Goal: Contribute content: Contribute content

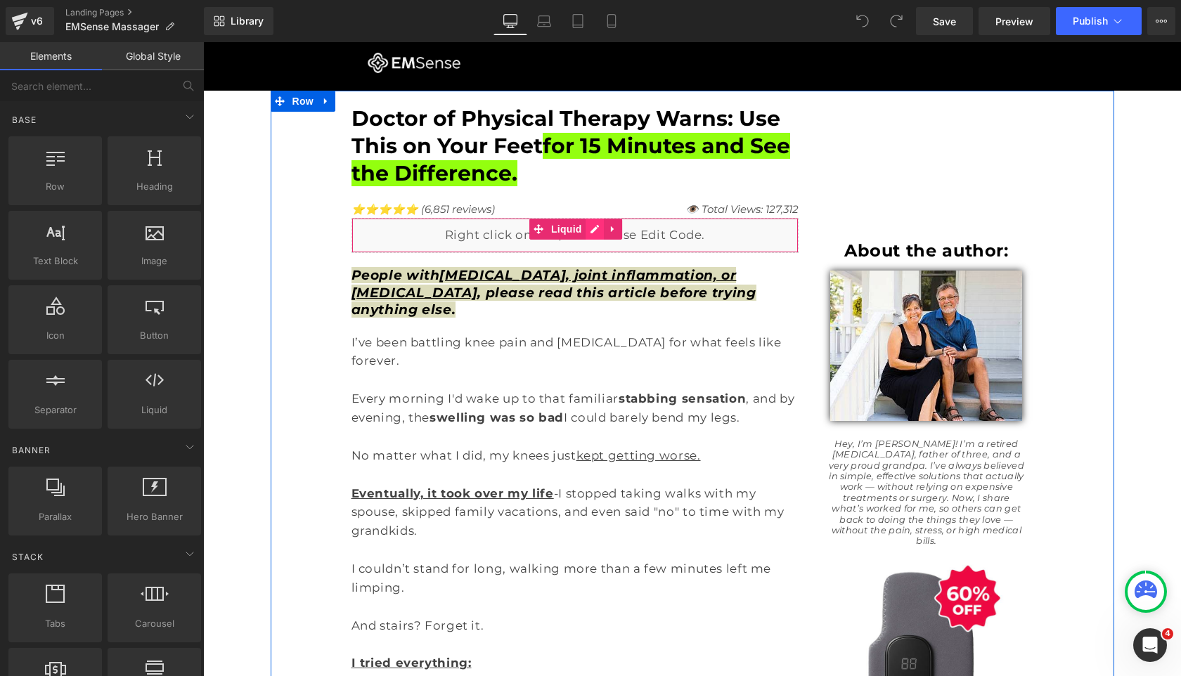
click at [590, 226] on div "Liquid" at bounding box center [575, 235] width 448 height 35
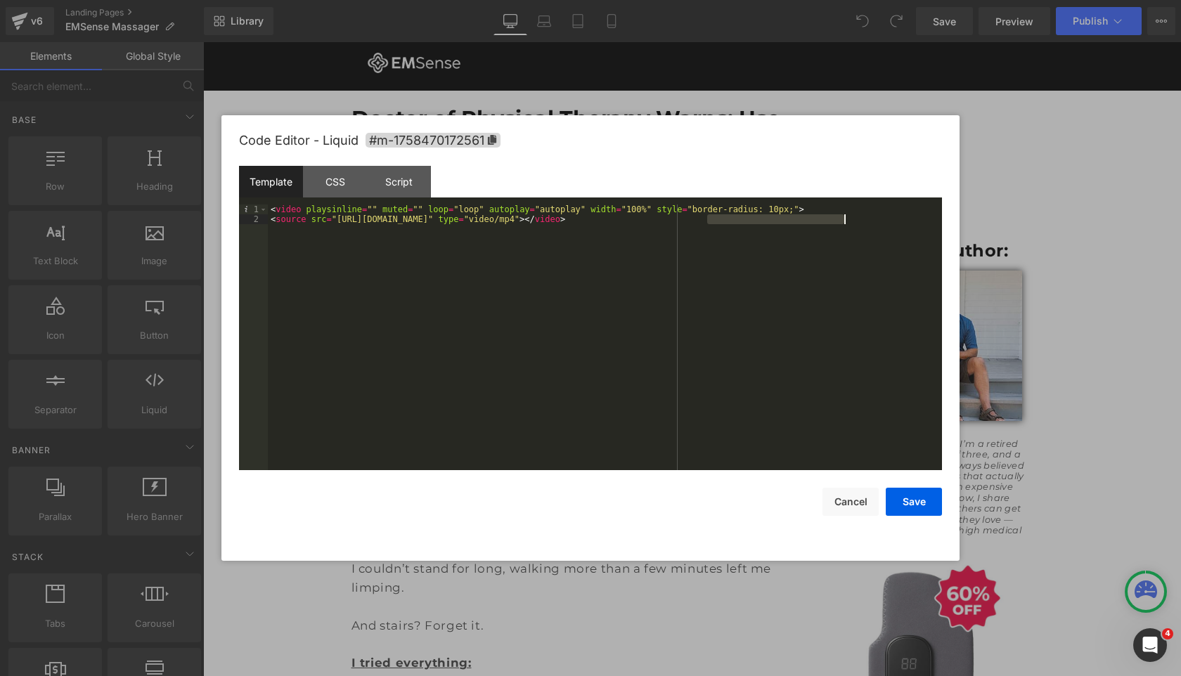
drag, startPoint x: 706, startPoint y: 221, endPoint x: 337, endPoint y: 225, distance: 368.3
click at [337, 225] on div "< video playsinline = "" muted = "" loop = "loop" autoplay = "autoplay" width =…" at bounding box center [605, 347] width 674 height 285
drag, startPoint x: 336, startPoint y: 221, endPoint x: 706, endPoint y: 242, distance: 370.3
click at [706, 221] on div "< video playsinline = "" muted = "" loop = "loop" autoplay = "autoplay" width =…" at bounding box center [605, 347] width 674 height 285
click at [912, 505] on button "Save" at bounding box center [914, 502] width 56 height 28
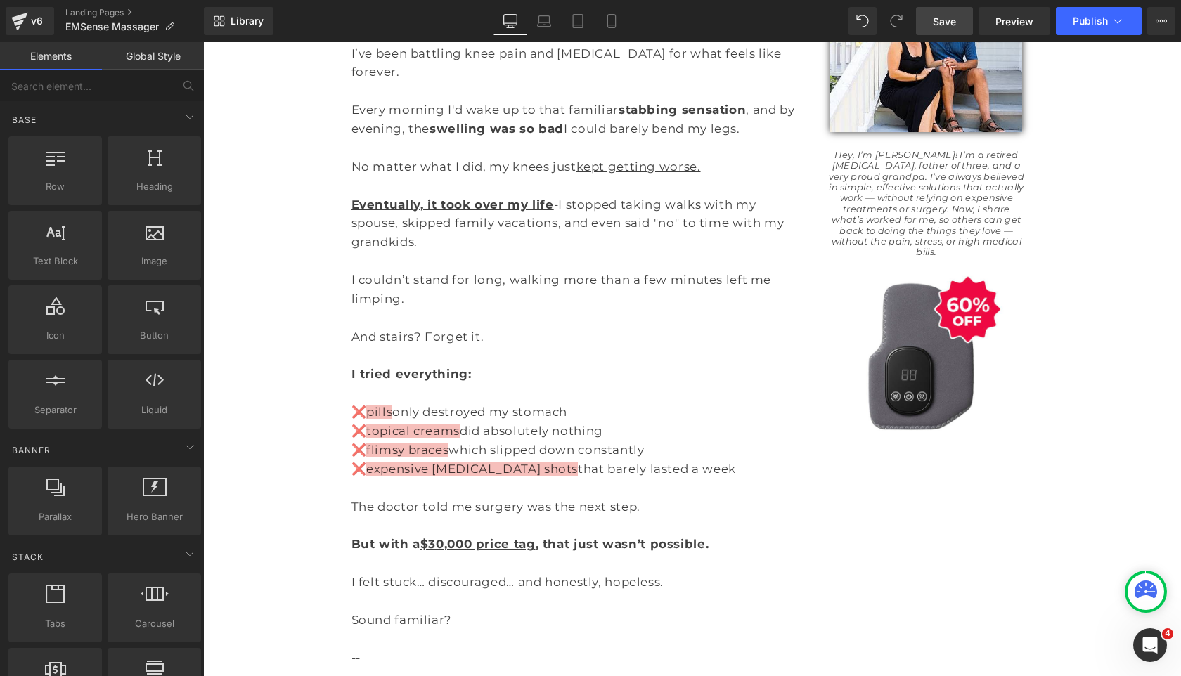
scroll to position [570, 0]
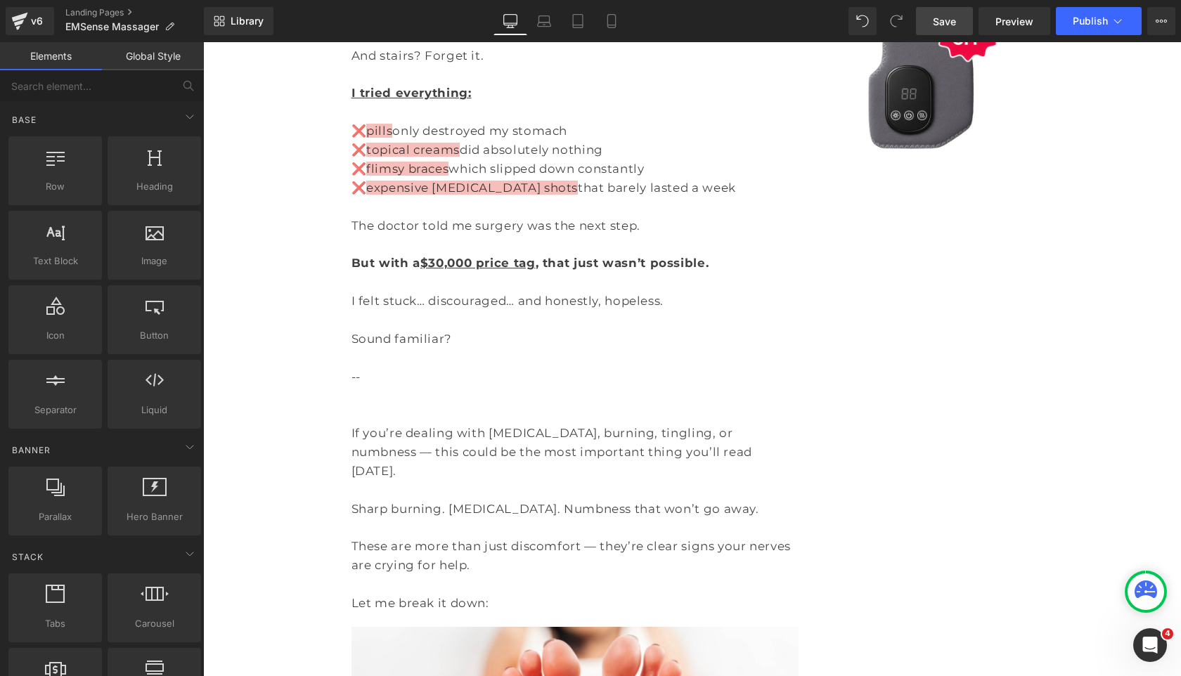
drag, startPoint x: 950, startPoint y: 15, endPoint x: 578, endPoint y: 376, distance: 517.9
click at [950, 15] on span "Save" at bounding box center [944, 21] width 23 height 15
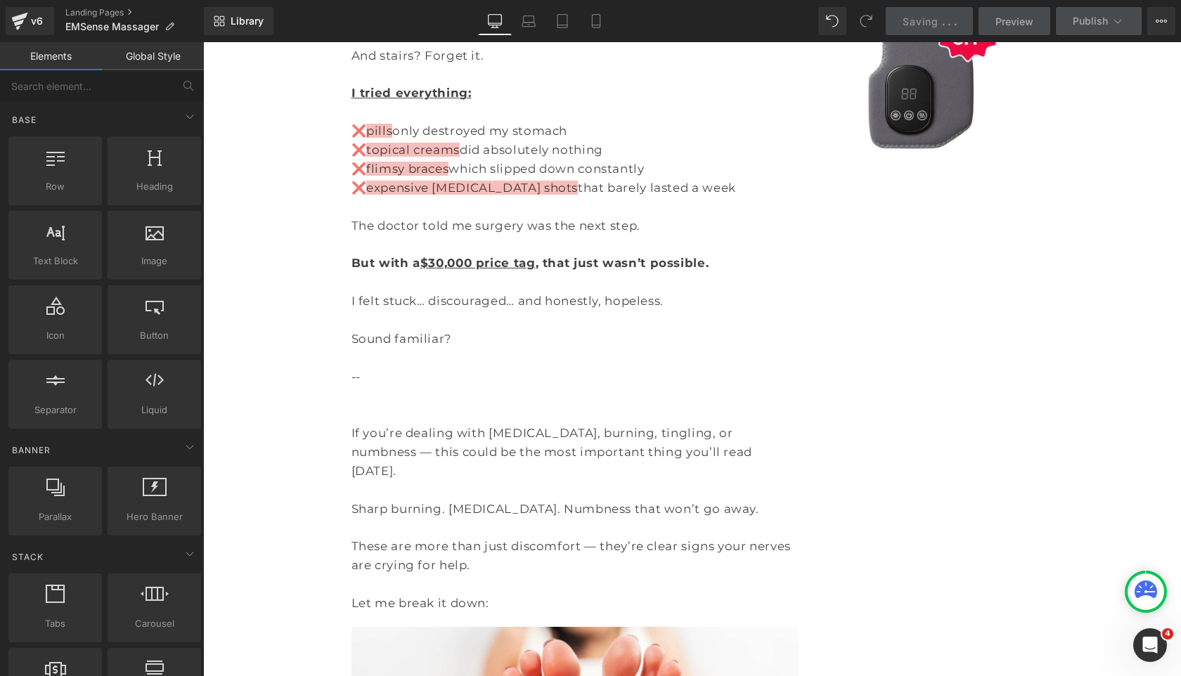
scroll to position [0, 0]
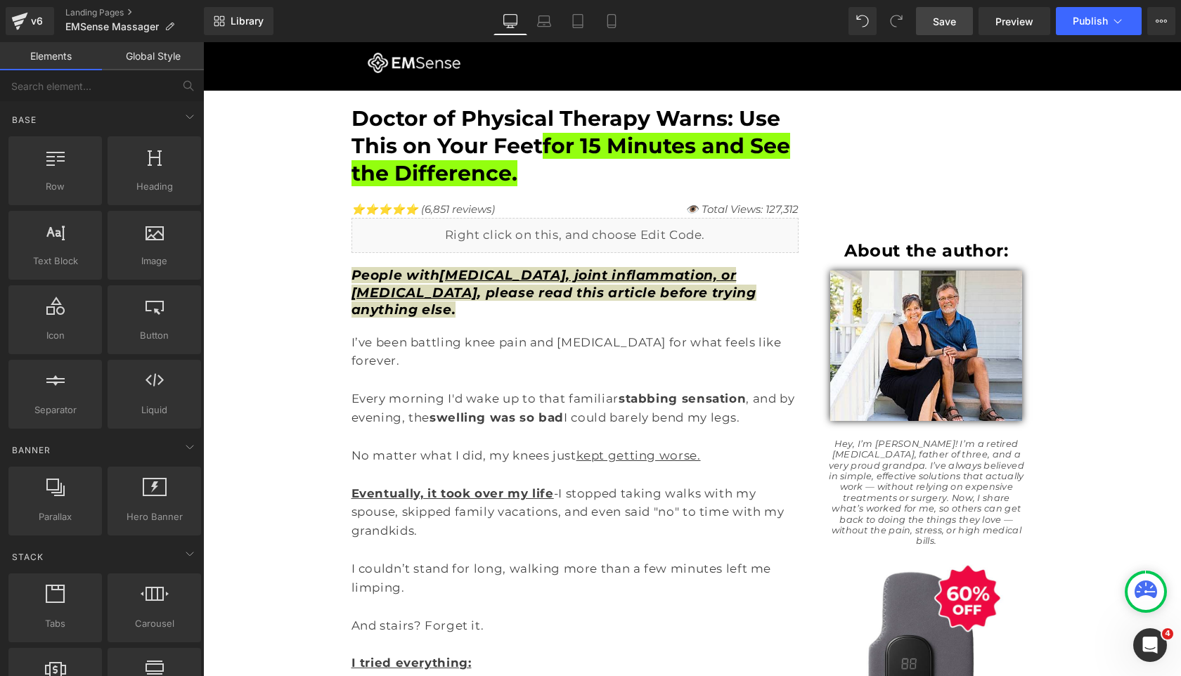
click at [952, 20] on span "Save" at bounding box center [944, 21] width 23 height 15
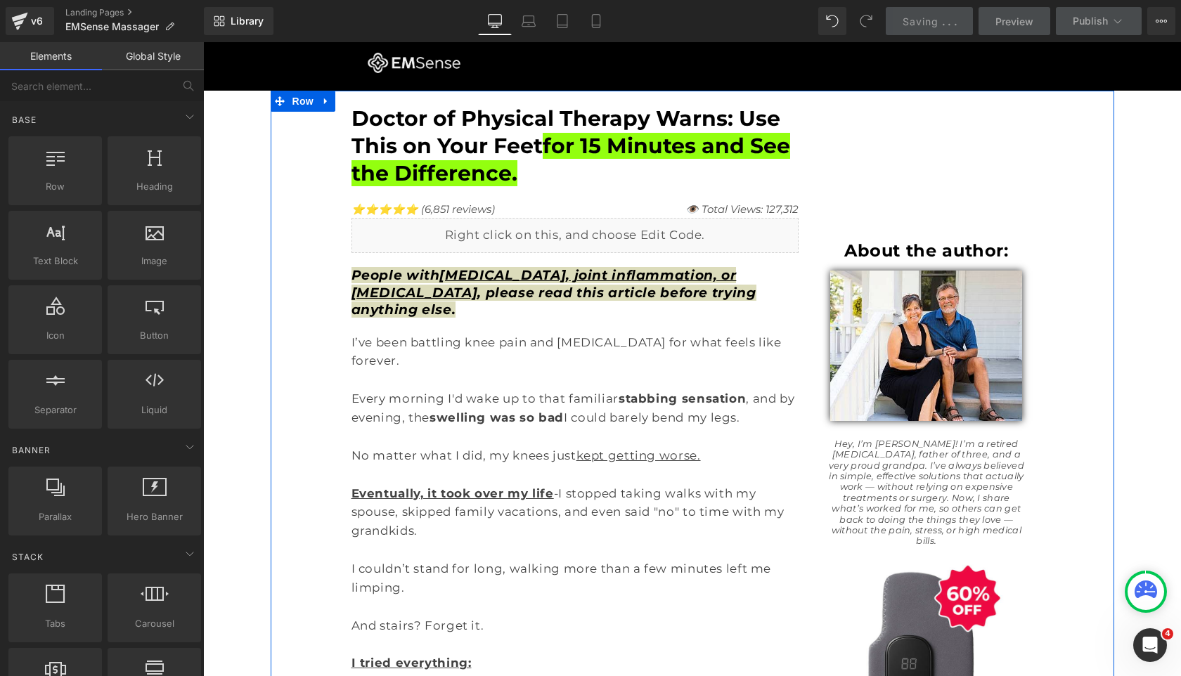
click at [873, 253] on span "About the author:" at bounding box center [926, 250] width 164 height 20
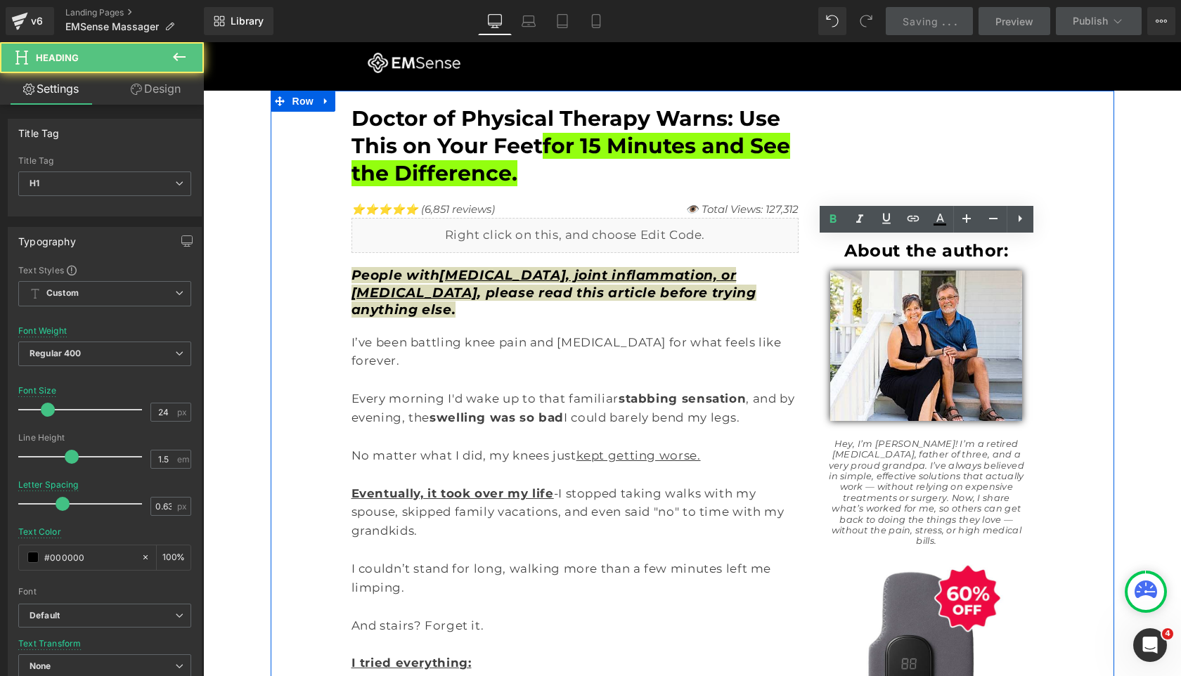
click at [855, 249] on span "About the author:" at bounding box center [926, 250] width 164 height 20
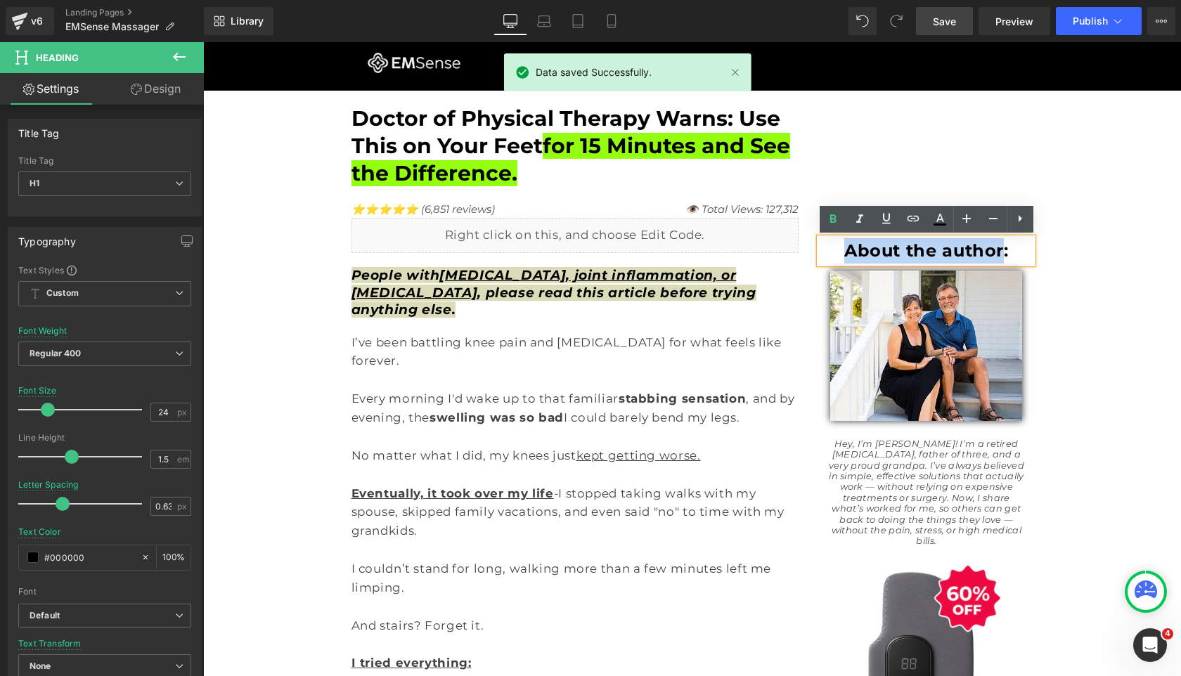
drag, startPoint x: 855, startPoint y: 249, endPoint x: 994, endPoint y: 247, distance: 139.2
click at [994, 247] on span "About the author:" at bounding box center [926, 250] width 164 height 20
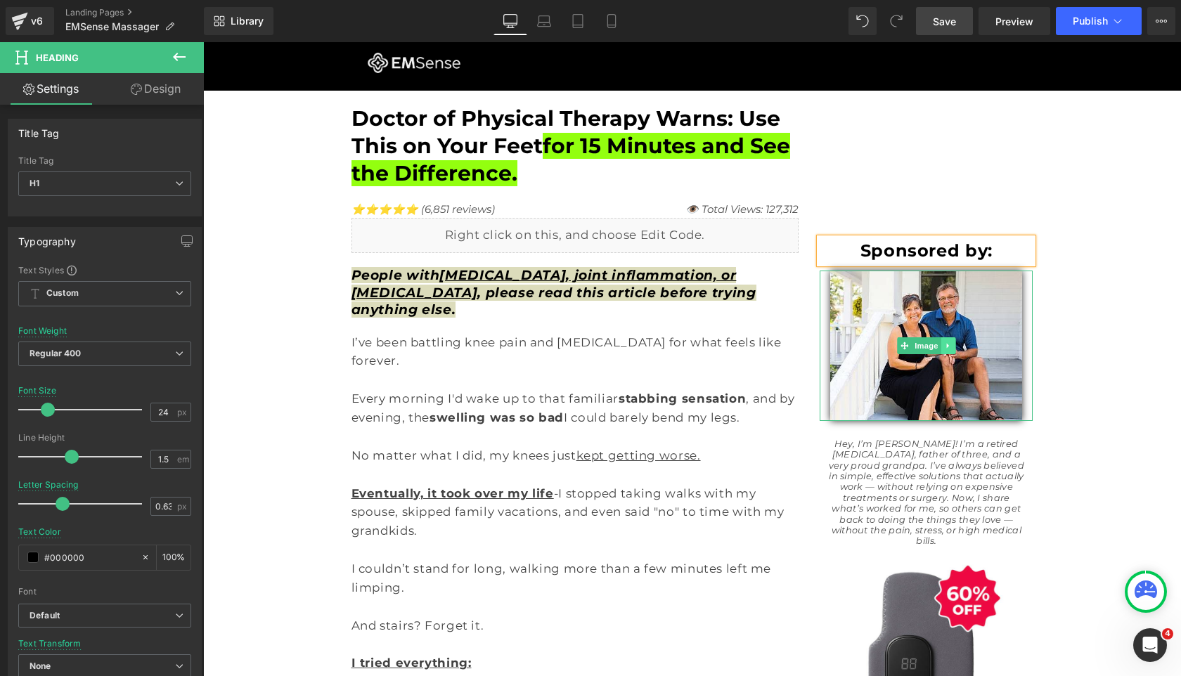
click at [952, 349] on icon at bounding box center [948, 346] width 8 height 8
click at [953, 346] on icon at bounding box center [956, 346] width 8 height 8
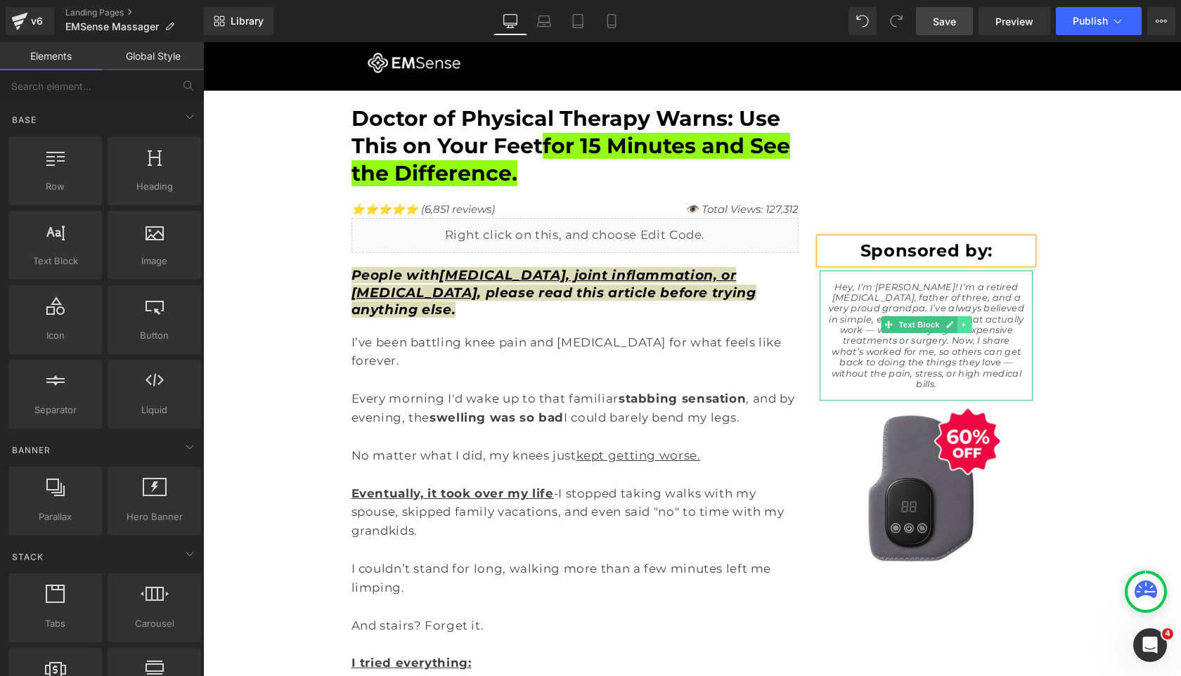
click at [967, 320] on icon at bounding box center [964, 324] width 8 height 8
click at [966, 322] on link at bounding box center [971, 324] width 15 height 17
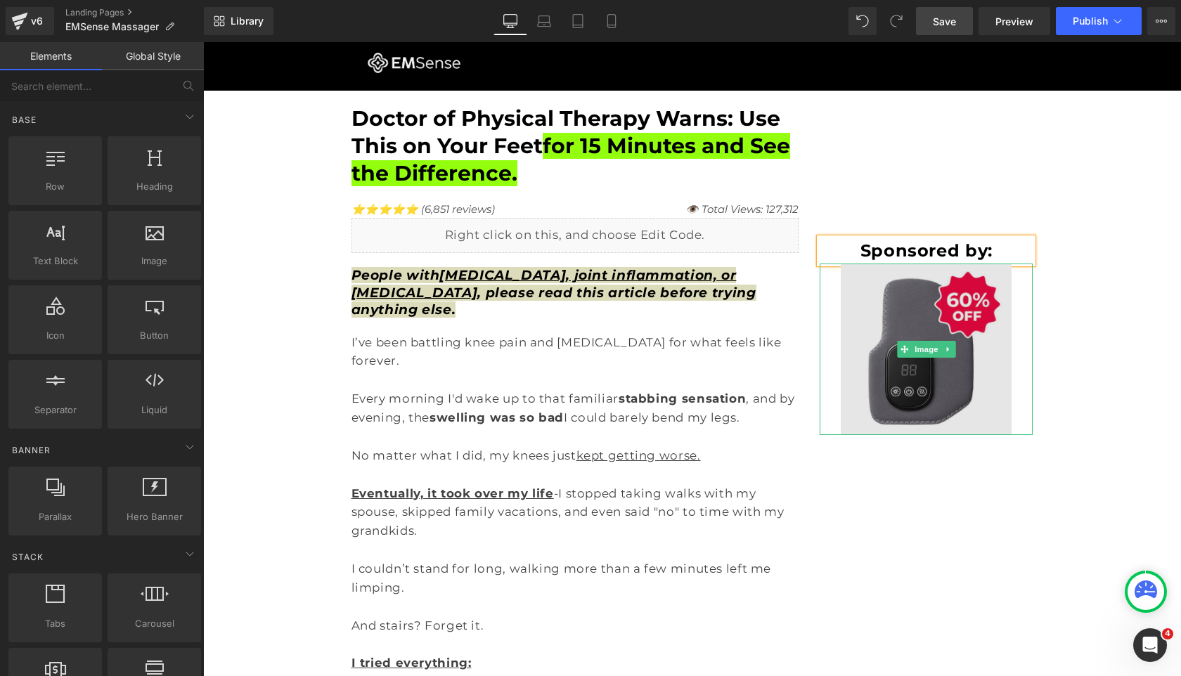
click at [878, 367] on img at bounding box center [926, 349] width 171 height 171
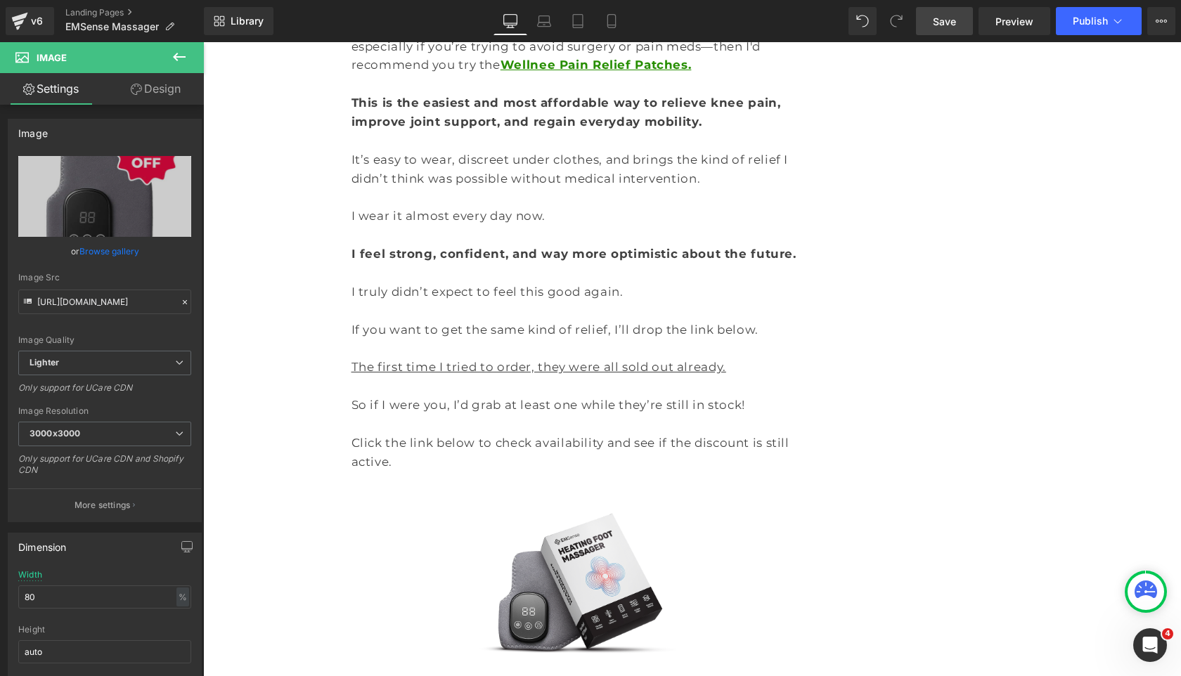
scroll to position [12430, 0]
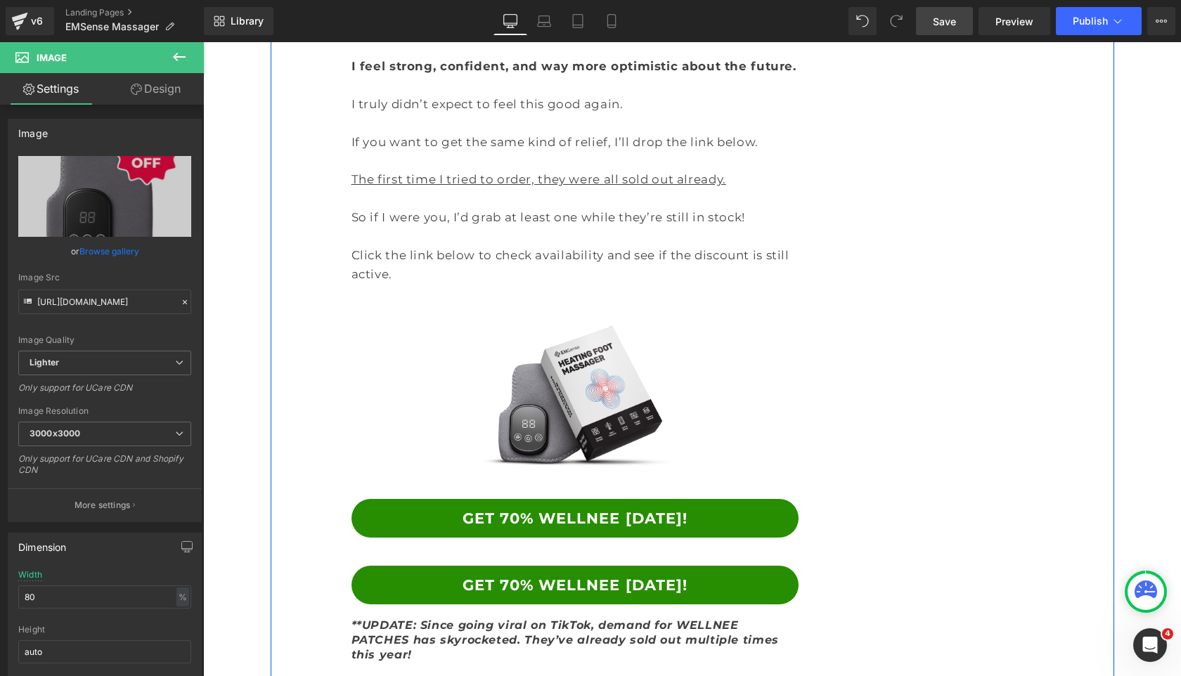
scroll to position [12800, 0]
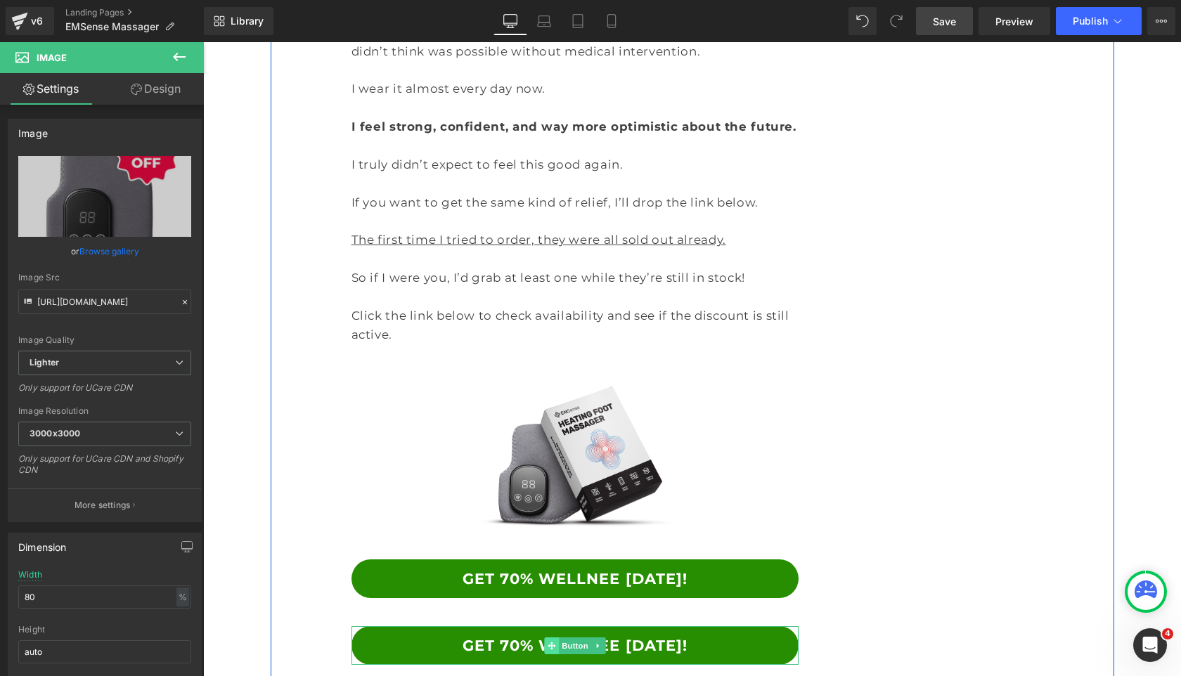
click at [555, 642] on icon at bounding box center [551, 646] width 8 height 8
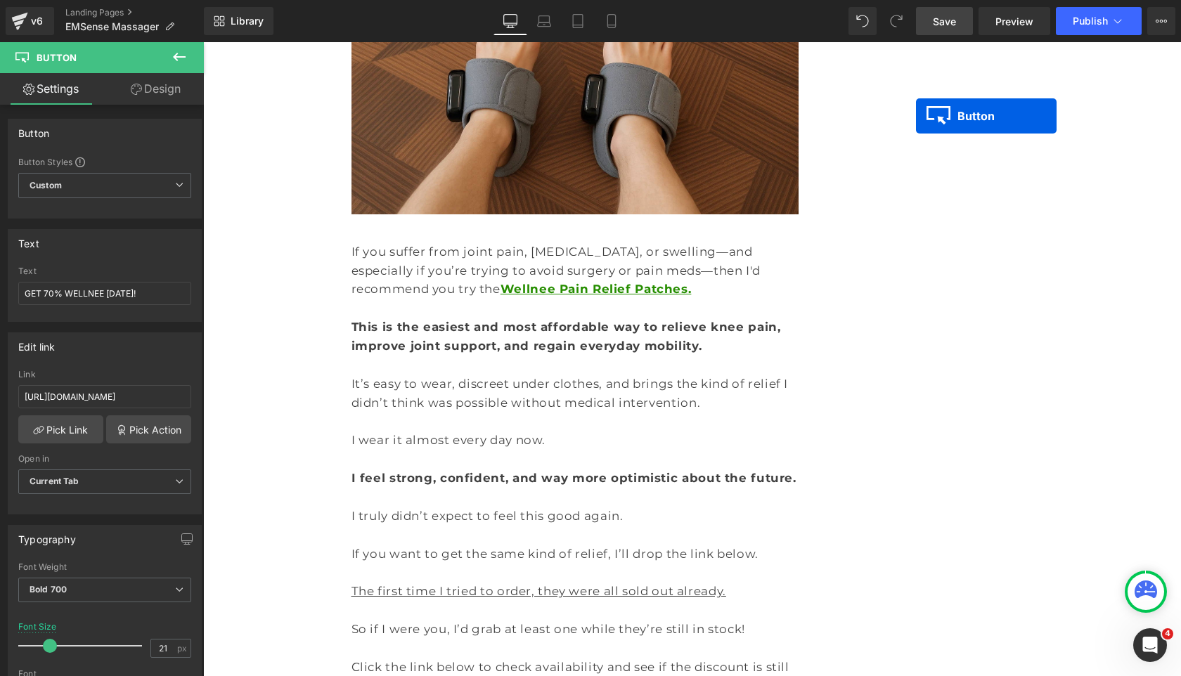
scroll to position [12393, 0]
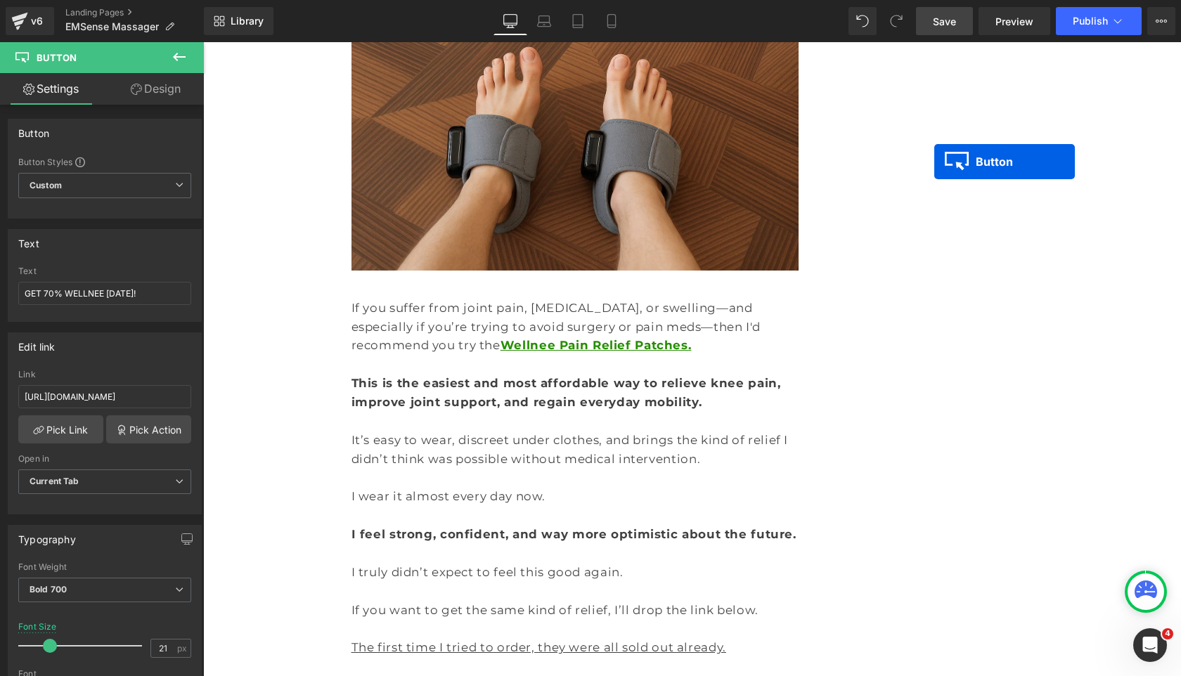
drag, startPoint x: 567, startPoint y: 216, endPoint x: 939, endPoint y: 168, distance: 374.8
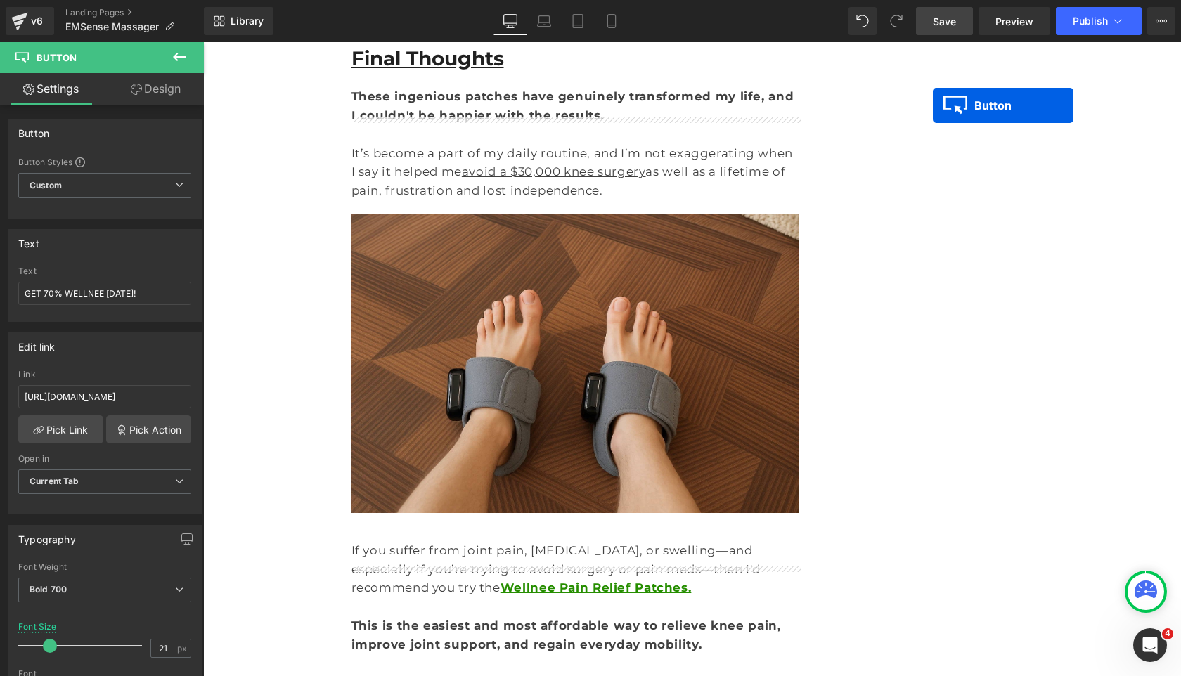
scroll to position [12136, 0]
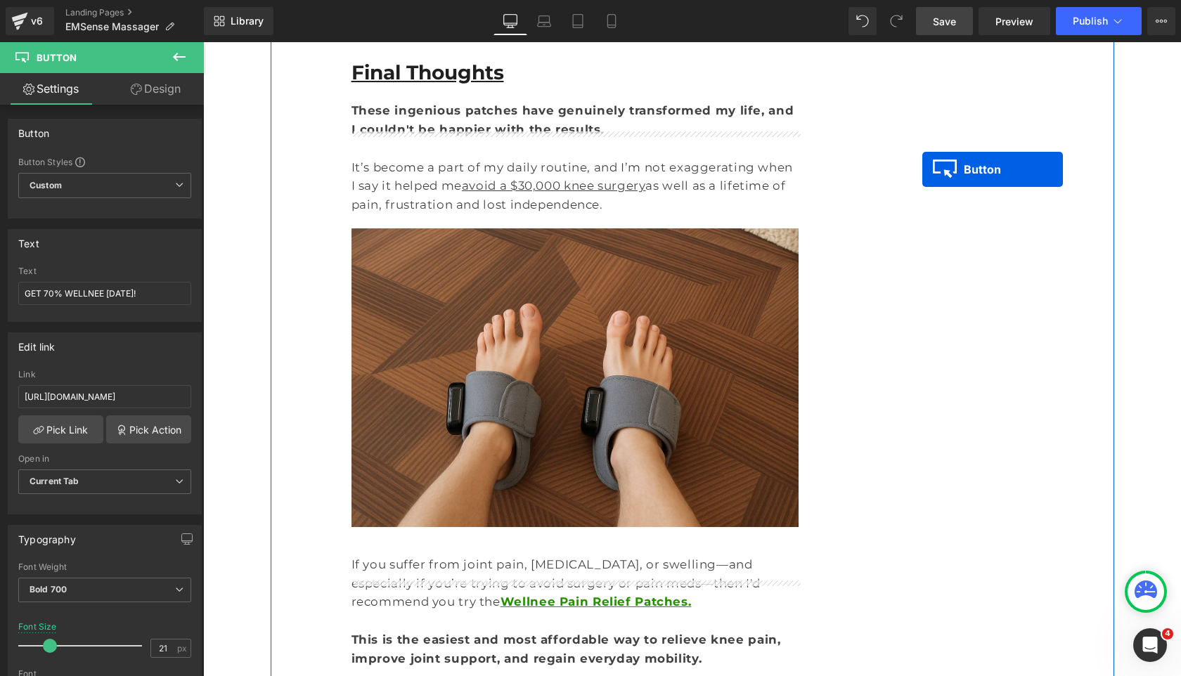
drag, startPoint x: 688, startPoint y: 350, endPoint x: 922, endPoint y: 169, distance: 295.6
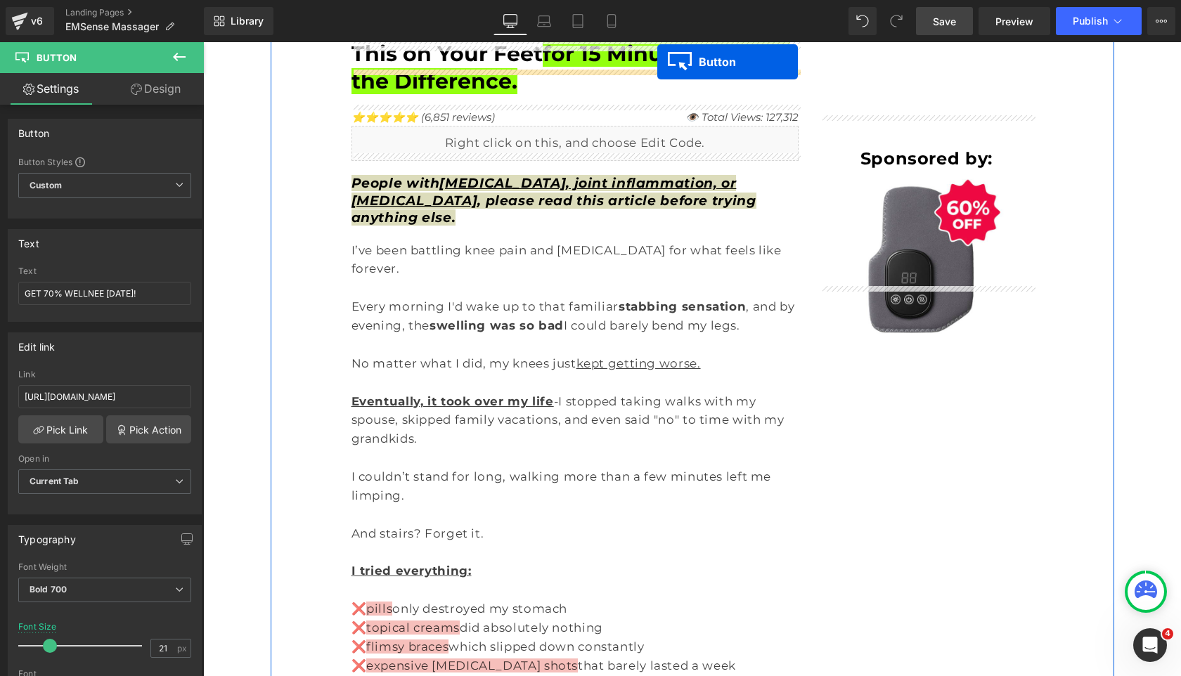
scroll to position [64, 0]
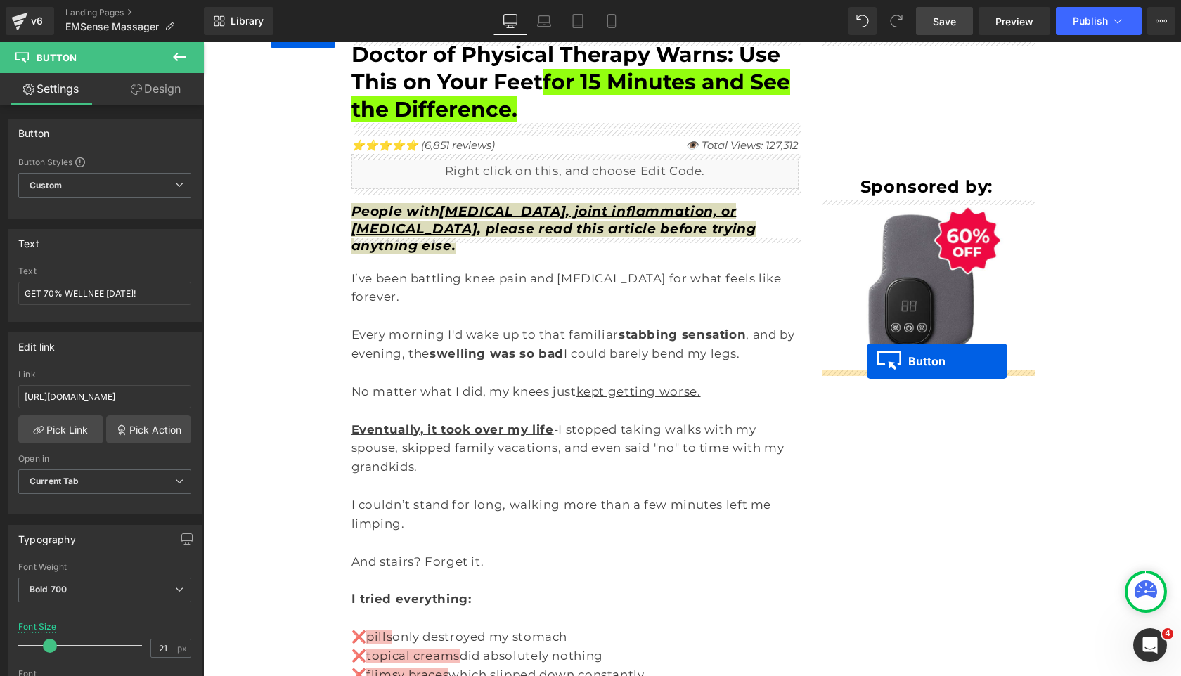
drag, startPoint x: 686, startPoint y: 139, endPoint x: 872, endPoint y: 373, distance: 299.1
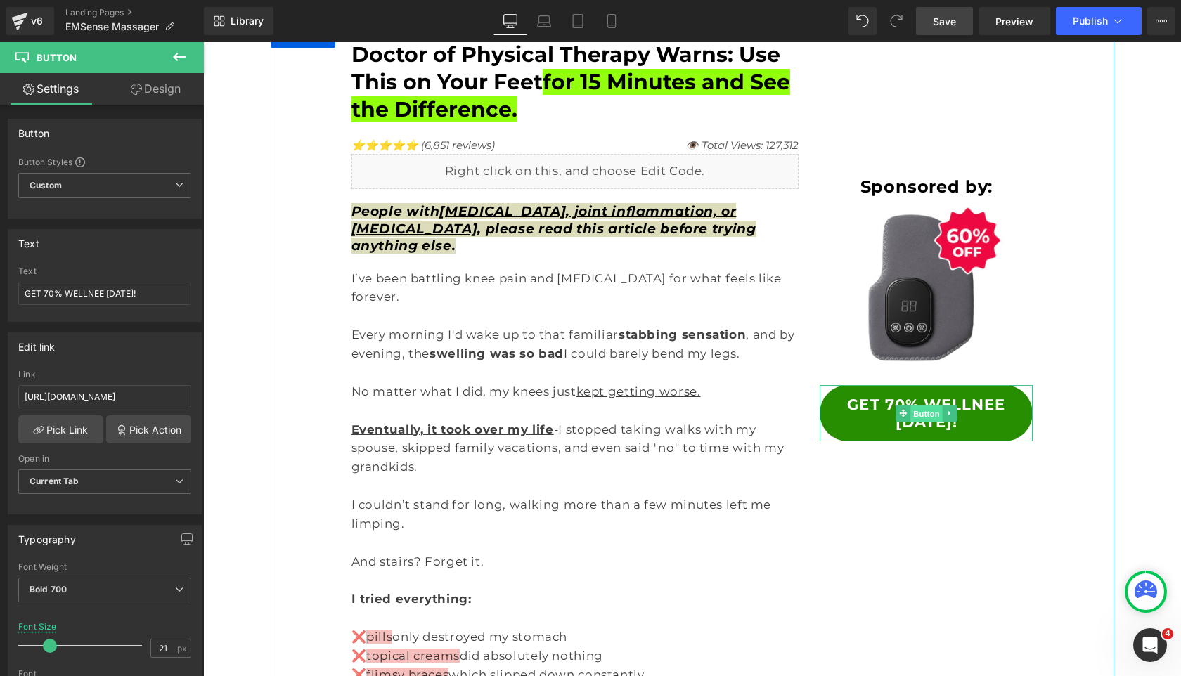
click at [914, 420] on span "Button" at bounding box center [926, 414] width 32 height 17
click at [923, 410] on span "Button" at bounding box center [926, 413] width 32 height 17
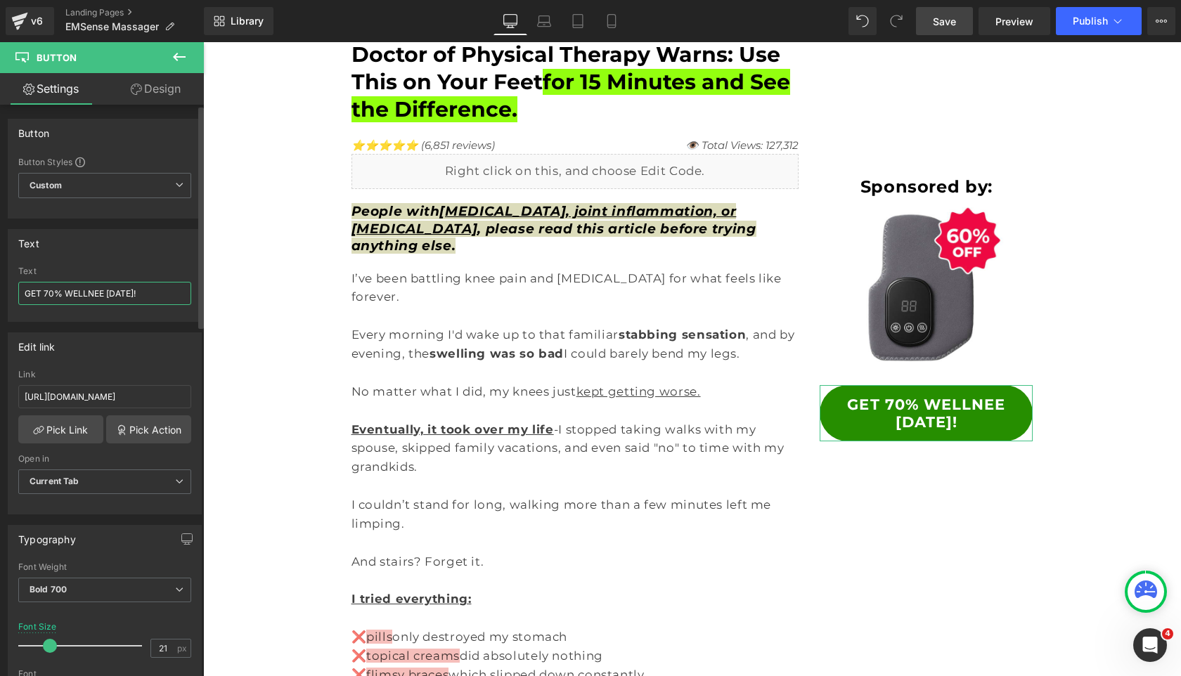
drag, startPoint x: 149, startPoint y: 297, endPoint x: 0, endPoint y: 295, distance: 149.0
click at [0, 293] on div "Text GET 70% WELLNEE TODAY! Text GET 70% WELLNEE TODAY!" at bounding box center [105, 270] width 210 height 103
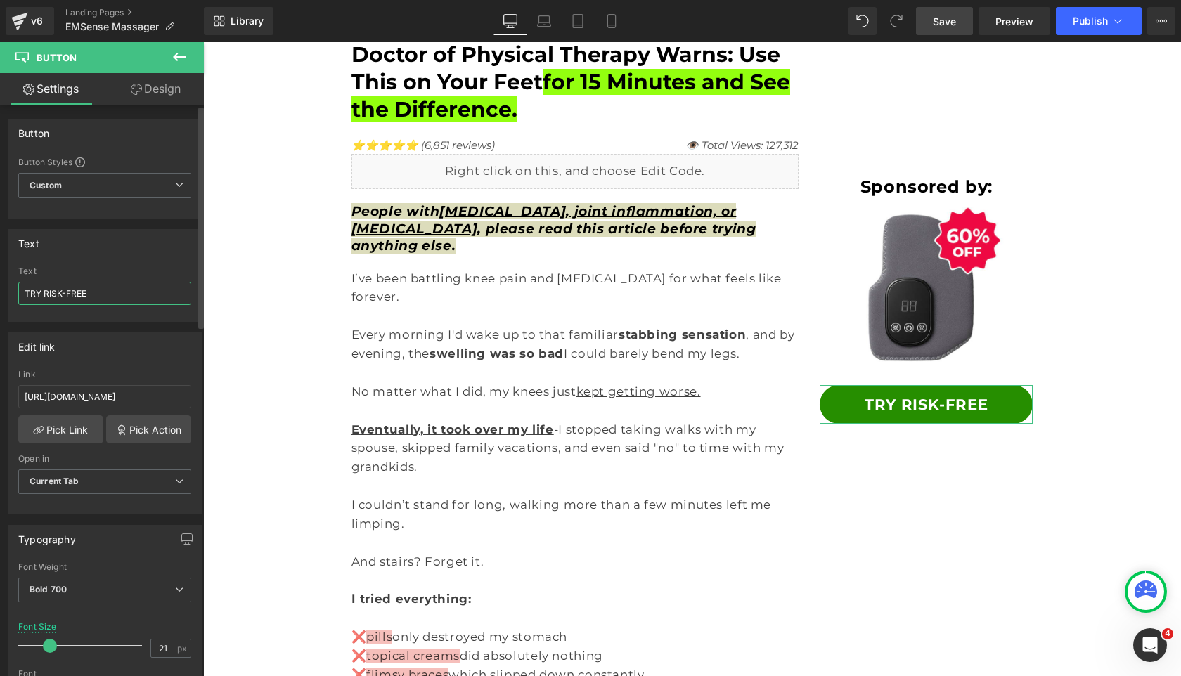
type input "TRY RISK-FREE"
drag, startPoint x: 112, startPoint y: 647, endPoint x: 96, endPoint y: 647, distance: 16.2
click at [99, 647] on div "Font Size 21 px" at bounding box center [104, 645] width 173 height 47
type input "15"
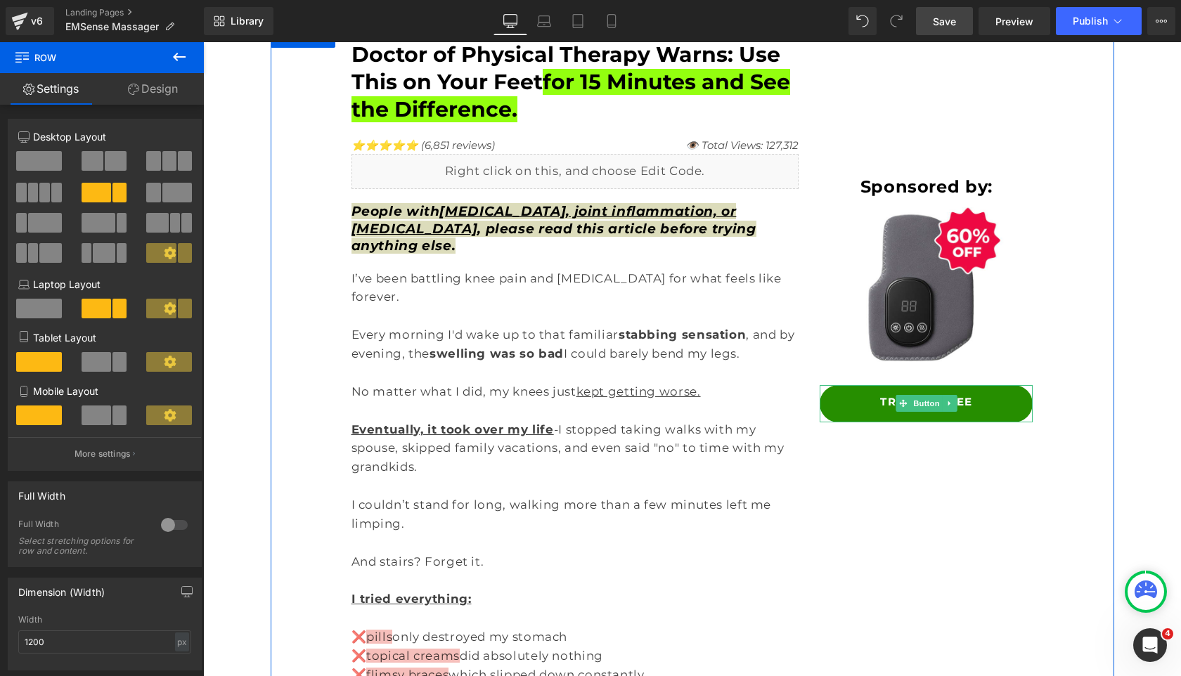
drag, startPoint x: 924, startPoint y: 407, endPoint x: 924, endPoint y: 510, distance: 103.3
click at [924, 406] on span "Button" at bounding box center [926, 403] width 32 height 17
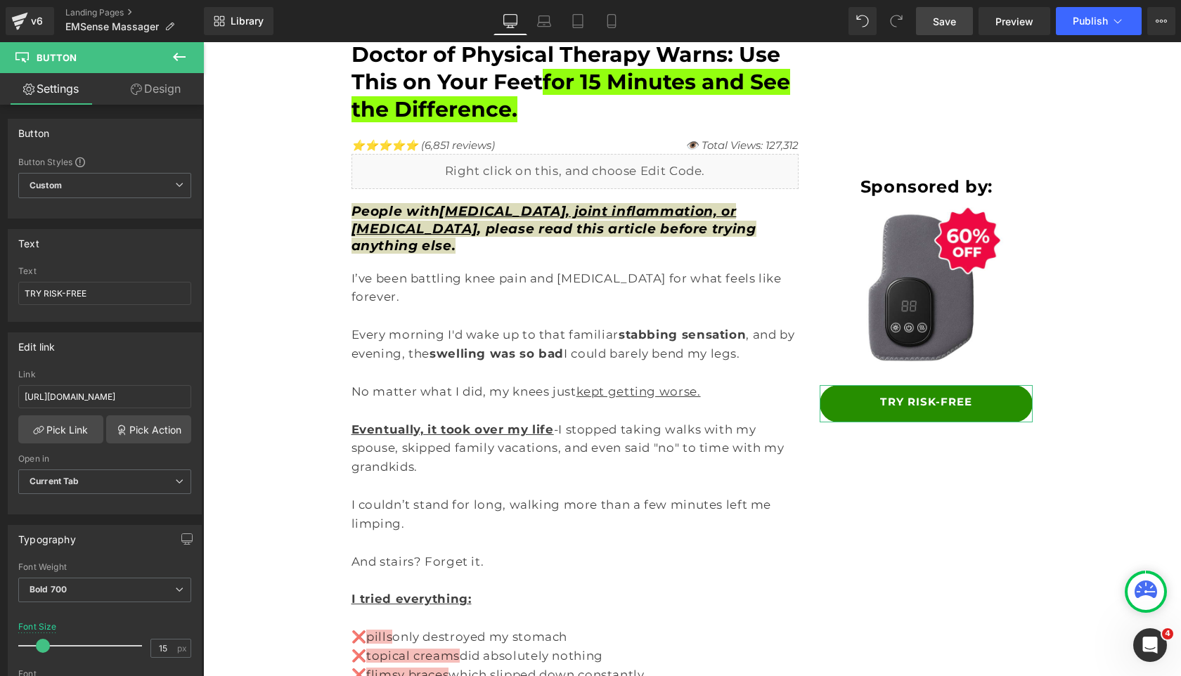
click at [170, 95] on link "Design" at bounding box center [156, 89] width 102 height 32
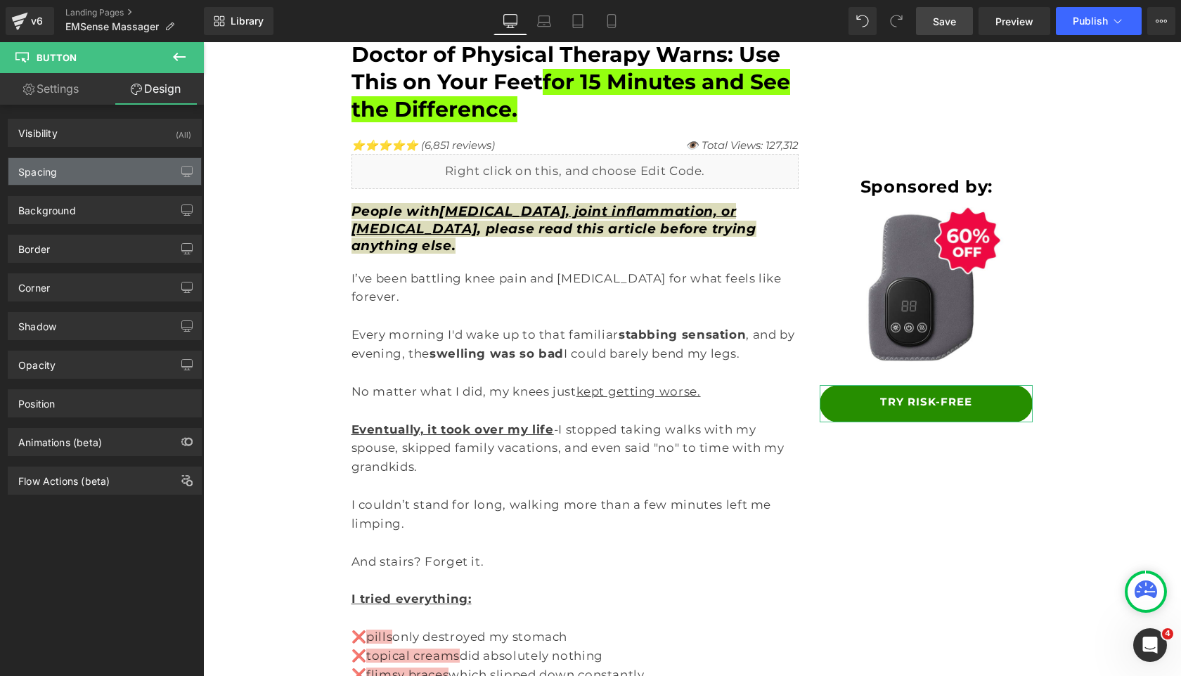
click at [138, 166] on div "Spacing" at bounding box center [104, 171] width 193 height 27
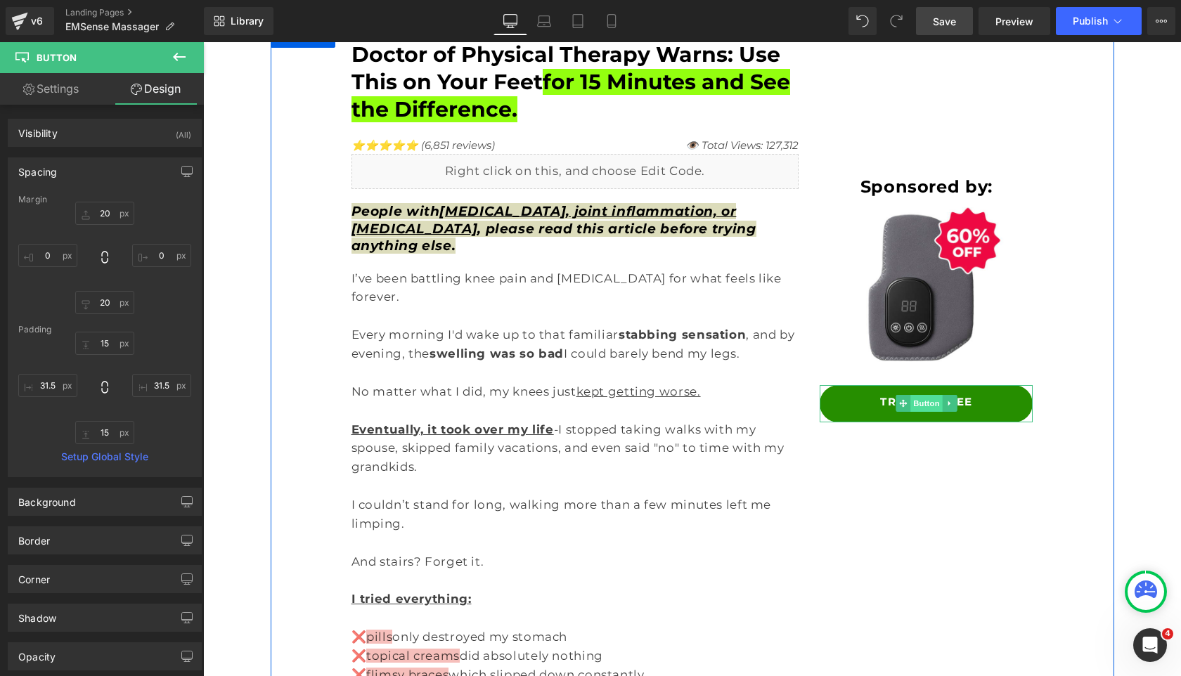
click at [923, 401] on span "Button" at bounding box center [926, 403] width 32 height 17
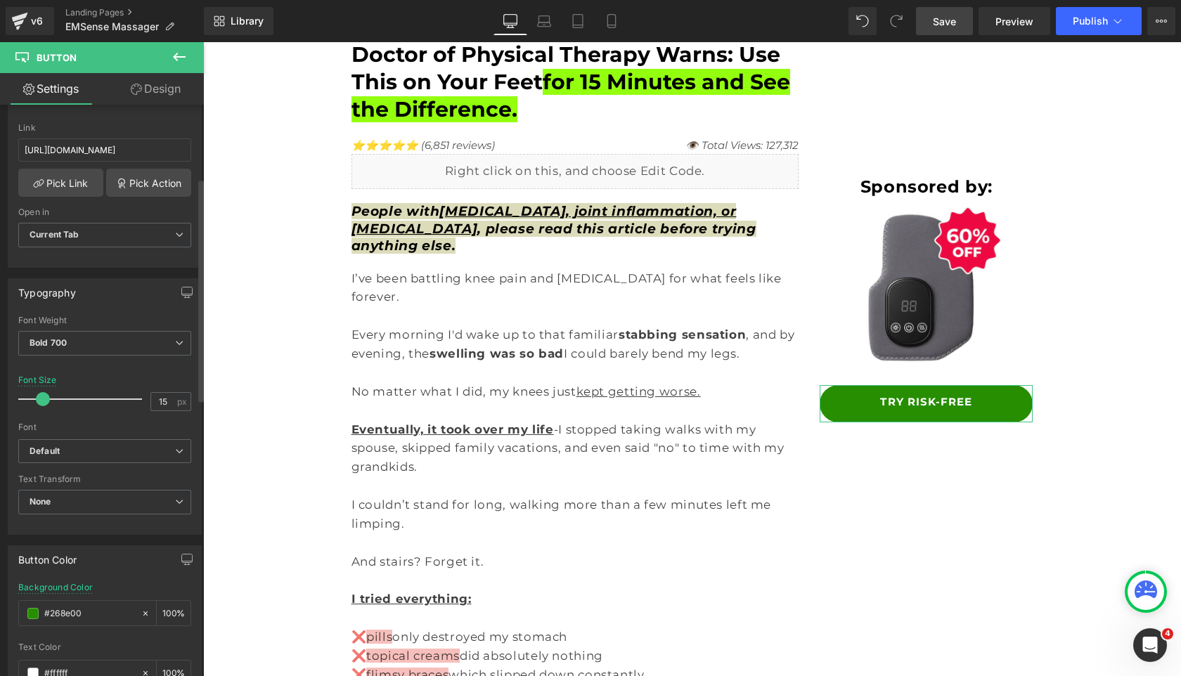
scroll to position [0, 0]
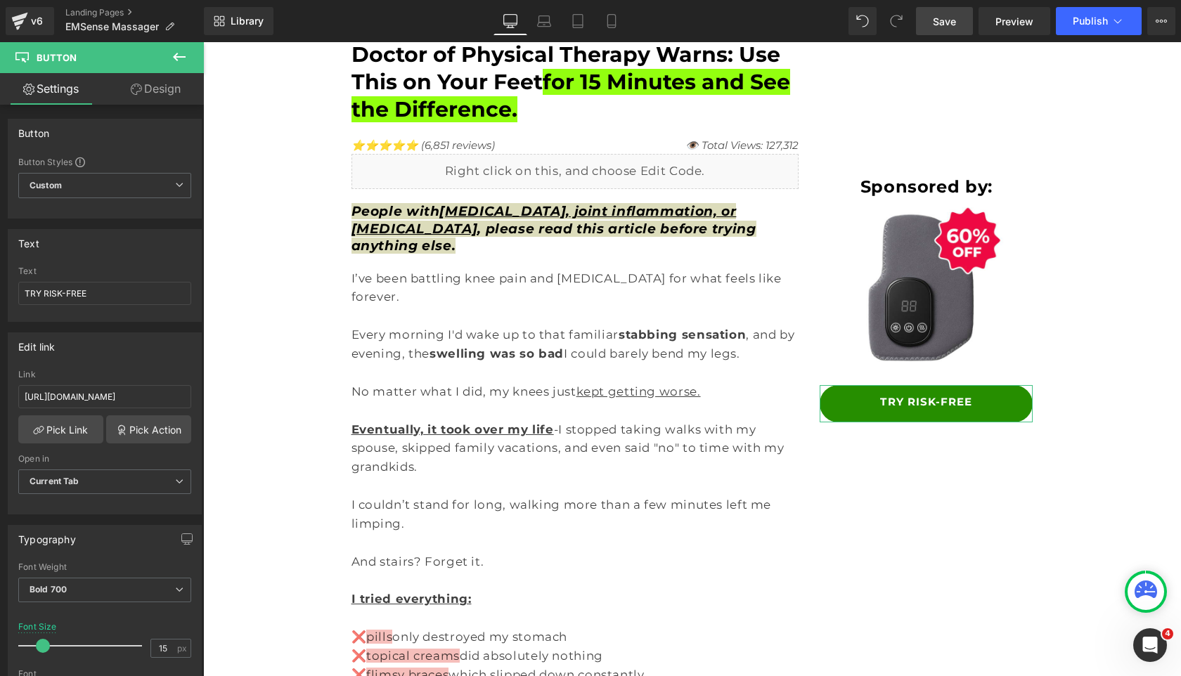
click at [145, 93] on link "Design" at bounding box center [156, 89] width 102 height 32
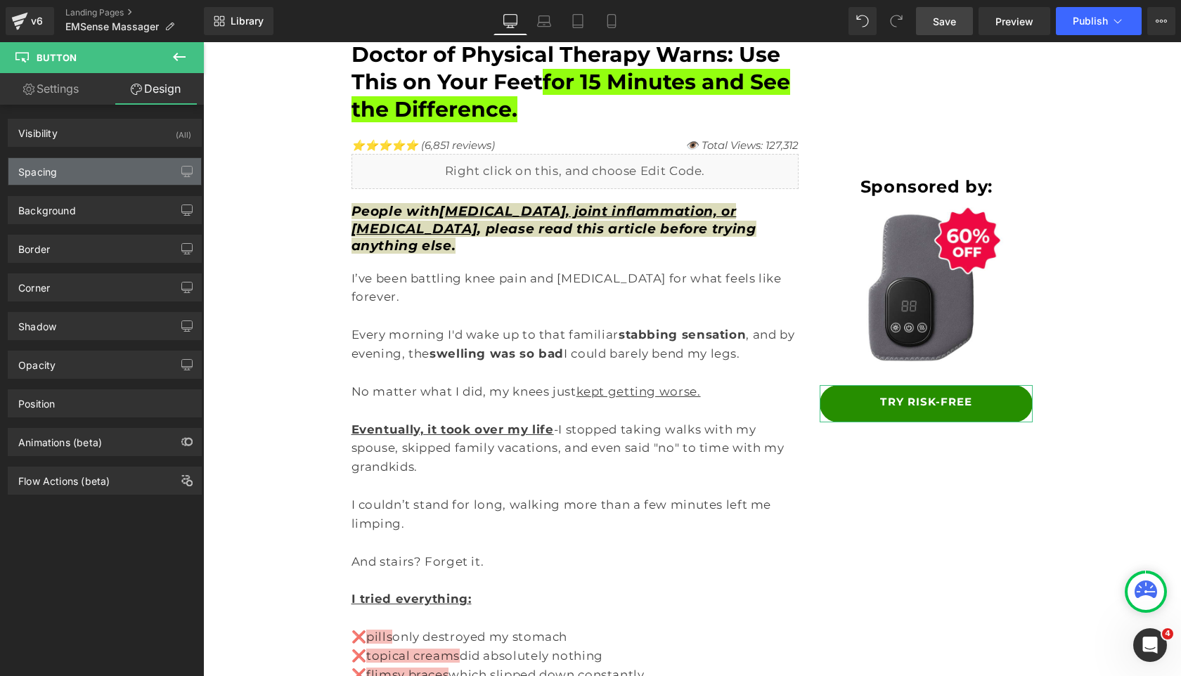
click at [101, 171] on div "Spacing" at bounding box center [104, 171] width 193 height 27
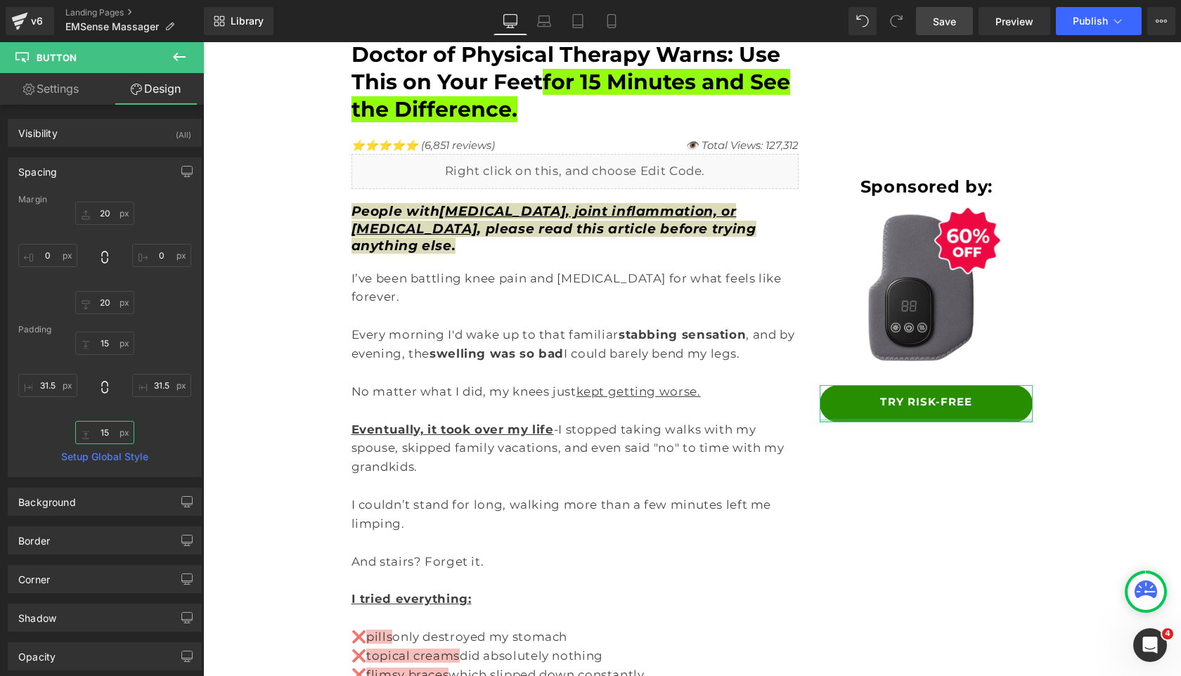
click at [102, 438] on input "15" at bounding box center [104, 432] width 59 height 23
click at [30, 425] on div "15 31.5 31.5" at bounding box center [104, 388] width 173 height 112
drag, startPoint x: 104, startPoint y: 434, endPoint x: 104, endPoint y: 449, distance: 15.5
click at [104, 436] on input "text" at bounding box center [104, 432] width 59 height 23
type input "15"
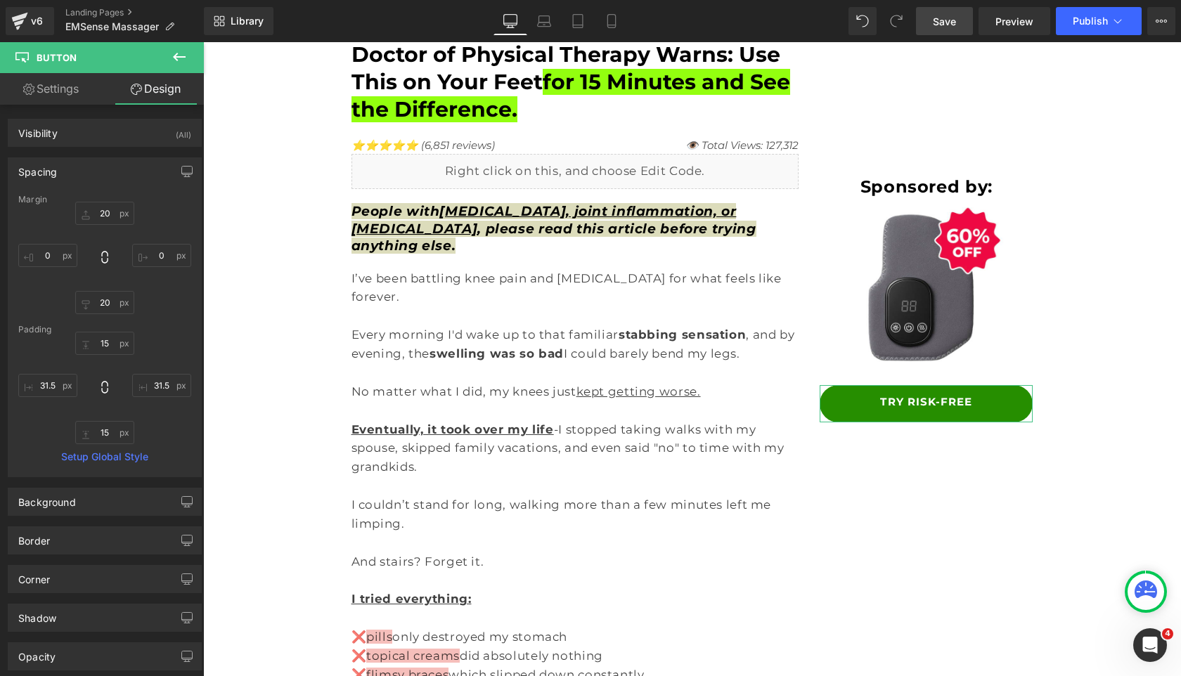
click at [53, 425] on div "15 31.5 15 31.5" at bounding box center [104, 388] width 173 height 112
click at [106, 304] on input "20" at bounding box center [104, 302] width 59 height 23
type input "20"
click at [99, 216] on input "20" at bounding box center [104, 213] width 59 height 23
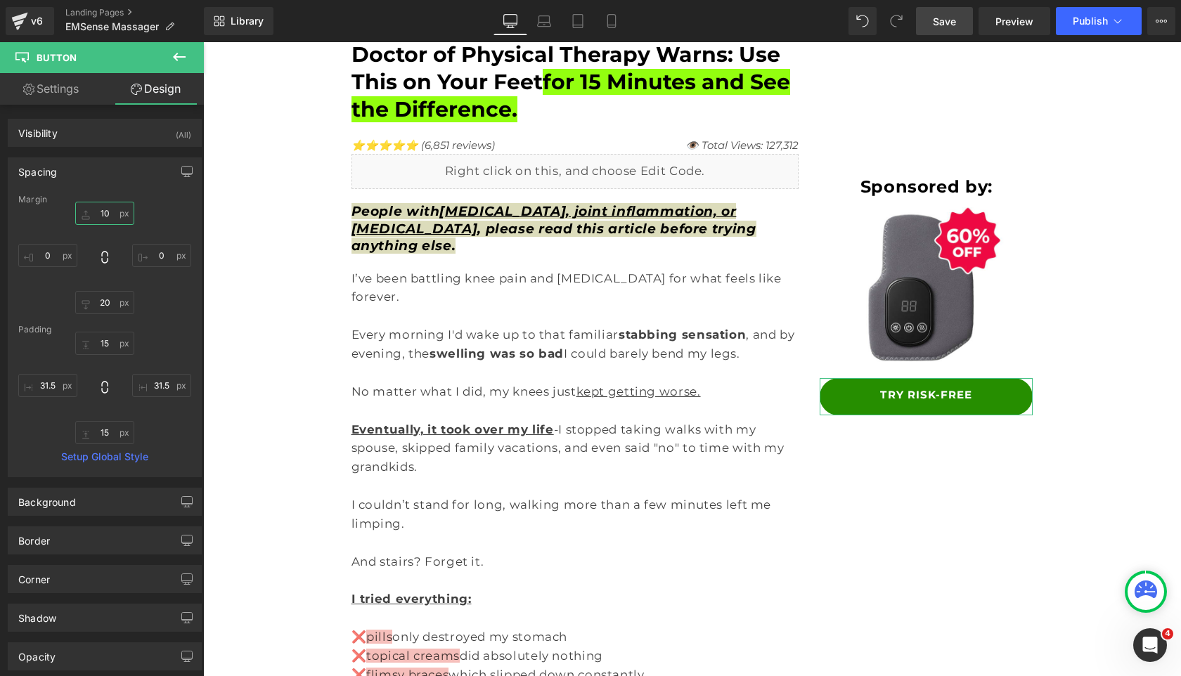
type input "1"
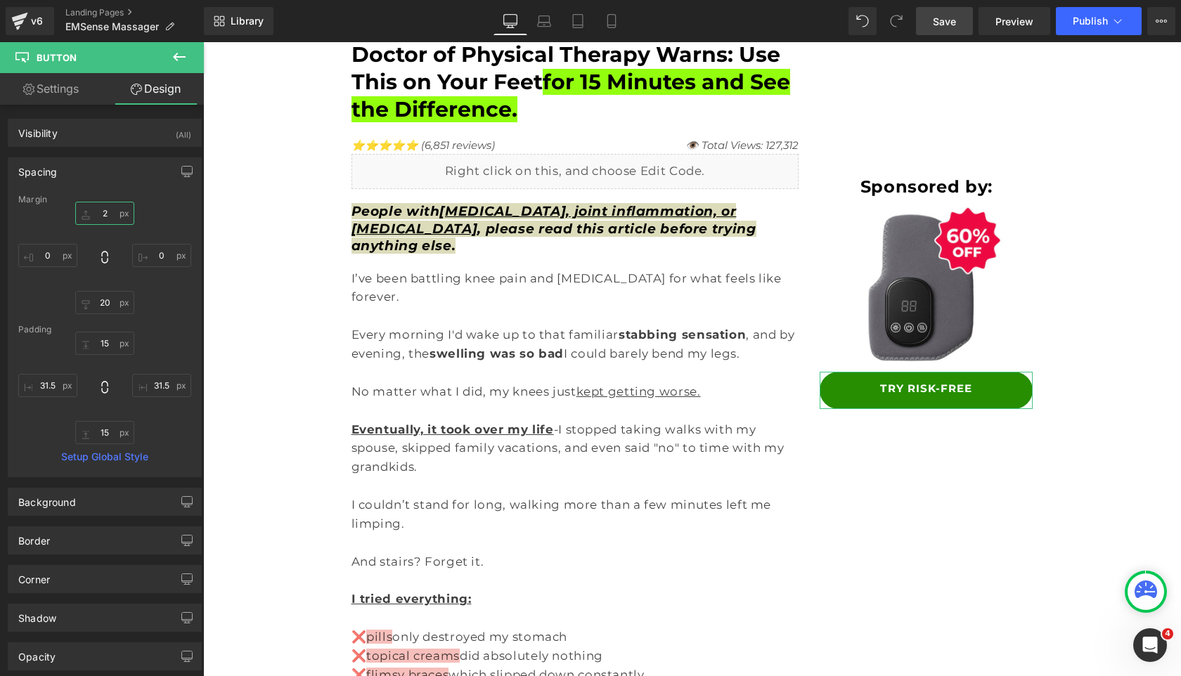
type input "20"
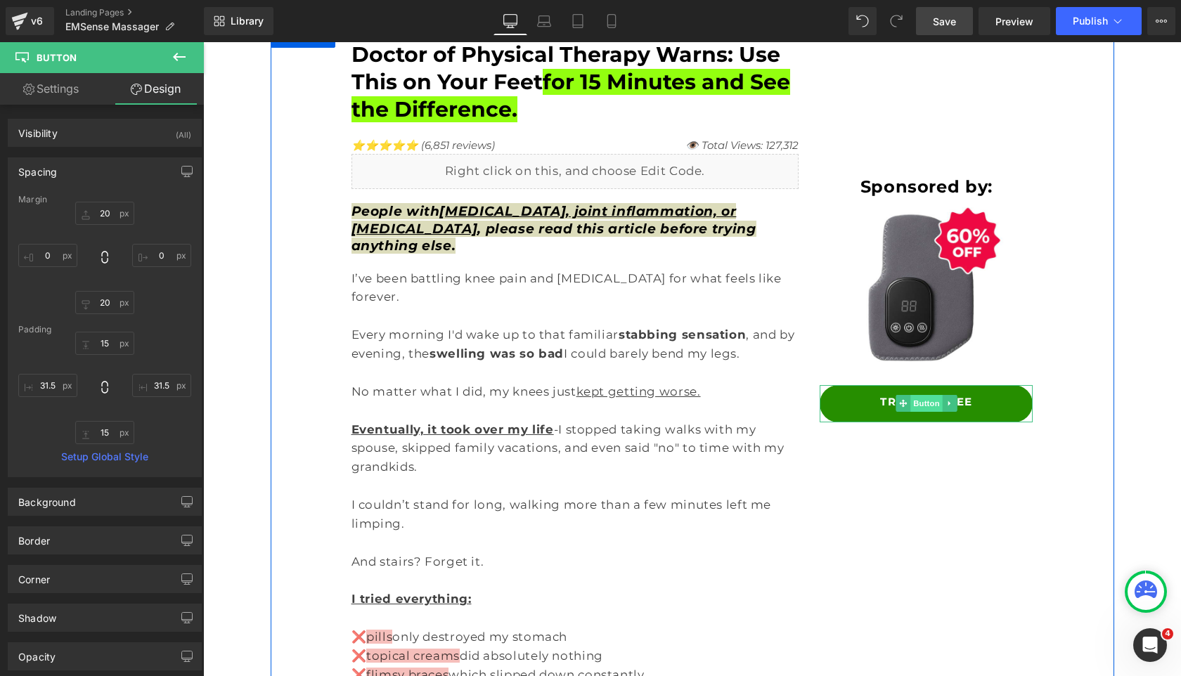
click at [925, 408] on span "Button" at bounding box center [926, 403] width 32 height 17
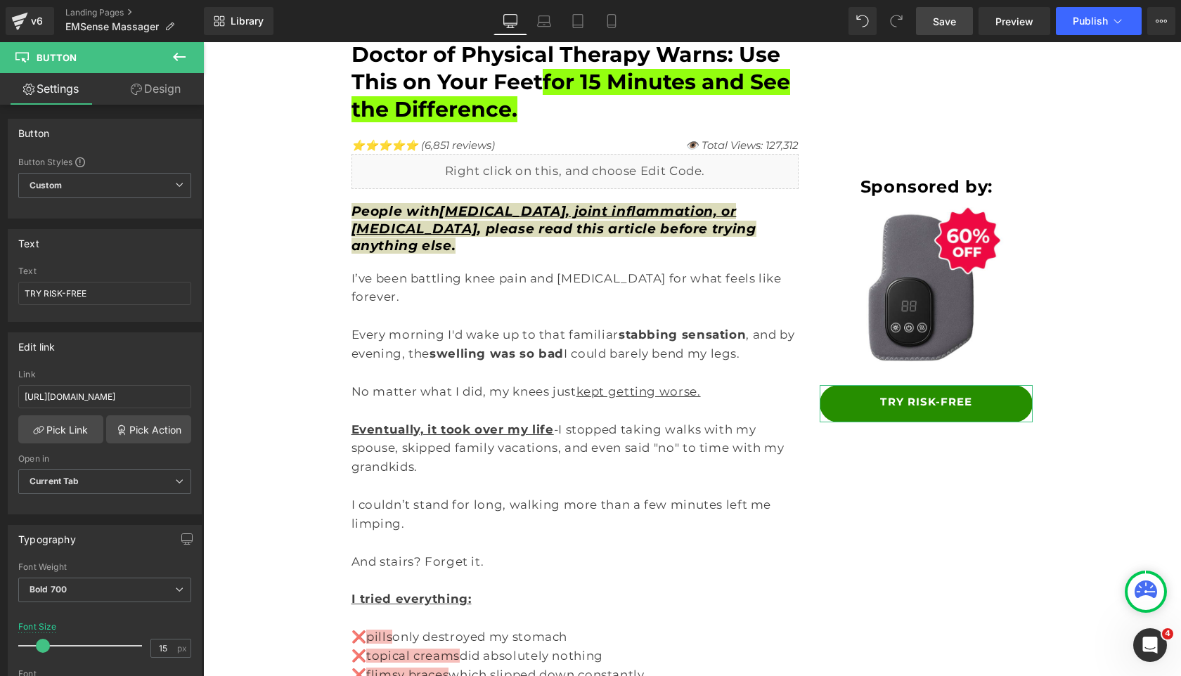
click at [157, 96] on link "Design" at bounding box center [156, 89] width 102 height 32
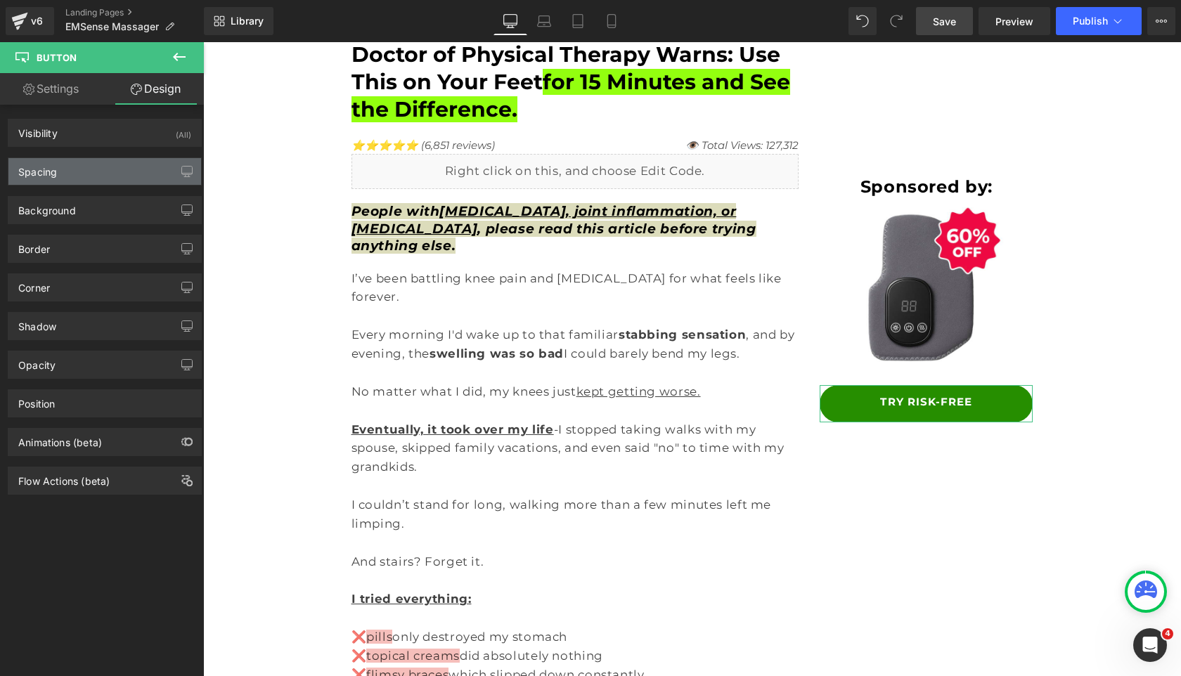
click at [70, 176] on div "Spacing" at bounding box center [104, 171] width 193 height 27
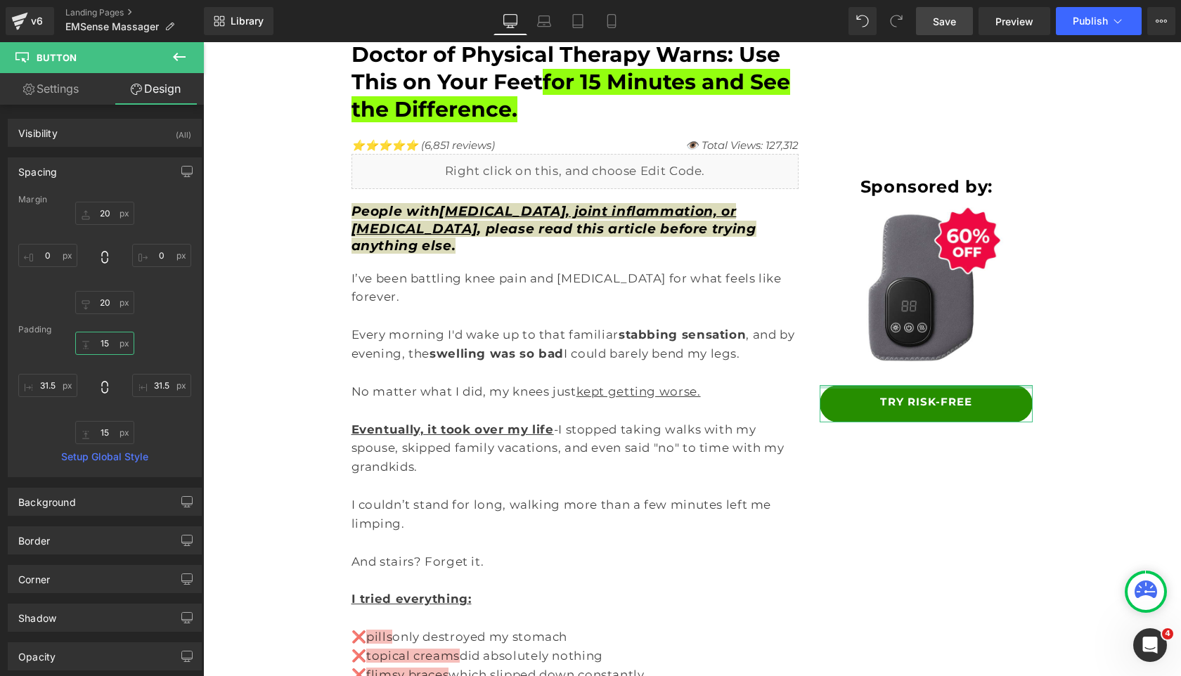
drag, startPoint x: 103, startPoint y: 346, endPoint x: 103, endPoint y: 362, distance: 16.2
click at [103, 346] on input "15" at bounding box center [104, 343] width 59 height 23
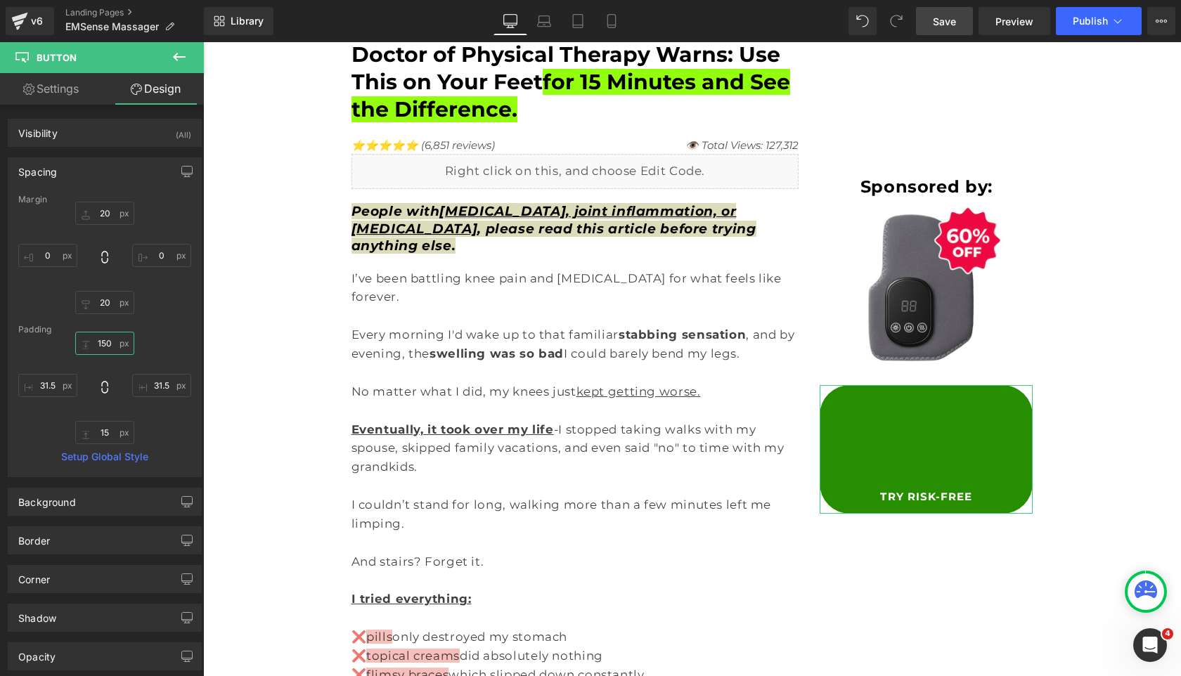
type input "15"
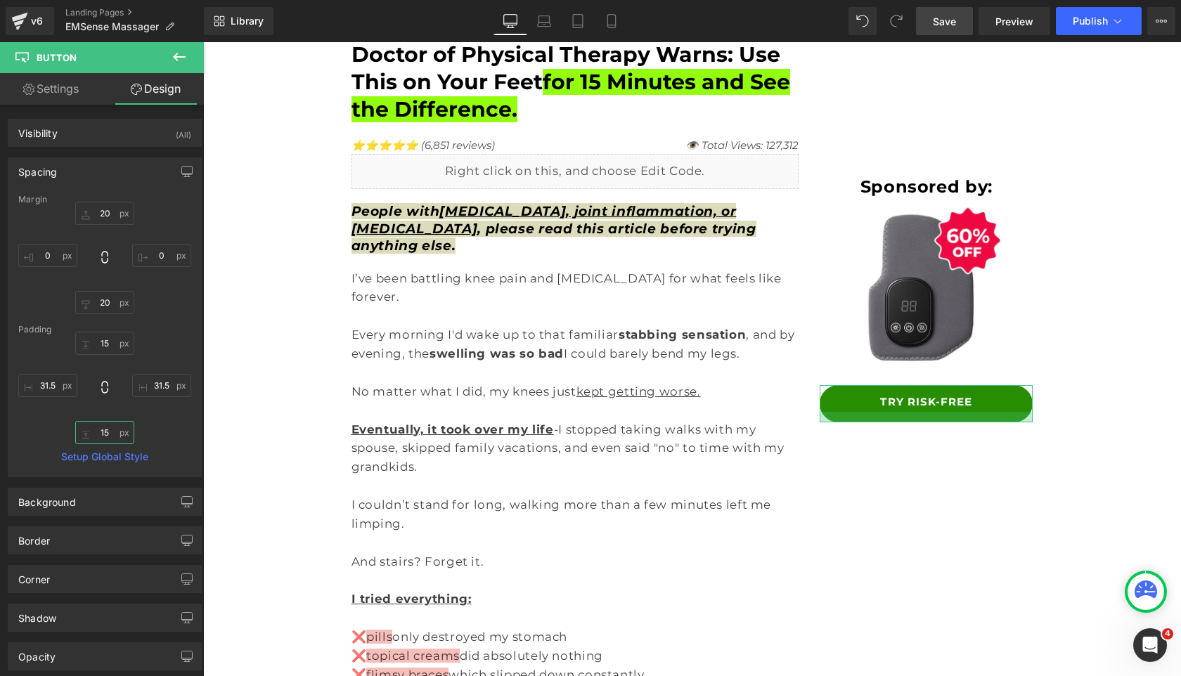
drag, startPoint x: 112, startPoint y: 432, endPoint x: 112, endPoint y: 473, distance: 40.8
click at [112, 433] on input "15" at bounding box center [104, 432] width 59 height 23
type input "15"
click at [938, 23] on span "Save" at bounding box center [944, 21] width 23 height 15
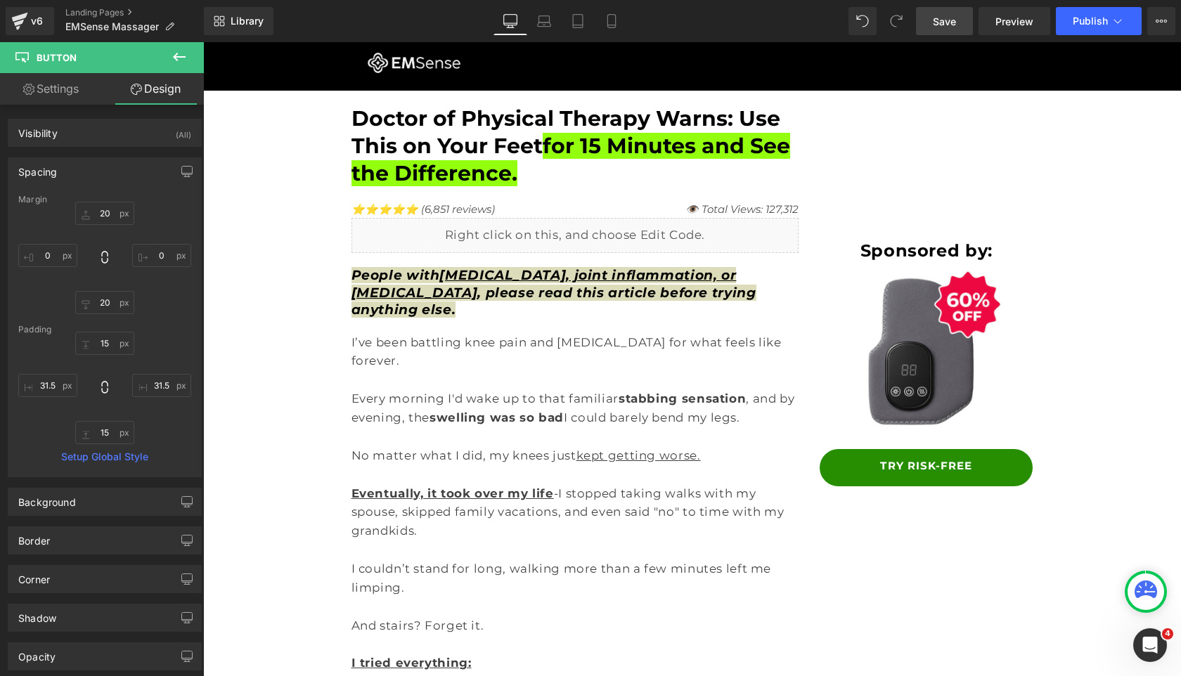
click at [935, 27] on span "Save" at bounding box center [944, 21] width 23 height 15
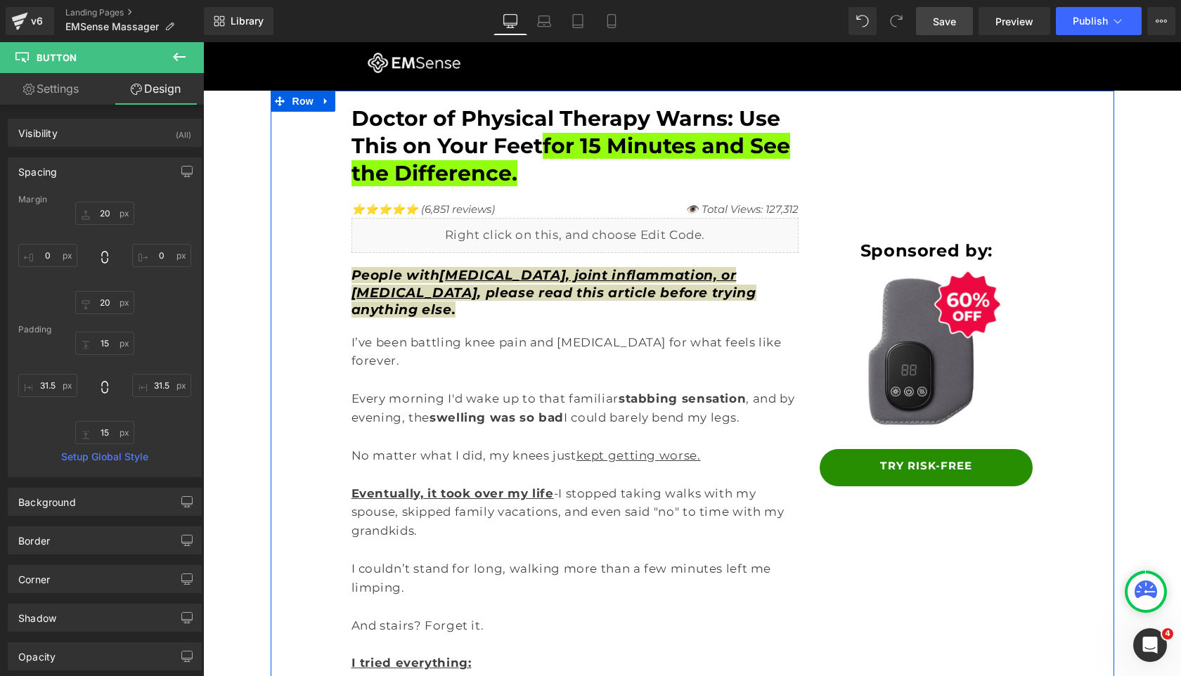
click at [358, 272] on span "People with arthritis, joint inflammation, or bursitis , please read this artic…" at bounding box center [553, 292] width 405 height 51
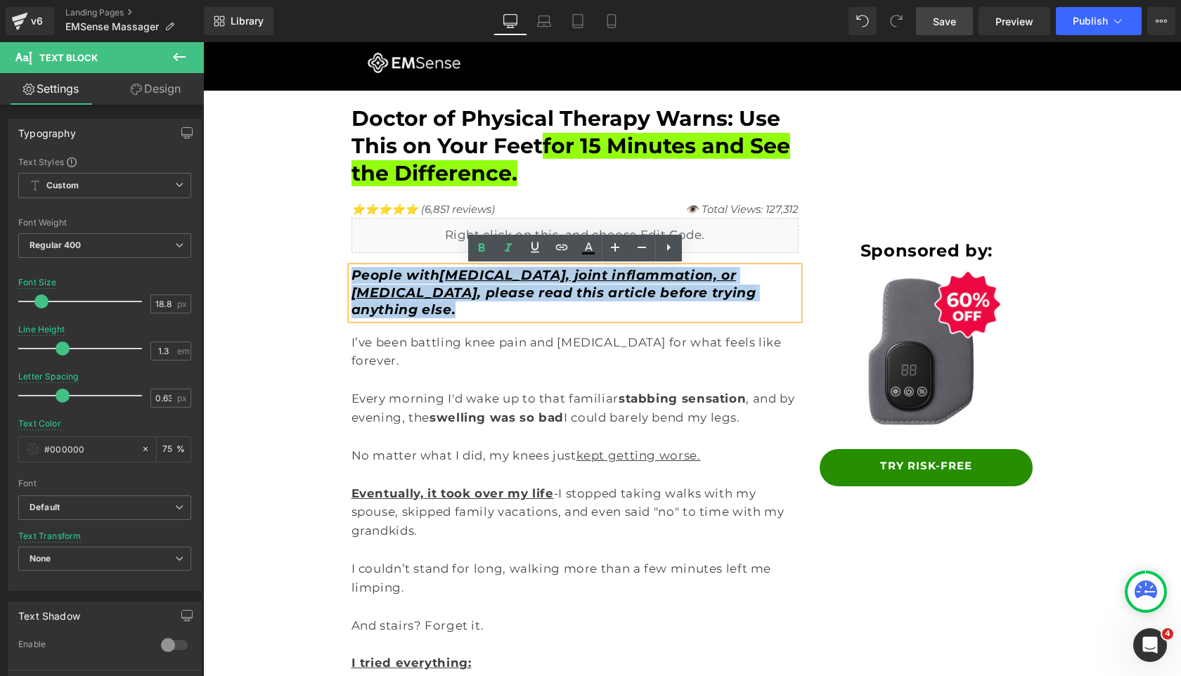
drag, startPoint x: 647, startPoint y: 288, endPoint x: 353, endPoint y: 275, distance: 293.3
click at [353, 275] on p "People with arthritis, joint inflammation, or bursitis , please read this artic…" at bounding box center [575, 292] width 448 height 51
copy span "People with arthritis, joint inflammation, or bursitis , please read this artic…"
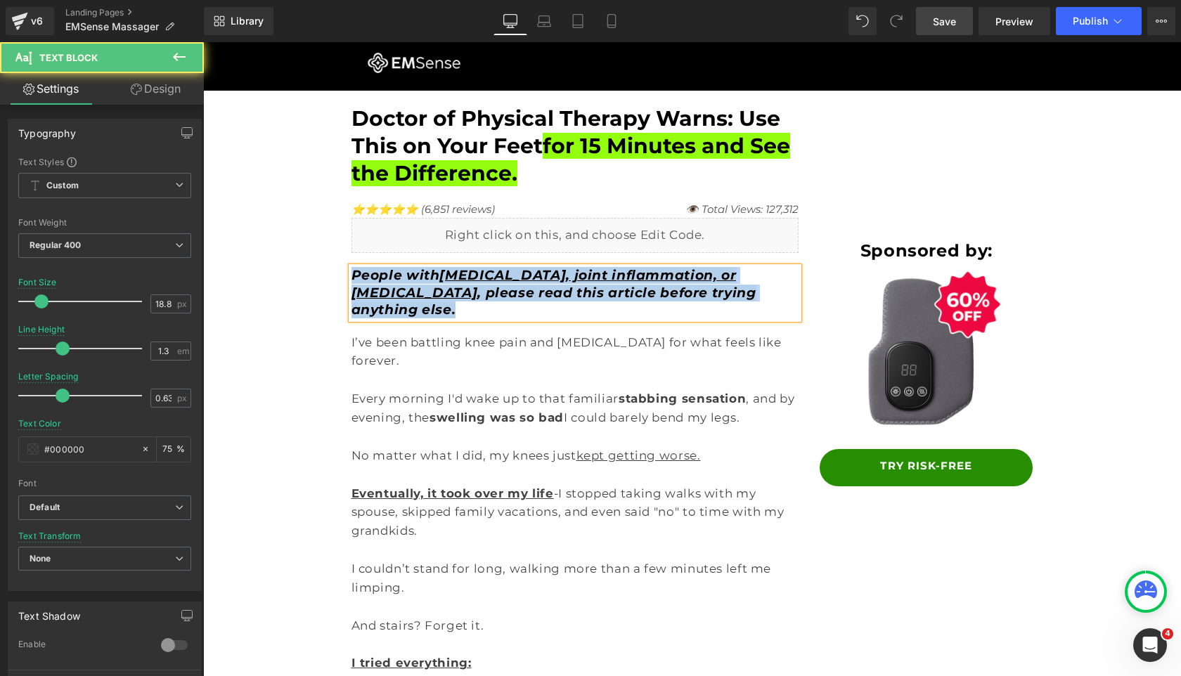
click at [680, 296] on p "People with arthritis, joint inflammation, or bursitis , please read this artic…" at bounding box center [575, 292] width 448 height 51
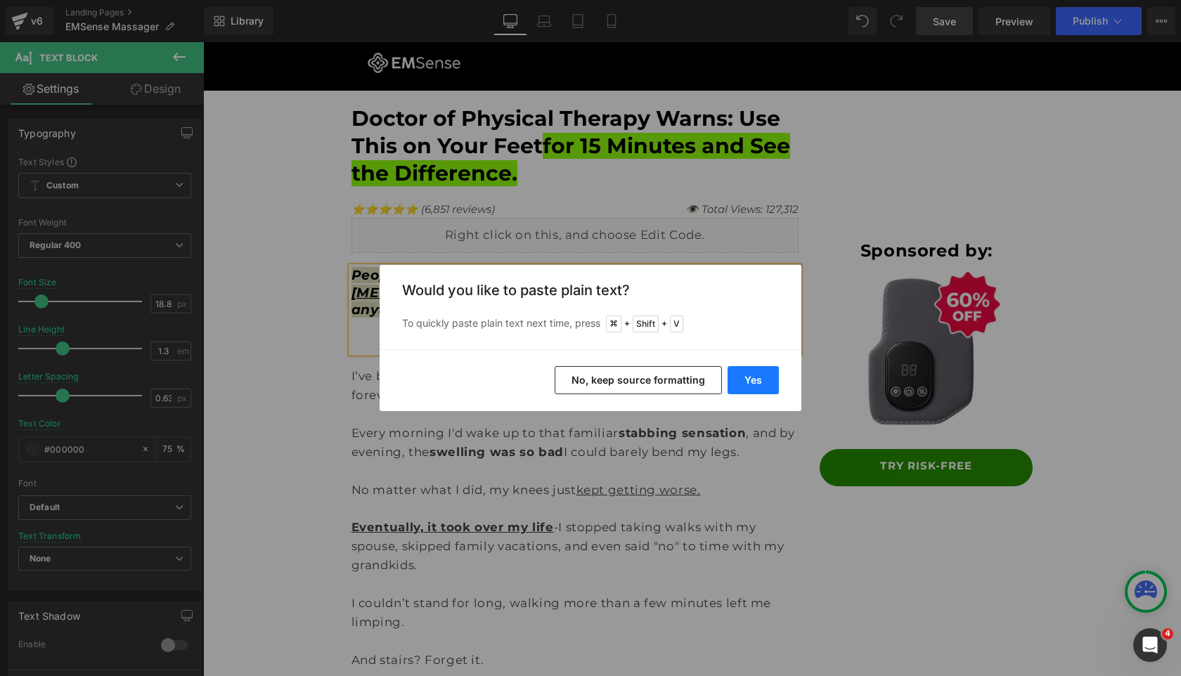
click at [751, 376] on button "Yes" at bounding box center [752, 380] width 51 height 28
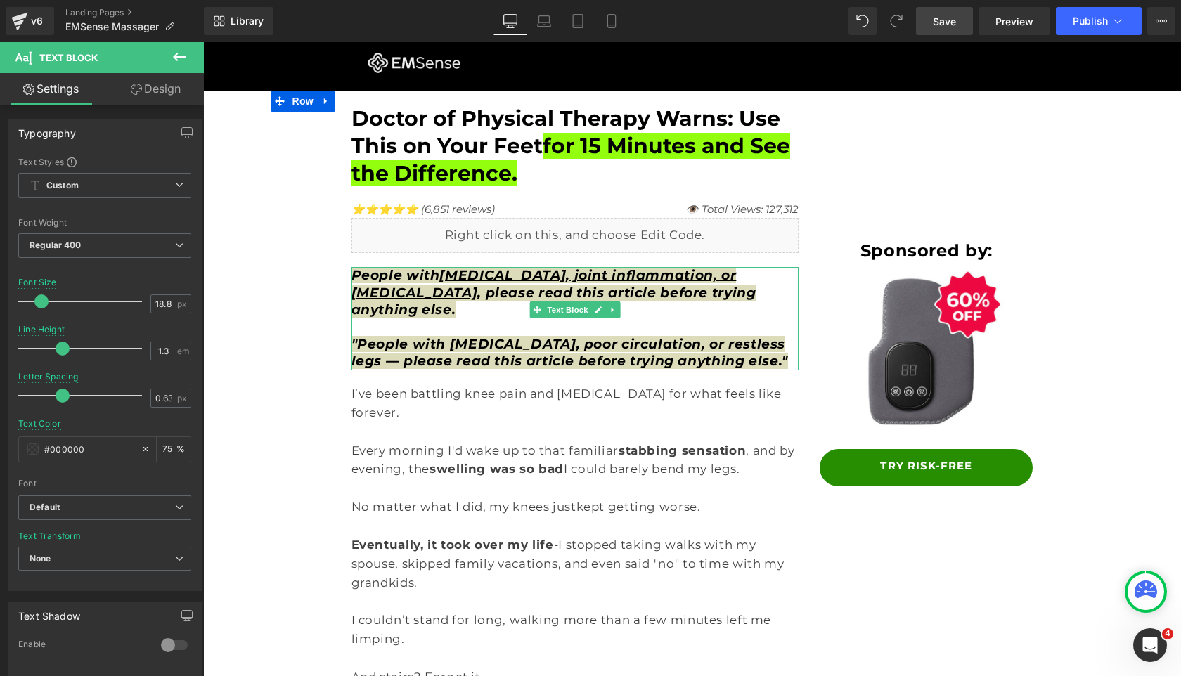
click at [638, 319] on p at bounding box center [575, 327] width 448 height 17
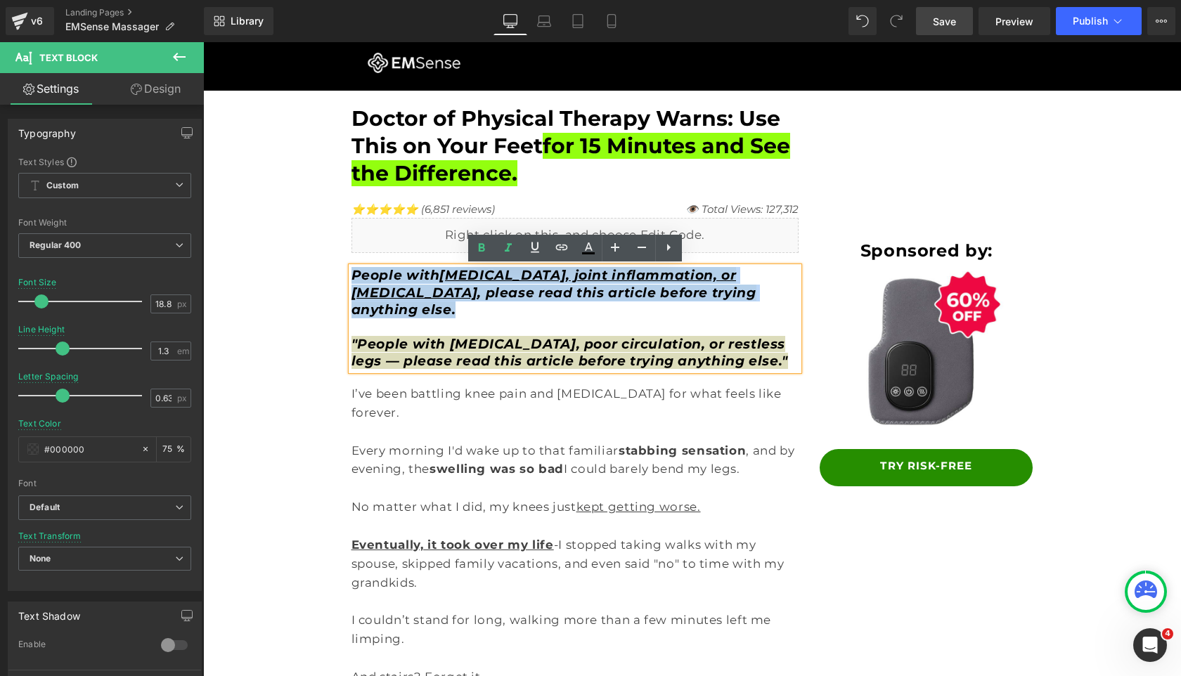
drag, startPoint x: 666, startPoint y: 308, endPoint x: 330, endPoint y: 279, distance: 336.5
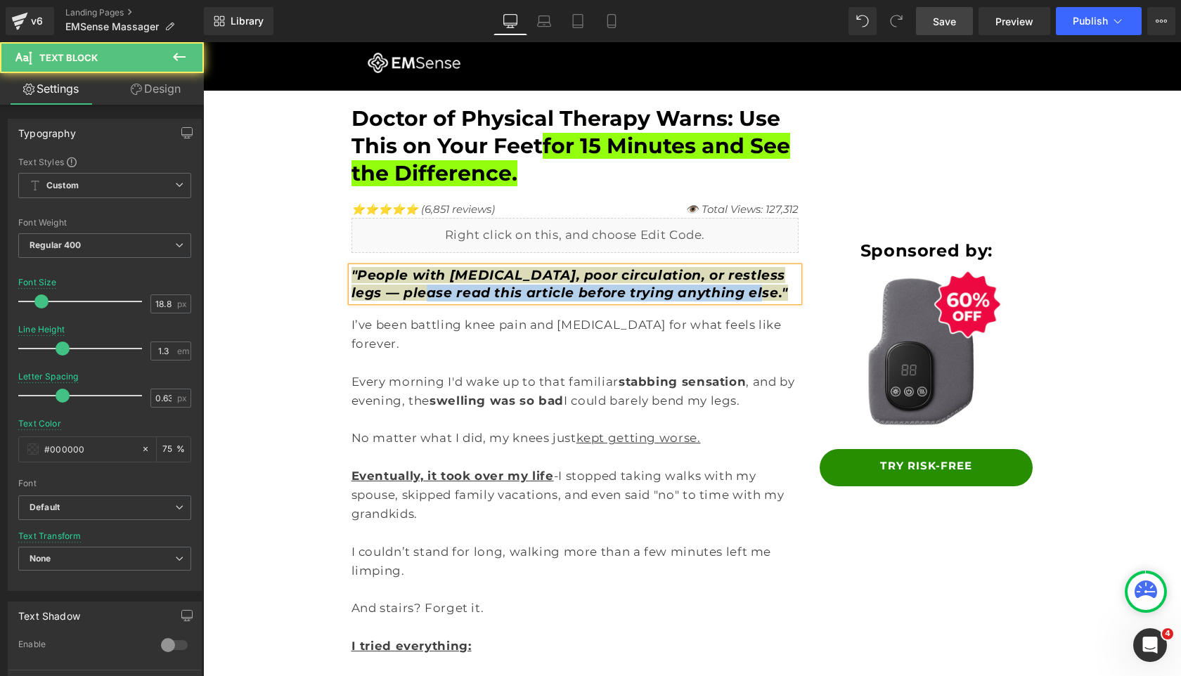
drag, startPoint x: 400, startPoint y: 292, endPoint x: 336, endPoint y: 292, distance: 64.0
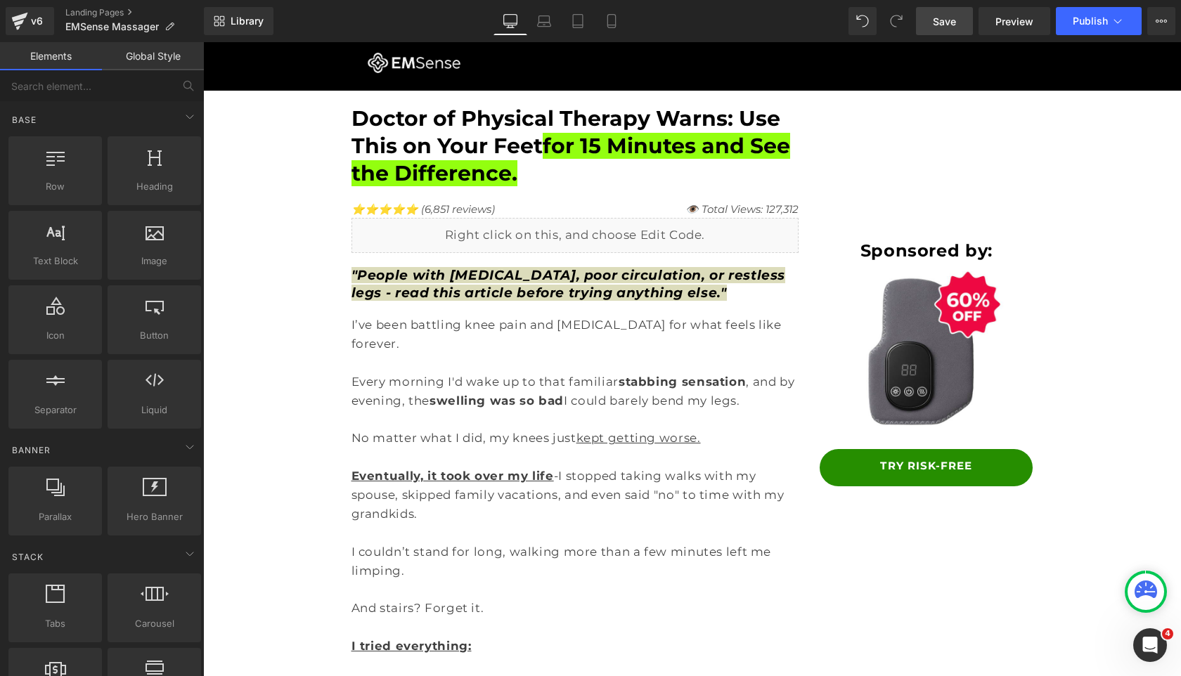
click at [942, 25] on span "Save" at bounding box center [944, 21] width 23 height 15
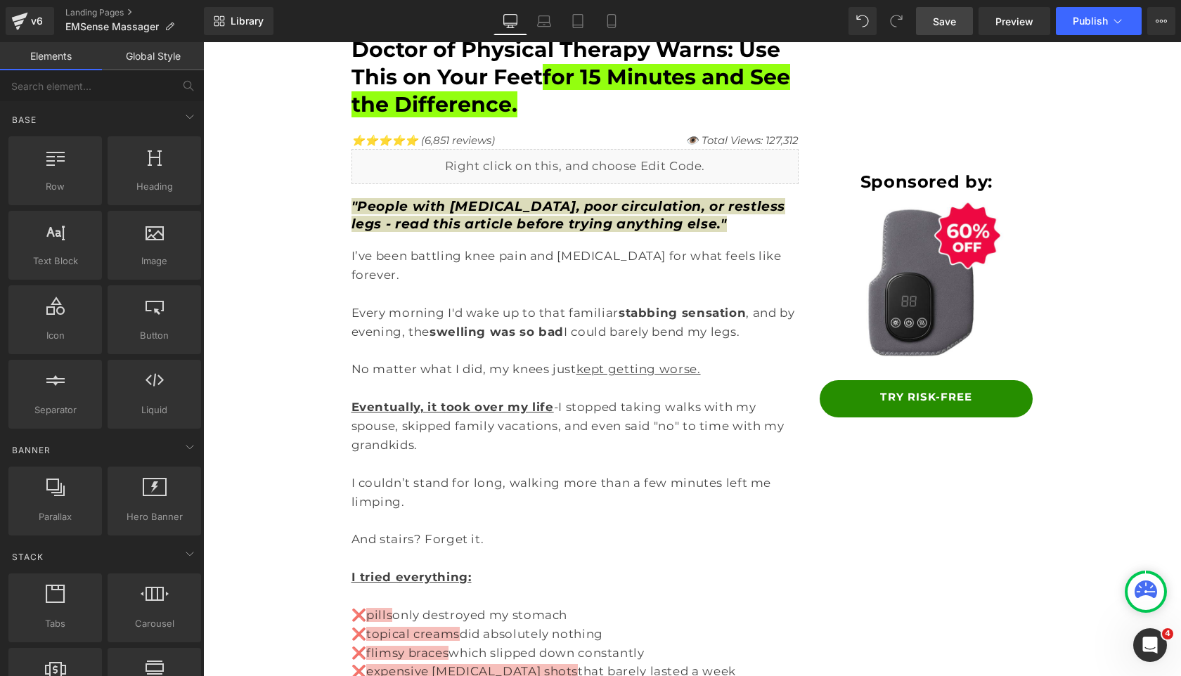
scroll to position [154, 0]
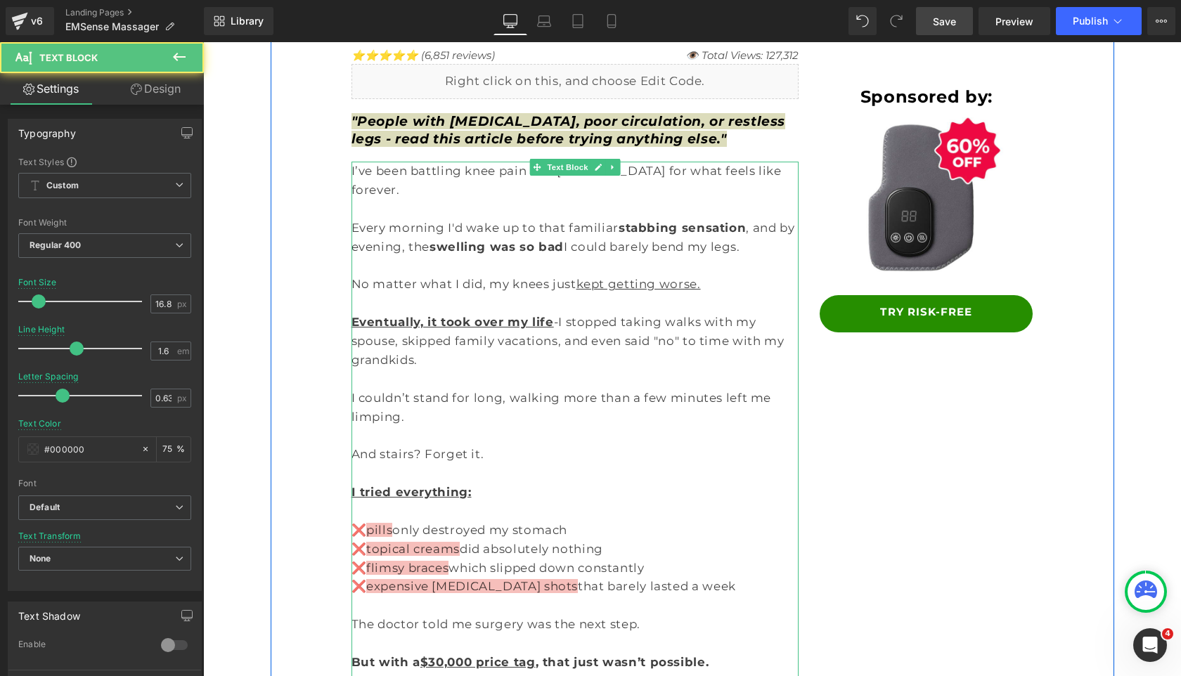
click at [561, 426] on p at bounding box center [575, 435] width 448 height 19
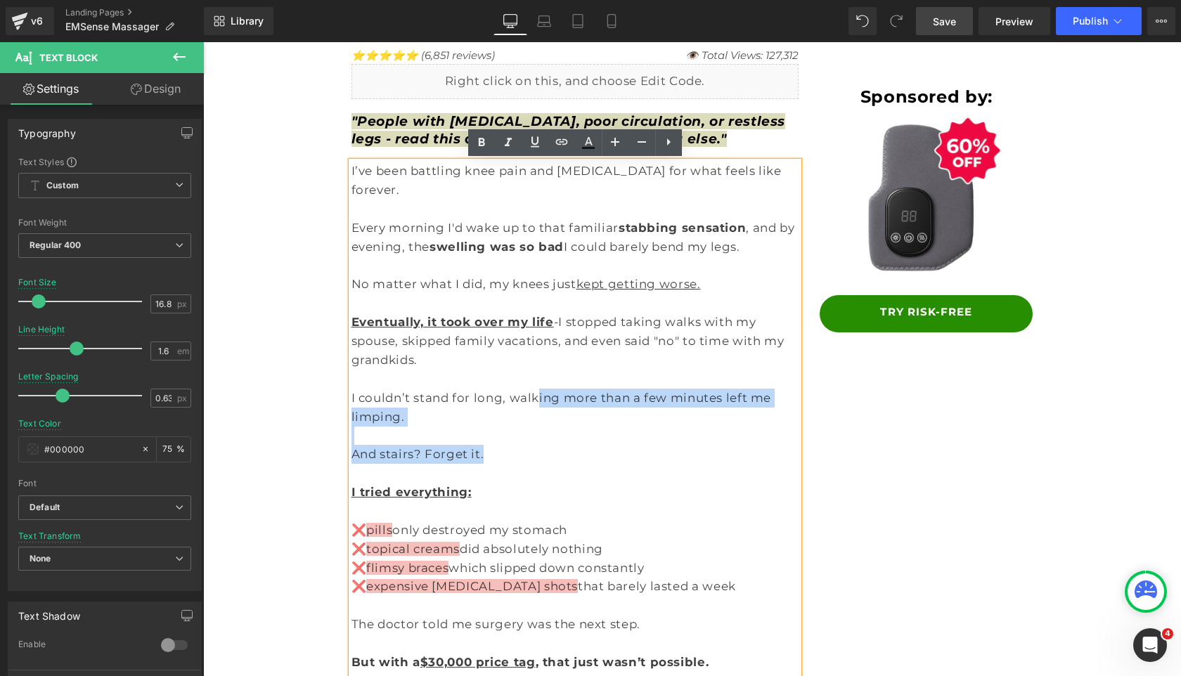
drag, startPoint x: 589, startPoint y: 401, endPoint x: 514, endPoint y: 363, distance: 83.9
click at [514, 363] on div "I’ve been battling knee pain and arthritis for what feels like forever. Every m…" at bounding box center [575, 587] width 448 height 850
click at [514, 389] on p "I couldn’t stand for long, walking more than a few minutes left me limping." at bounding box center [575, 408] width 448 height 38
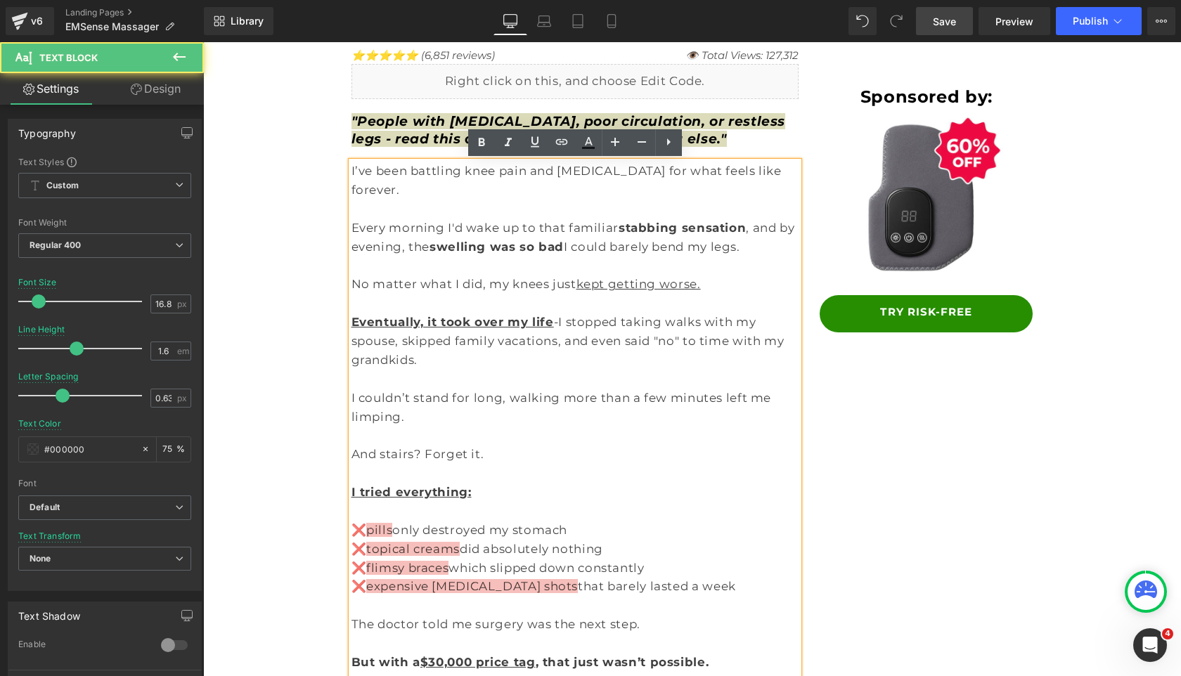
click at [539, 464] on p at bounding box center [575, 473] width 448 height 19
click at [543, 445] on p "And stairs? Forget it." at bounding box center [575, 454] width 448 height 19
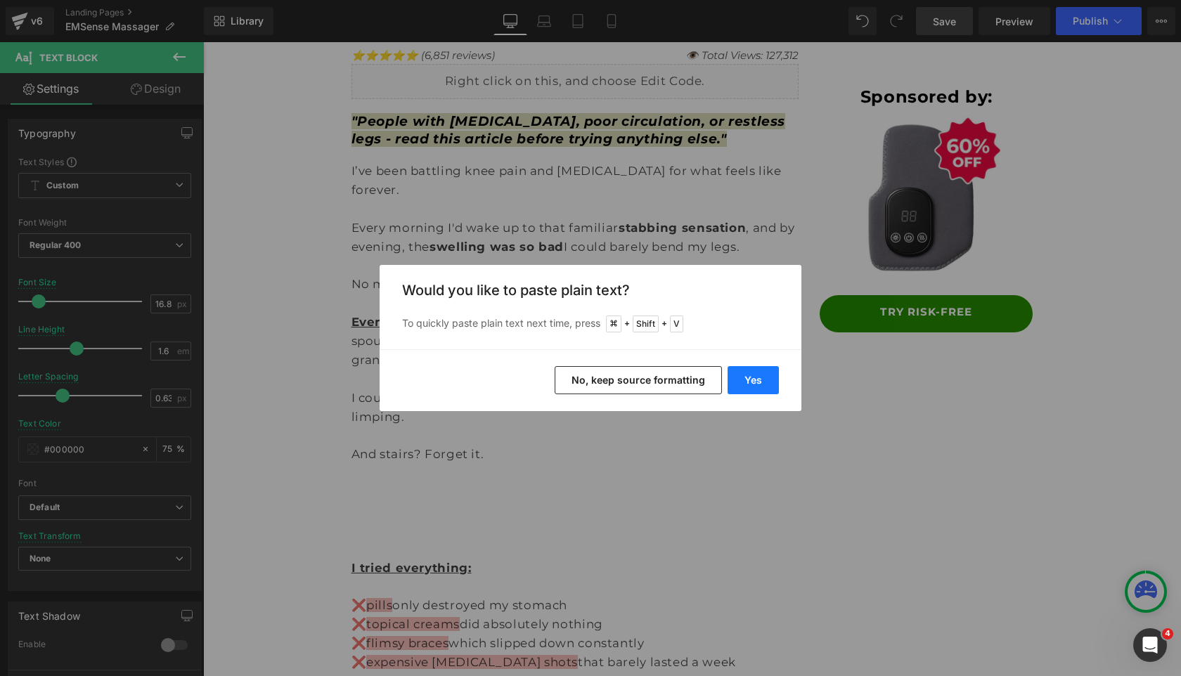
click at [744, 373] on button "Yes" at bounding box center [752, 380] width 51 height 28
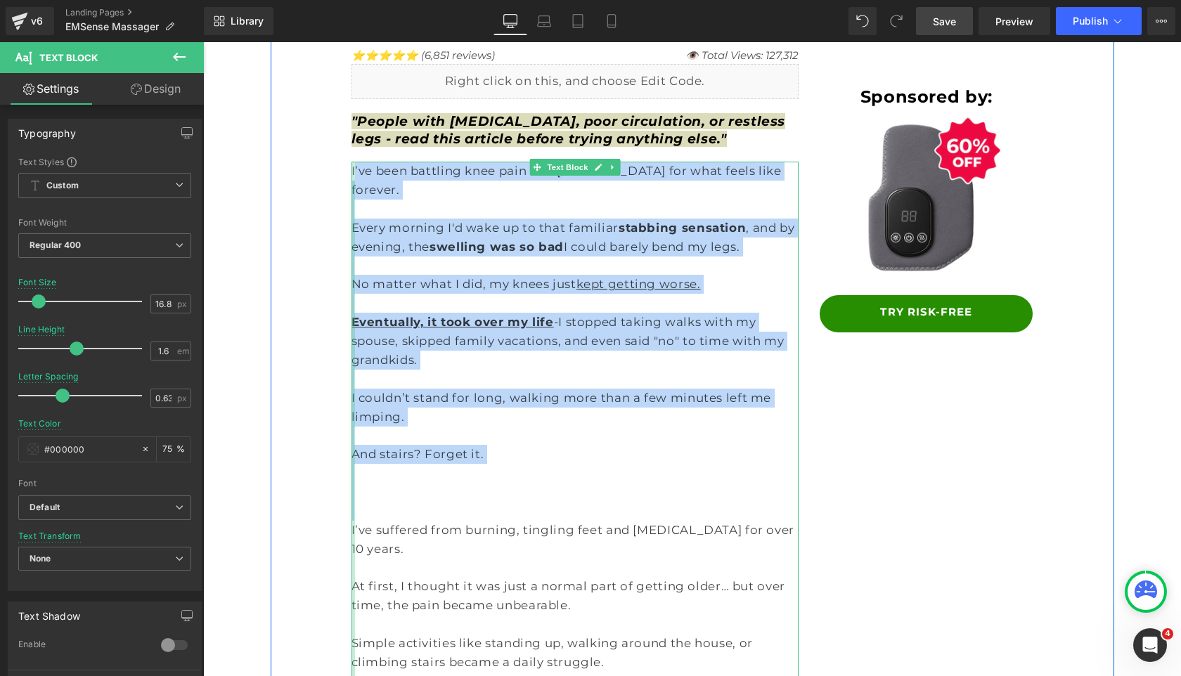
drag, startPoint x: 521, startPoint y: 459, endPoint x: 354, endPoint y: 172, distance: 332.0
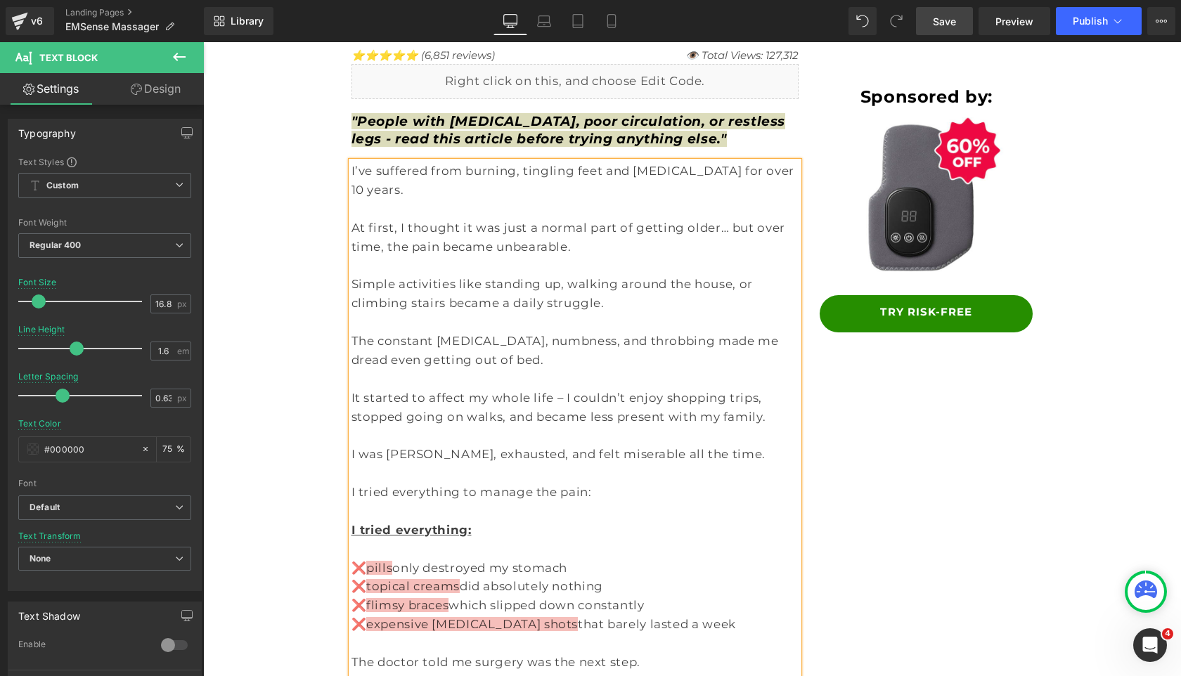
scroll to position [135, 0]
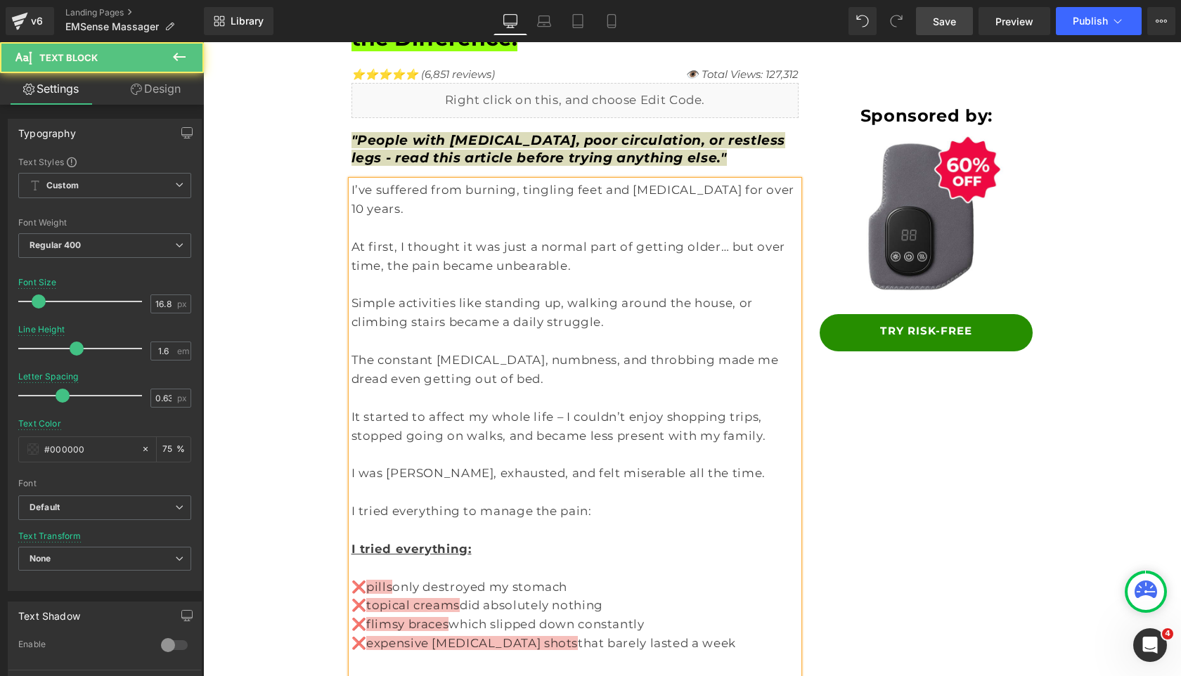
drag, startPoint x: 515, startPoint y: 373, endPoint x: 500, endPoint y: 368, distance: 15.8
click at [500, 368] on div "I’ve suffered from burning, tingling feet and neuropathy for over 10 years. At …" at bounding box center [575, 625] width 448 height 888
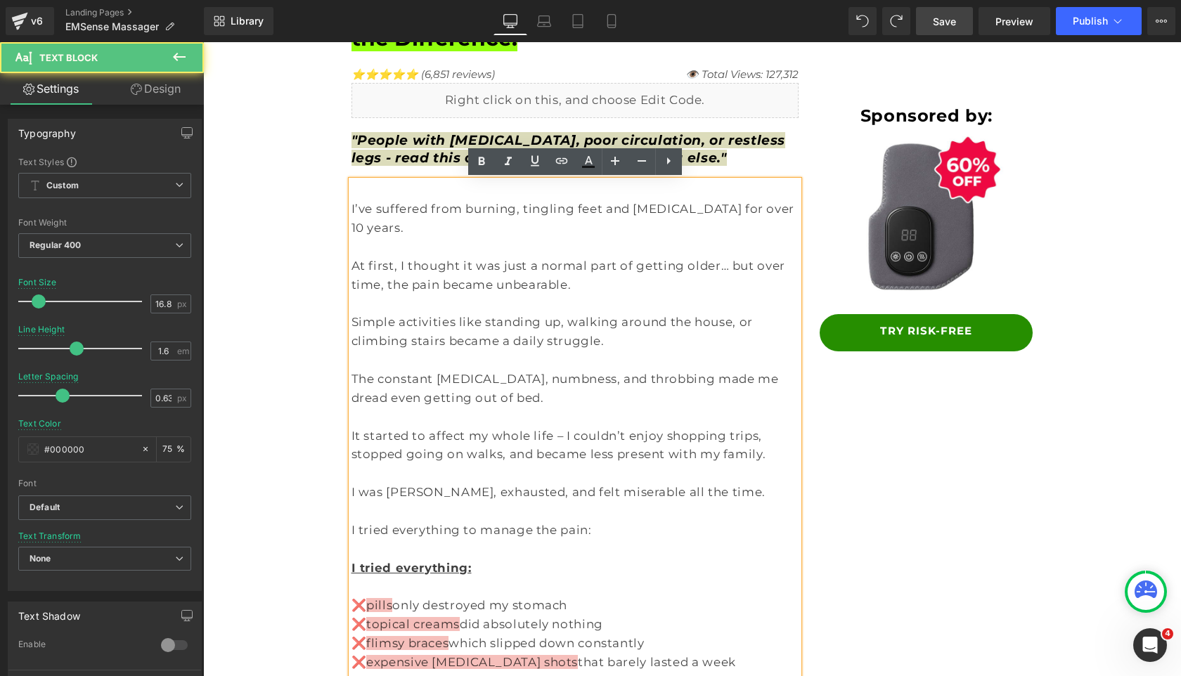
click at [428, 408] on p at bounding box center [575, 417] width 448 height 19
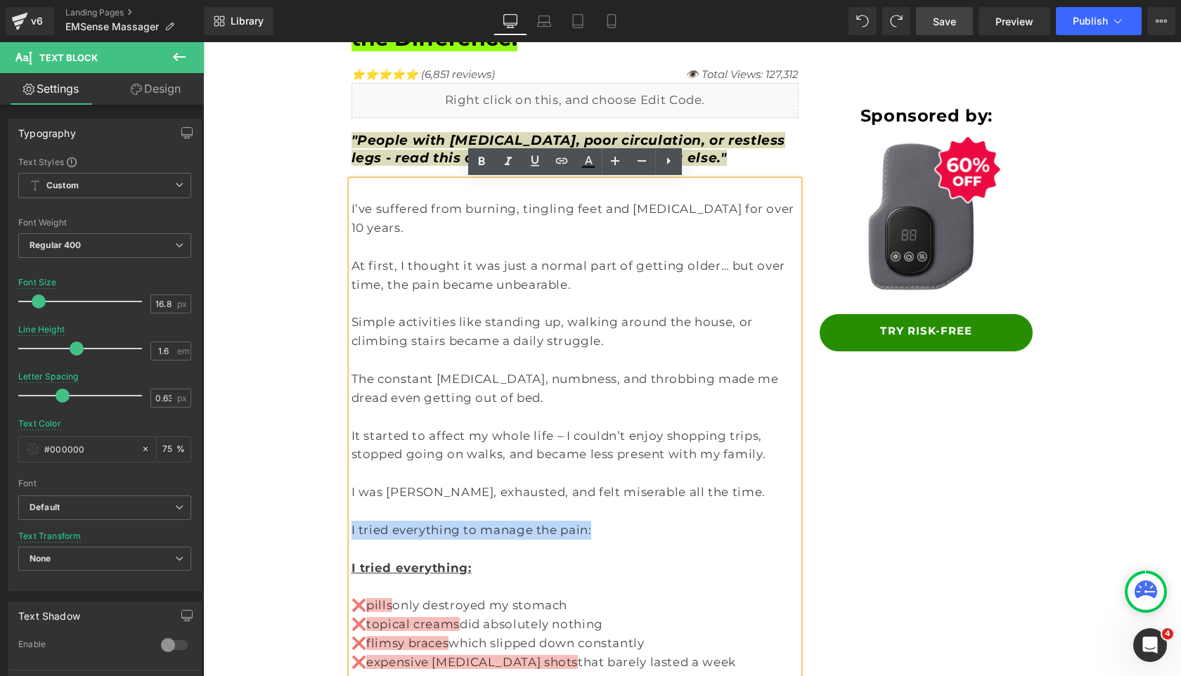
drag, startPoint x: 580, startPoint y: 514, endPoint x: 341, endPoint y: 502, distance: 239.2
click at [476, 521] on p "I tried everything to manage the pain:" at bounding box center [575, 530] width 448 height 19
drag, startPoint x: 578, startPoint y: 515, endPoint x: 362, endPoint y: 499, distance: 217.1
click at [362, 499] on div "I’ve suffered from burning, tingling feet and neuropathy for over 10 years. At …" at bounding box center [575, 634] width 448 height 907
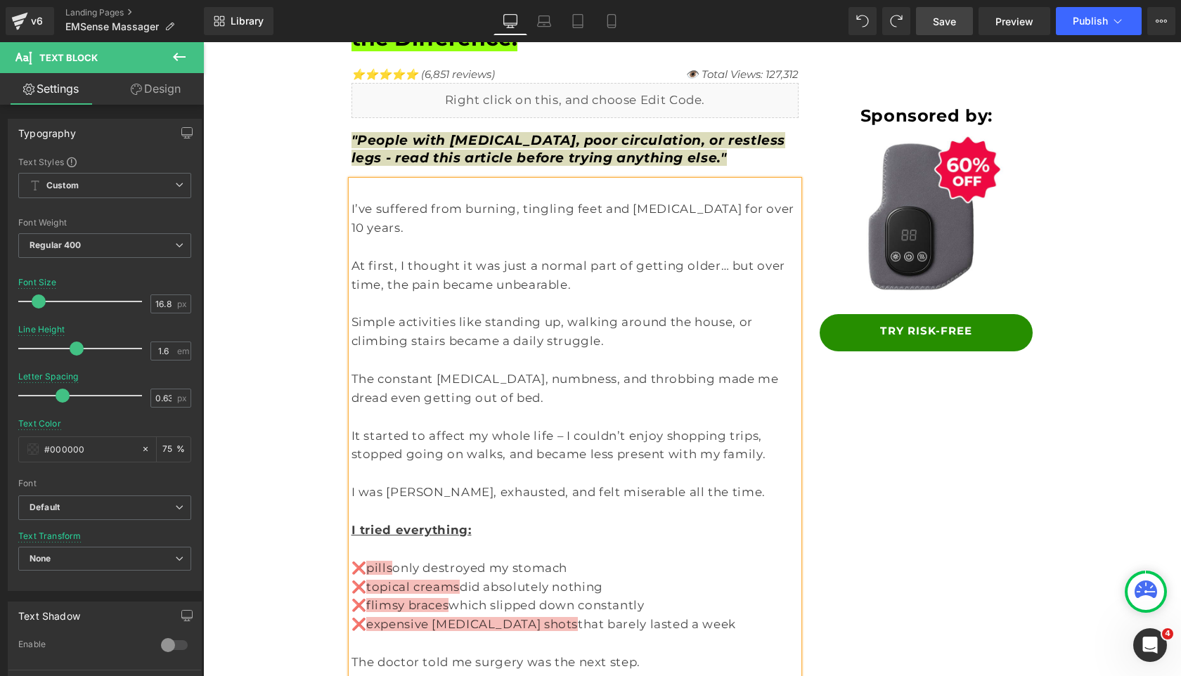
click at [478, 521] on p "I tried everything:" at bounding box center [575, 530] width 448 height 19
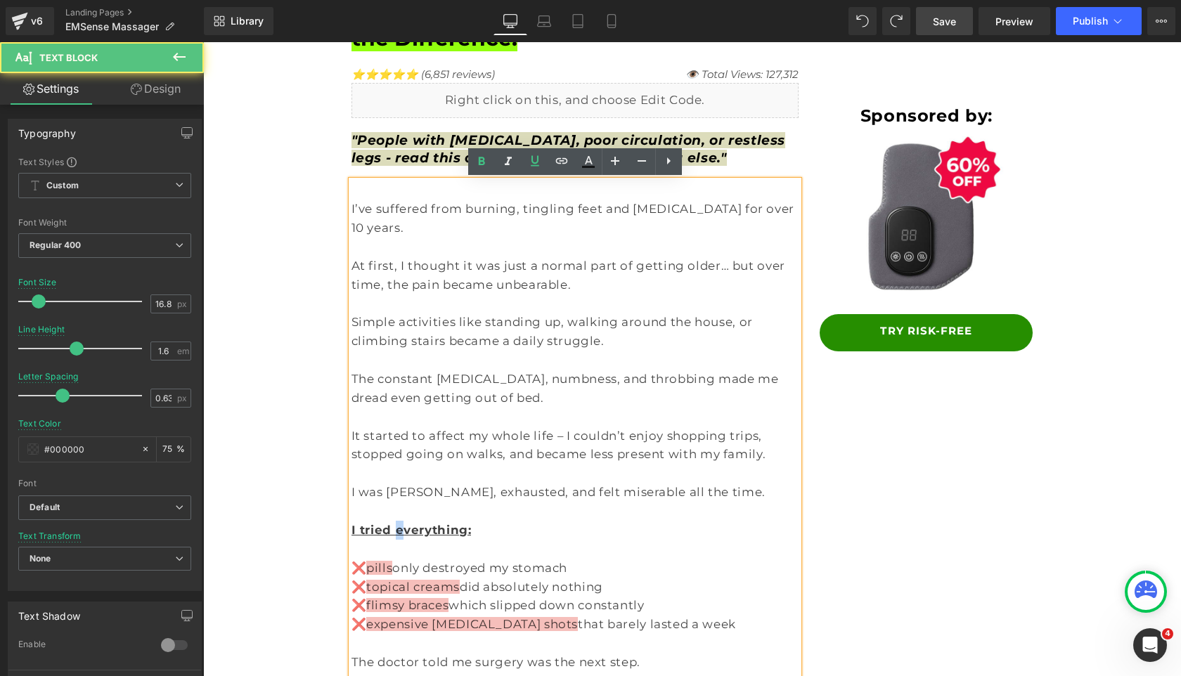
drag, startPoint x: 389, startPoint y: 510, endPoint x: 396, endPoint y: 509, distance: 7.1
click at [396, 523] on u "I tried everything:" at bounding box center [411, 530] width 120 height 14
click at [353, 523] on u "I tried everything:" at bounding box center [411, 530] width 120 height 14
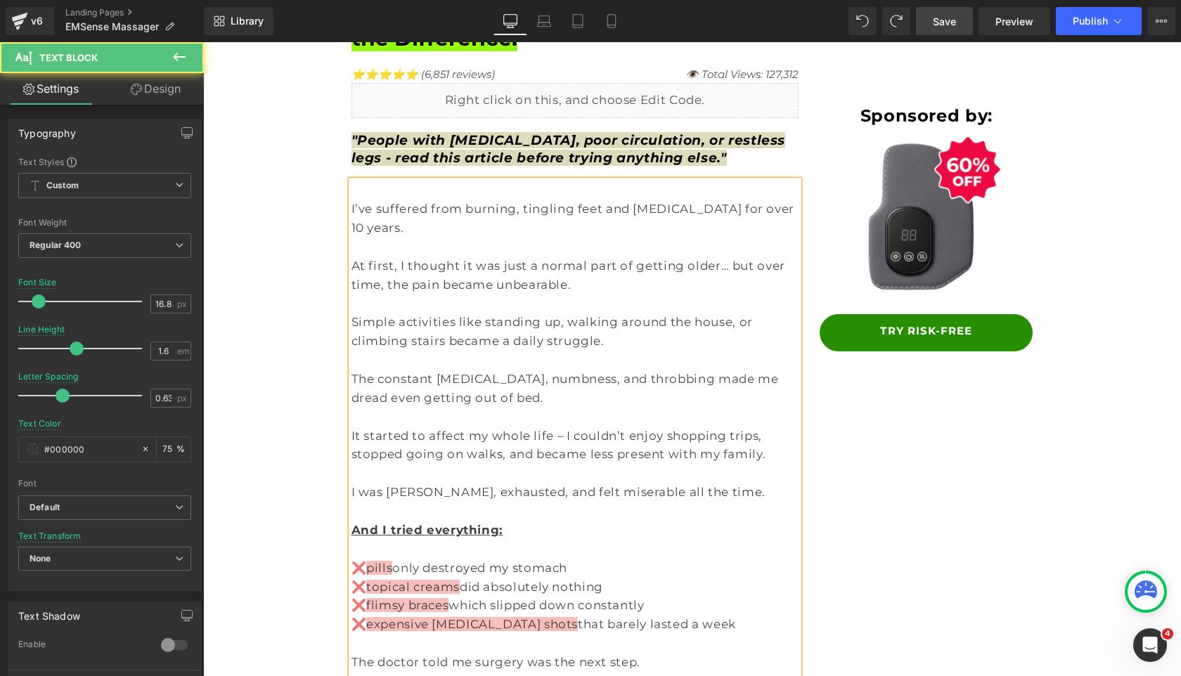
click at [547, 502] on p at bounding box center [575, 511] width 448 height 19
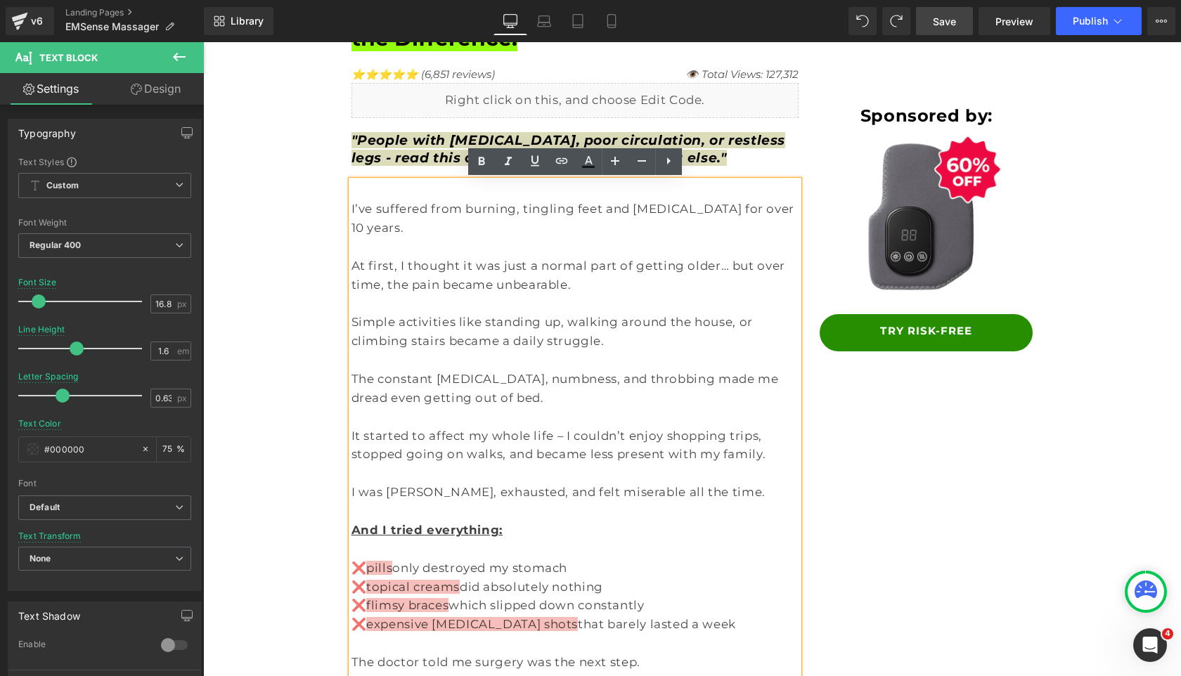
click at [353, 212] on p "I’ve suffered from burning, tingling feet and [MEDICAL_DATA] for over 10 years." at bounding box center [575, 219] width 448 height 38
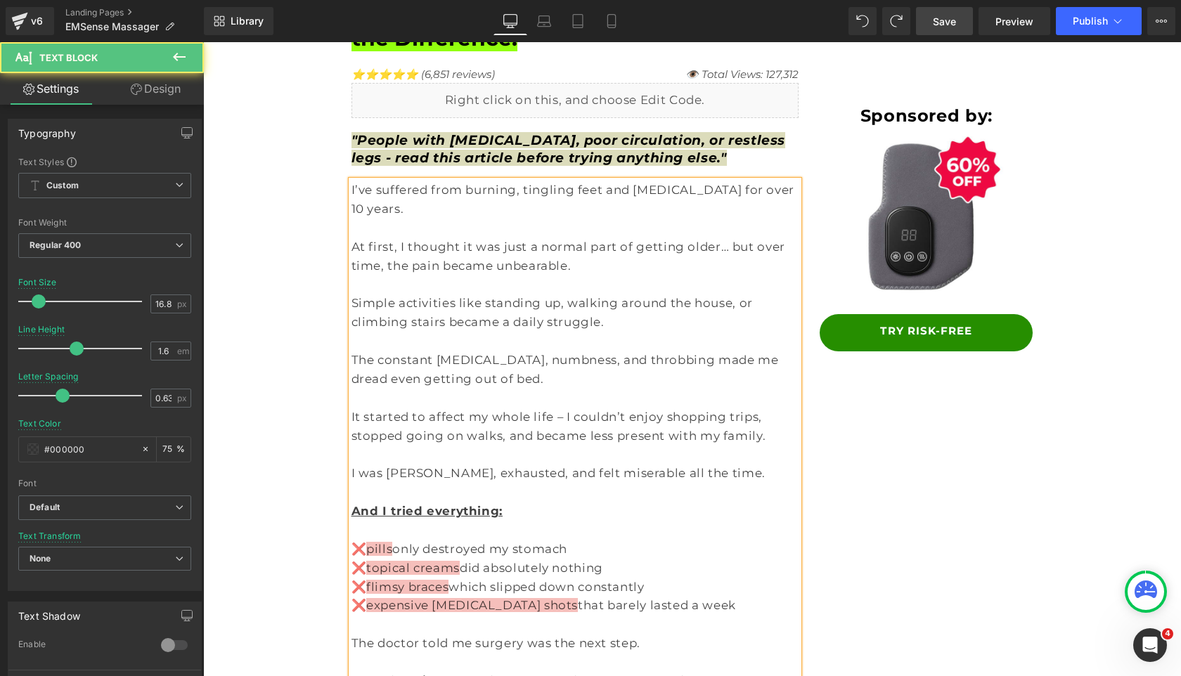
click at [377, 464] on p "I was moody, exhausted, and felt miserable all the time." at bounding box center [575, 473] width 448 height 19
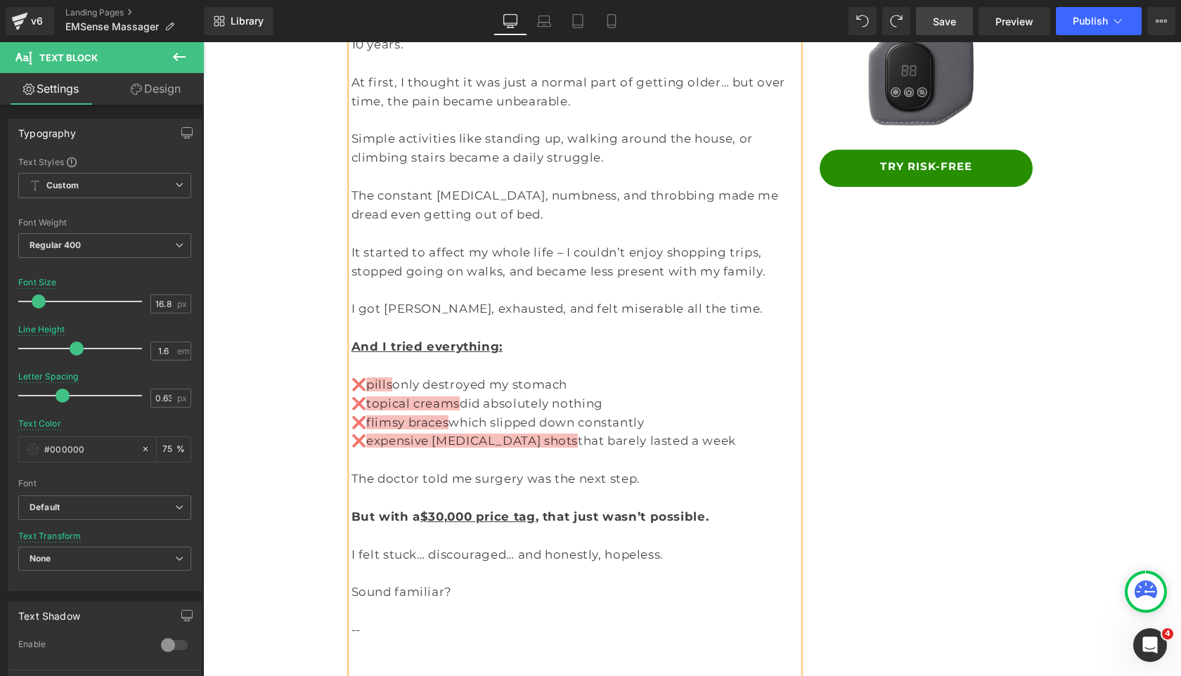
scroll to position [313, 0]
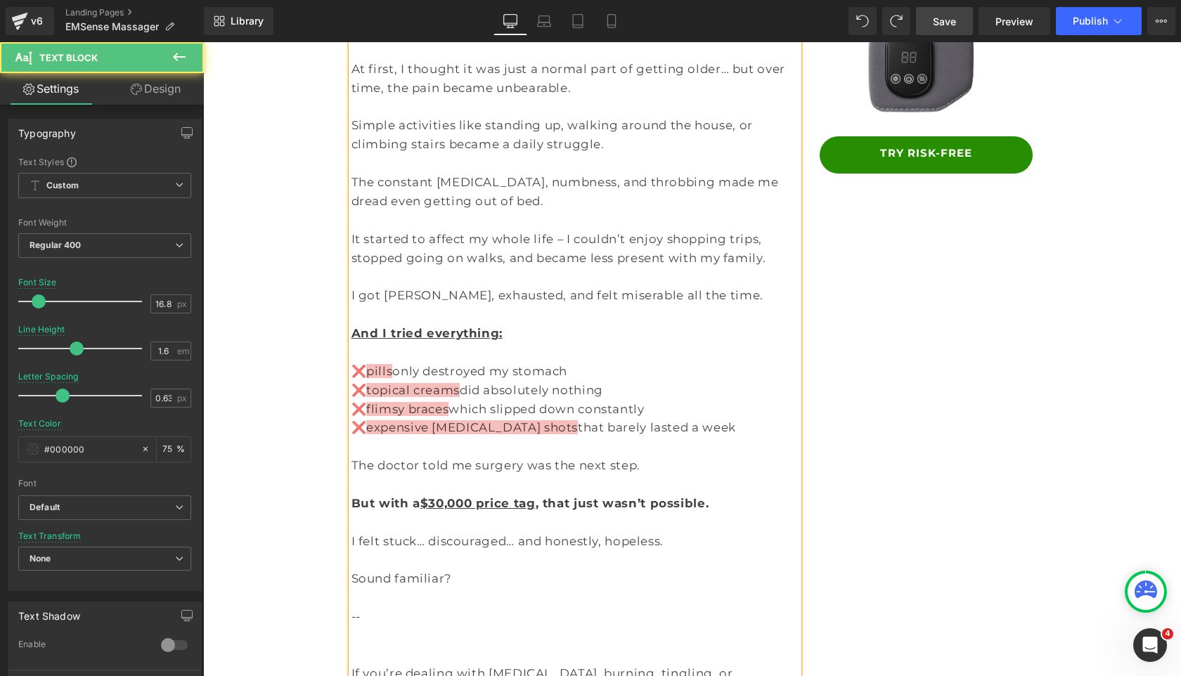
click at [424, 286] on p "I got moody, exhausted, and felt miserable all the time." at bounding box center [575, 295] width 448 height 19
click at [504, 286] on p "I got moody, felt exhausted, and felt miserable all the time." at bounding box center [575, 295] width 448 height 19
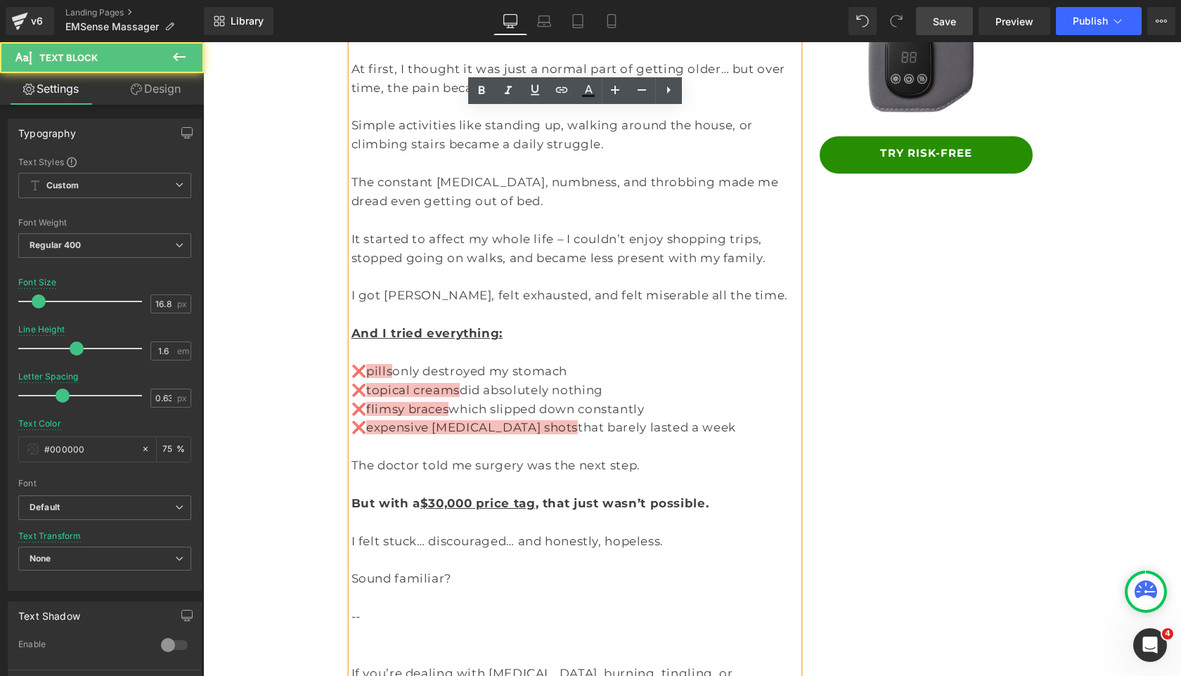
click at [506, 286] on p "I got moody, felt exhausted, and felt miserable all the time." at bounding box center [575, 295] width 448 height 19
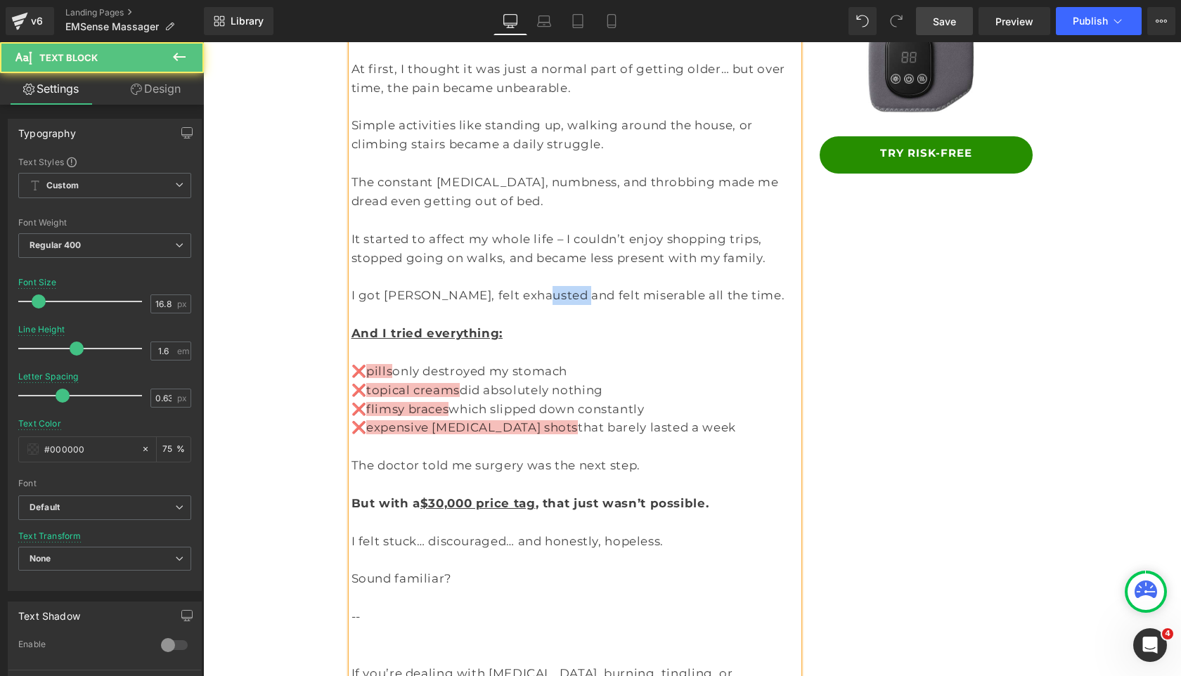
drag, startPoint x: 549, startPoint y: 275, endPoint x: 519, endPoint y: 275, distance: 29.5
click at [519, 286] on p "I got moody, felt exhausted and felt miserable all the time." at bounding box center [575, 295] width 448 height 19
click at [952, 15] on span "Save" at bounding box center [944, 21] width 23 height 15
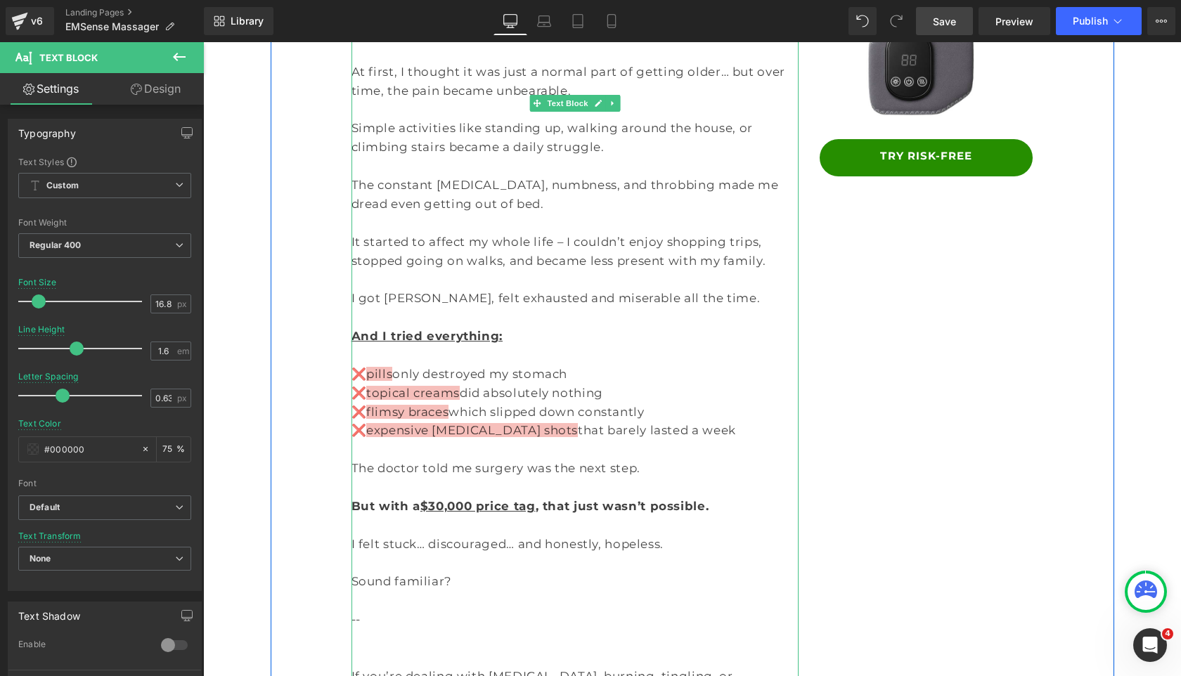
scroll to position [413, 0]
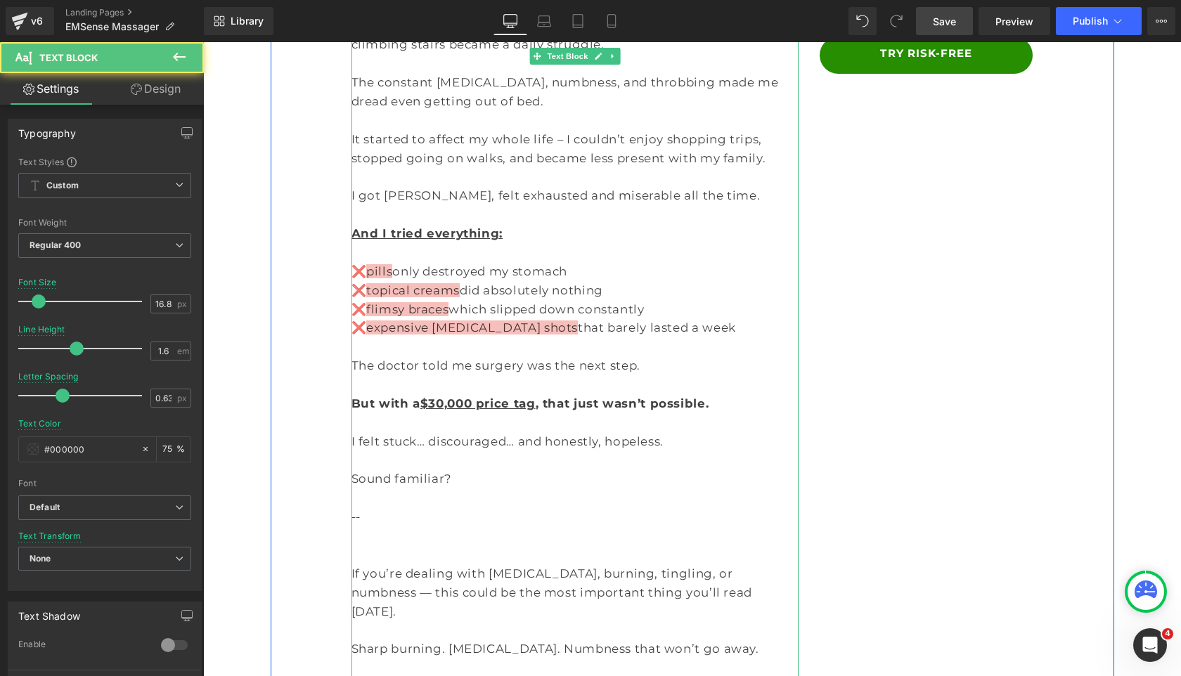
drag, startPoint x: 395, startPoint y: 251, endPoint x: 632, endPoint y: 251, distance: 236.8
click at [632, 262] on p "❌ pills only destroyed my stomach" at bounding box center [575, 271] width 448 height 19
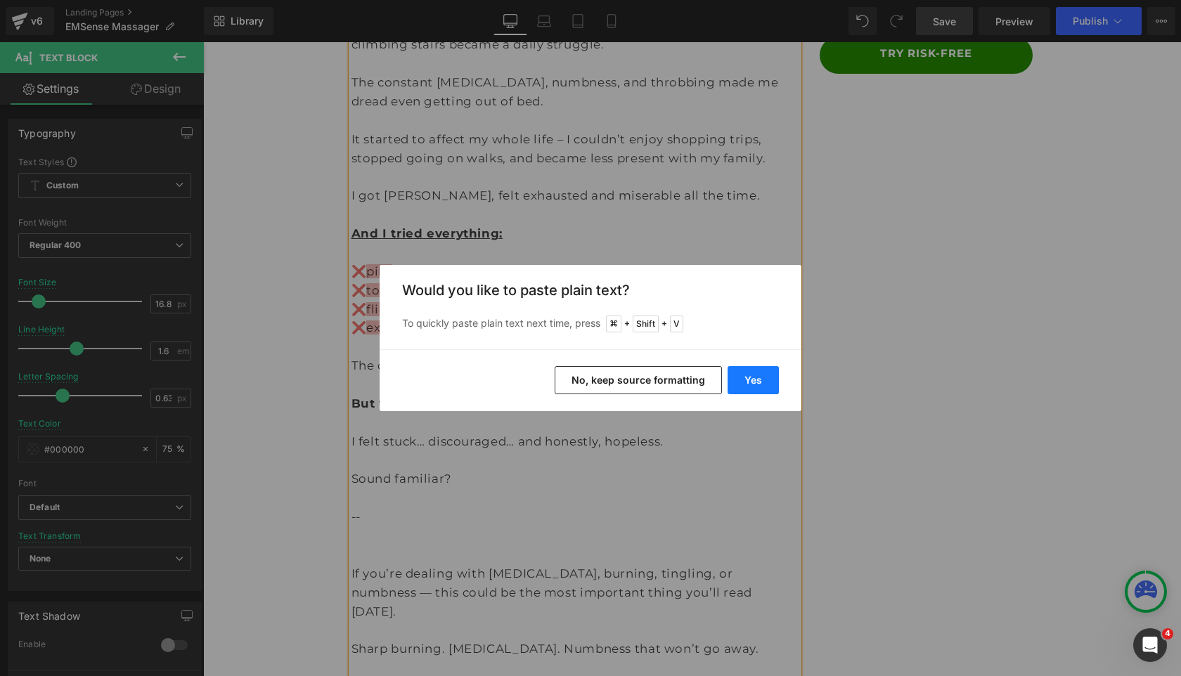
click at [756, 383] on button "Yes" at bounding box center [752, 380] width 51 height 28
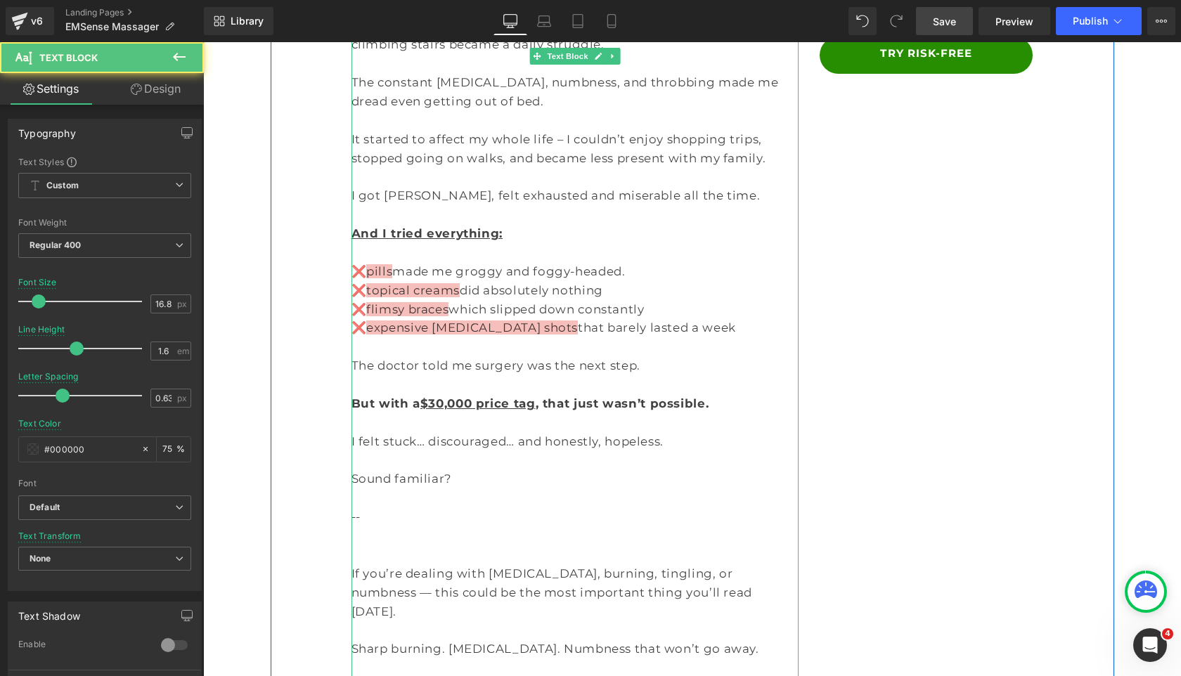
drag, startPoint x: 454, startPoint y: 273, endPoint x: 586, endPoint y: 275, distance: 132.1
click at [586, 281] on p "❌ topical creams did absolutely nothing" at bounding box center [575, 290] width 448 height 19
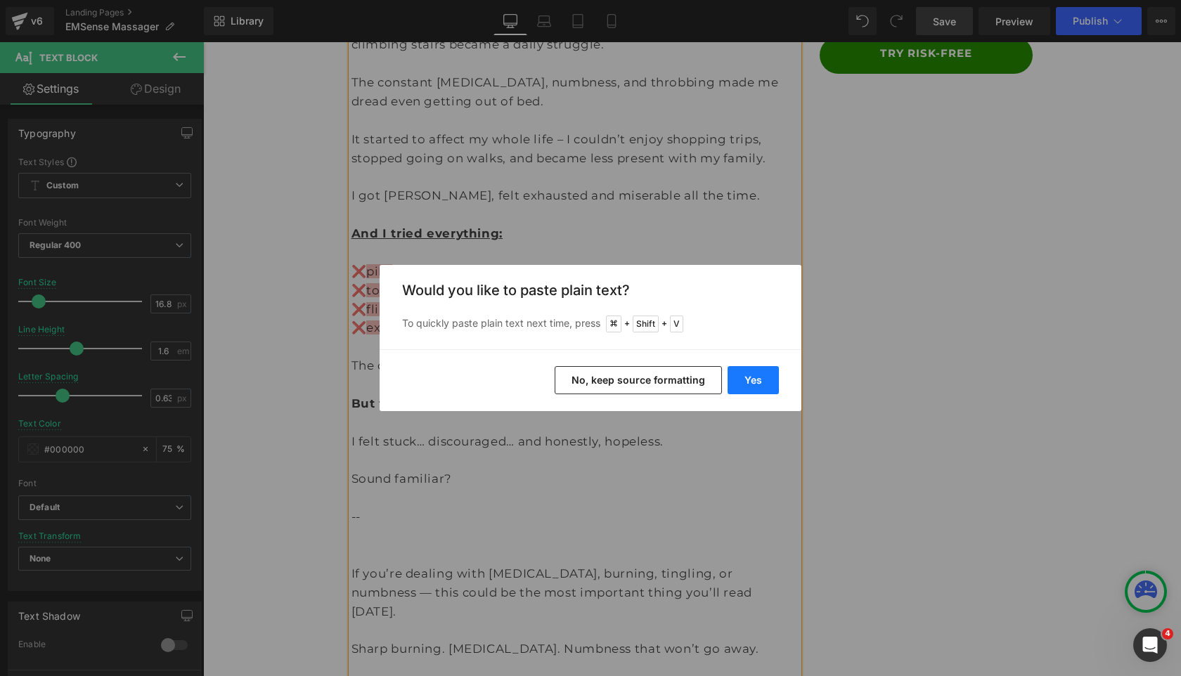
click at [762, 382] on button "Yes" at bounding box center [752, 380] width 51 height 28
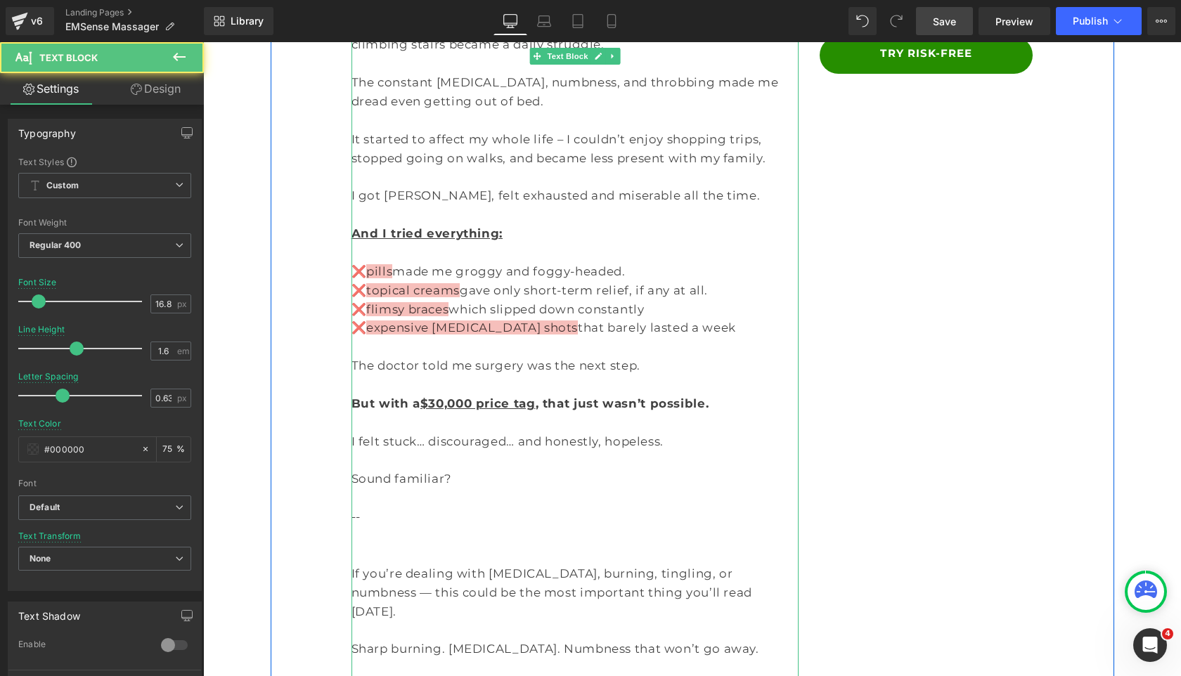
click at [387, 264] on span "pills" at bounding box center [379, 271] width 26 height 14
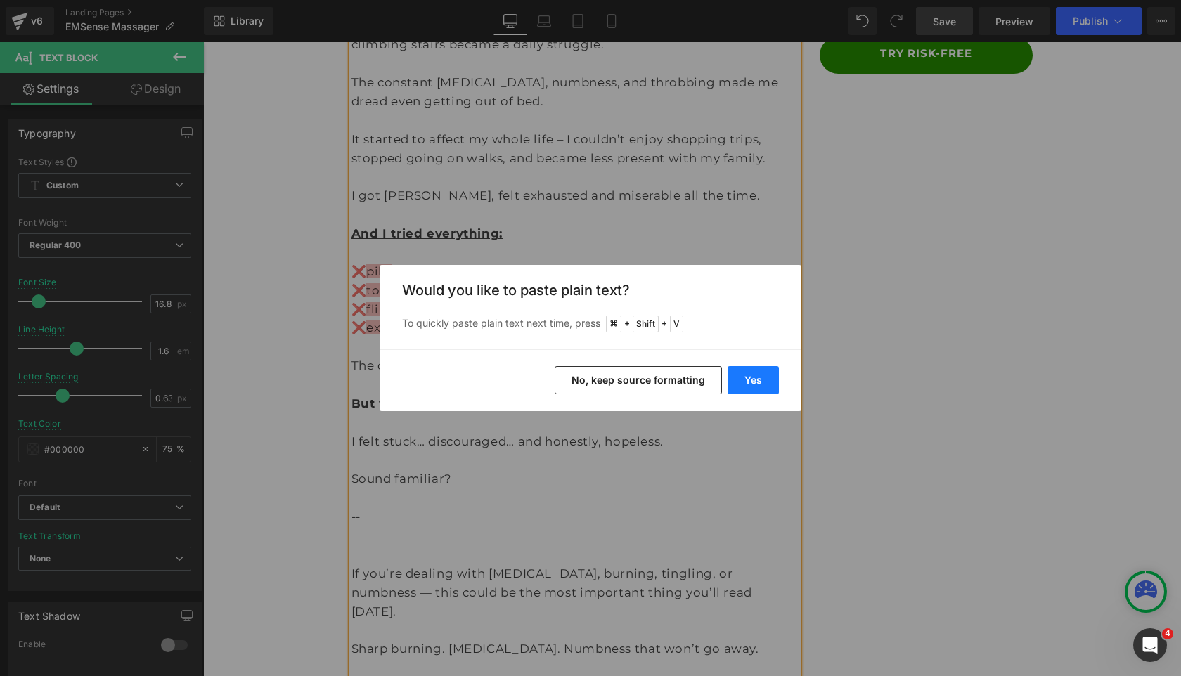
click at [739, 380] on button "Yes" at bounding box center [752, 380] width 51 height 28
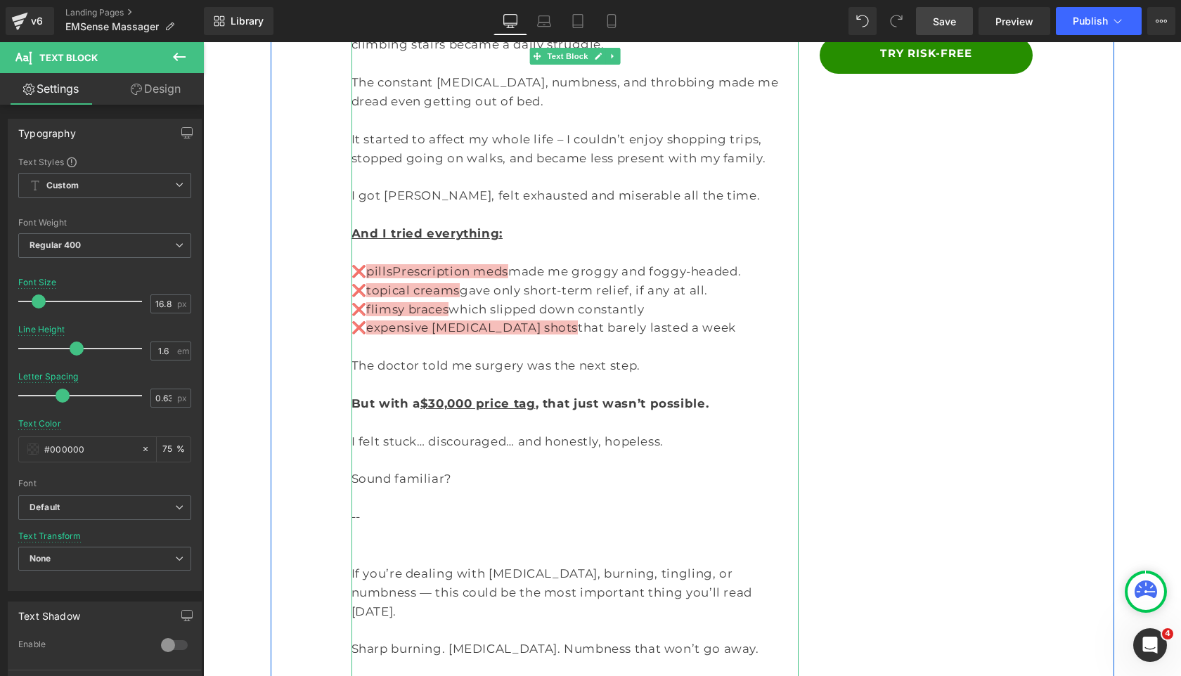
click at [389, 264] on span "pillsPrescription meds" at bounding box center [437, 271] width 142 height 14
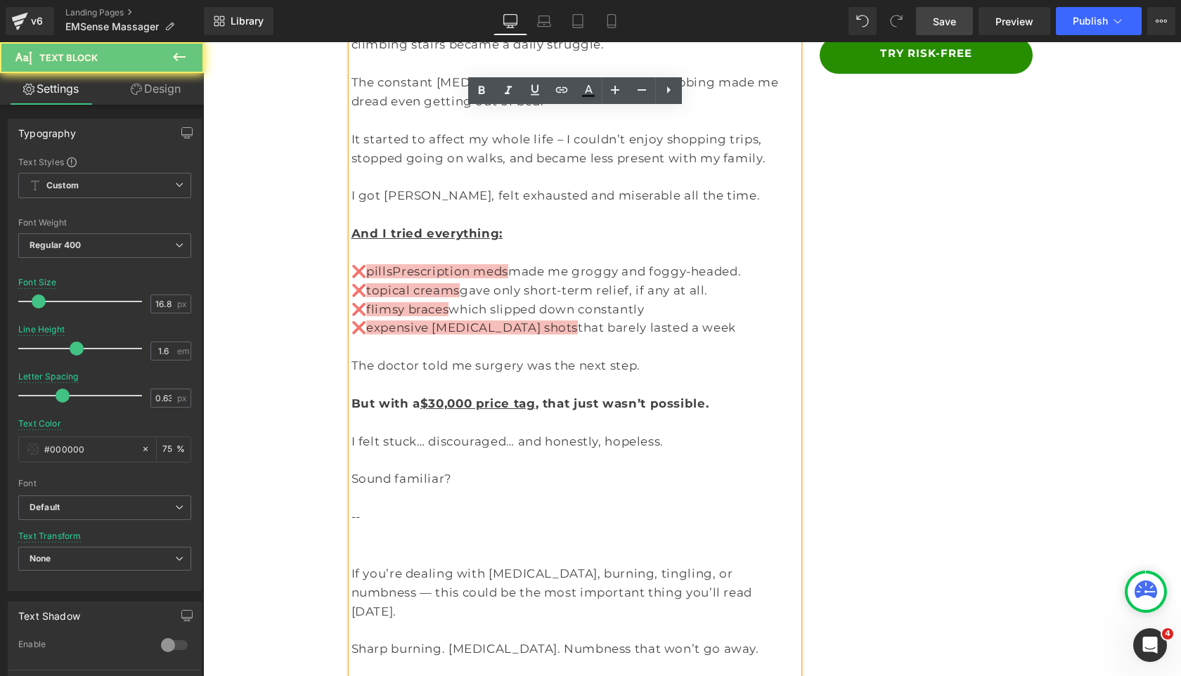
click at [396, 264] on span "pillsPrescription meds" at bounding box center [437, 271] width 142 height 14
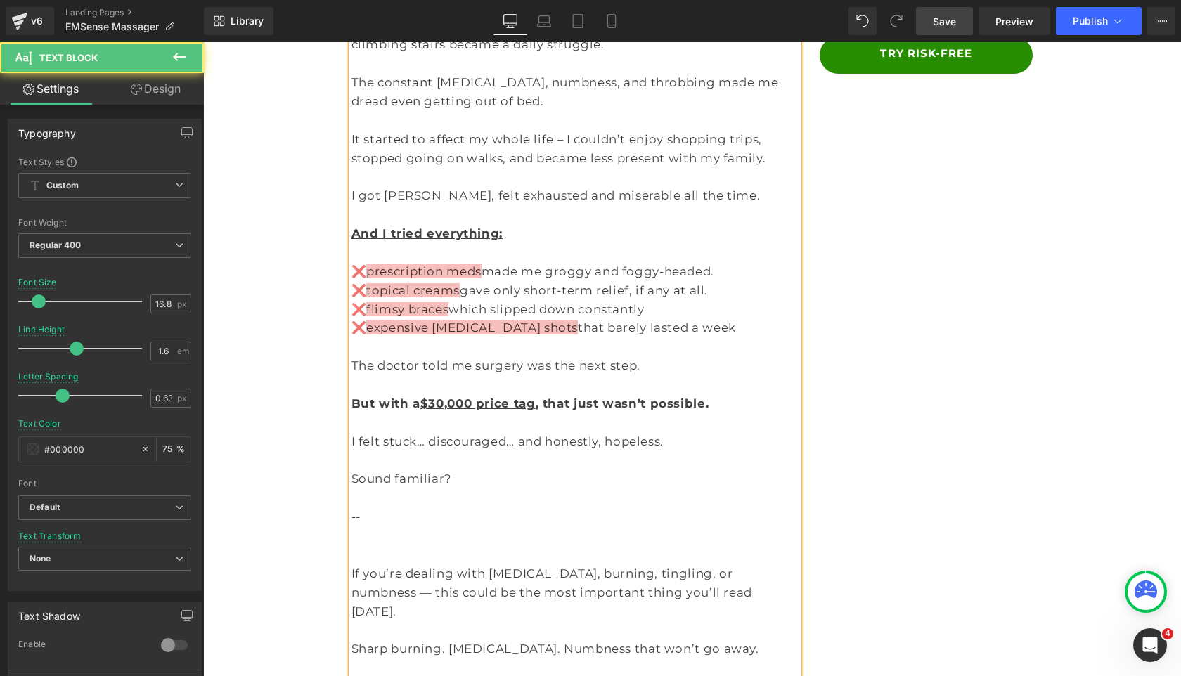
click at [474, 262] on p "❌ prescription meds made me groggy and foggy-headed." at bounding box center [575, 271] width 448 height 19
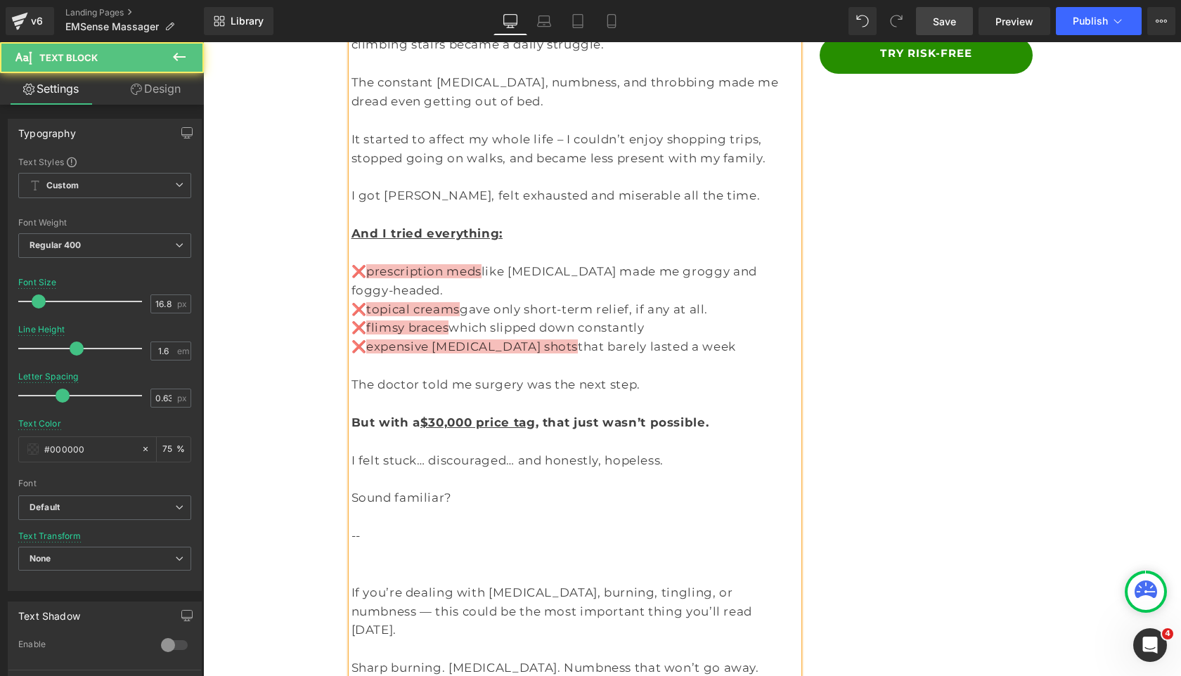
click at [372, 302] on span "topical creams" at bounding box center [412, 309] width 93 height 14
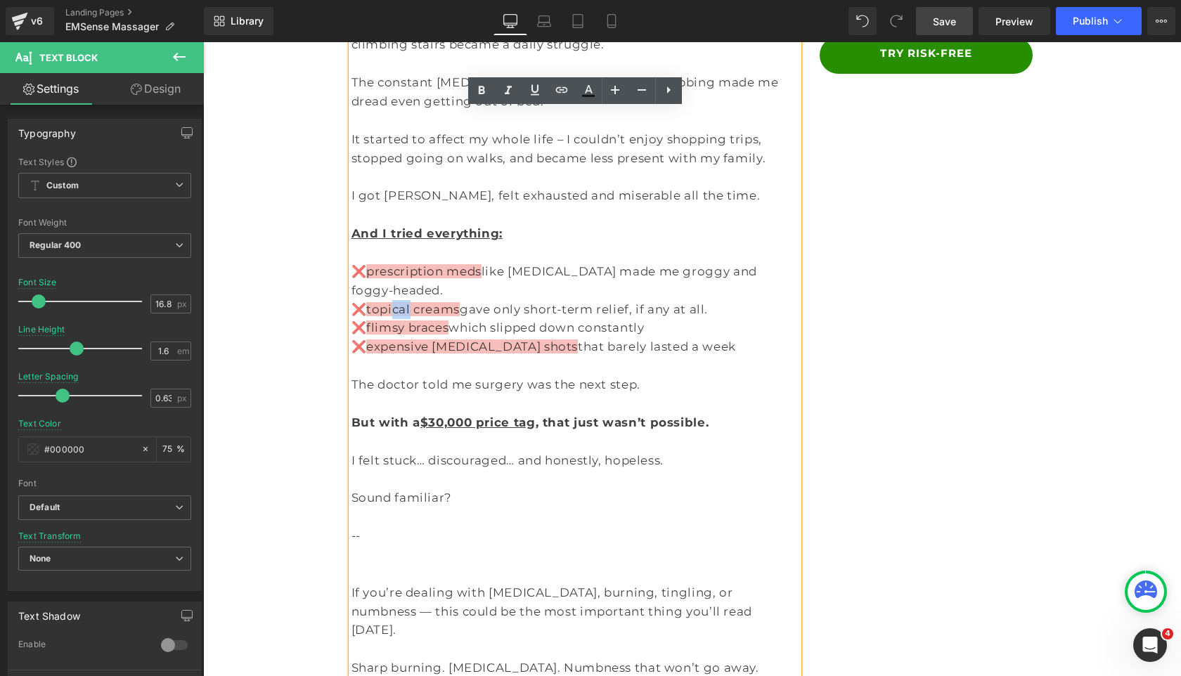
drag, startPoint x: 405, startPoint y: 273, endPoint x: 391, endPoint y: 273, distance: 14.1
click at [391, 302] on span "topical creams" at bounding box center [412, 309] width 93 height 14
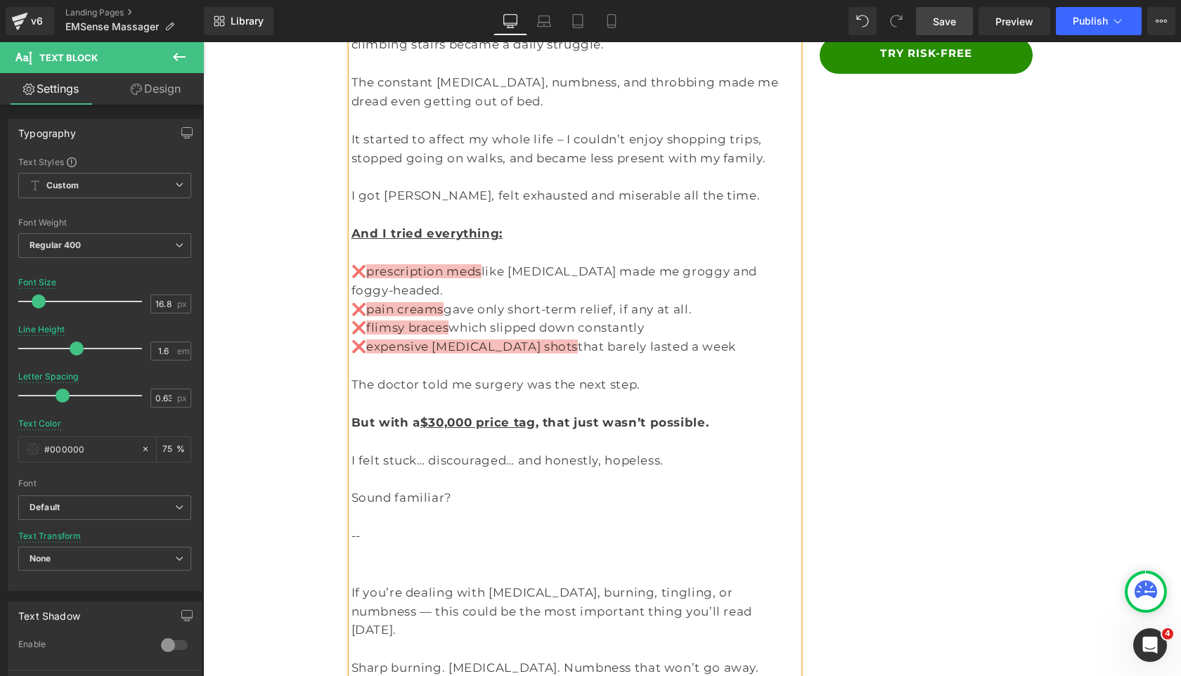
drag, startPoint x: 396, startPoint y: 271, endPoint x: 396, endPoint y: 288, distance: 16.9
click at [396, 302] on span "pain creams" at bounding box center [404, 309] width 77 height 14
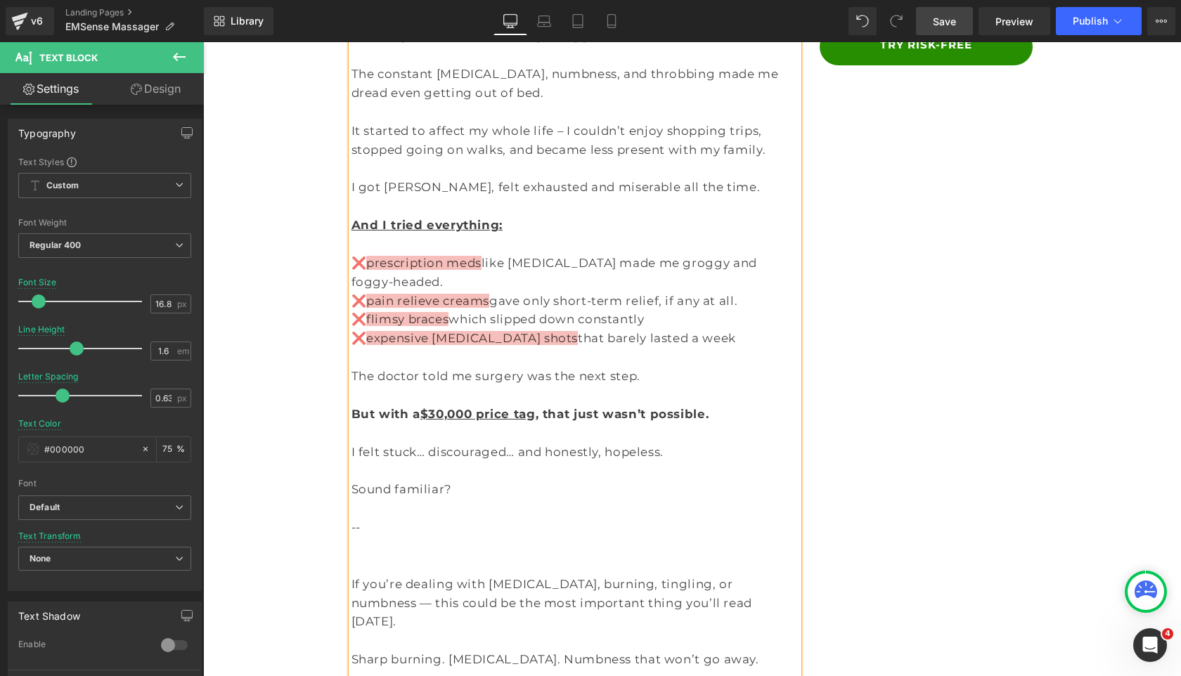
scroll to position [422, 0]
click at [381, 330] on span "expensive cortisone shots" at bounding box center [472, 337] width 212 height 14
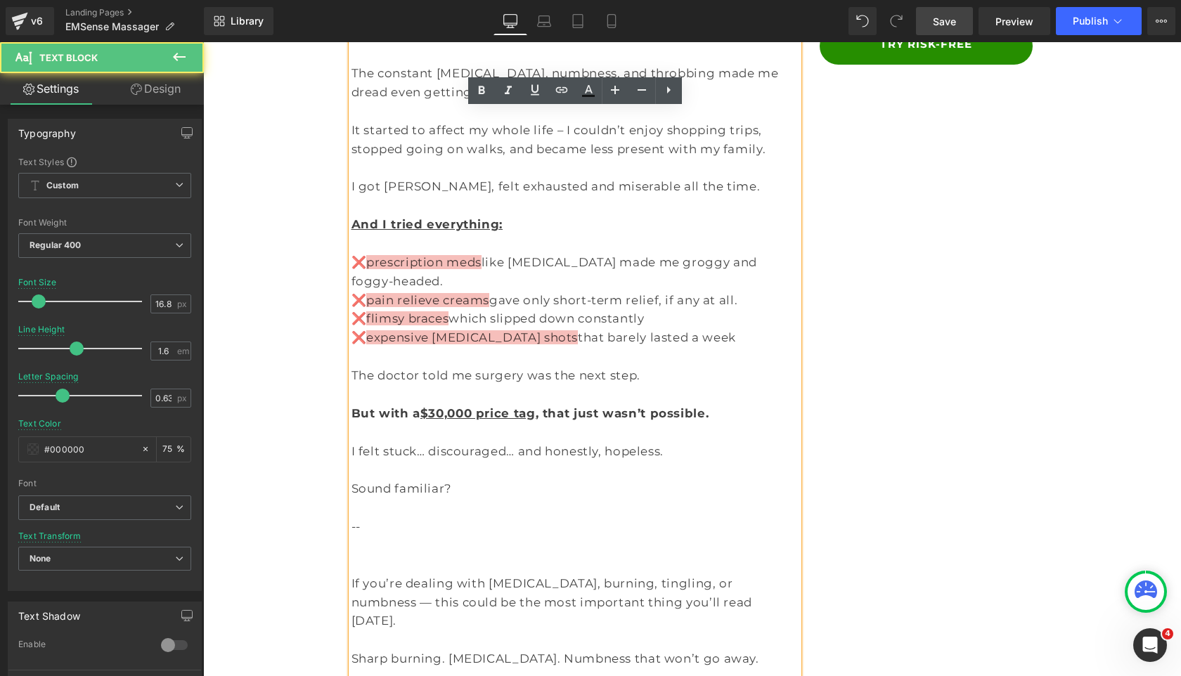
click at [438, 311] on span "flimsy braces" at bounding box center [407, 318] width 82 height 14
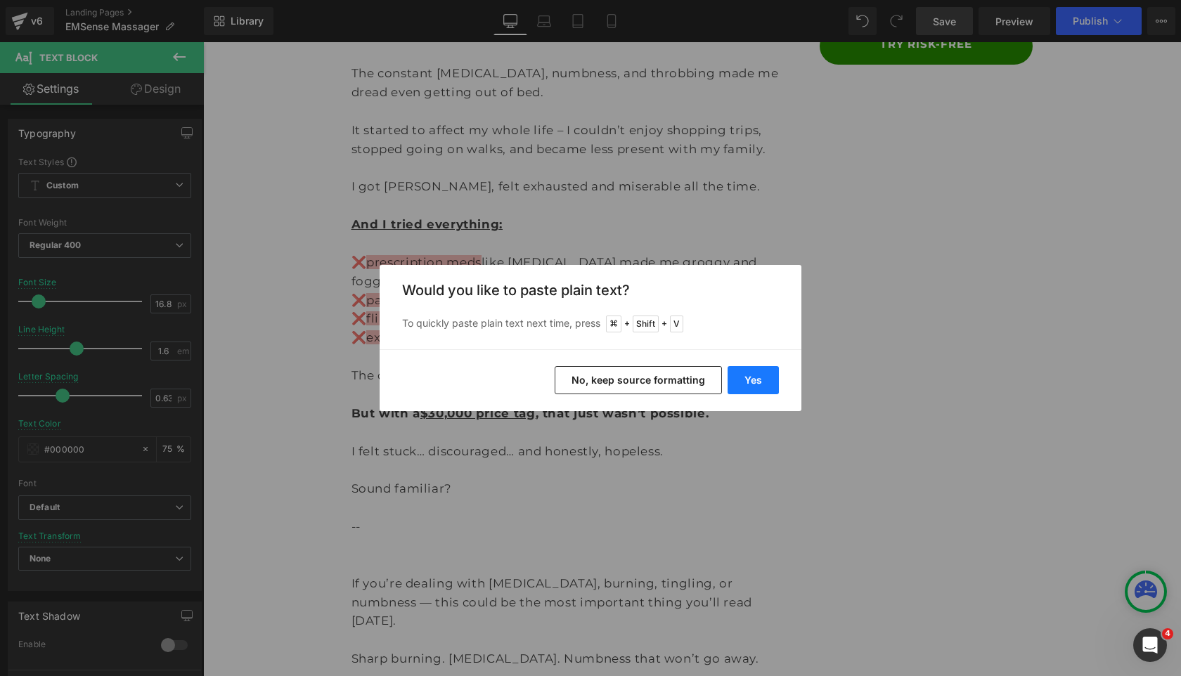
click at [756, 383] on button "Yes" at bounding box center [752, 380] width 51 height 28
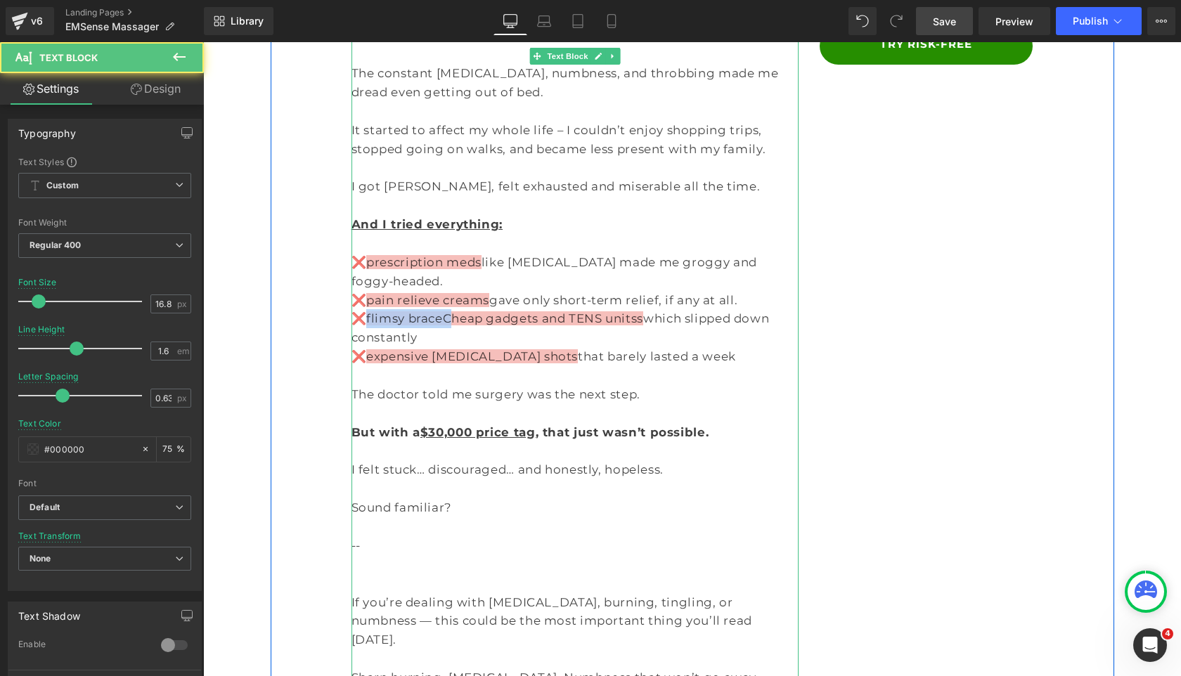
drag, startPoint x: 440, startPoint y: 280, endPoint x: 368, endPoint y: 280, distance: 71.7
click at [368, 311] on span "flimsy braceCheap gadgets and TENS unitss" at bounding box center [504, 318] width 277 height 14
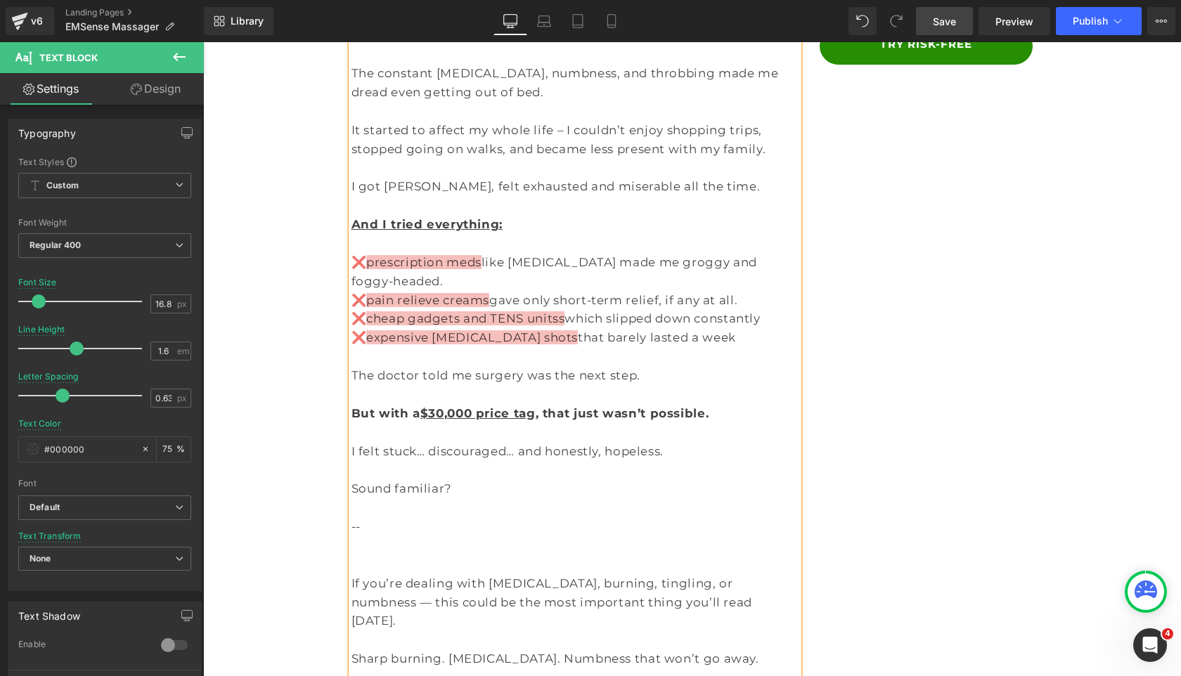
click at [545, 311] on span "cheap gadgets and TENS unitss" at bounding box center [465, 318] width 198 height 14
drag, startPoint x: 546, startPoint y: 279, endPoint x: 725, endPoint y: 280, distance: 178.5
click at [725, 309] on p "❌ cheap gadgets and TENS units which slipped down constantly" at bounding box center [575, 318] width 448 height 19
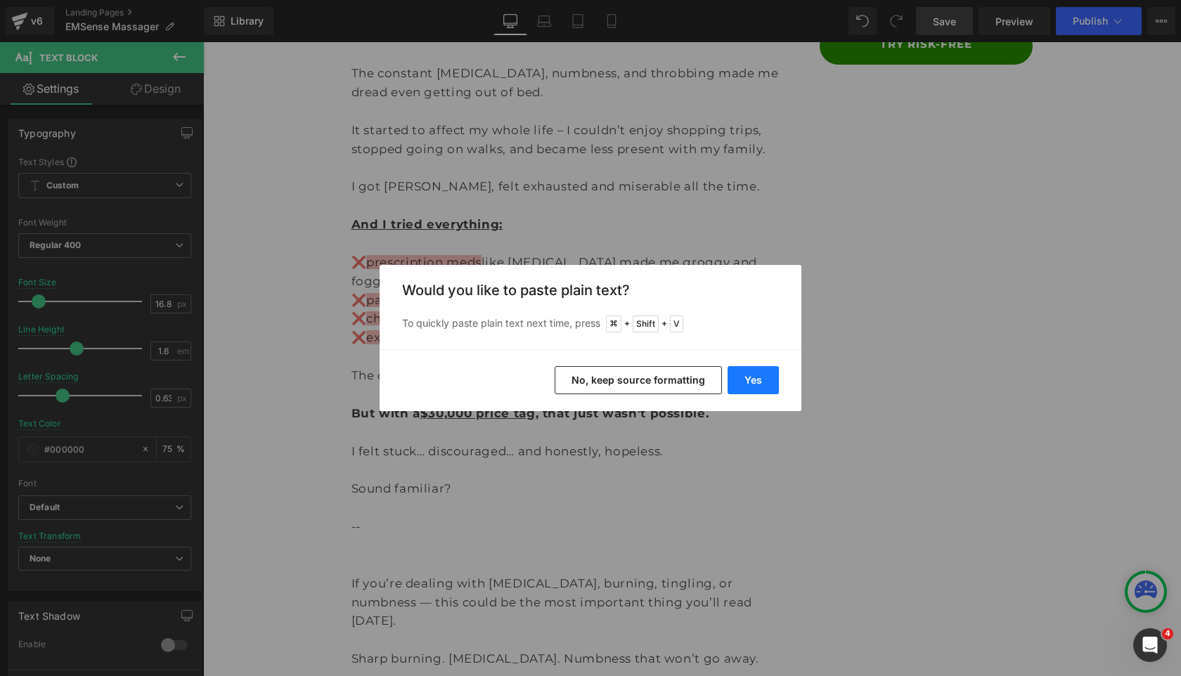
click at [764, 384] on button "Yes" at bounding box center [752, 380] width 51 height 28
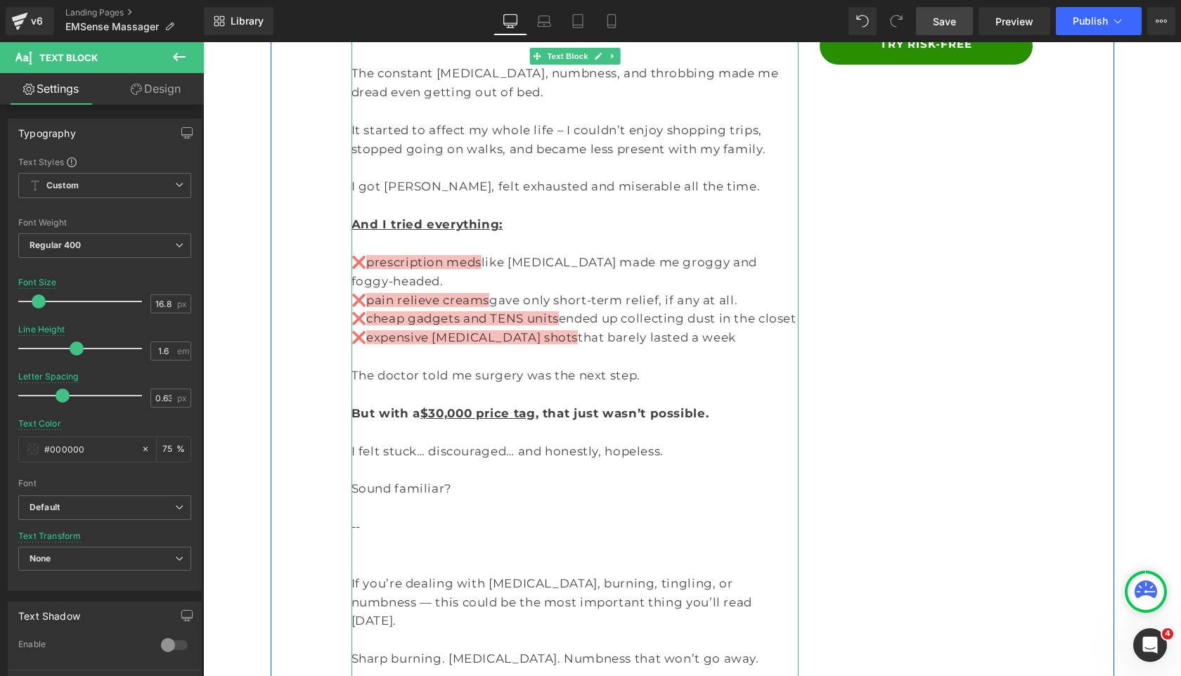
click at [784, 309] on p "❌ cheap gadgets and TENS units ended up collecting dust in the closet" at bounding box center [575, 318] width 448 height 19
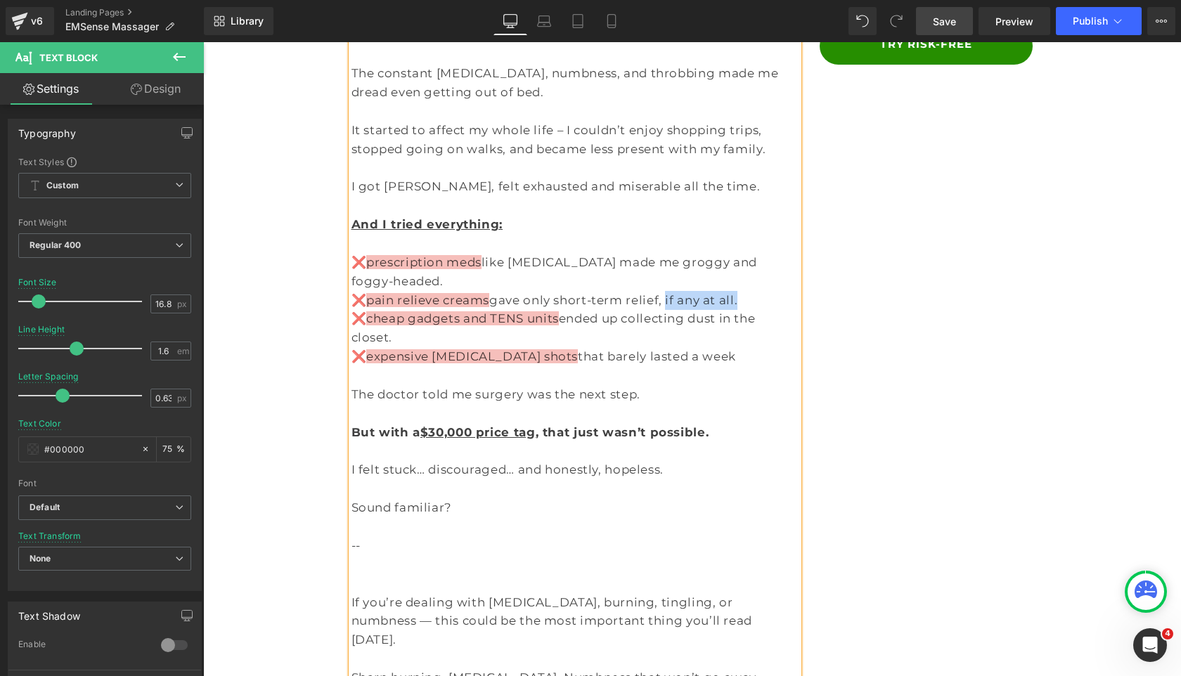
drag, startPoint x: 633, startPoint y: 264, endPoint x: 699, endPoint y: 264, distance: 65.4
click at [699, 291] on p "❌ pain relieve creams gave only short-term relief, if any at all." at bounding box center [575, 300] width 448 height 19
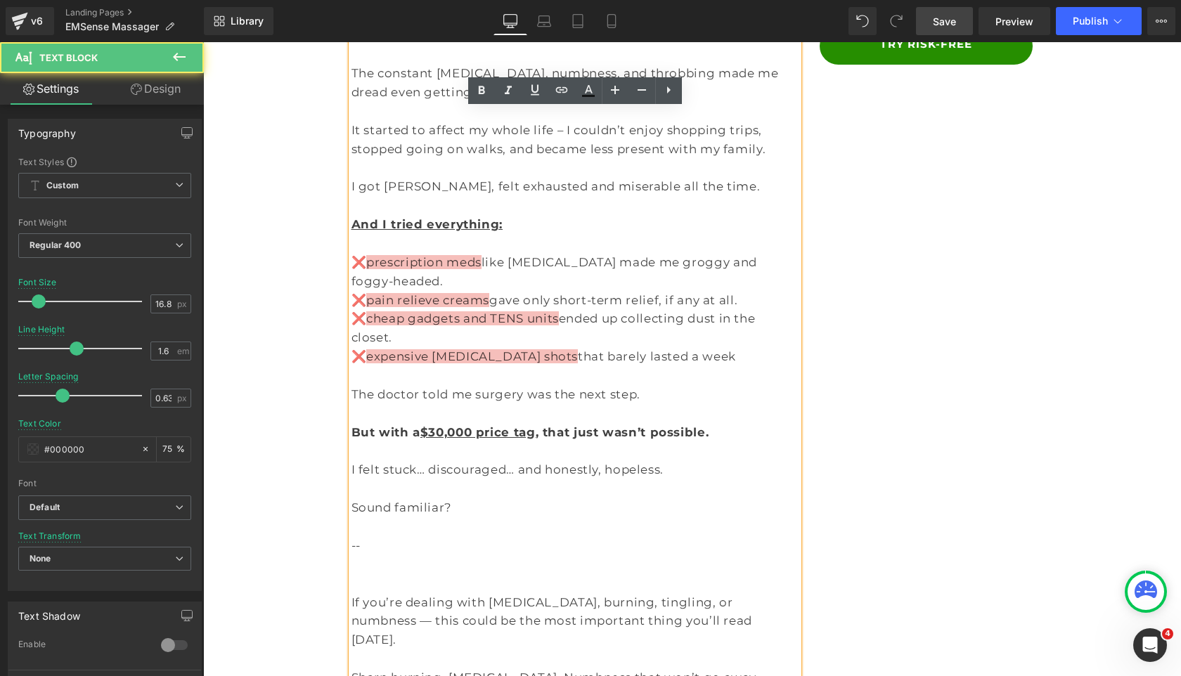
drag, startPoint x: 546, startPoint y: 278, endPoint x: 547, endPoint y: 289, distance: 10.6
click at [546, 309] on p "❌ cheap gadgets and TENS units ended up collecting dust in the closet." at bounding box center [575, 328] width 448 height 38
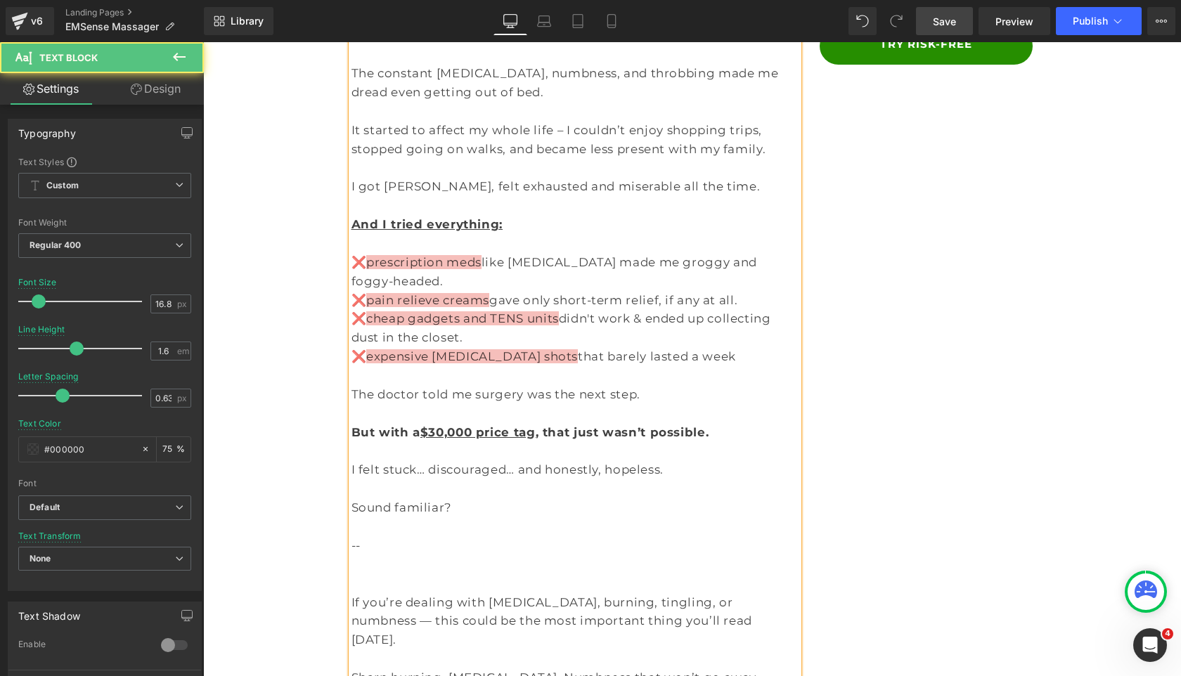
drag, startPoint x: 688, startPoint y: 312, endPoint x: 219, endPoint y: 312, distance: 468.8
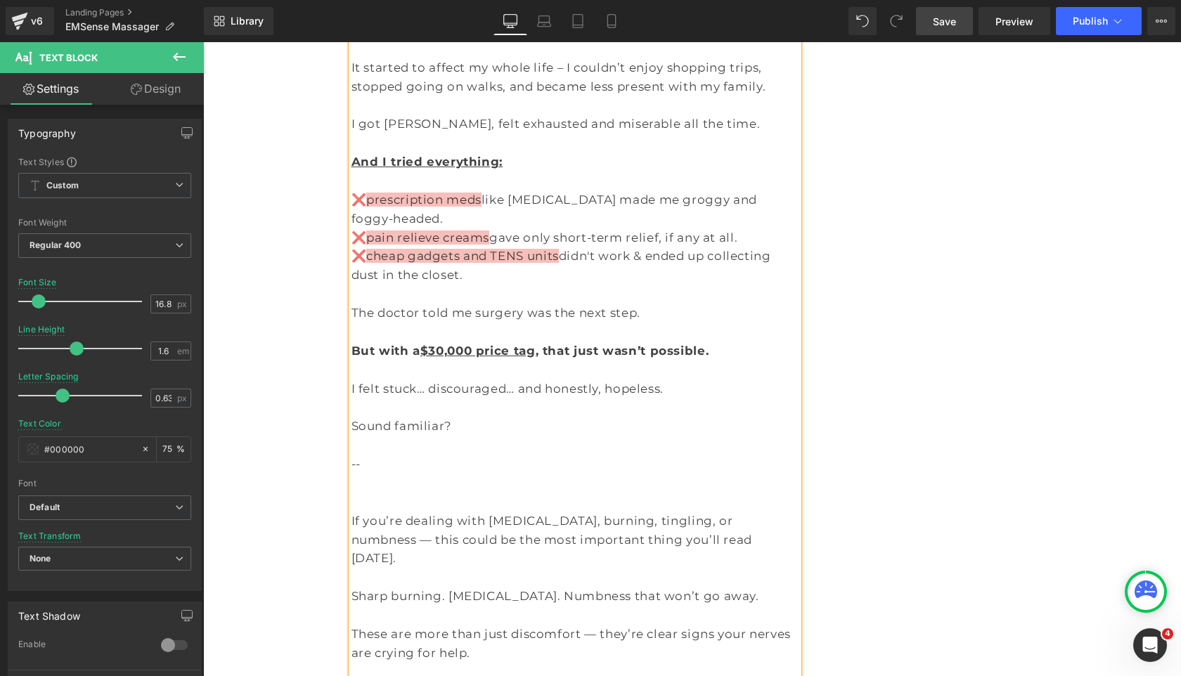
scroll to position [448, 0]
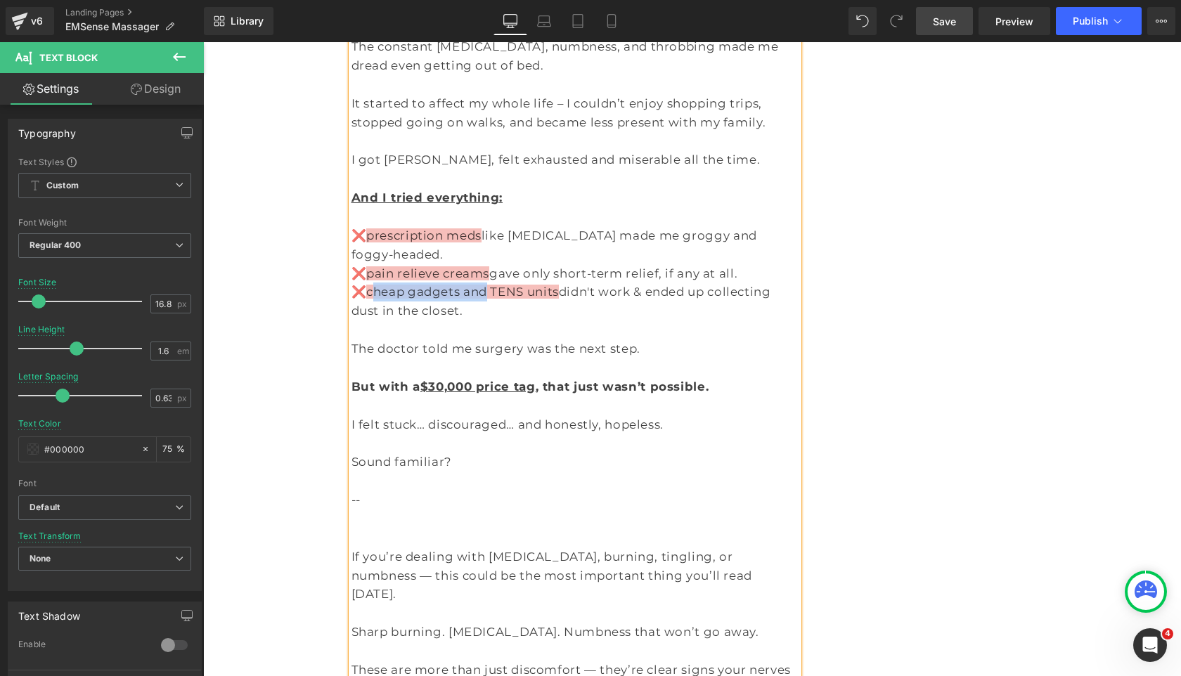
drag, startPoint x: 474, startPoint y: 254, endPoint x: 375, endPoint y: 254, distance: 99.1
click at [375, 285] on span "cheap gadgets and TENS units" at bounding box center [462, 292] width 193 height 14
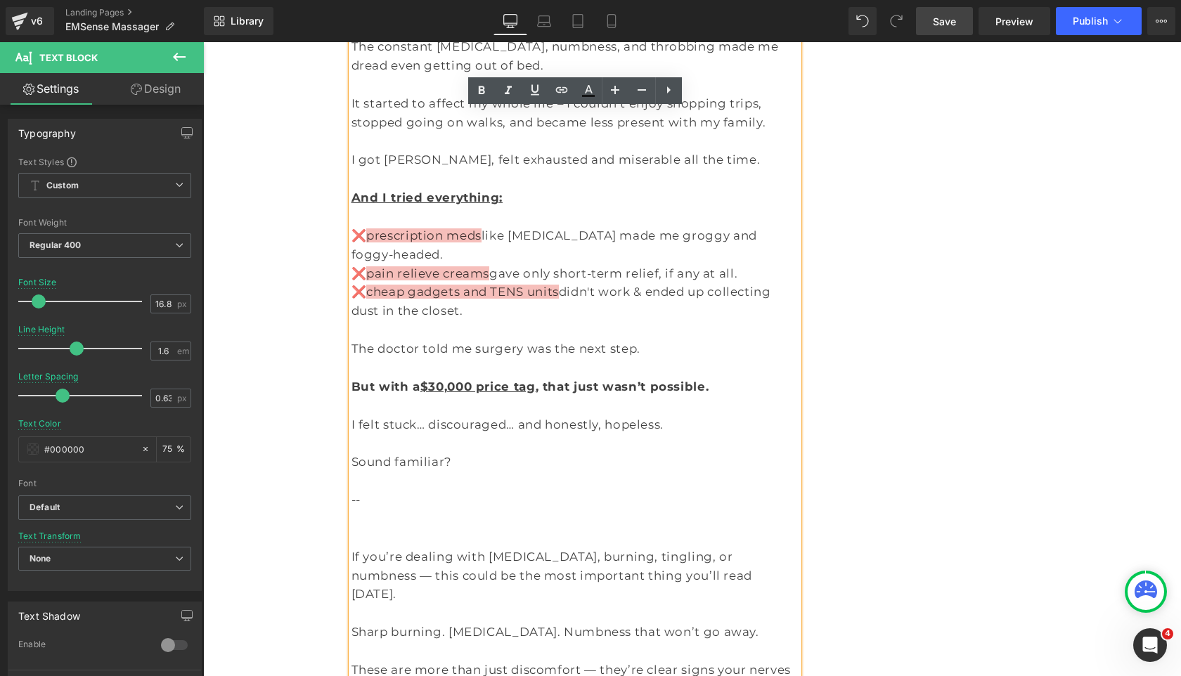
click at [472, 283] on p "❌ cheap gadgets and TENS units didn't work & ended up collecting dust in the cl…" at bounding box center [575, 302] width 448 height 38
drag, startPoint x: 450, startPoint y: 255, endPoint x: 376, endPoint y: 255, distance: 73.8
click at [376, 285] on span "cheap gadgets and TENS units" at bounding box center [462, 292] width 193 height 14
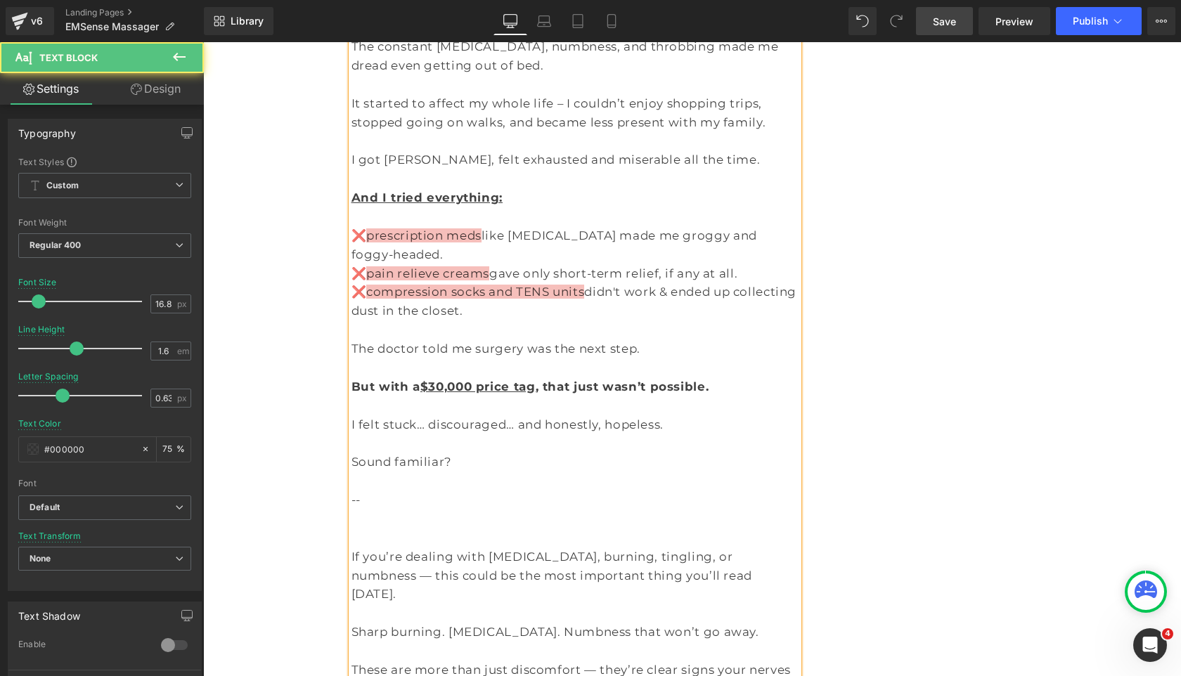
drag, startPoint x: 501, startPoint y: 255, endPoint x: 502, endPoint y: 292, distance: 36.6
click at [502, 285] on span "compression socks and TENS units" at bounding box center [475, 292] width 218 height 14
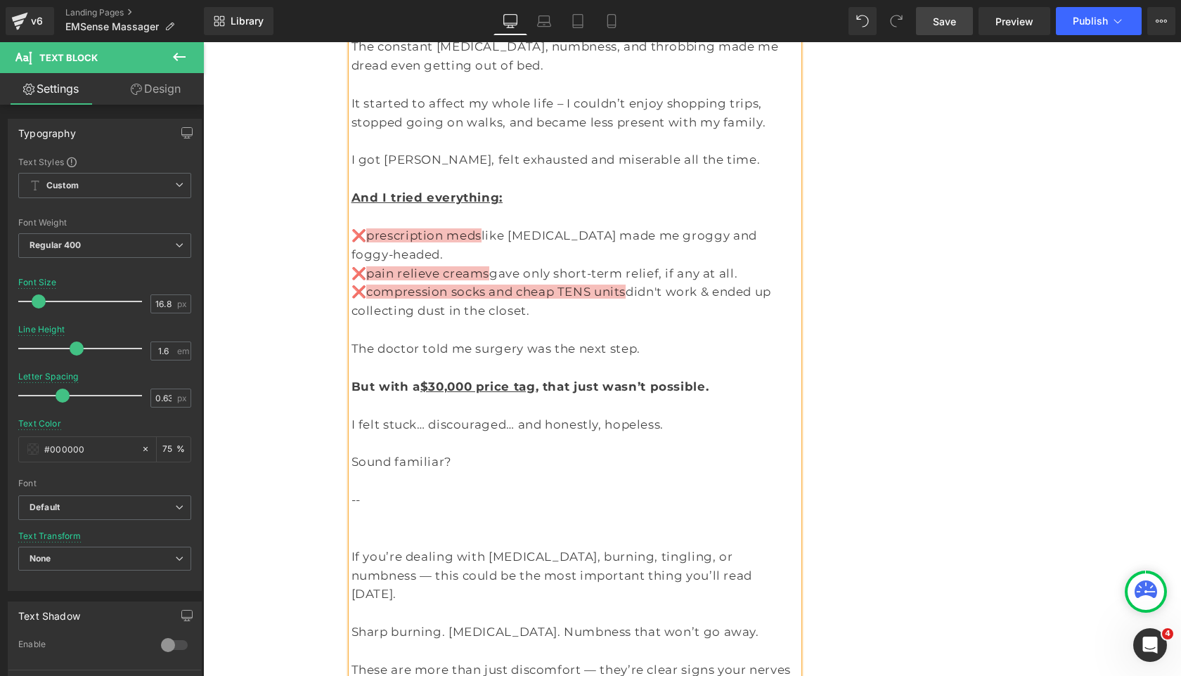
click at [503, 283] on p "❌ compression socks and cheap TENS units didn't work & ended up collecting dust…" at bounding box center [575, 302] width 448 height 38
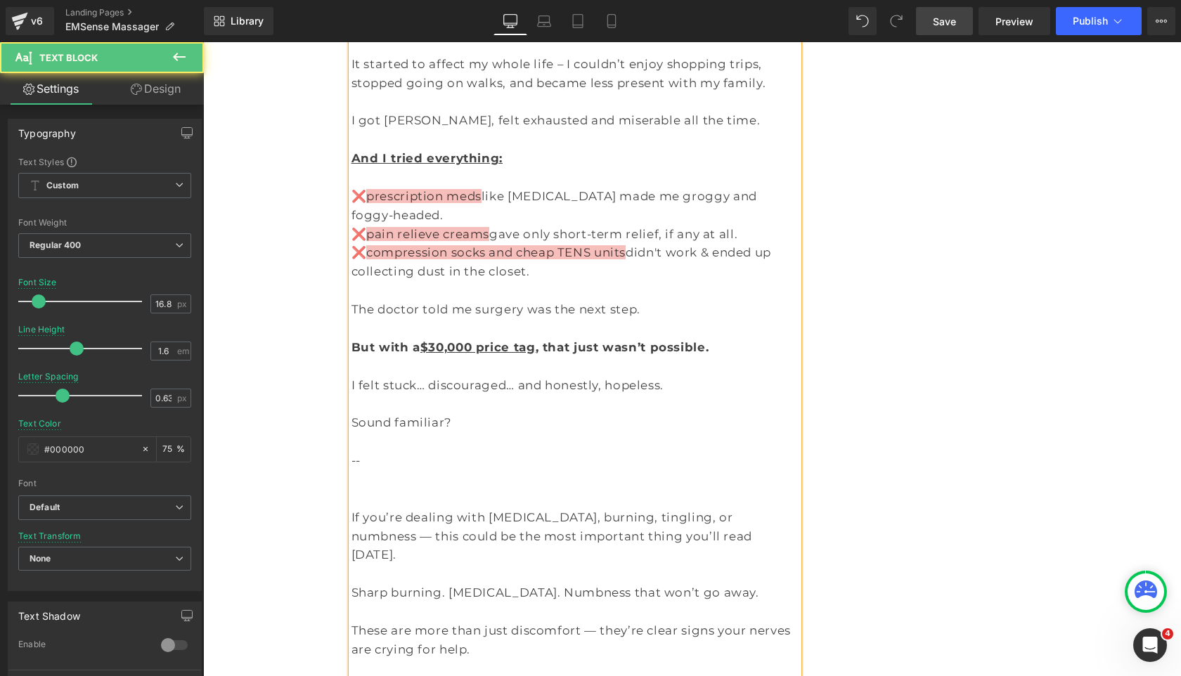
scroll to position [492, 0]
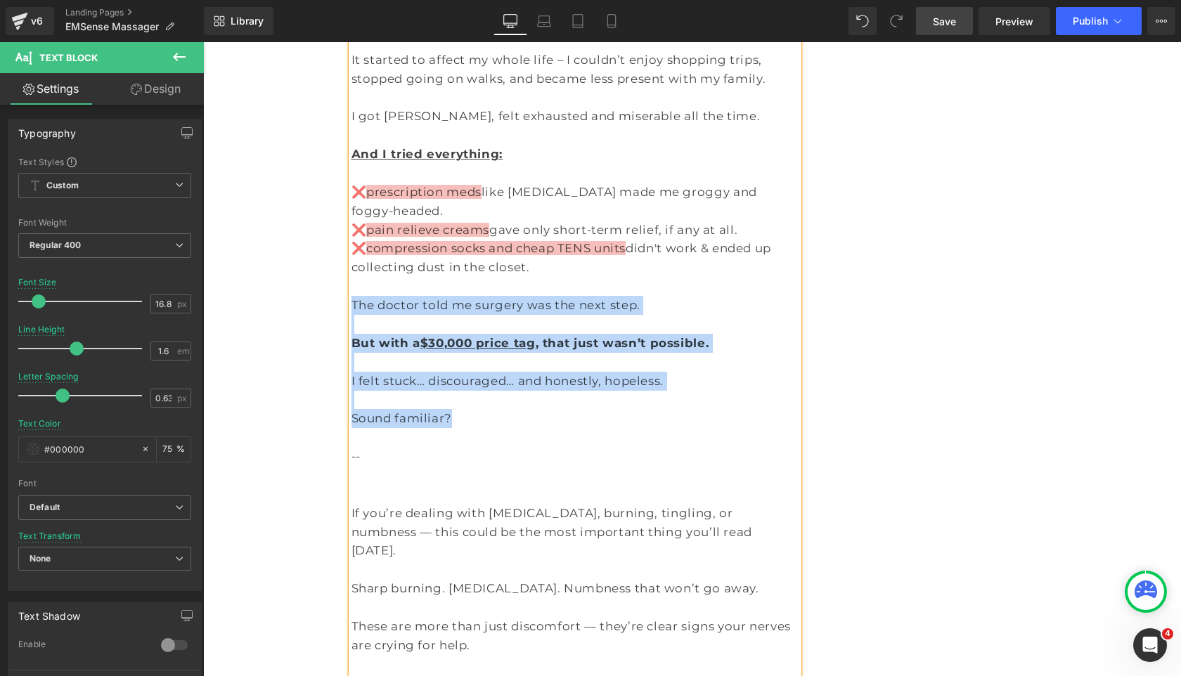
drag, startPoint x: 550, startPoint y: 387, endPoint x: 337, endPoint y: 259, distance: 247.8
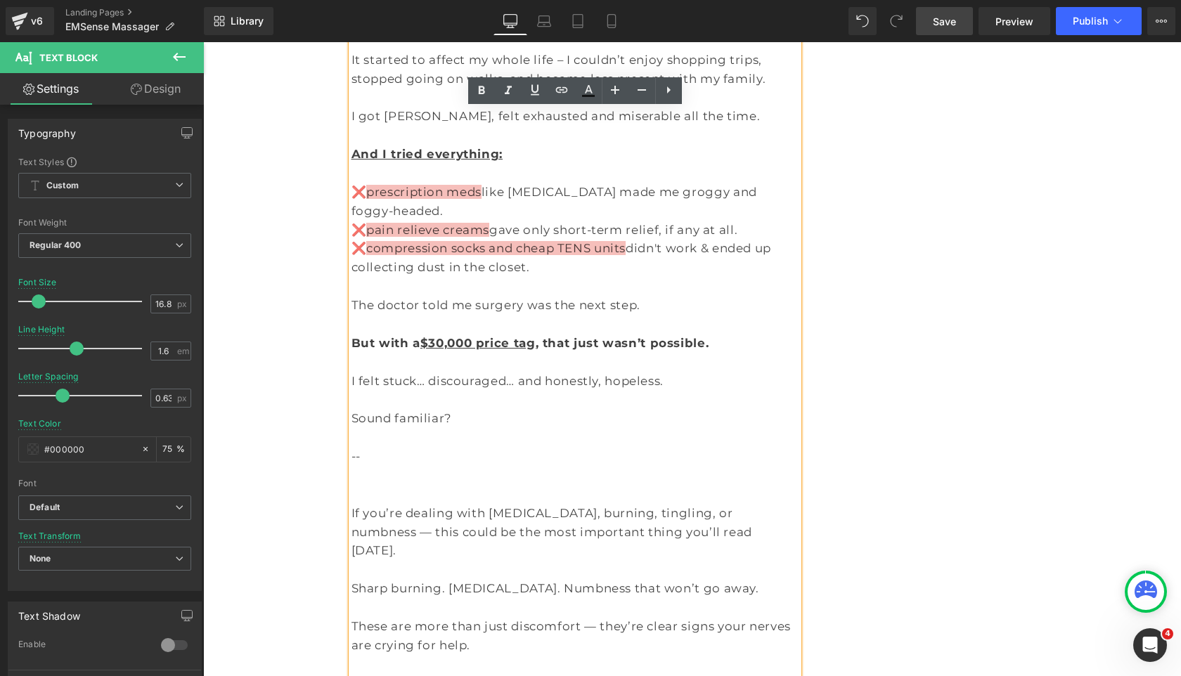
click at [481, 428] on p at bounding box center [575, 437] width 448 height 19
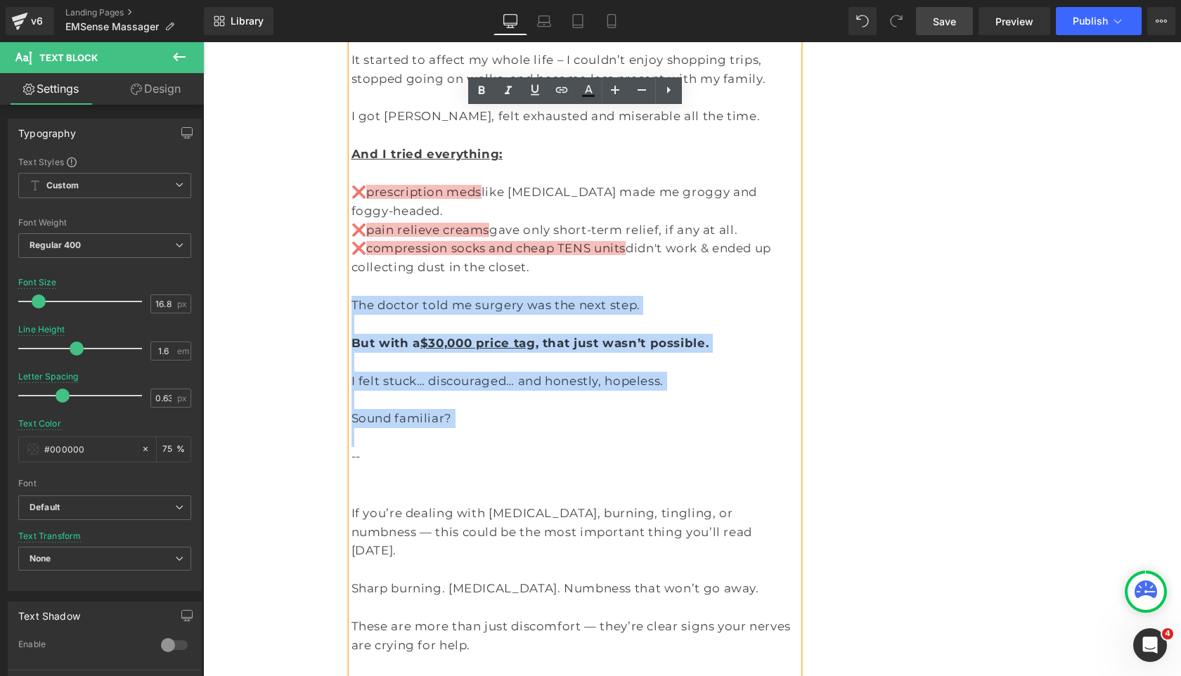
drag, startPoint x: 500, startPoint y: 392, endPoint x: 354, endPoint y: 274, distance: 187.9
click at [354, 274] on div "I’ve suffered from burning, tingling feet and neuropathy for over 10 years. At …" at bounding box center [575, 258] width 448 height 869
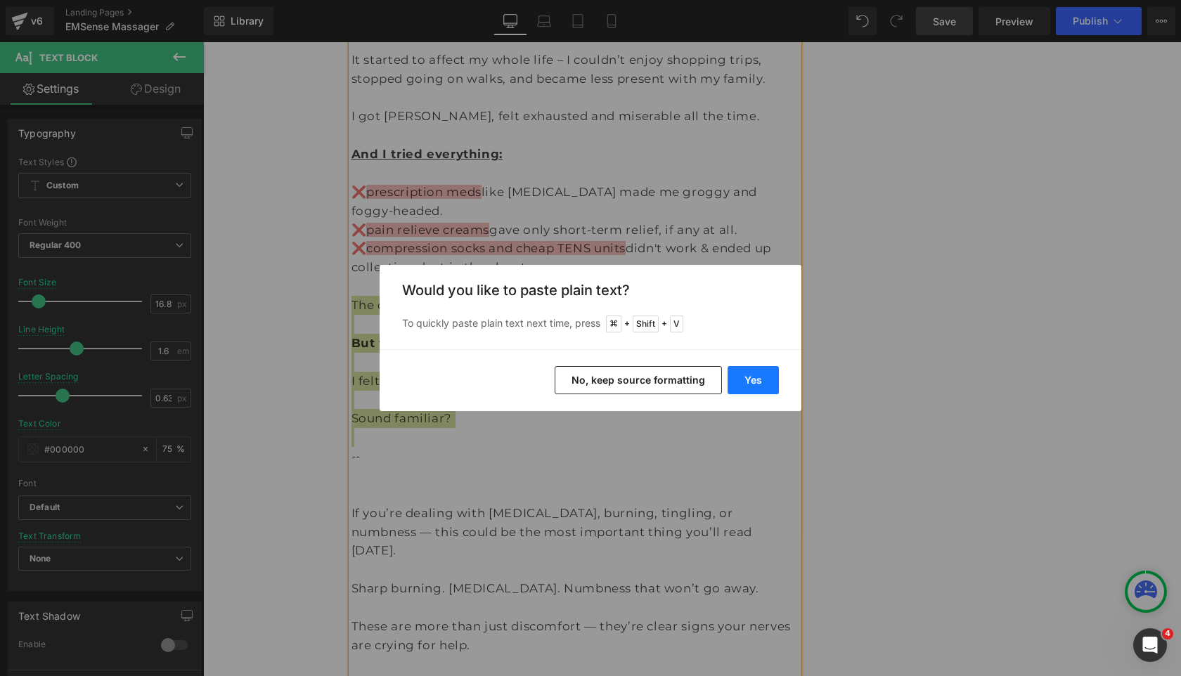
click at [745, 382] on button "Yes" at bounding box center [752, 380] width 51 height 28
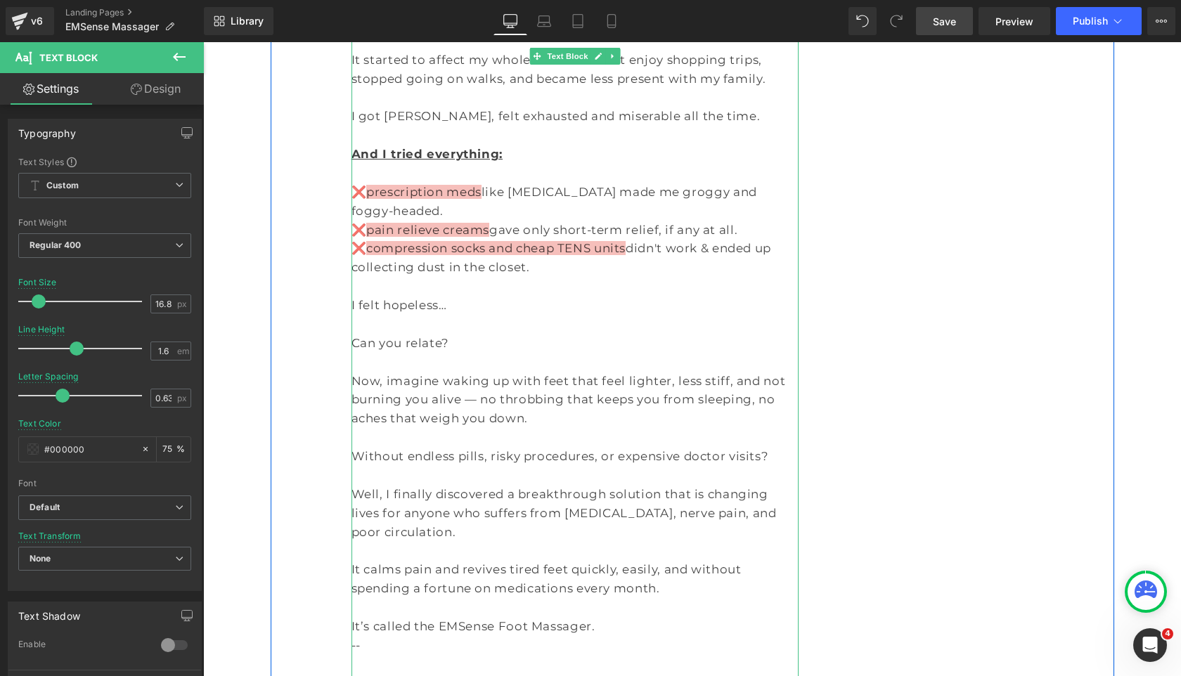
click at [469, 334] on p "Can you relate?" at bounding box center [575, 343] width 448 height 19
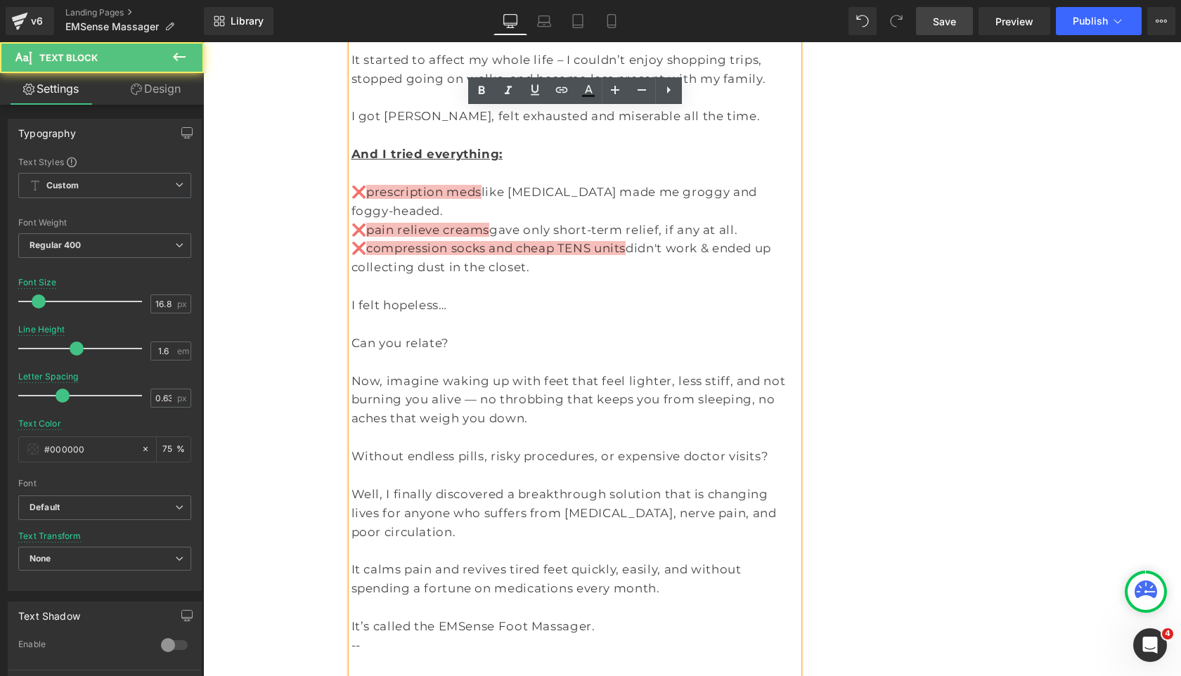
drag, startPoint x: 481, startPoint y: 306, endPoint x: 415, endPoint y: 306, distance: 66.1
click at [415, 334] on p "Can you relate?" at bounding box center [575, 343] width 448 height 19
click at [410, 334] on p "Can you relate?" at bounding box center [575, 343] width 448 height 19
click at [488, 374] on p "Now, imagine waking up with feet that feel lighter, less stiff, and not burning…" at bounding box center [575, 400] width 448 height 57
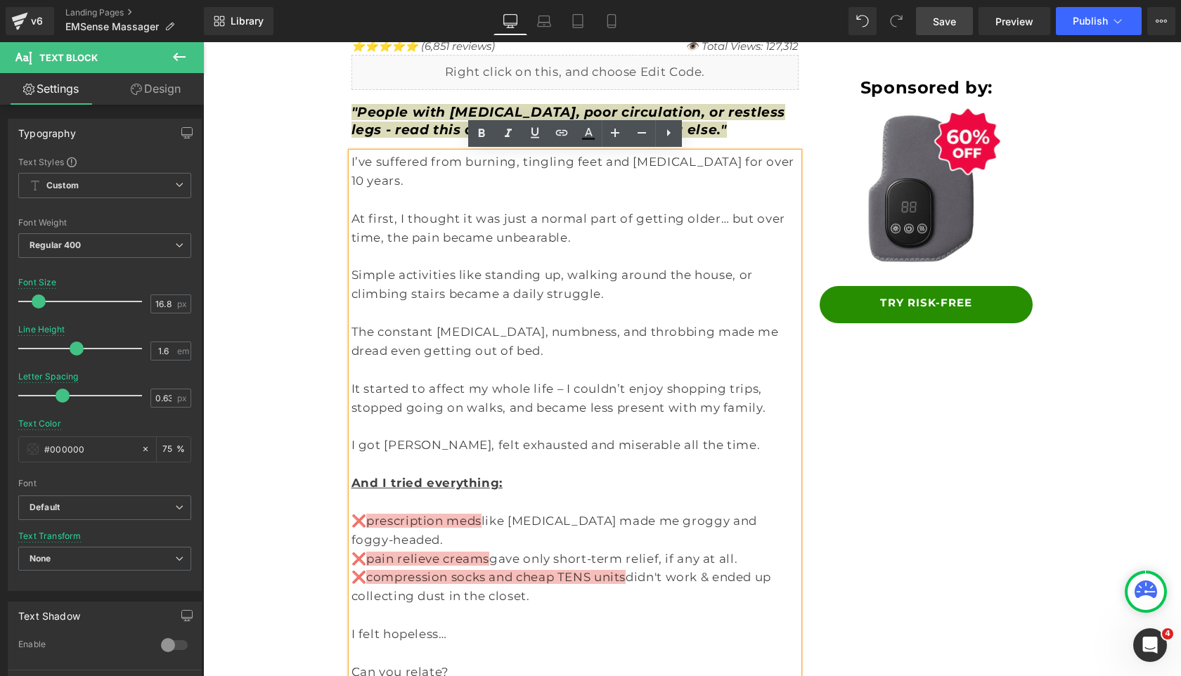
scroll to position [136, 0]
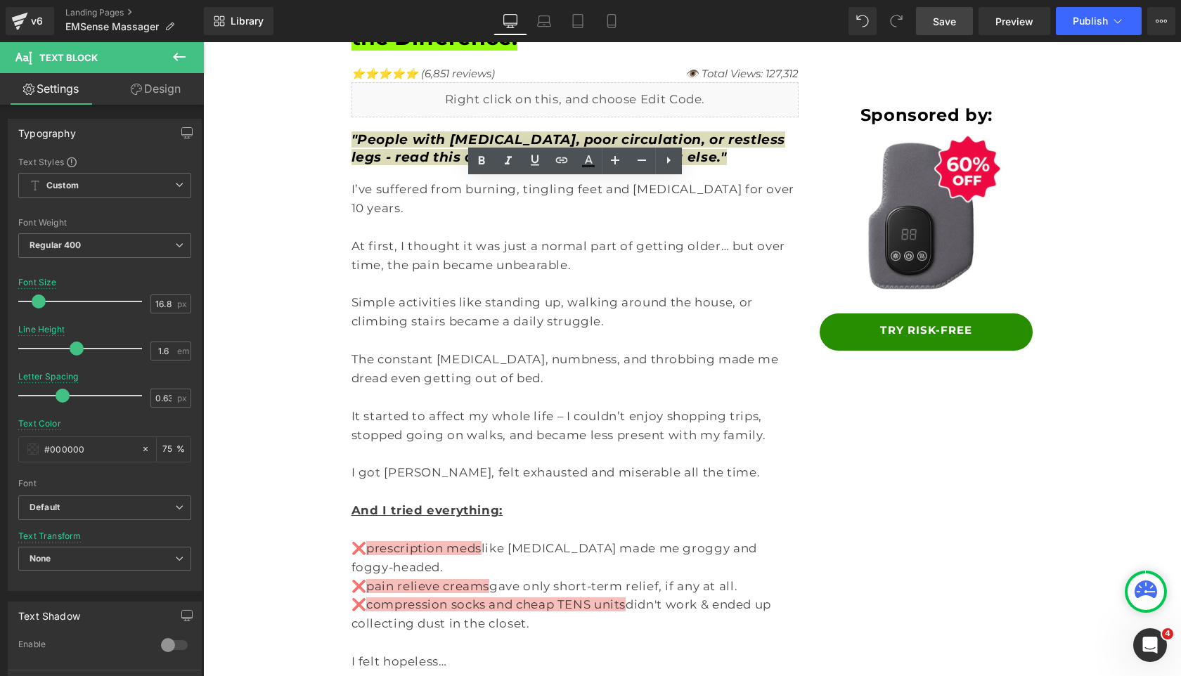
click at [942, 15] on span "Save" at bounding box center [944, 21] width 23 height 15
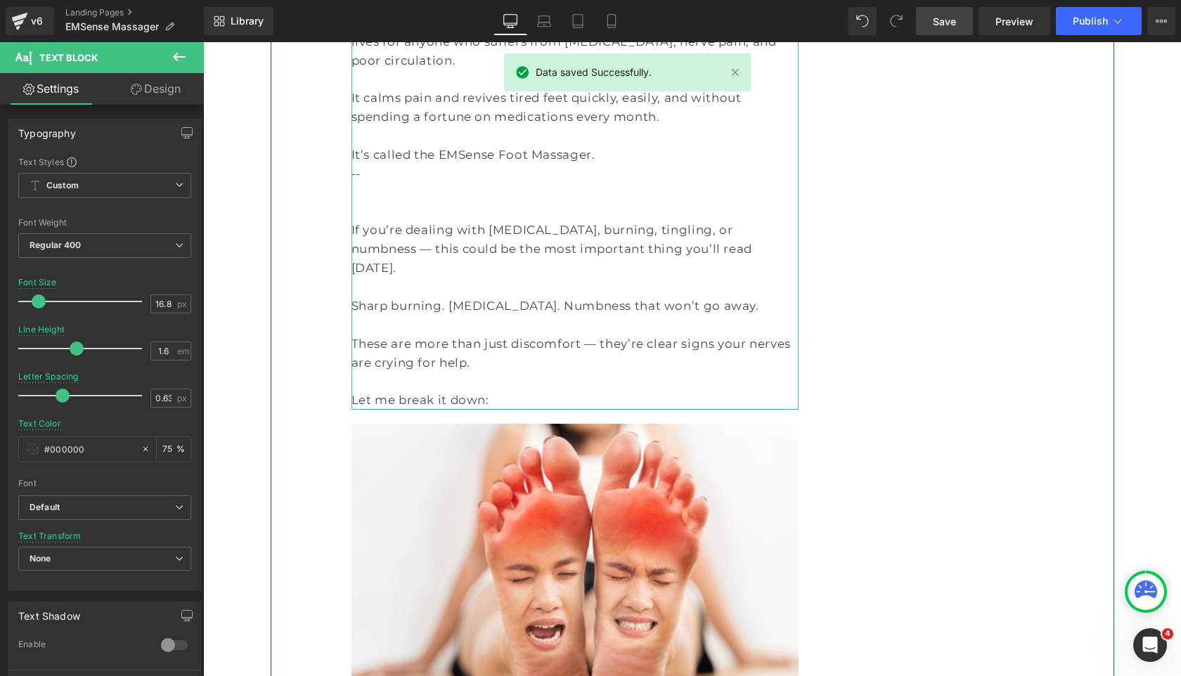
scroll to position [1039, 0]
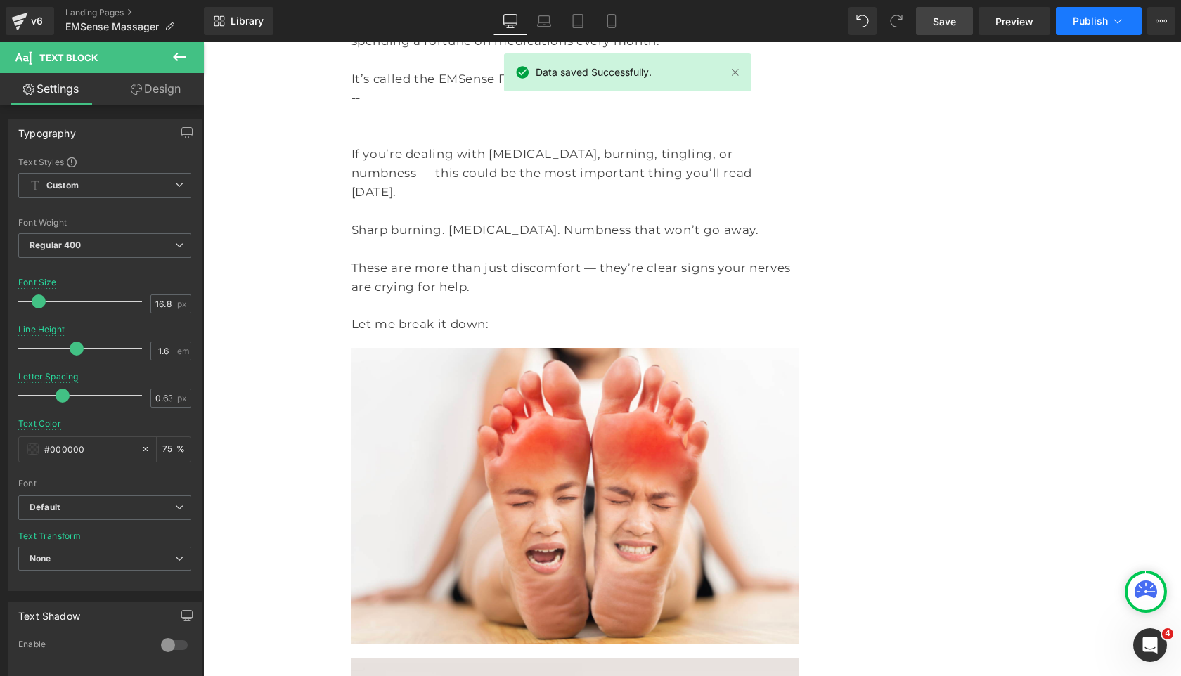
click at [1086, 13] on button "Publish" at bounding box center [1099, 21] width 86 height 28
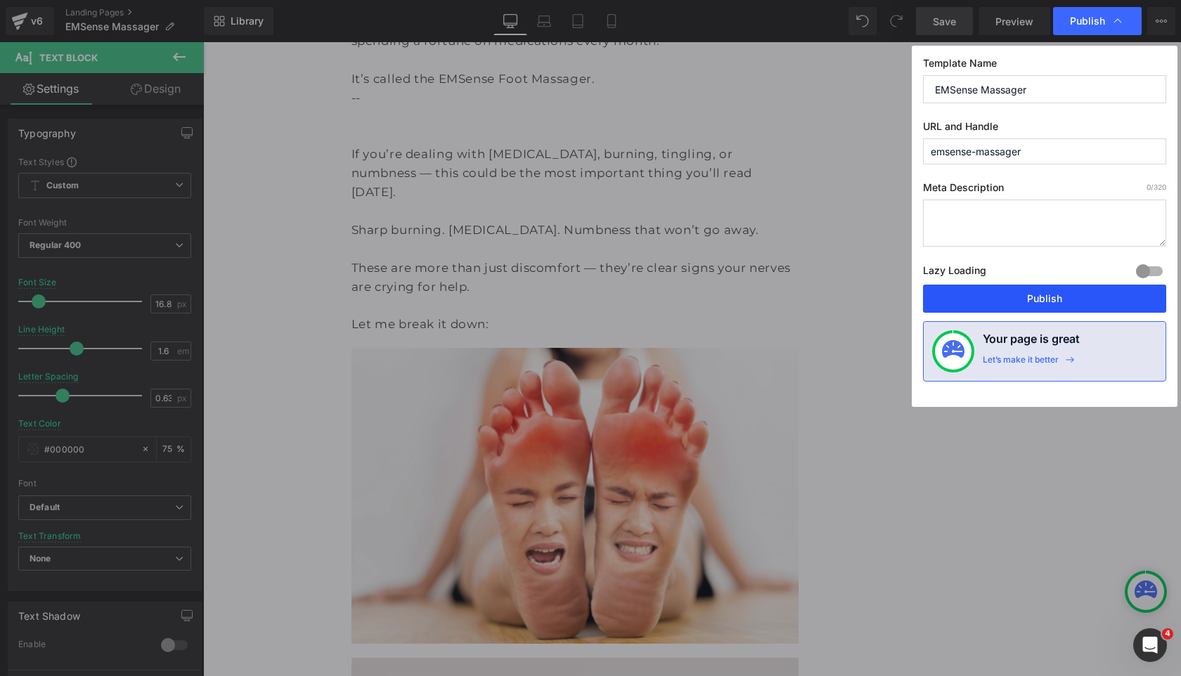
click at [997, 288] on button "Publish" at bounding box center [1044, 299] width 243 height 28
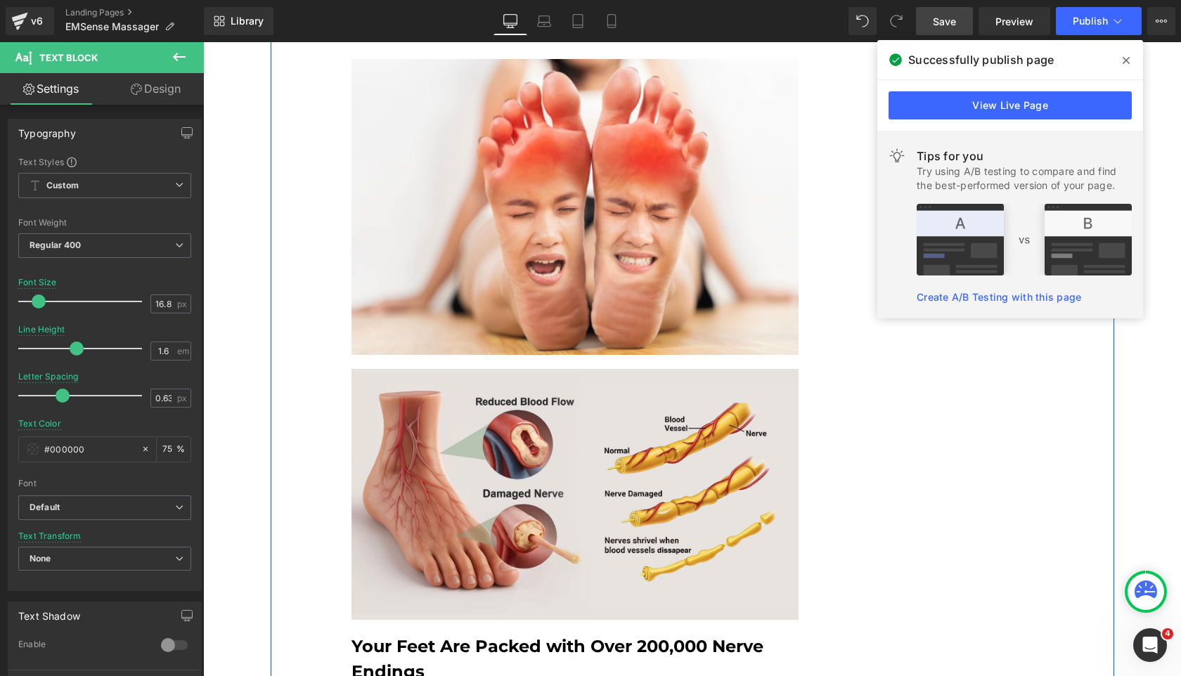
scroll to position [1328, 0]
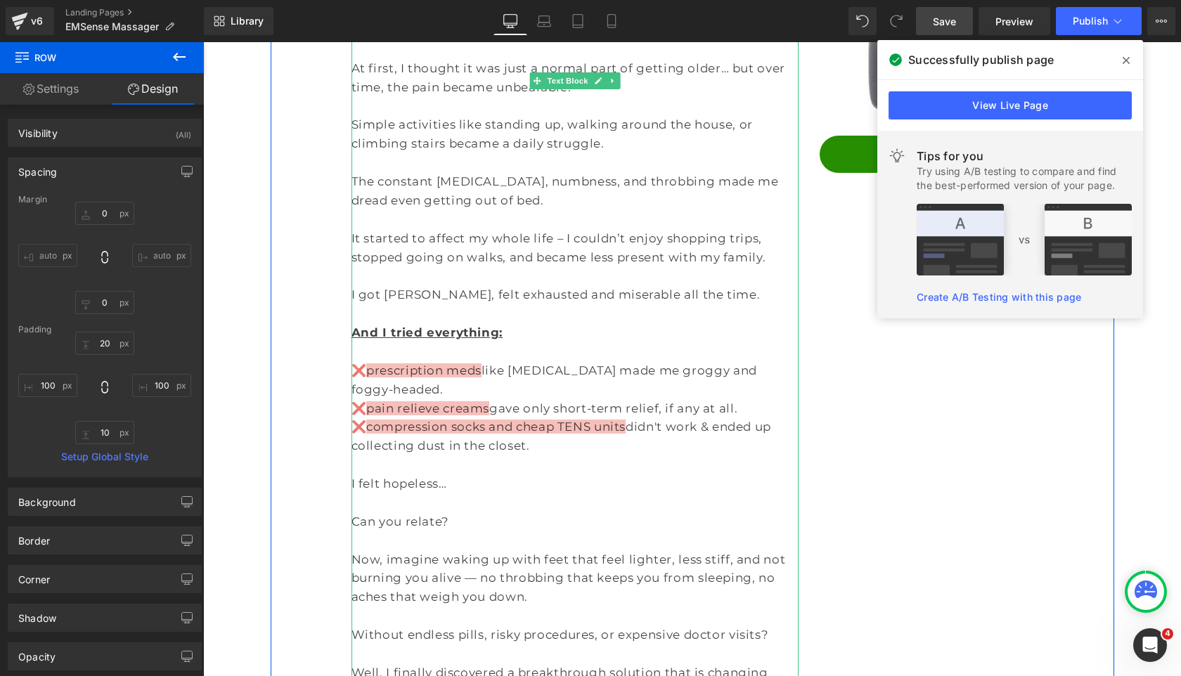
scroll to position [305, 0]
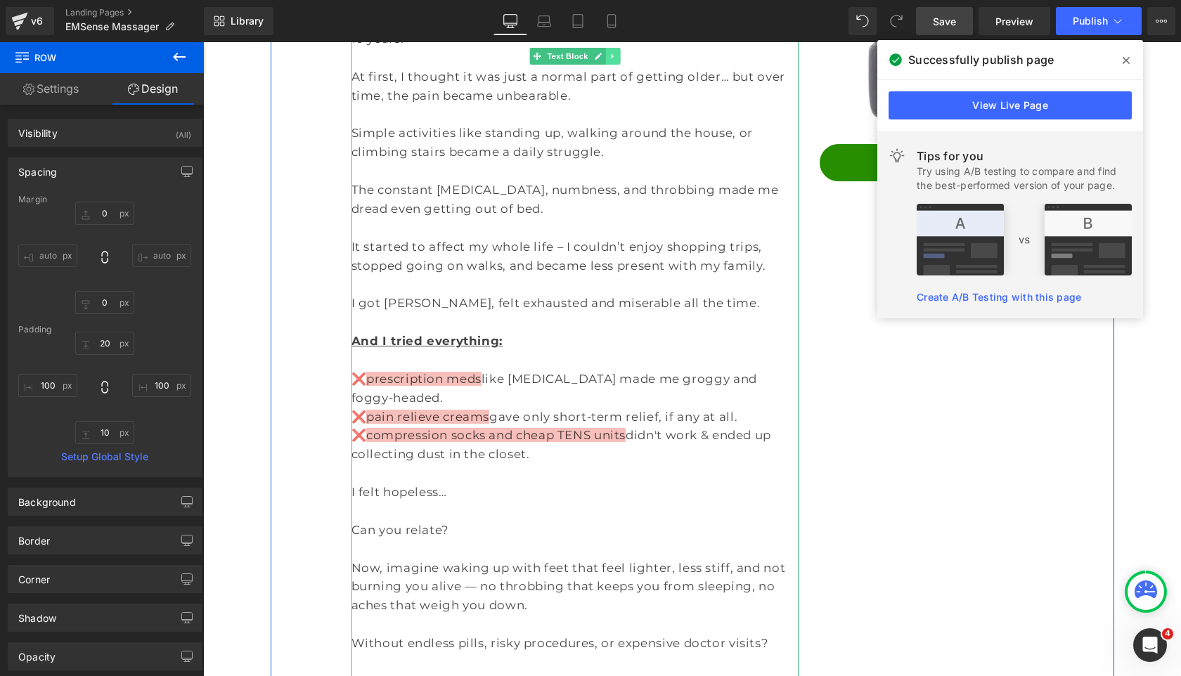
click at [618, 57] on link at bounding box center [612, 56] width 15 height 17
click at [606, 56] on icon at bounding box center [606, 56] width 8 height 8
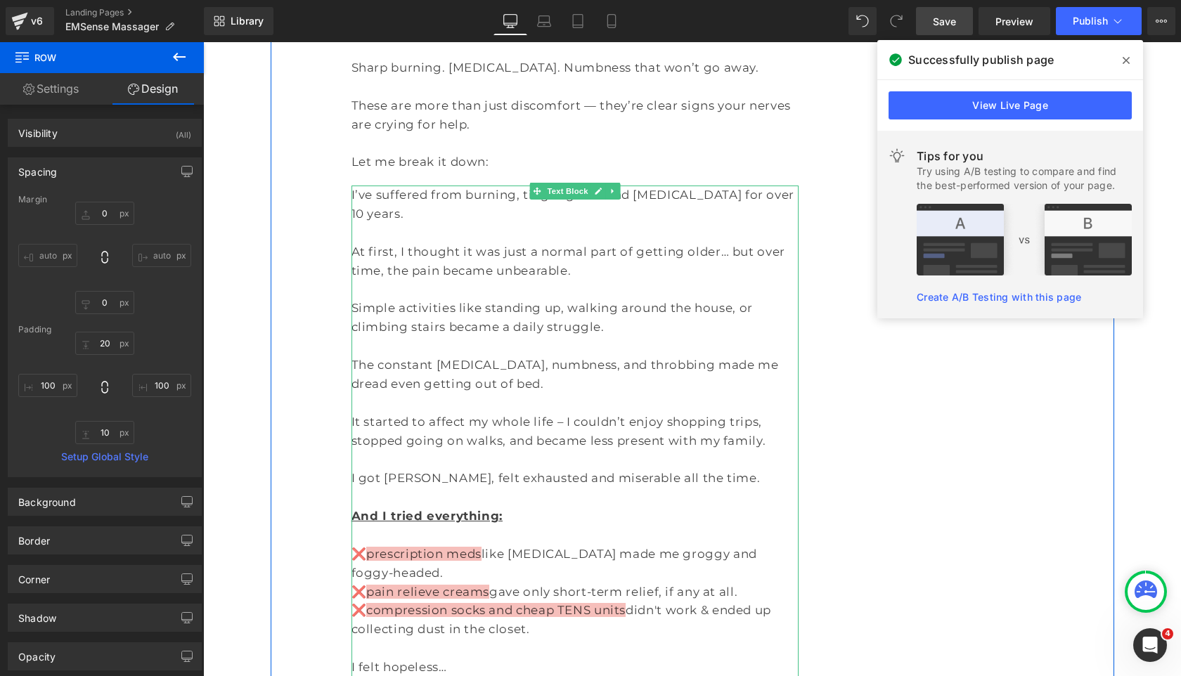
scroll to position [1200, 0]
click at [571, 338] on p at bounding box center [575, 347] width 448 height 19
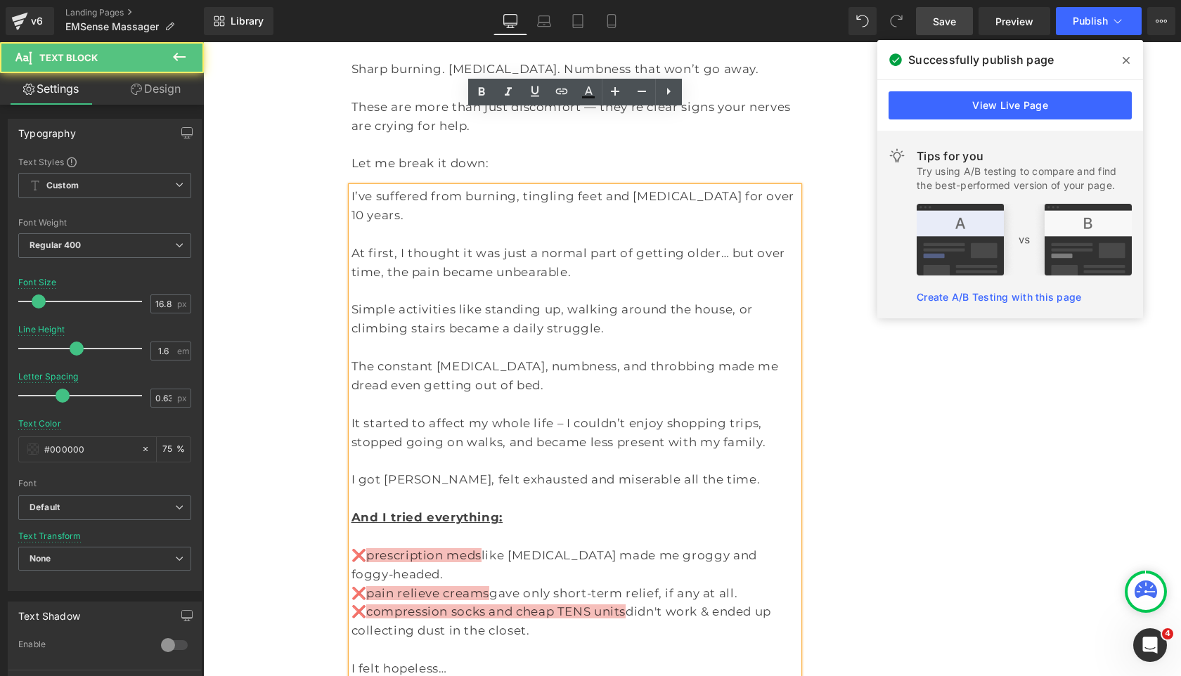
click at [574, 602] on p "❌ compression socks and cheap TENS units didn't work & ended up collecting dust…" at bounding box center [575, 621] width 448 height 38
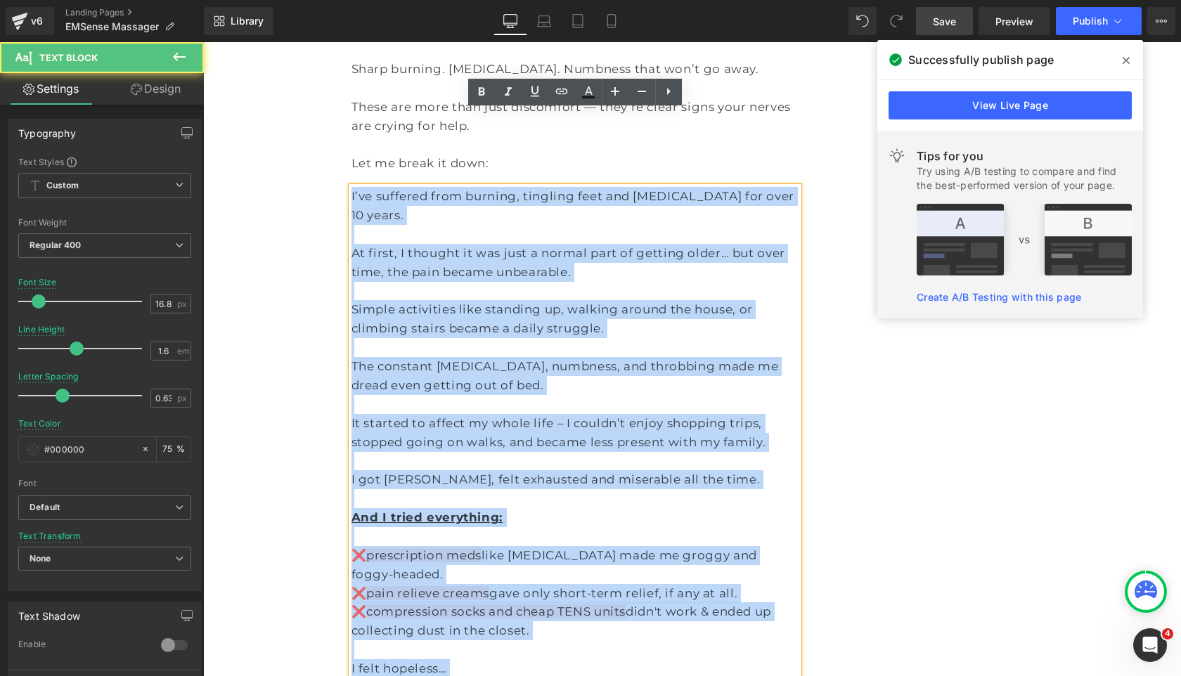
drag, startPoint x: 587, startPoint y: 593, endPoint x: 325, endPoint y: 100, distance: 557.7
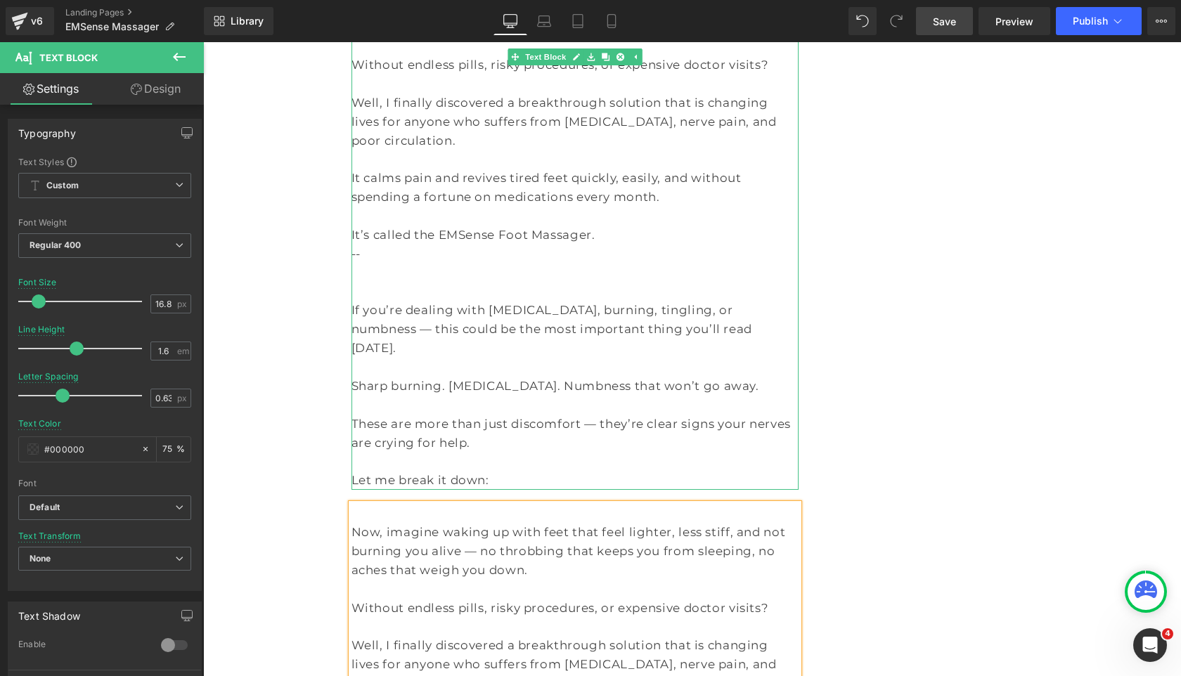
scroll to position [864, 0]
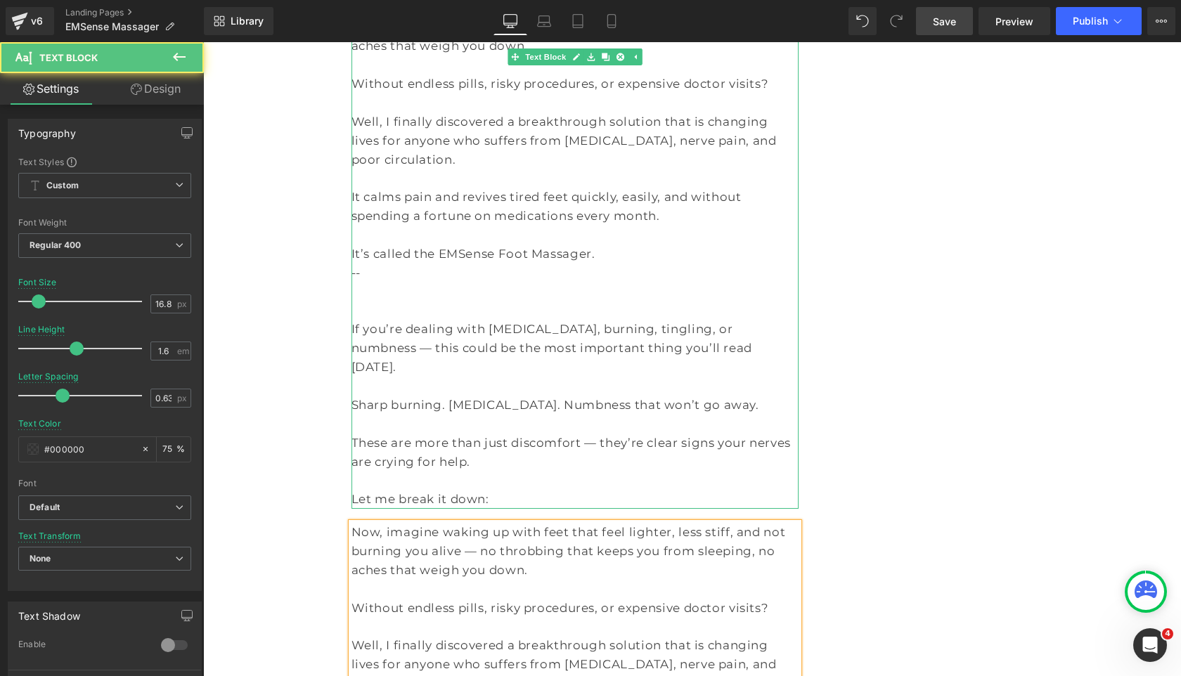
click at [491, 490] on p "Let me break it down:" at bounding box center [575, 499] width 448 height 19
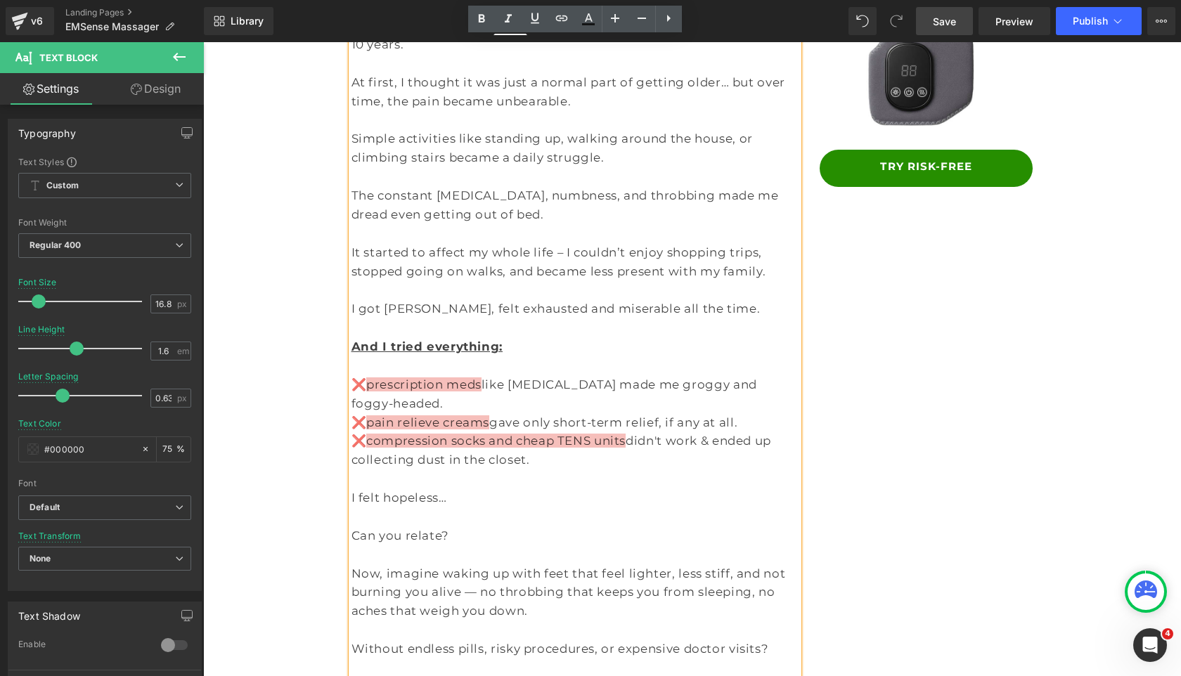
scroll to position [327, 0]
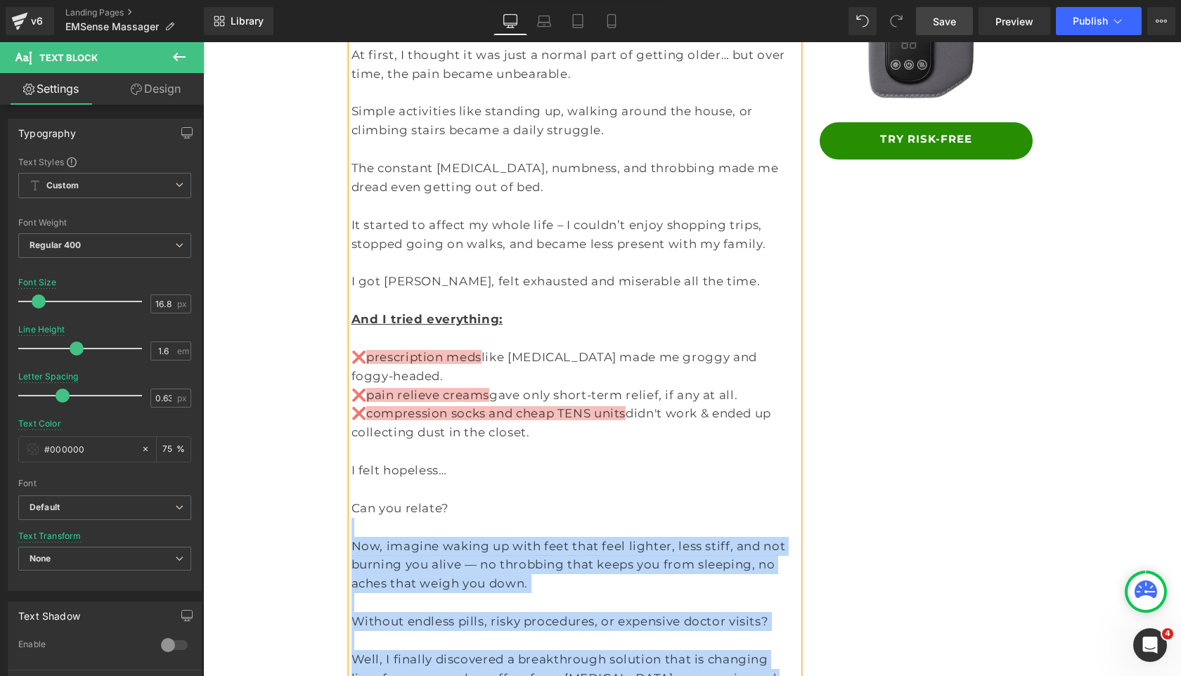
drag, startPoint x: 505, startPoint y: 424, endPoint x: 353, endPoint y: 480, distance: 161.0
click at [353, 480] on div "I’ve suffered from burning, tingling feet and neuropathy for over 10 years. At …" at bounding box center [575, 518] width 448 height 1058
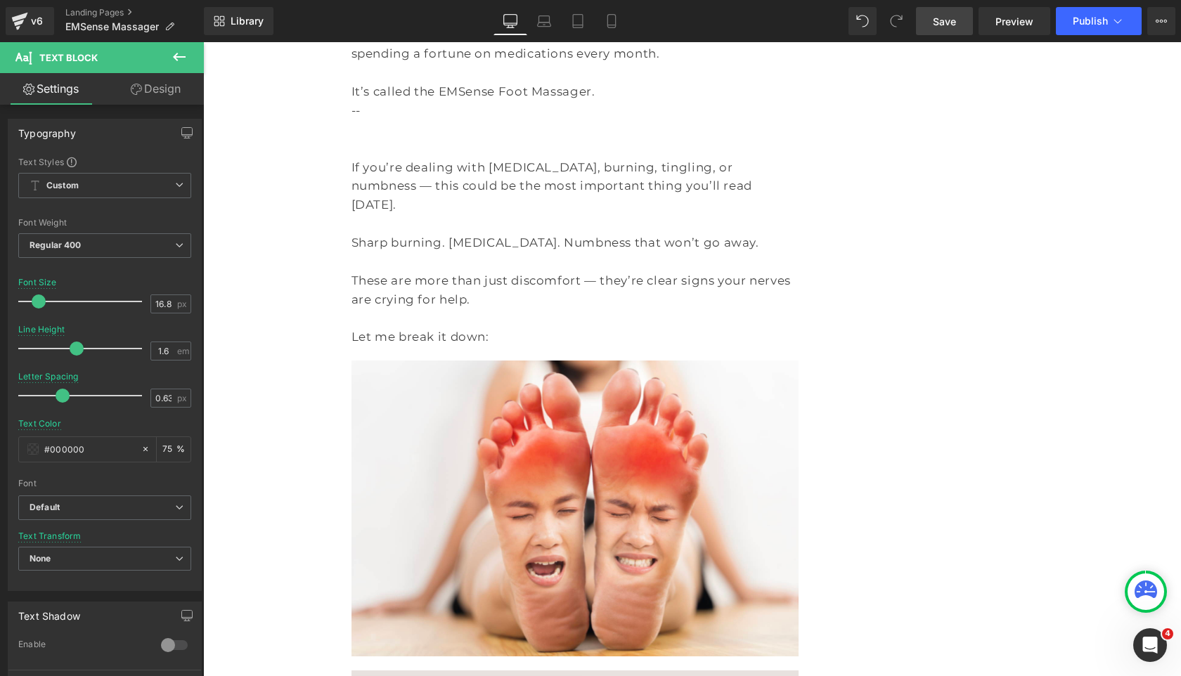
scroll to position [1046, 0]
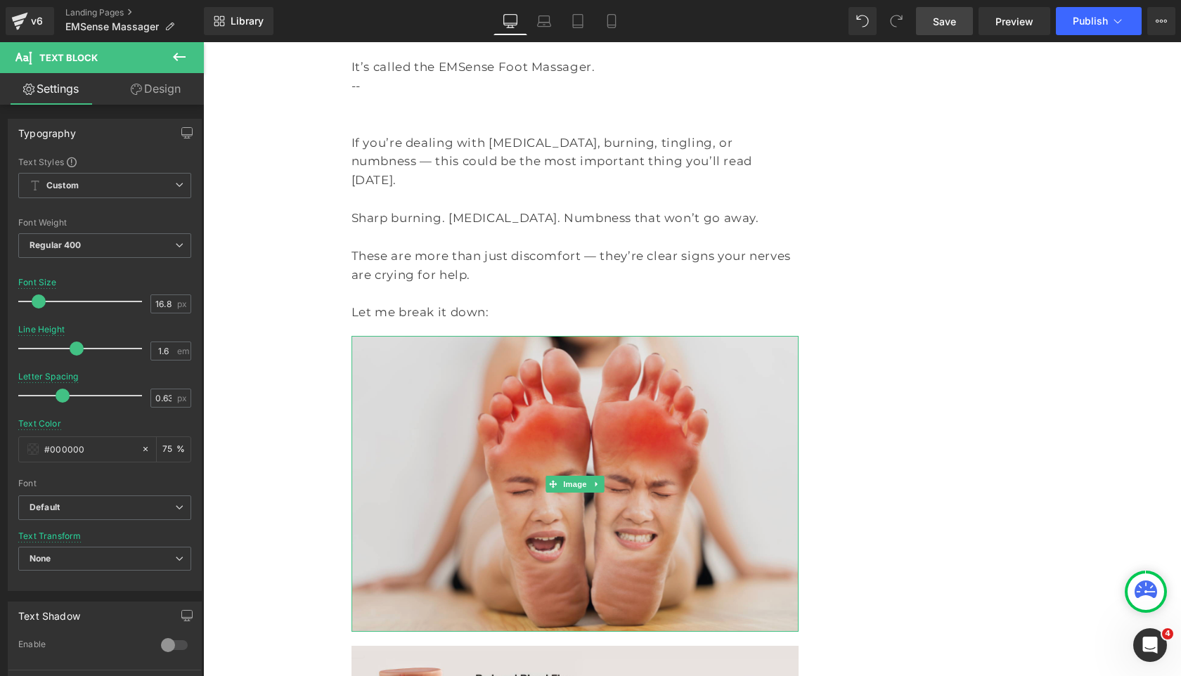
click at [594, 419] on img at bounding box center [575, 484] width 448 height 296
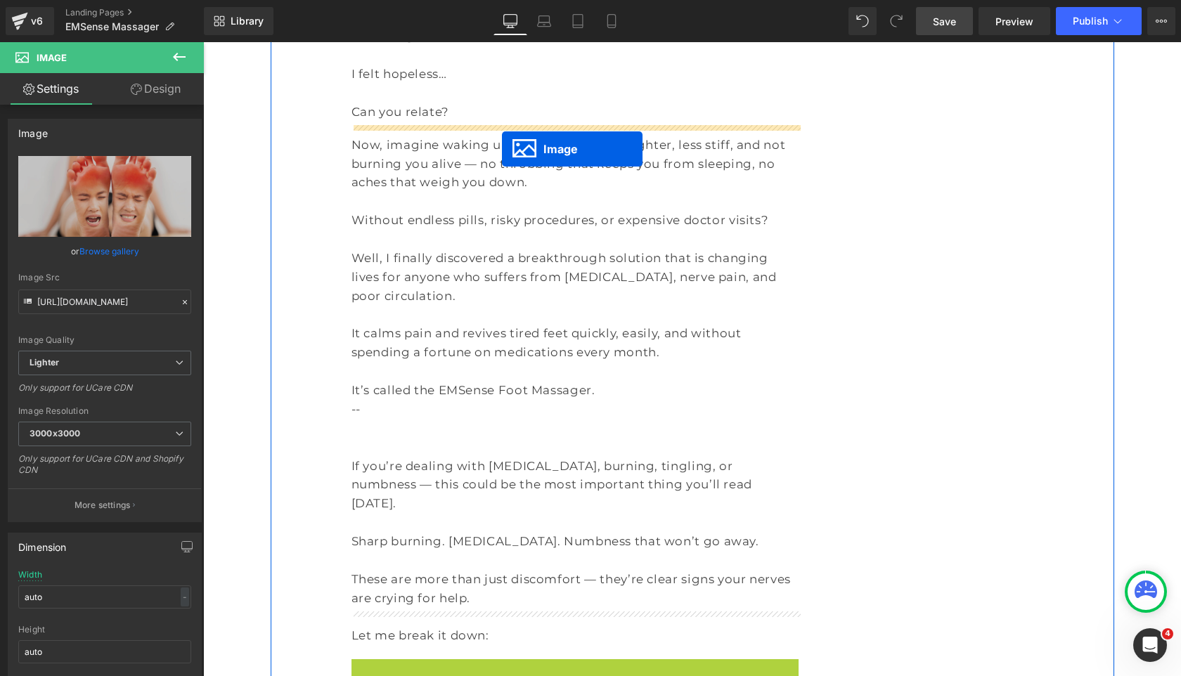
scroll to position [681, 0]
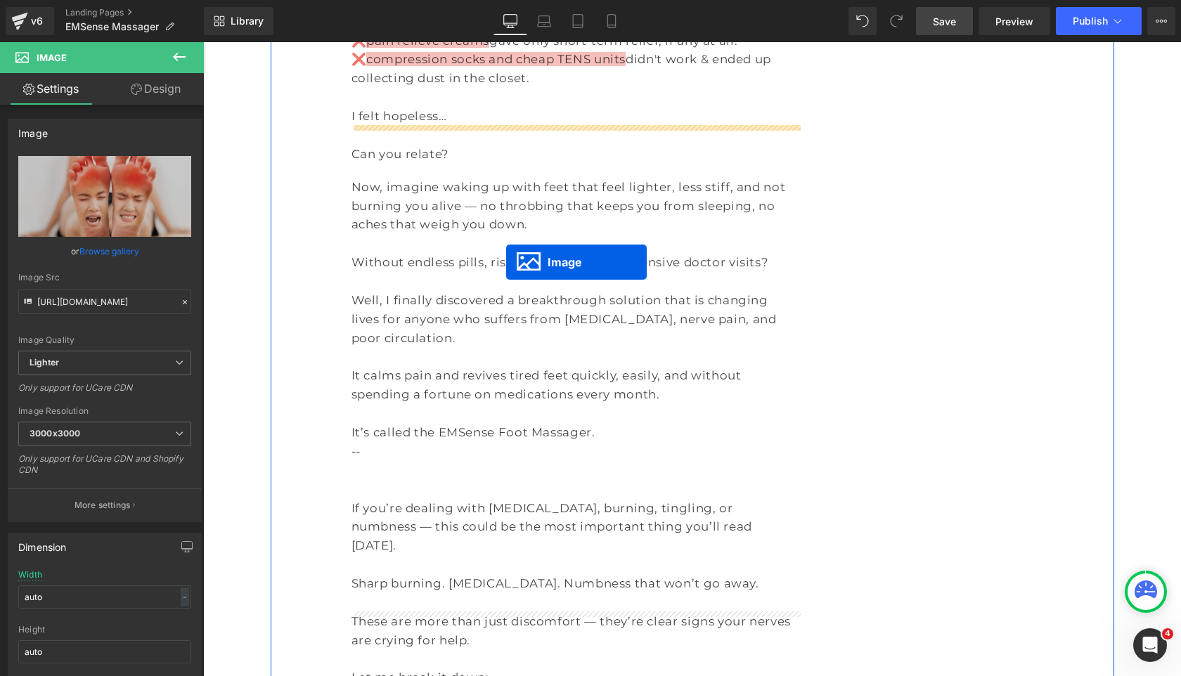
drag, startPoint x: 576, startPoint y: 403, endPoint x: 506, endPoint y: 261, distance: 159.0
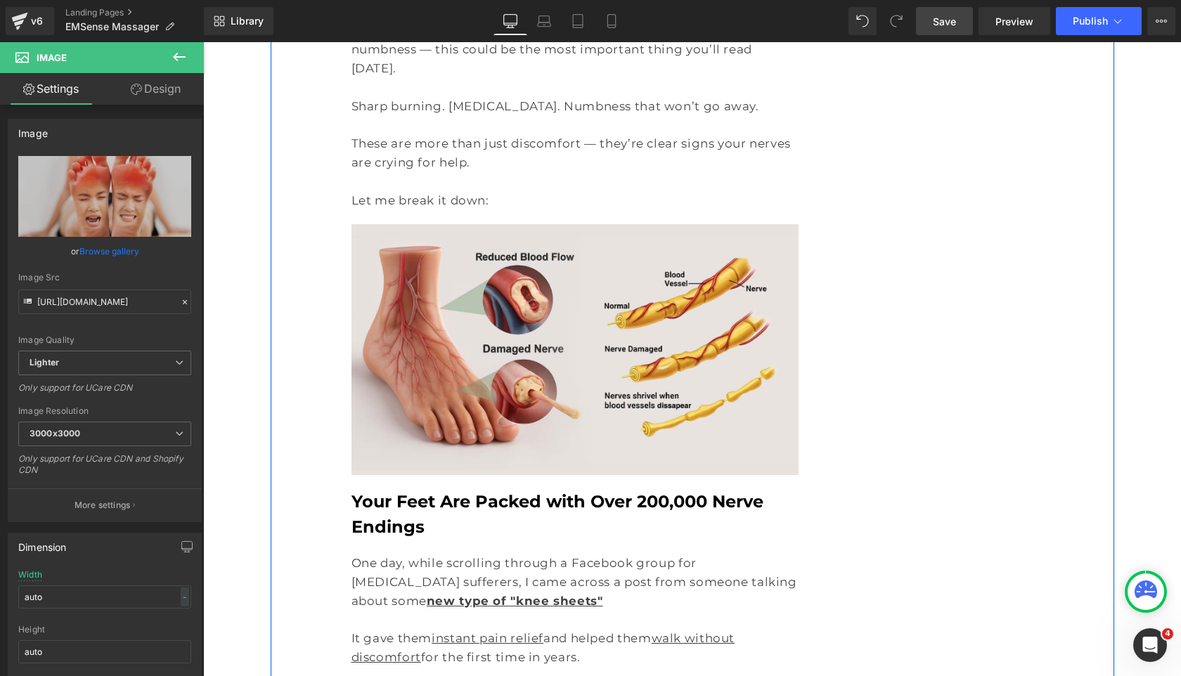
scroll to position [1472, 0]
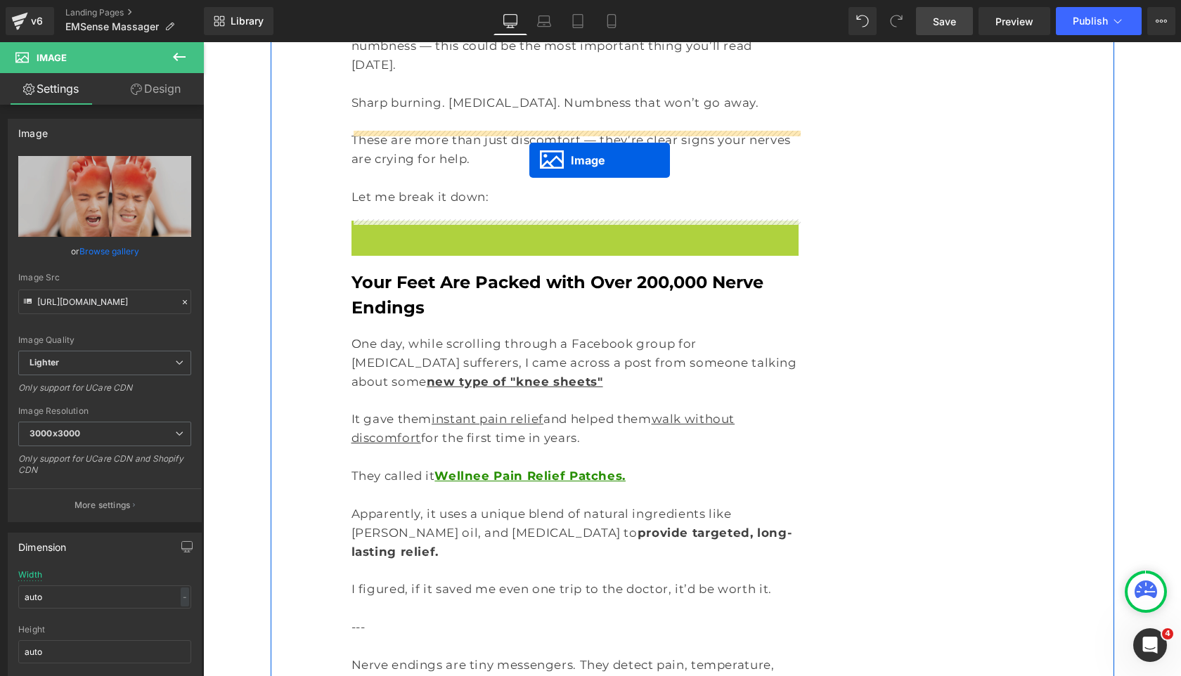
drag, startPoint x: 580, startPoint y: 267, endPoint x: 530, endPoint y: 162, distance: 116.6
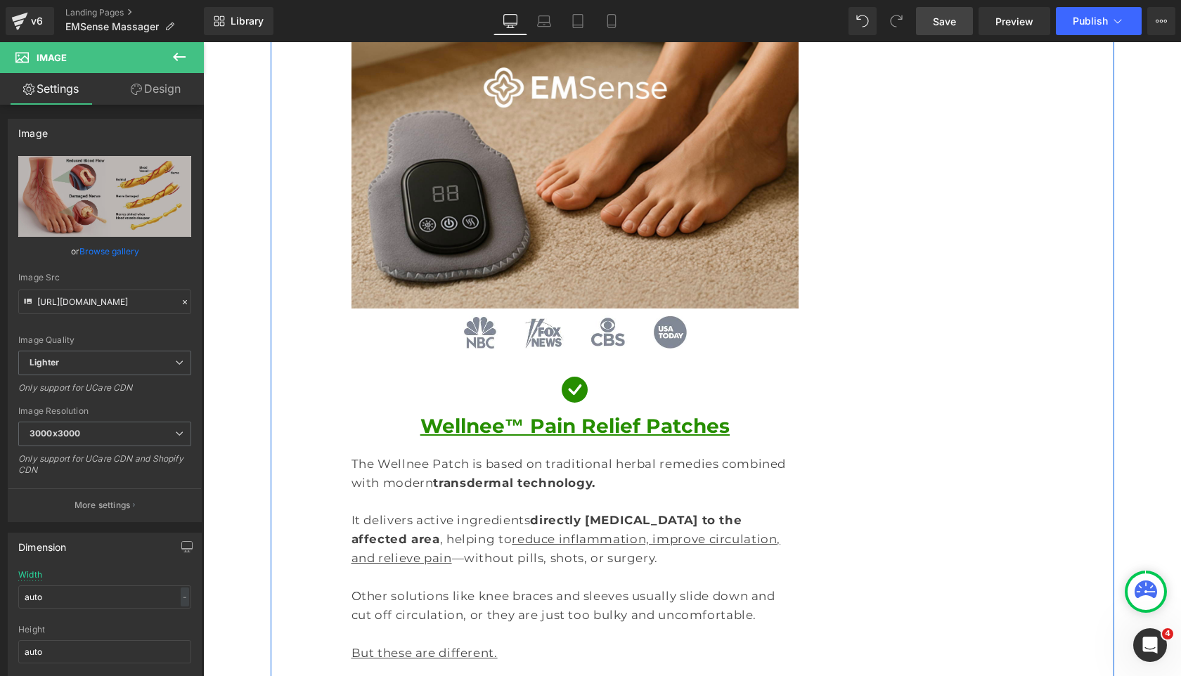
scroll to position [4312, 0]
click at [423, 492] on p at bounding box center [575, 501] width 448 height 19
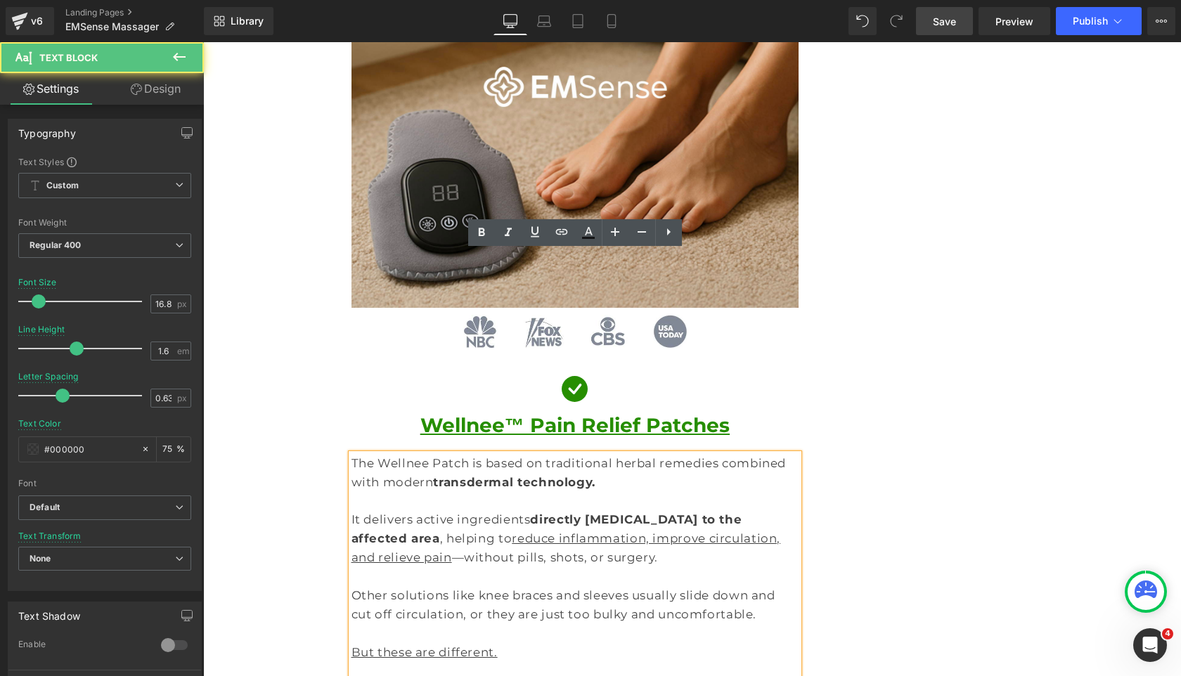
click at [540, 661] on p at bounding box center [575, 670] width 448 height 19
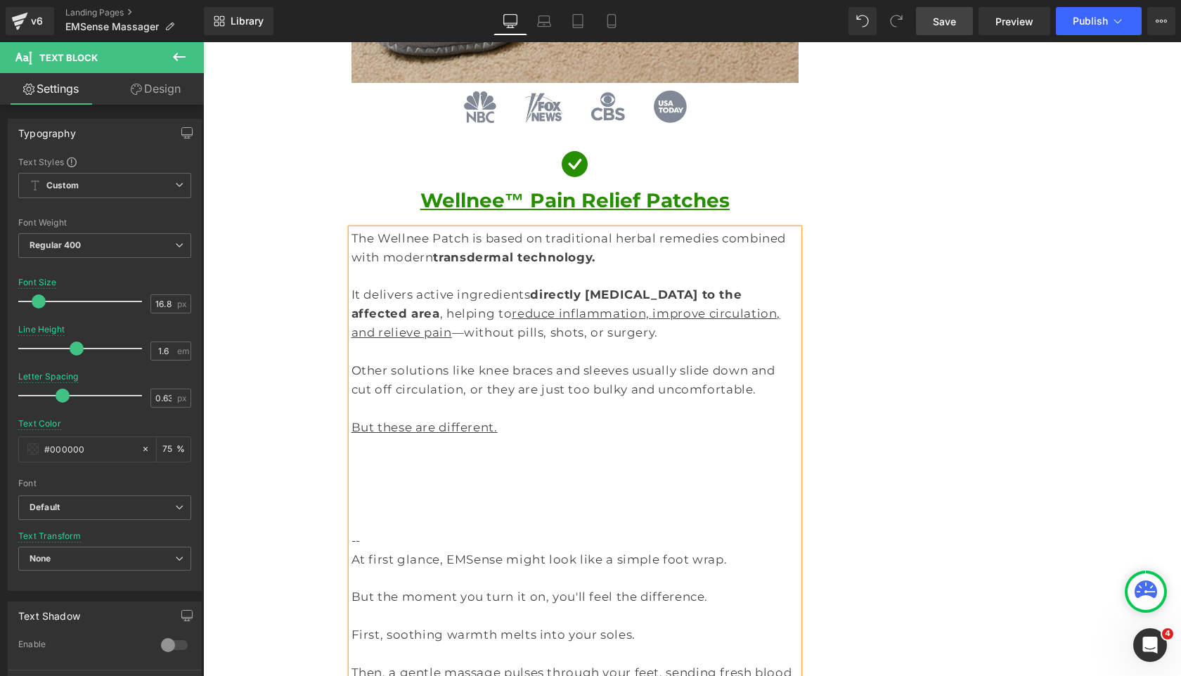
scroll to position [4595, 0]
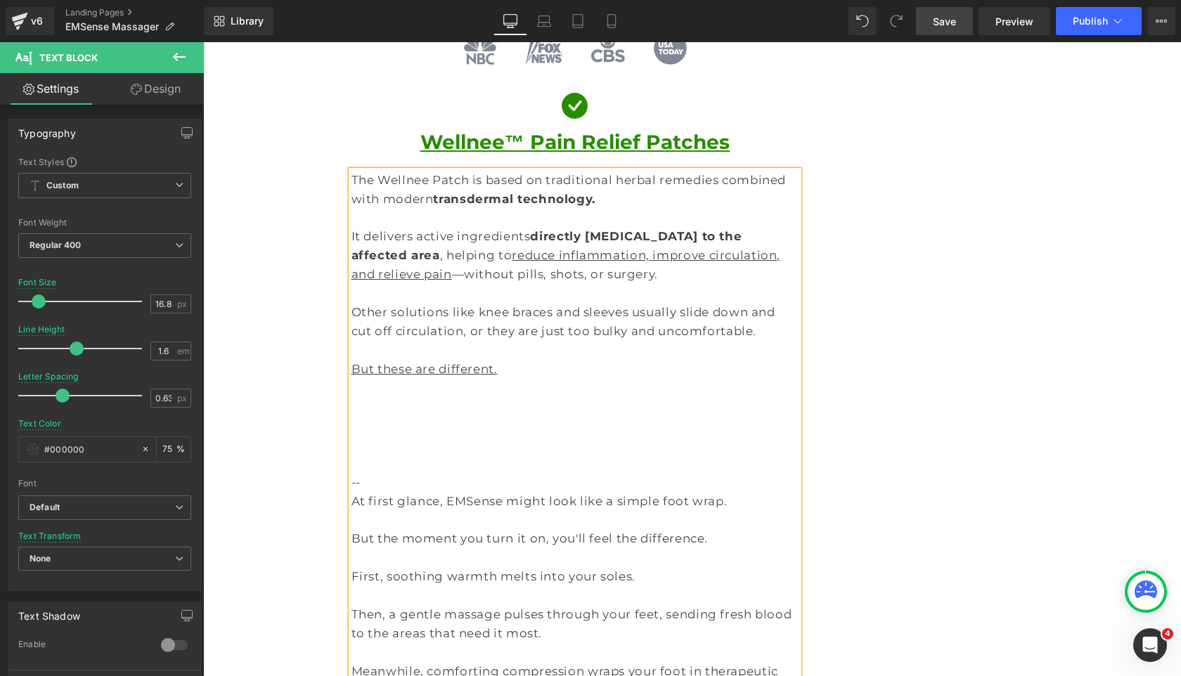
click at [427, 397] on p at bounding box center [575, 406] width 448 height 19
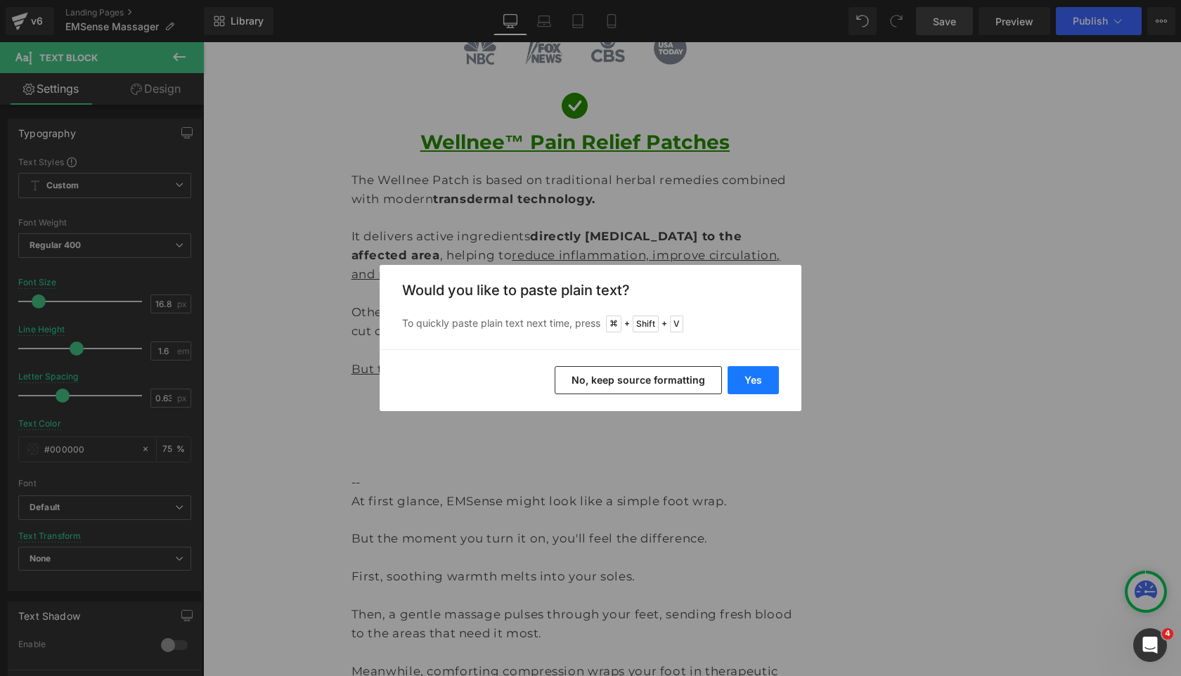
click at [744, 381] on button "Yes" at bounding box center [752, 380] width 51 height 28
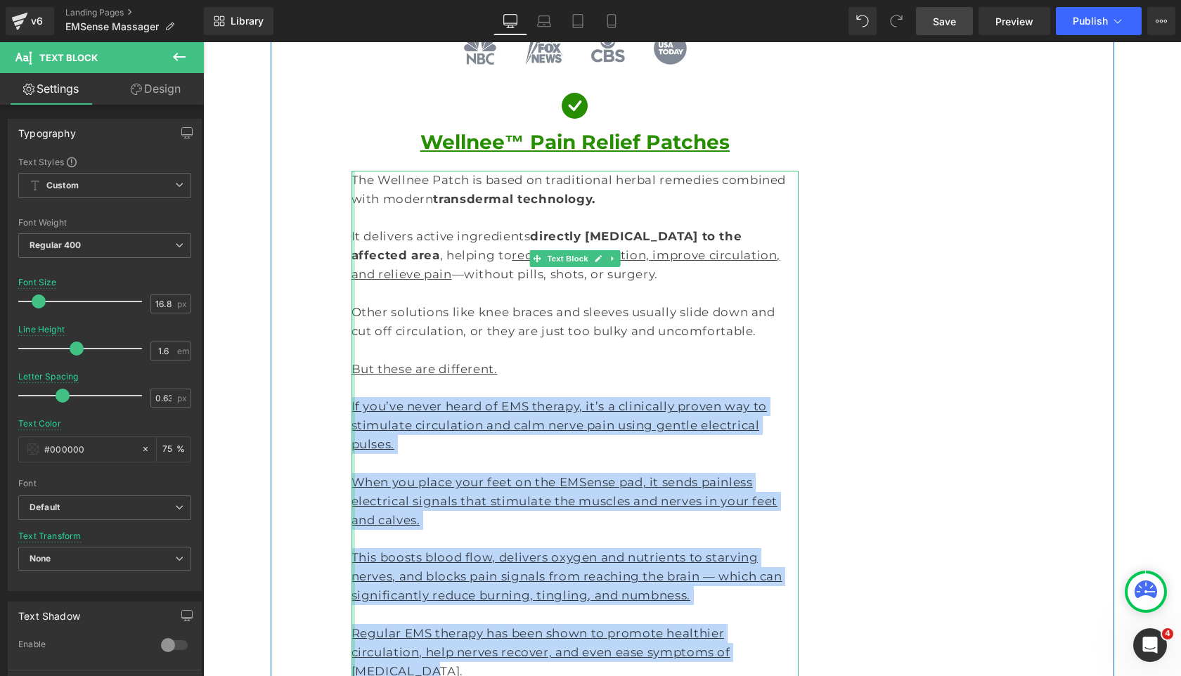
drag, startPoint x: 703, startPoint y: 413, endPoint x: 351, endPoint y: 202, distance: 410.1
click at [351, 202] on div "The Wellnee Patch is based on traditional herbal remedies combined with modern …" at bounding box center [575, 624] width 448 height 907
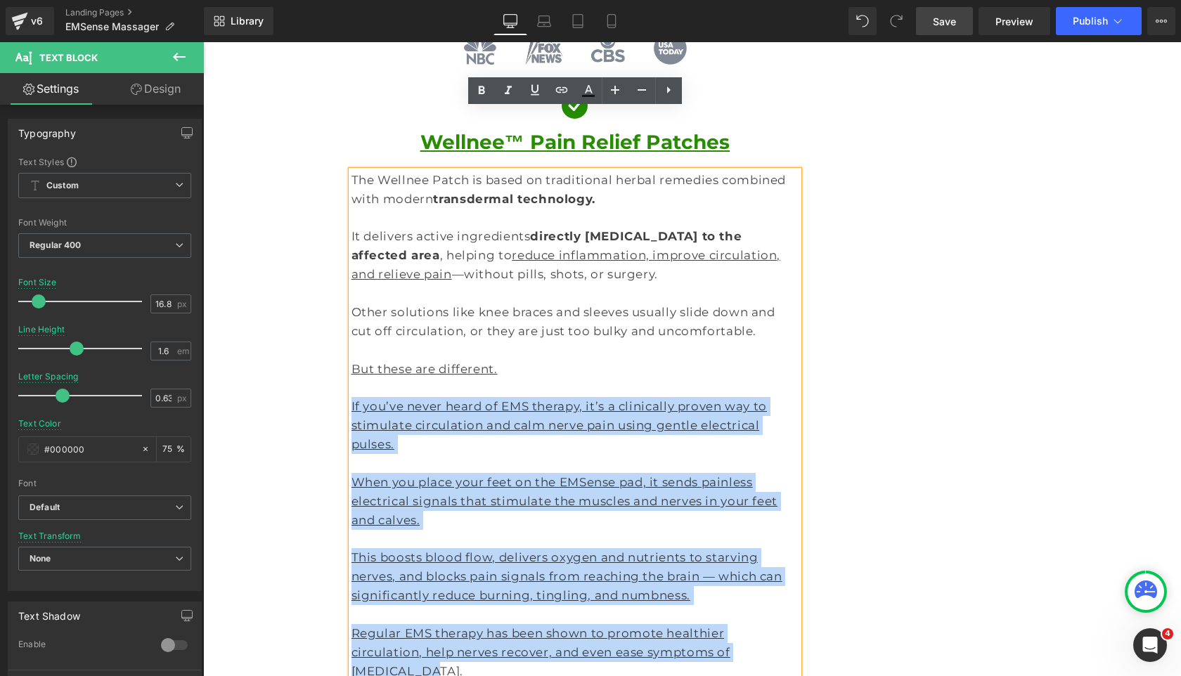
scroll to position [4472, 0]
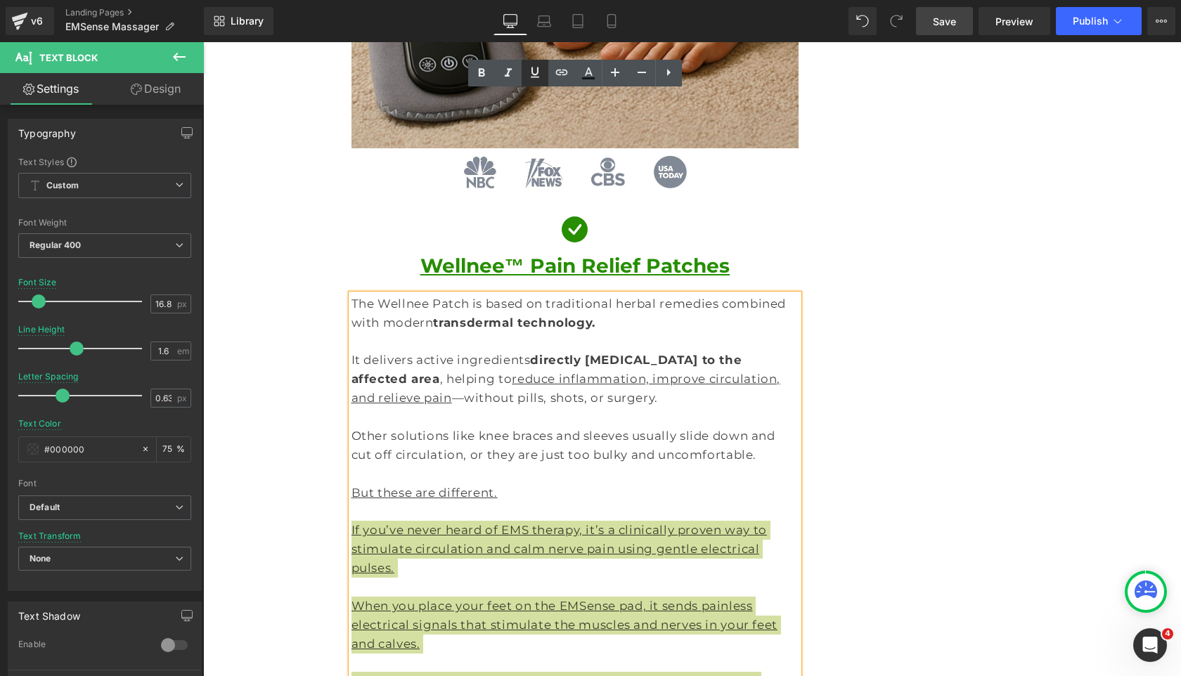
click at [533, 77] on icon at bounding box center [535, 72] width 8 height 11
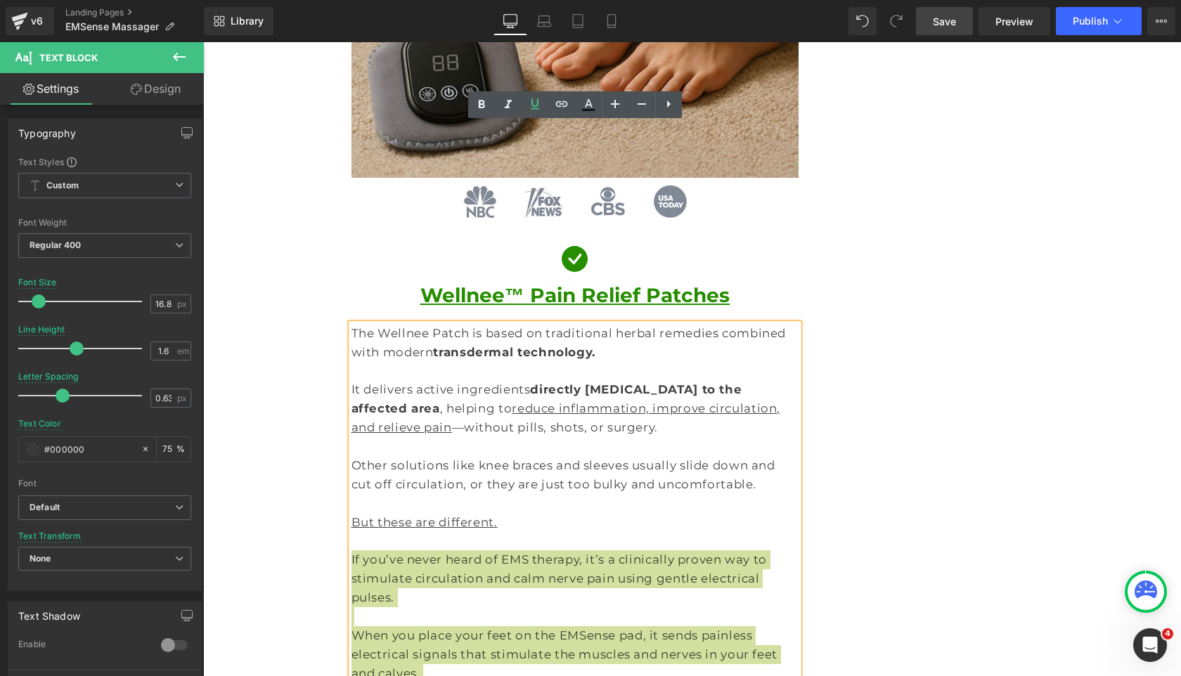
scroll to position [4439, 0]
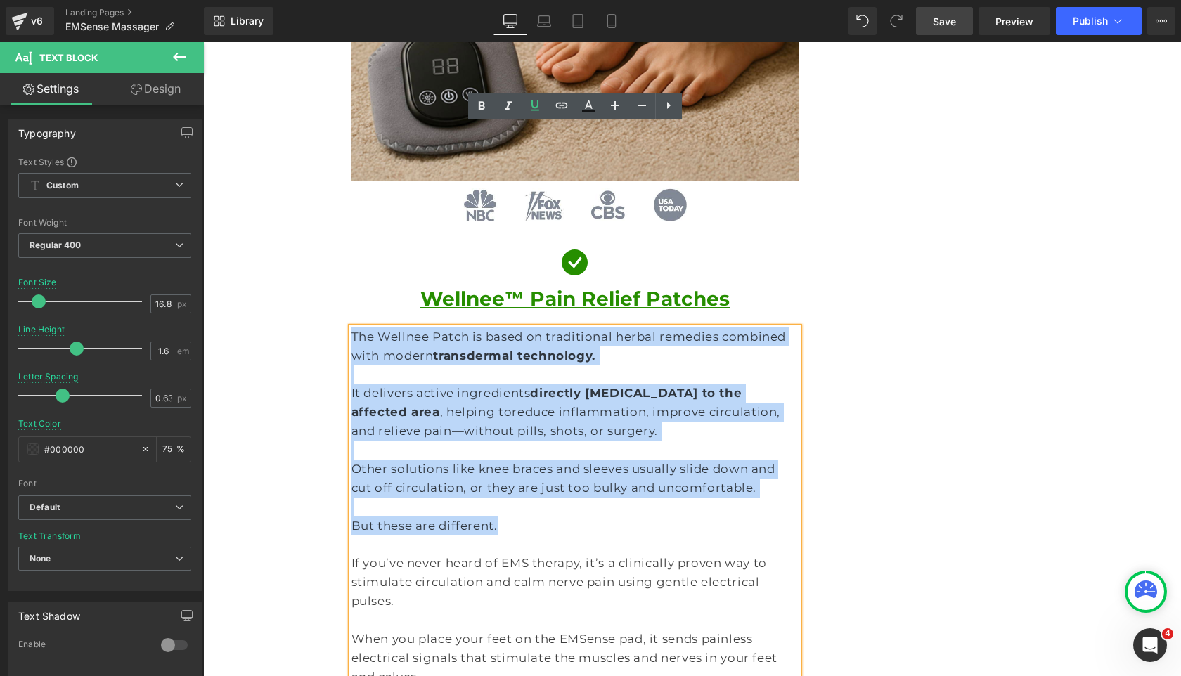
drag, startPoint x: 587, startPoint y: 332, endPoint x: 341, endPoint y: 135, distance: 315.0
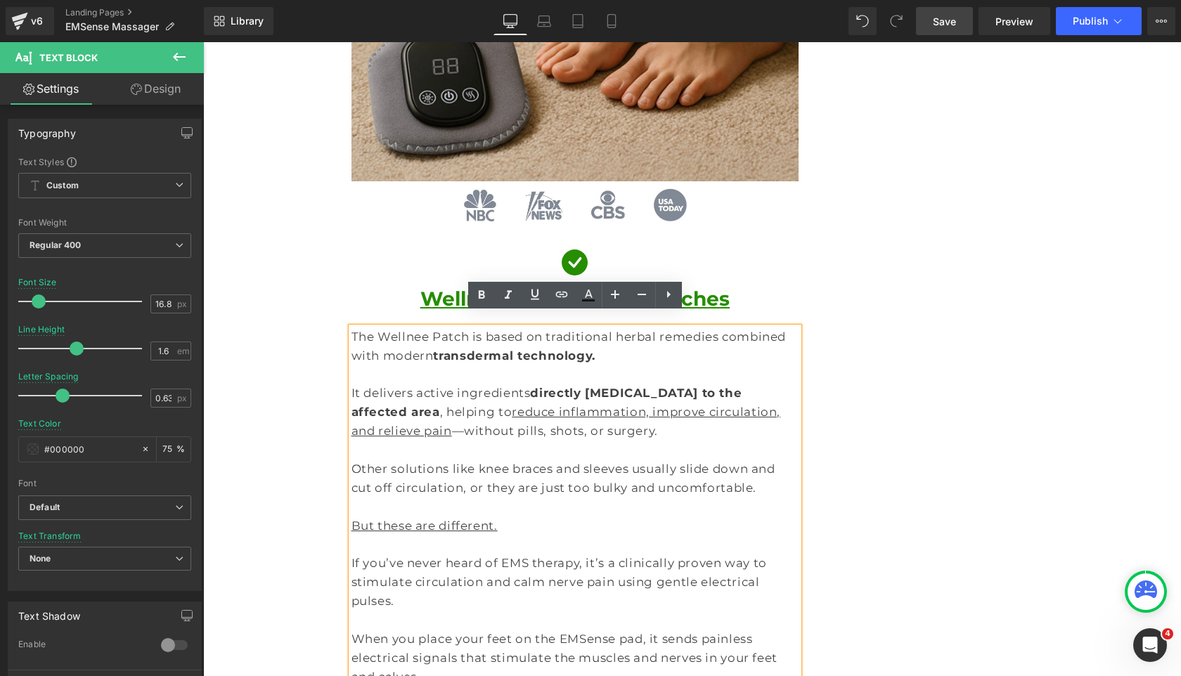
scroll to position [4250, 0]
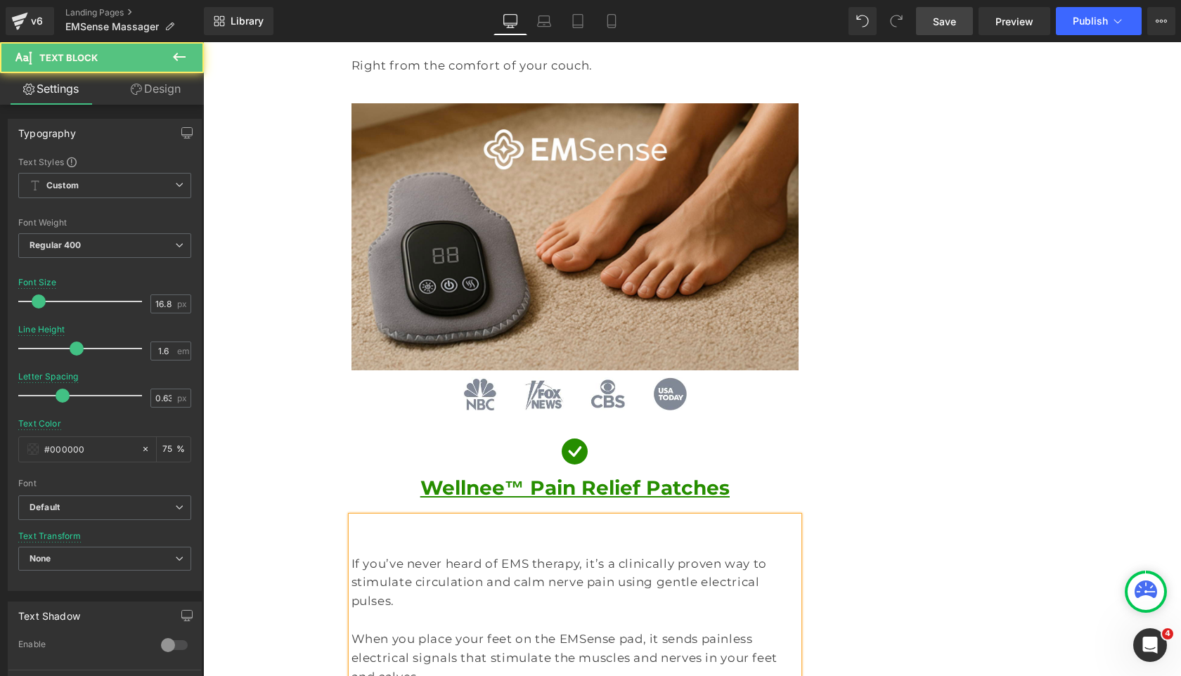
click at [355, 554] on p "If you’ve never heard of EMS therapy, it’s a clinically proven way to stimulate…" at bounding box center [575, 582] width 448 height 57
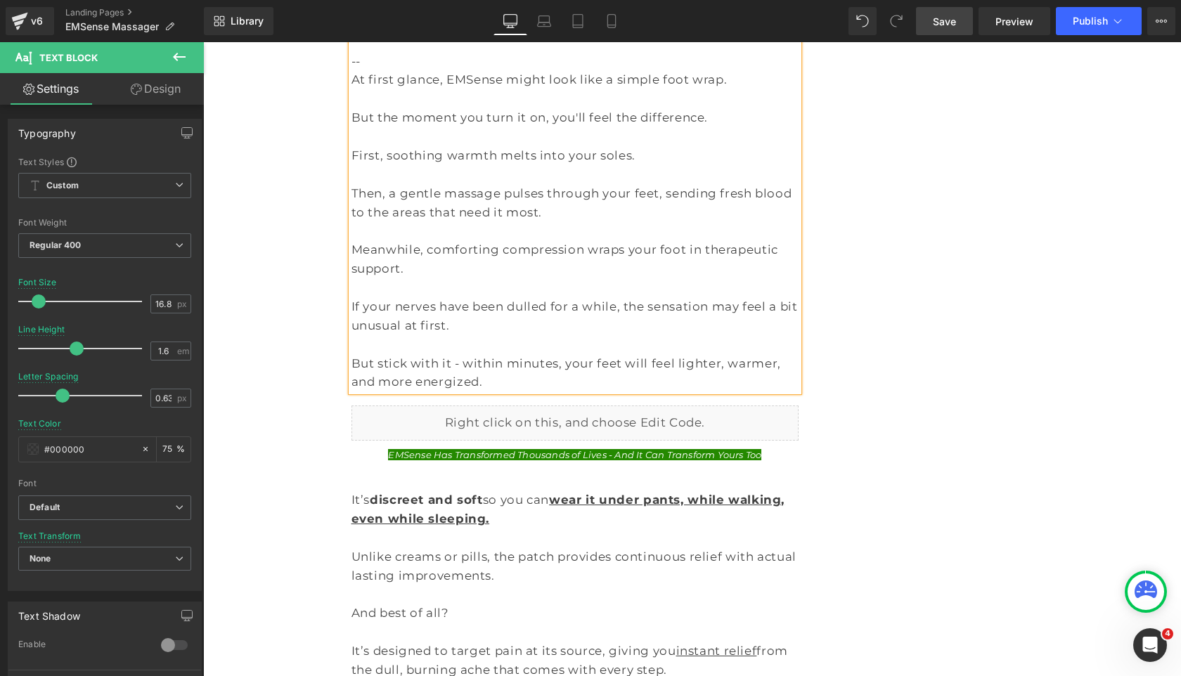
scroll to position [5056, 0]
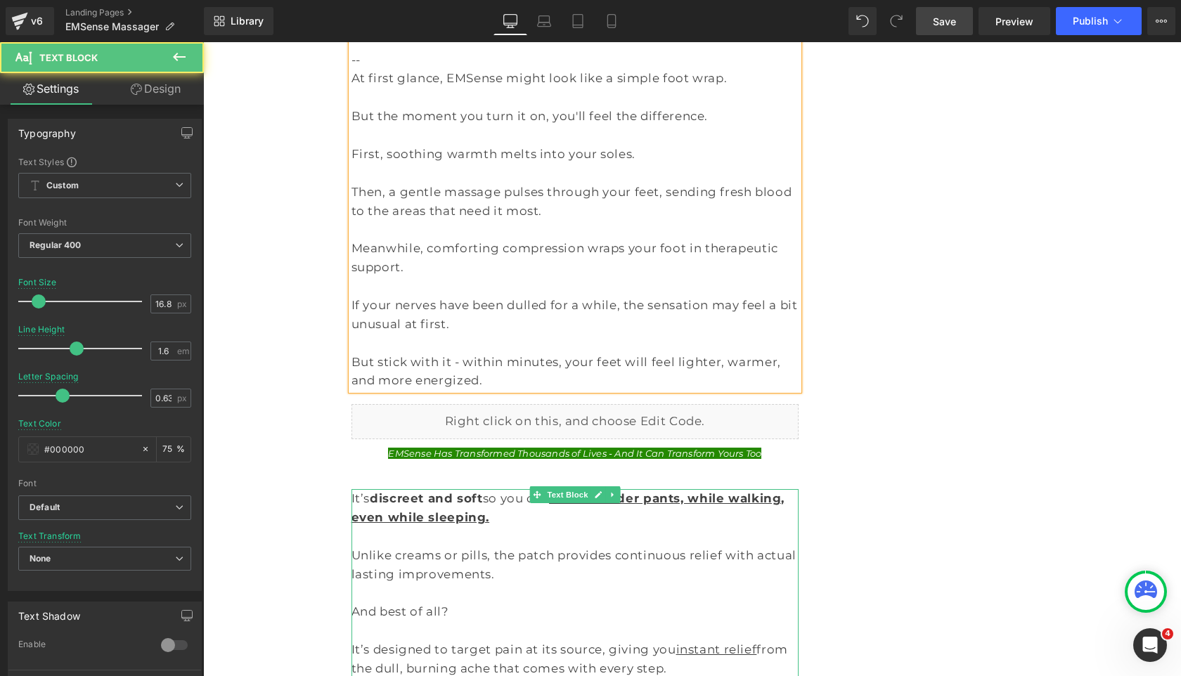
click at [550, 640] on p "It’s designed to target pain at its source, giving you instant relief from the …" at bounding box center [575, 659] width 448 height 38
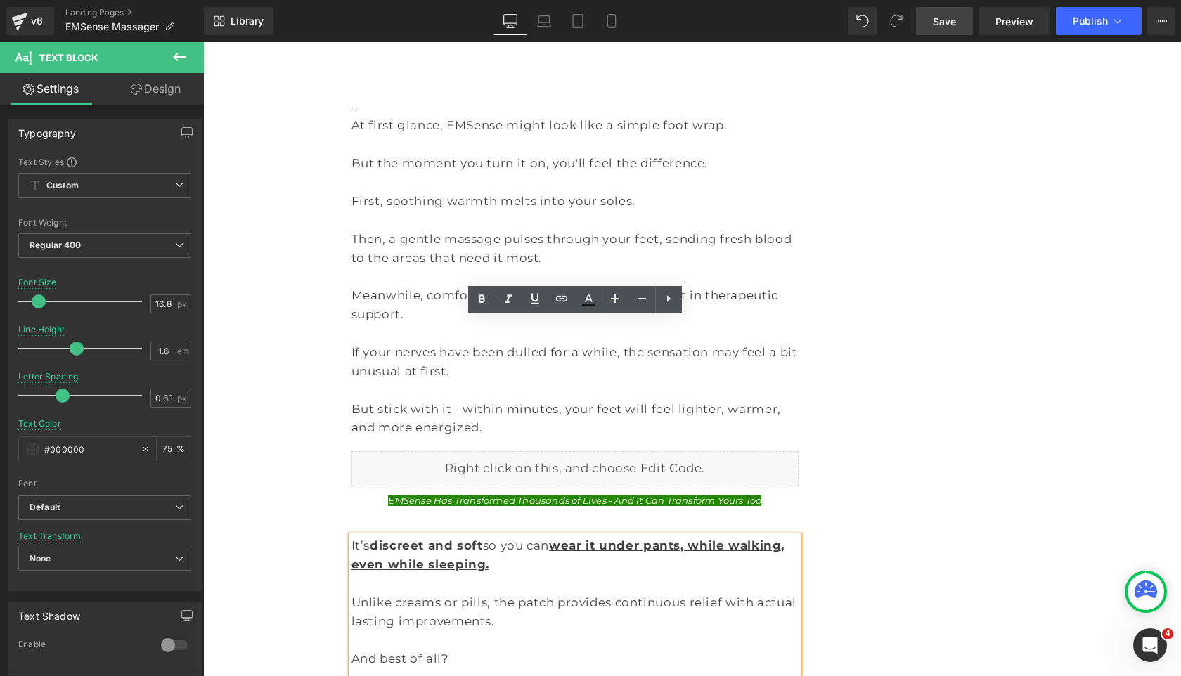
scroll to position [5049, 0]
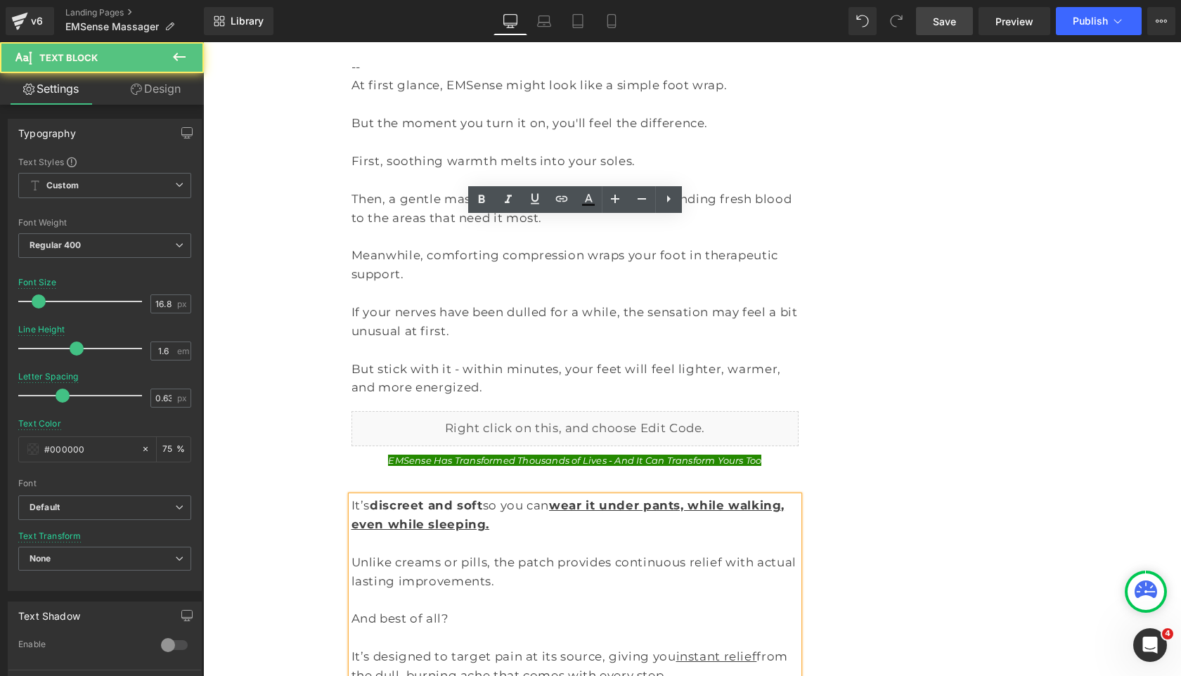
click at [608, 647] on p "It’s designed to target pain at its source, giving you instant relief from the …" at bounding box center [575, 666] width 448 height 38
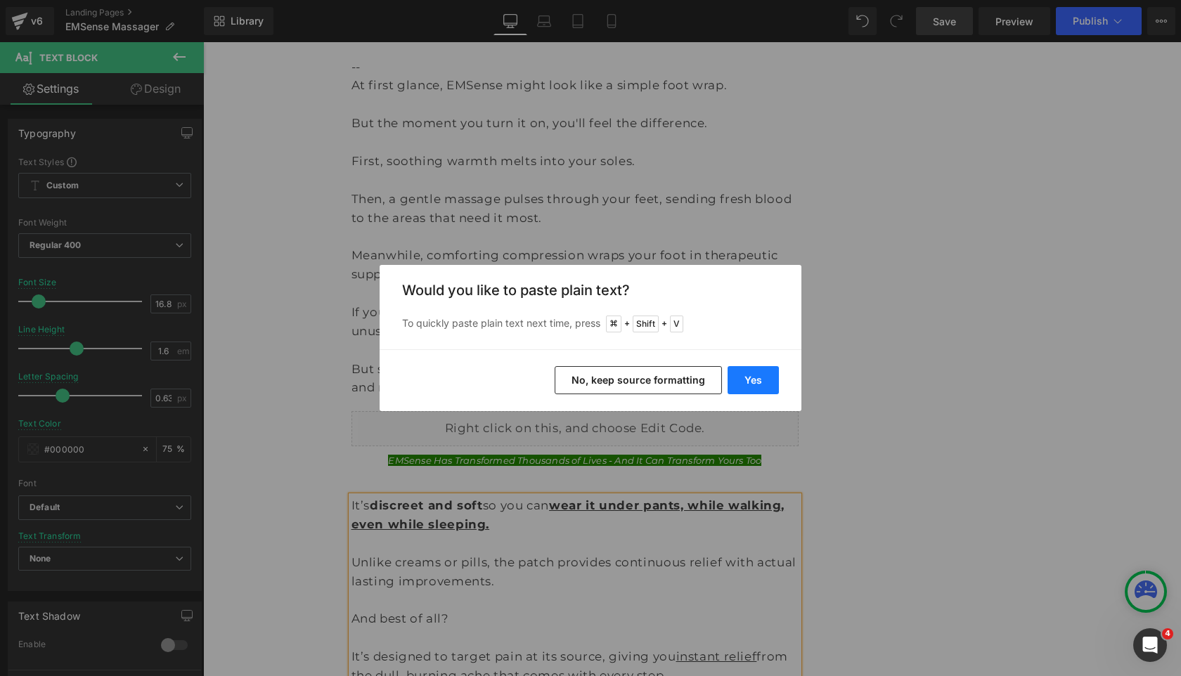
click at [739, 372] on button "Yes" at bounding box center [752, 380] width 51 height 28
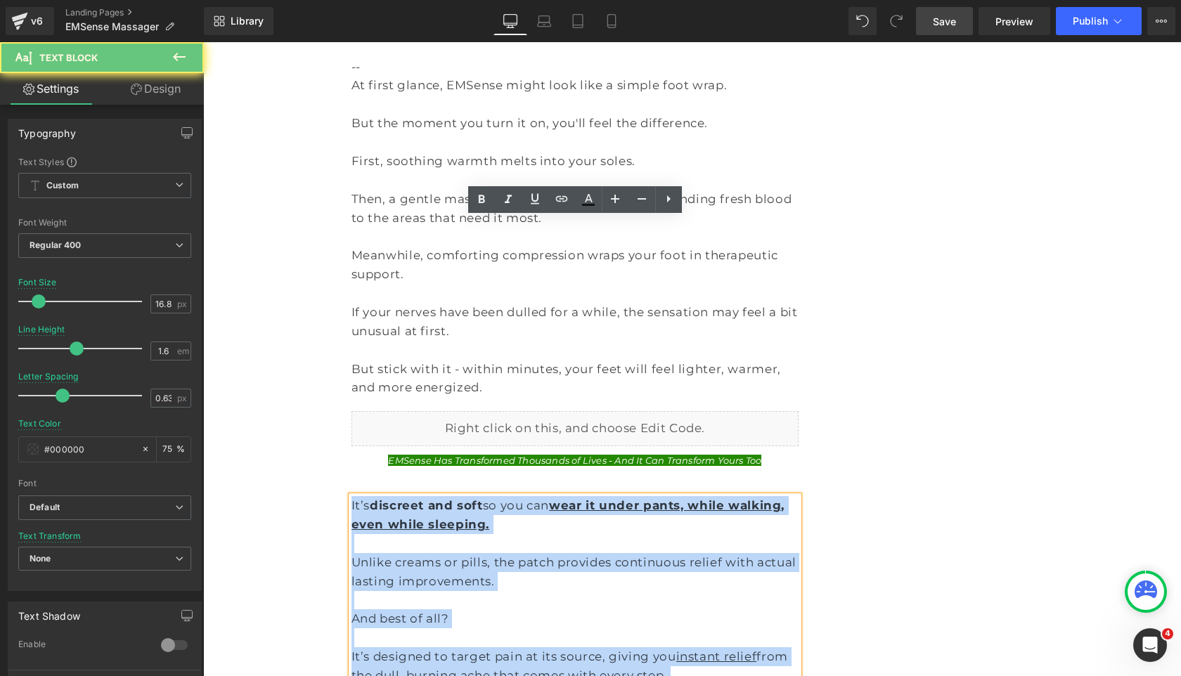
drag, startPoint x: 488, startPoint y: 435, endPoint x: 132, endPoint y: 44, distance: 529.3
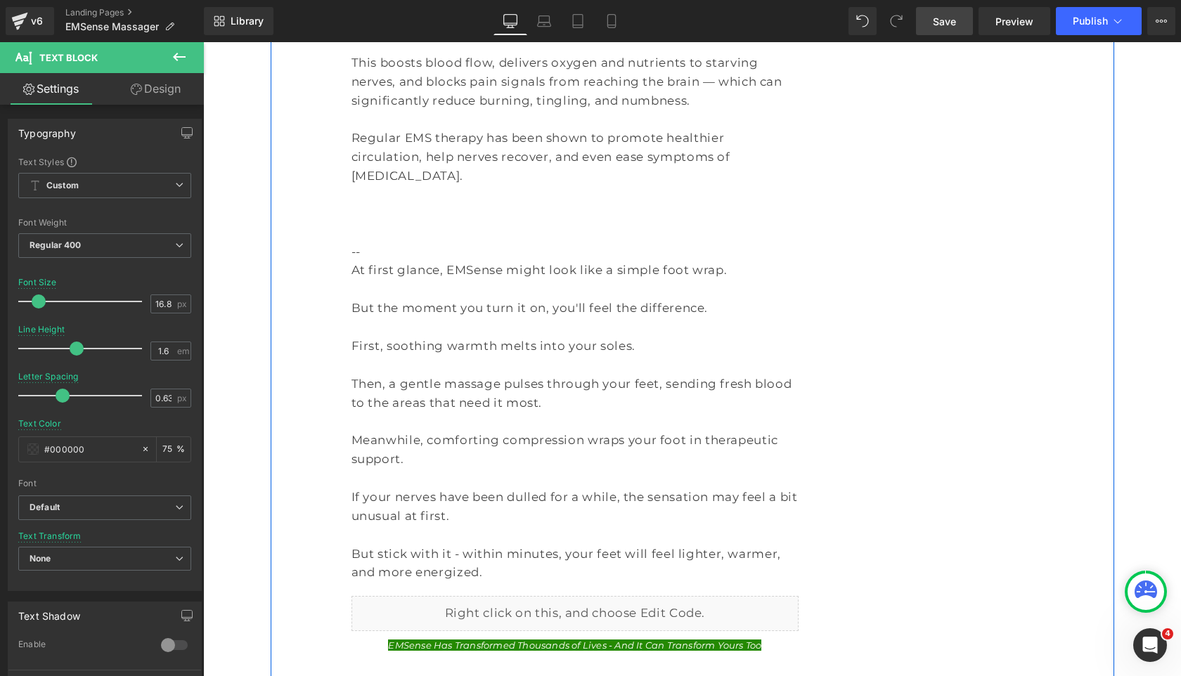
scroll to position [4948, 0]
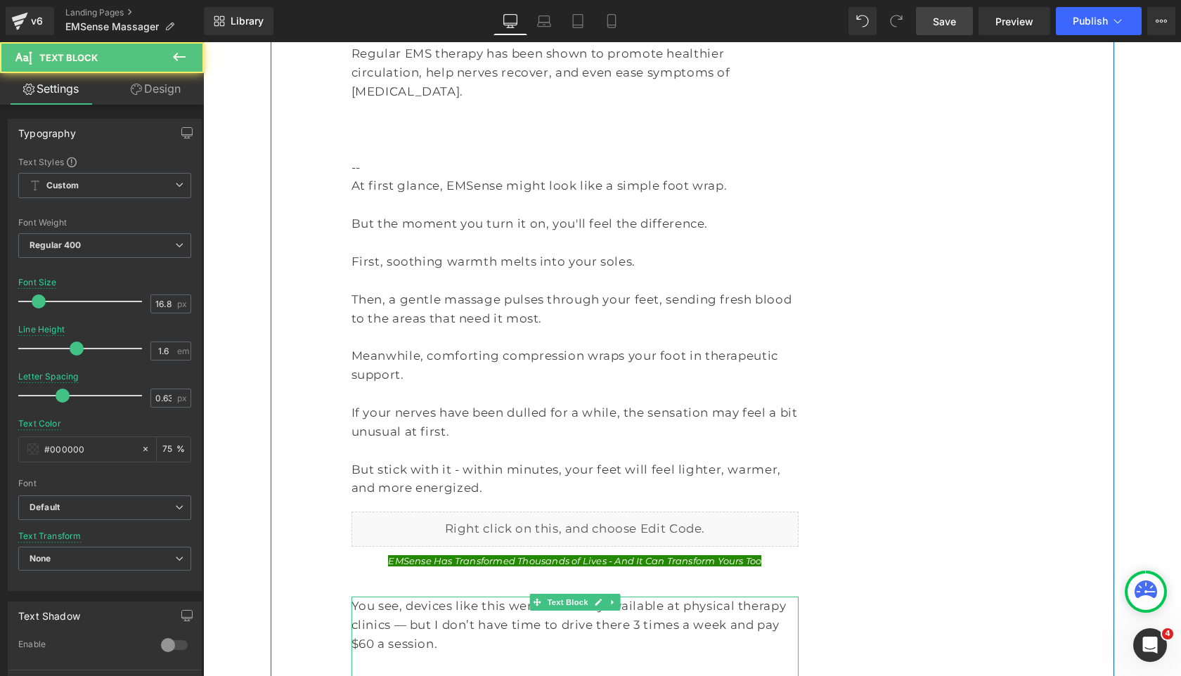
click at [715, 597] on p "You see, devices like this were once only available at physical therapy clinics…" at bounding box center [575, 625] width 448 height 57
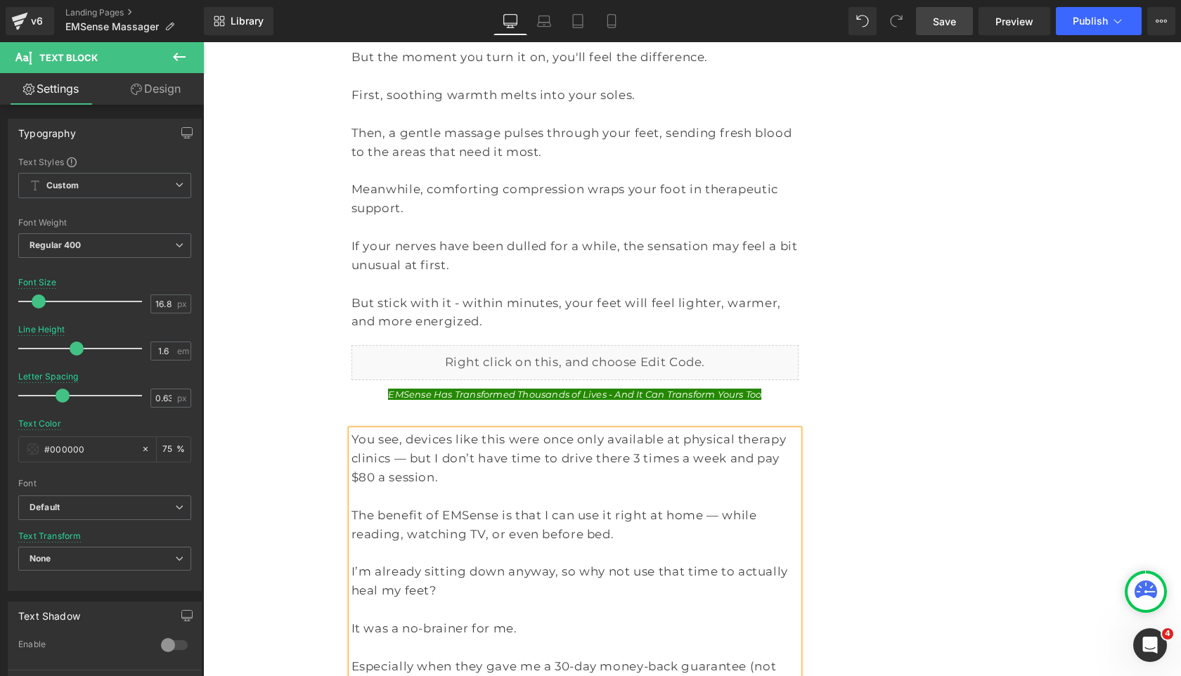
scroll to position [5118, 0]
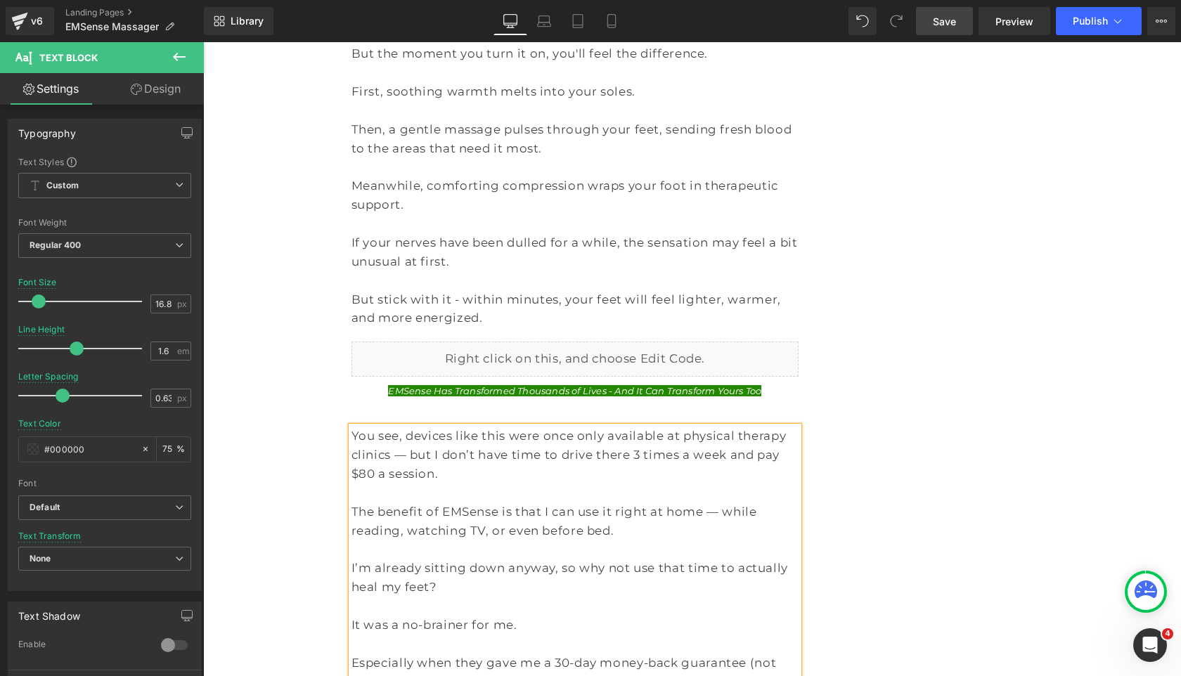
click at [559, 616] on p "It was a no-brainer for me." at bounding box center [575, 625] width 448 height 19
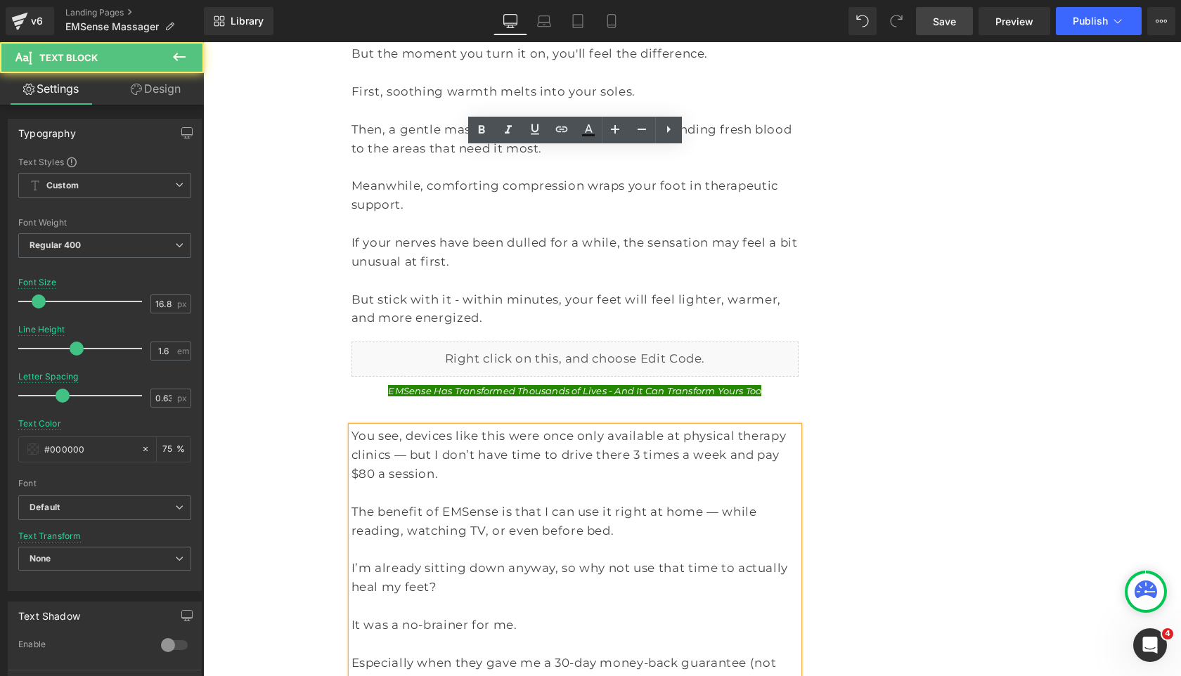
click at [488, 559] on p "I’m already sitting down anyway, so why not use that time to actually heal my f…" at bounding box center [575, 578] width 448 height 38
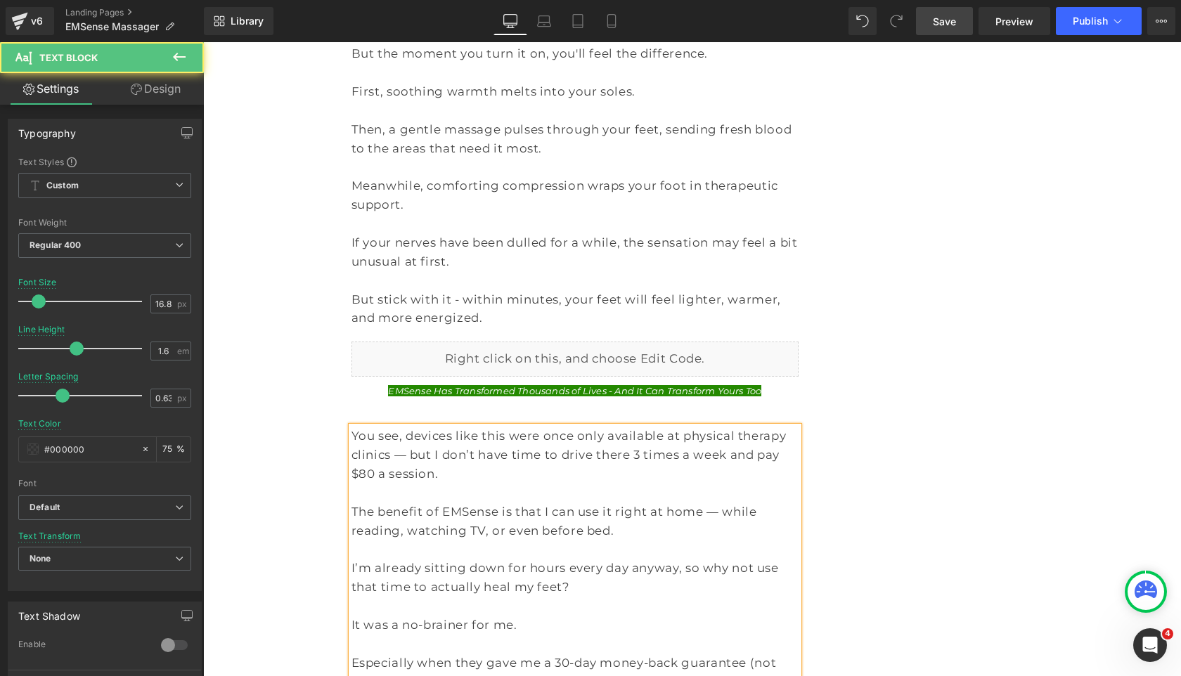
click at [623, 597] on p at bounding box center [575, 606] width 448 height 19
click at [942, 28] on link "Save" at bounding box center [944, 21] width 57 height 28
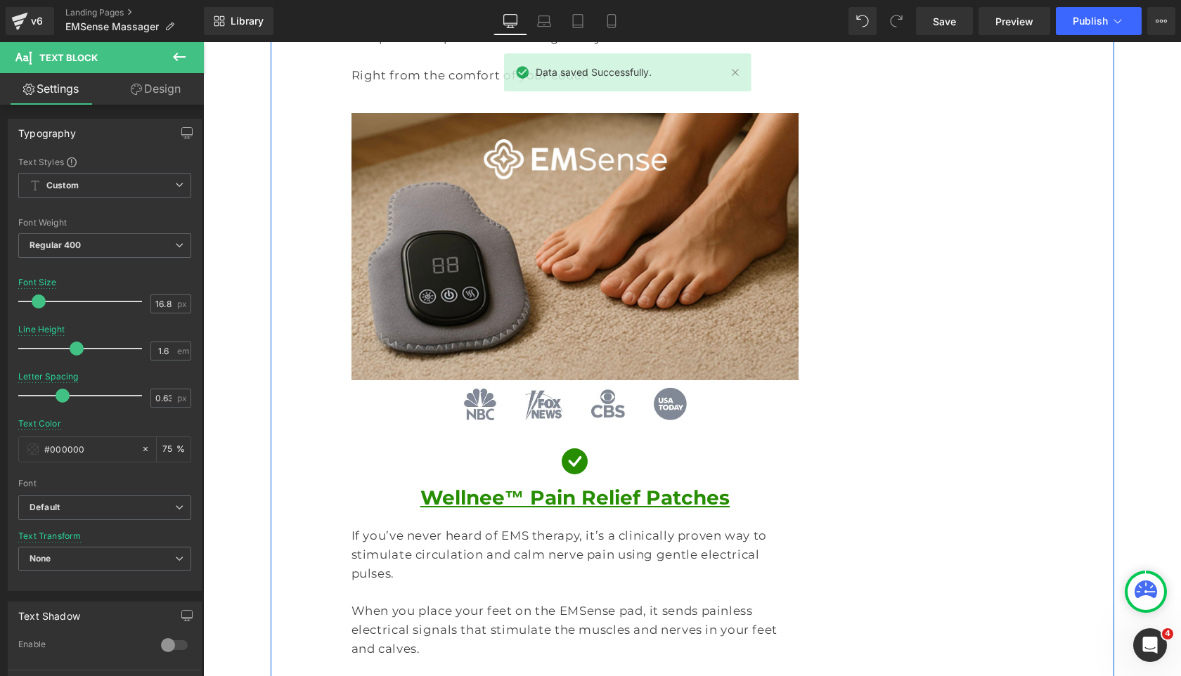
scroll to position [4239, 0]
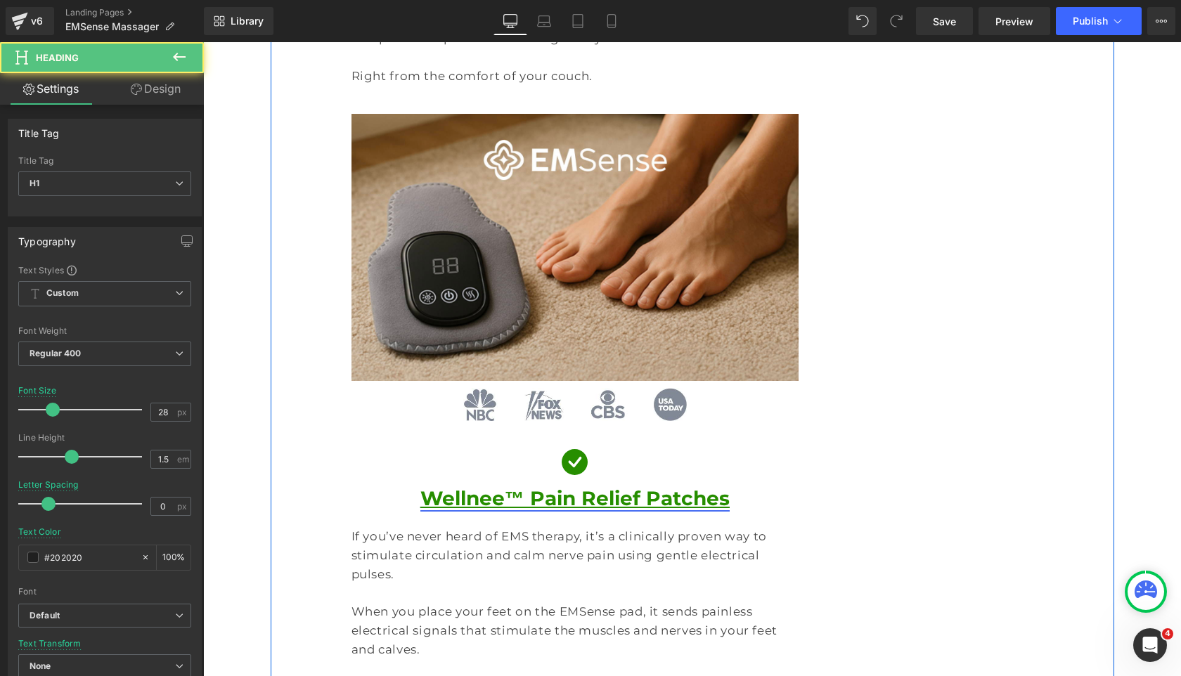
click at [519, 486] on link "Wellnee™ Pain Relief Patches" at bounding box center [574, 498] width 309 height 24
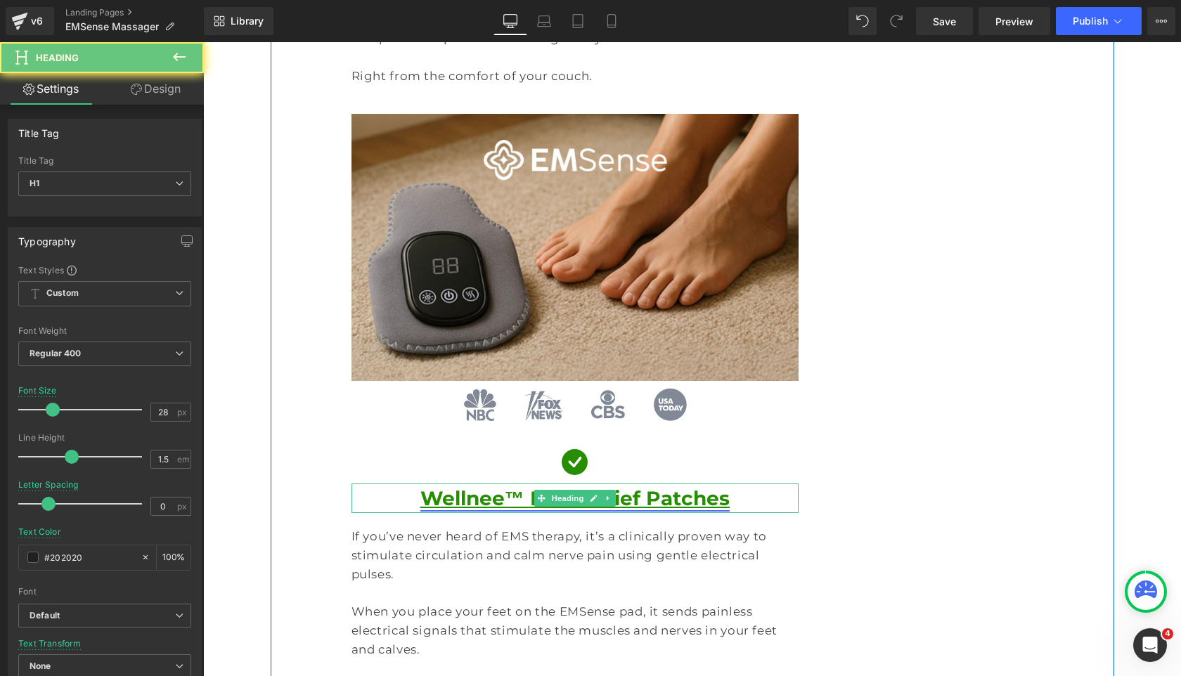
click at [509, 486] on link "Wellnee™ Pain Relief Patches" at bounding box center [574, 498] width 309 height 24
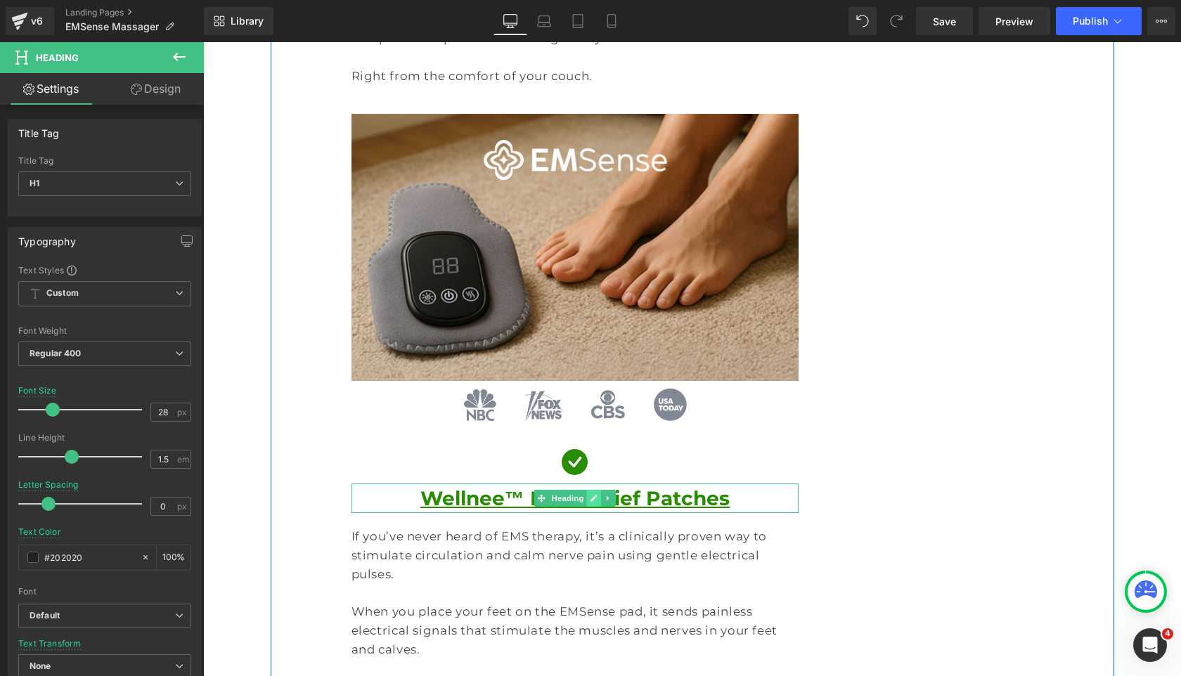
click at [593, 494] on icon at bounding box center [594, 498] width 8 height 8
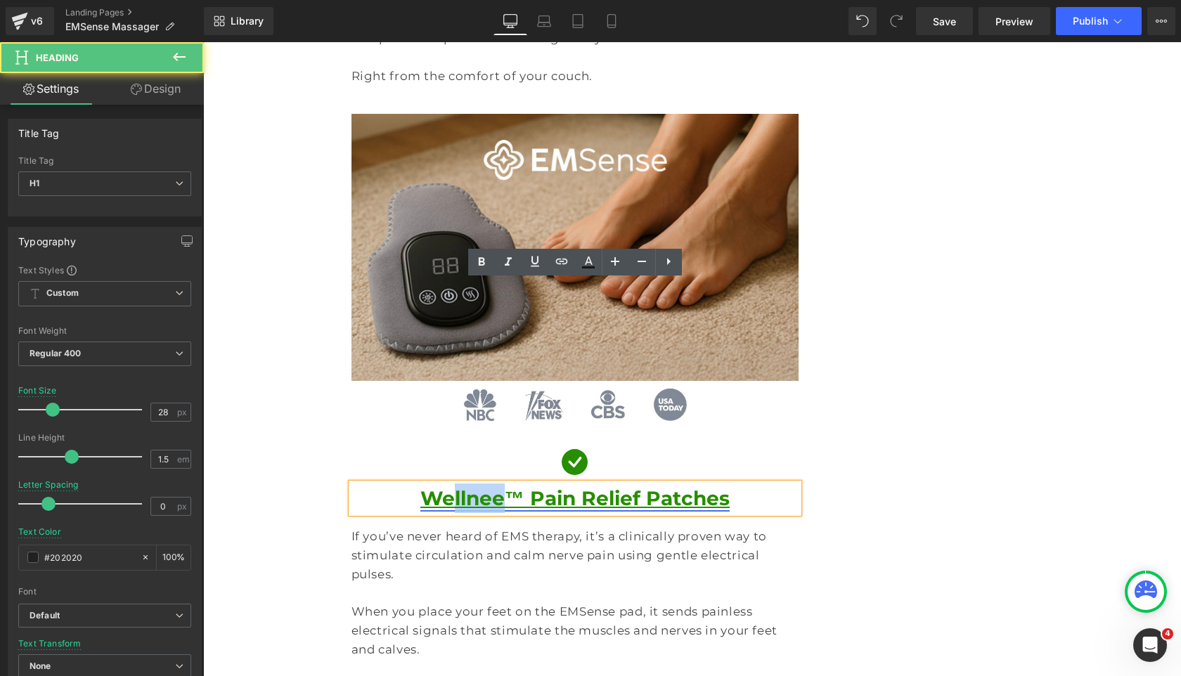
drag, startPoint x: 511, startPoint y: 295, endPoint x: 452, endPoint y: 295, distance: 59.0
click at [452, 486] on link "Wellnee™ Pain Relief Patches" at bounding box center [574, 498] width 309 height 24
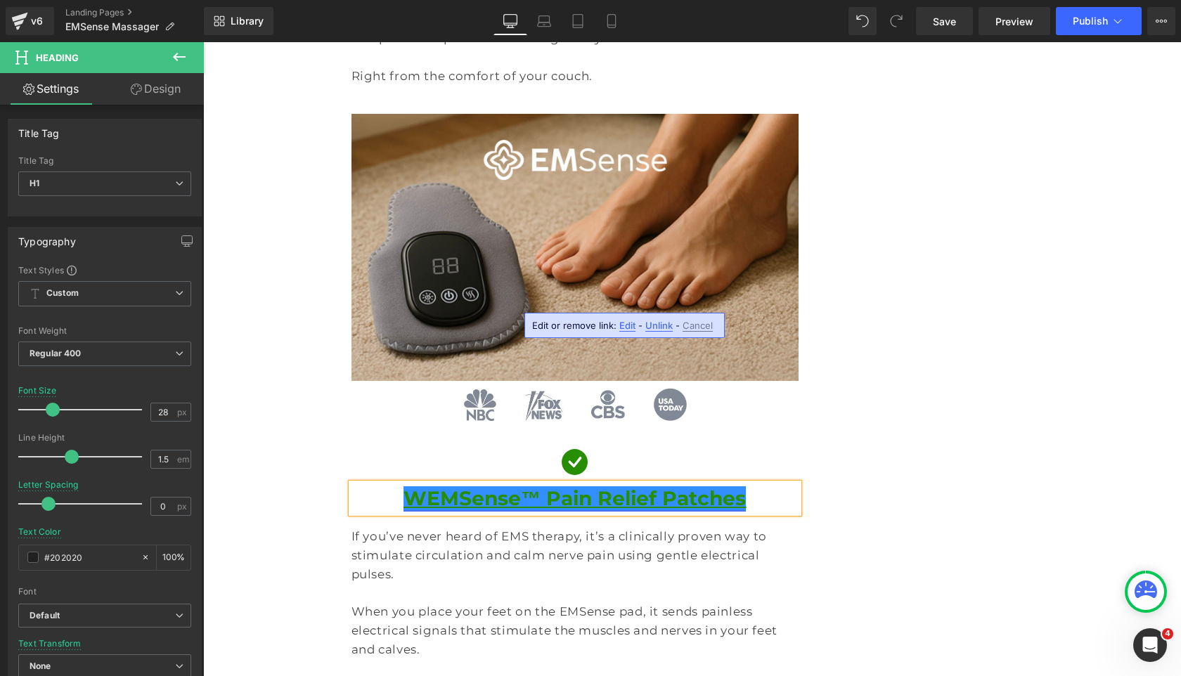
click at [434, 486] on link "WEMSense™ Pain Relief Patches" at bounding box center [574, 498] width 342 height 24
drag, startPoint x: 544, startPoint y: 297, endPoint x: 637, endPoint y: 298, distance: 93.5
click at [637, 486] on link "EMSense™ Pain Relief Patches" at bounding box center [574, 498] width 319 height 24
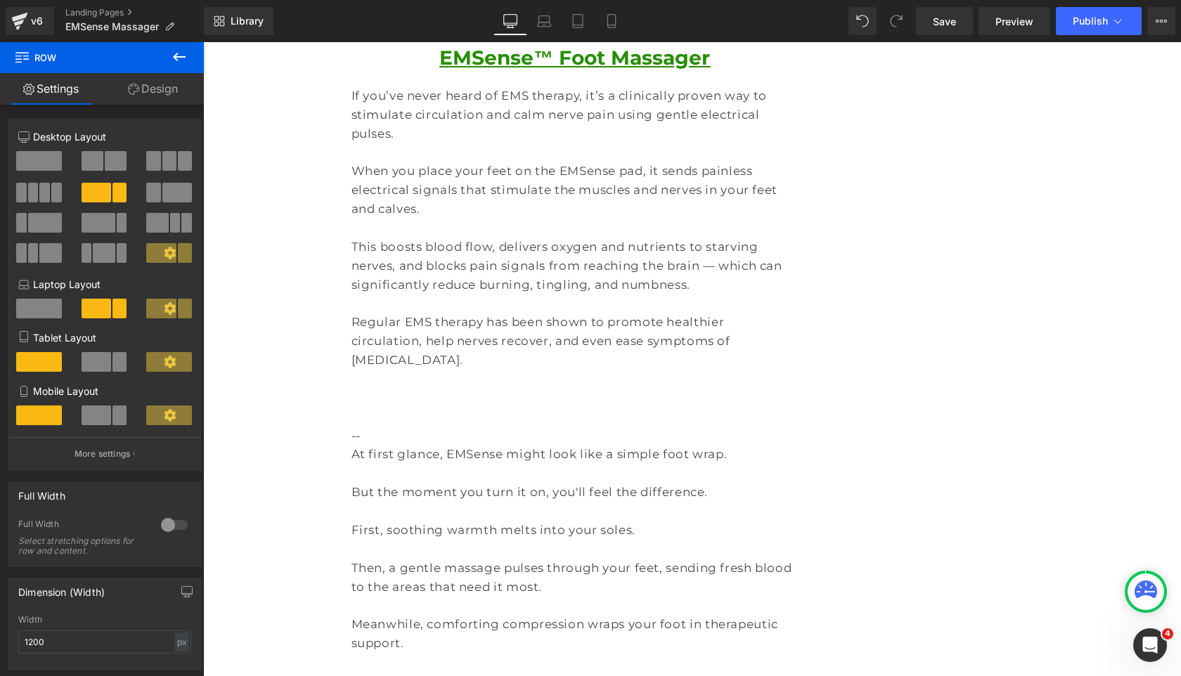
scroll to position [4702, 0]
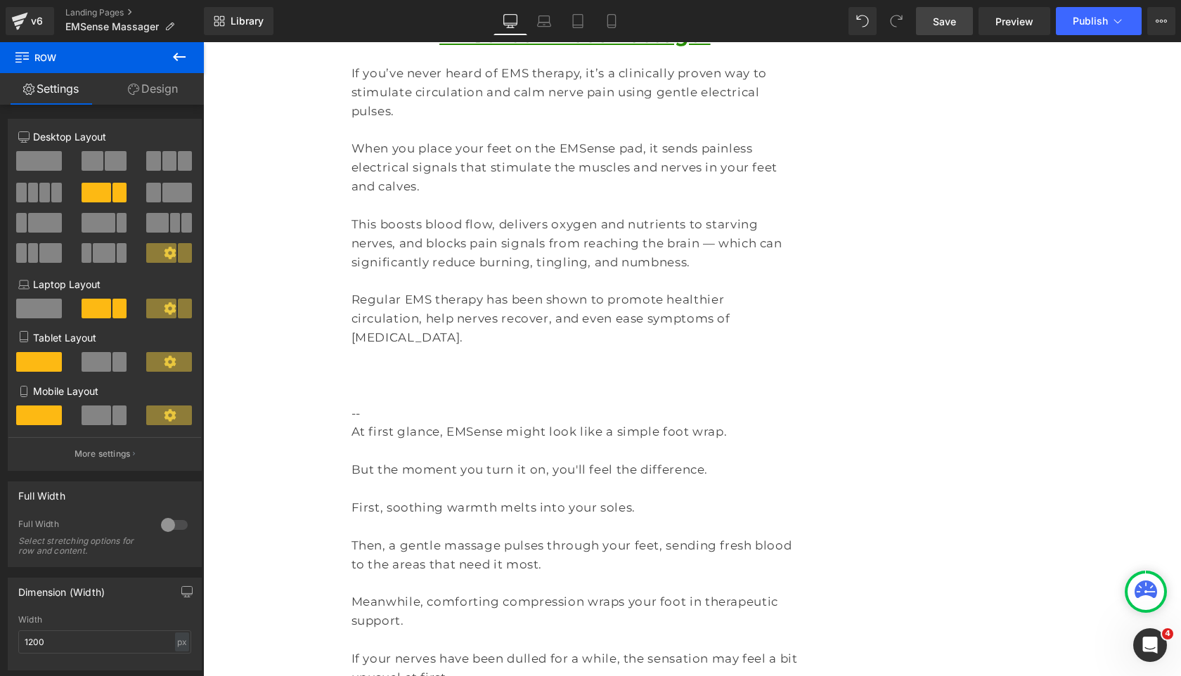
click at [941, 18] on span "Save" at bounding box center [944, 21] width 23 height 15
click at [939, 22] on span "Save" at bounding box center [944, 21] width 23 height 15
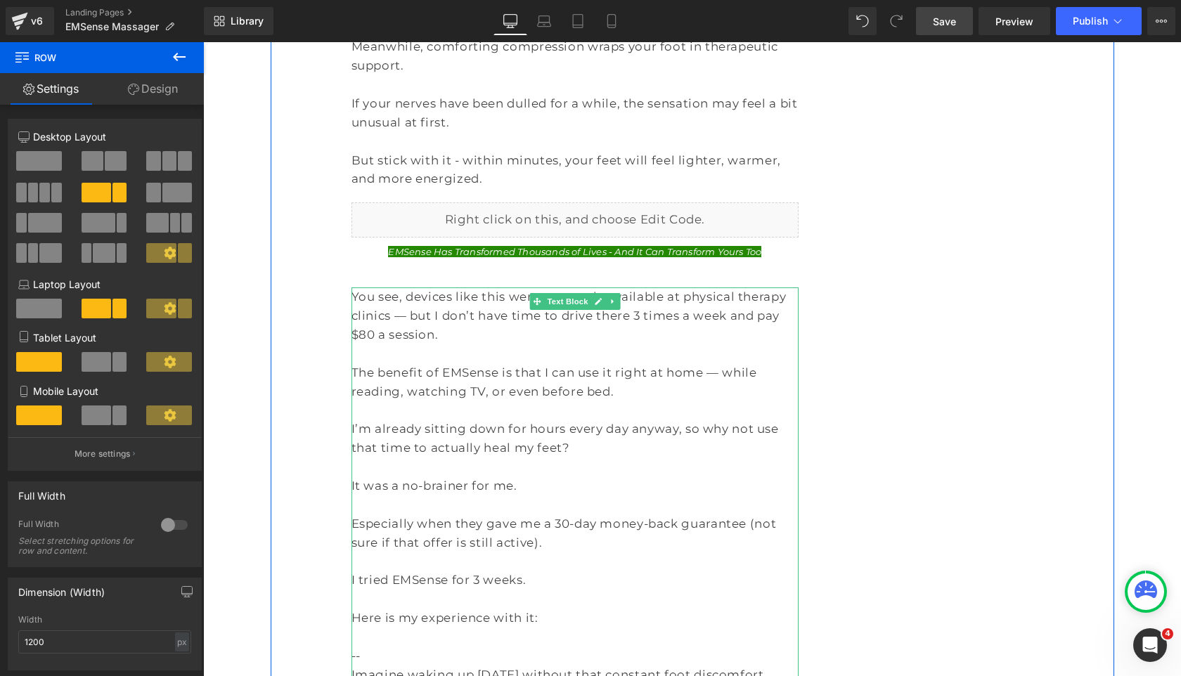
scroll to position [5148, 0]
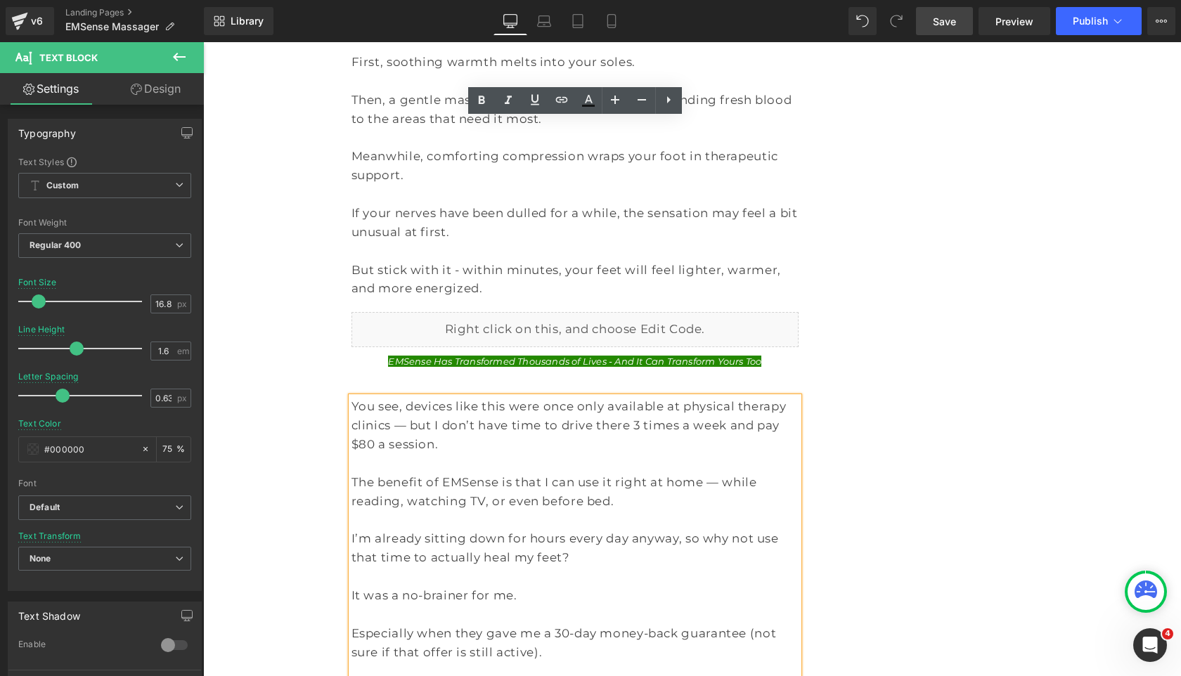
drag, startPoint x: 582, startPoint y: 422, endPoint x: 352, endPoint y: 394, distance: 231.6
click at [352, 397] on div "You see, devices like this were once only available at physical therapy clinics…" at bounding box center [575, 661] width 448 height 529
copy div "I tried EMSense for 3 weeks. Here is my experience with it:"
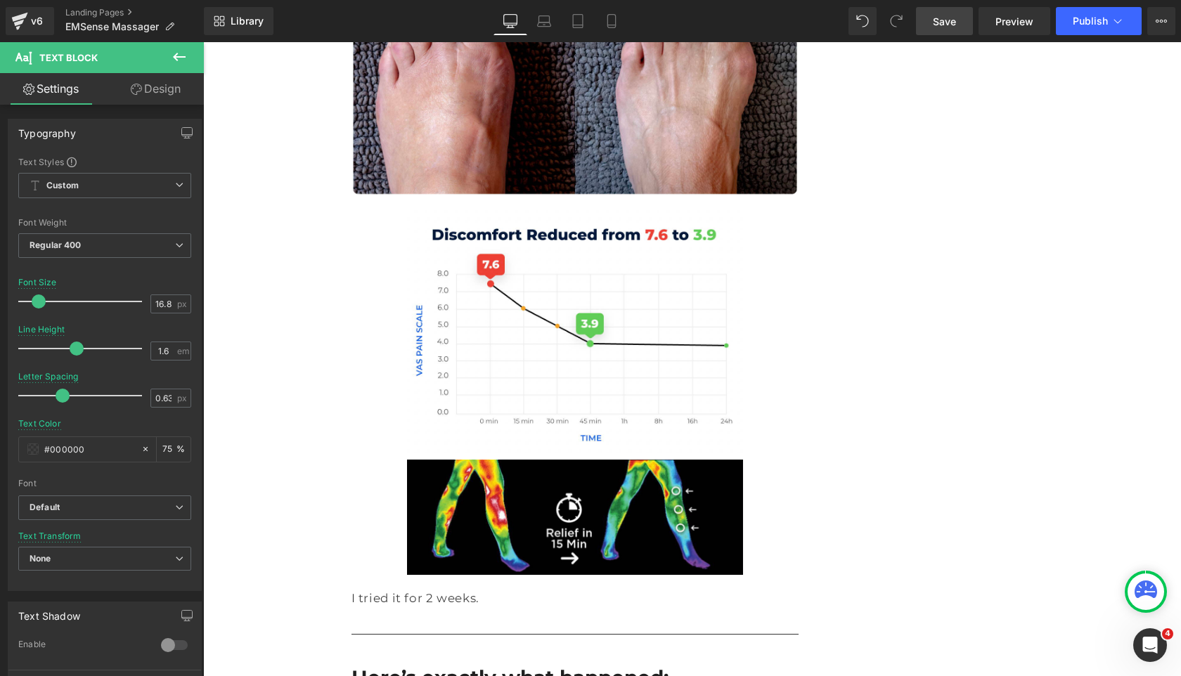
scroll to position [6084, 0]
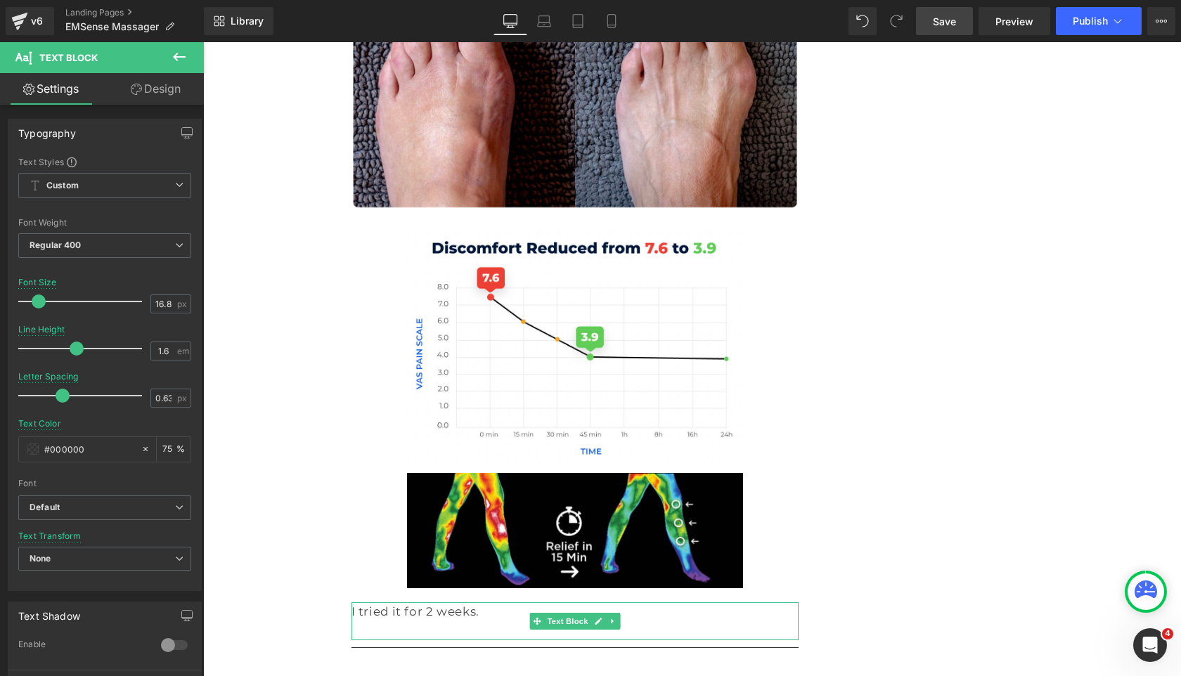
click at [482, 602] on p "I tried it for 2 weeks." at bounding box center [575, 611] width 448 height 19
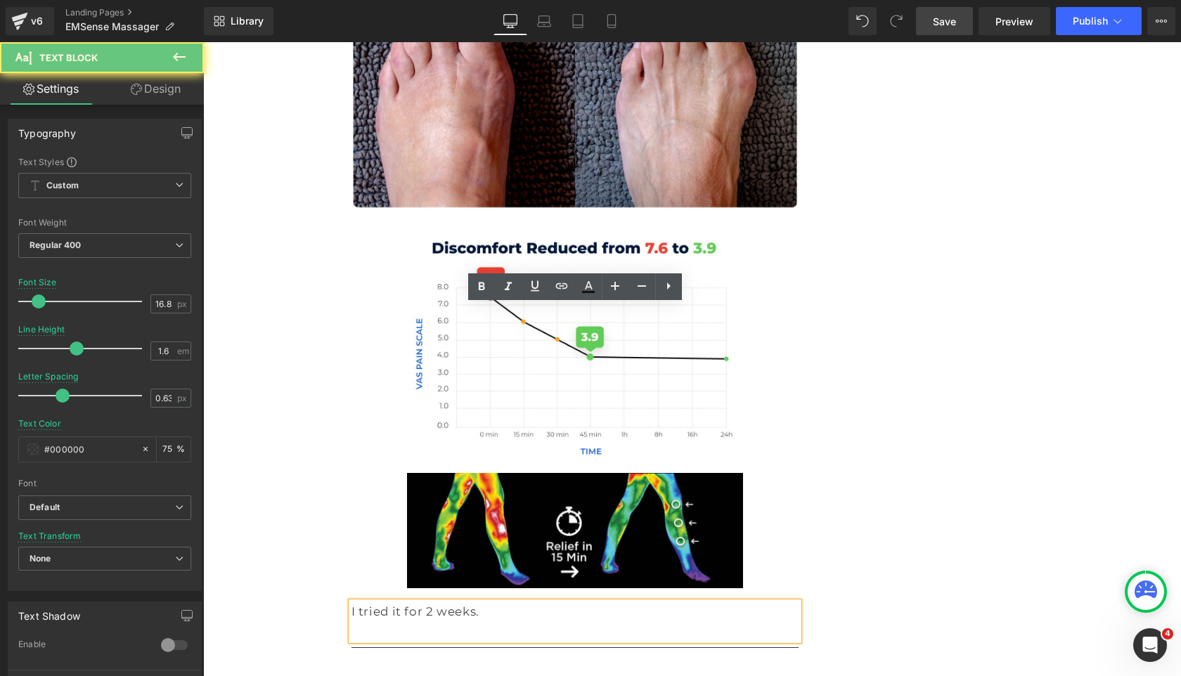
click at [482, 602] on p "I tried it for 2 weeks." at bounding box center [575, 611] width 448 height 19
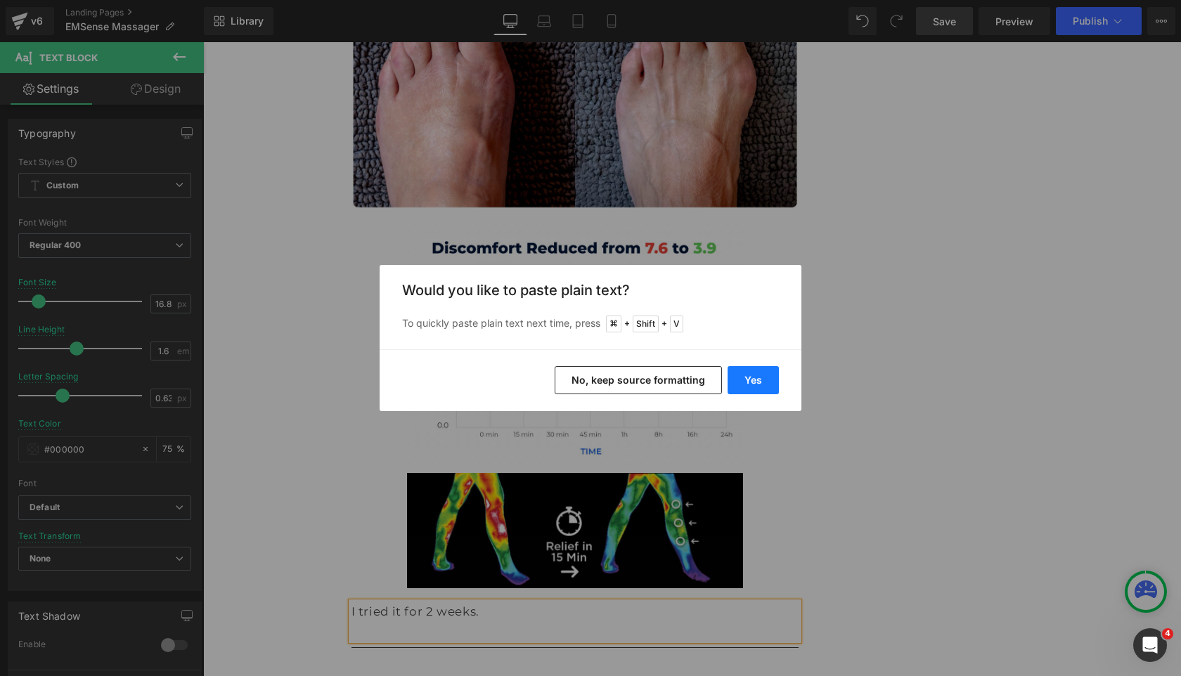
click at [762, 381] on button "Yes" at bounding box center [752, 380] width 51 height 28
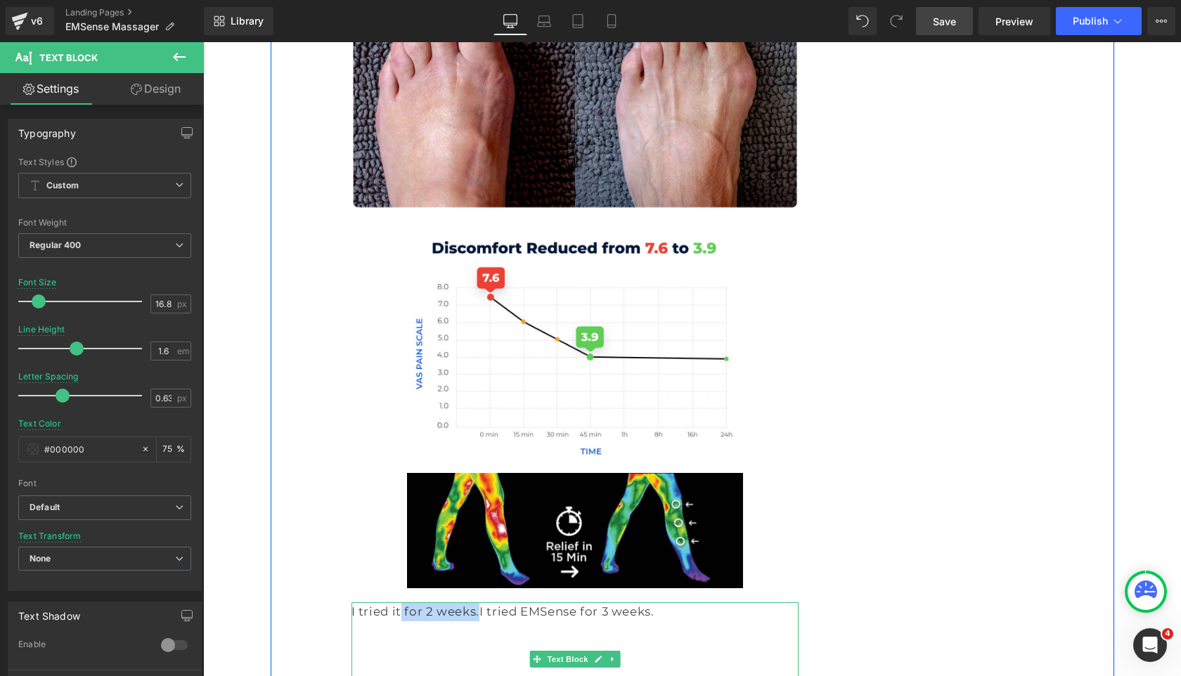
drag, startPoint x: 466, startPoint y: 315, endPoint x: 325, endPoint y: 313, distance: 140.6
click at [358, 602] on p "I tried it for 2 weeks.I tried EMSense for 3 weeks." at bounding box center [575, 611] width 448 height 19
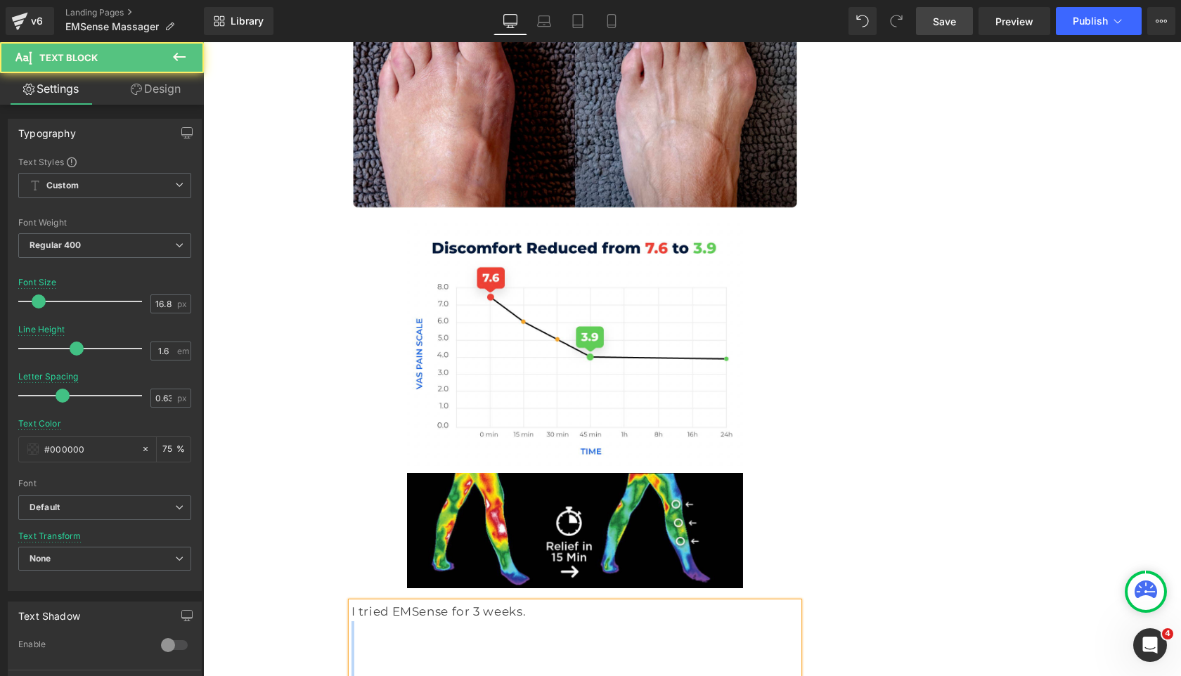
drag, startPoint x: 545, startPoint y: 395, endPoint x: 420, endPoint y: 332, distance: 140.2
click at [420, 602] on div "I tried EMSense for 3 weeks. Here is my experience with it:" at bounding box center [575, 658] width 448 height 113
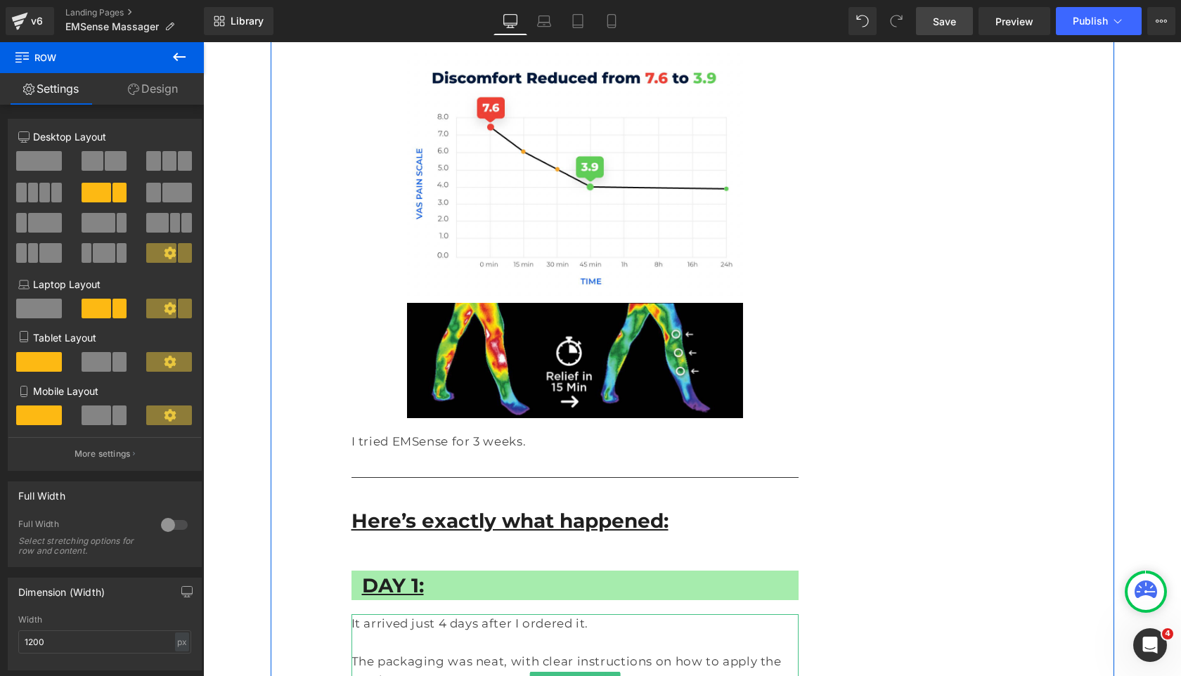
scroll to position [6263, 0]
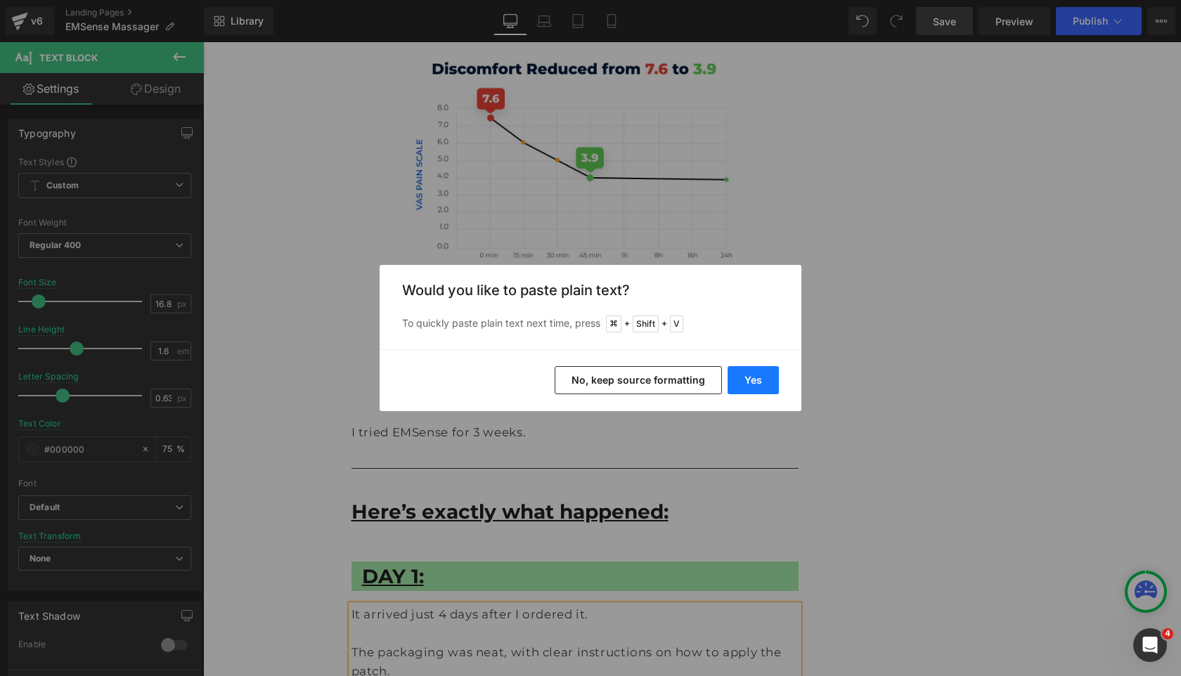
click at [756, 366] on button "Yes" at bounding box center [752, 380] width 51 height 28
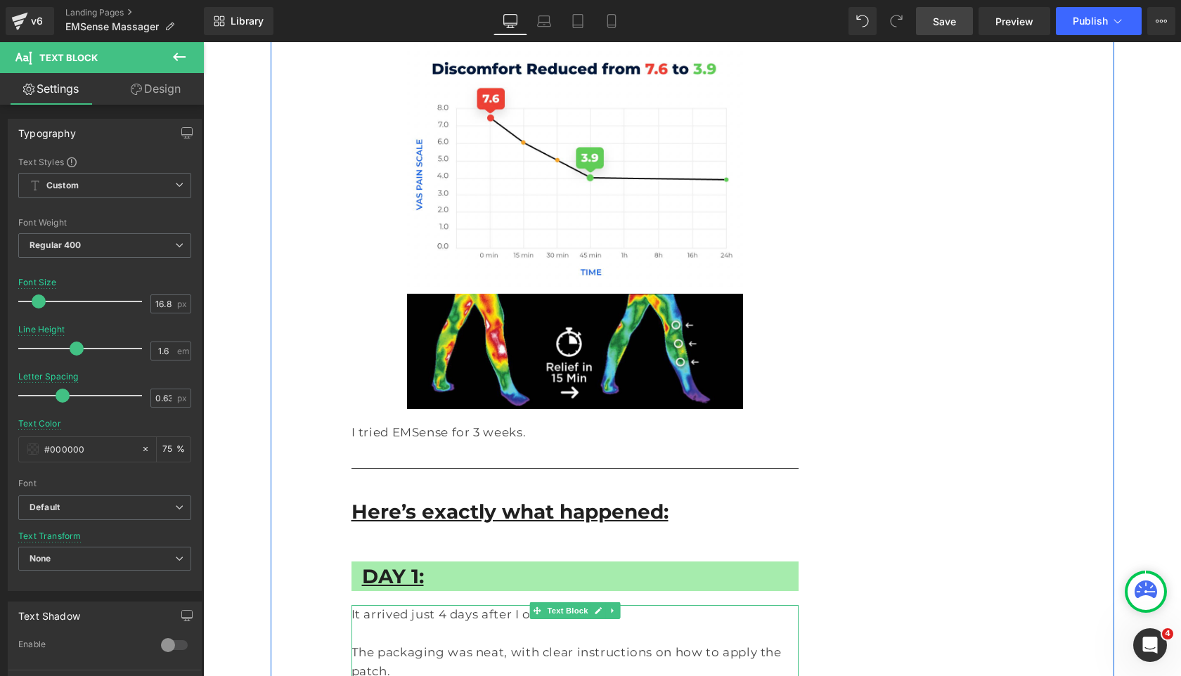
scroll to position [6364, 0]
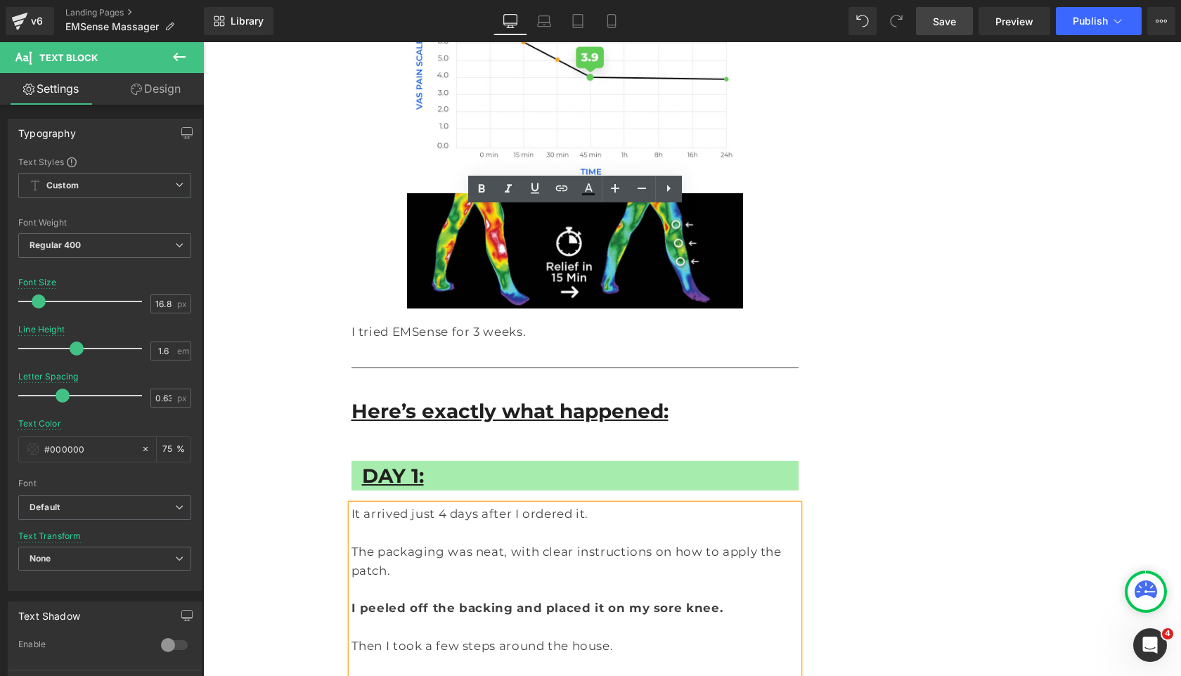
click at [621, 656] on p at bounding box center [575, 665] width 448 height 19
drag, startPoint x: 505, startPoint y: 367, endPoint x: 545, endPoint y: 366, distance: 39.4
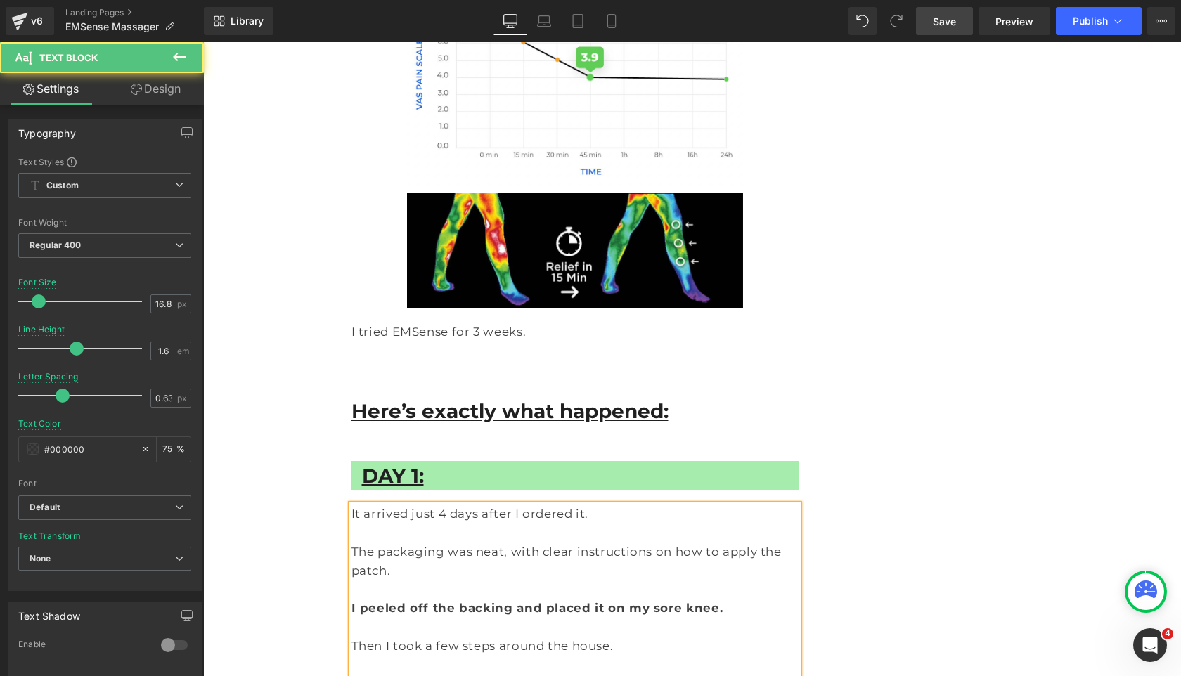
drag, startPoint x: 656, startPoint y: 365, endPoint x: 770, endPoint y: 365, distance: 113.1
drag, startPoint x: 625, startPoint y: 368, endPoint x: 653, endPoint y: 368, distance: 27.4
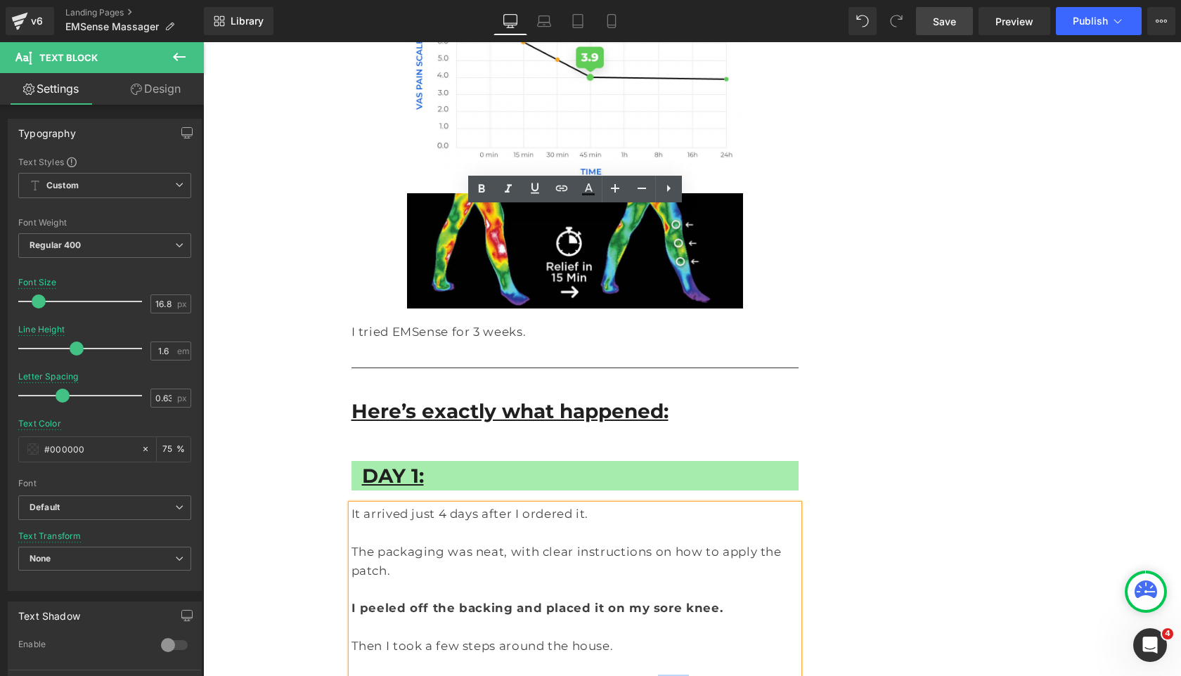
drag, startPoint x: 653, startPoint y: 368, endPoint x: 629, endPoint y: 368, distance: 23.9
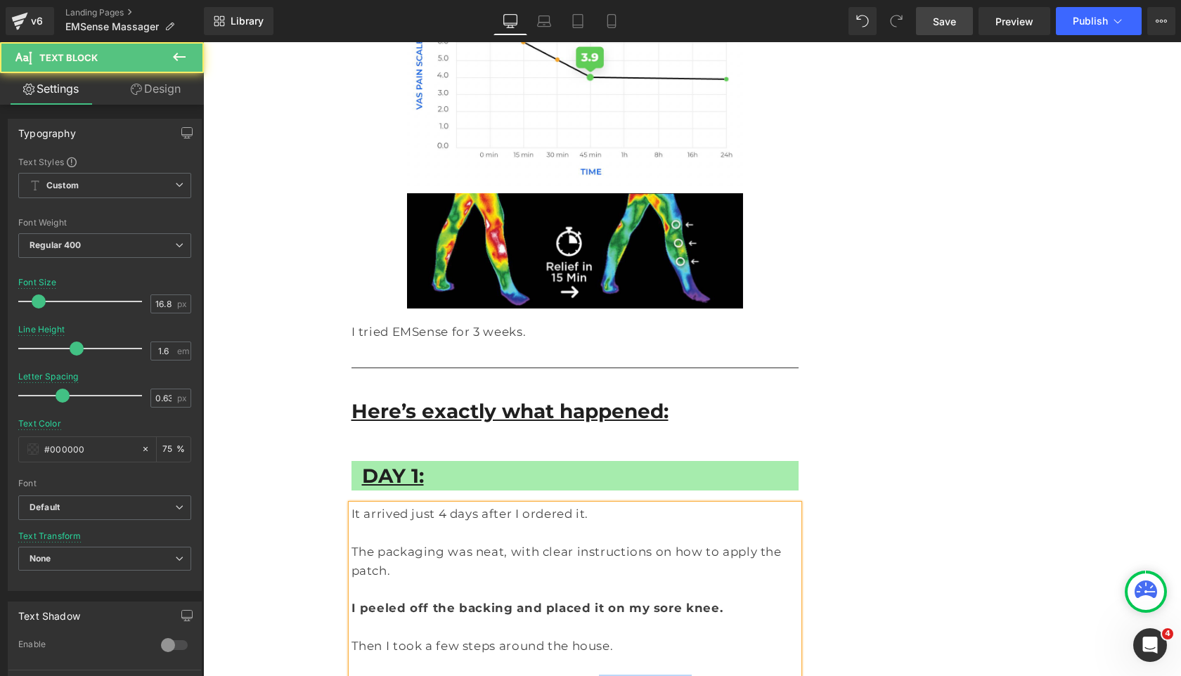
drag, startPoint x: 580, startPoint y: 369, endPoint x: 656, endPoint y: 369, distance: 75.9
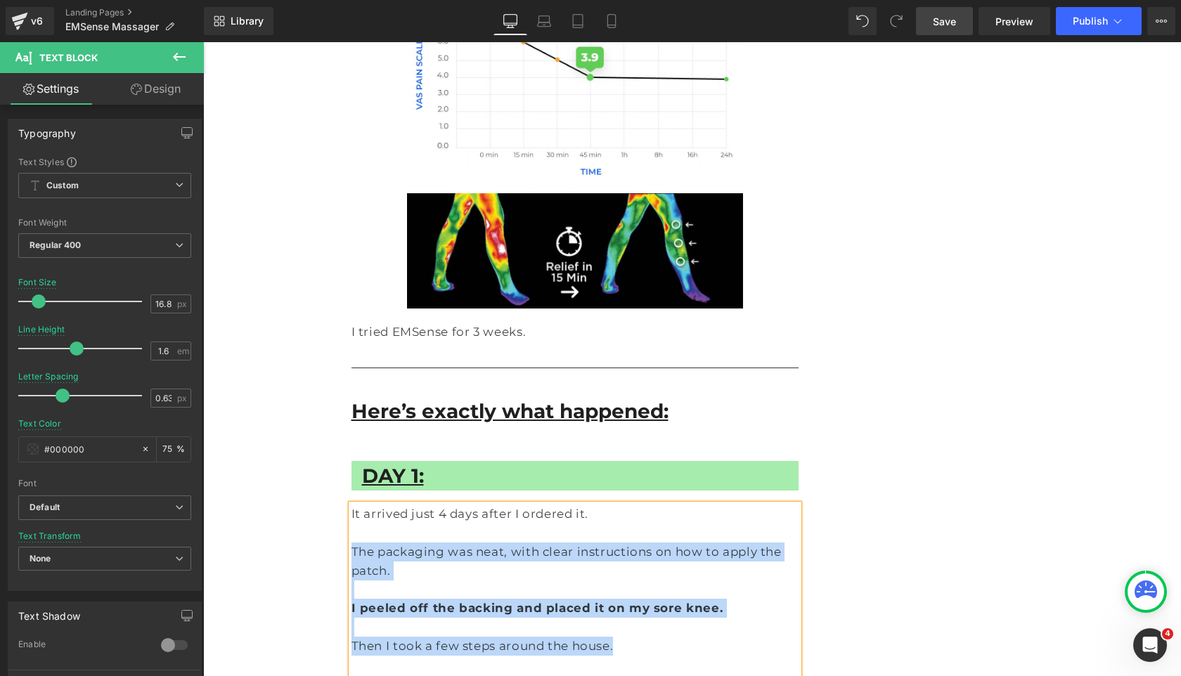
drag, startPoint x: 640, startPoint y: 331, endPoint x: 351, endPoint y: 252, distance: 299.4
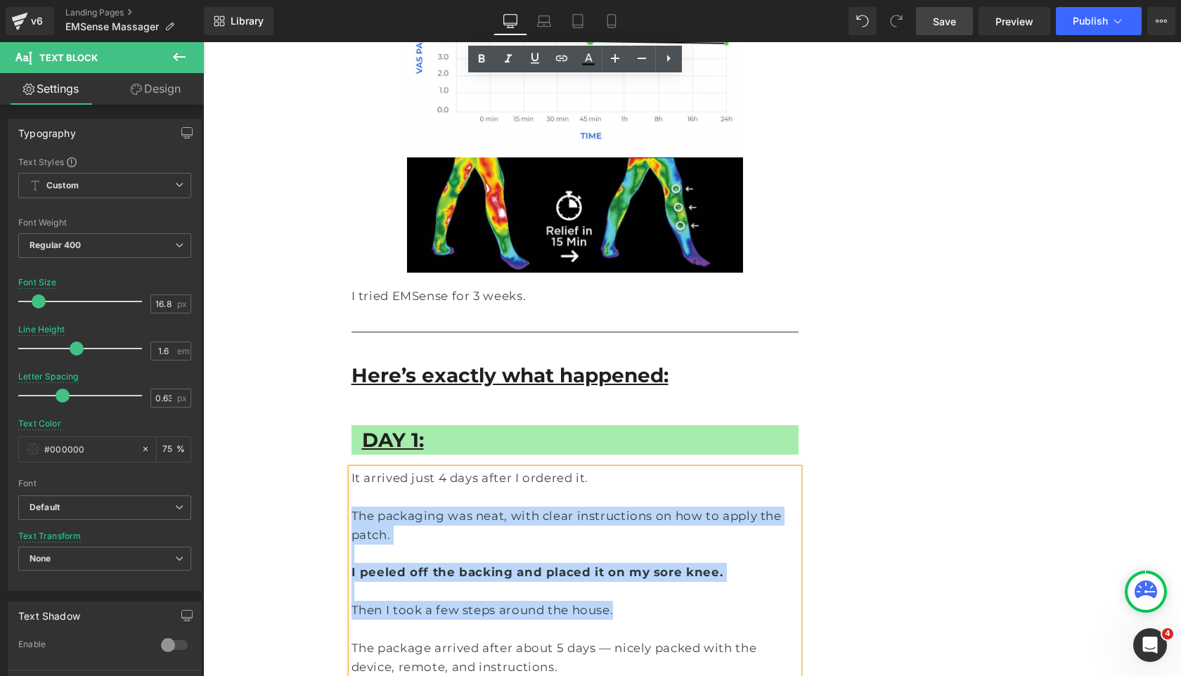
scroll to position [6391, 0]
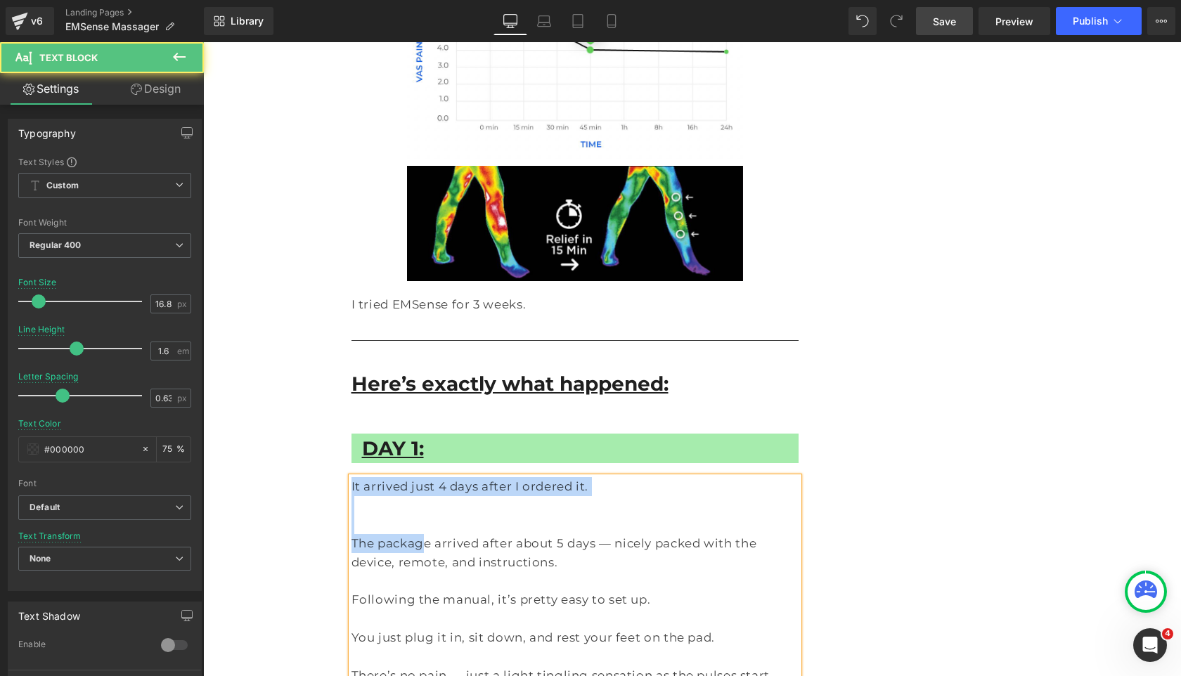
drag, startPoint x: 416, startPoint y: 239, endPoint x: 327, endPoint y: 172, distance: 111.5
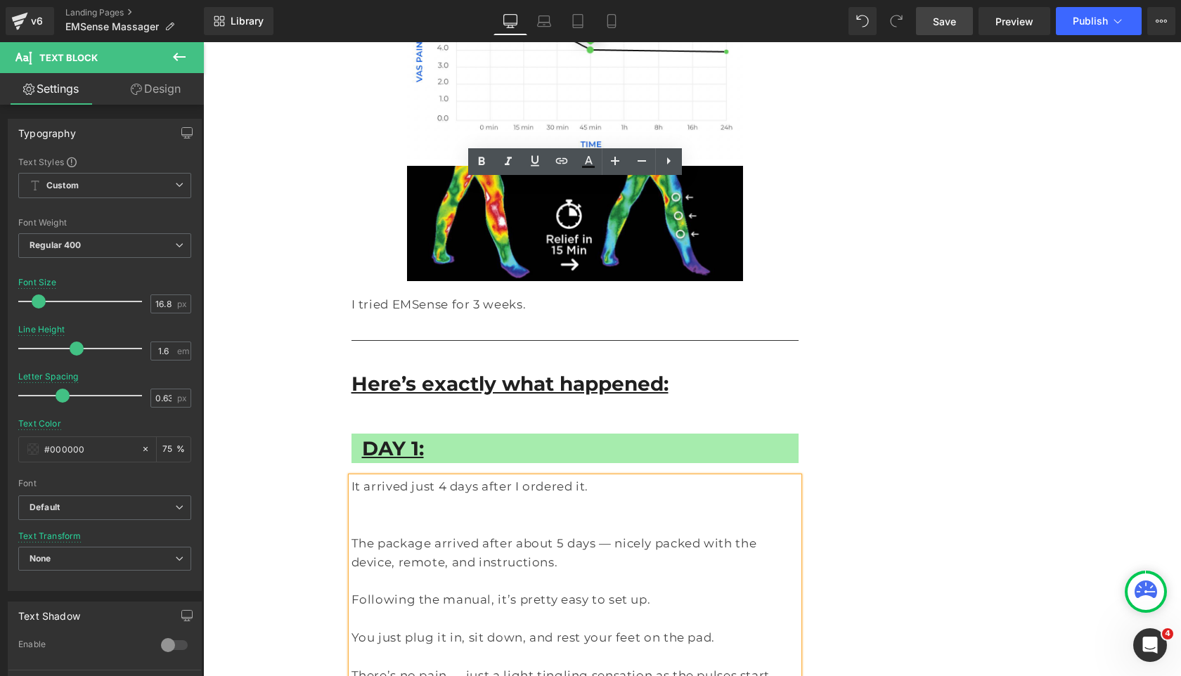
click at [365, 534] on p "The package arrived after about 5 days — nicely packed with the device, remote,…" at bounding box center [575, 553] width 448 height 38
drag, startPoint x: 352, startPoint y: 246, endPoint x: 351, endPoint y: 186, distance: 60.5
click at [351, 477] on div "It arrived just 4 days after I ordered it. The package arrived after about 5 da…" at bounding box center [575, 628] width 448 height 302
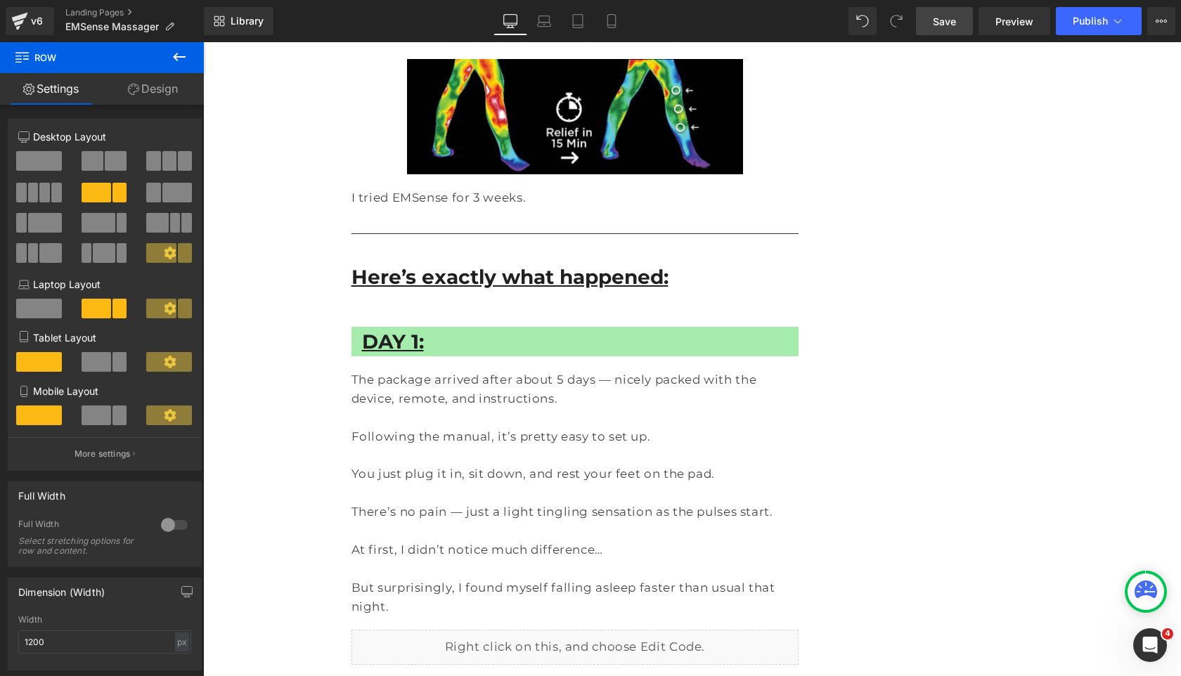
scroll to position [6494, 0]
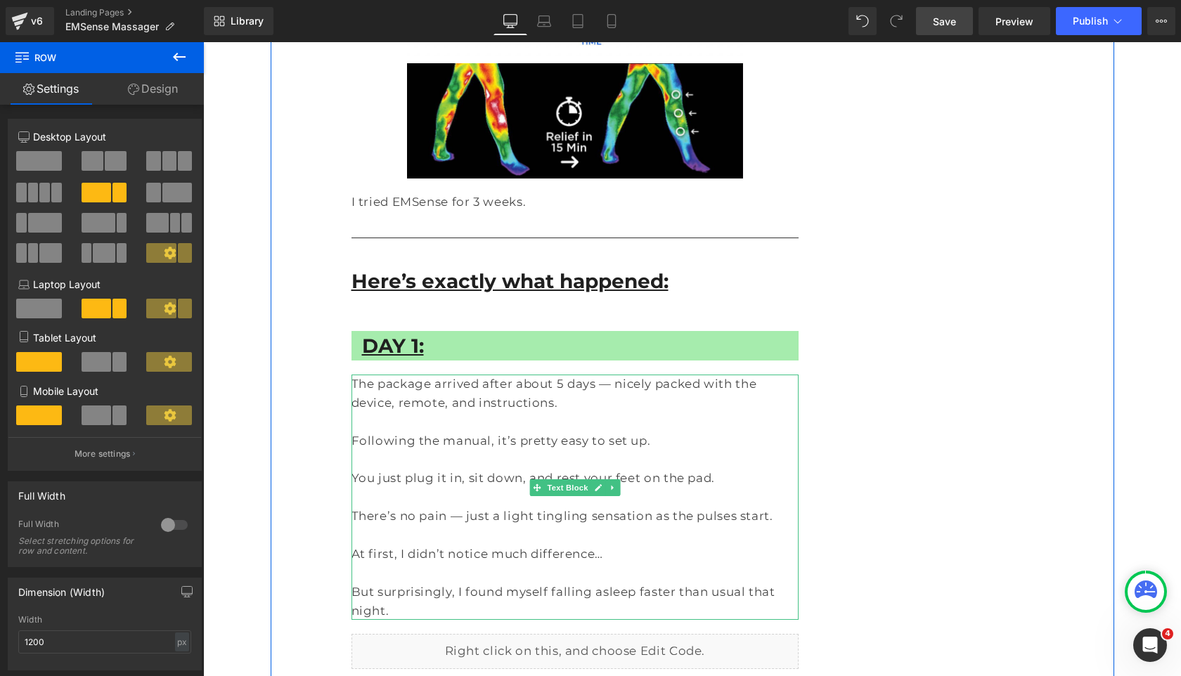
click at [384, 526] on p at bounding box center [575, 535] width 448 height 19
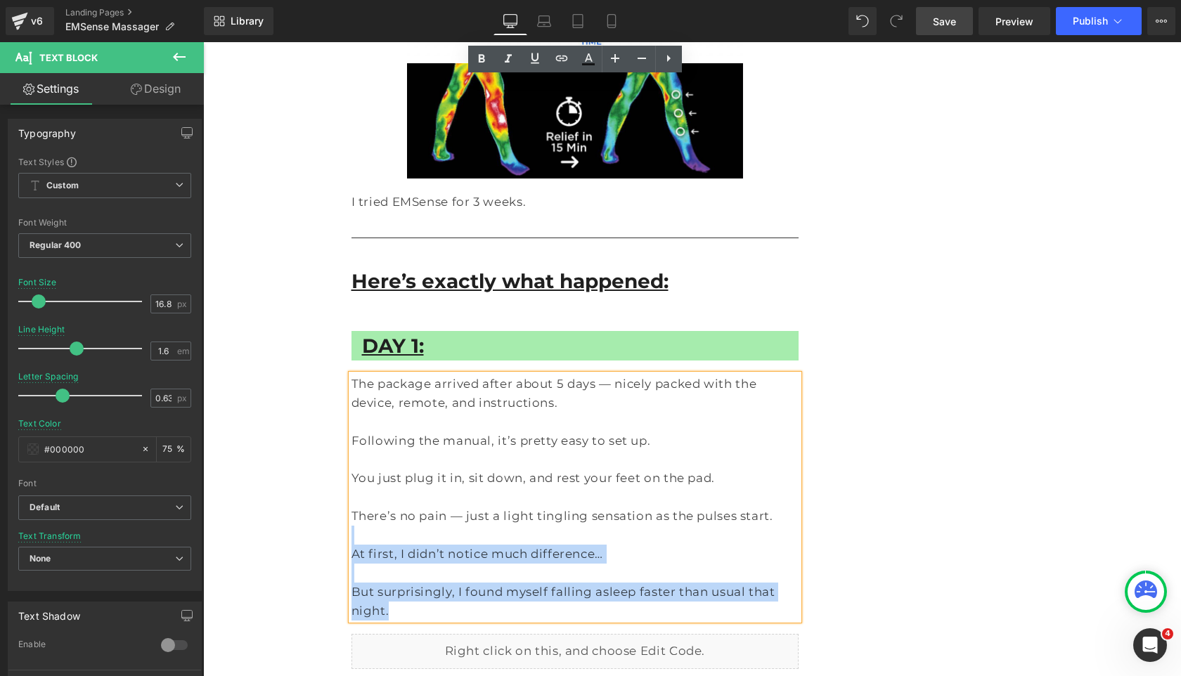
drag, startPoint x: 381, startPoint y: 240, endPoint x: 762, endPoint y: 294, distance: 384.7
click at [762, 375] on div "The package arrived after about 5 days — nicely packed with the device, remote,…" at bounding box center [575, 497] width 448 height 245
copy div "At first, I didn’t notice much difference… But surprisingly, I found myself fal…"
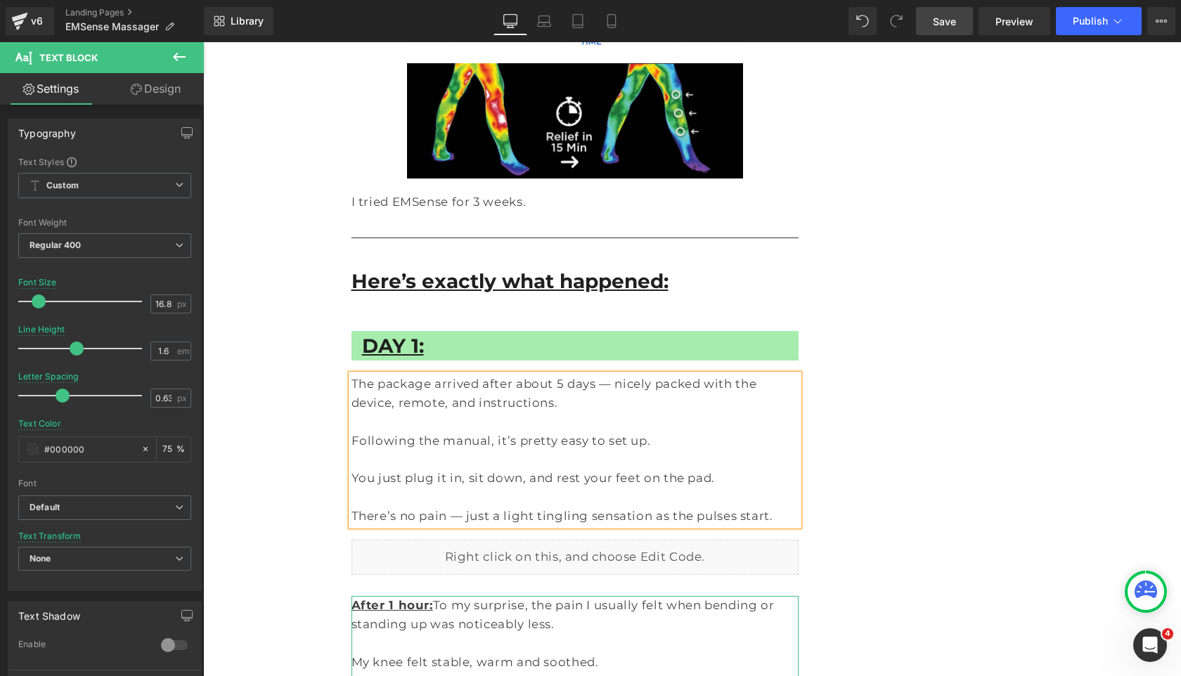
click at [444, 596] on p "After 1 hour: To my surprise, the pain I usually felt when bending or standing …" at bounding box center [575, 615] width 448 height 38
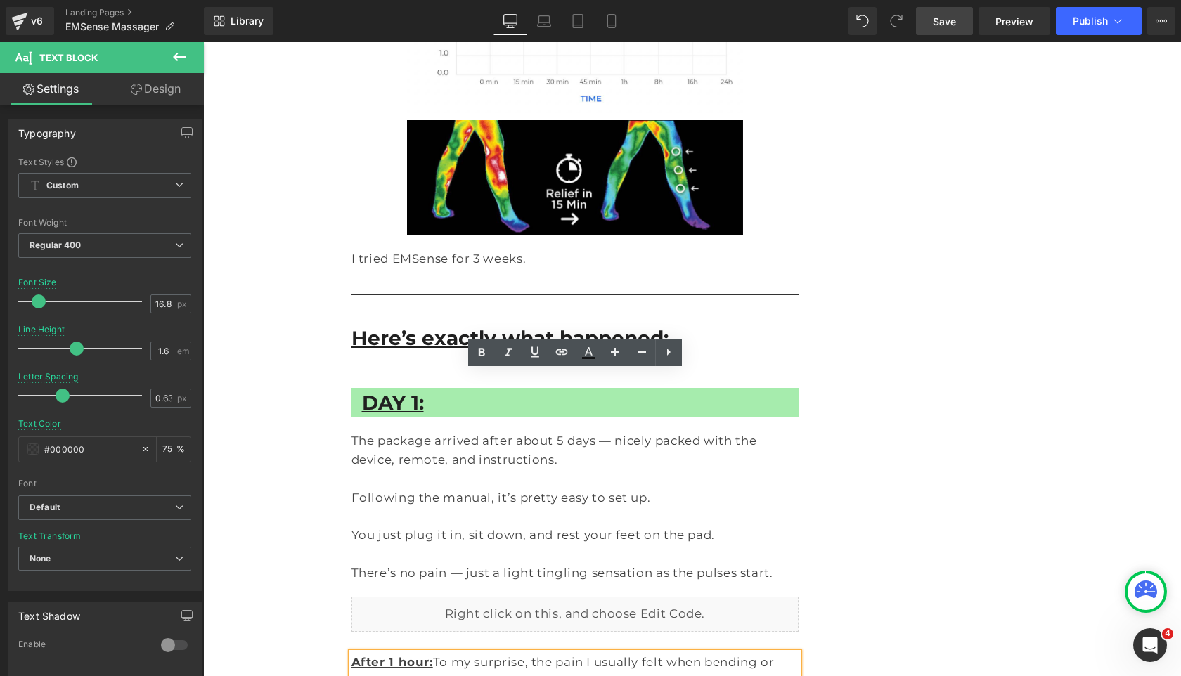
scroll to position [6421, 0]
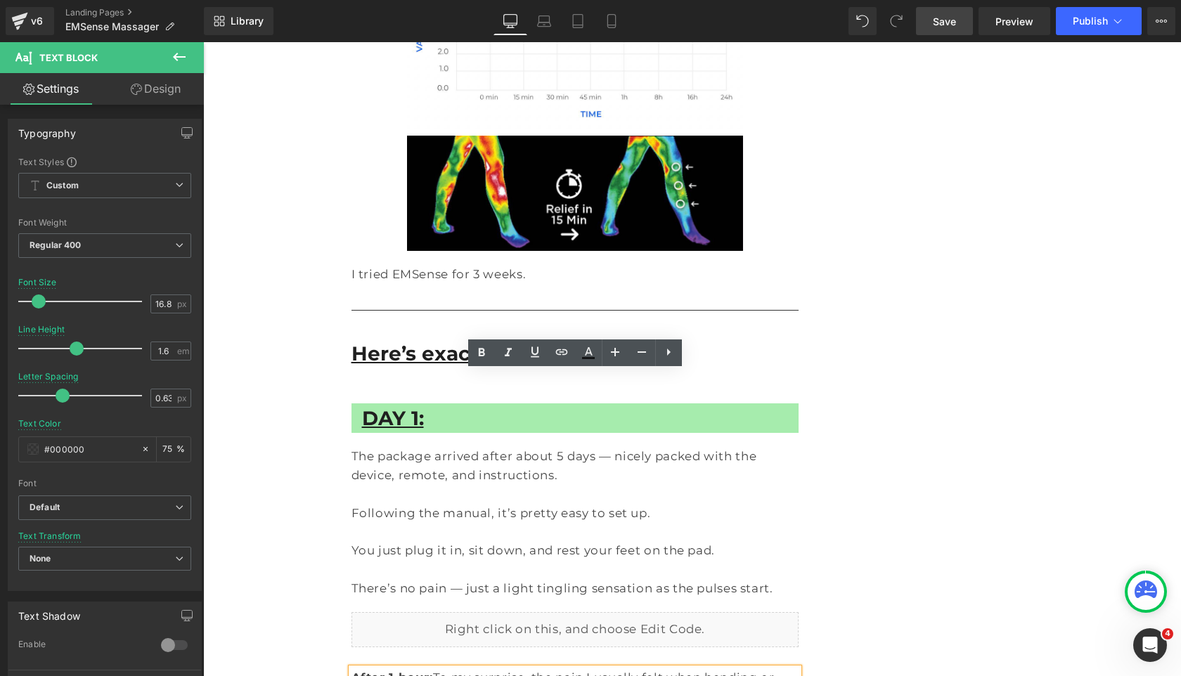
click at [634, 560] on p at bounding box center [575, 569] width 448 height 19
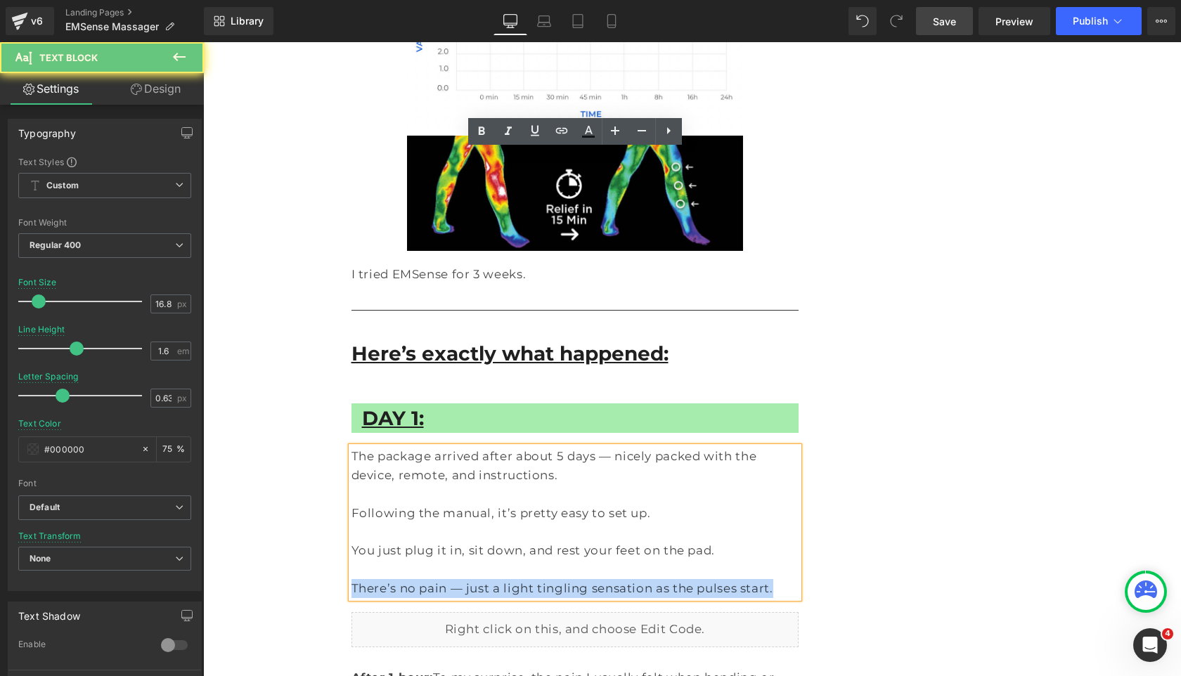
drag, startPoint x: 758, startPoint y: 287, endPoint x: 195, endPoint y: 287, distance: 562.2
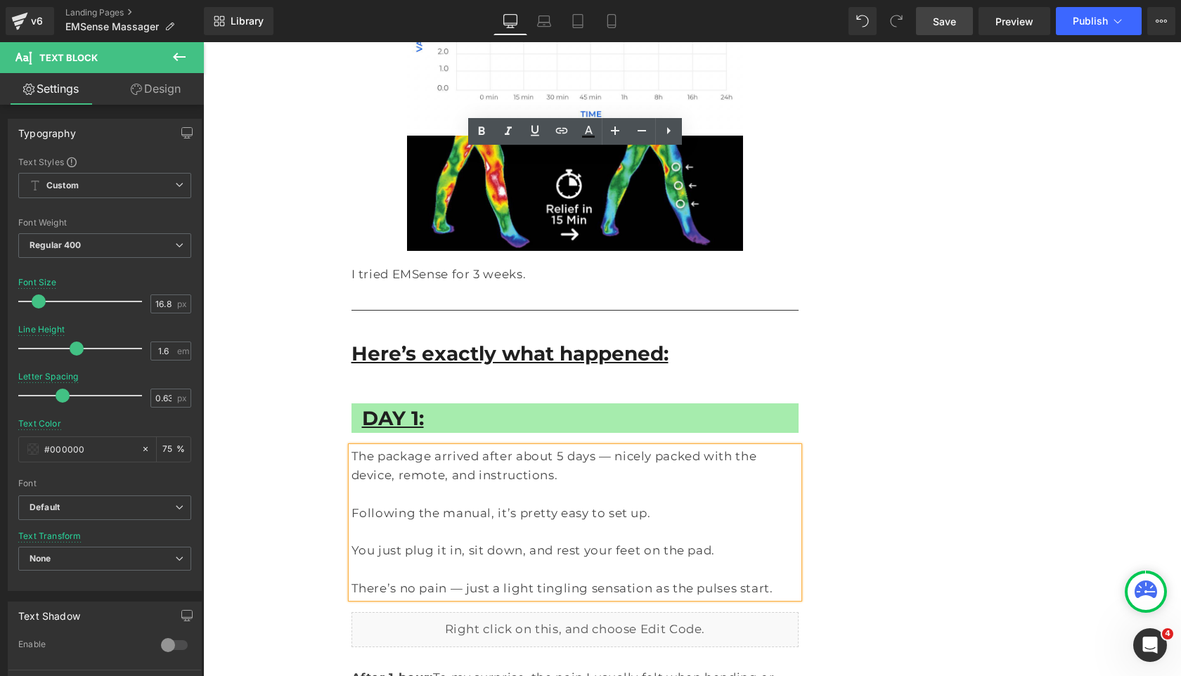
click at [363, 560] on p at bounding box center [575, 569] width 448 height 19
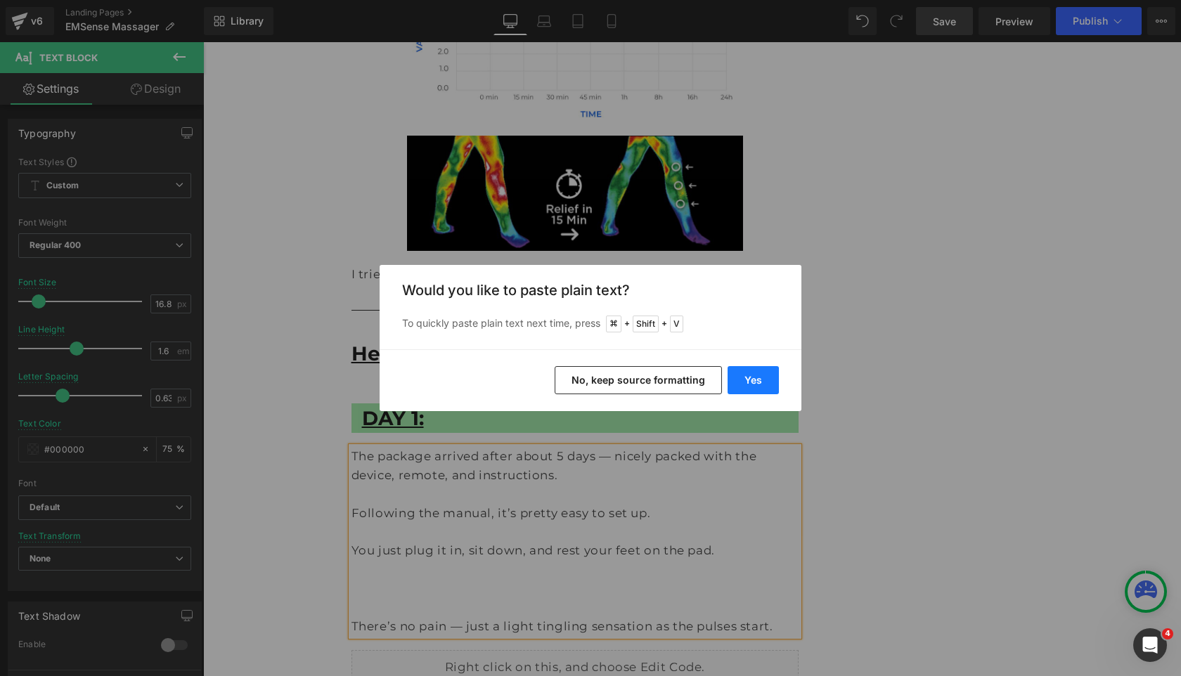
click at [738, 371] on button "Yes" at bounding box center [752, 380] width 51 height 28
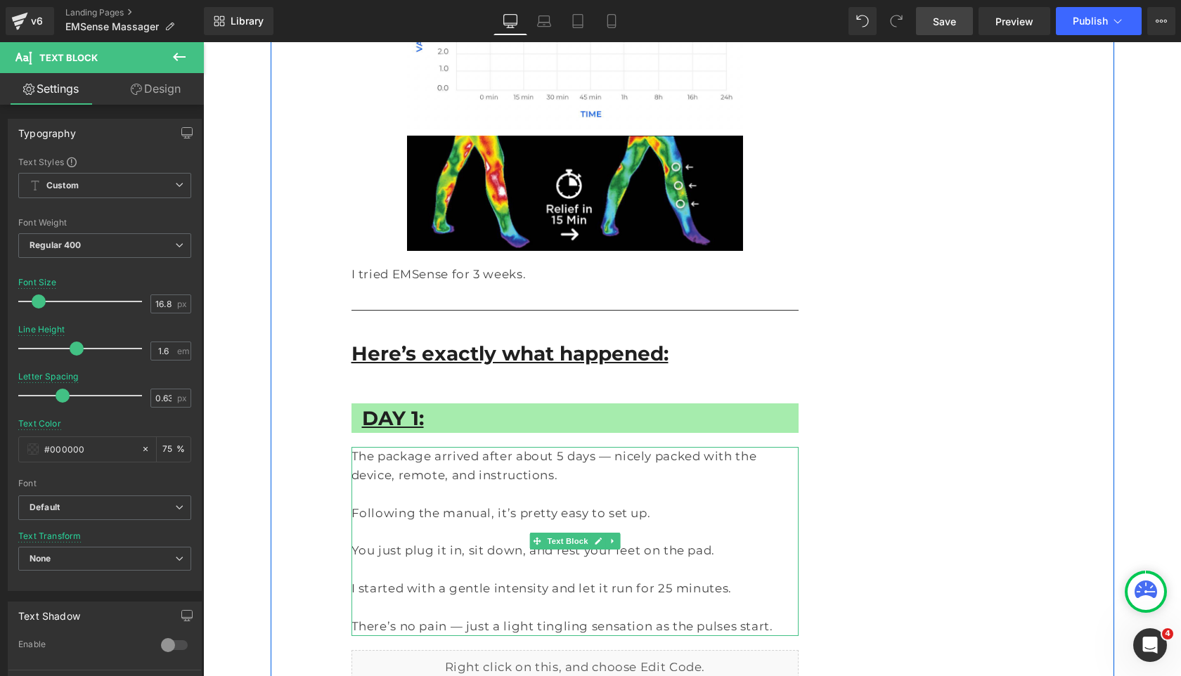
click at [353, 447] on div "The package arrived after about 5 days — nicely packed with the device, remote,…" at bounding box center [575, 541] width 448 height 189
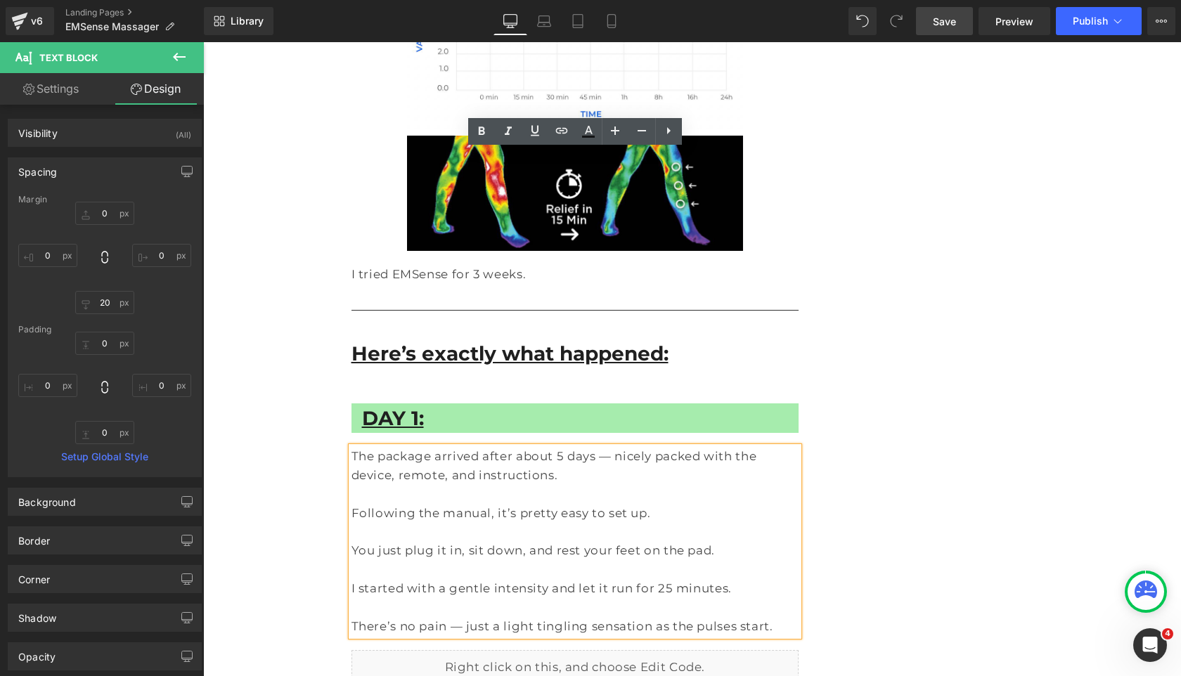
click at [684, 617] on p "There’s no pain — just a light tingling sensation as the pulses start." at bounding box center [575, 626] width 448 height 19
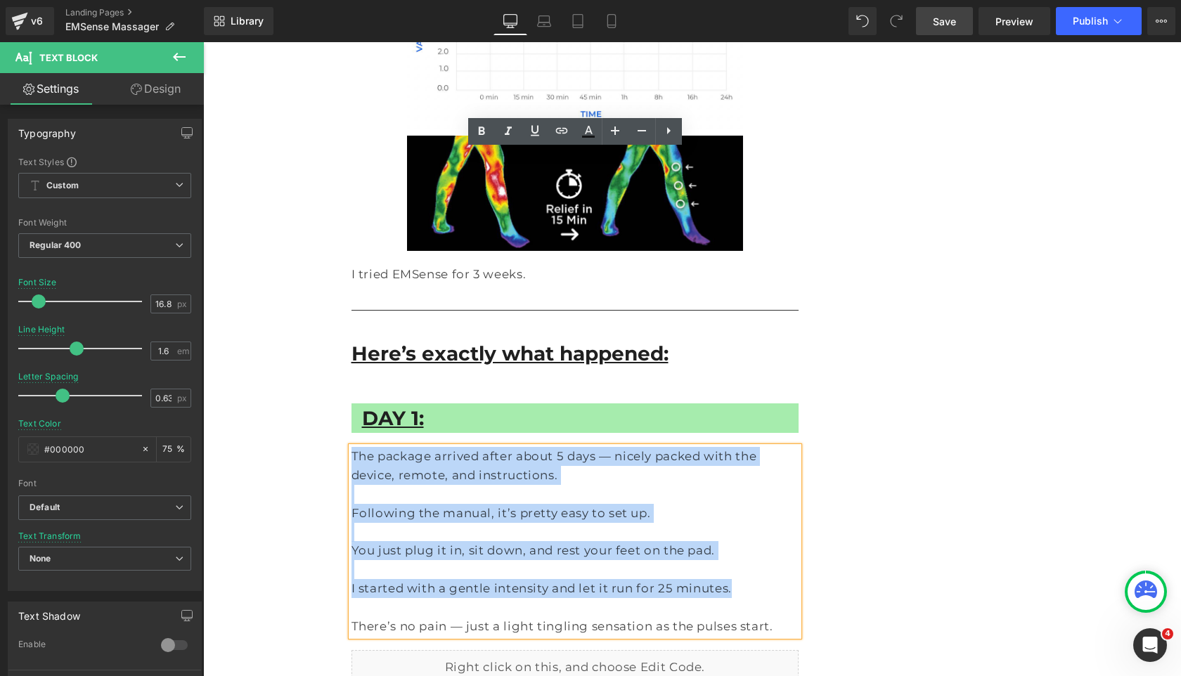
drag, startPoint x: 719, startPoint y: 295, endPoint x: 177, endPoint y: 119, distance: 569.6
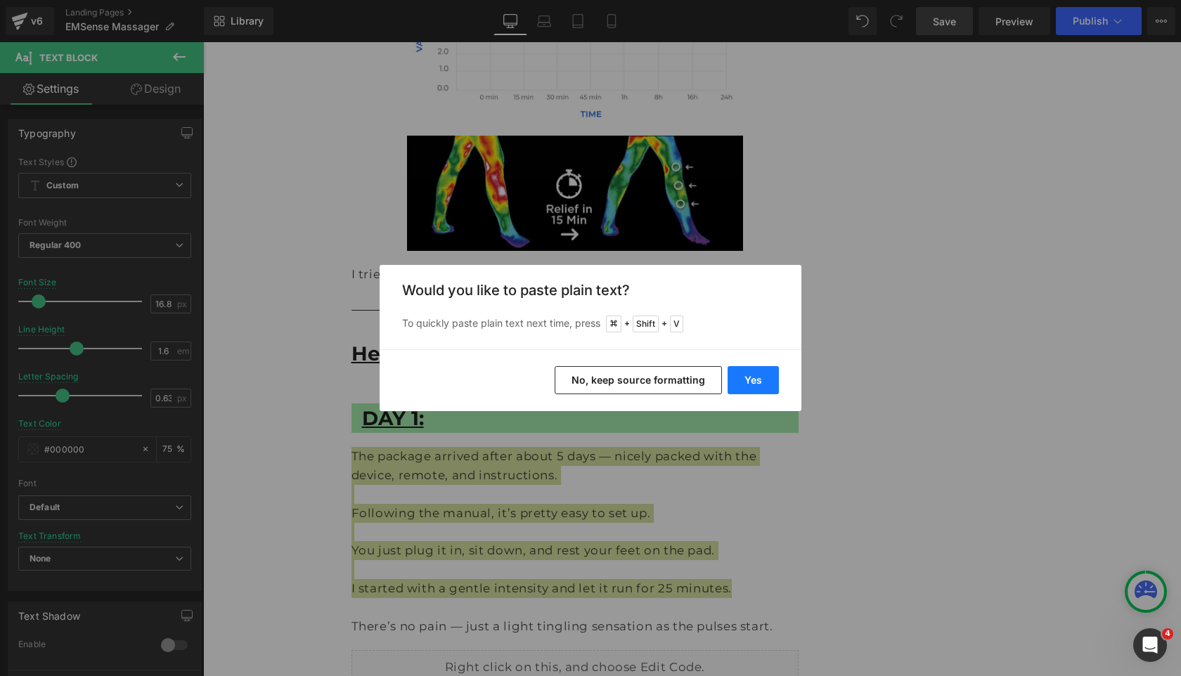
click at [748, 377] on button "Yes" at bounding box center [752, 380] width 51 height 28
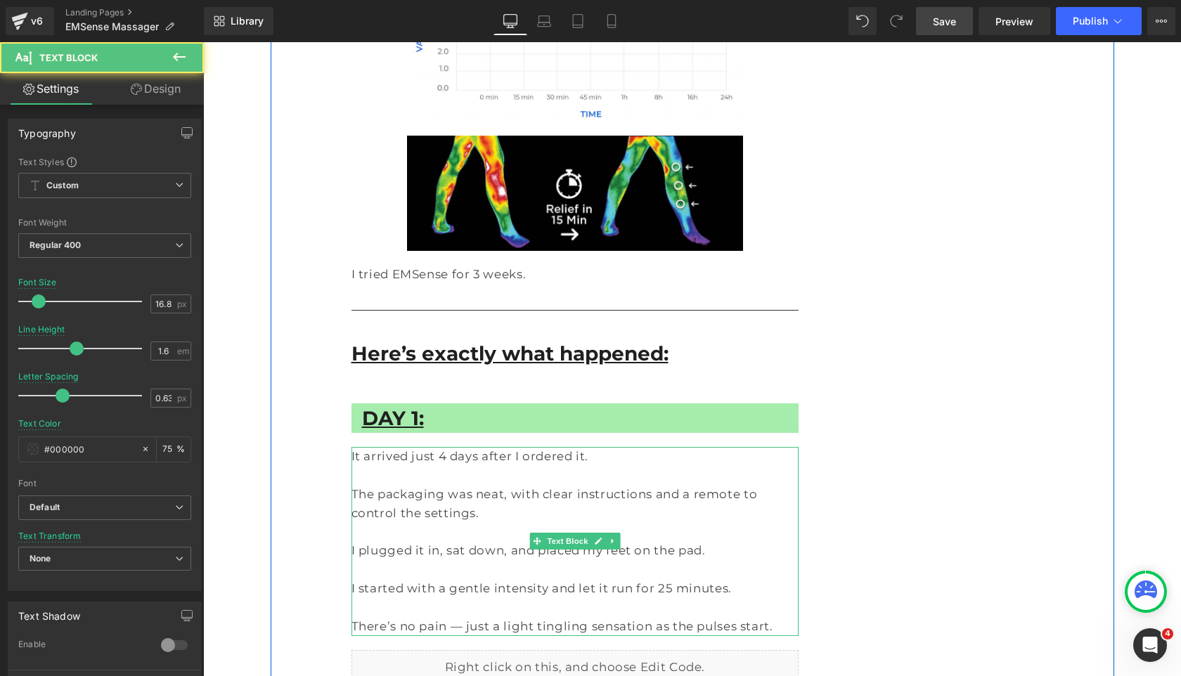
click at [436, 447] on p "It arrived just 4 days after I ordered it." at bounding box center [575, 456] width 448 height 19
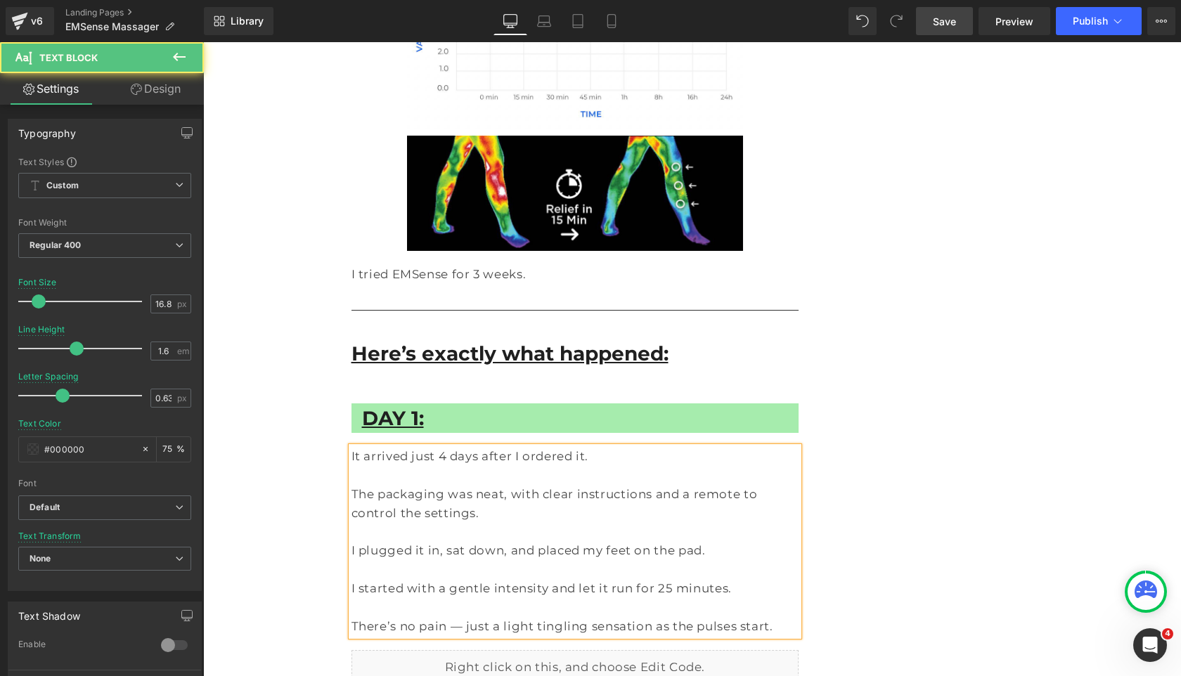
drag, startPoint x: 498, startPoint y: 156, endPoint x: 656, endPoint y: 156, distance: 158.1
click at [656, 447] on p "It arrived just 4 days after I ordered it." at bounding box center [575, 456] width 448 height 19
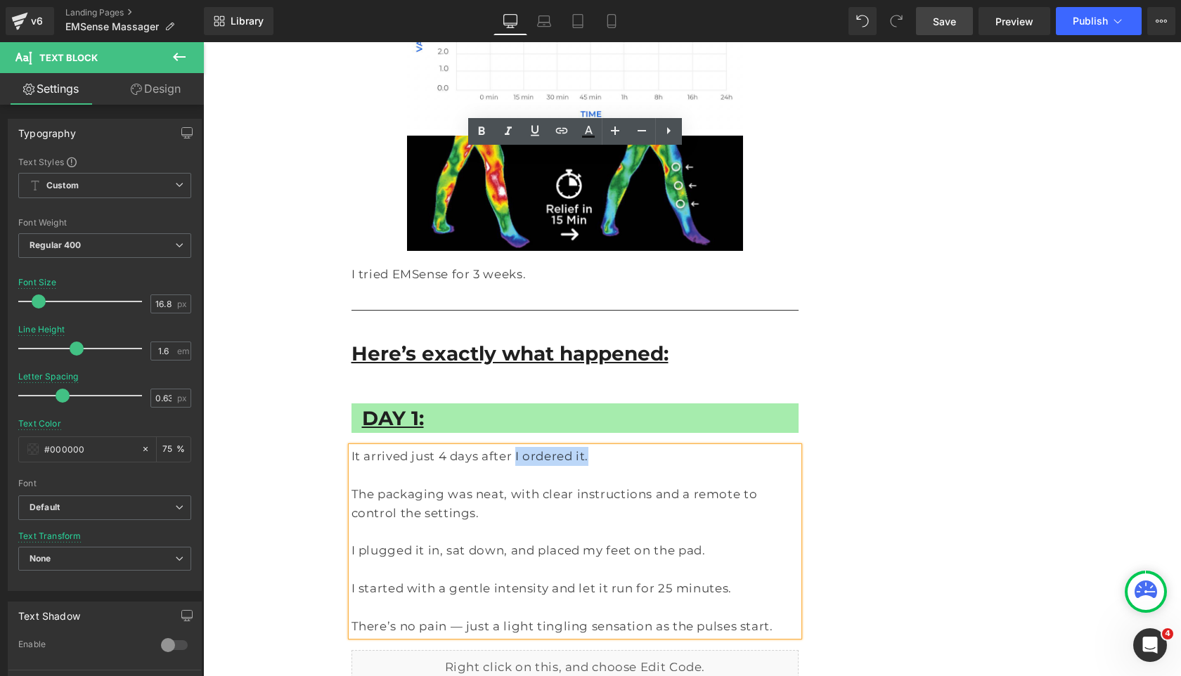
drag, startPoint x: 656, startPoint y: 156, endPoint x: 500, endPoint y: 157, distance: 156.0
click at [500, 447] on p "It arrived just 4 days after I ordered it." at bounding box center [575, 456] width 448 height 19
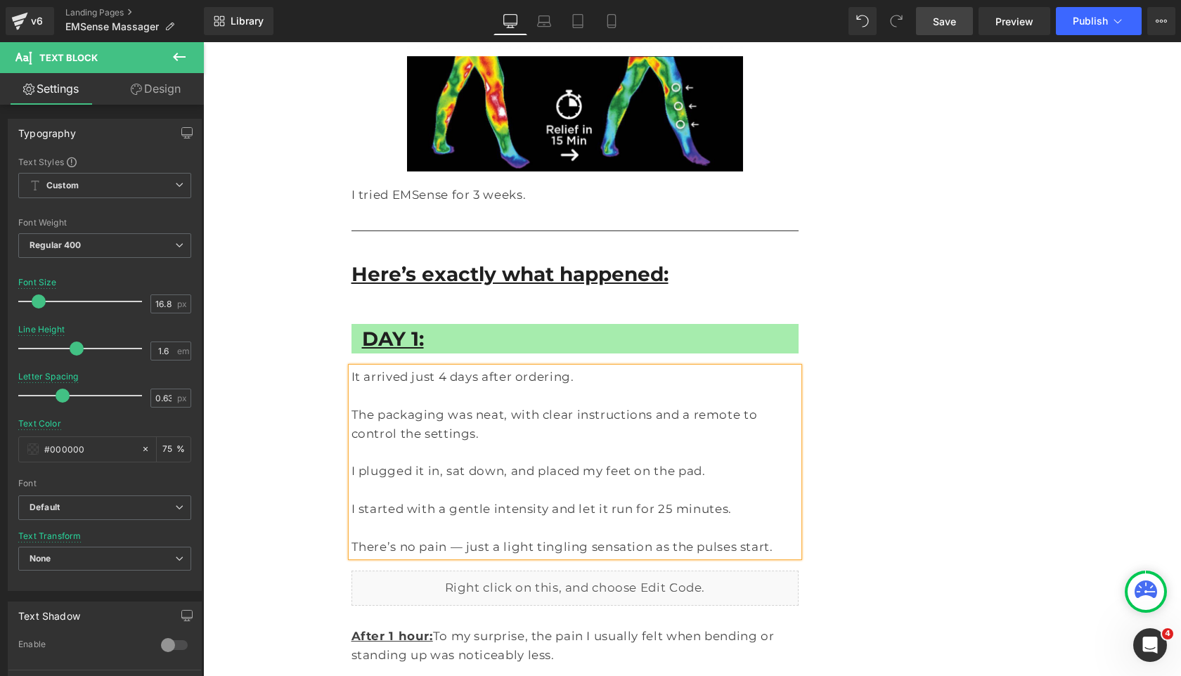
scroll to position [6504, 0]
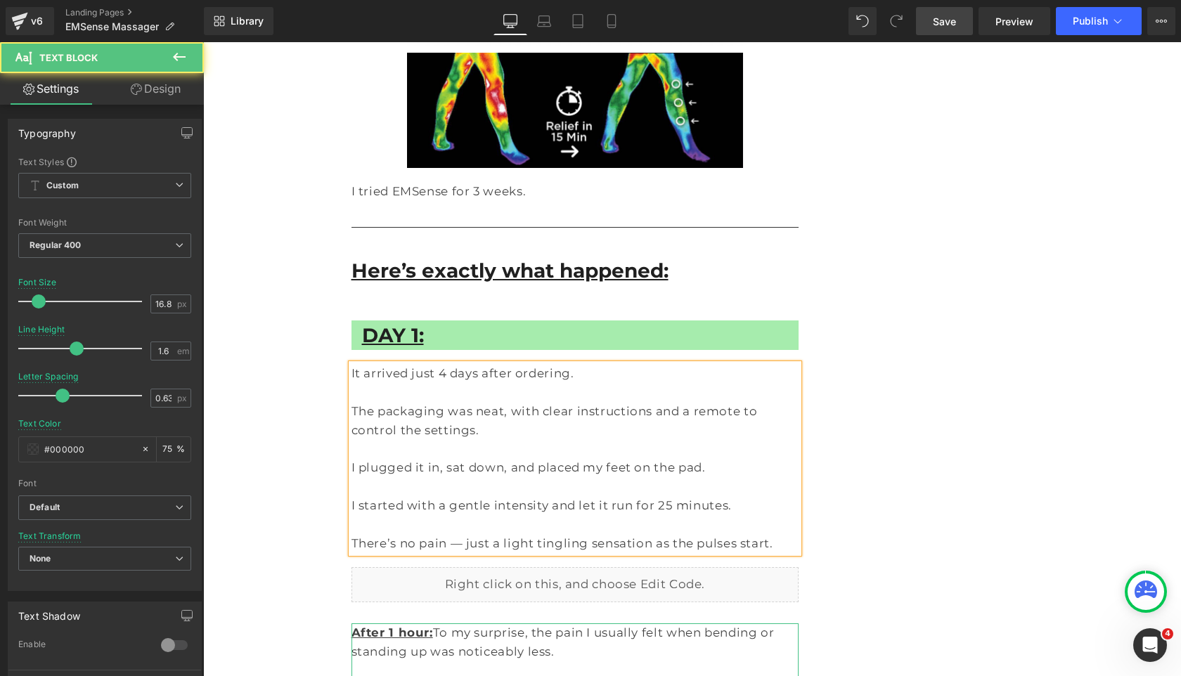
click at [399, 625] on strong "After 1 hour:" at bounding box center [392, 632] width 82 height 14
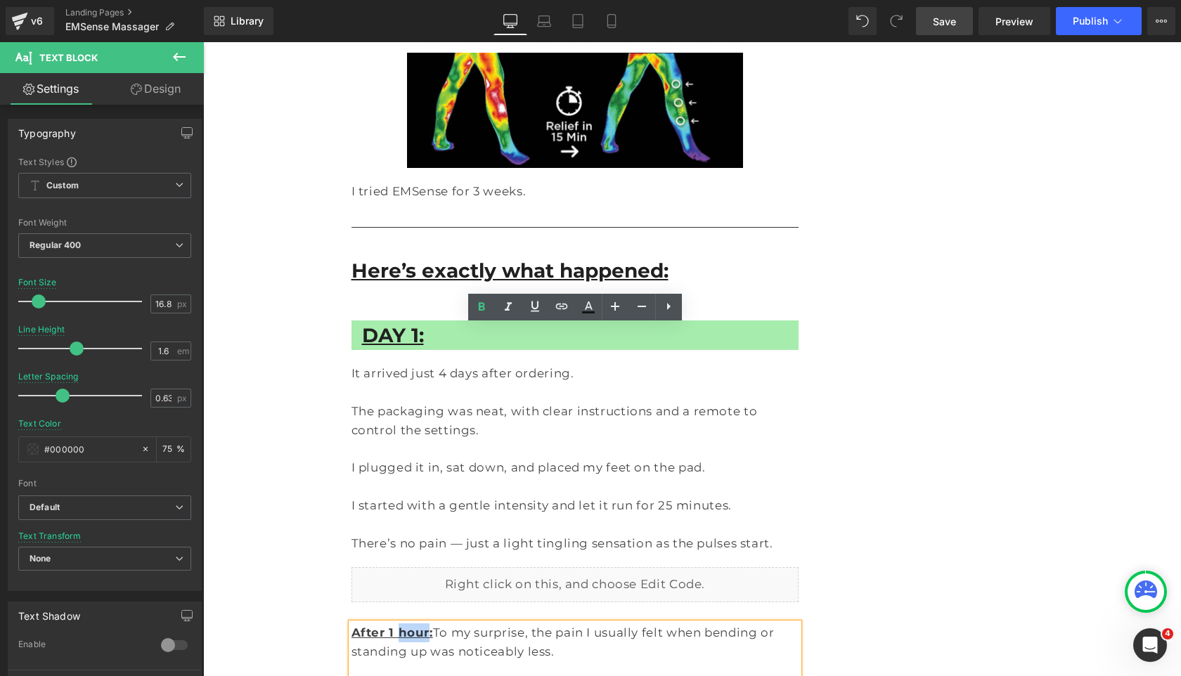
drag, startPoint x: 396, startPoint y: 338, endPoint x: 422, endPoint y: 337, distance: 25.3
click at [422, 625] on strong "After 1 hour:" at bounding box center [392, 632] width 82 height 14
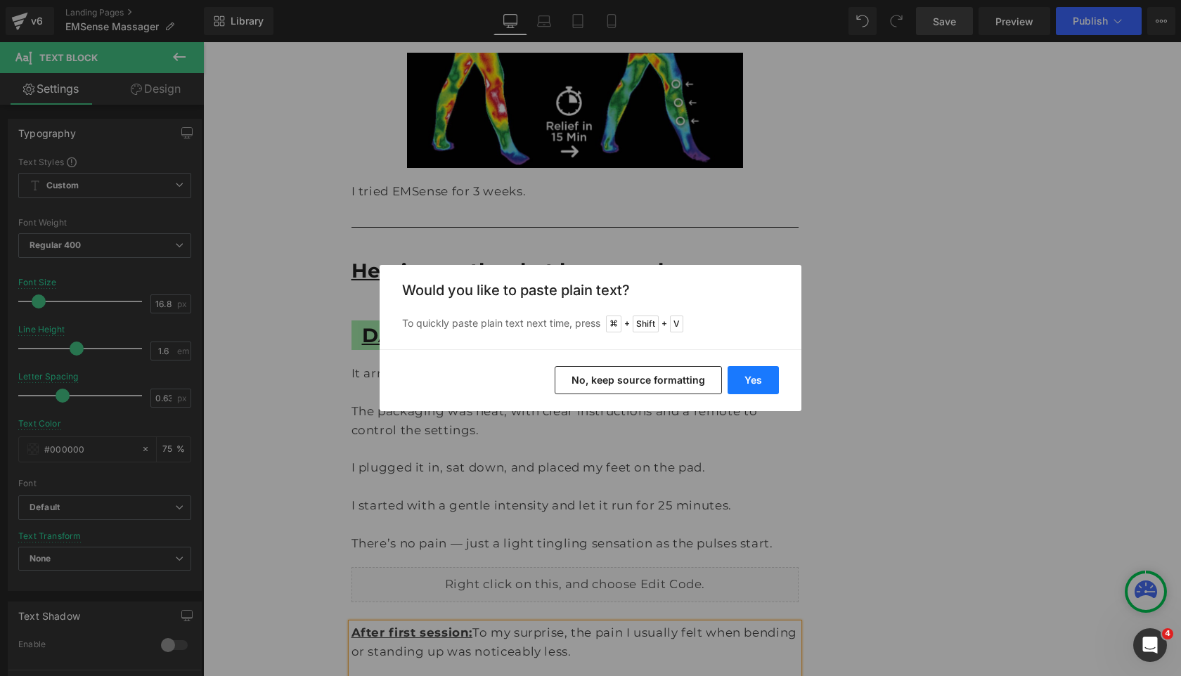
click at [732, 375] on button "Yes" at bounding box center [752, 380] width 51 height 28
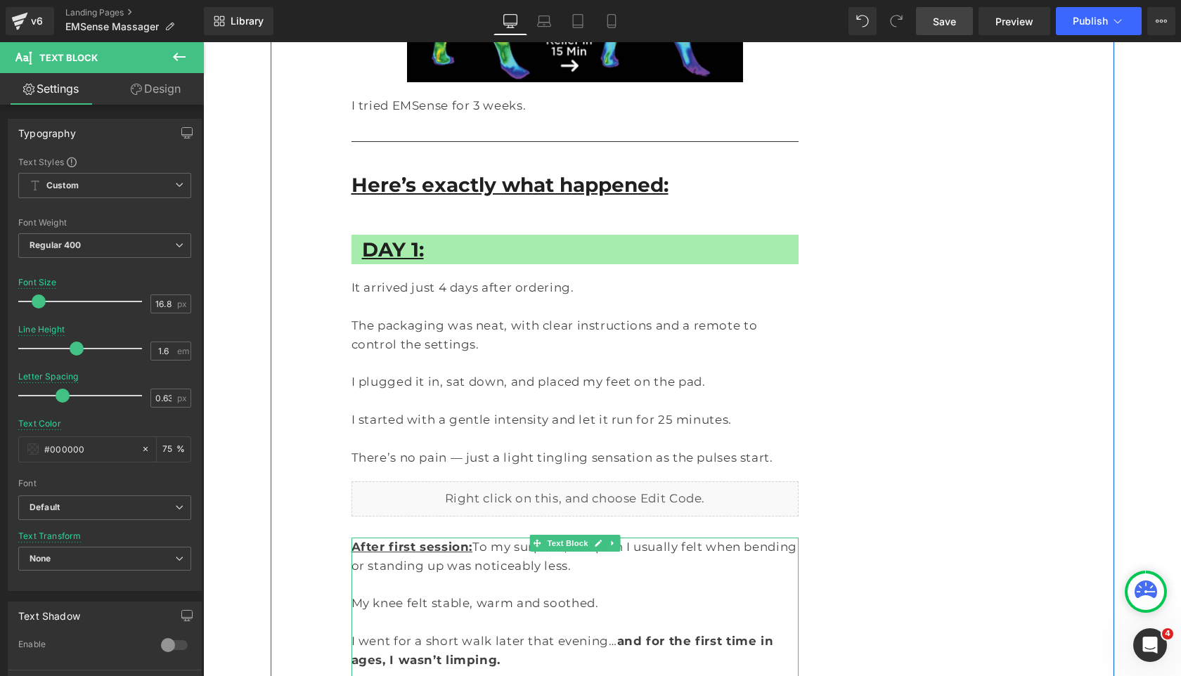
scroll to position [6622, 0]
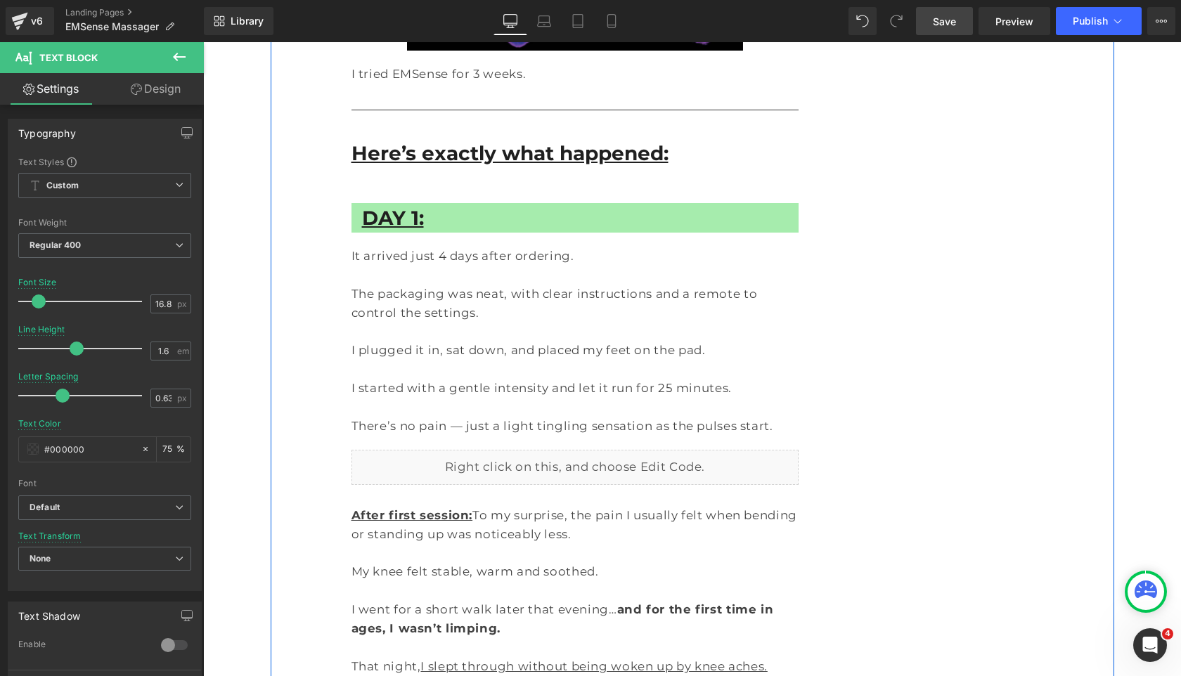
drag, startPoint x: 481, startPoint y: 482, endPoint x: 350, endPoint y: 463, distance: 132.1
click at [350, 463] on div "Doctor of Physical Therapy Warns: Use This on Your Feet for 15 Minutes and See …" at bounding box center [575, 689] width 469 height 14412
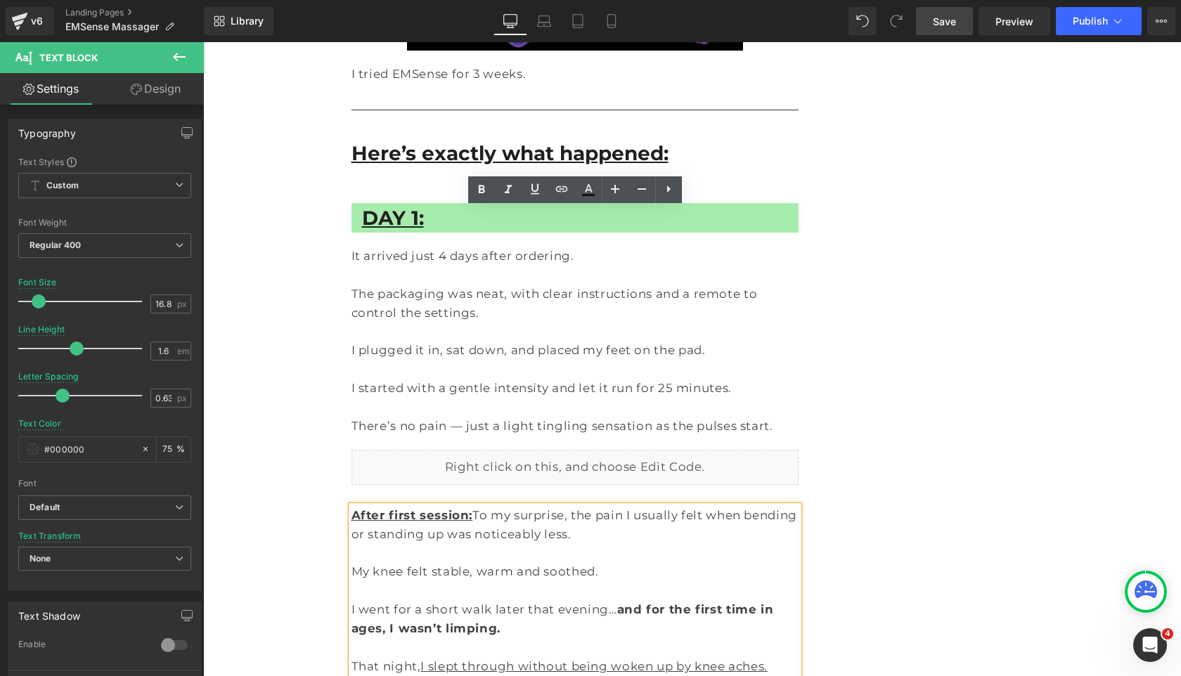
copy p "To my surprise, the usual burning and tingling I feel when sitting still was no…"
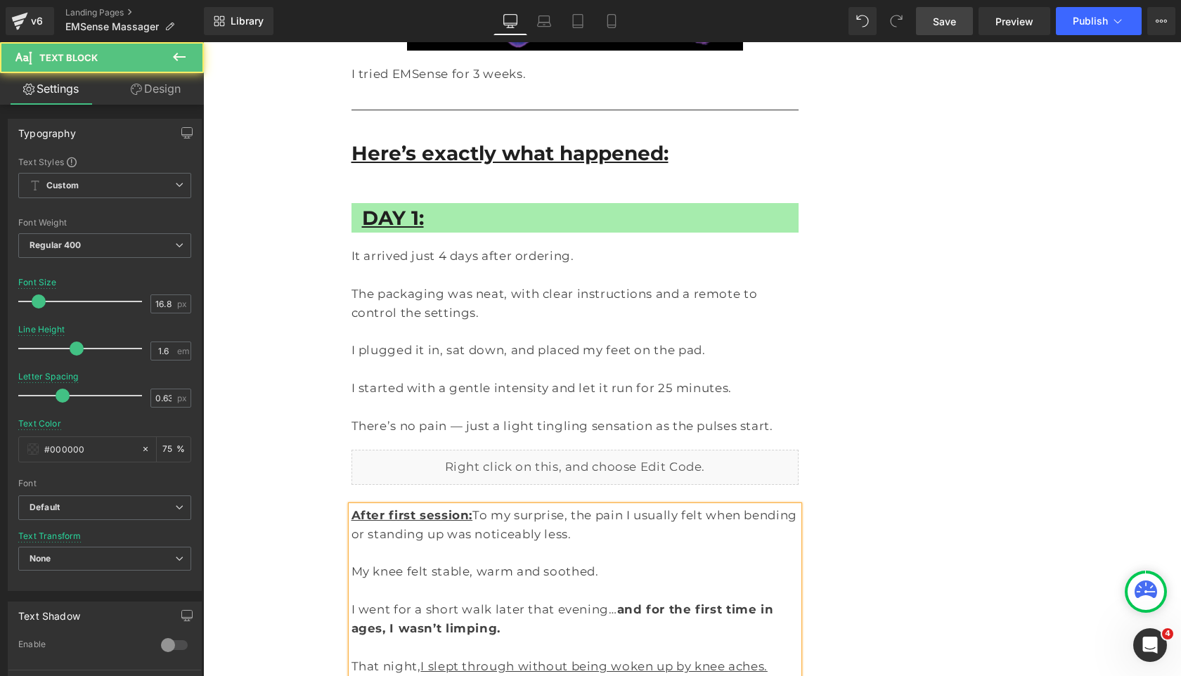
drag, startPoint x: 469, startPoint y: 216, endPoint x: 557, endPoint y: 233, distance: 88.8
click at [557, 506] on p "After first session: To my surprise, the pain I usually felt when bending or st…" at bounding box center [575, 525] width 448 height 38
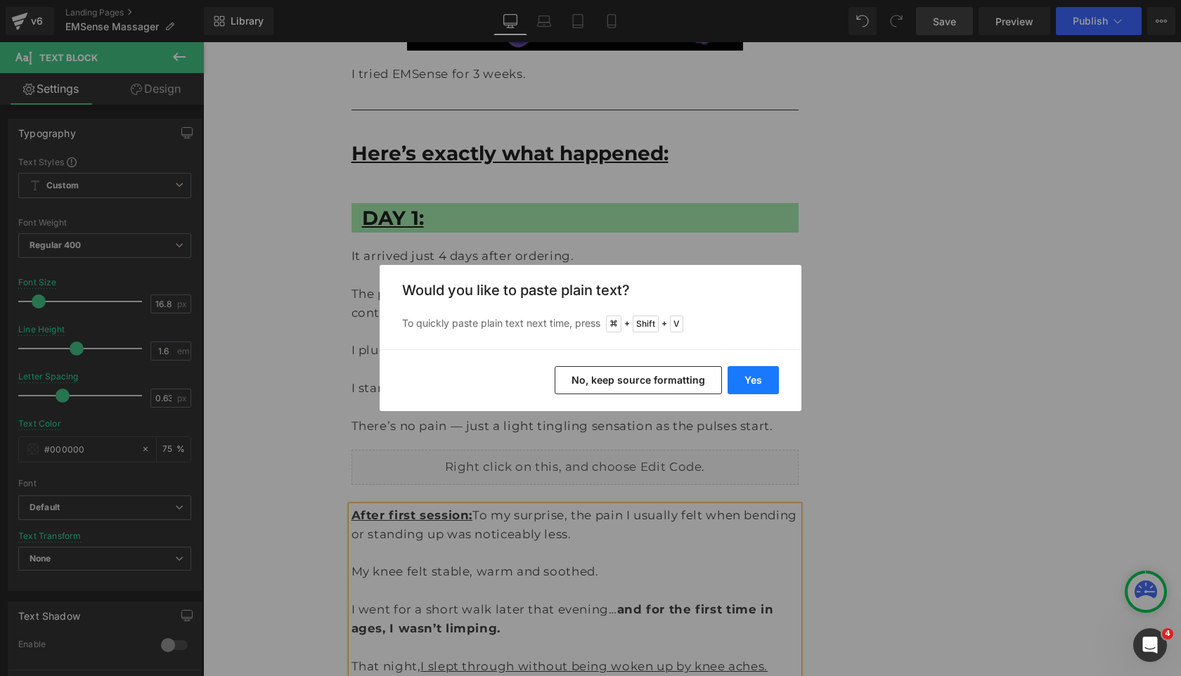
click at [748, 383] on button "Yes" at bounding box center [752, 380] width 51 height 28
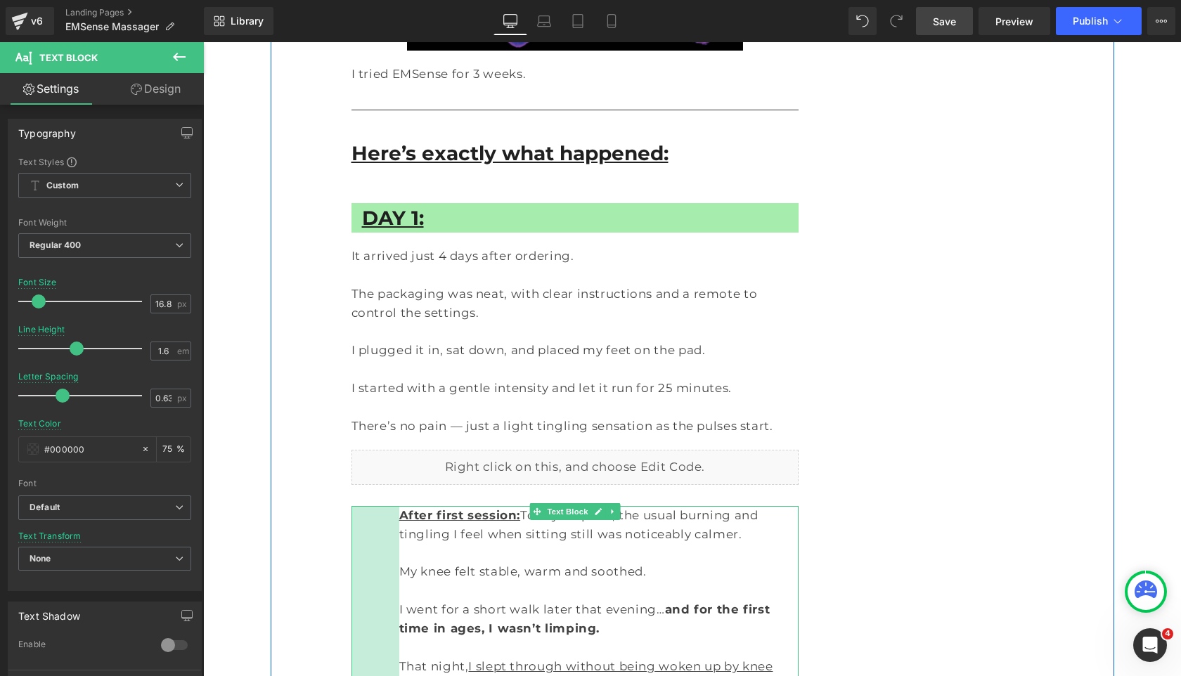
drag, startPoint x: 354, startPoint y: 522, endPoint x: 405, endPoint y: 527, distance: 50.8
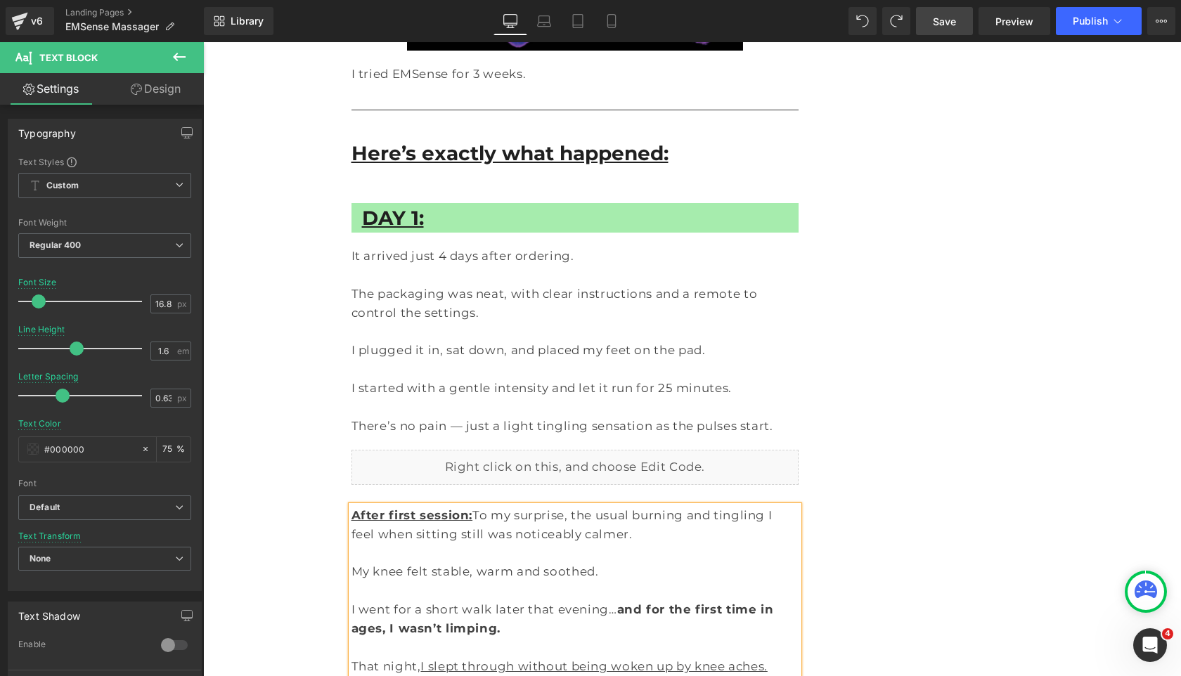
drag, startPoint x: 462, startPoint y: 488, endPoint x: 355, endPoint y: 455, distance: 111.8
drag, startPoint x: 351, startPoint y: 502, endPoint x: 753, endPoint y: 547, distance: 403.8
copy div "My feet felt lighter, warm, and soothed. I even walked around the house afterwa…"
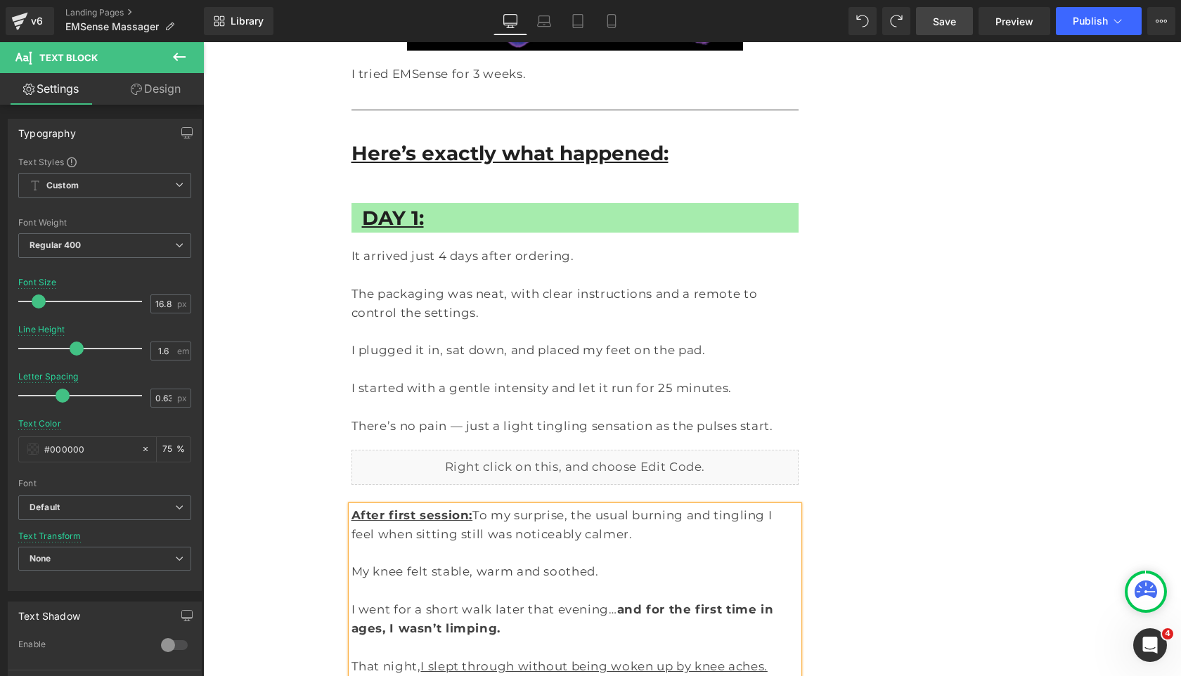
copy div "My feet felt lighter, warm, and soothed. I even walked around the house afterwa…"
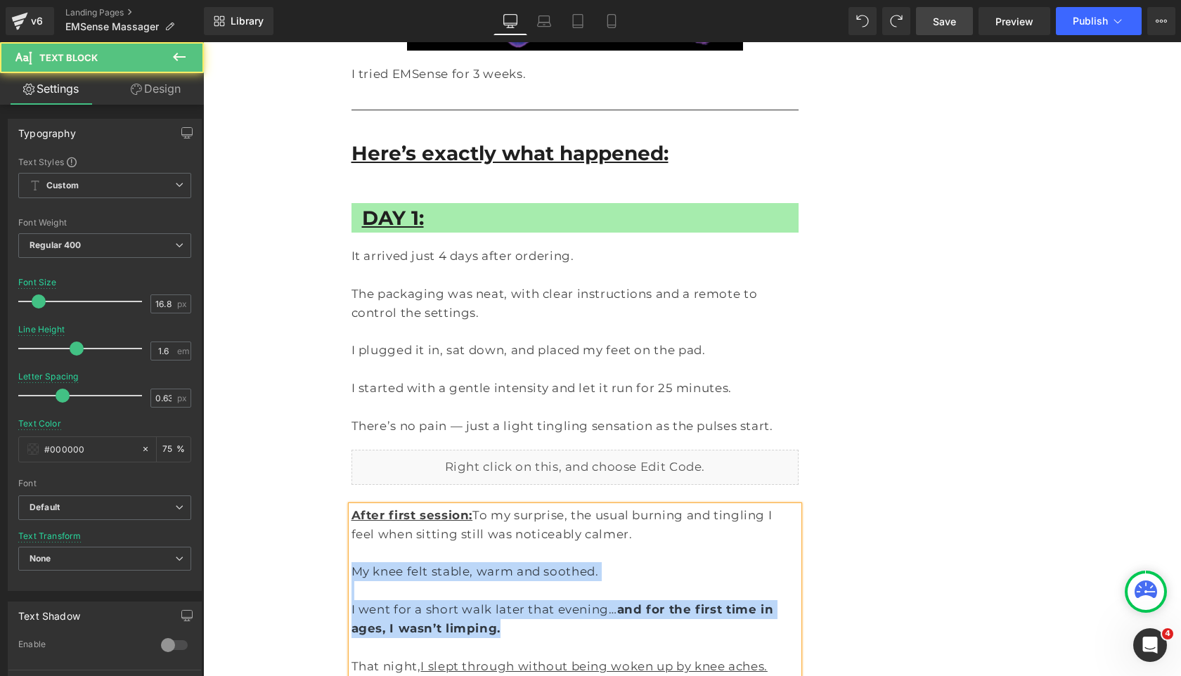
drag, startPoint x: 484, startPoint y: 325, endPoint x: 355, endPoint y: 283, distance: 135.3
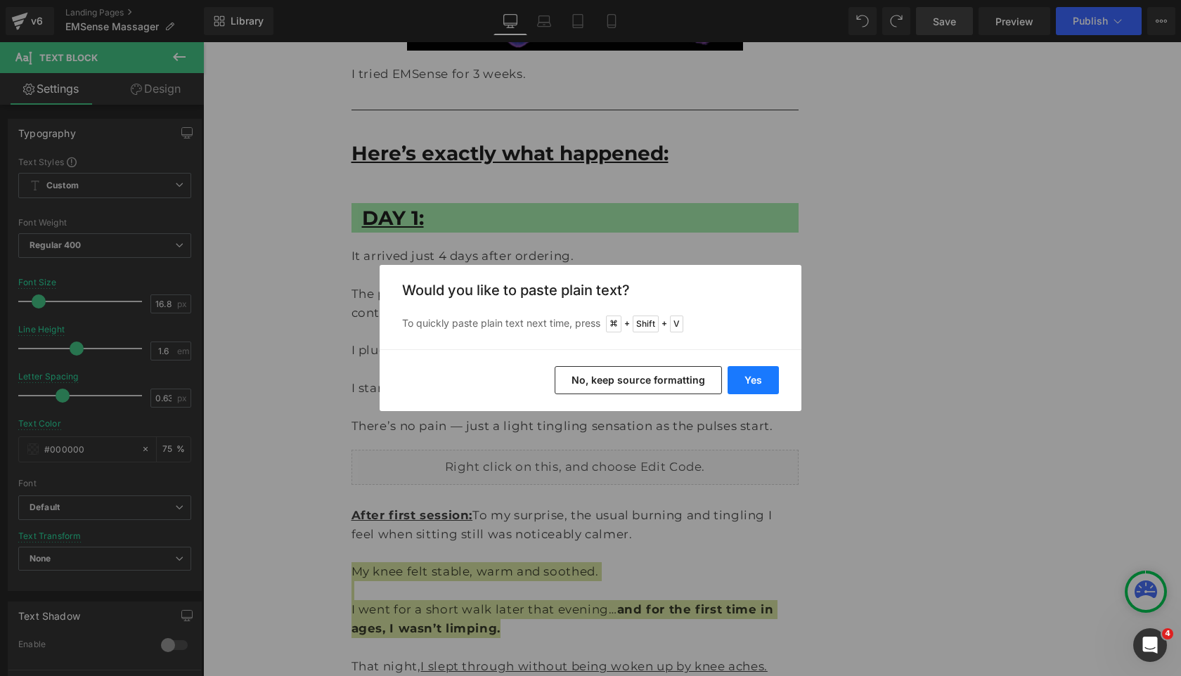
click at [748, 382] on button "Yes" at bounding box center [752, 380] width 51 height 28
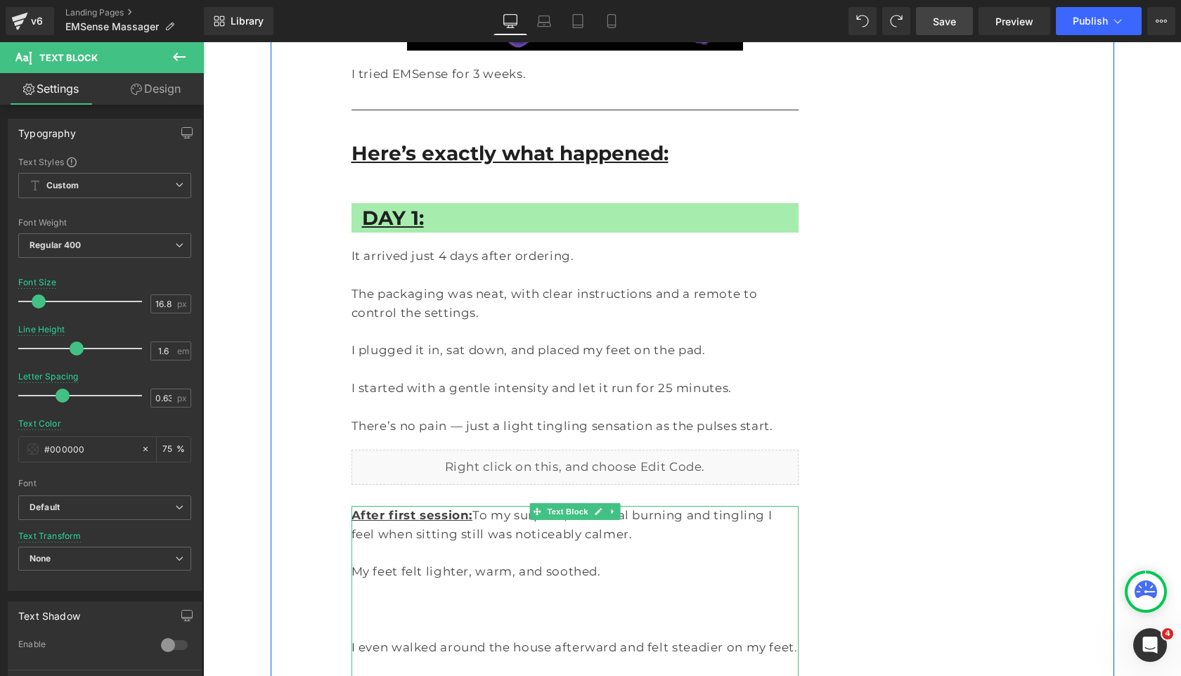
click at [481, 619] on p at bounding box center [575, 628] width 448 height 19
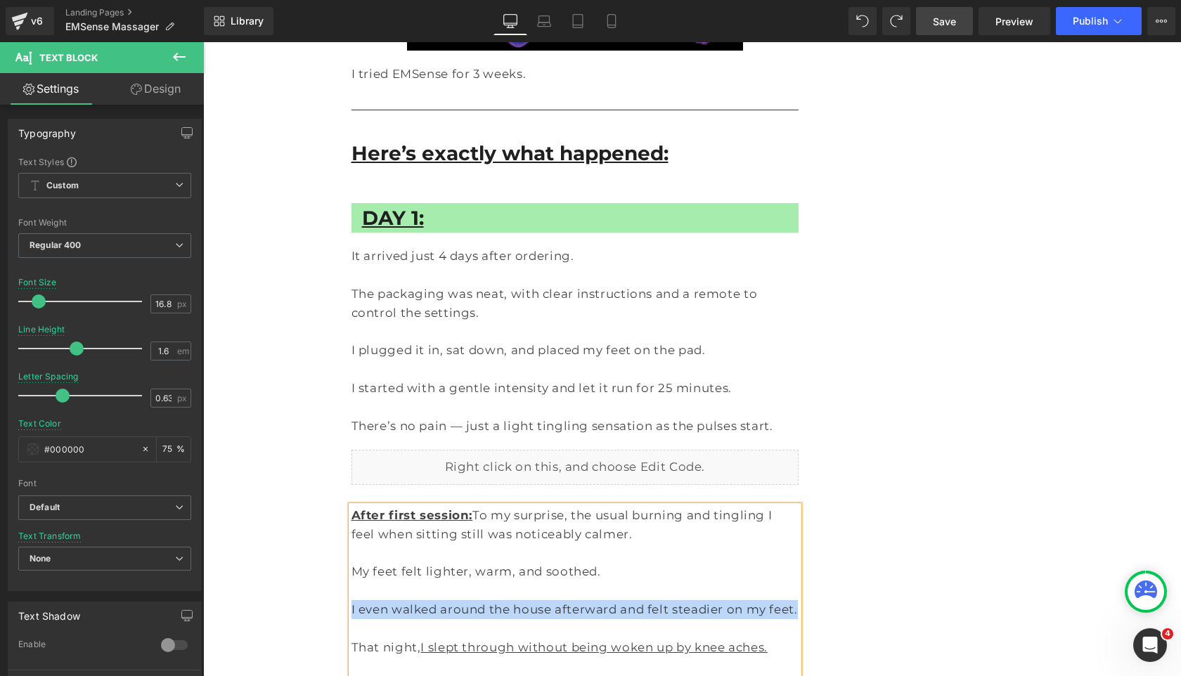
drag, startPoint x: 766, startPoint y: 316, endPoint x: 339, endPoint y: 316, distance: 426.6
click at [339, 316] on div "Doctor of Physical Therapy Warns: Use This on Your Feet for 15 Minutes and See …" at bounding box center [692, 667] width 843 height 14396
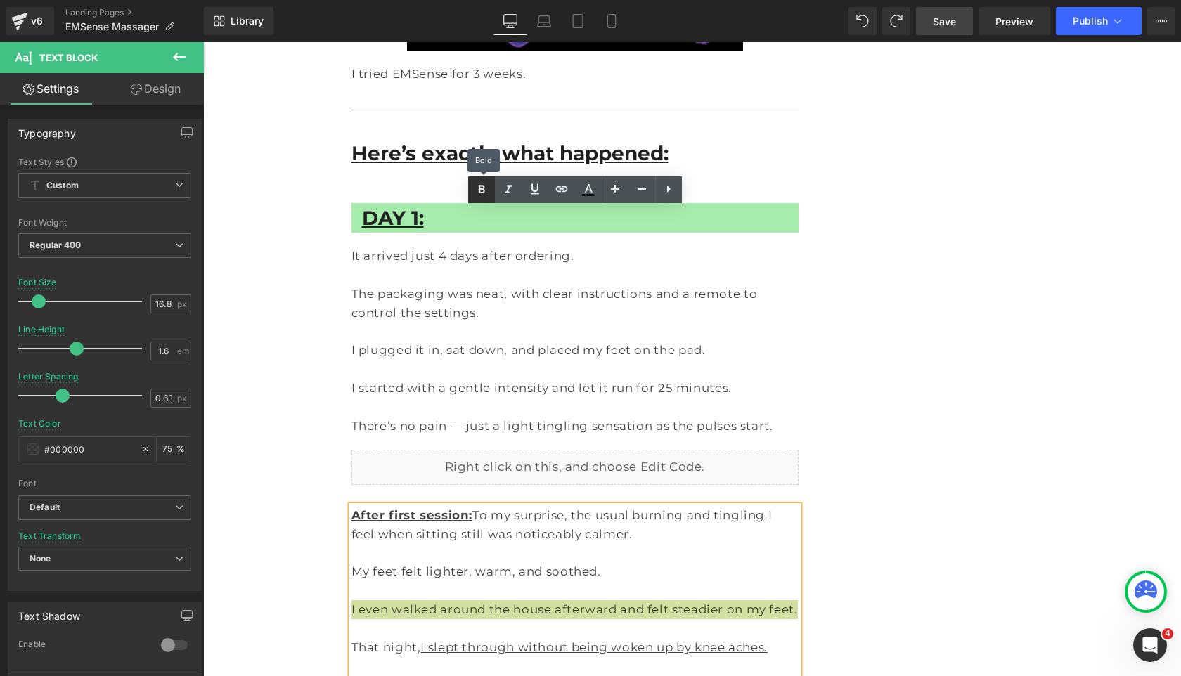
click at [487, 196] on icon at bounding box center [481, 189] width 17 height 17
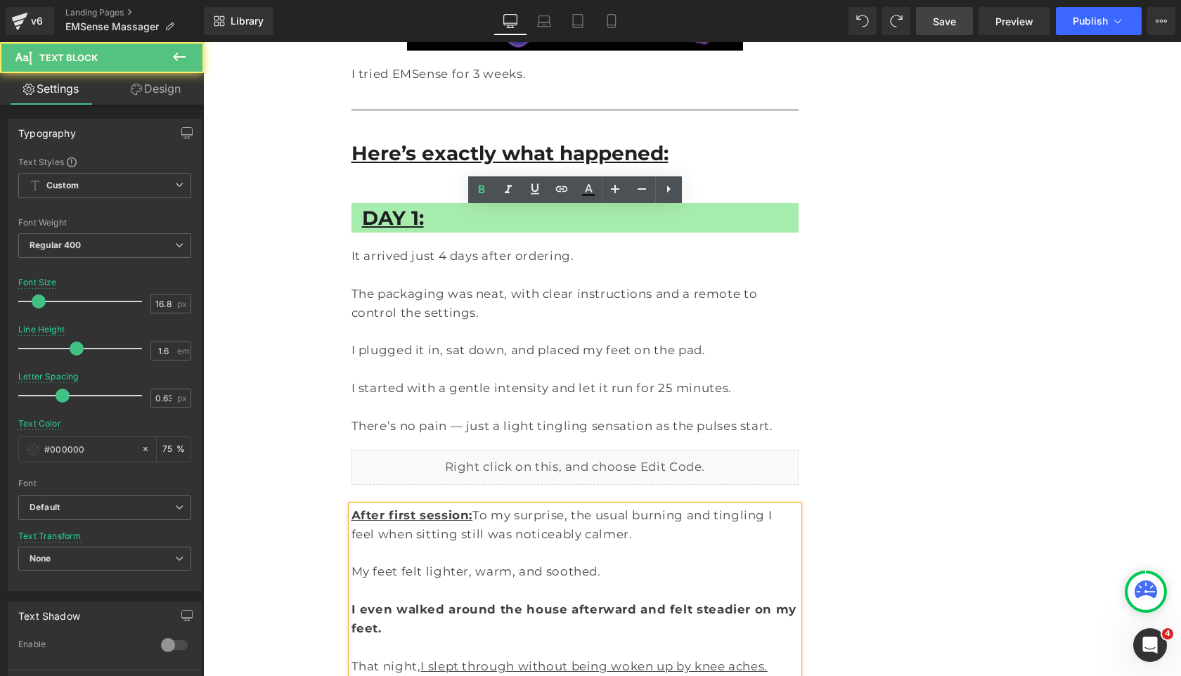
drag, startPoint x: 681, startPoint y: 615, endPoint x: 324, endPoint y: 615, distance: 357.0
click at [324, 615] on div "Doctor of Physical Therapy Warns: Use This on Your Feet for 15 Minutes and See …" at bounding box center [692, 676] width 843 height 14415
copy p "I couldn’t believe this simple device was already helping!"
drag, startPoint x: 702, startPoint y: 384, endPoint x: 267, endPoint y: 387, distance: 435.0
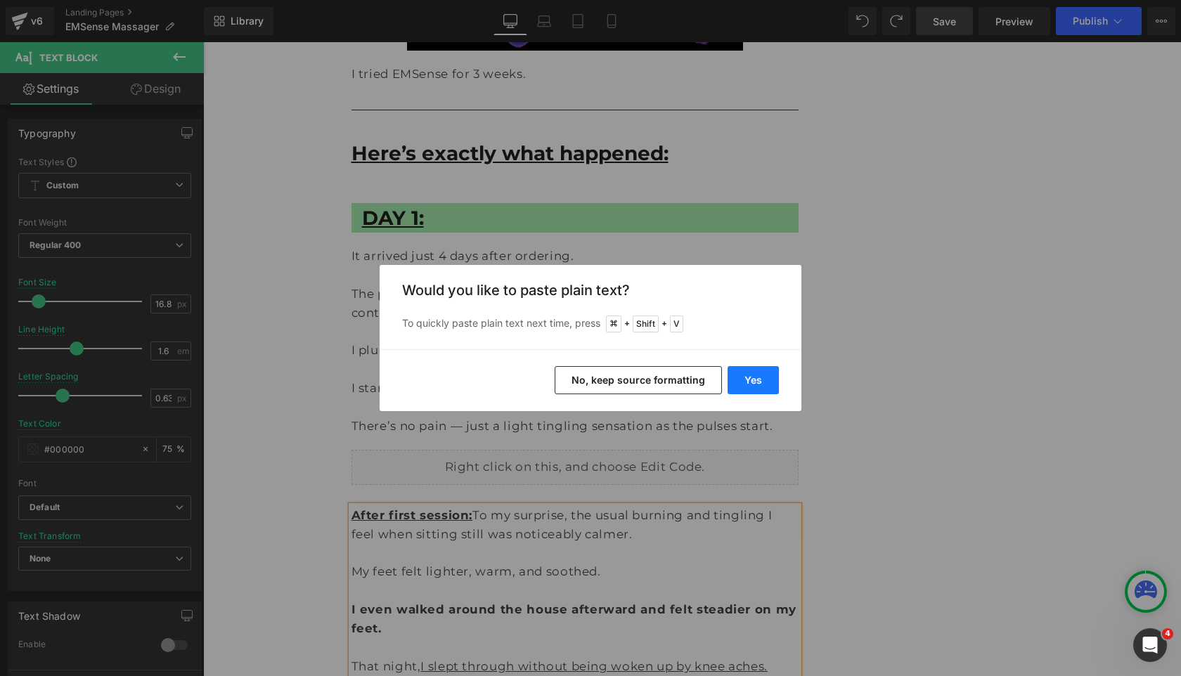
click at [767, 381] on button "Yes" at bounding box center [752, 380] width 51 height 28
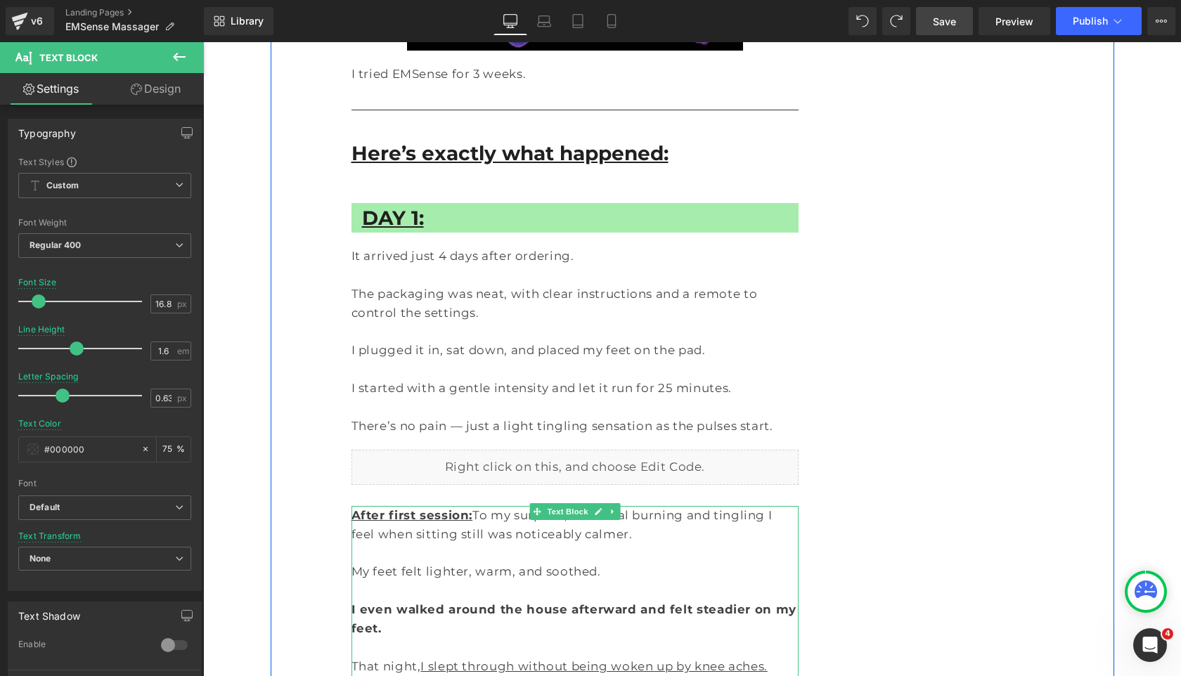
drag, startPoint x: 429, startPoint y: 578, endPoint x: 562, endPoint y: 576, distance: 132.8
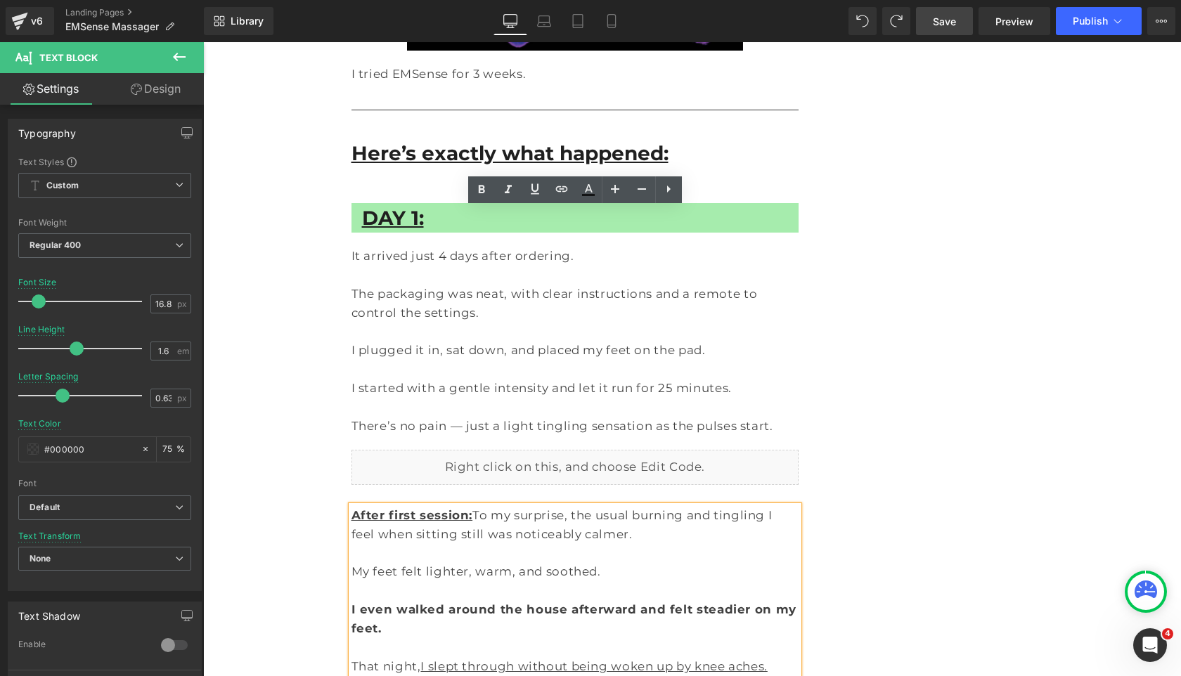
copy p "burning nerve pain."
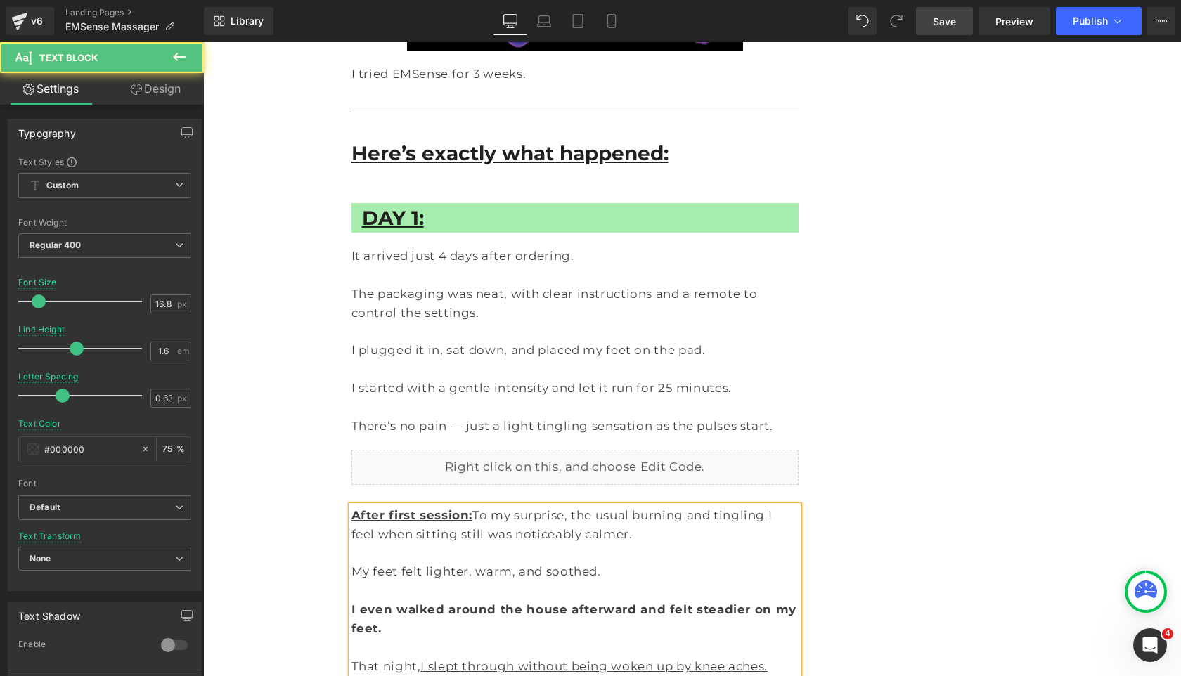
click at [651, 659] on u "I slept through without being woken up by knee aches." at bounding box center [593, 666] width 346 height 14
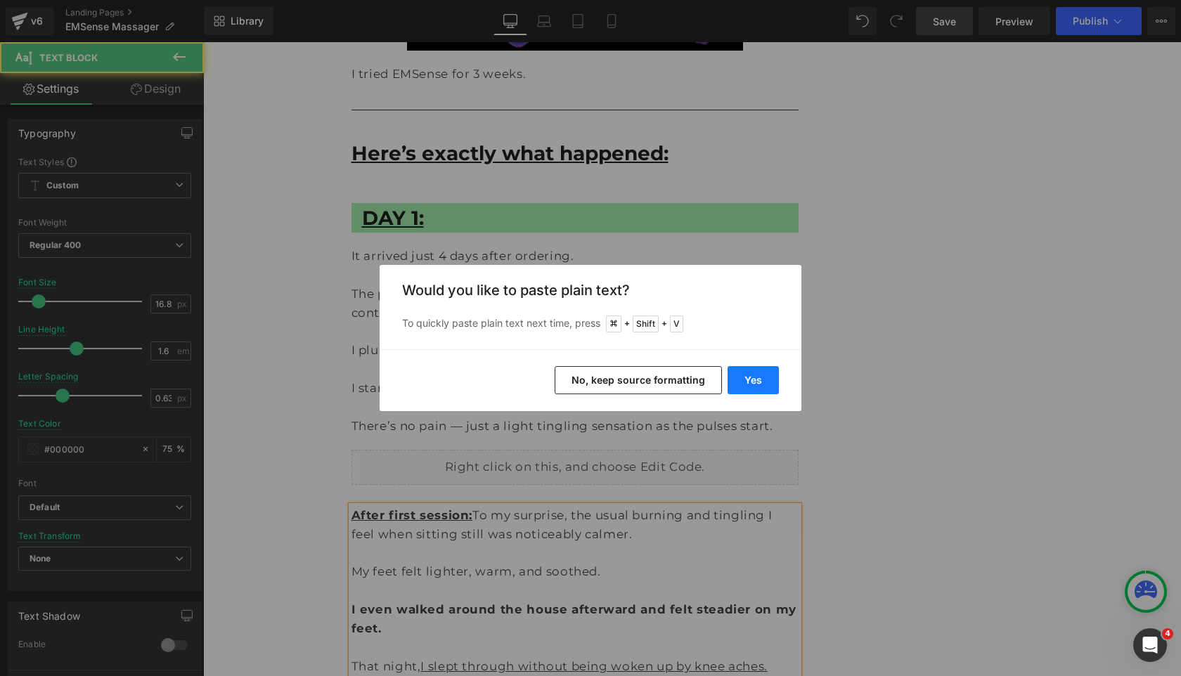
click at [736, 372] on button "Yes" at bounding box center [752, 380] width 51 height 28
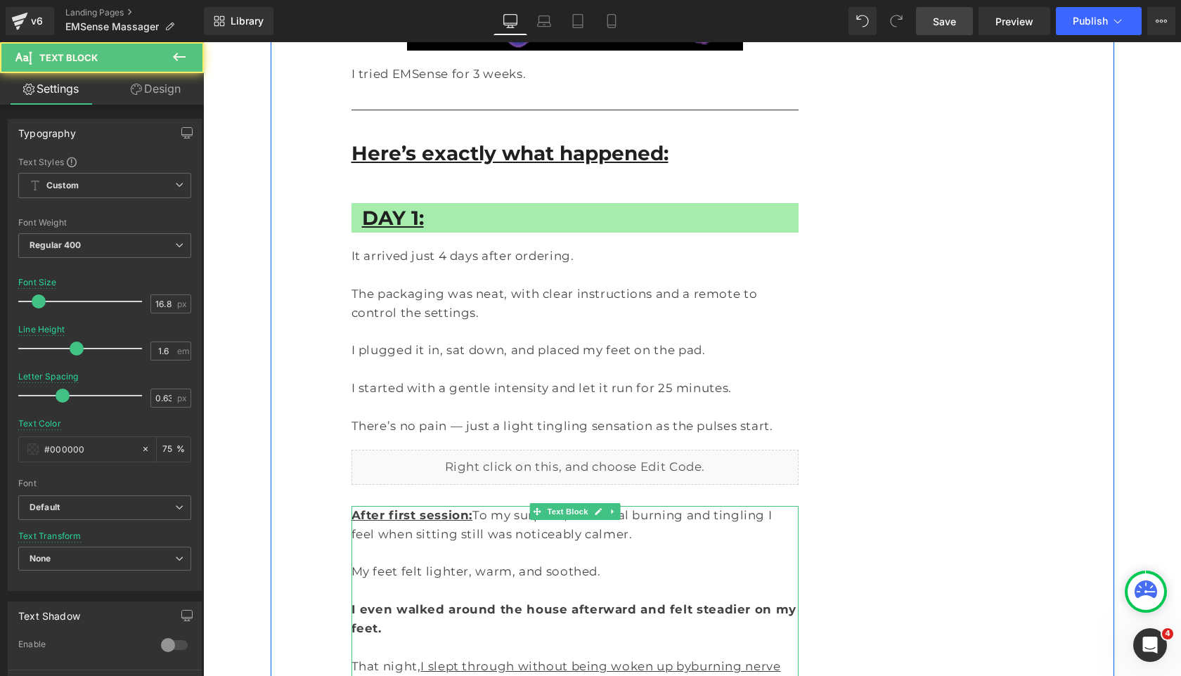
click at [652, 659] on u "I slept through without being woken up byburning nerve pain. knee aches." at bounding box center [565, 675] width 429 height 33
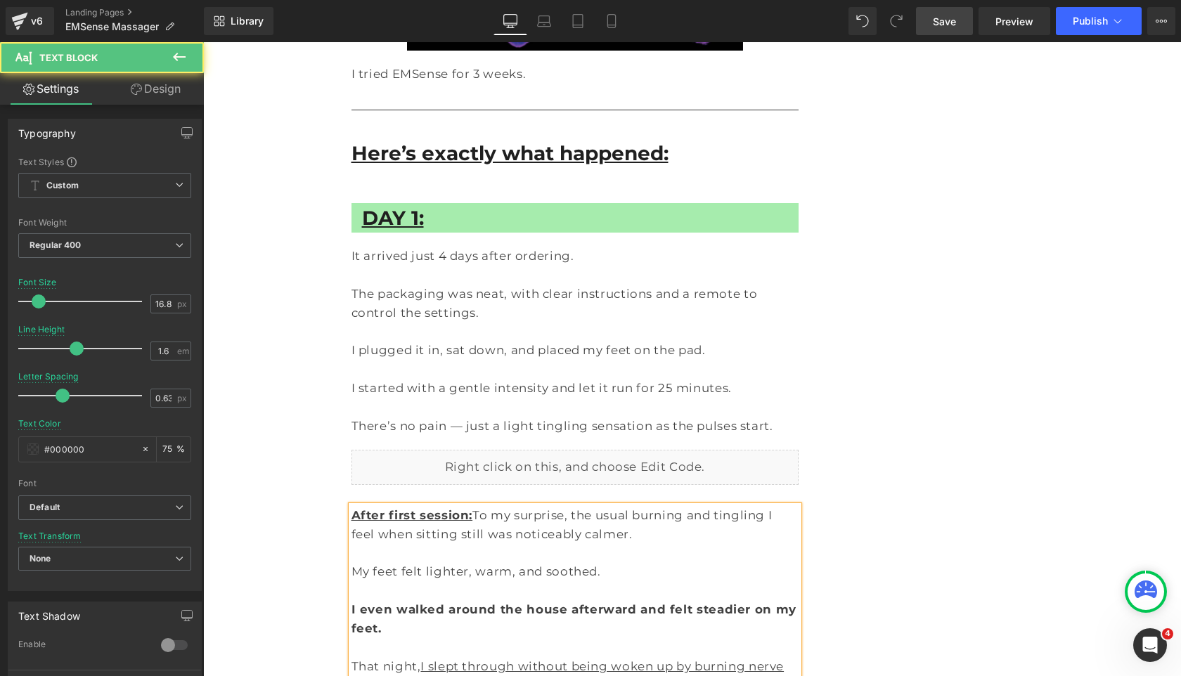
drag, startPoint x: 764, startPoint y: 351, endPoint x: 767, endPoint y: 370, distance: 18.6
click at [767, 657] on p "That night, I slept through without being woken up by burning nerve pain. knee …" at bounding box center [575, 676] width 448 height 38
drag, startPoint x: 552, startPoint y: 421, endPoint x: 748, endPoint y: 620, distance: 278.8
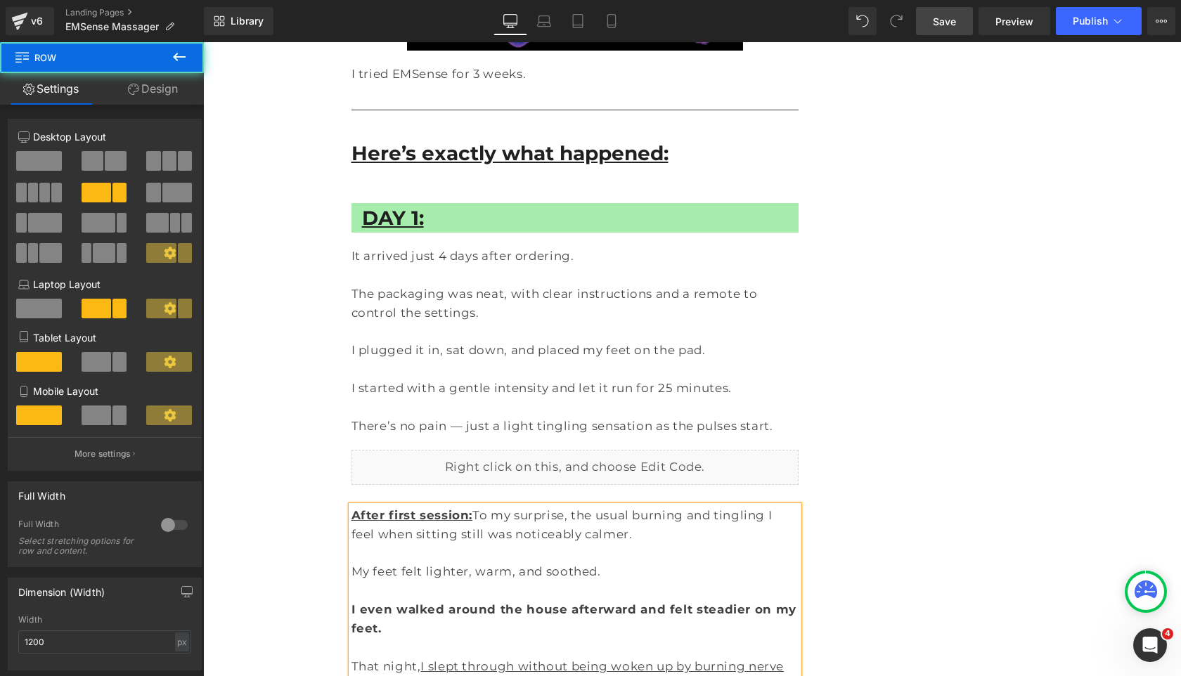
click at [927, 481] on div "Doctor of Physical Therapy Warns: Use This on Your Feet for 15 Minutes and See …" at bounding box center [692, 572] width 843 height 14207
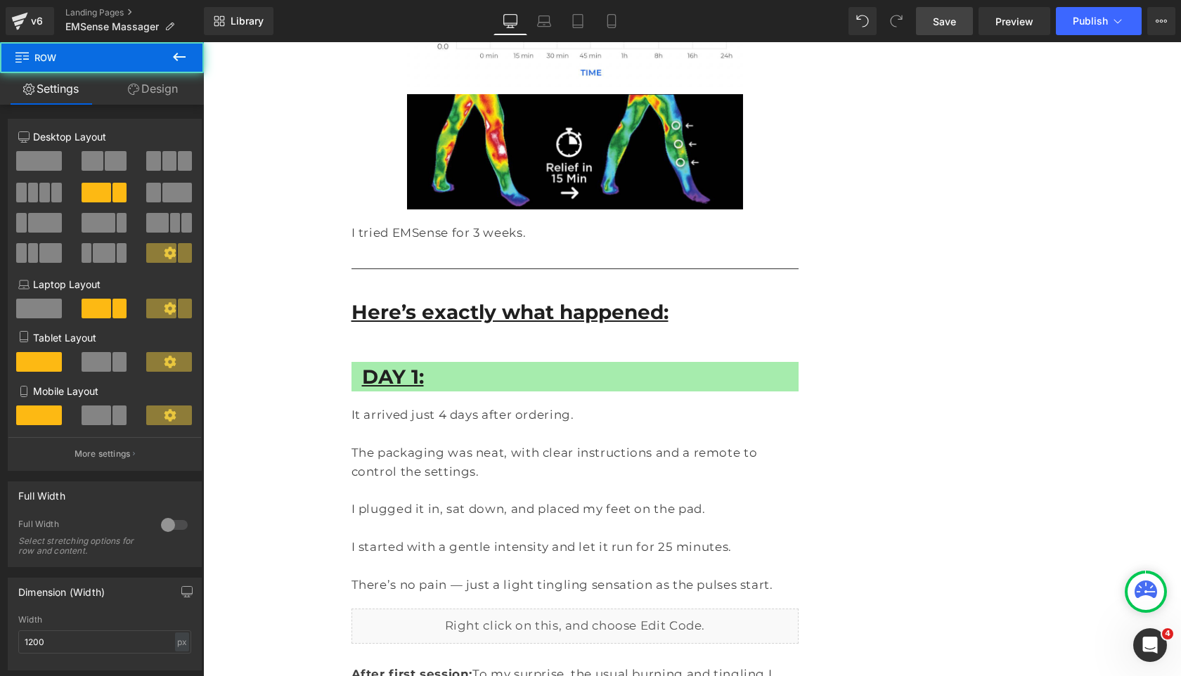
scroll to position [6443, 0]
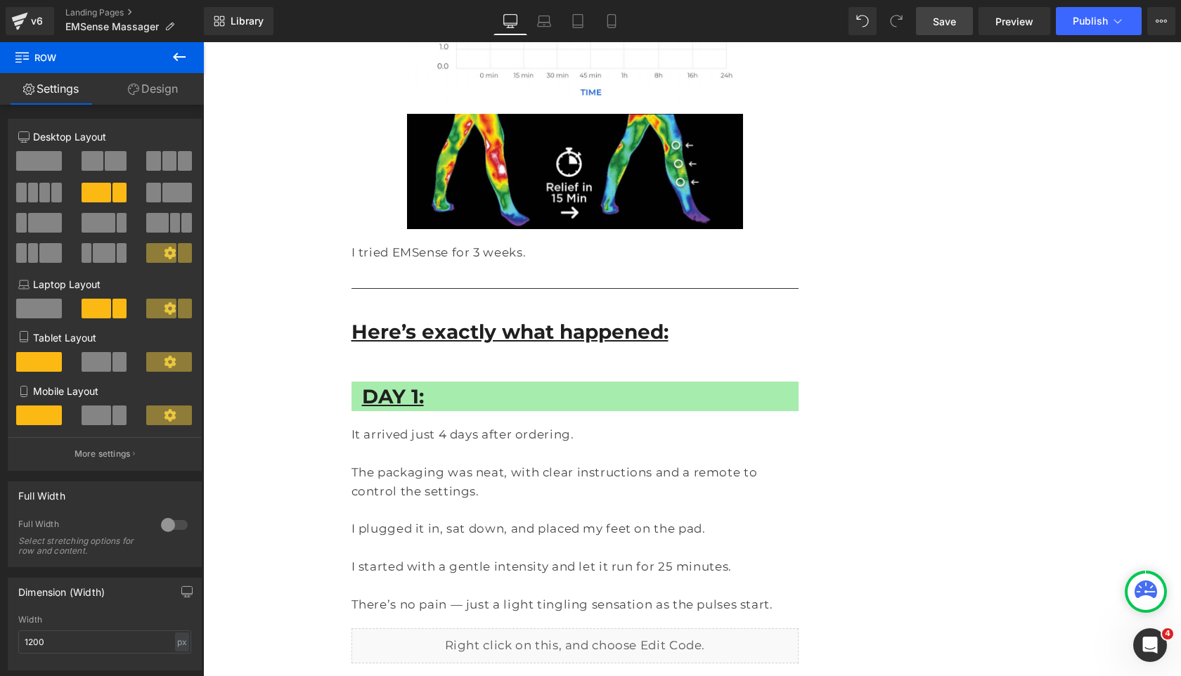
click at [953, 21] on span "Save" at bounding box center [944, 21] width 23 height 15
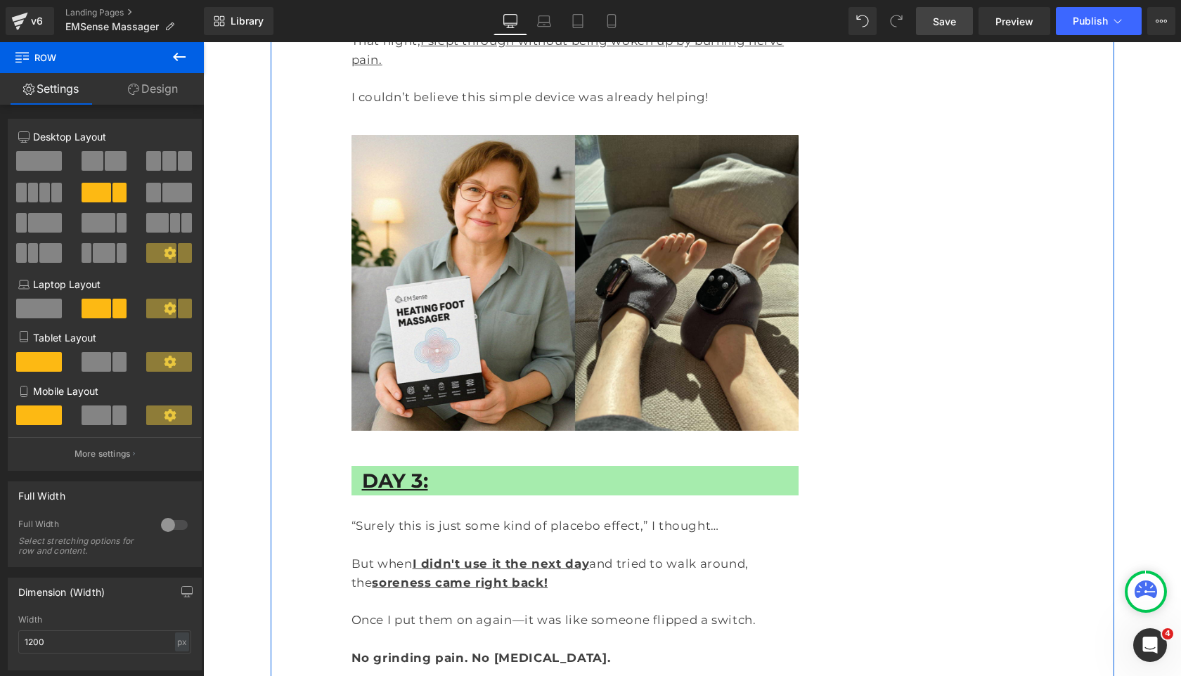
scroll to position [7298, 0]
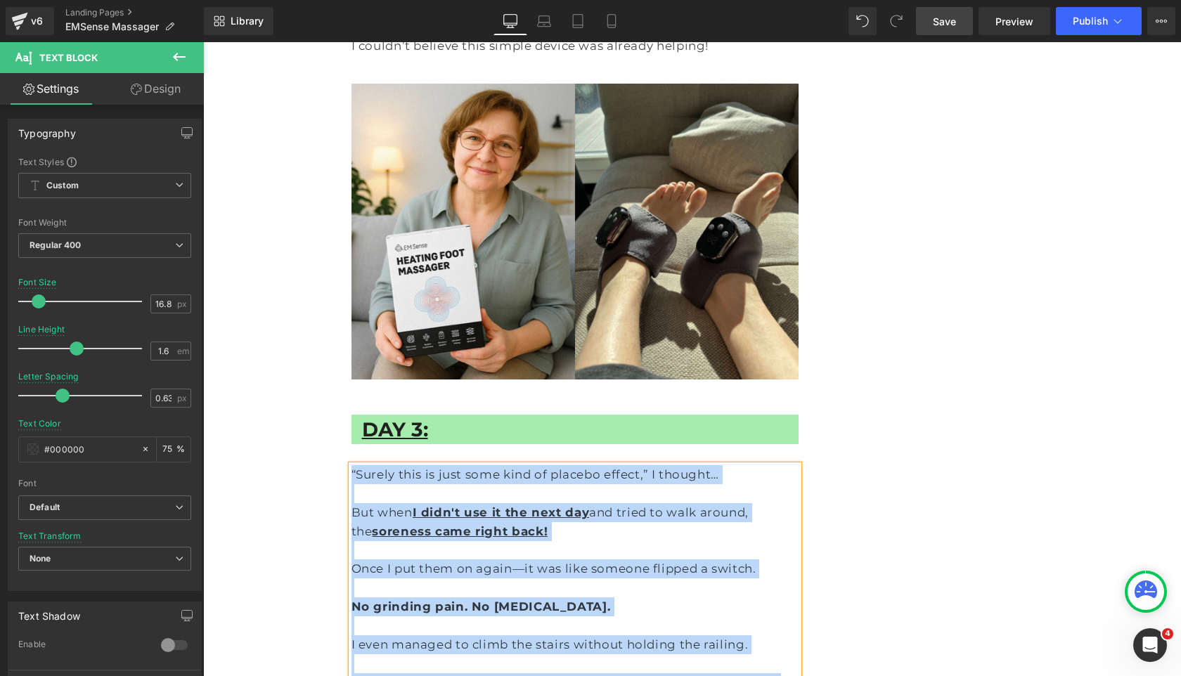
copy div "“Surely this is just some kind of placebo effect,” I thought… But when I didn't…"
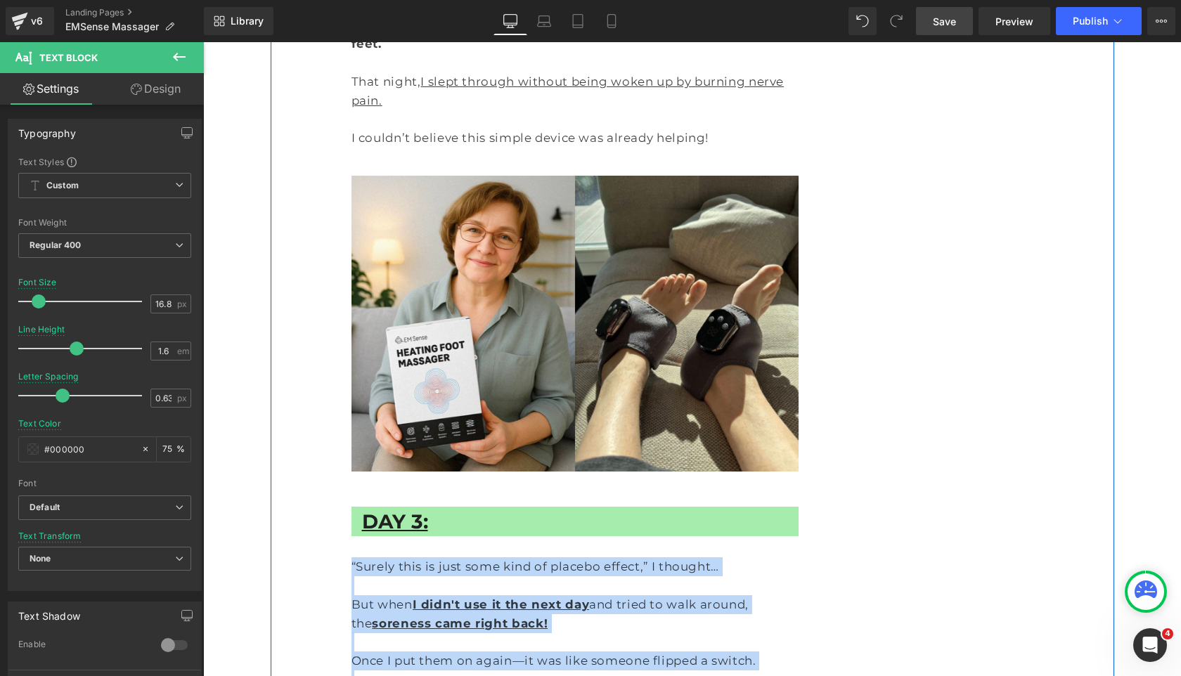
scroll to position [7182, 0]
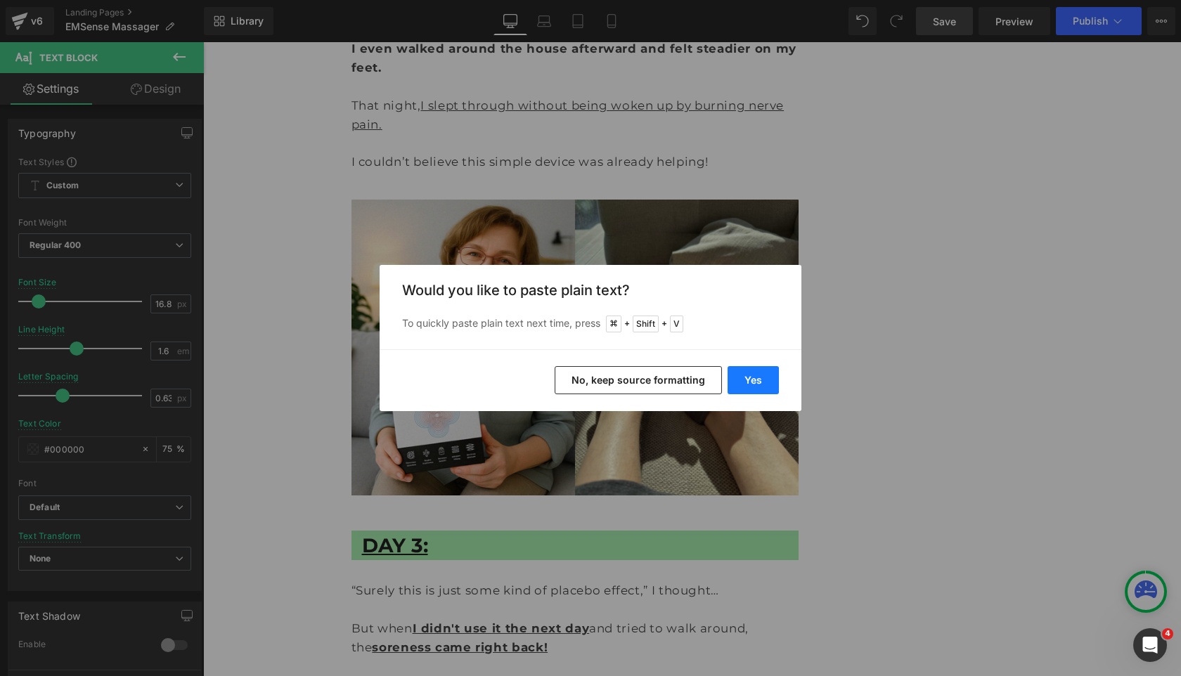
click at [740, 387] on button "Yes" at bounding box center [752, 380] width 51 height 28
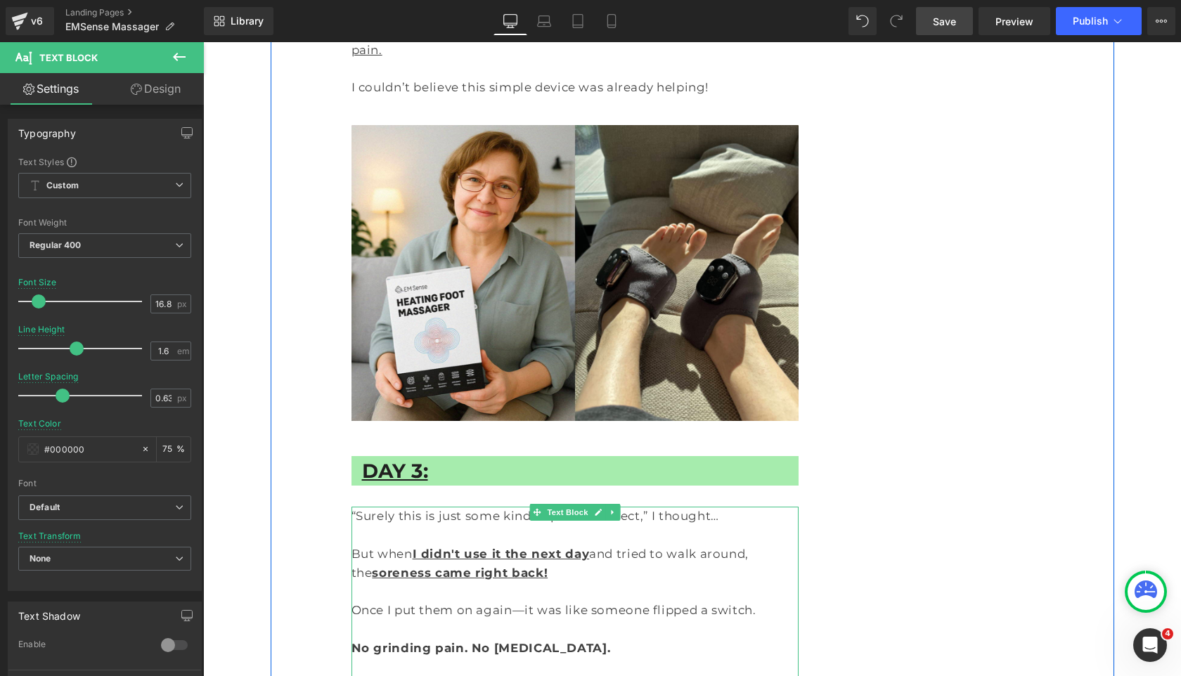
scroll to position [7265, 0]
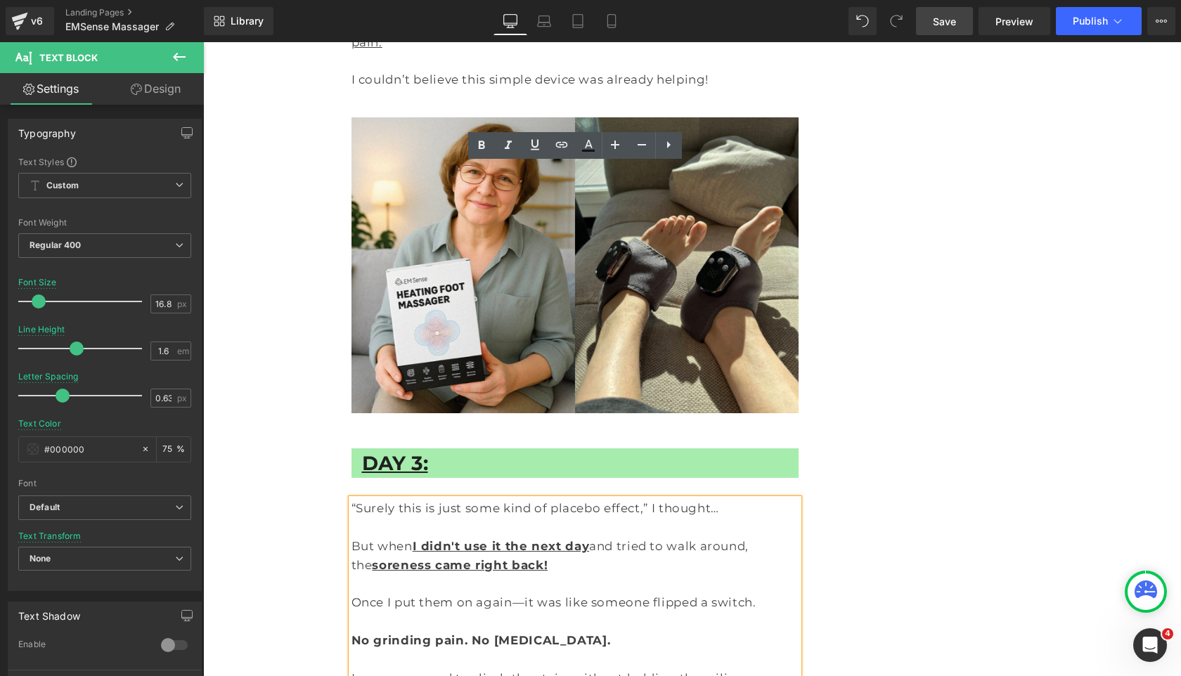
click at [415, 539] on strong "I didn't use it the next day" at bounding box center [501, 546] width 177 height 14
drag, startPoint x: 415, startPoint y: 571, endPoint x: 557, endPoint y: 566, distance: 142.1
drag, startPoint x: 413, startPoint y: 213, endPoint x: 472, endPoint y: 212, distance: 59.0
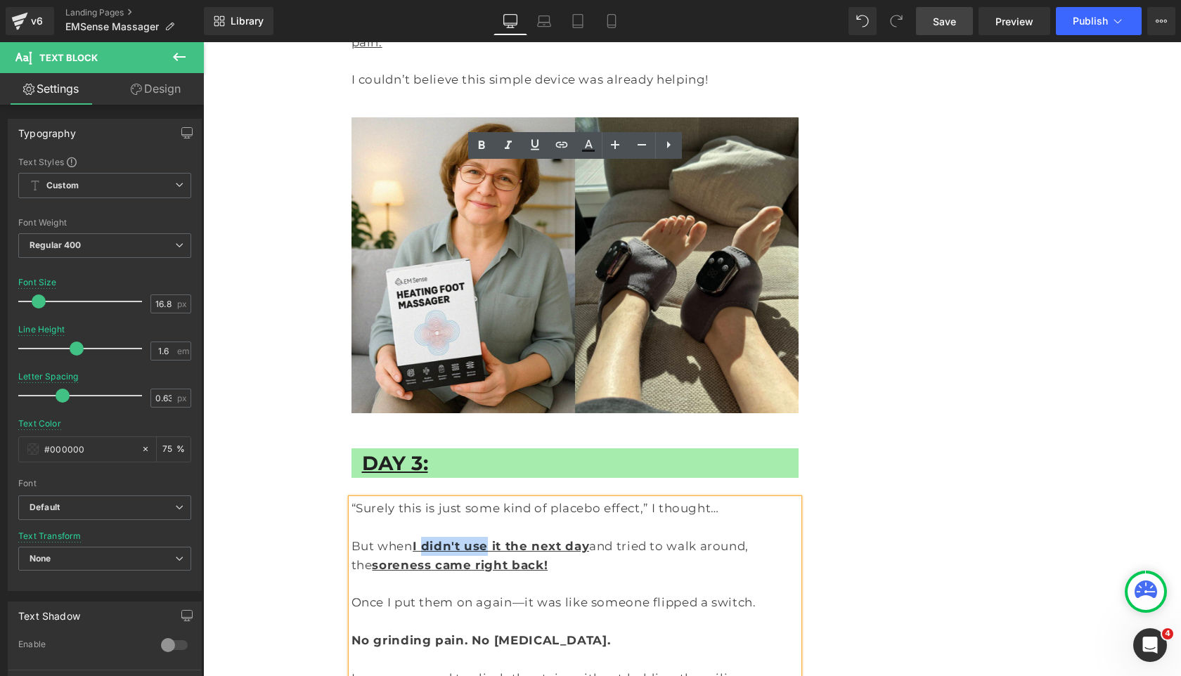
click at [472, 539] on strong "I didn't use it the next day" at bounding box center [501, 546] width 177 height 14
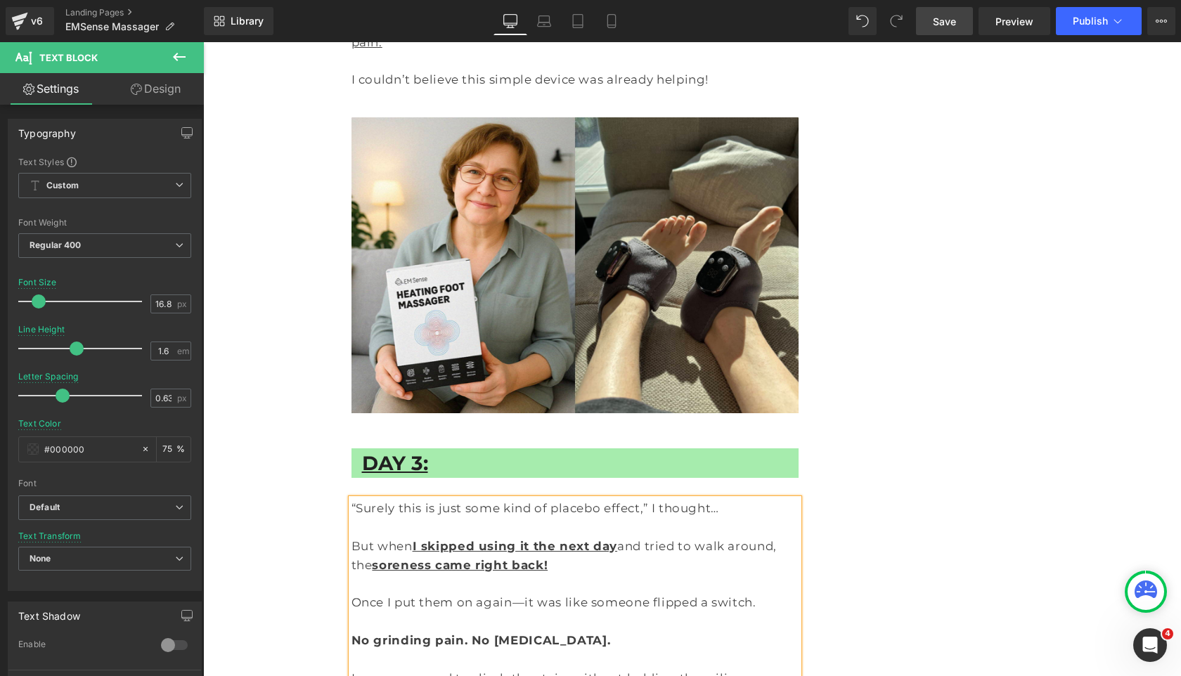
drag, startPoint x: 462, startPoint y: 589, endPoint x: 346, endPoint y: 590, distance: 116.0
click at [346, 590] on div "Doctor of Physical Therapy Warns: Use This on Your Feet for 15 Minutes and See …" at bounding box center [575, 131] width 469 height 14582
click at [408, 558] on strong "soreness came right back!" at bounding box center [460, 565] width 176 height 14
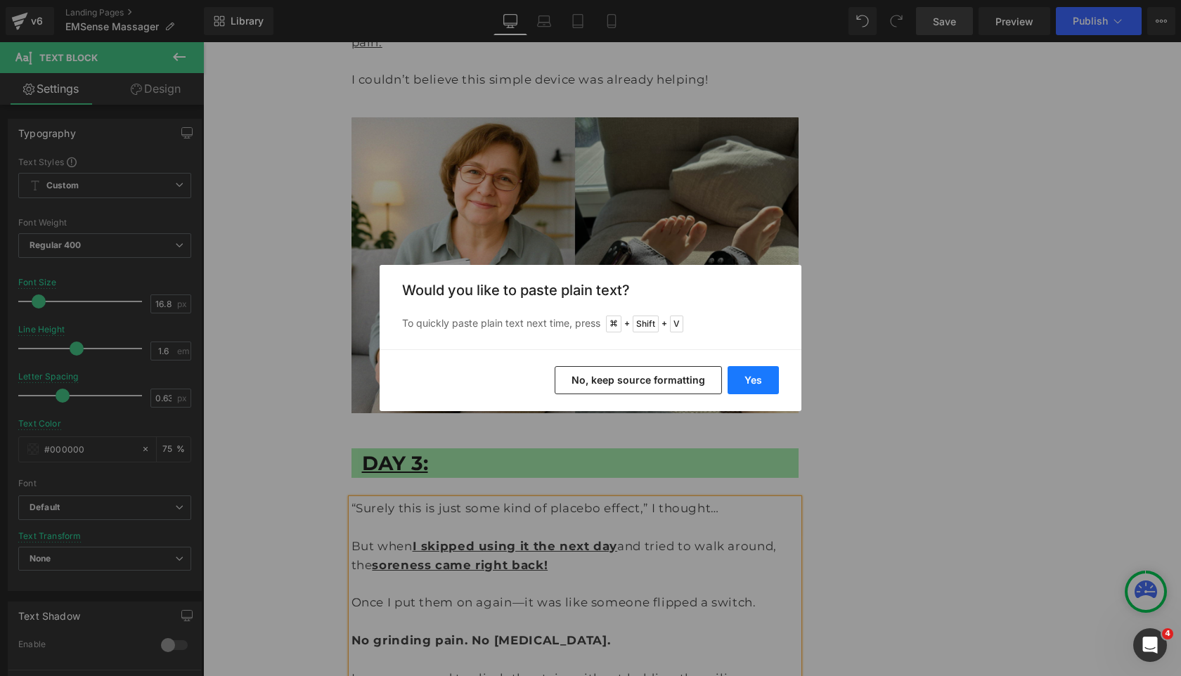
click at [732, 376] on button "Yes" at bounding box center [752, 380] width 51 height 28
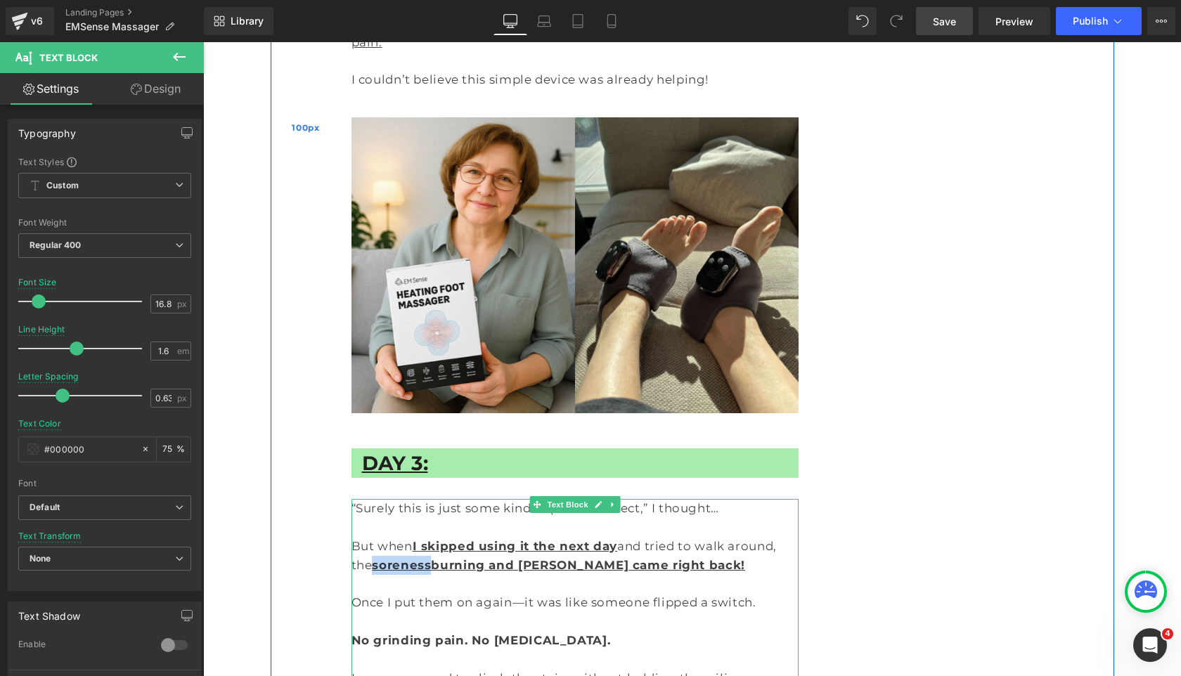
drag, startPoint x: 405, startPoint y: 231, endPoint x: 278, endPoint y: 231, distance: 127.2
click at [278, 231] on div "Doctor of Physical Therapy Warns: Use This on Your Feet for 15 Minutes and See …" at bounding box center [692, 127] width 843 height 14603
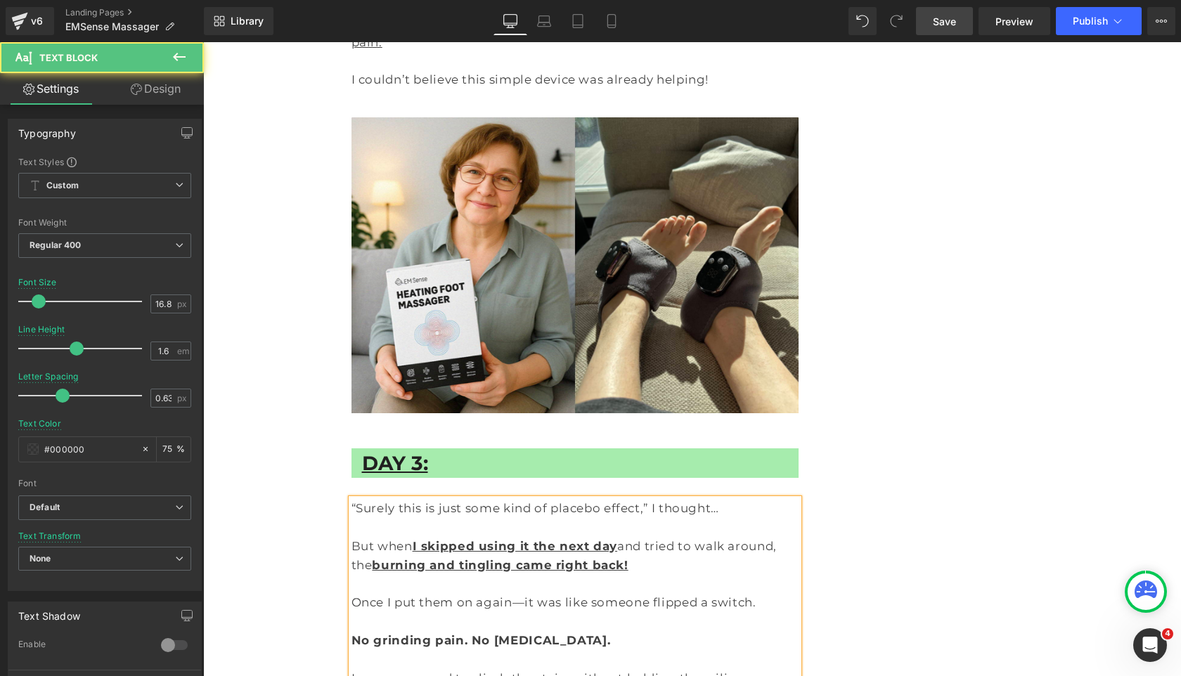
click at [792, 537] on p "But when I skipped using it the next day and tried to walk around, the burning …" at bounding box center [575, 556] width 448 height 38
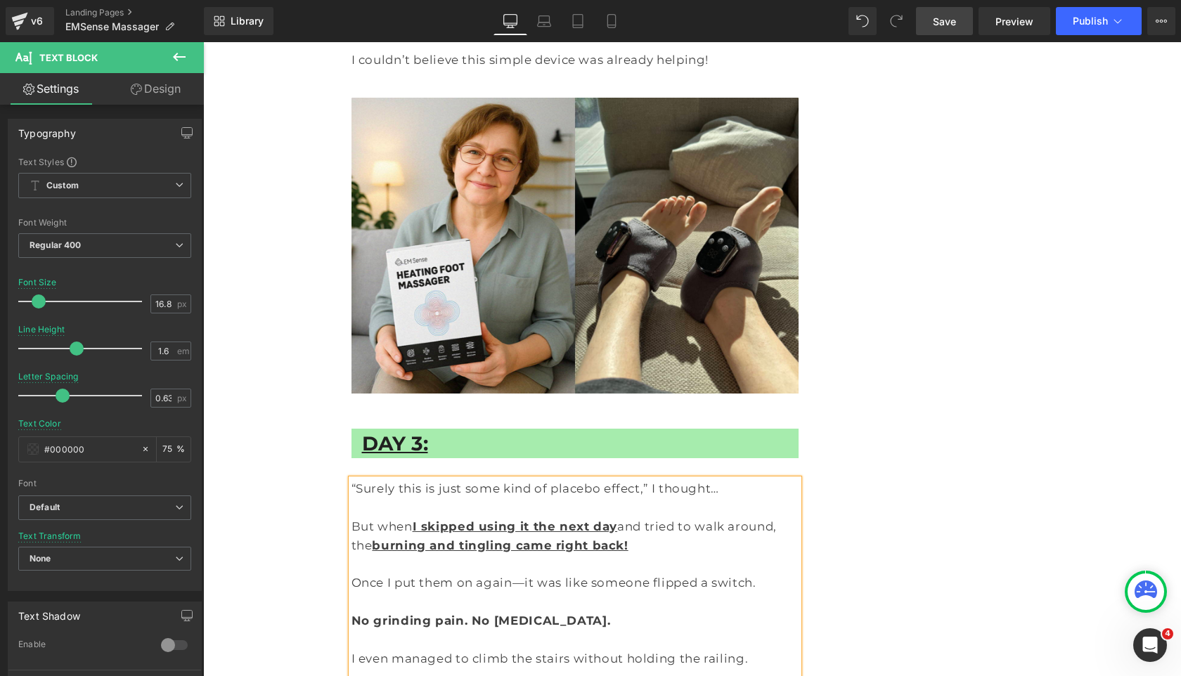
scroll to position [7299, 0]
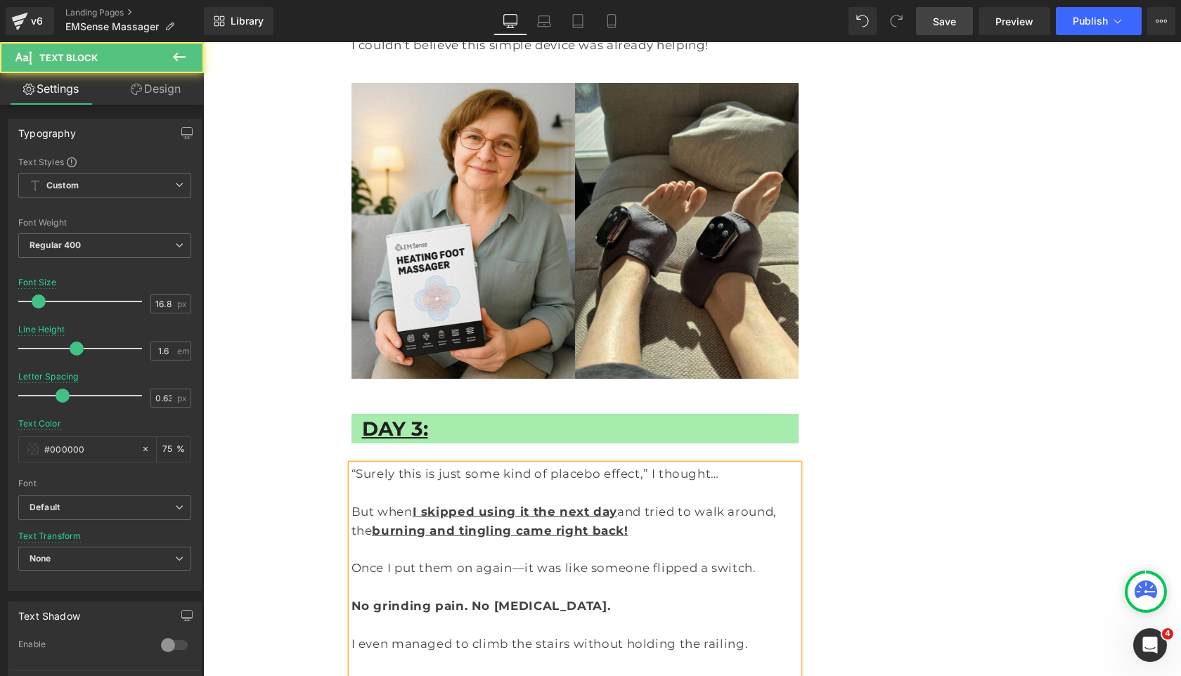
drag, startPoint x: 640, startPoint y: 555, endPoint x: 409, endPoint y: 492, distance: 239.7
drag, startPoint x: 420, startPoint y: 499, endPoint x: 271, endPoint y: 498, distance: 148.3
click at [284, 499] on div "Doctor of Physical Therapy Warns: Use This on Your Feet for 15 Minutes and See …" at bounding box center [692, 65] width 843 height 14547
drag, startPoint x: 450, startPoint y: 529, endPoint x: 353, endPoint y: 519, distance: 97.6
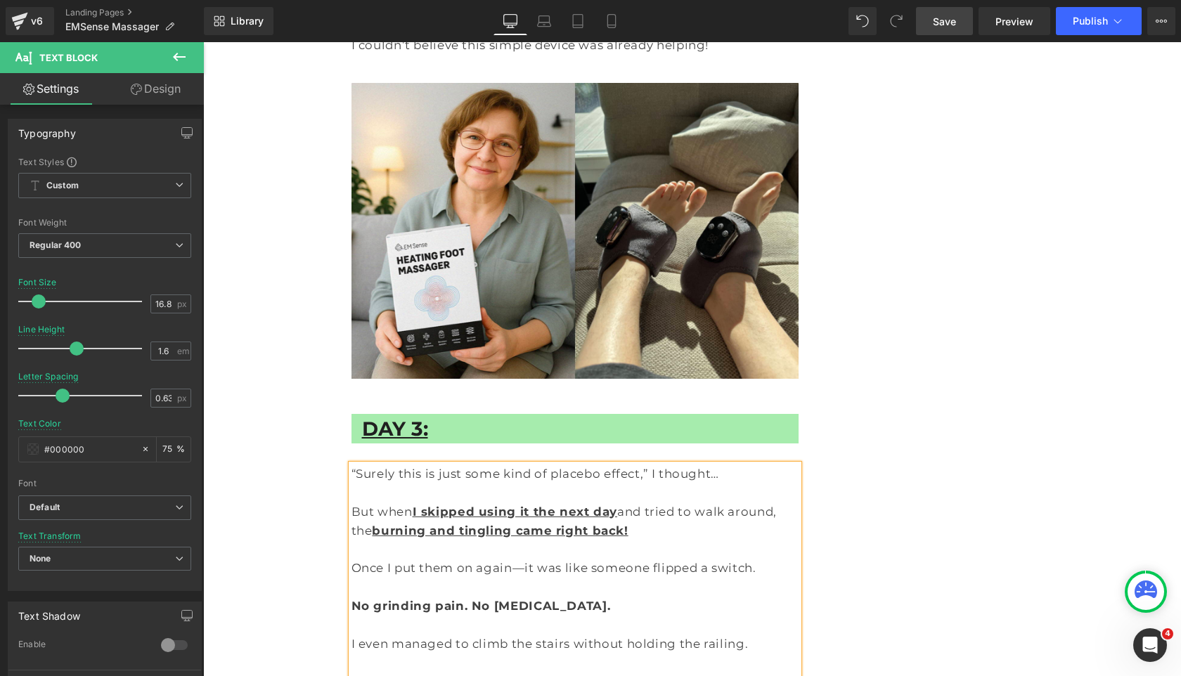
click at [586, 505] on strong "I skipped using it the next day" at bounding box center [515, 512] width 205 height 14
click at [935, 25] on span "Save" at bounding box center [944, 21] width 23 height 15
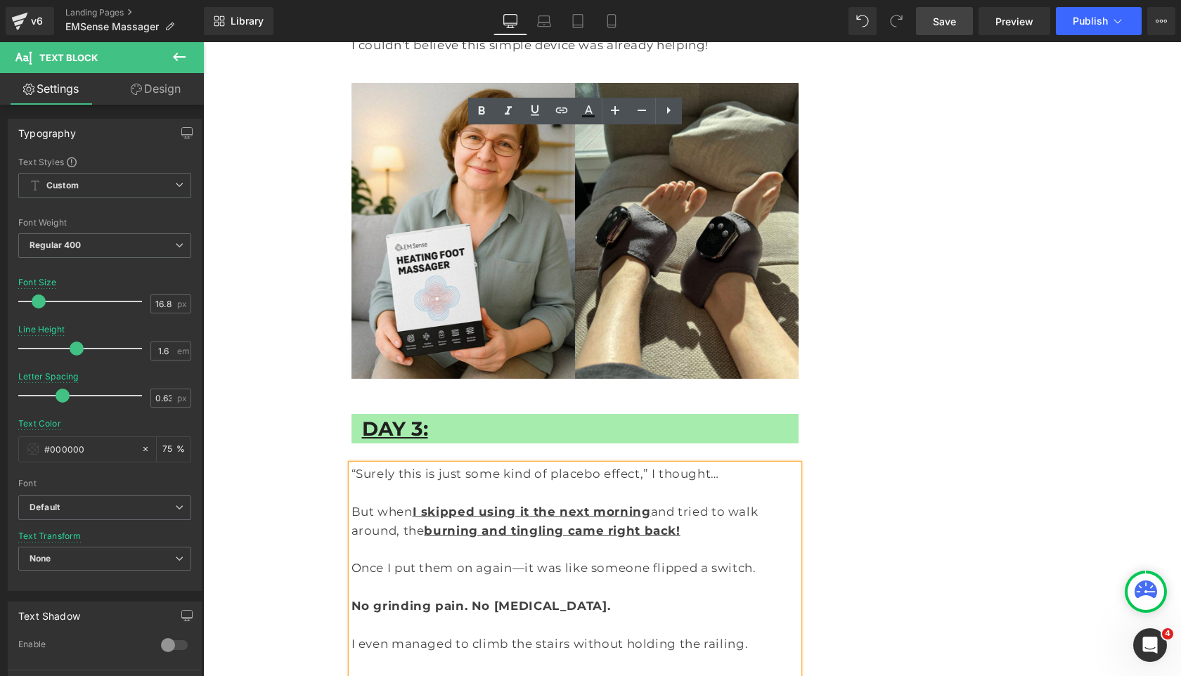
drag, startPoint x: 409, startPoint y: 543, endPoint x: 351, endPoint y: 518, distance: 62.7
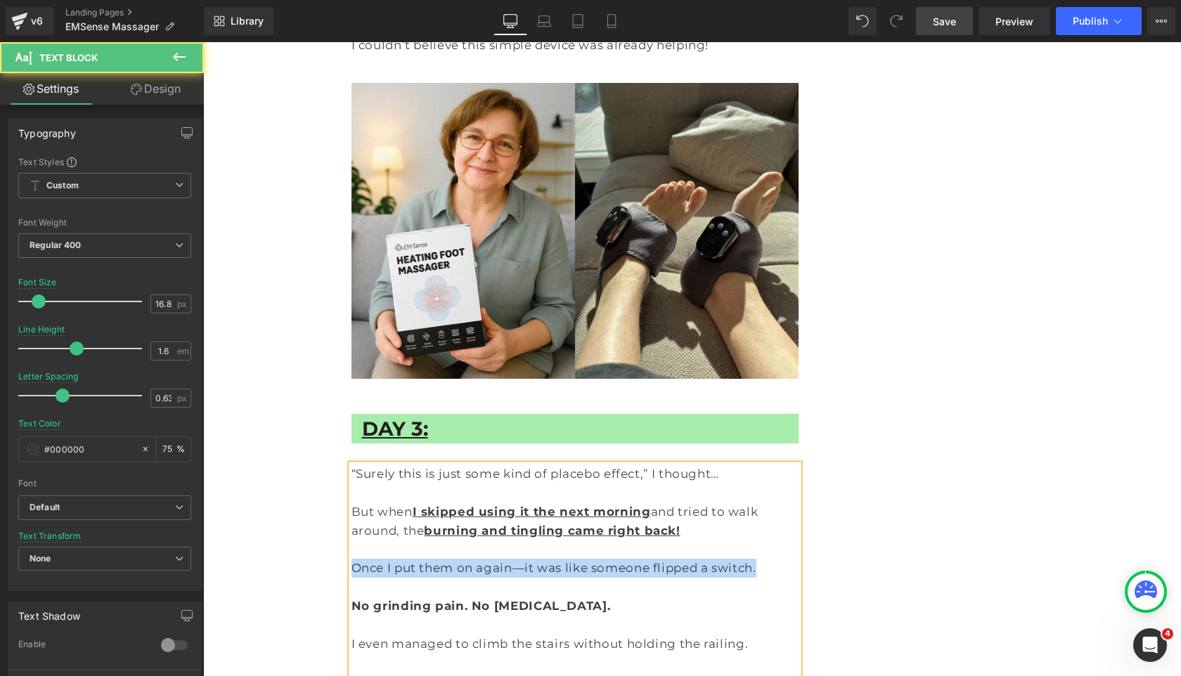
drag, startPoint x: 717, startPoint y: 235, endPoint x: 334, endPoint y: 238, distance: 383.0
click at [334, 238] on div "Doctor of Physical Therapy Warns: Use This on Your Feet for 15 Minutes and See …" at bounding box center [692, 56] width 843 height 14528
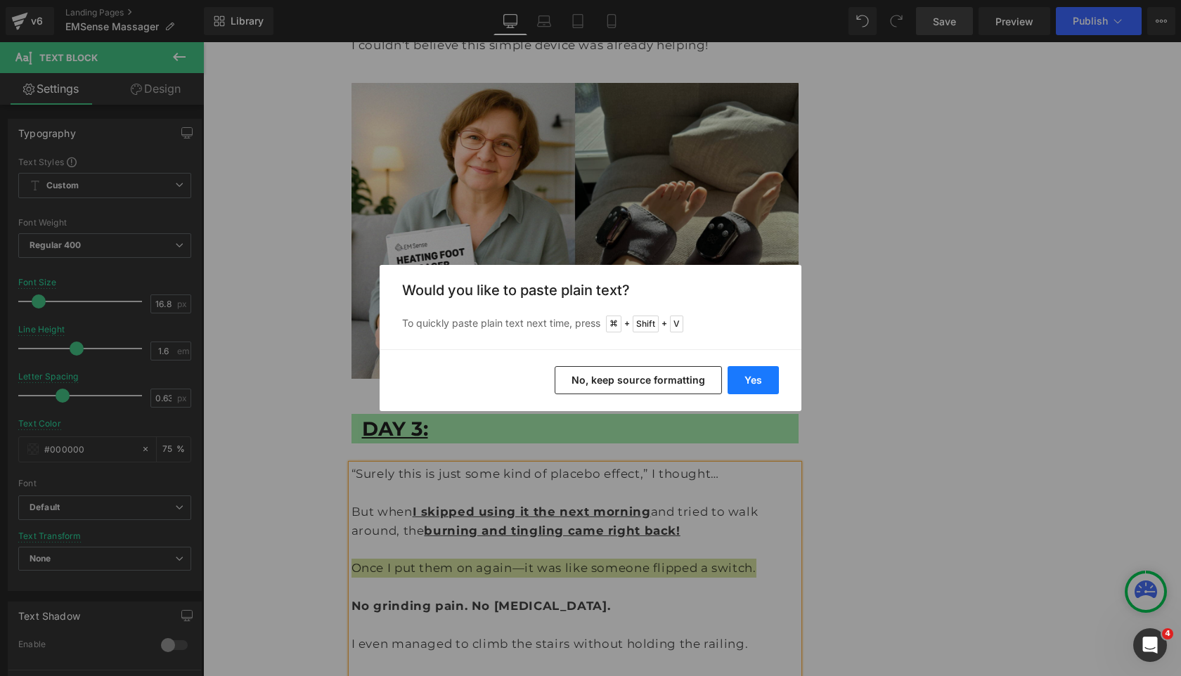
click at [748, 387] on button "Yes" at bounding box center [752, 380] width 51 height 28
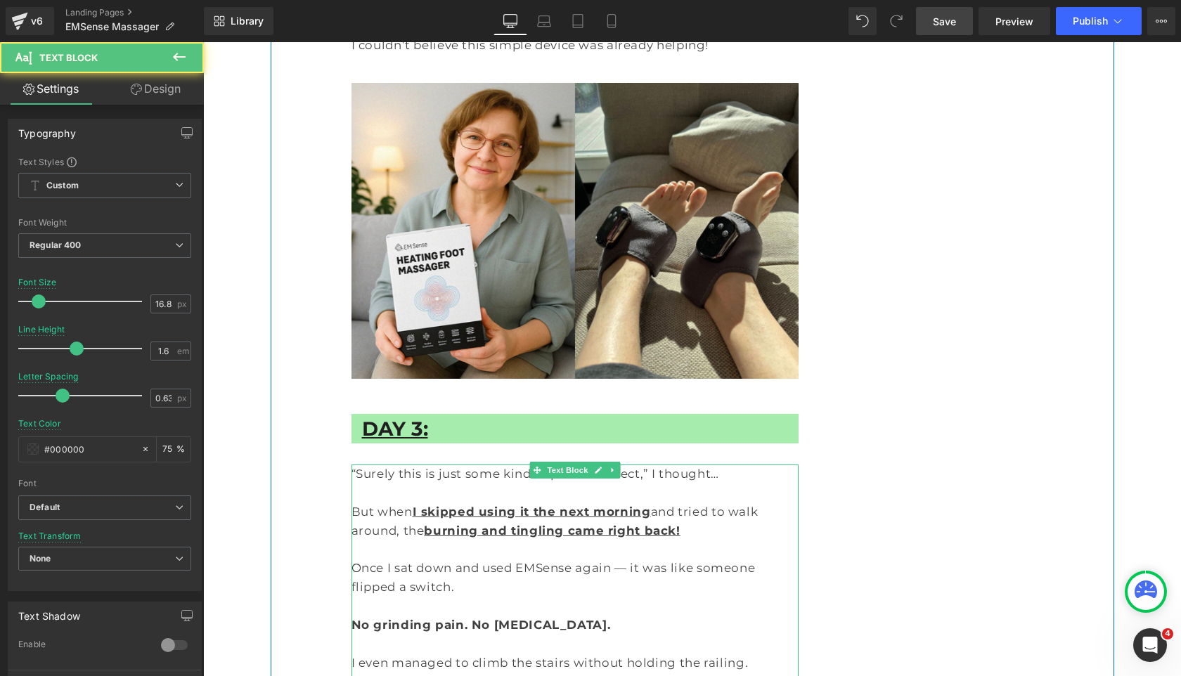
click at [359, 559] on p "Once I sat down and used EMSense again — it was like someone flipped a switch." at bounding box center [575, 578] width 448 height 38
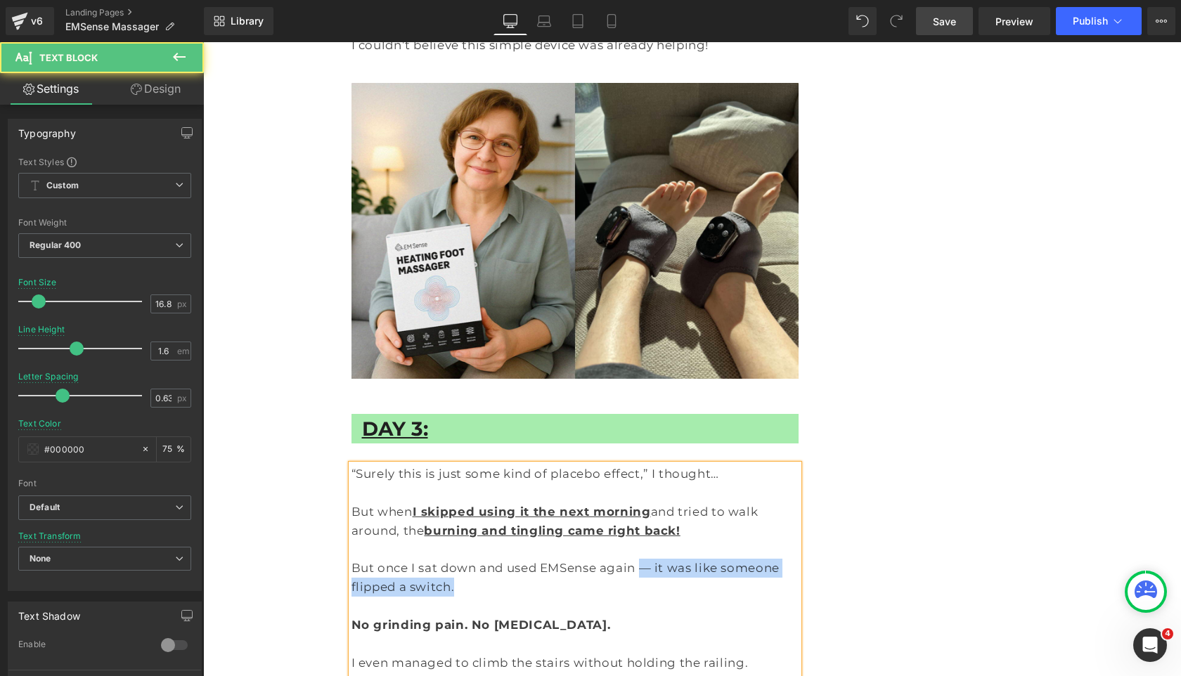
drag, startPoint x: 617, startPoint y: 231, endPoint x: 702, endPoint y: 251, distance: 87.3
click at [702, 559] on p "But once I sat down and used EMSense again — it was like someone flipped a swit…" at bounding box center [575, 578] width 448 height 38
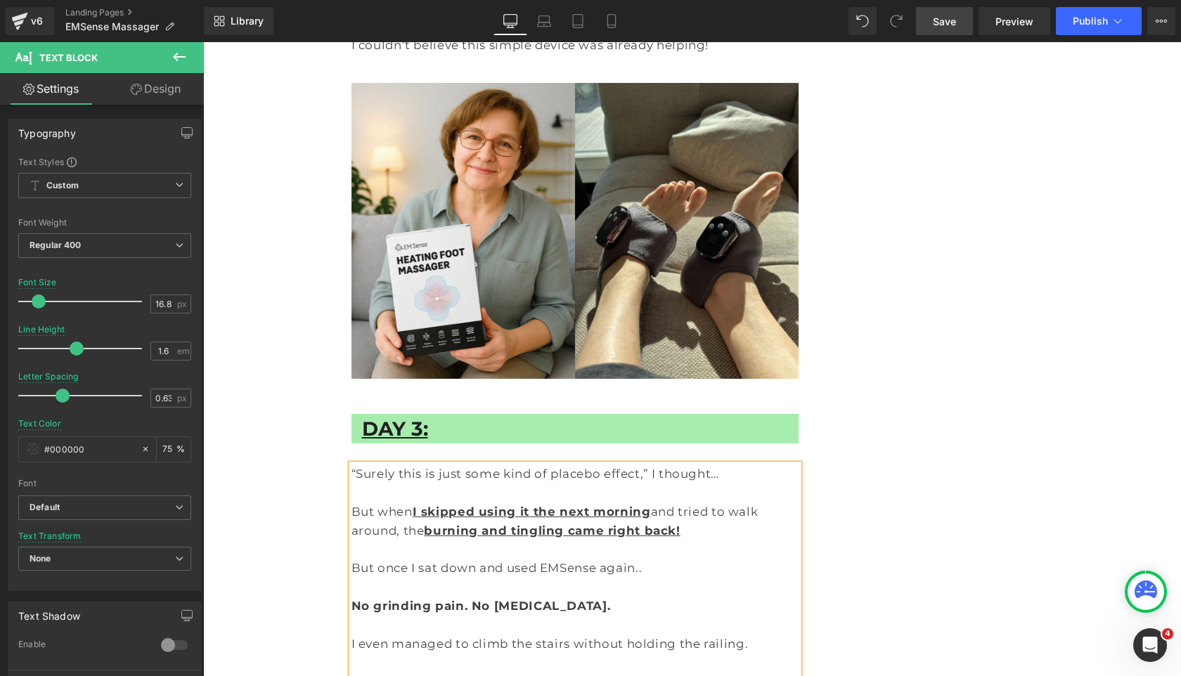
scroll to position [7319, 0]
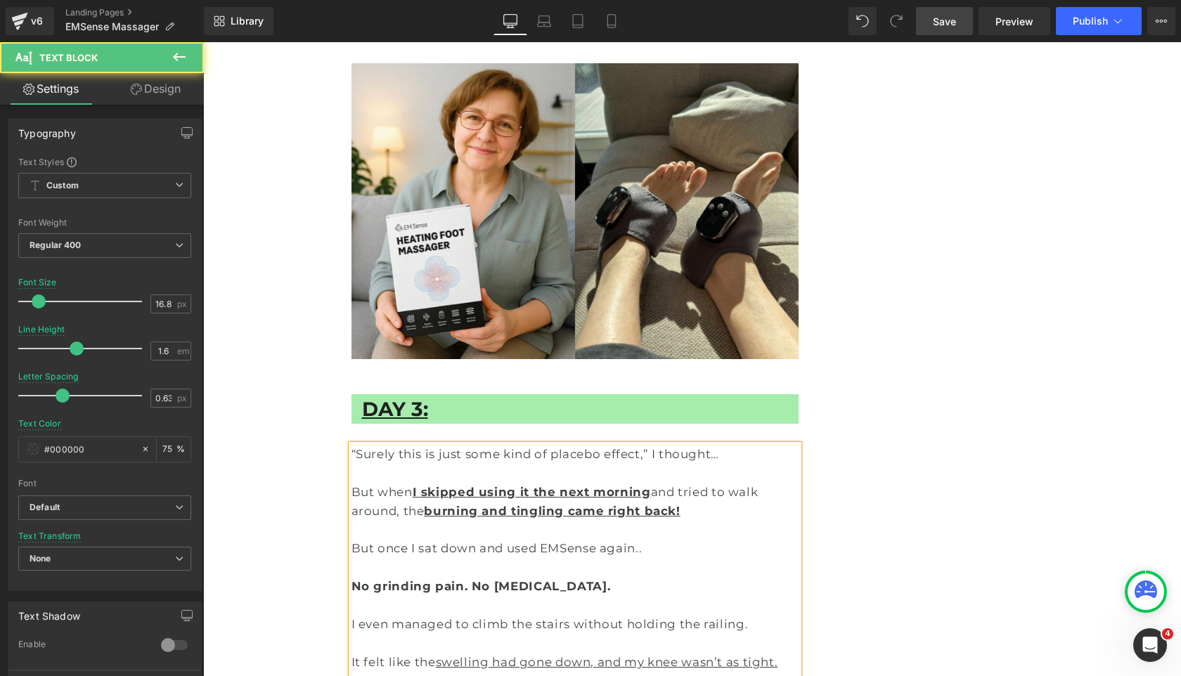
drag, startPoint x: 557, startPoint y: 556, endPoint x: 275, endPoint y: 556, distance: 281.8
click at [275, 556] on div "Doctor of Physical Therapy Warns: Use This on Your Feet for 15 Minutes and See …" at bounding box center [692, 36] width 843 height 14528
click at [459, 579] on strong "No grinding pain. No stiffness." at bounding box center [480, 586] width 259 height 14
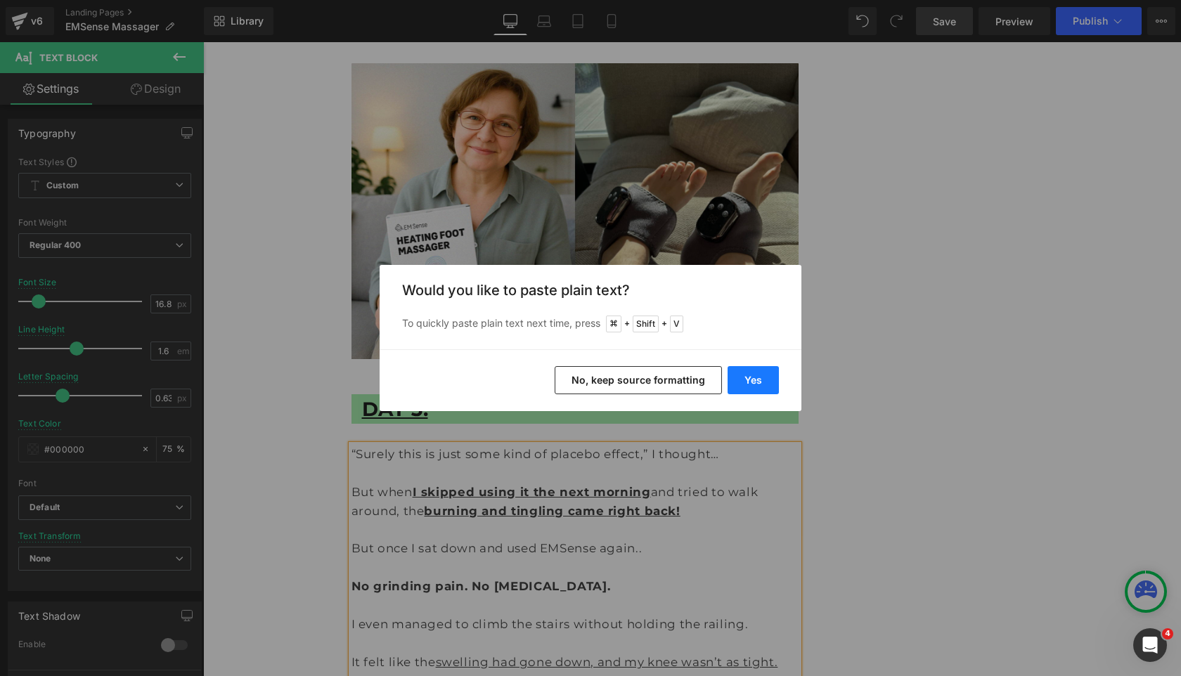
click at [753, 380] on button "Yes" at bounding box center [752, 380] width 51 height 28
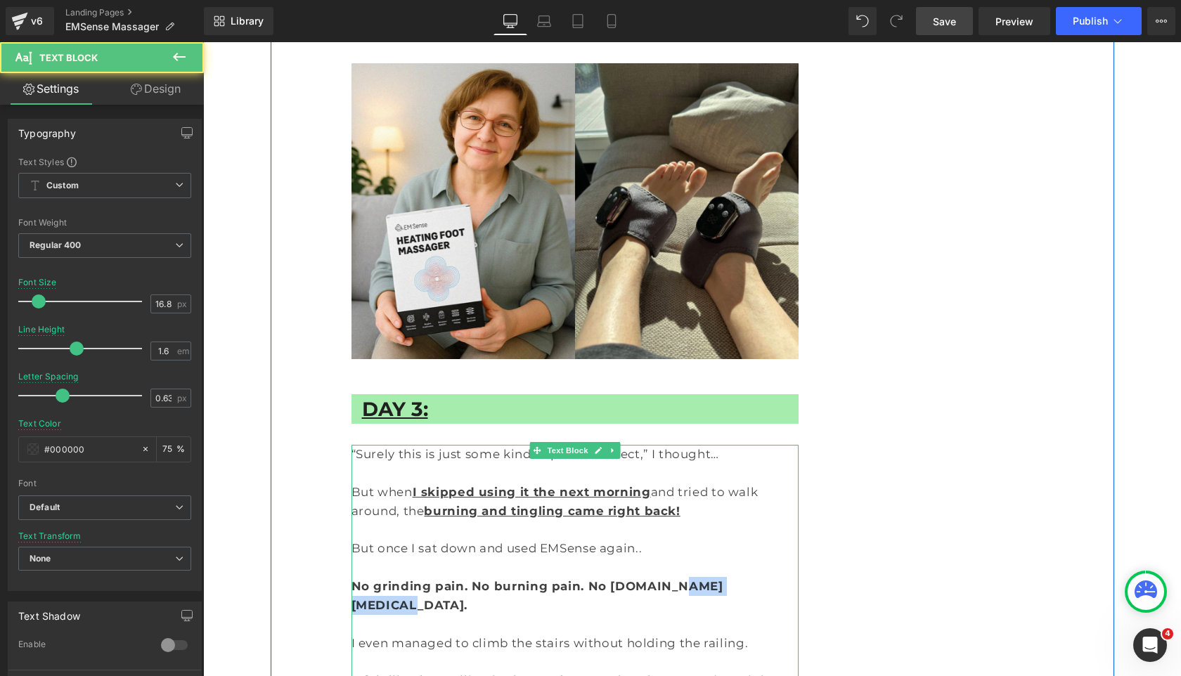
drag, startPoint x: 646, startPoint y: 254, endPoint x: 723, endPoint y: 252, distance: 77.3
click at [723, 579] on strong "No grinding pain. No burning pain. No heaviness.No stiffness." at bounding box center [537, 595] width 372 height 33
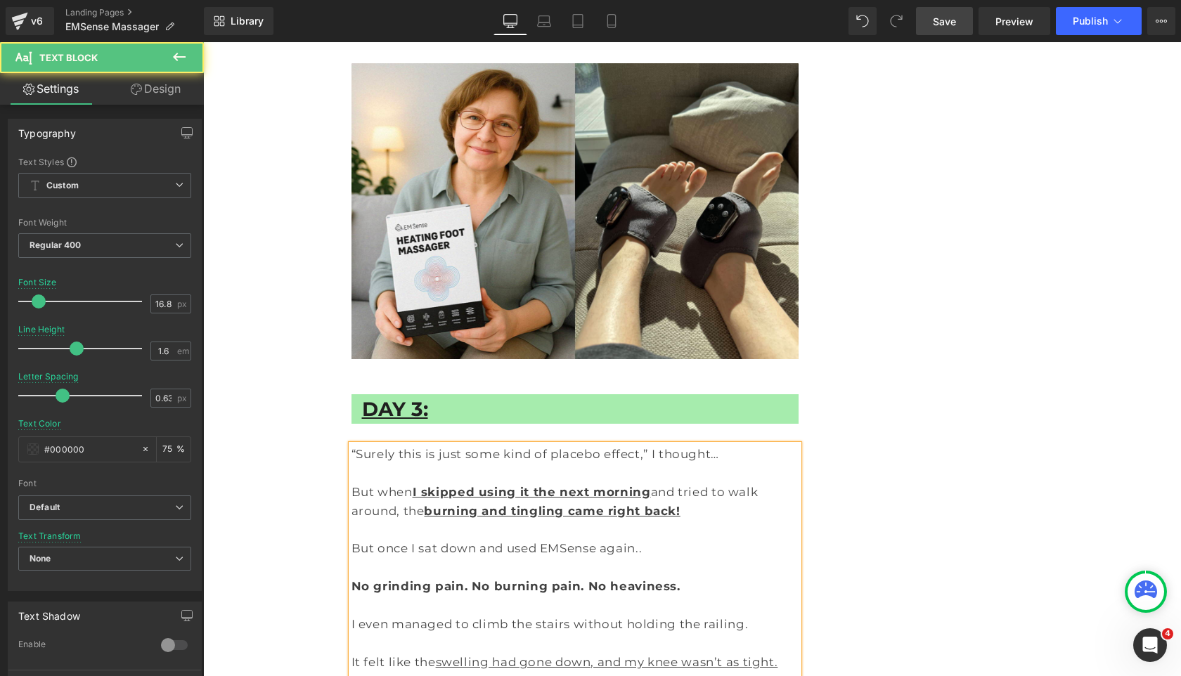
drag, startPoint x: 459, startPoint y: 249, endPoint x: 278, endPoint y: 249, distance: 181.3
click at [278, 249] on div "Doctor of Physical Therapy Warns: Use This on Your Feet for 15 Minutes and See …" at bounding box center [692, 36] width 843 height 14528
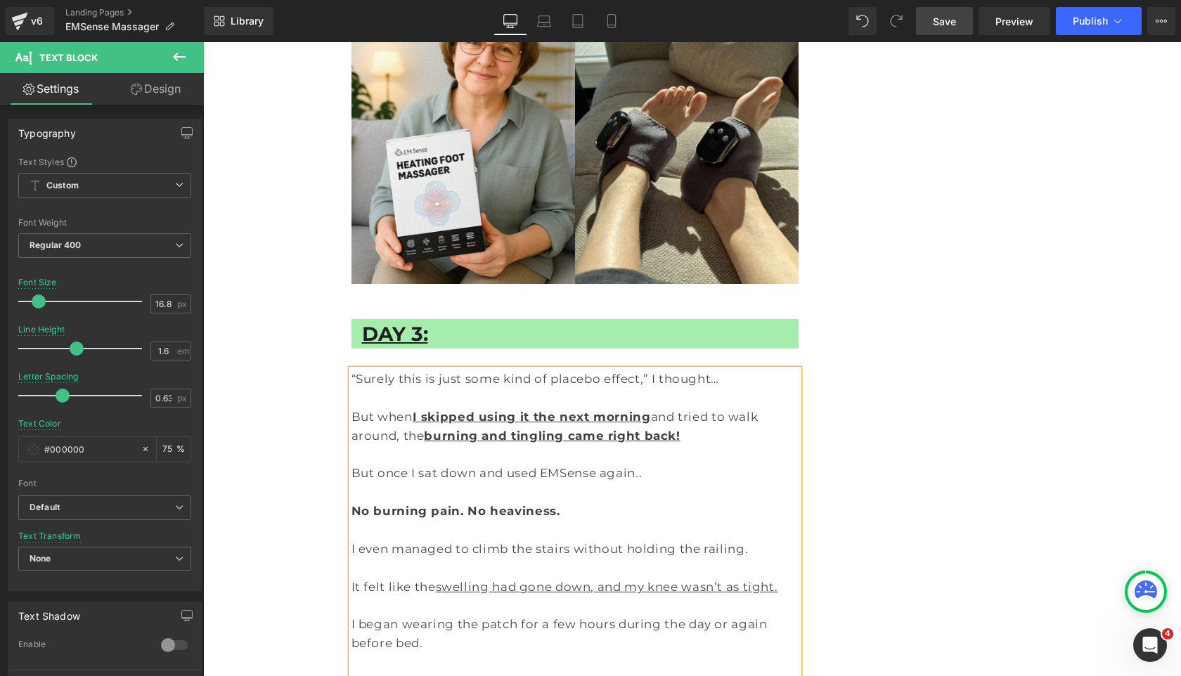
scroll to position [7404, 0]
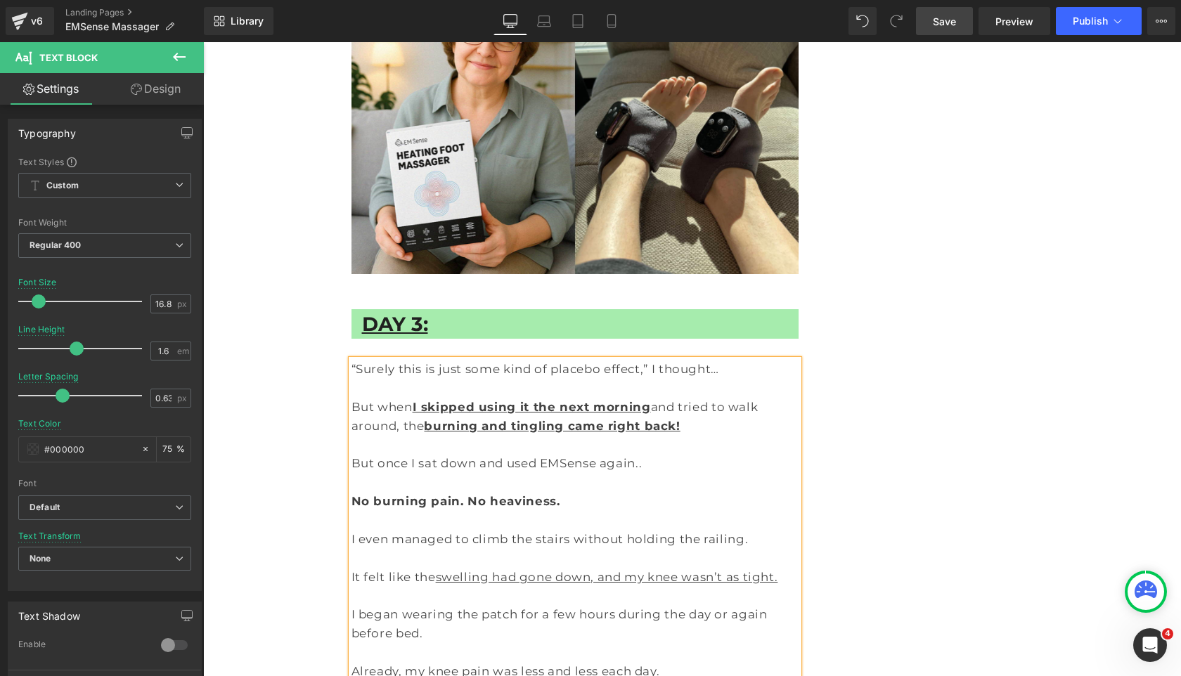
drag, startPoint x: 352, startPoint y: 540, endPoint x: 652, endPoint y: 635, distance: 314.7
click at [652, 635] on div "“Surely this is just some kind of placebo effect,” I thought… But when I skippe…" at bounding box center [575, 681] width 448 height 642
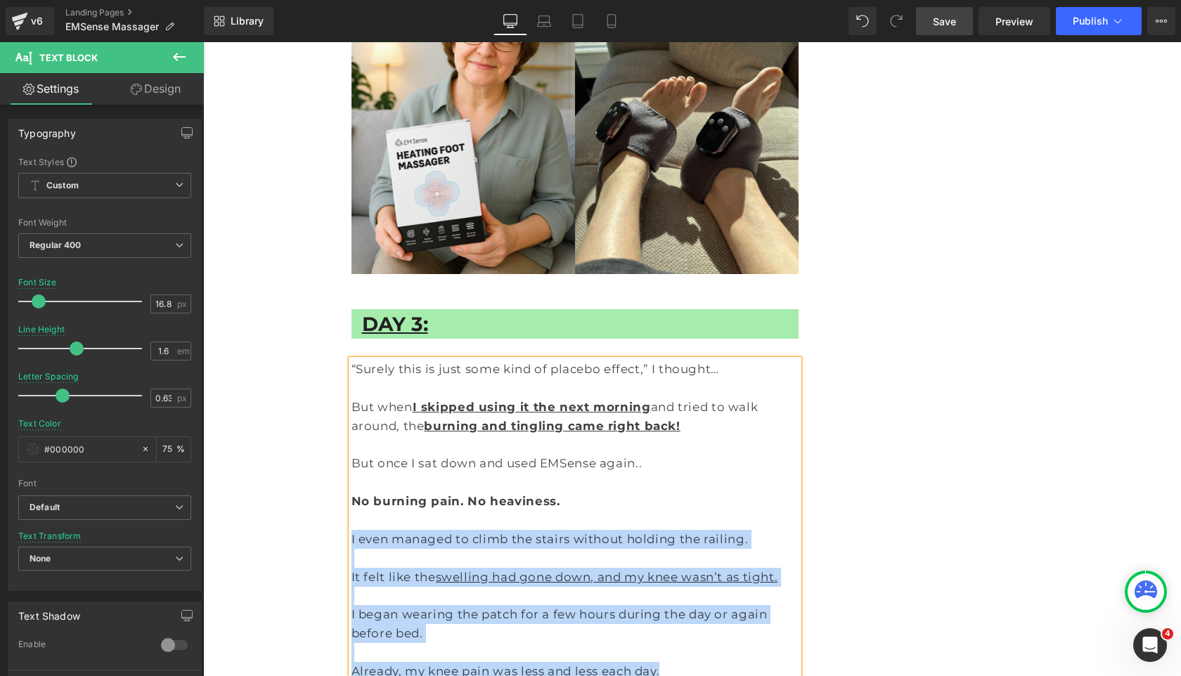
drag, startPoint x: 668, startPoint y: 326, endPoint x: 341, endPoint y: 200, distance: 351.1
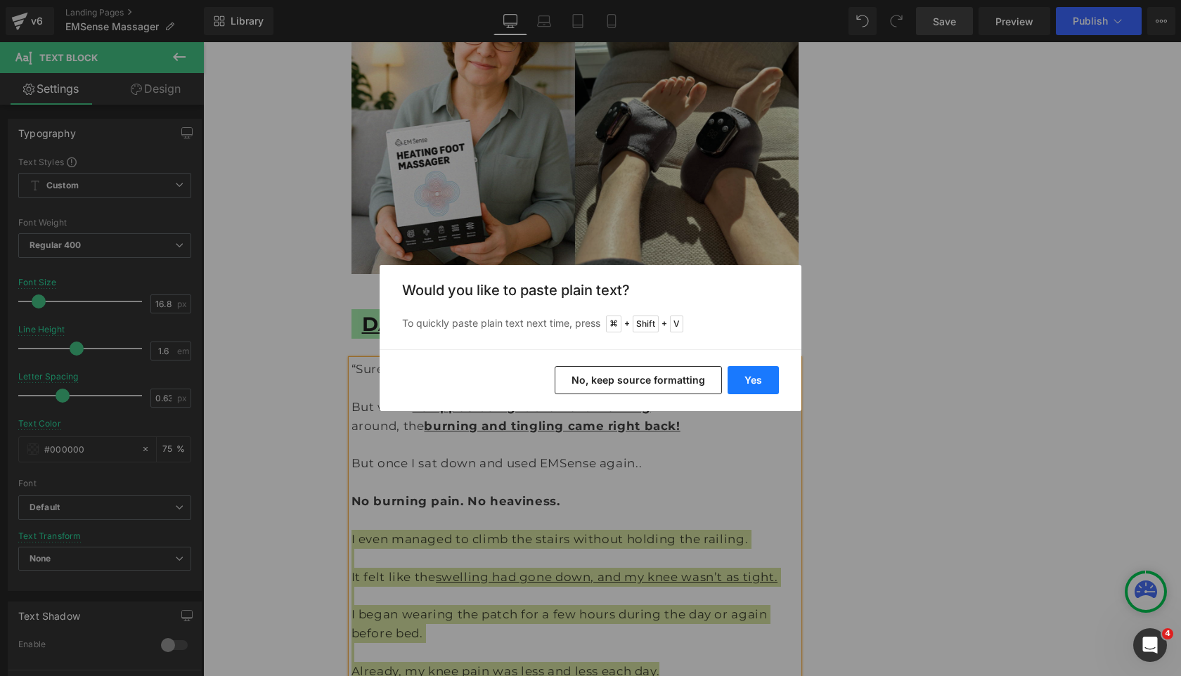
click at [753, 380] on button "Yes" at bounding box center [752, 380] width 51 height 28
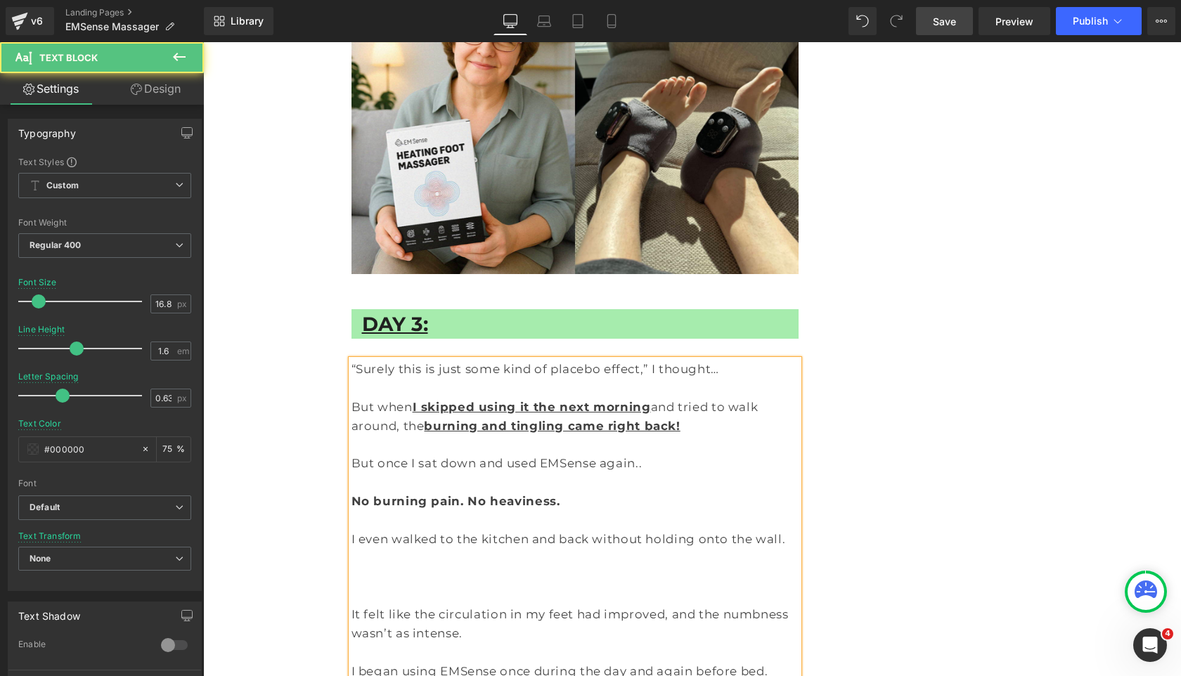
click at [415, 586] on p at bounding box center [575, 595] width 448 height 19
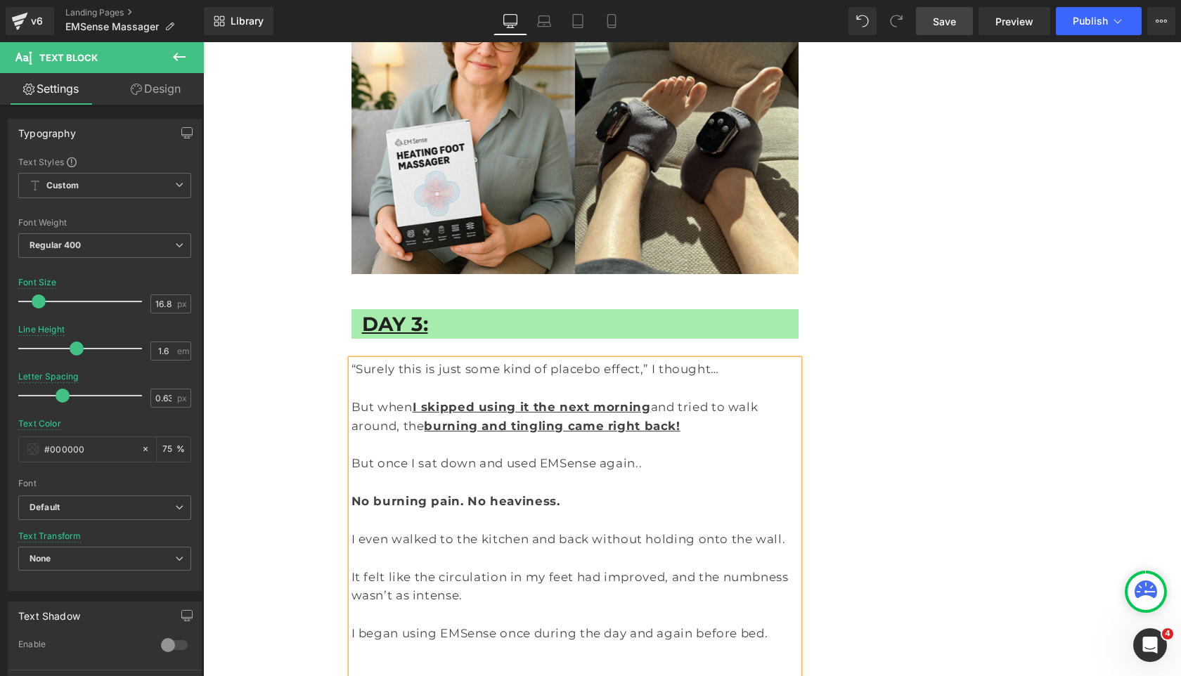
drag, startPoint x: 428, startPoint y: 244, endPoint x: 625, endPoint y: 240, distance: 196.8
click at [625, 568] on p "It felt like the circulation in my feet had improved, and the numbness wasn’t a…" at bounding box center [575, 587] width 448 height 38
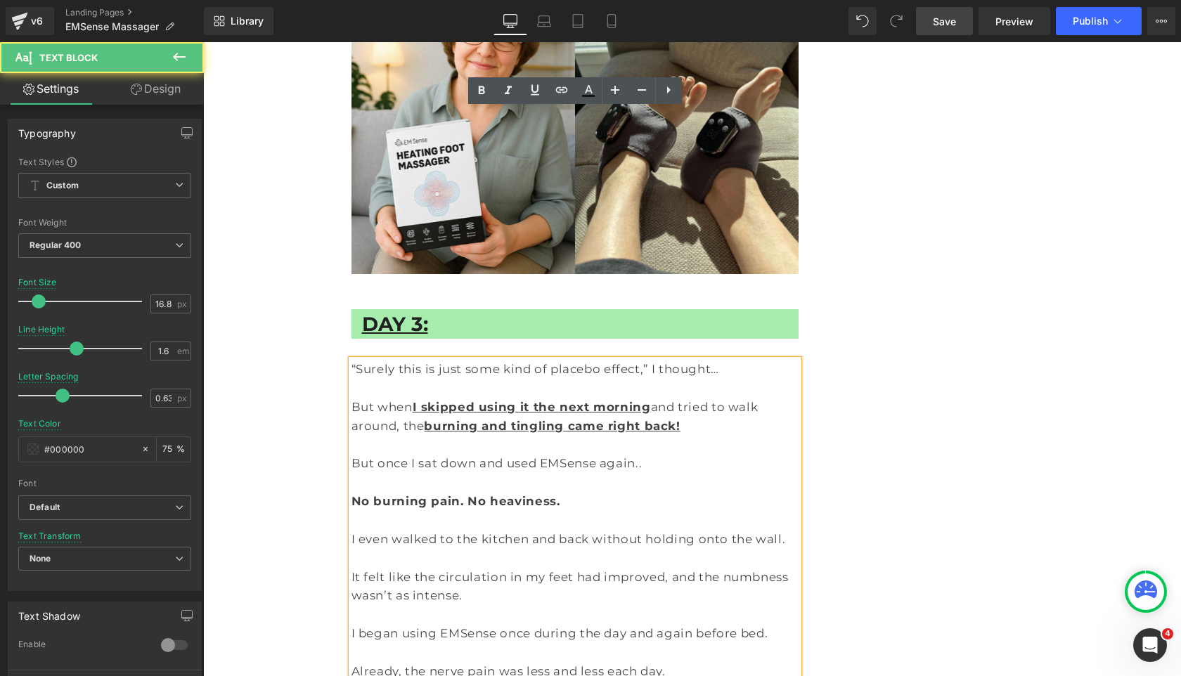
click at [441, 568] on p "It felt like the circulation in my feet had improved, and the numbness wasn’t a…" at bounding box center [575, 587] width 448 height 38
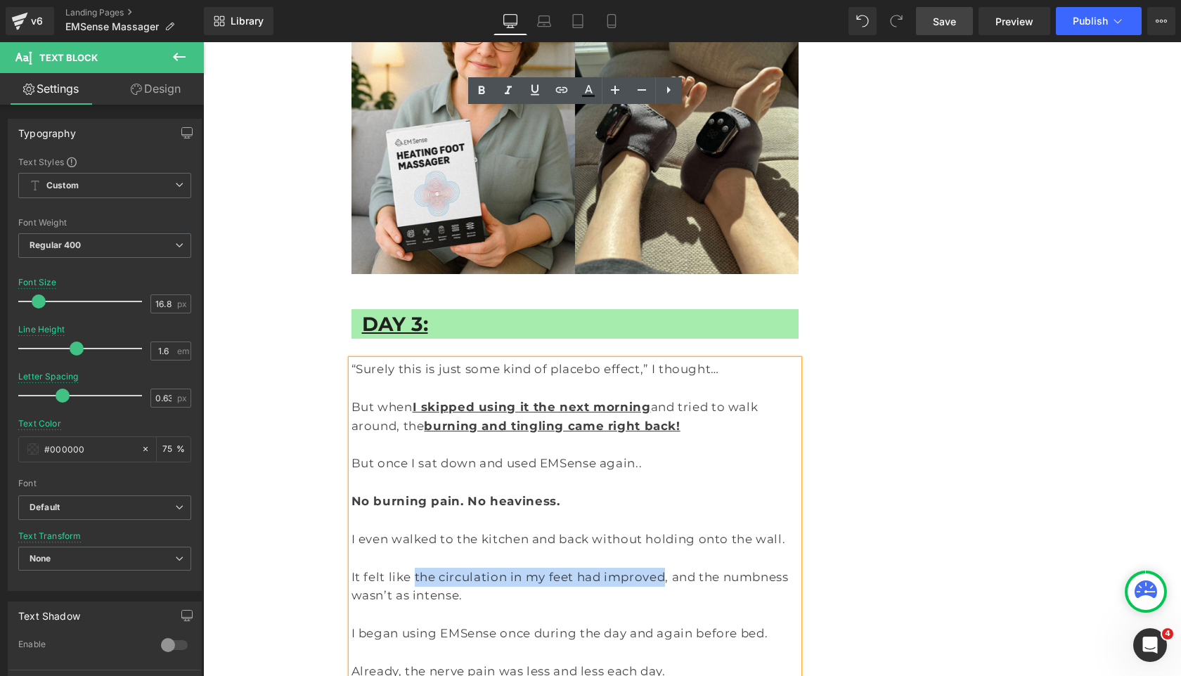
drag, startPoint x: 407, startPoint y: 242, endPoint x: 623, endPoint y: 241, distance: 216.5
click at [623, 568] on p "It felt like the circulation in my feet had improved, and the numbness wasn’t a…" at bounding box center [575, 587] width 448 height 38
click at [538, 89] on icon at bounding box center [534, 90] width 17 height 17
click at [662, 568] on p "It felt like the circulation in my feet had improved , and the numbness wasn’t …" at bounding box center [575, 587] width 448 height 38
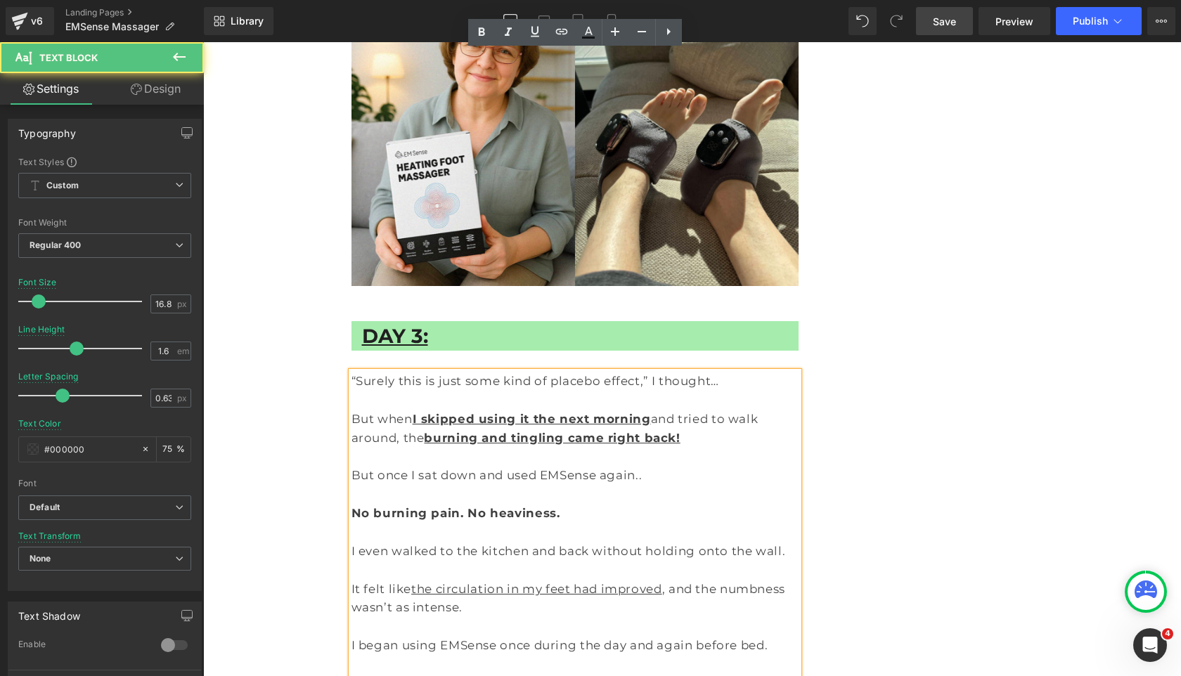
scroll to position [7361, 0]
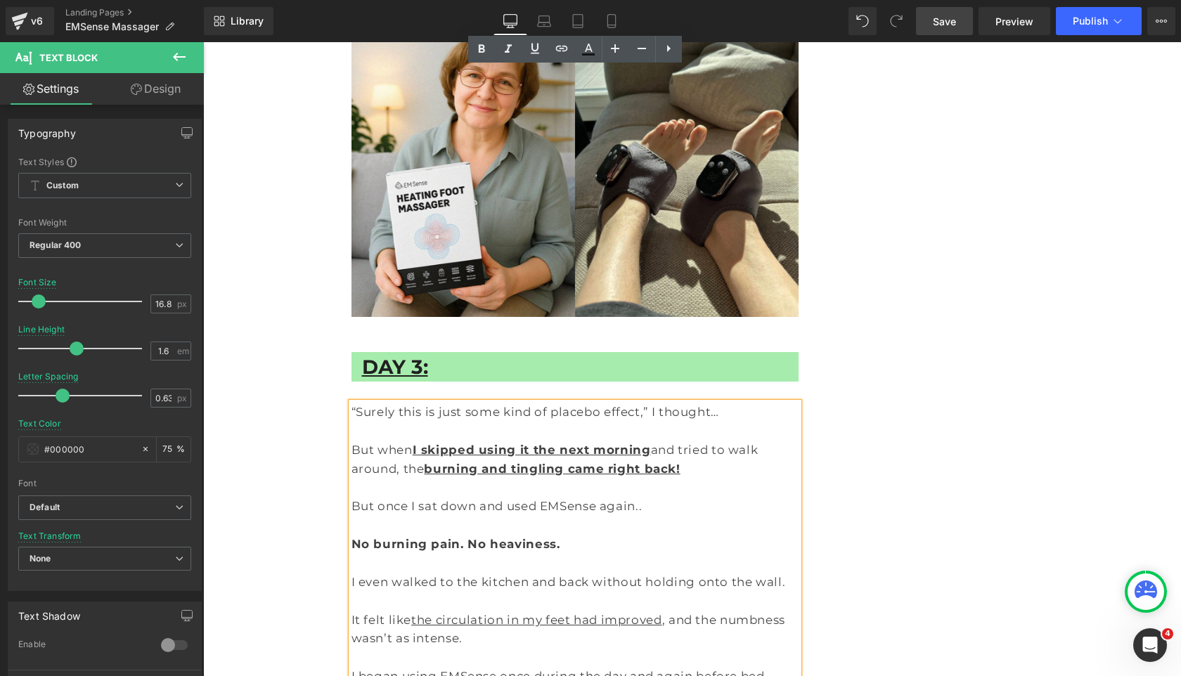
drag, startPoint x: 391, startPoint y: 247, endPoint x: 361, endPoint y: 248, distance: 30.9
click at [361, 573] on p "I even walked to the kitchen and back without holding onto the wall." at bounding box center [575, 582] width 448 height 19
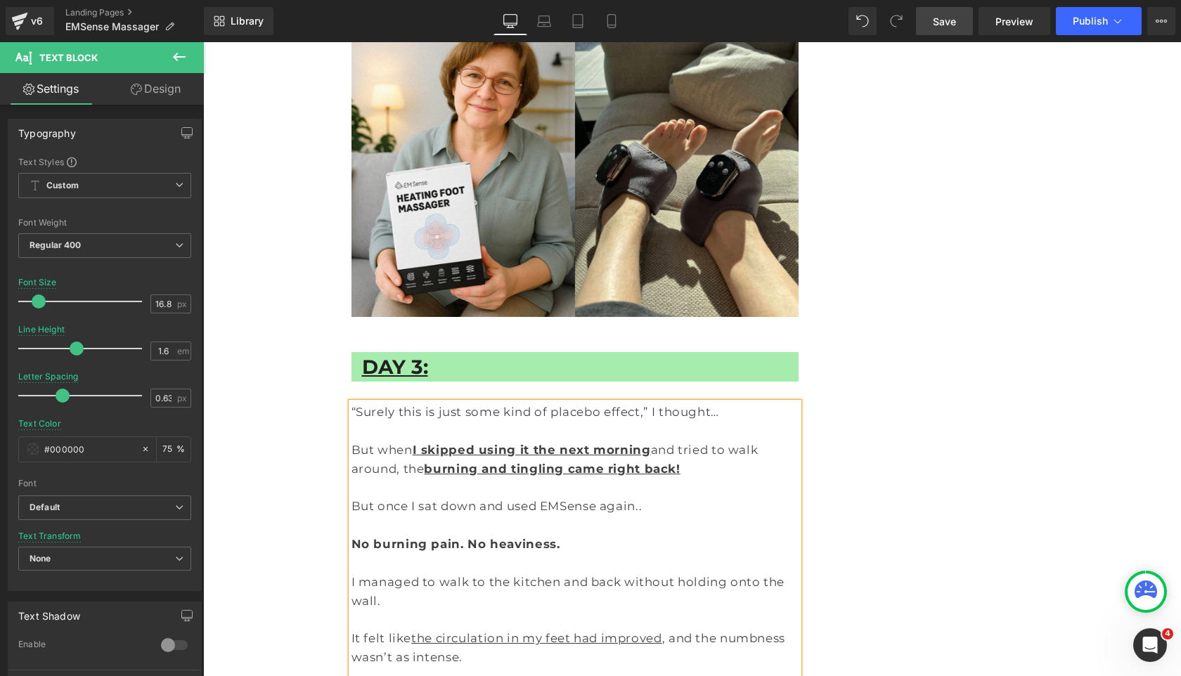
click at [600, 611] on p at bounding box center [575, 620] width 448 height 19
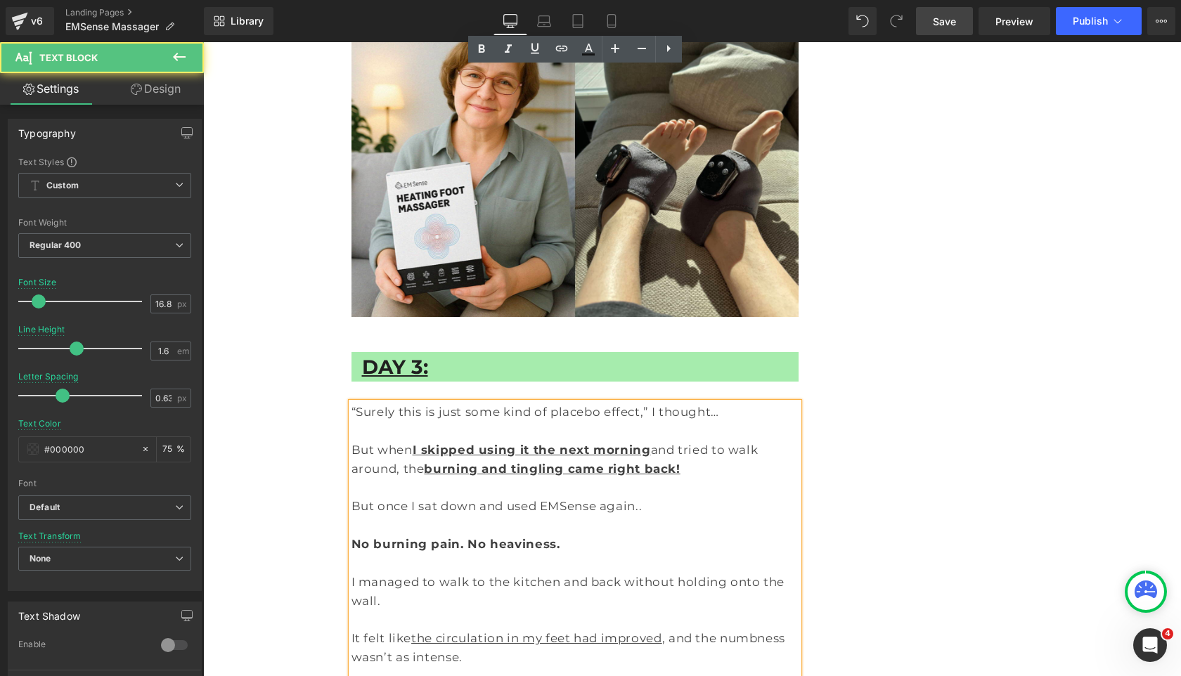
click at [754, 573] on p "I managed to walk to the kitchen and back without holding onto the wall." at bounding box center [575, 592] width 448 height 38
drag, startPoint x: 365, startPoint y: 209, endPoint x: 334, endPoint y: 209, distance: 30.9
click at [344, 209] on div "Doctor of Physical Therapy Warns: Use This on Your Feet for 15 Minutes and See …" at bounding box center [575, 7] width 469 height 14526
drag, startPoint x: 472, startPoint y: 209, endPoint x: 472, endPoint y: 226, distance: 16.9
click at [472, 537] on strong "No burning pain. No heaviness." at bounding box center [455, 544] width 209 height 14
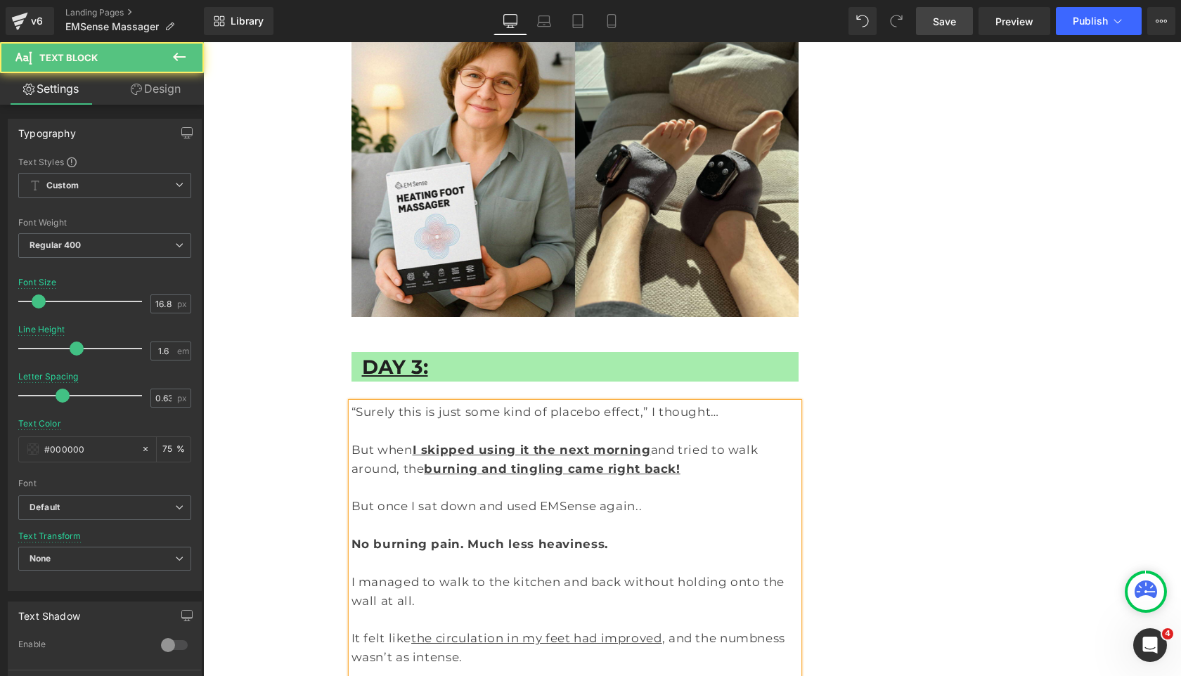
click at [507, 629] on p "It felt like the circulation in my feet had improved , and the numbness wasn’t …" at bounding box center [575, 648] width 448 height 38
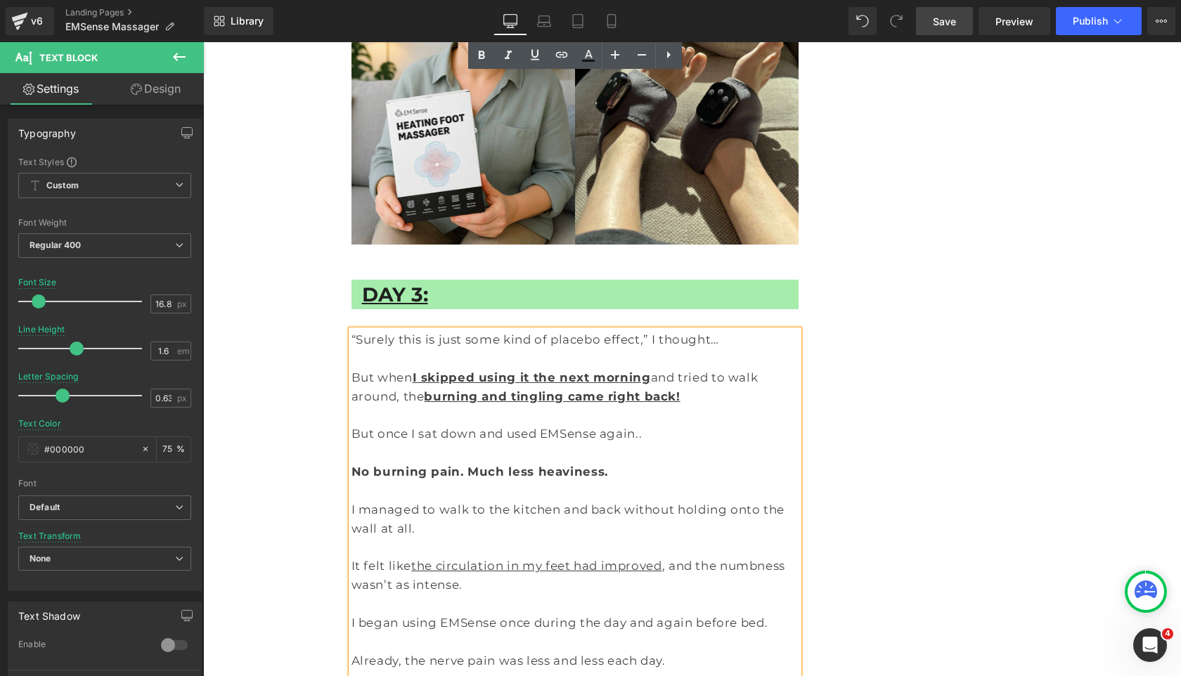
scroll to position [7438, 0]
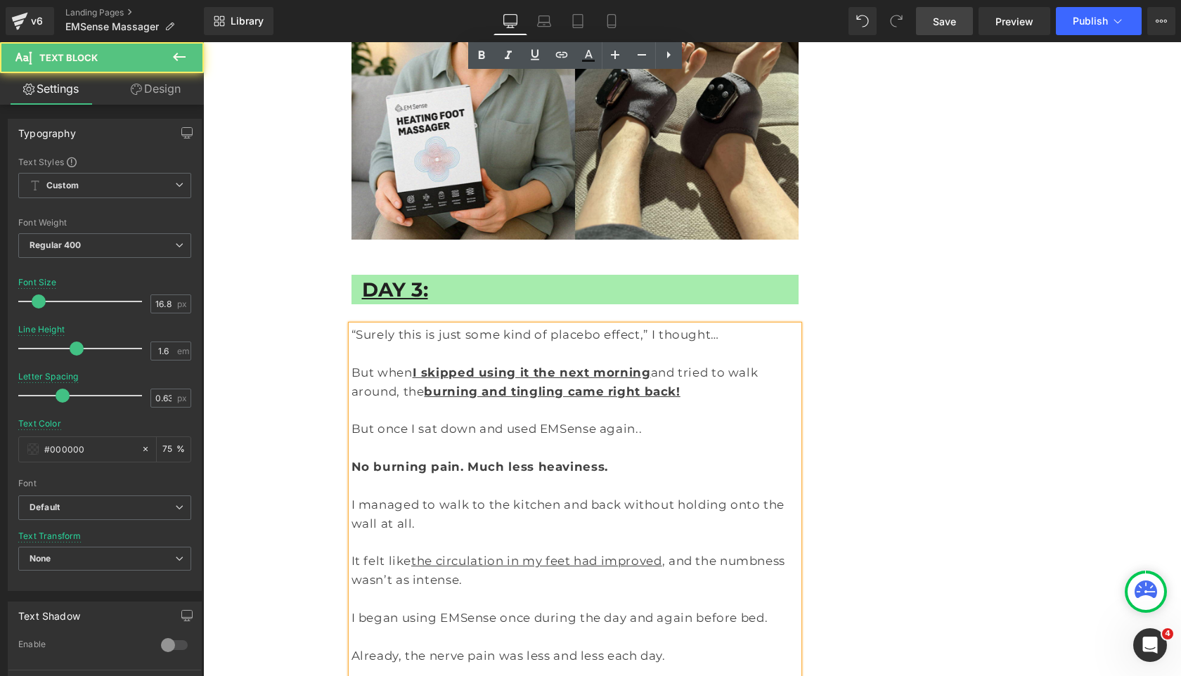
drag, startPoint x: 451, startPoint y: 369, endPoint x: 667, endPoint y: 625, distance: 334.6
click at [667, 625] on div "“Surely this is just some kind of placebo effect,” I thought… But when I skippe…" at bounding box center [575, 655] width 448 height 661
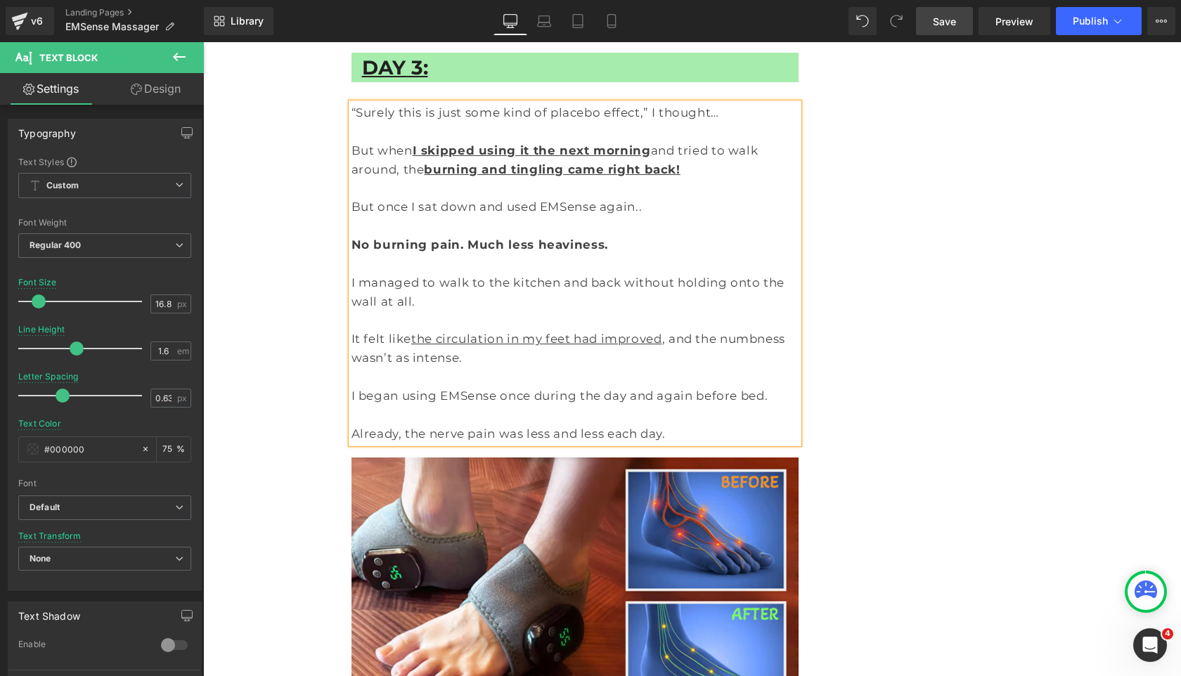
scroll to position [7668, 0]
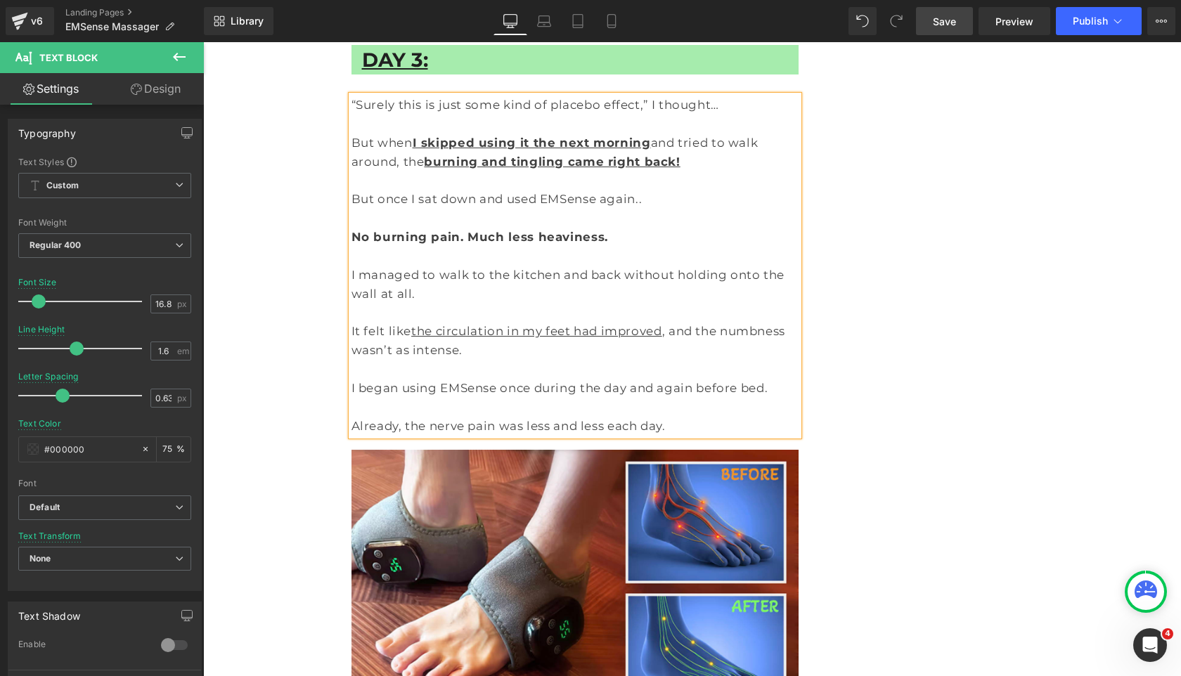
click at [940, 23] on span "Save" at bounding box center [944, 21] width 23 height 15
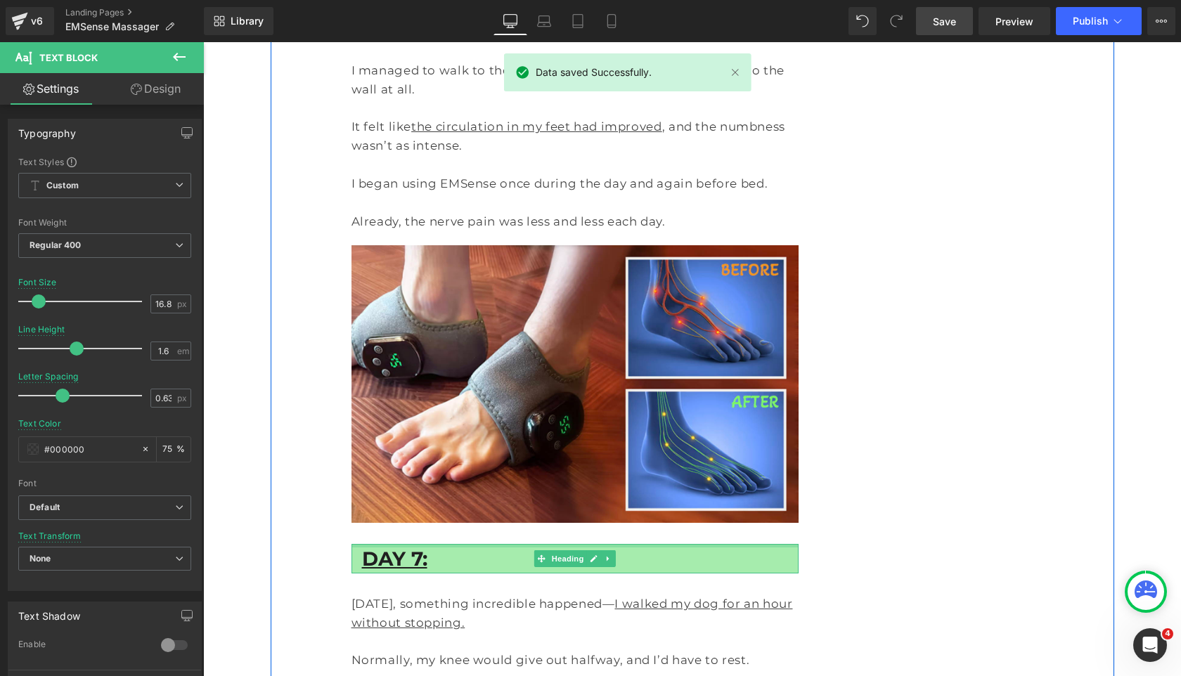
scroll to position [7880, 0]
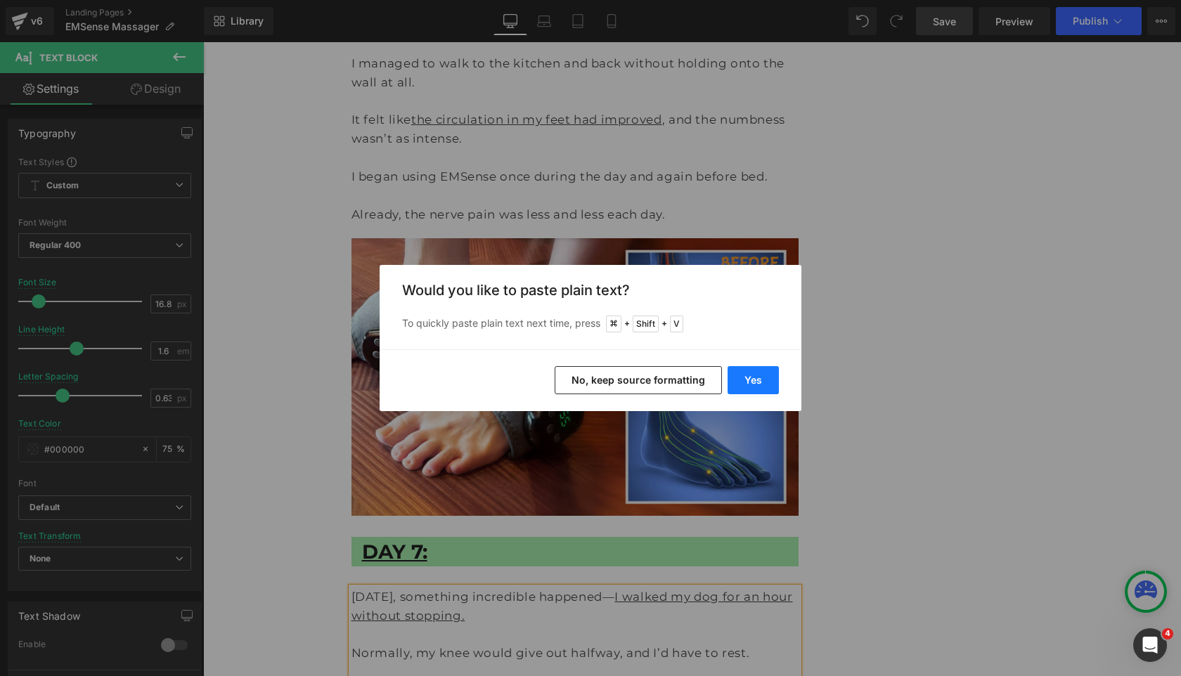
click at [761, 377] on button "Yes" at bounding box center [752, 380] width 51 height 28
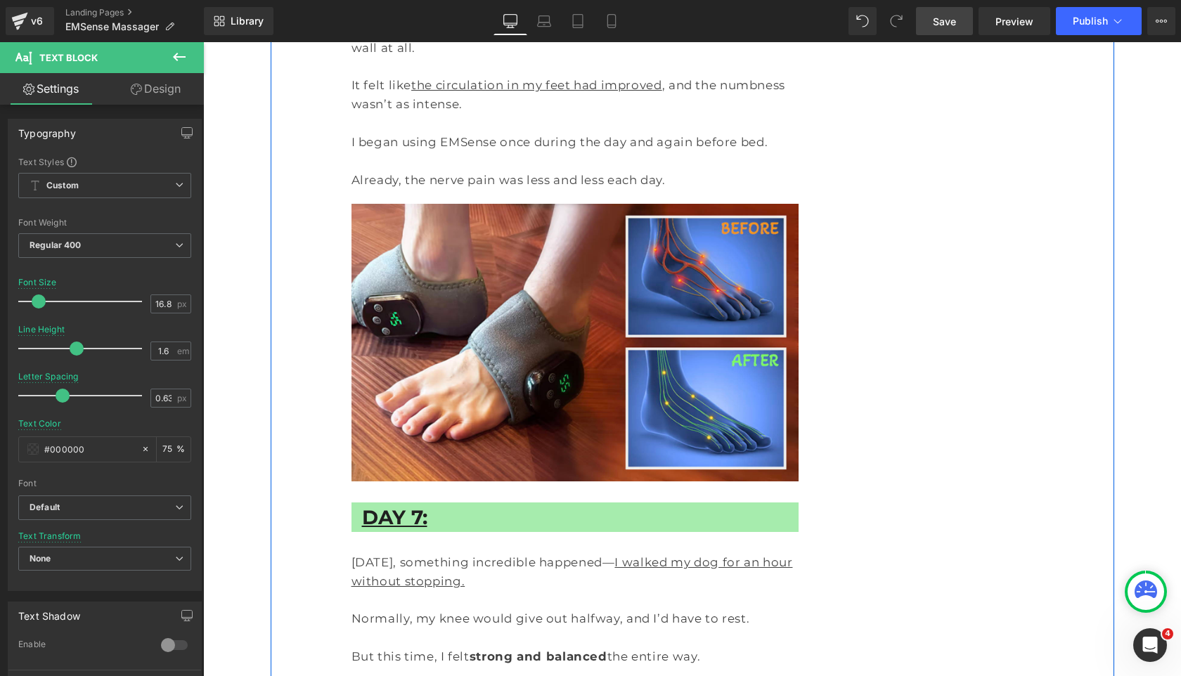
scroll to position [7998, 0]
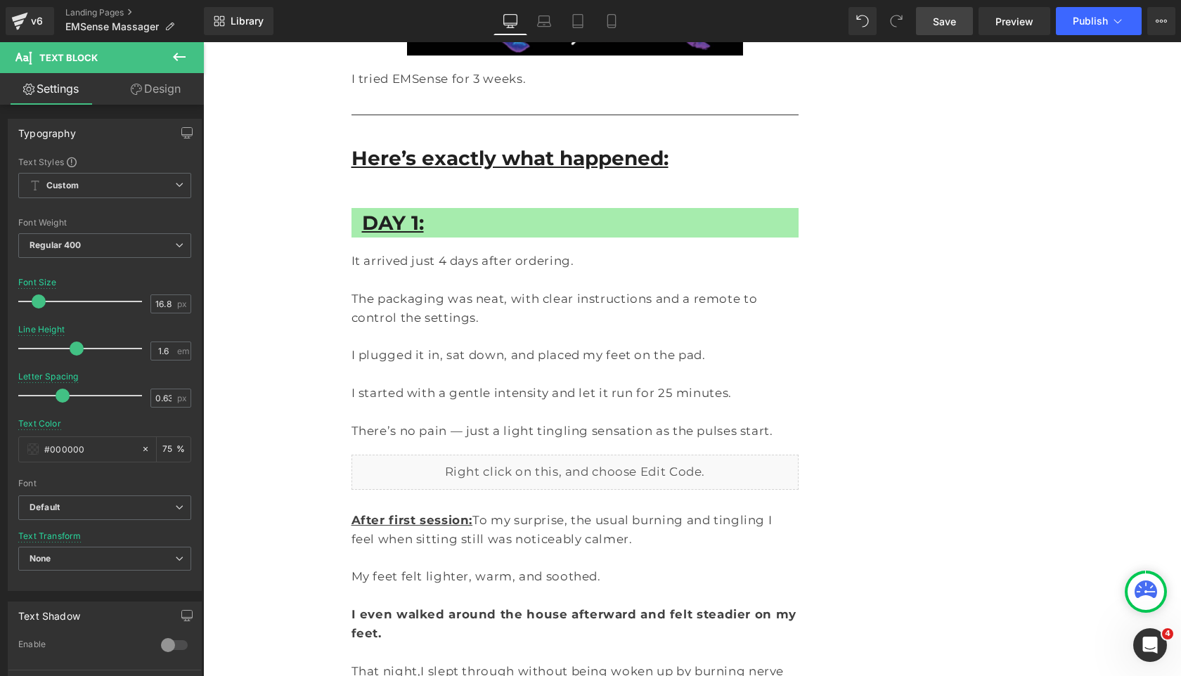
scroll to position [6613, 0]
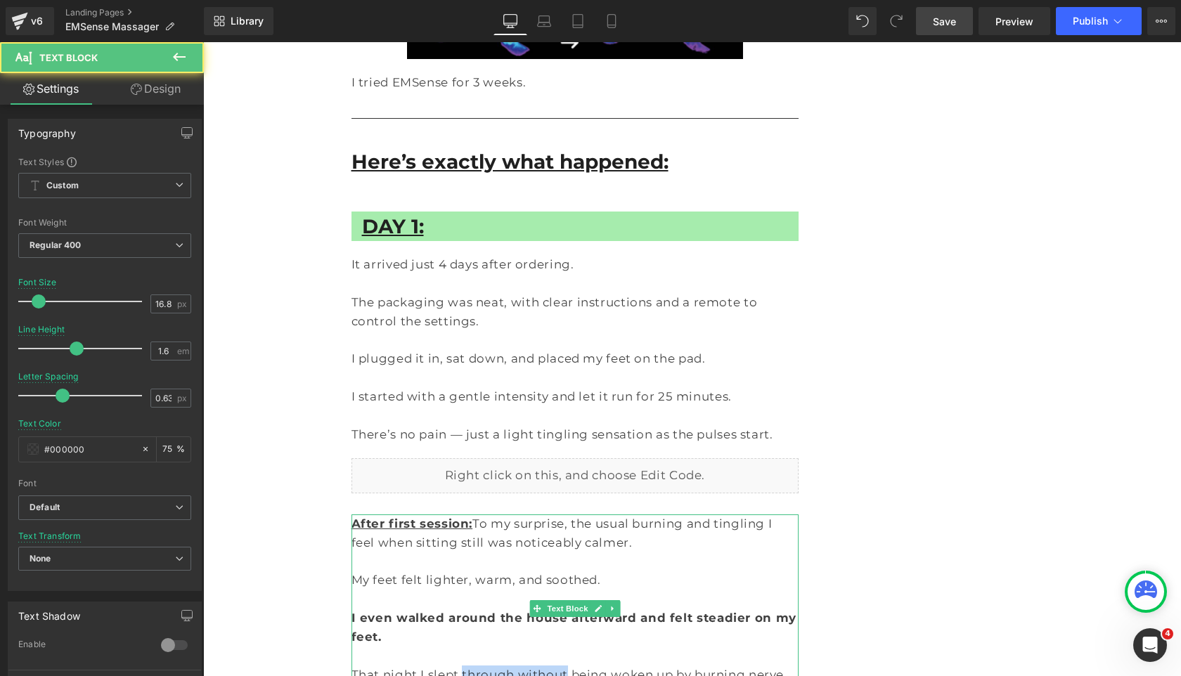
drag, startPoint x: 453, startPoint y: 358, endPoint x: 542, endPoint y: 358, distance: 89.3
click at [542, 668] on u "I slept through without being woken up by burning nerve pain." at bounding box center [567, 684] width 433 height 33
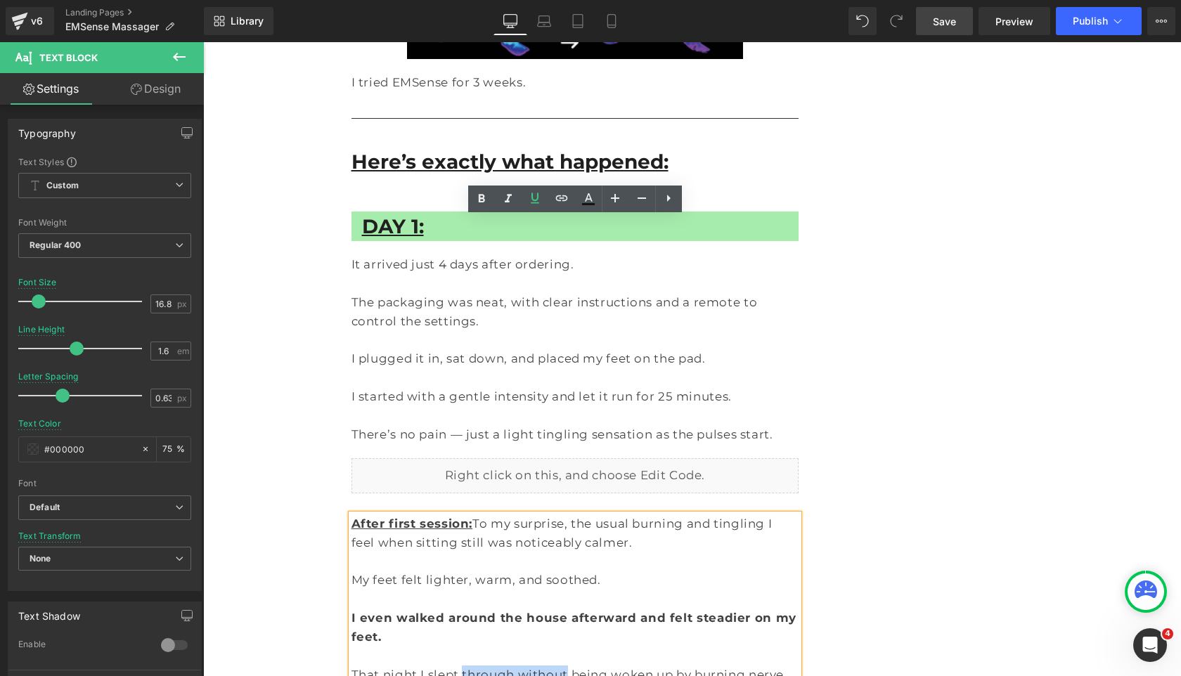
click at [521, 668] on u "I slept through without being woken up by burning nerve pain." at bounding box center [567, 684] width 433 height 33
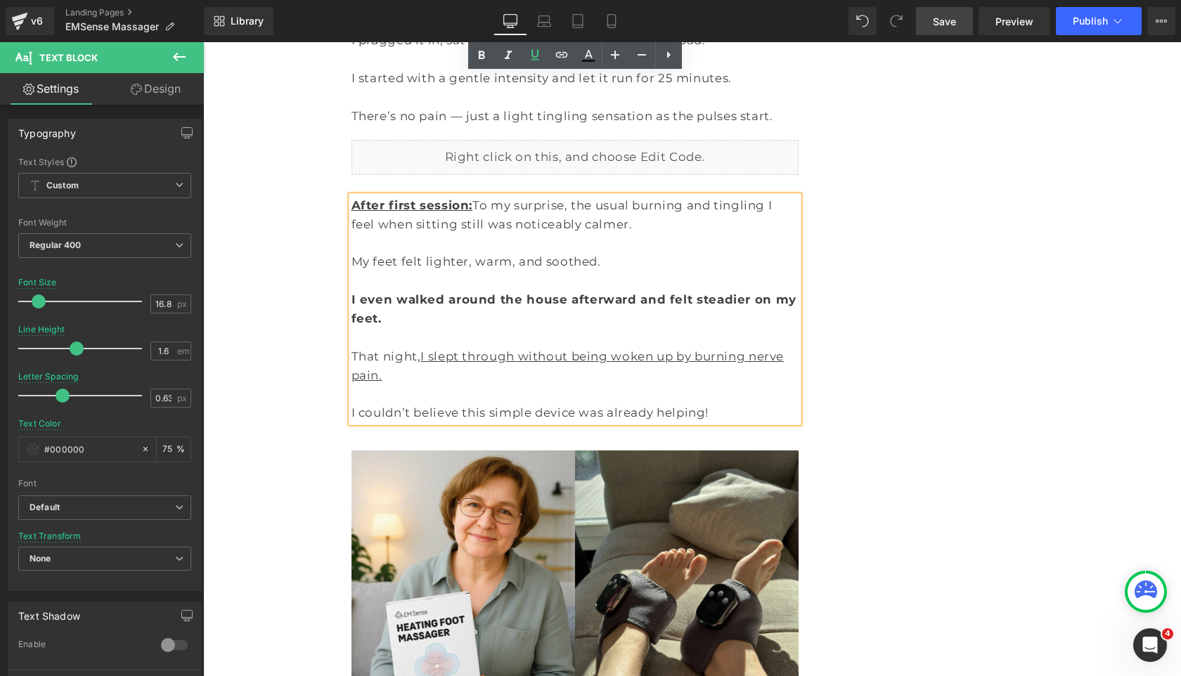
scroll to position [7026, 0]
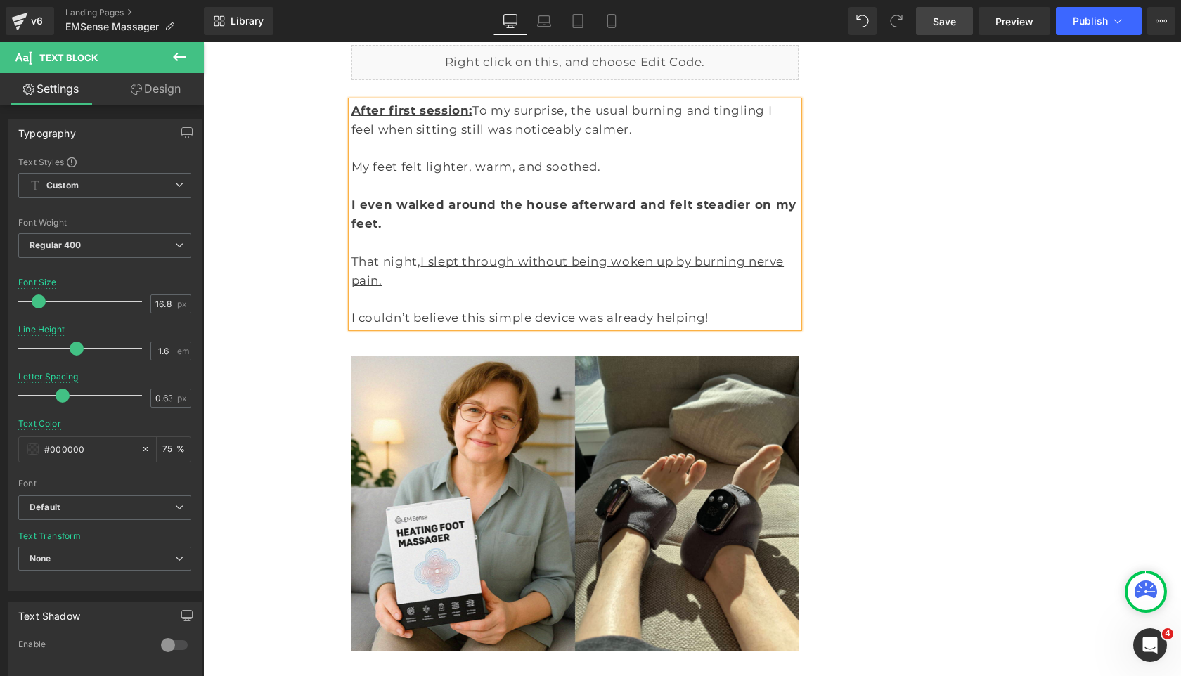
click at [946, 20] on span "Save" at bounding box center [944, 21] width 23 height 15
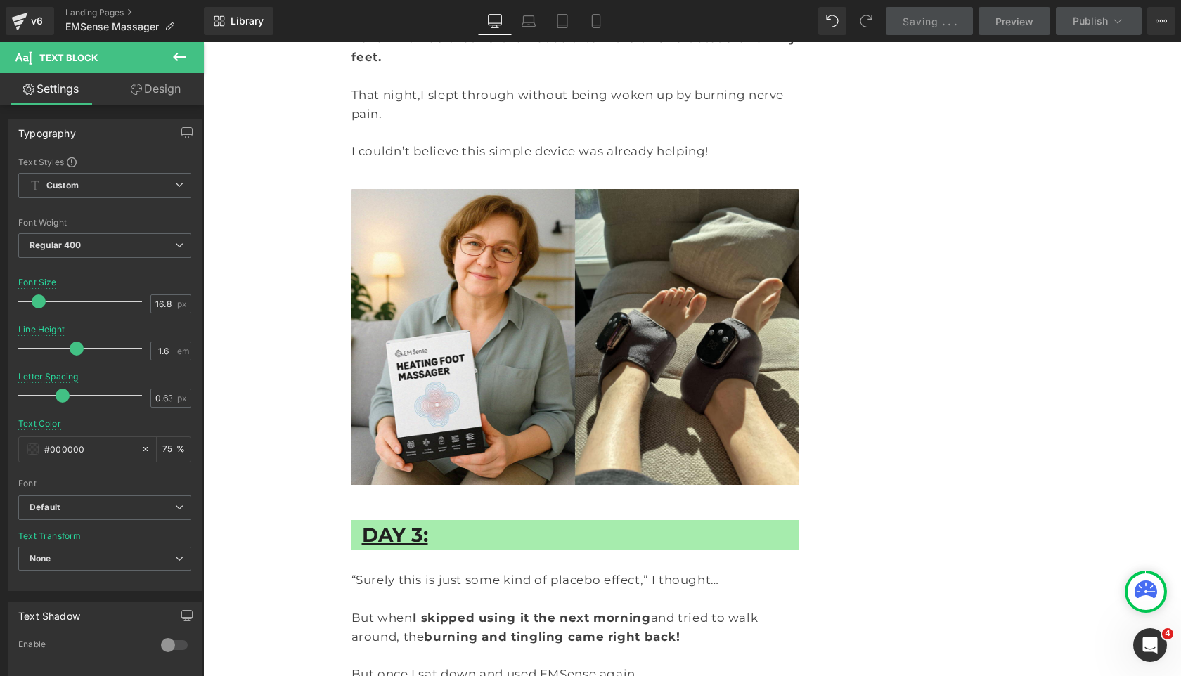
scroll to position [7214, 0]
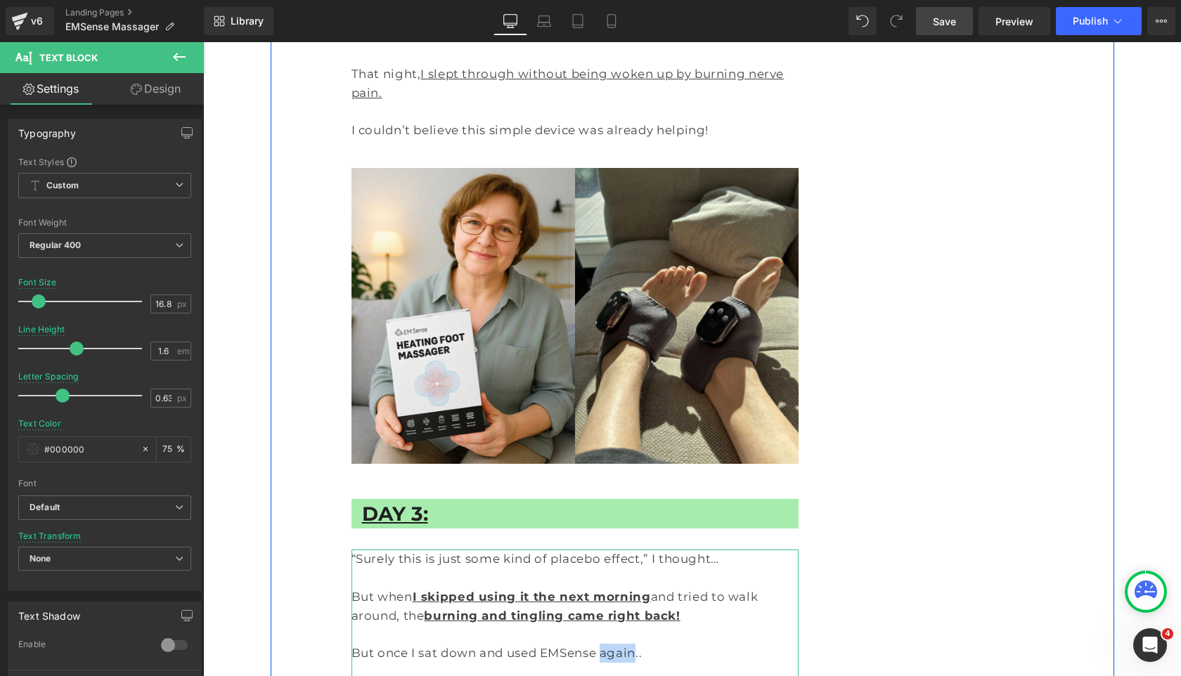
drag, startPoint x: 582, startPoint y: 320, endPoint x: 611, endPoint y: 319, distance: 28.8
click at [611, 644] on p "But once I sat down and used EMSense again.." at bounding box center [575, 653] width 448 height 19
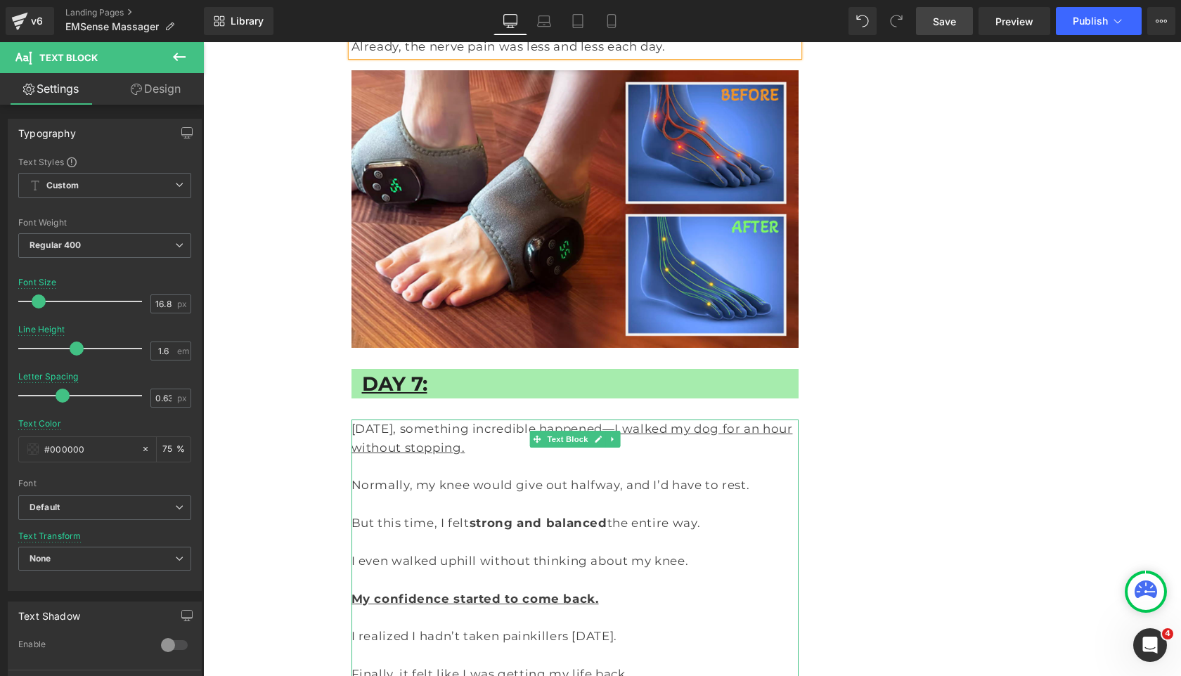
scroll to position [8119, 0]
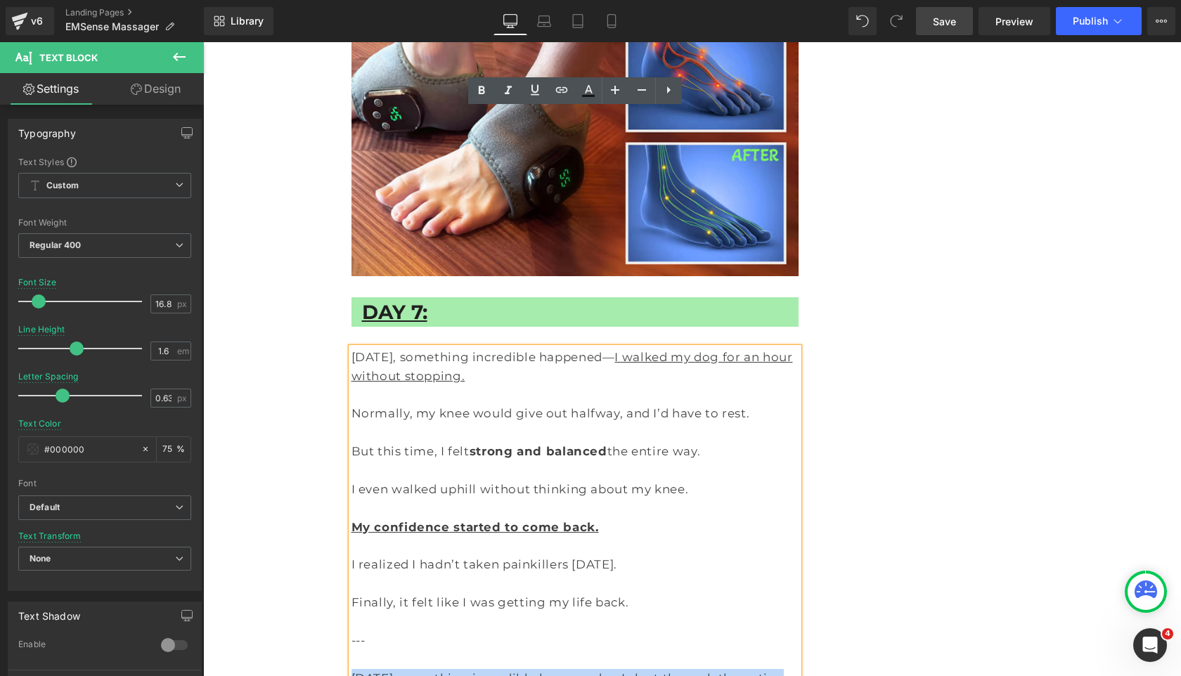
drag, startPoint x: 620, startPoint y: 569, endPoint x: 353, endPoint y: 325, distance: 361.1
click at [353, 348] on div "Yesterday, something incredible happened— I walked my dog for an hour without s…" at bounding box center [575, 650] width 448 height 604
drag, startPoint x: 655, startPoint y: 580, endPoint x: 354, endPoint y: 320, distance: 398.1
click at [354, 348] on div "Yesterday, something incredible happened— I walked my dog for an hour without s…" at bounding box center [575, 650] width 448 height 604
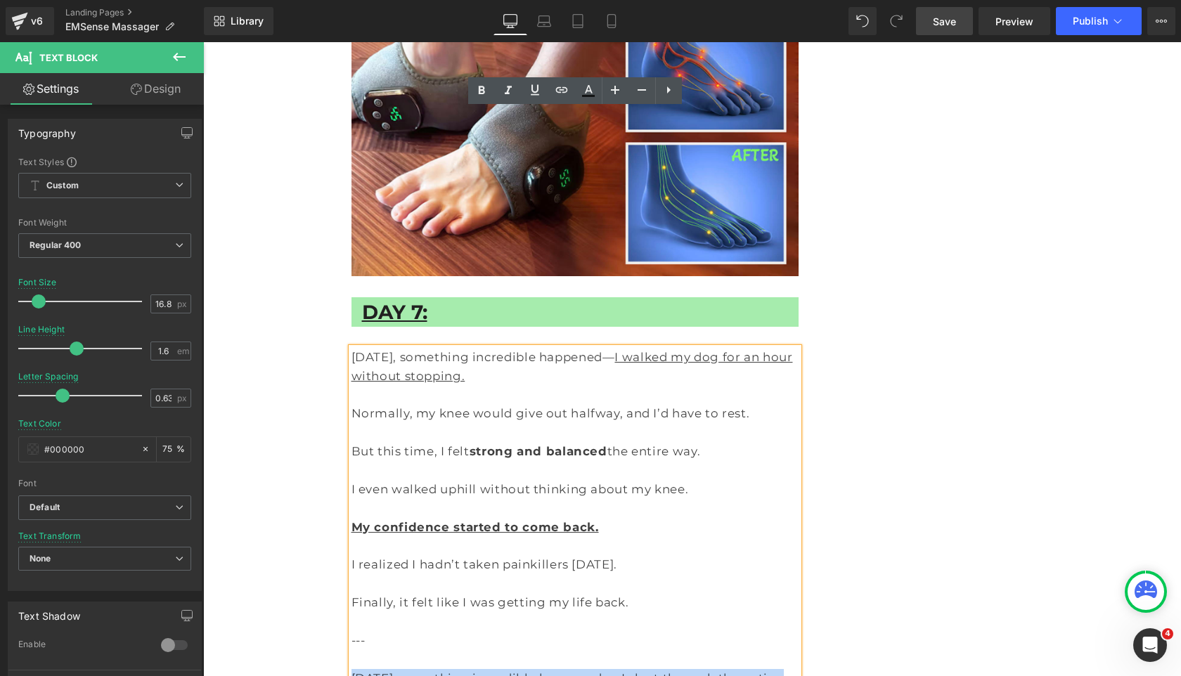
click at [354, 669] on p "Yesterday, something incredible happened — I slept through the entire night wit…" at bounding box center [575, 688] width 448 height 38
drag, startPoint x: 354, startPoint y: 320, endPoint x: 687, endPoint y: 583, distance: 423.8
click at [687, 583] on div "Yesterday, something incredible happened— I walked my dog for an hour without s…" at bounding box center [575, 650] width 448 height 604
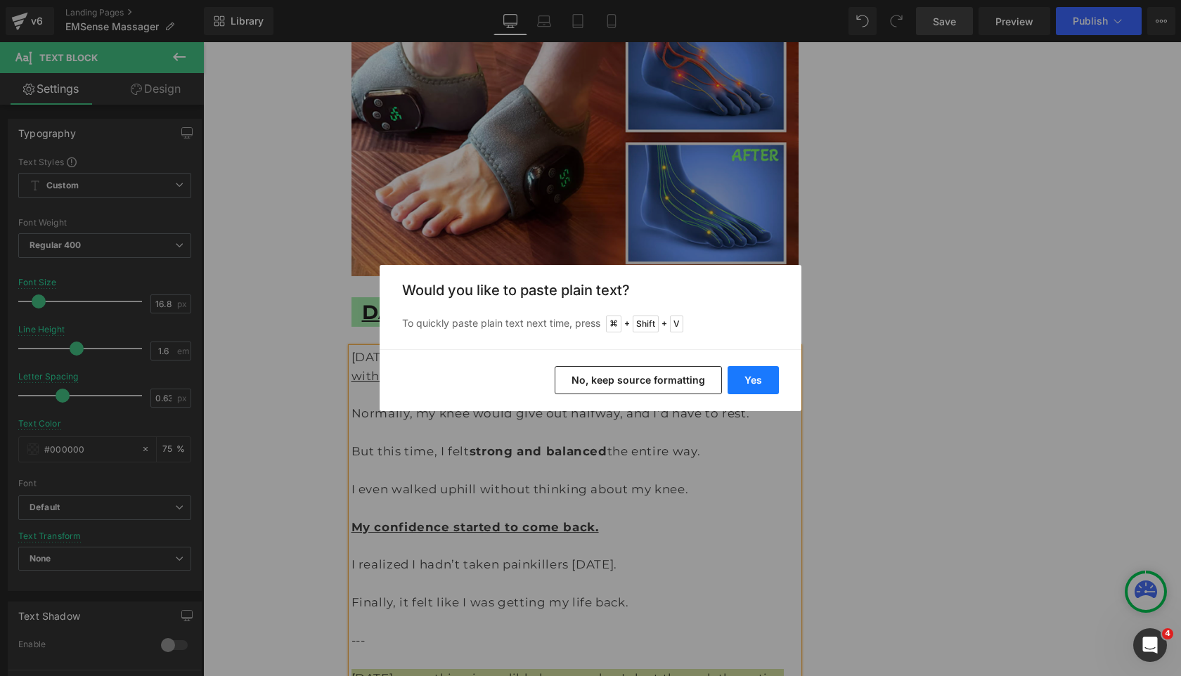
click at [756, 372] on button "Yes" at bounding box center [752, 380] width 51 height 28
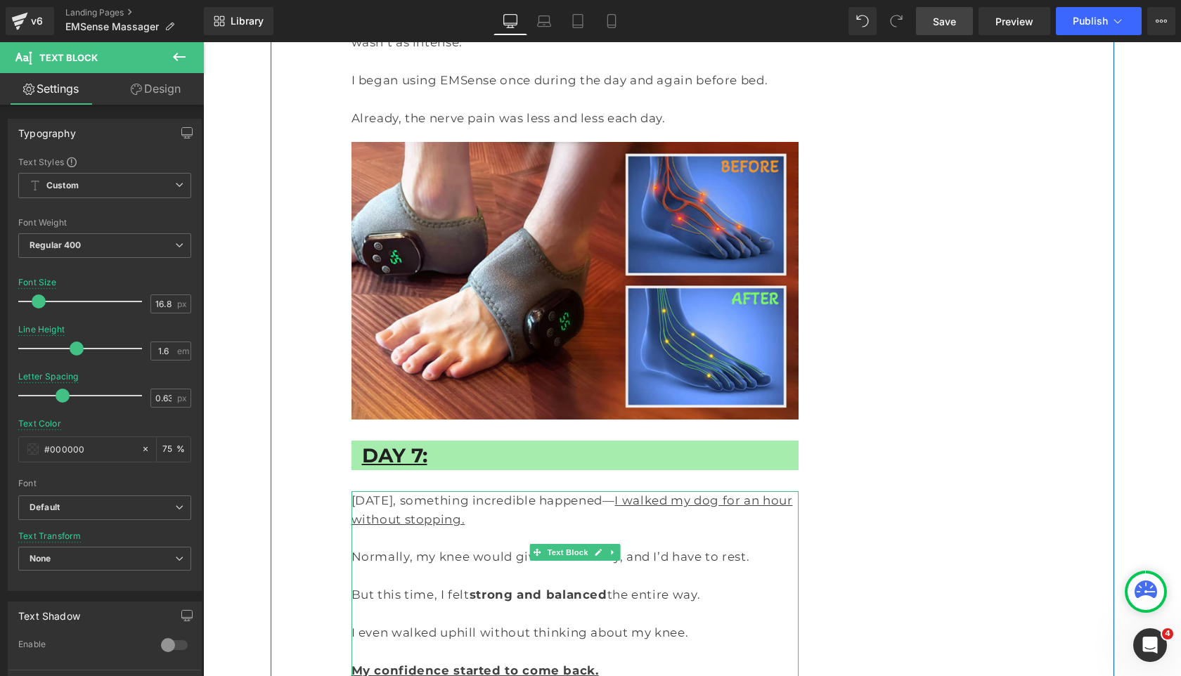
scroll to position [7961, 0]
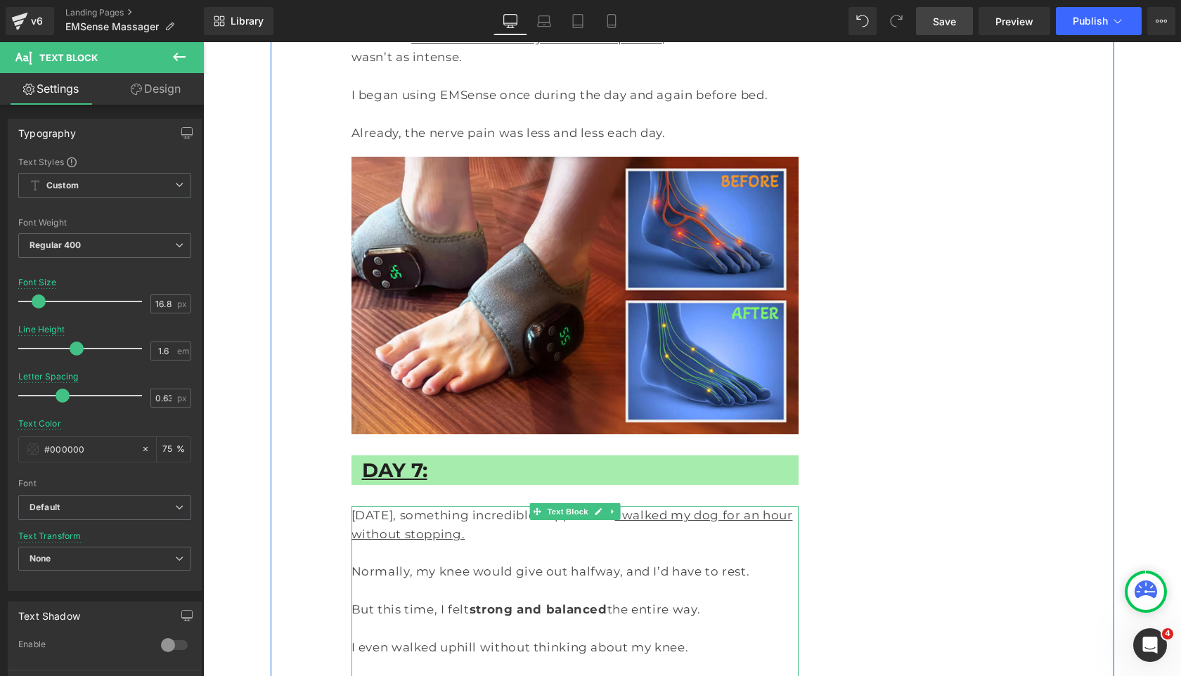
drag, startPoint x: 610, startPoint y: 481, endPoint x: 479, endPoint y: 499, distance: 132.7
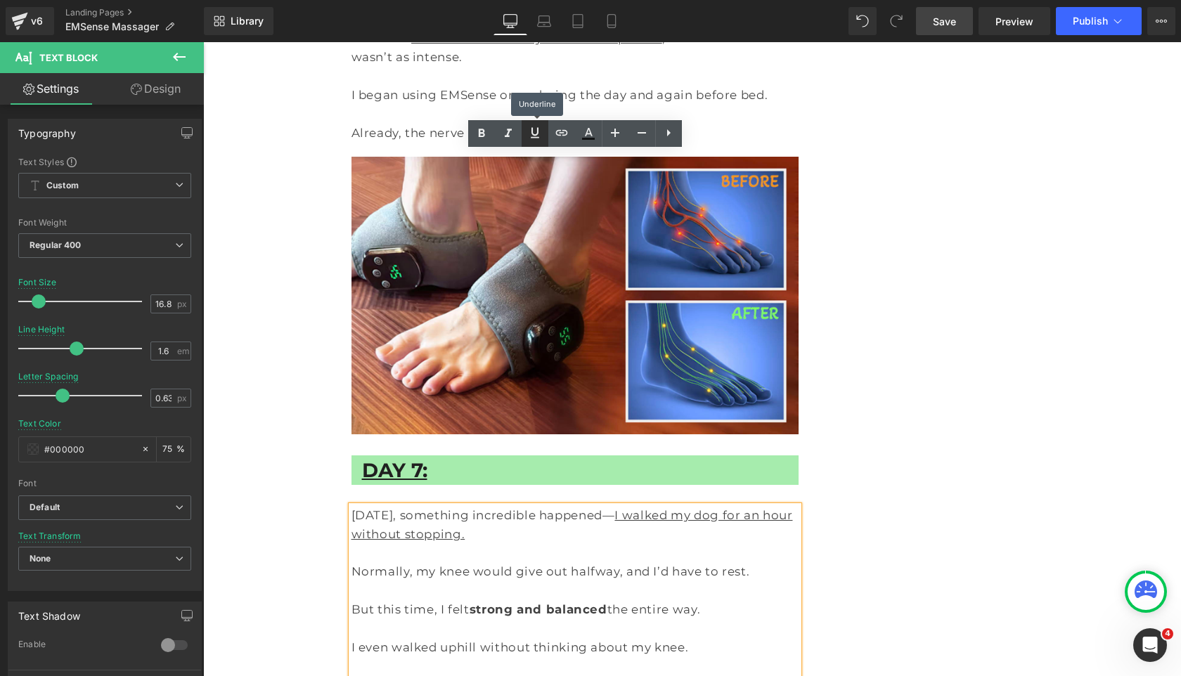
click at [531, 141] on icon at bounding box center [534, 132] width 17 height 17
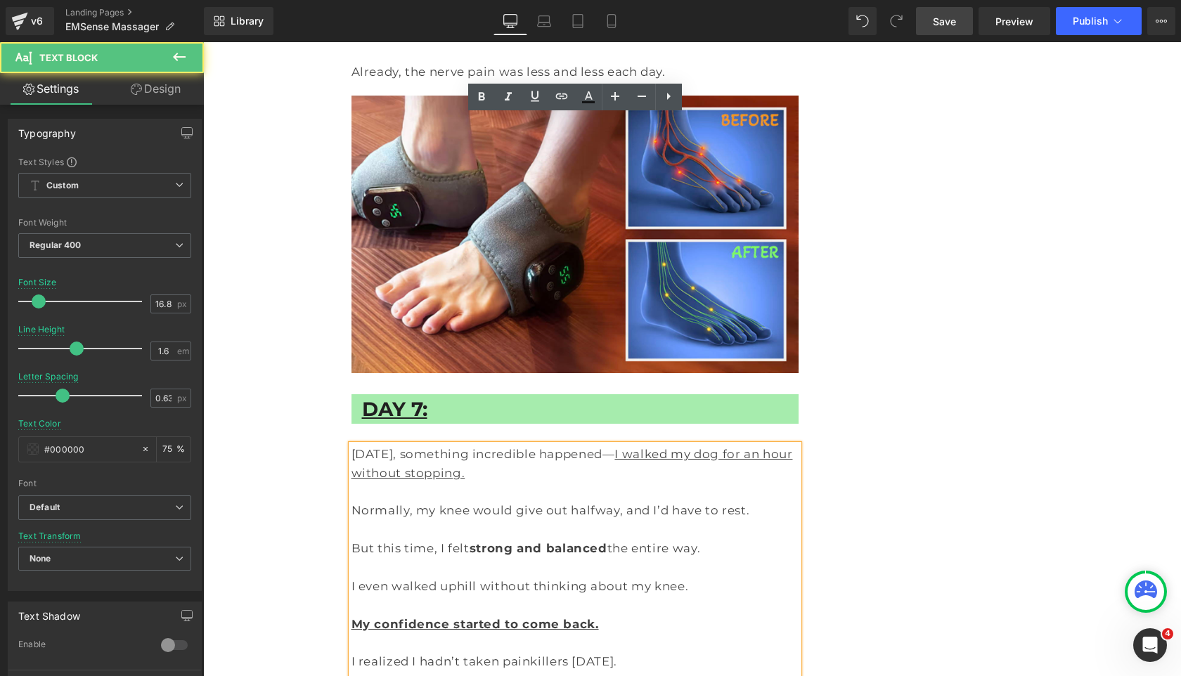
scroll to position [8032, 0]
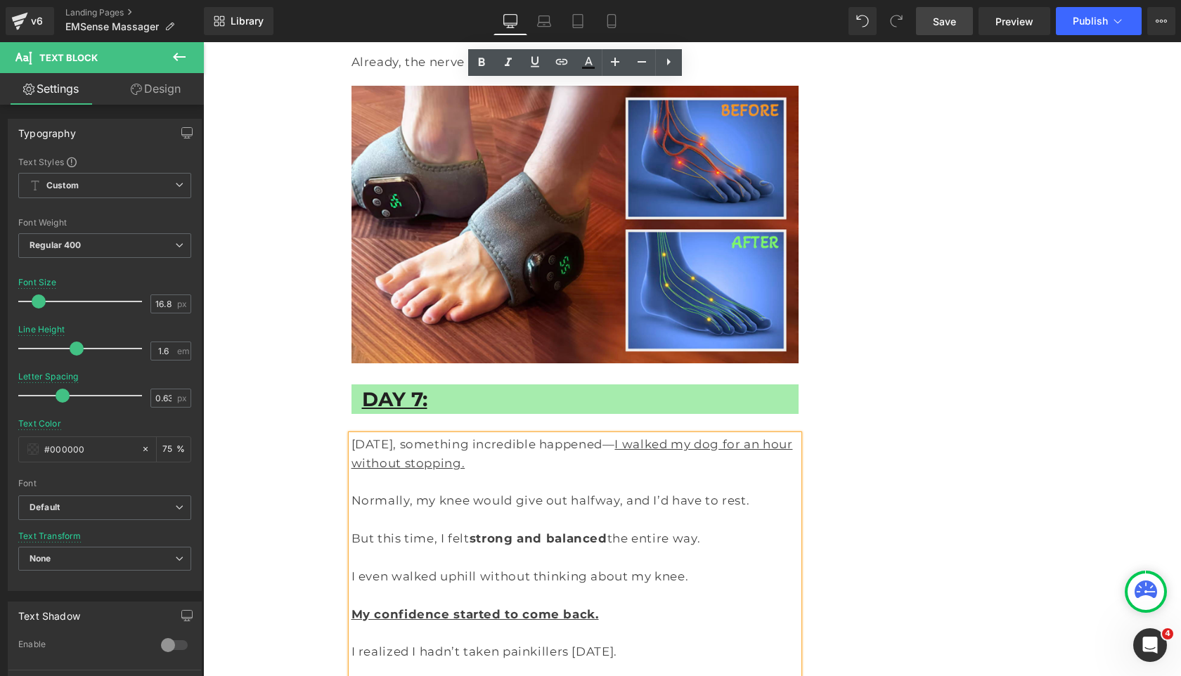
drag, startPoint x: 653, startPoint y: 469, endPoint x: 668, endPoint y: 488, distance: 24.5
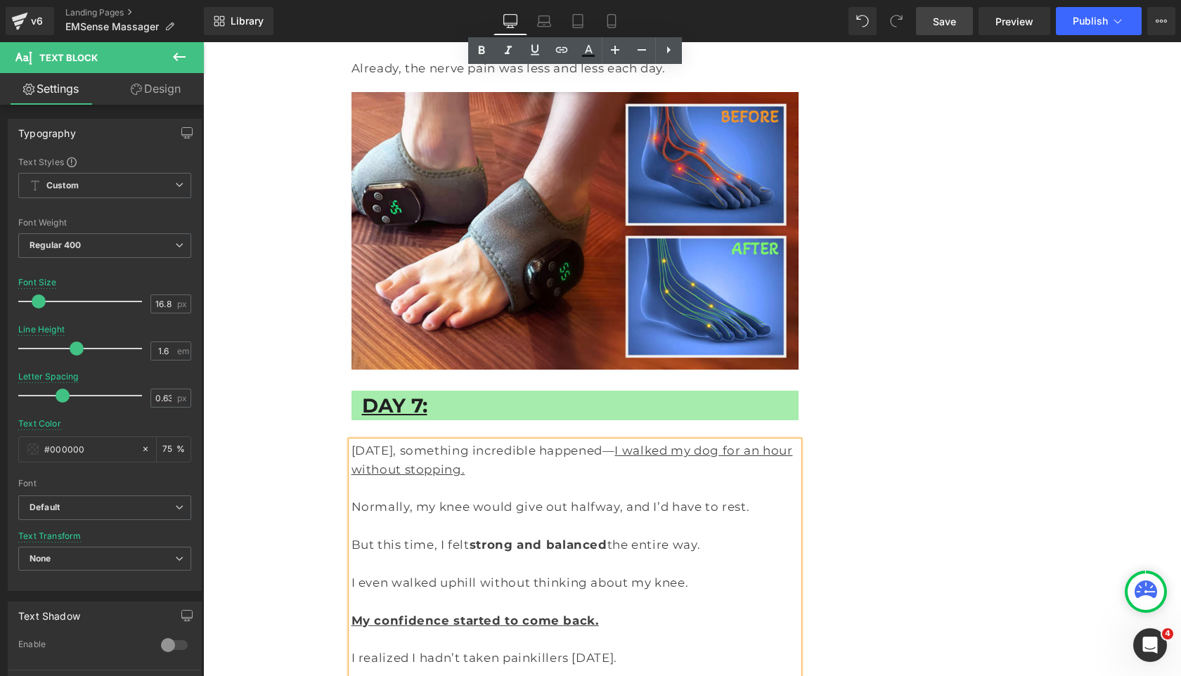
scroll to position [7998, 0]
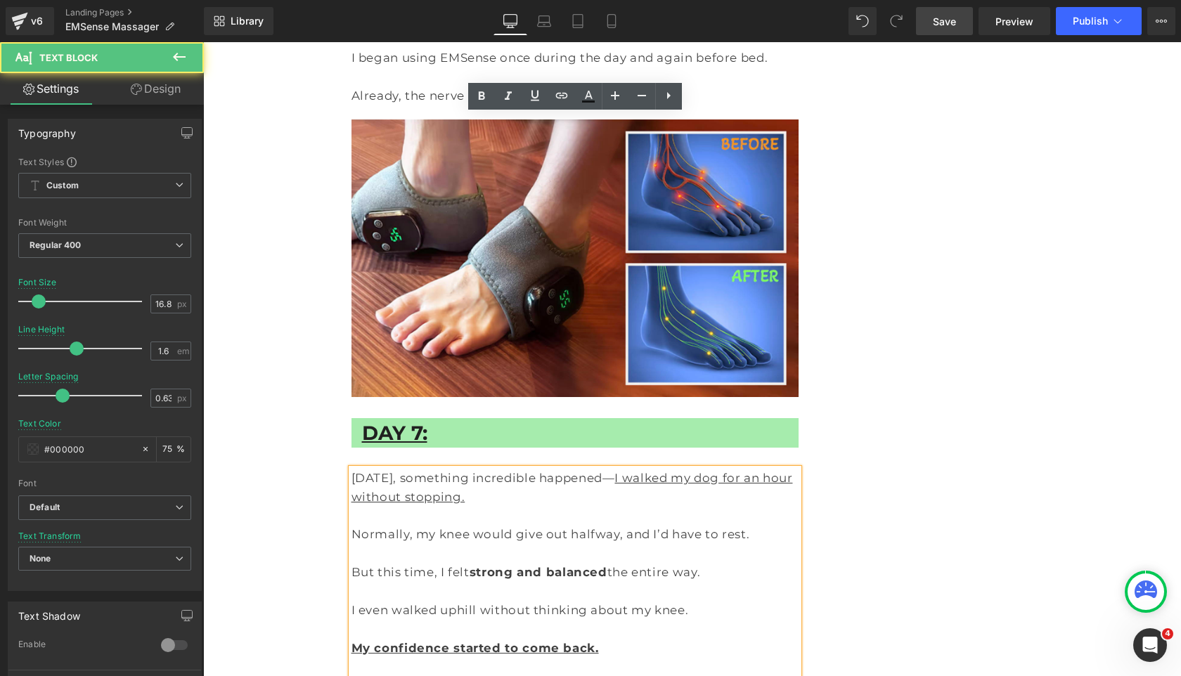
drag, startPoint x: 458, startPoint y: 560, endPoint x: 559, endPoint y: 559, distance: 101.2
click at [479, 87] on link at bounding box center [481, 96] width 27 height 27
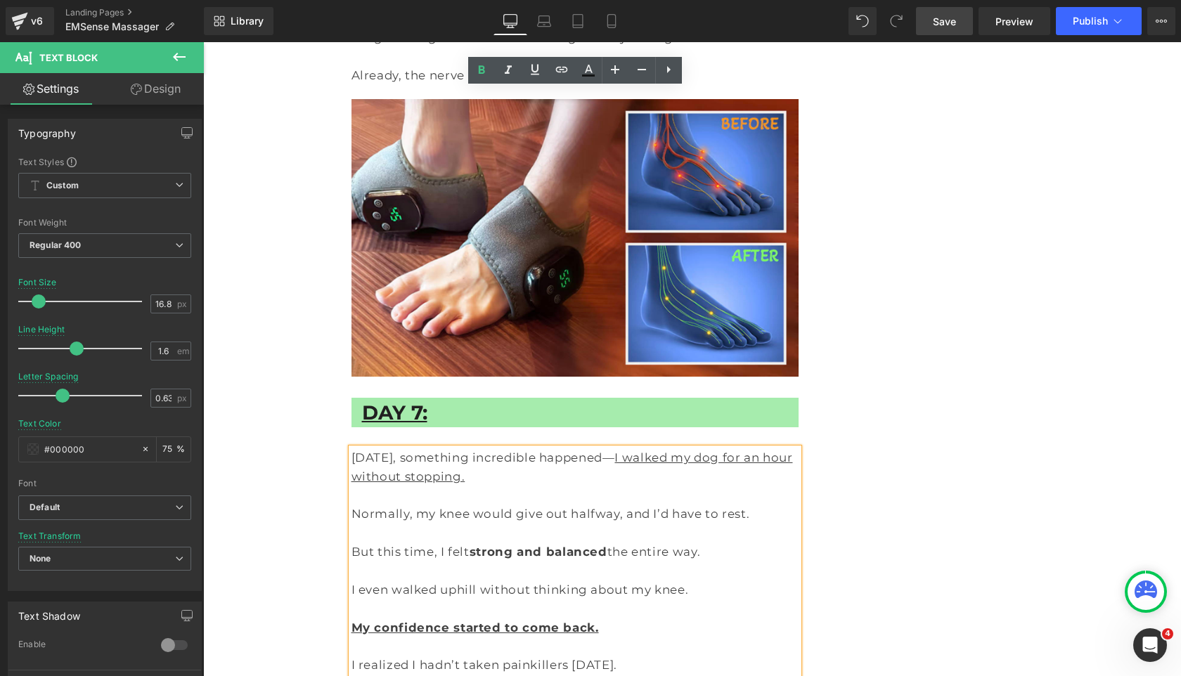
scroll to position [8024, 0]
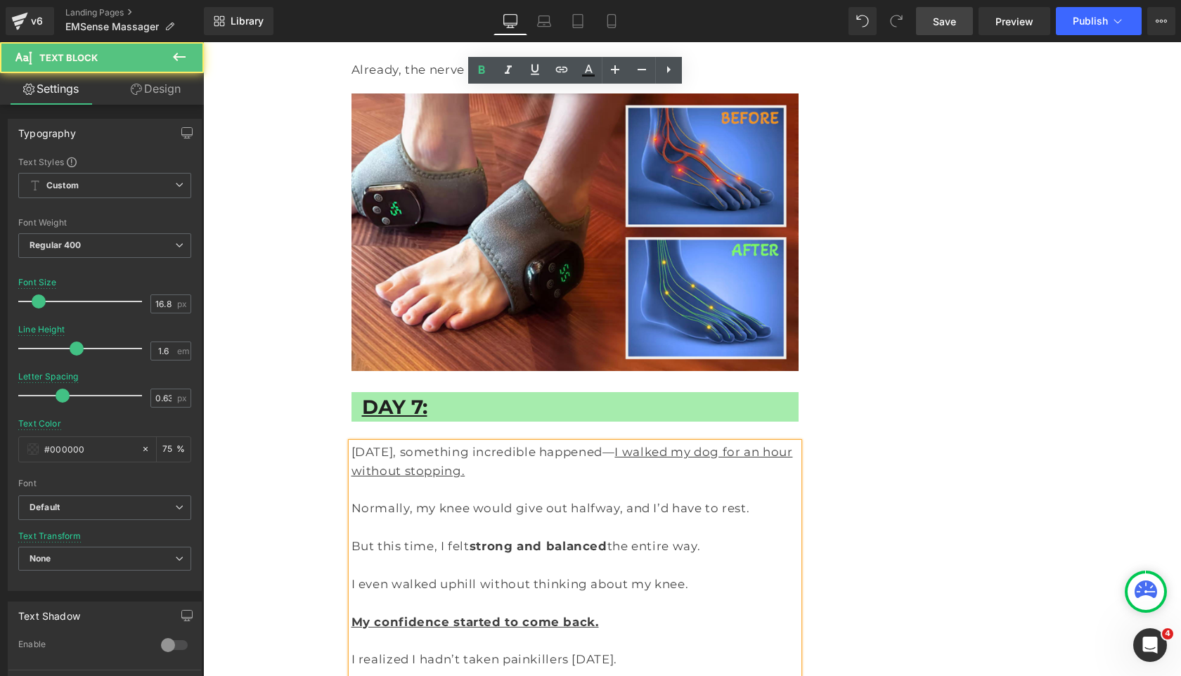
drag, startPoint x: 793, startPoint y: 572, endPoint x: 567, endPoint y: 571, distance: 225.6
drag, startPoint x: 622, startPoint y: 571, endPoint x: 507, endPoint y: 571, distance: 114.6
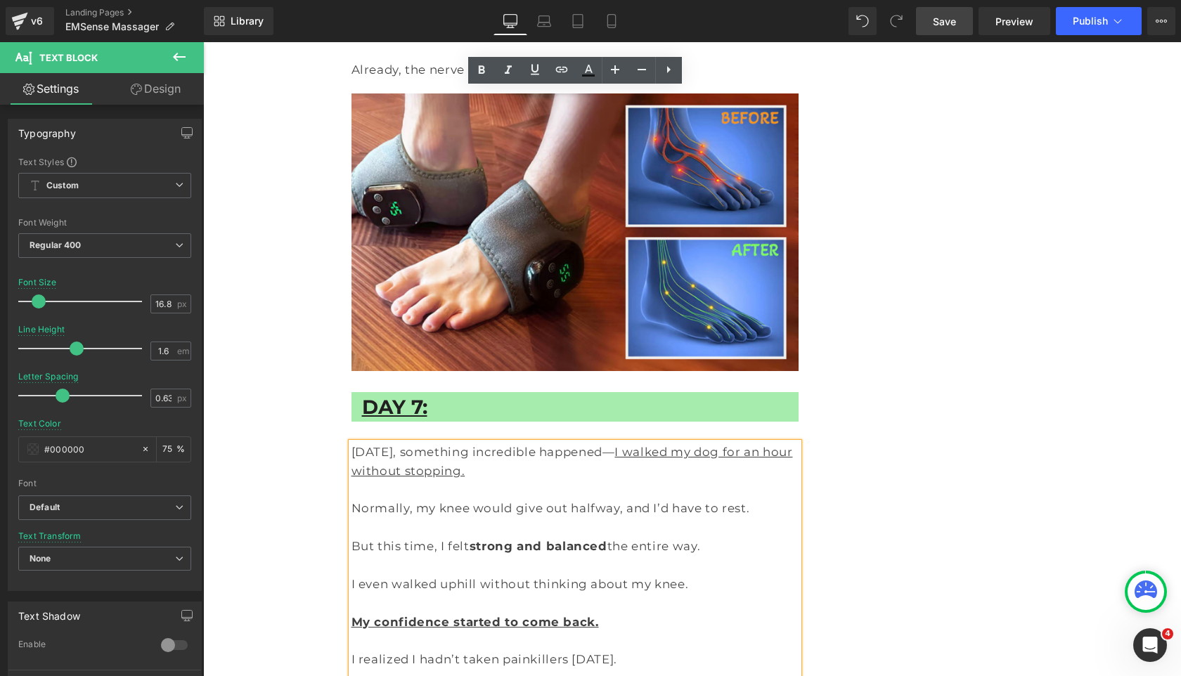
drag, startPoint x: 578, startPoint y: 569, endPoint x: 509, endPoint y: 568, distance: 69.6
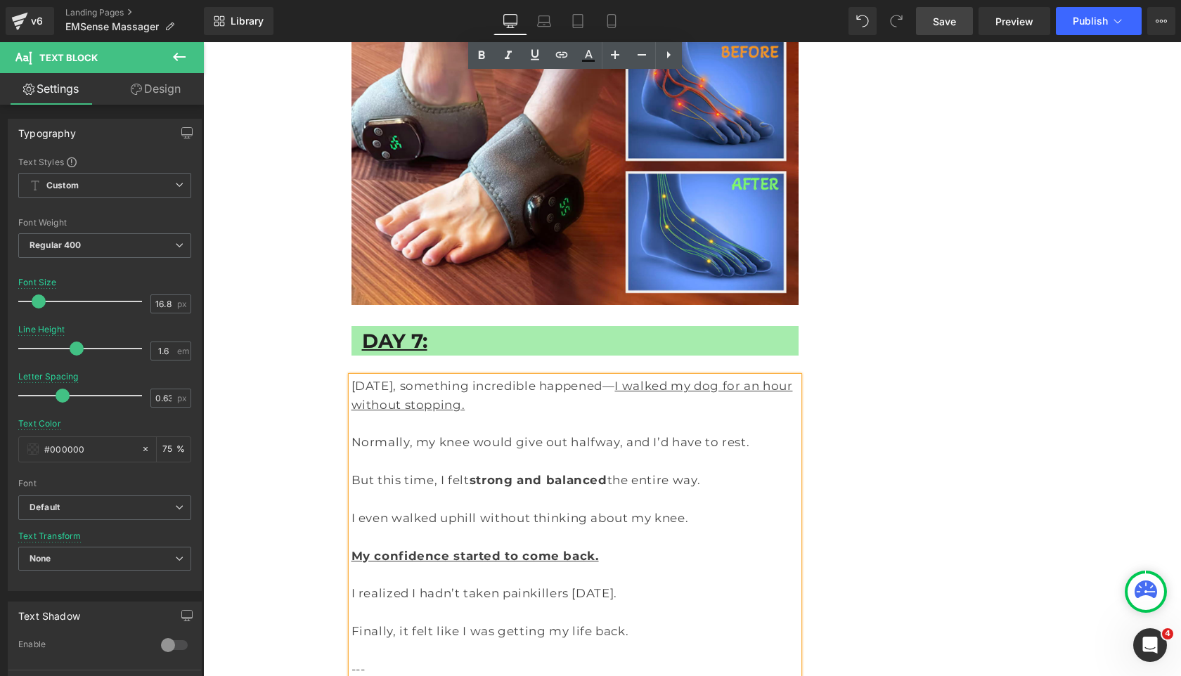
scroll to position [8083, 0]
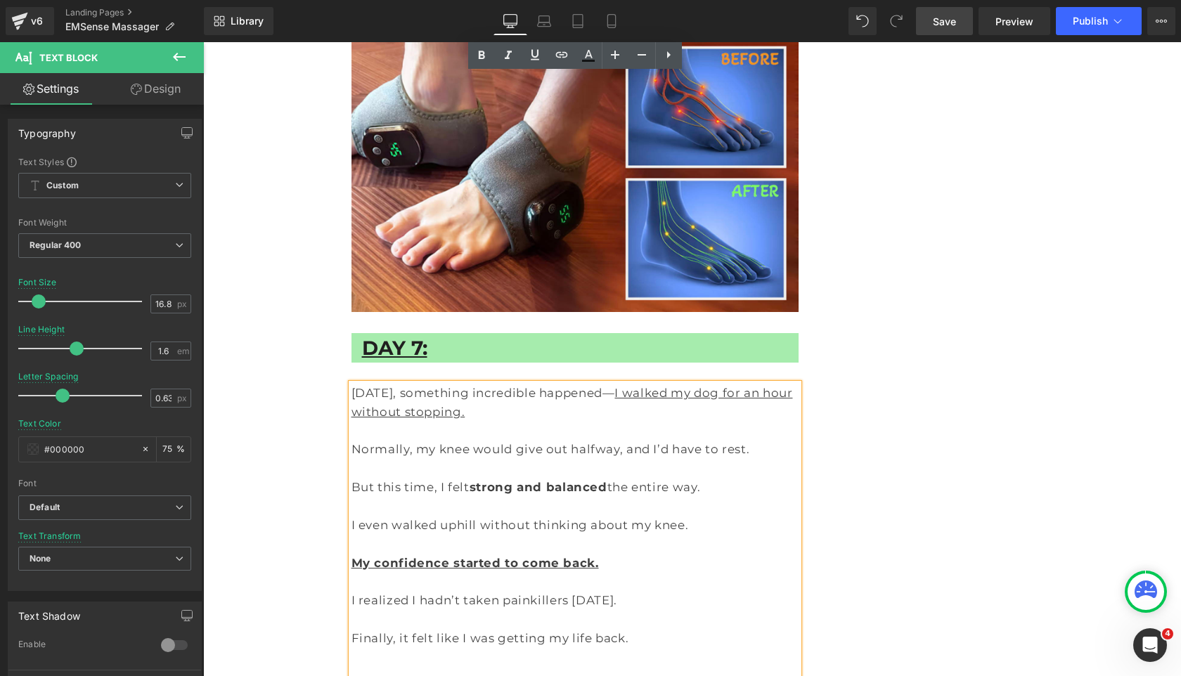
drag, startPoint x: 576, startPoint y: 553, endPoint x: 249, endPoint y: 553, distance: 327.5
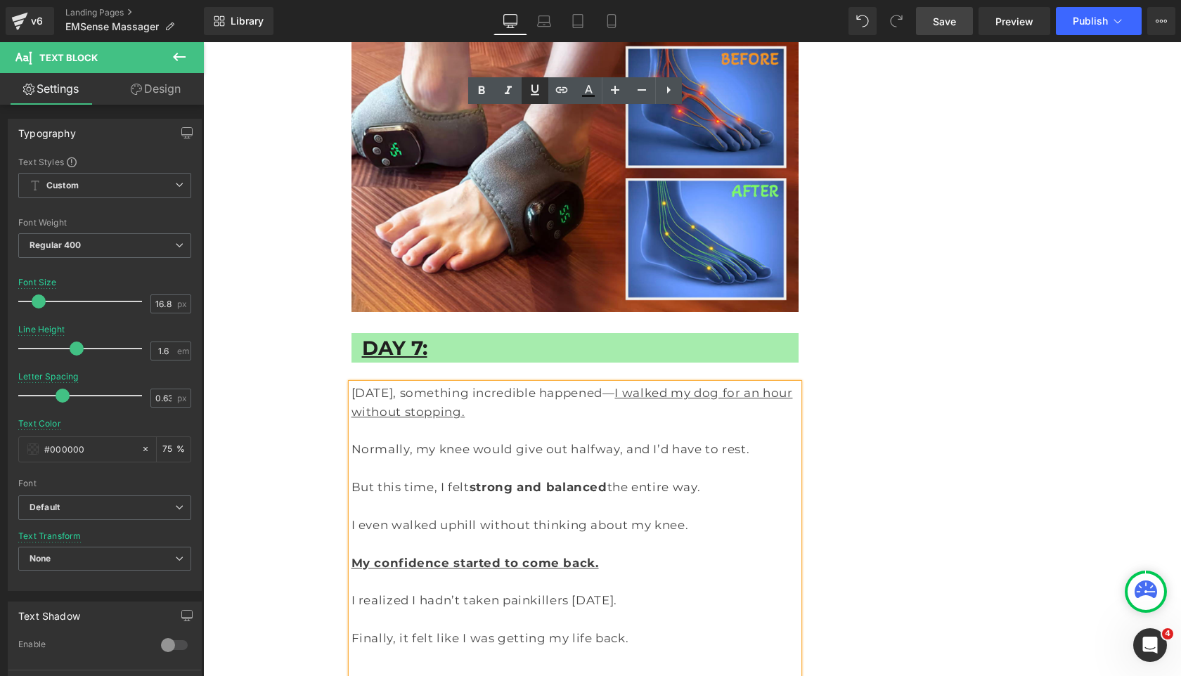
click at [536, 95] on icon at bounding box center [535, 90] width 8 height 11
click at [476, 94] on icon at bounding box center [481, 90] width 17 height 17
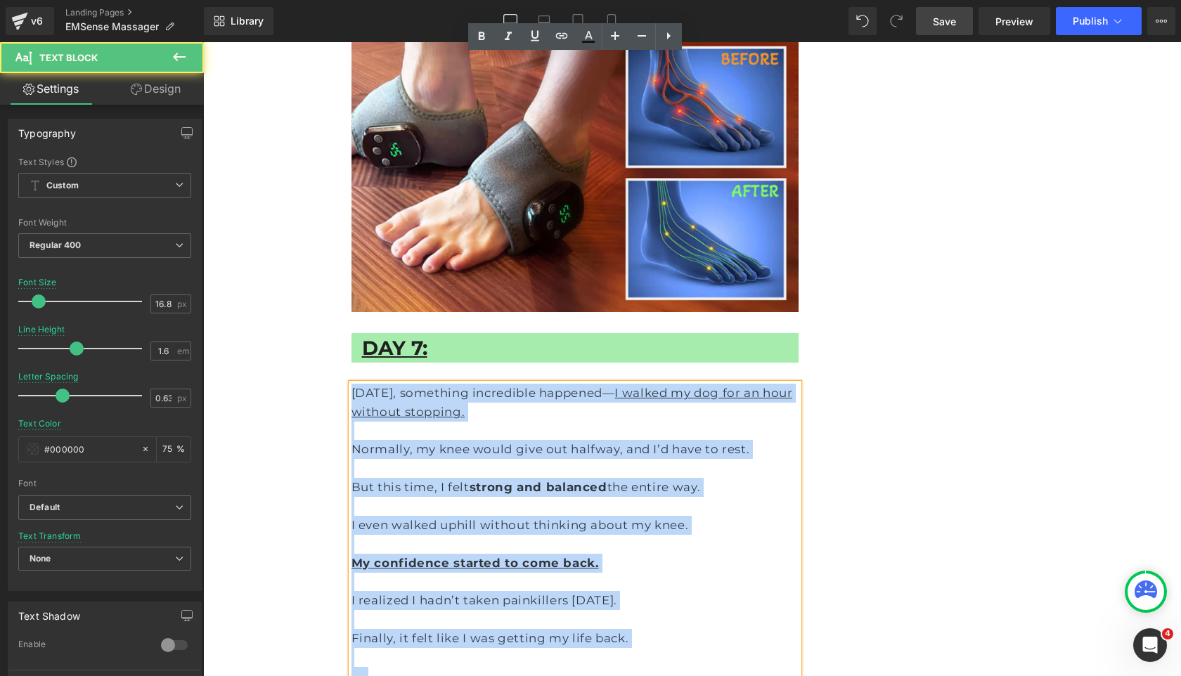
scroll to position [8033, 0]
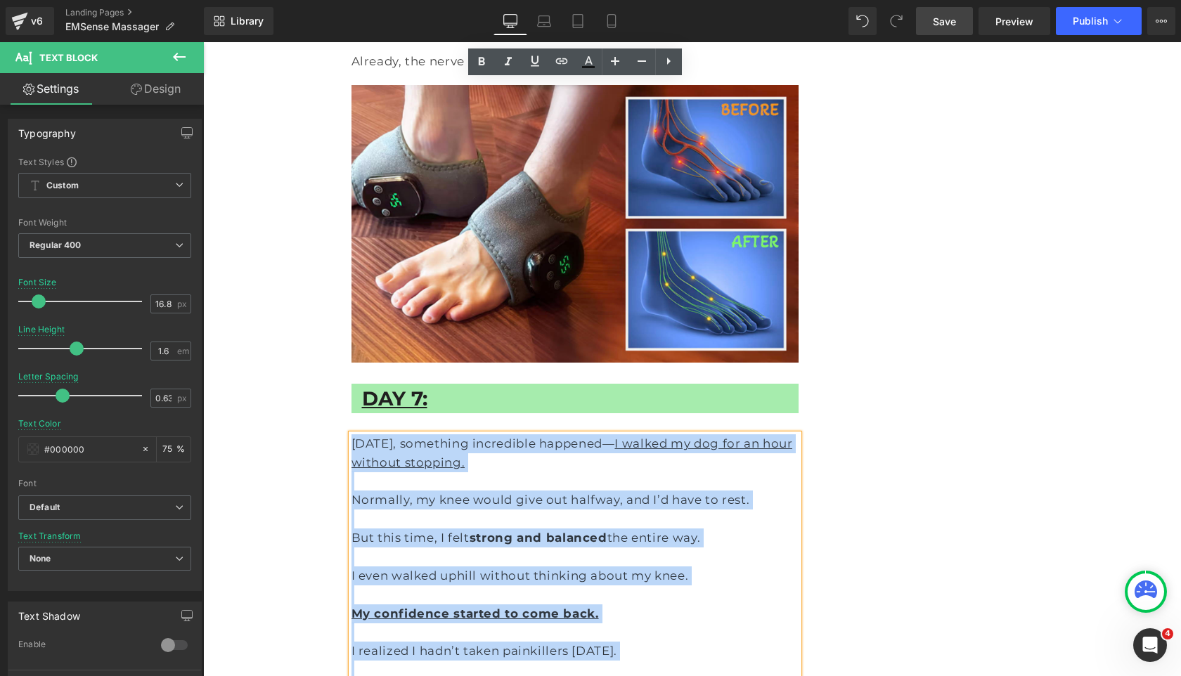
drag, startPoint x: 597, startPoint y: 335, endPoint x: 354, endPoint y: 95, distance: 341.4
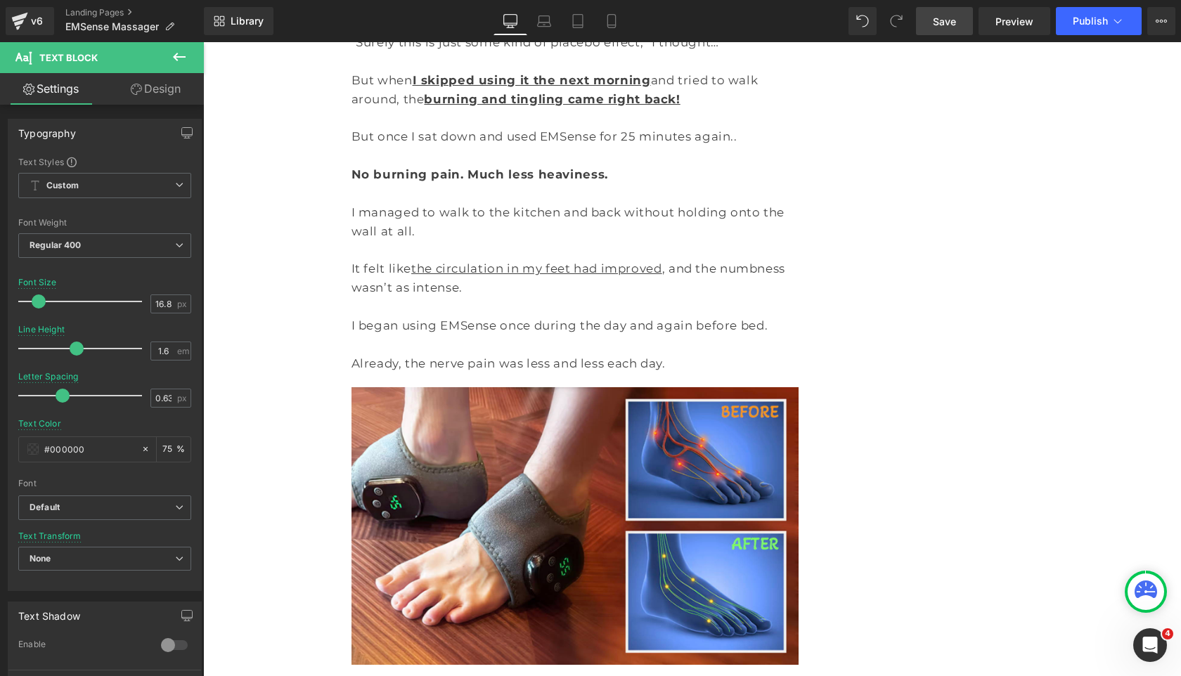
scroll to position [7712, 0]
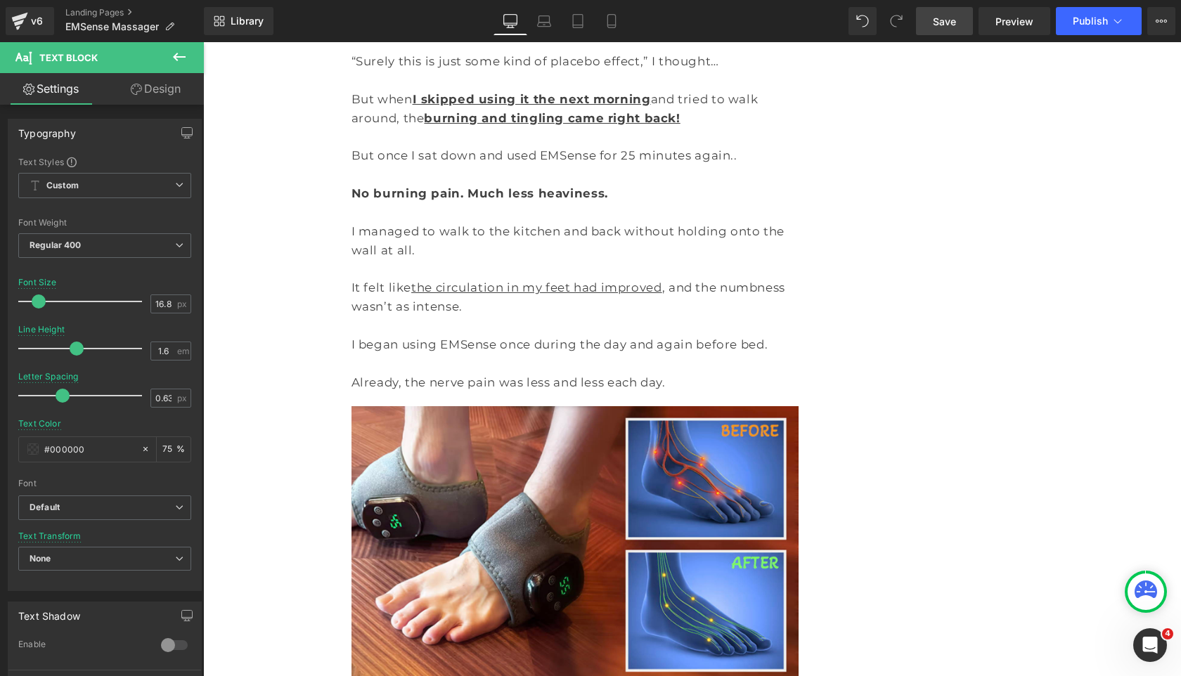
drag, startPoint x: 948, startPoint y: 22, endPoint x: 714, endPoint y: 238, distance: 318.3
click at [948, 22] on span "Save" at bounding box center [944, 21] width 23 height 15
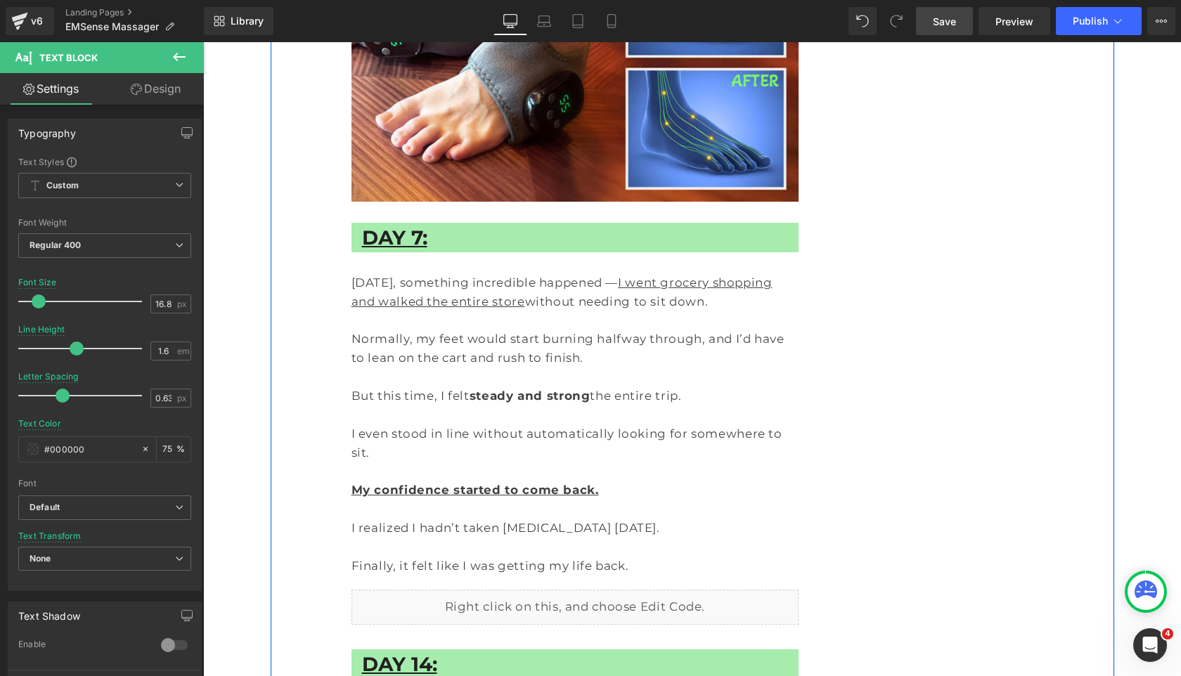
scroll to position [8196, 0]
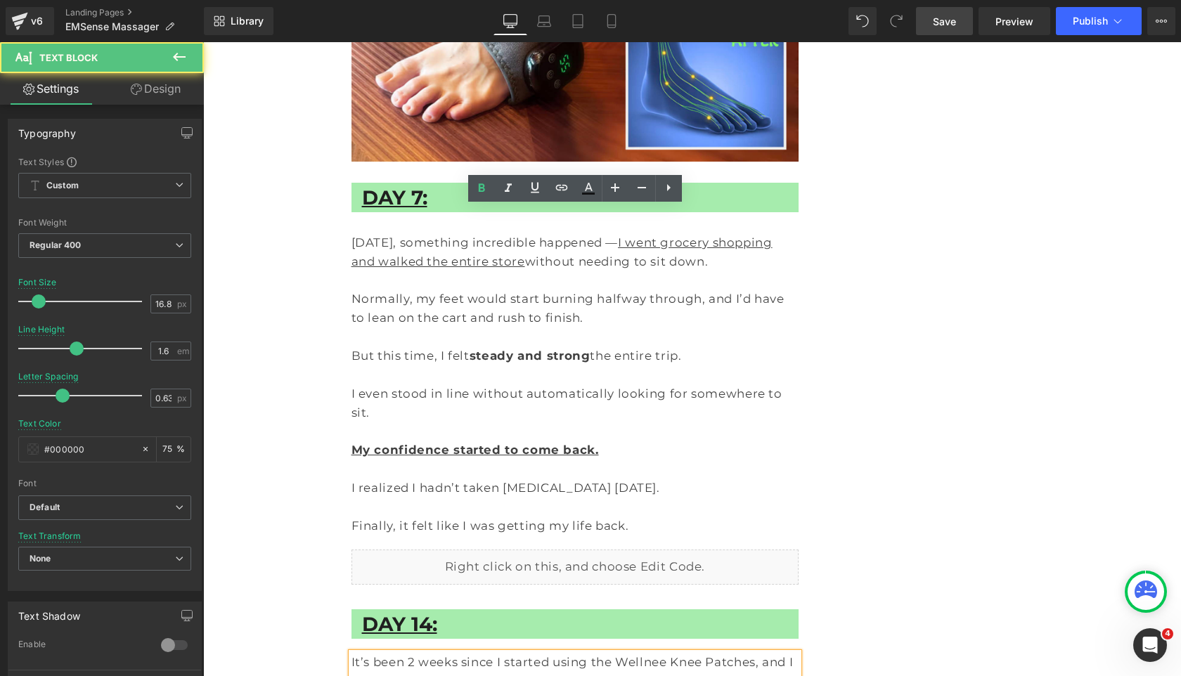
scroll to position [8362, 0]
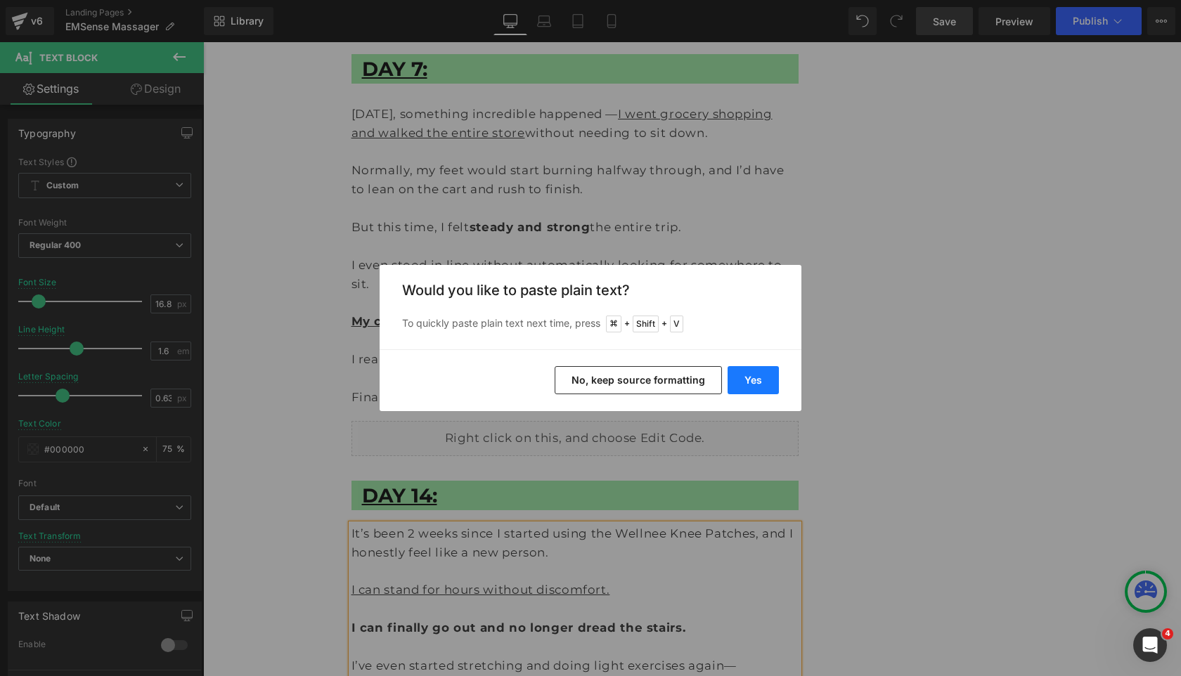
click at [766, 374] on button "Yes" at bounding box center [752, 380] width 51 height 28
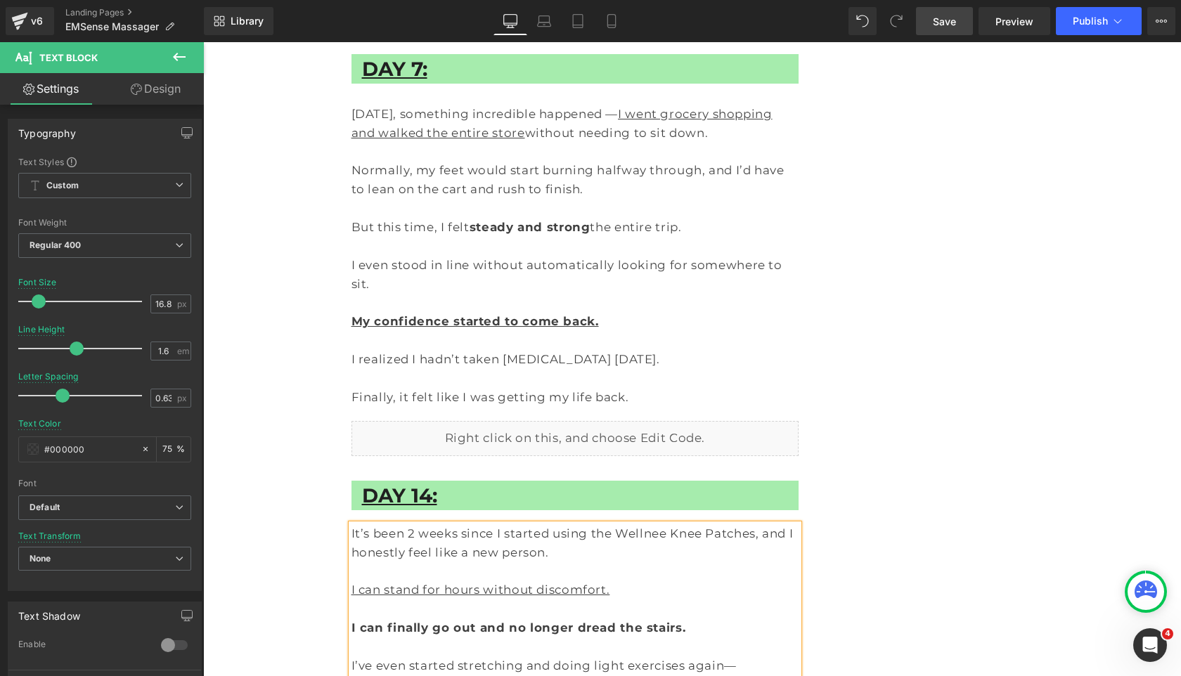
drag, startPoint x: 713, startPoint y: 484, endPoint x: 279, endPoint y: 481, distance: 433.6
click at [536, 140] on icon at bounding box center [534, 132] width 17 height 17
drag, startPoint x: 443, startPoint y: 484, endPoint x: 507, endPoint y: 488, distance: 63.4
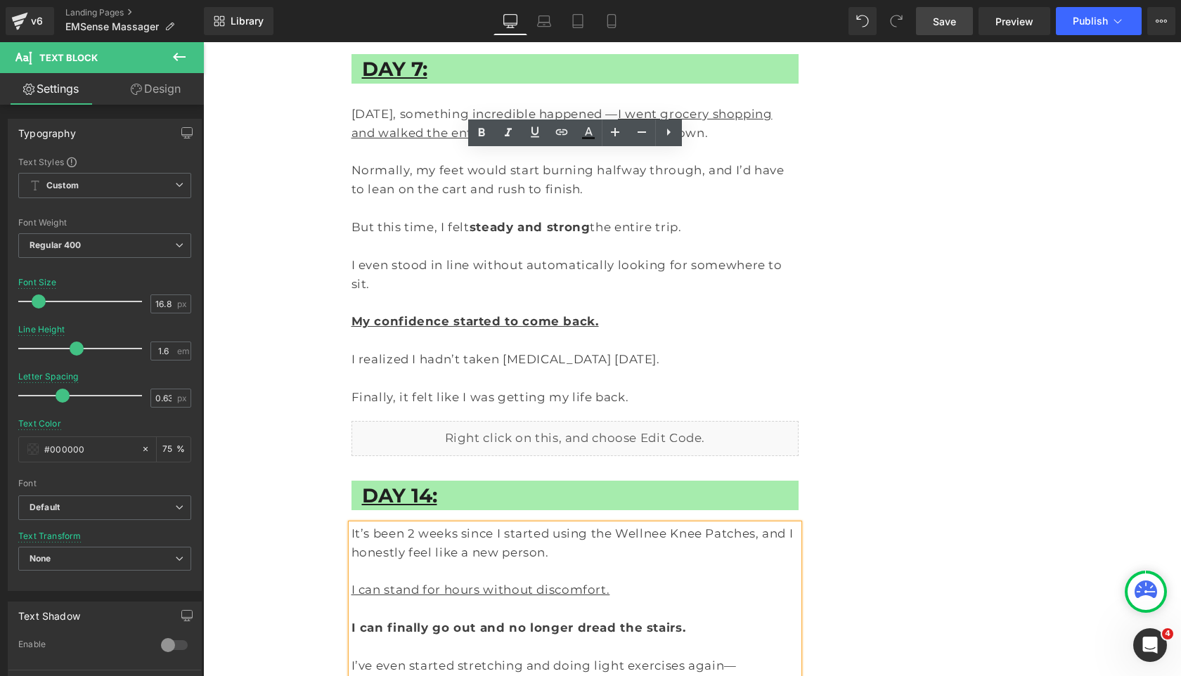
drag, startPoint x: 519, startPoint y: 521, endPoint x: 351, endPoint y: 521, distance: 168.7
click at [479, 139] on icon at bounding box center [481, 132] width 17 height 17
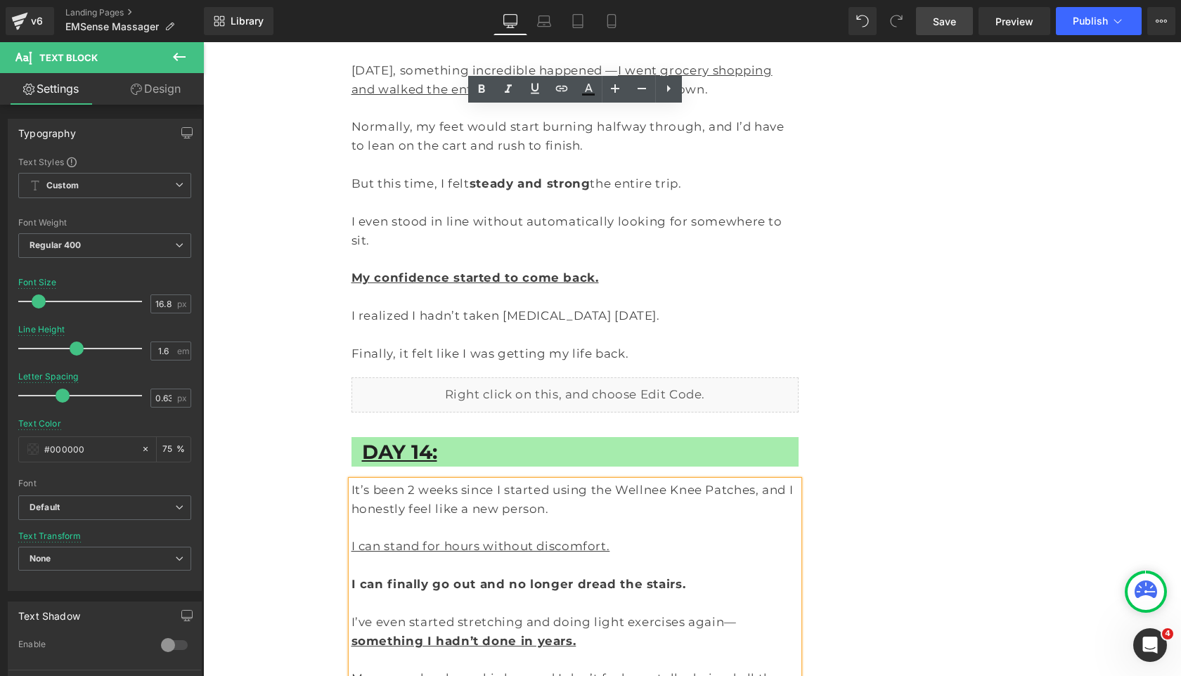
scroll to position [8423, 0]
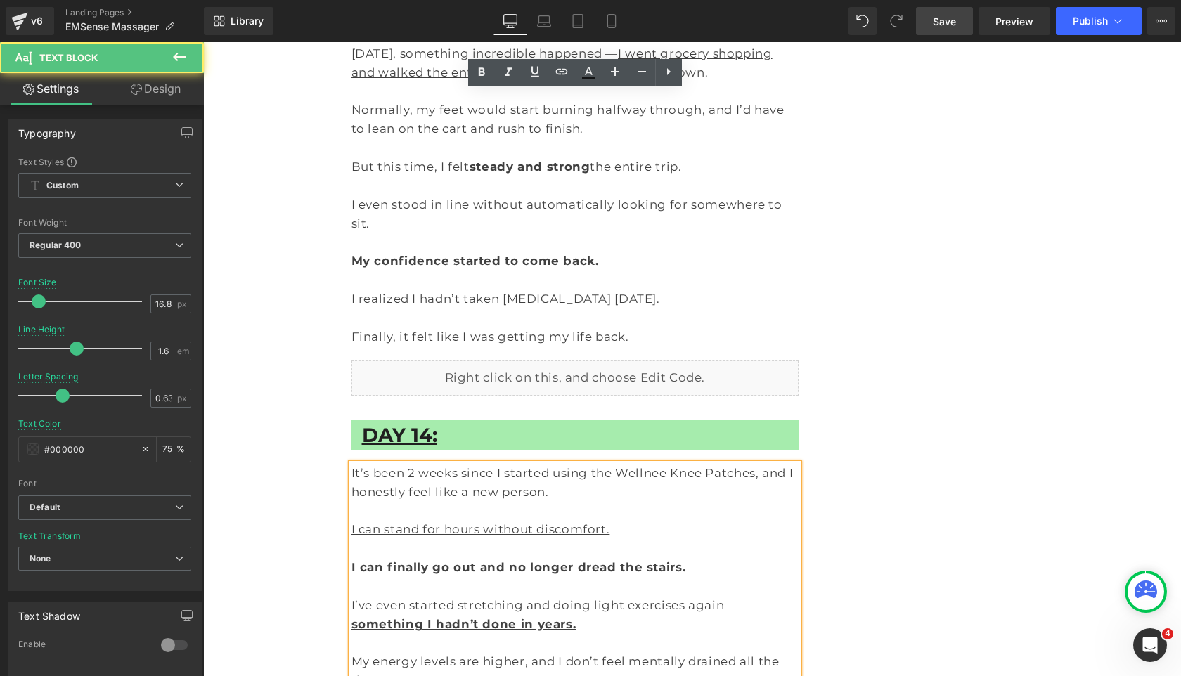
drag, startPoint x: 668, startPoint y: 497, endPoint x: 681, endPoint y: 513, distance: 21.0
drag, startPoint x: 529, startPoint y: 79, endPoint x: 516, endPoint y: 79, distance: 13.4
click at [529, 79] on icon at bounding box center [534, 71] width 17 height 17
click at [484, 77] on icon at bounding box center [481, 72] width 17 height 17
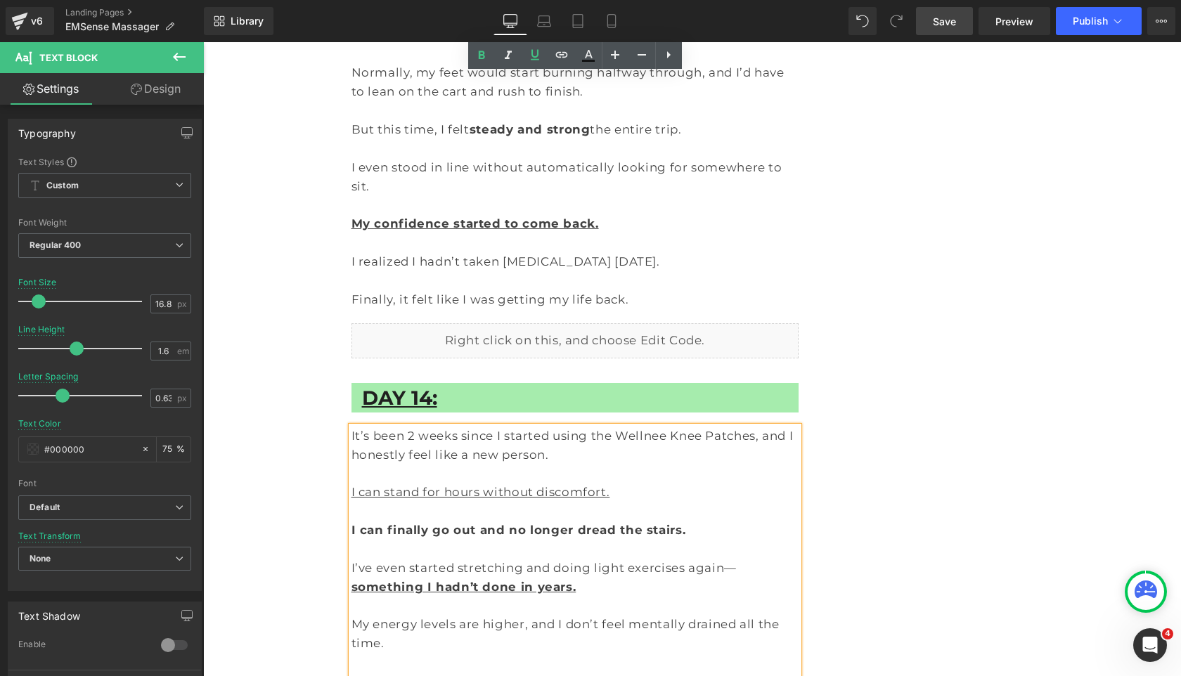
scroll to position [8467, 0]
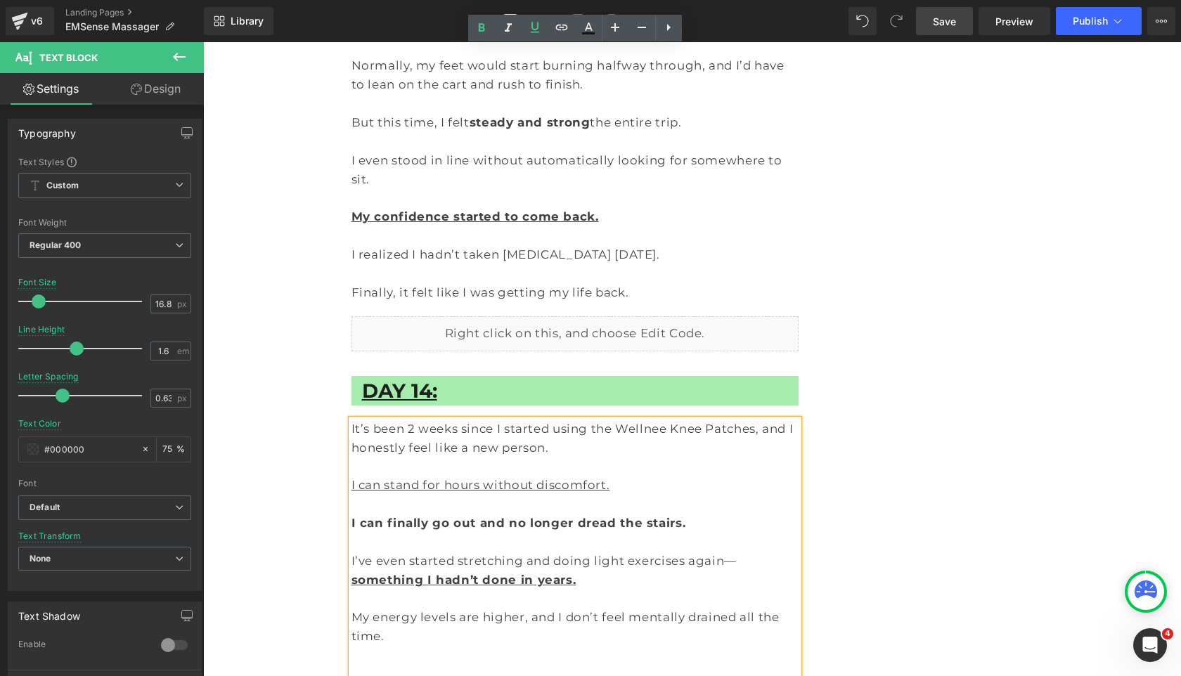
drag, startPoint x: 370, startPoint y: 510, endPoint x: 506, endPoint y: 512, distance: 135.7
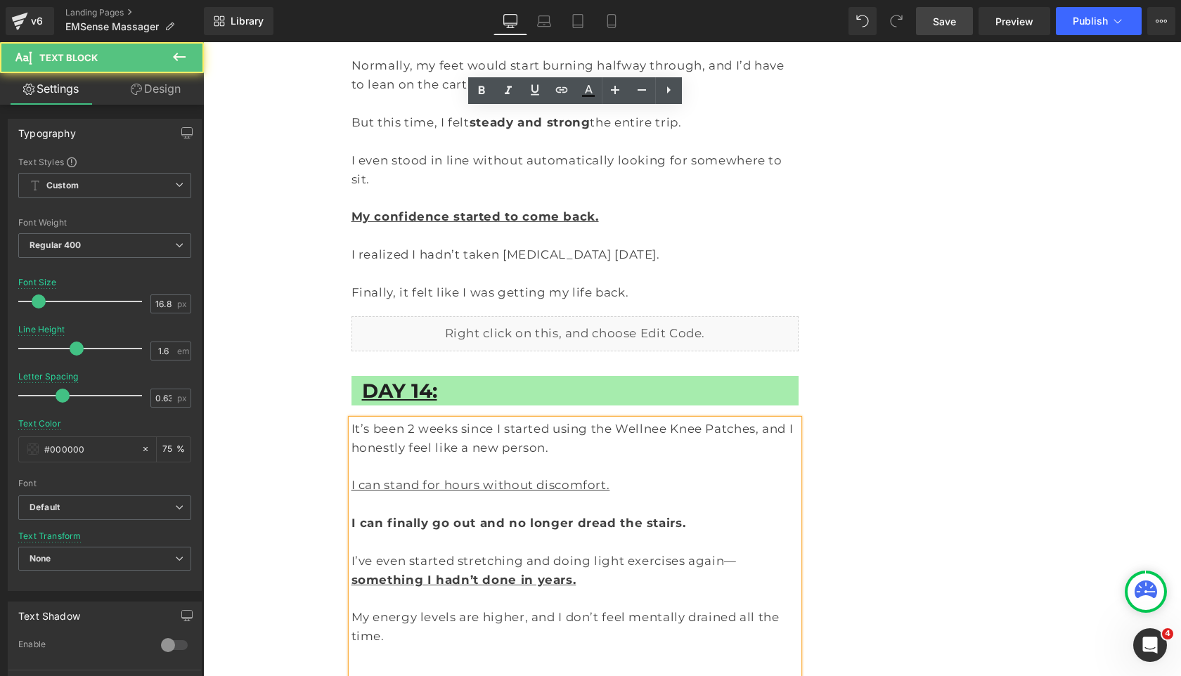
click at [441, 646] on p at bounding box center [575, 655] width 448 height 19
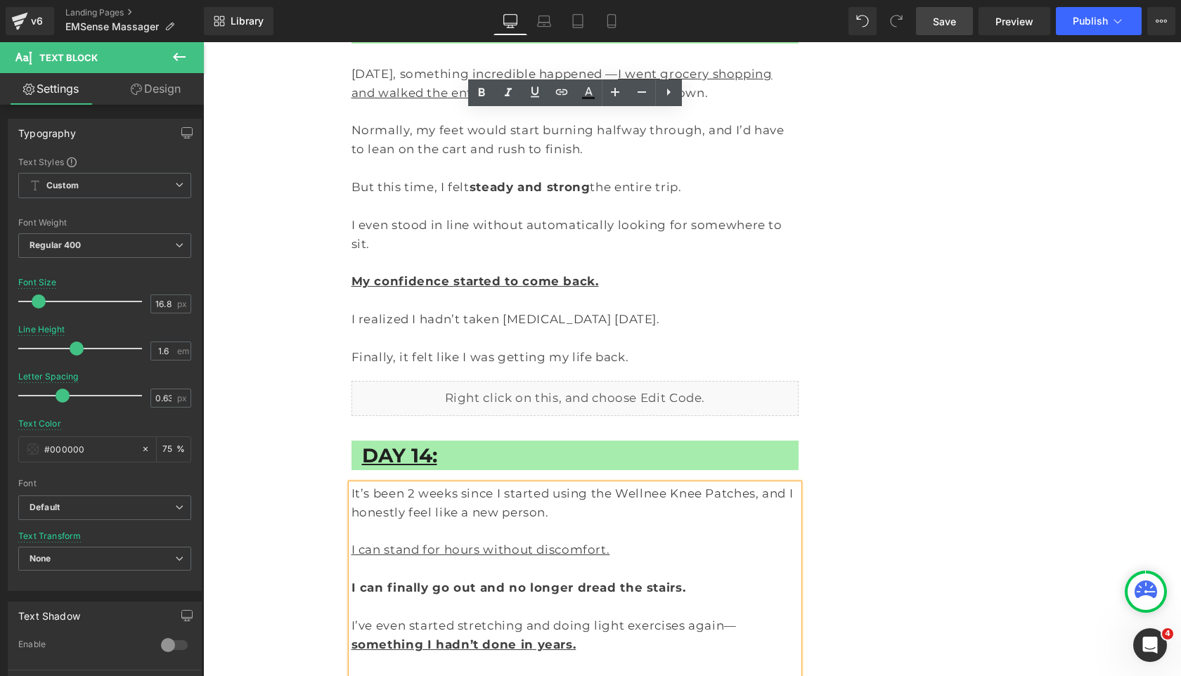
scroll to position [8420, 0]
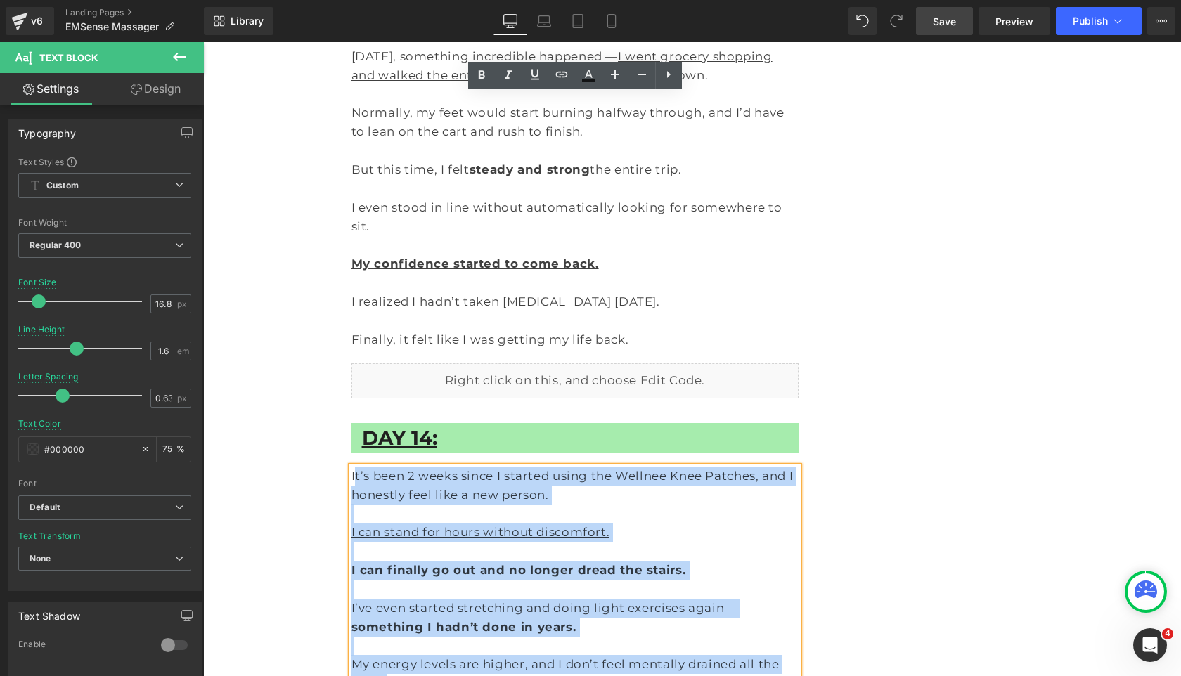
drag, startPoint x: 457, startPoint y: 343, endPoint x: 354, endPoint y: 111, distance: 253.6
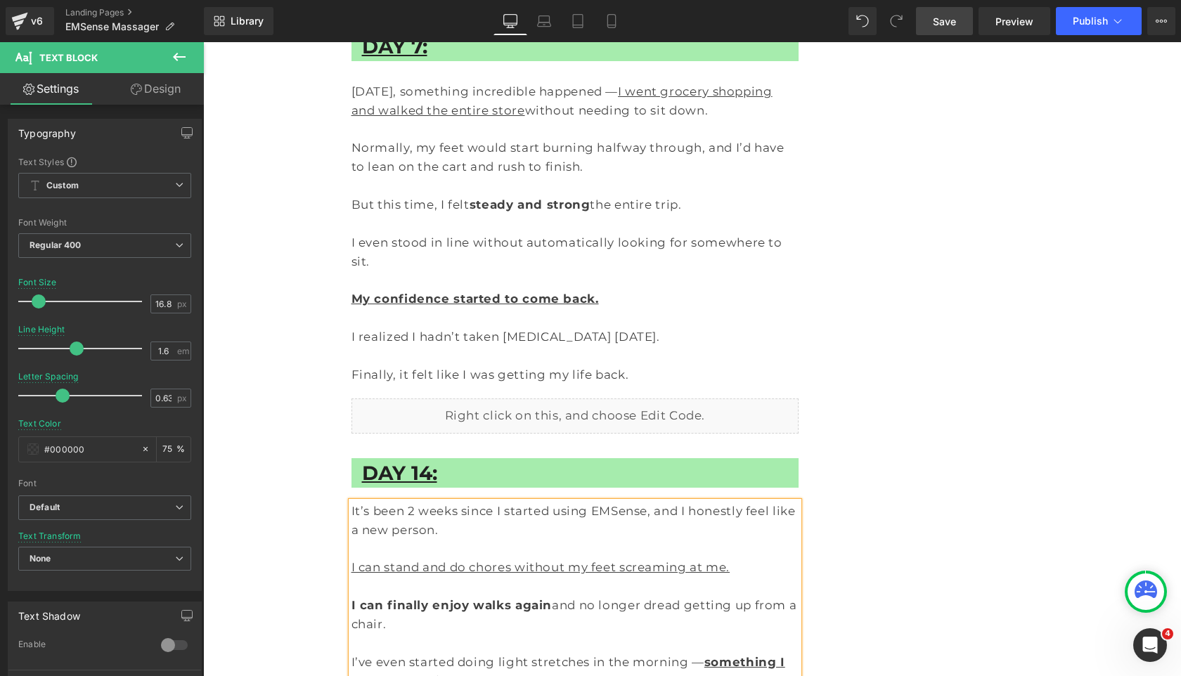
scroll to position [8368, 0]
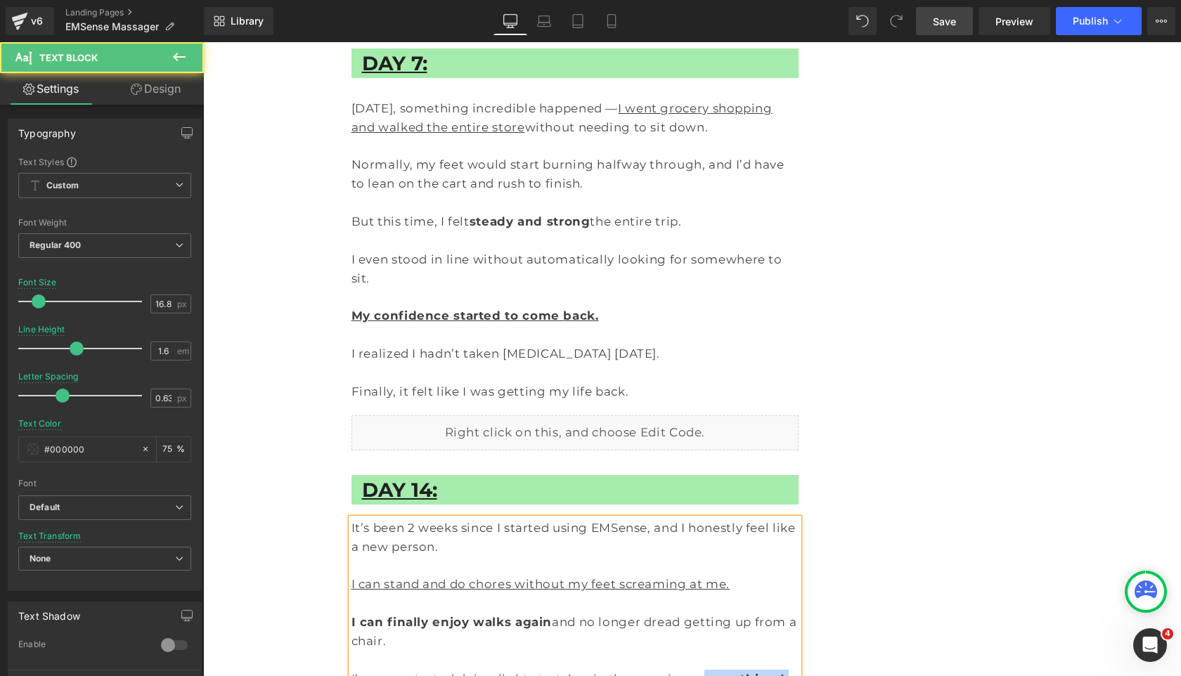
drag, startPoint x: 668, startPoint y: 286, endPoint x: 684, endPoint y: 305, distance: 24.5
click at [684, 670] on p "I’ve even started doing light stretches in the morning — something I hadn’t don…" at bounding box center [575, 689] width 448 height 38
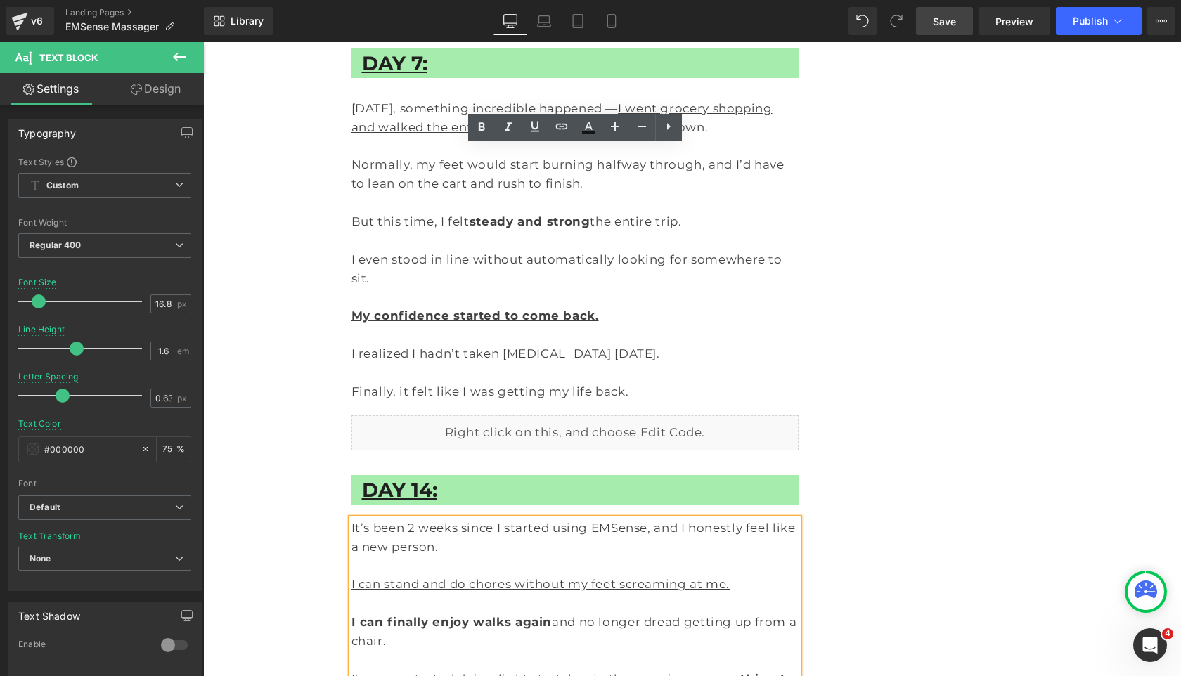
drag, startPoint x: 648, startPoint y: 380, endPoint x: 335, endPoint y: 388, distance: 313.5
drag, startPoint x: 443, startPoint y: 381, endPoint x: 678, endPoint y: 381, distance: 234.7
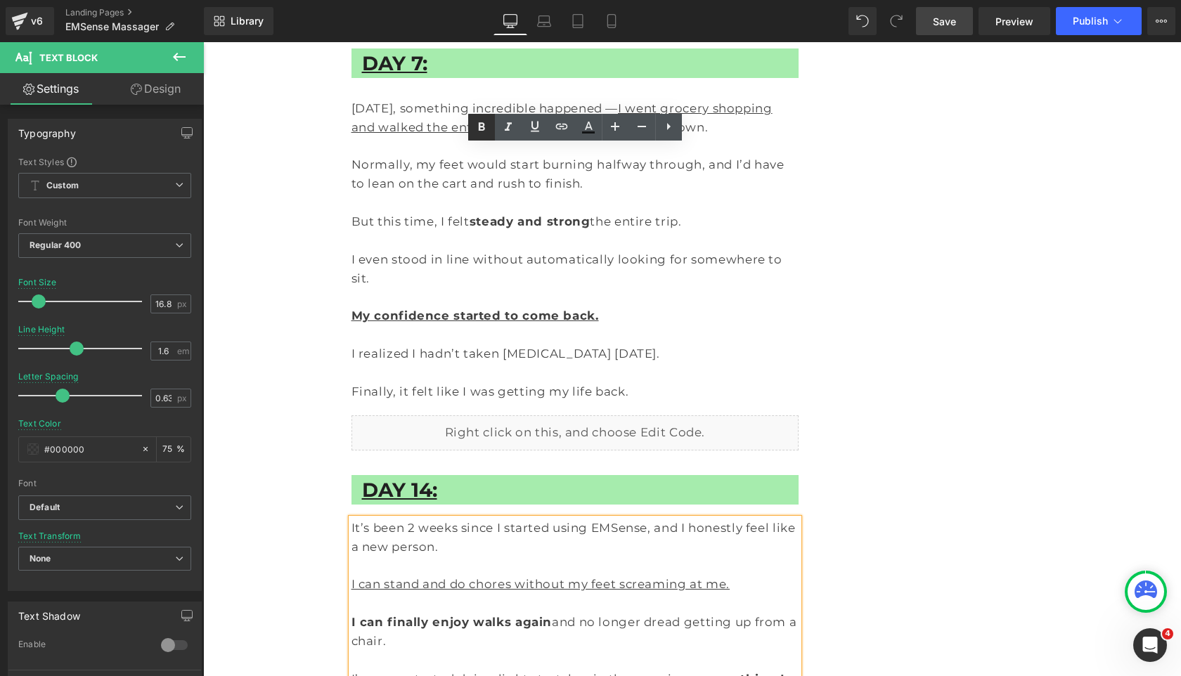
click at [486, 129] on icon at bounding box center [481, 127] width 17 height 17
drag, startPoint x: 485, startPoint y: 458, endPoint x: 725, endPoint y: 458, distance: 239.6
click at [532, 128] on icon at bounding box center [535, 127] width 8 height 11
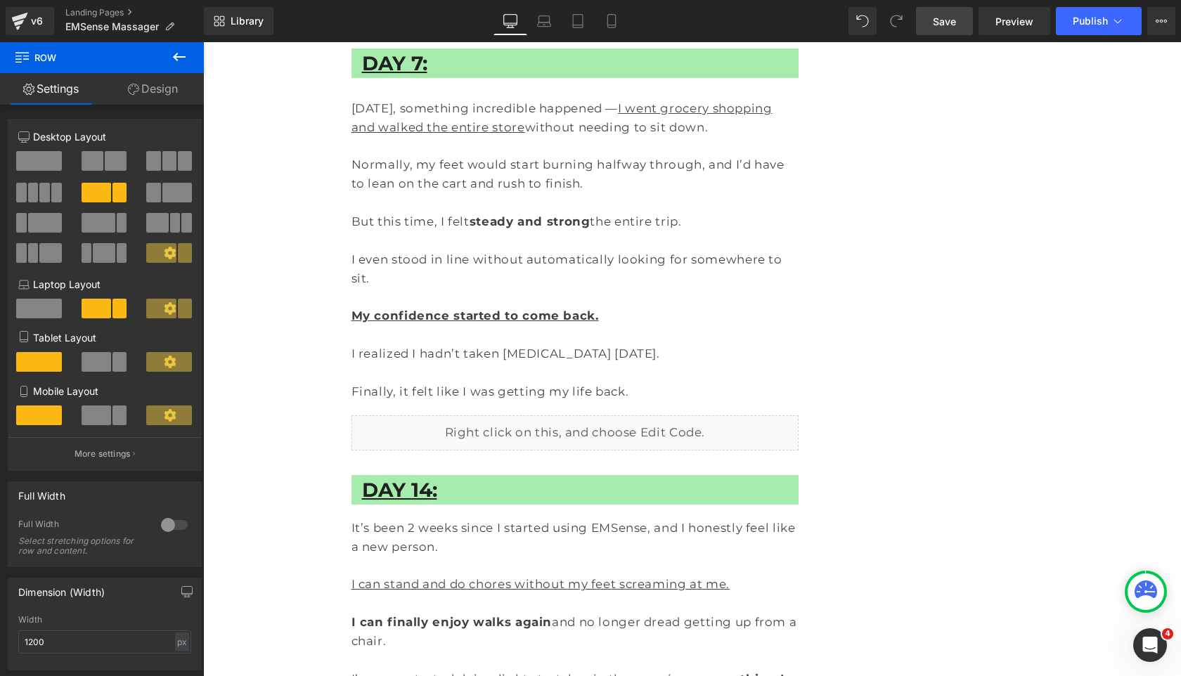
click at [945, 29] on link "Save" at bounding box center [944, 21] width 57 height 28
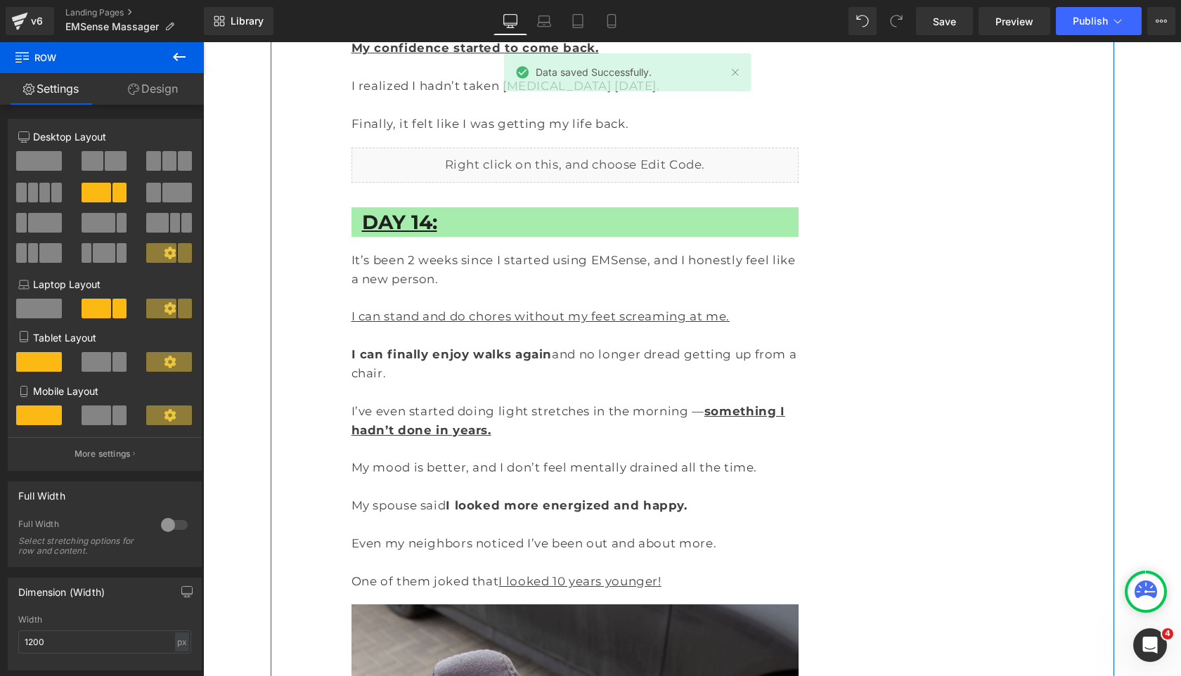
scroll to position [8591, 0]
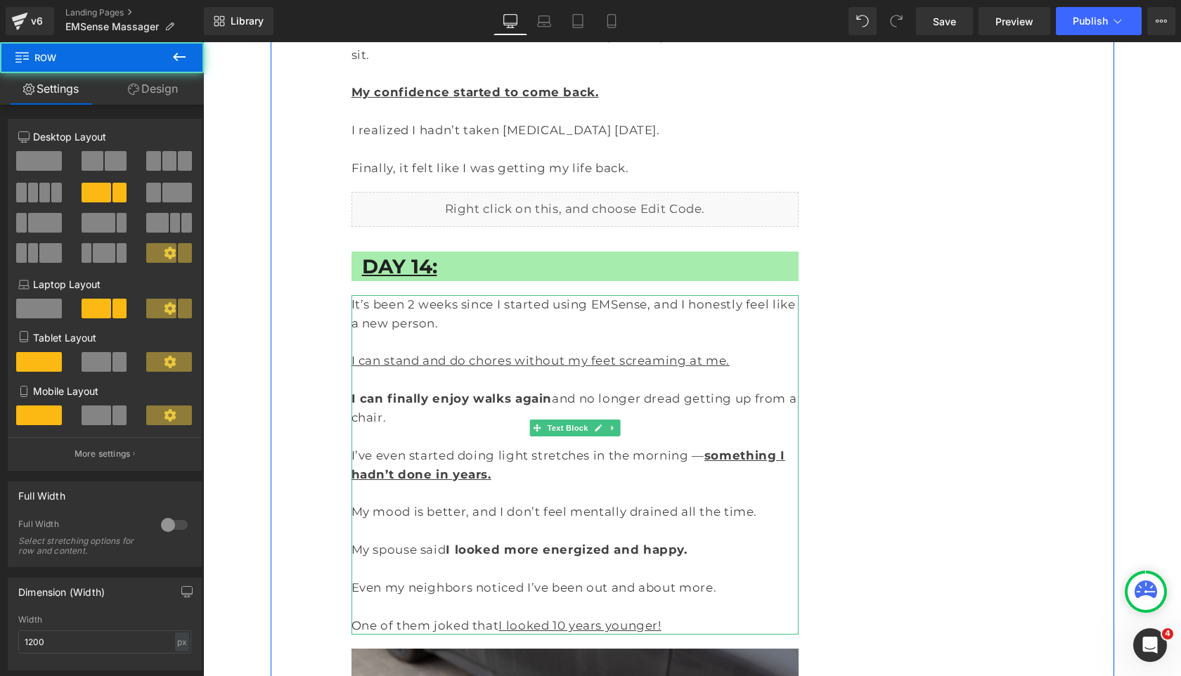
click at [676, 616] on p "One of them joked that I looked 10 years younger!" at bounding box center [575, 625] width 448 height 19
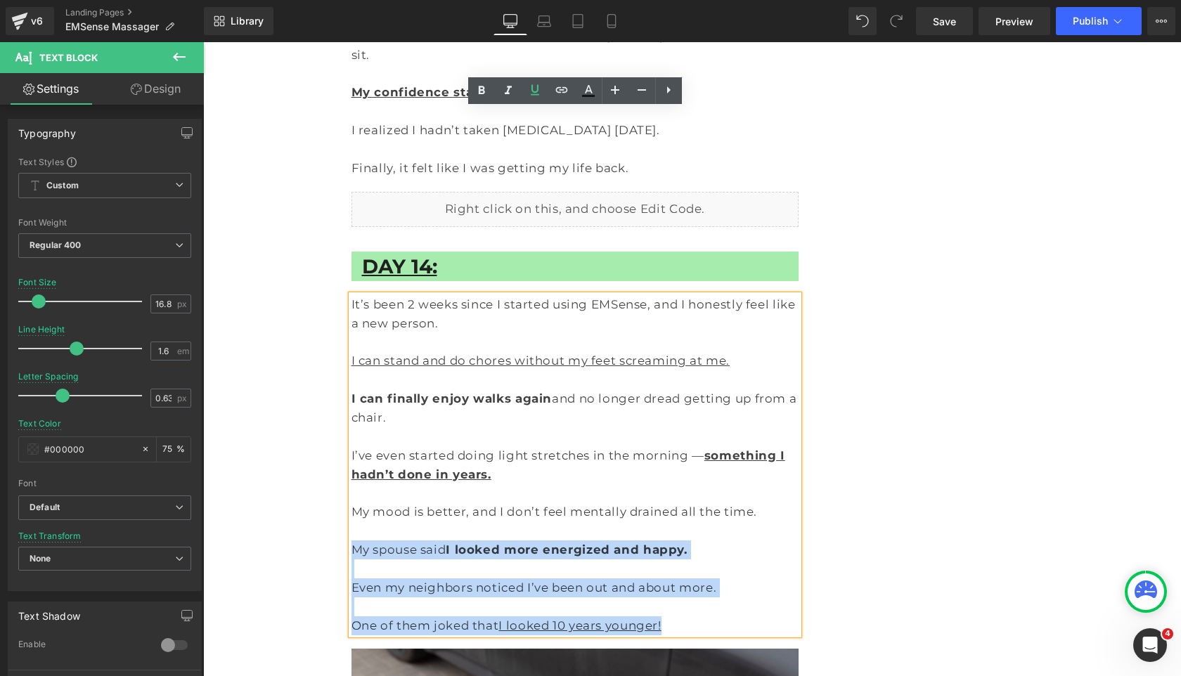
drag, startPoint x: 685, startPoint y: 234, endPoint x: 346, endPoint y: 153, distance: 347.7
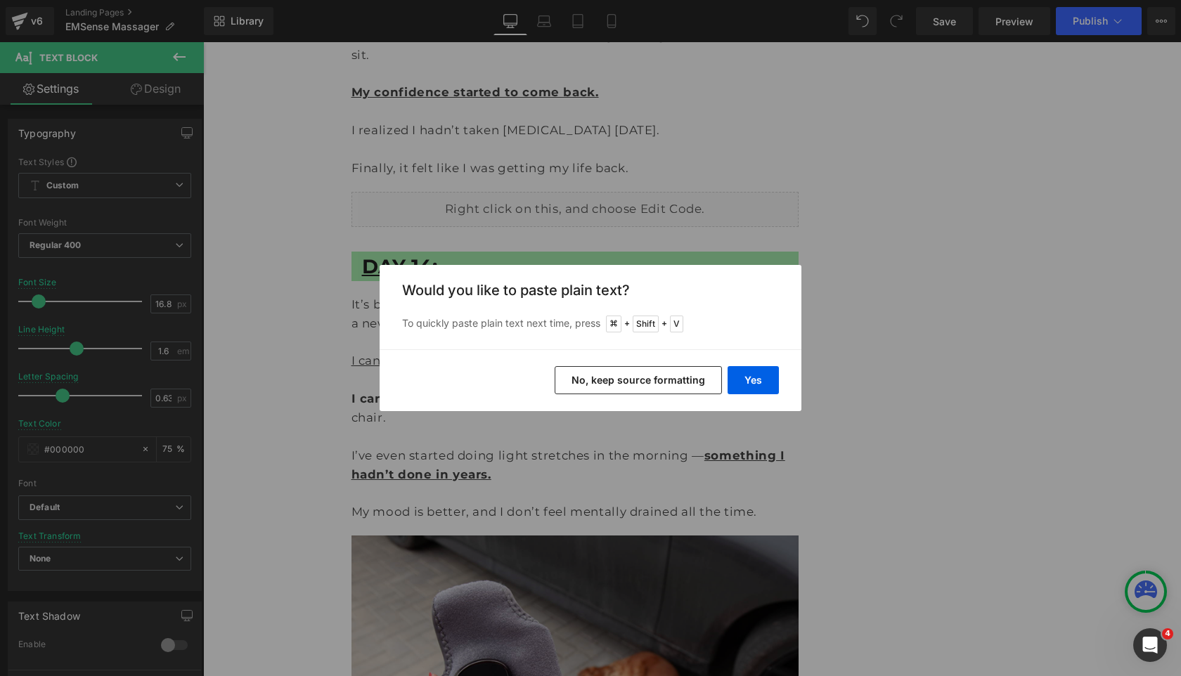
click at [744, 398] on div "Yes No, keep source formatting" at bounding box center [591, 380] width 422 height 62
click at [758, 377] on button "Yes" at bounding box center [752, 380] width 51 height 28
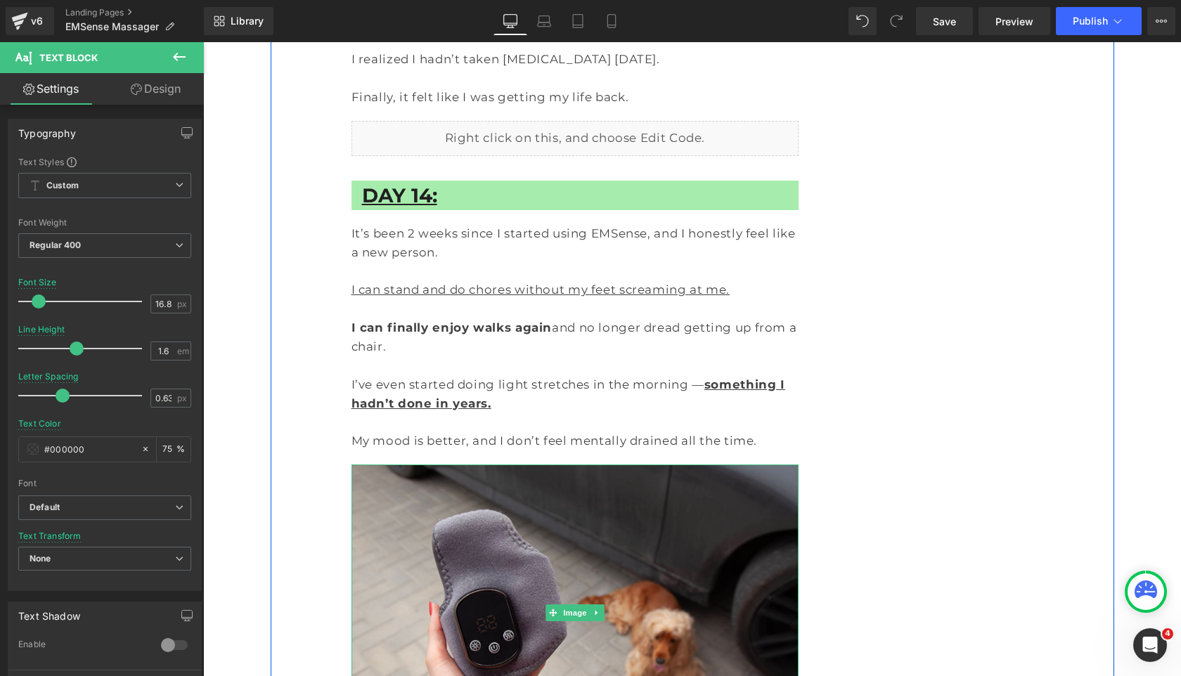
scroll to position [8743, 0]
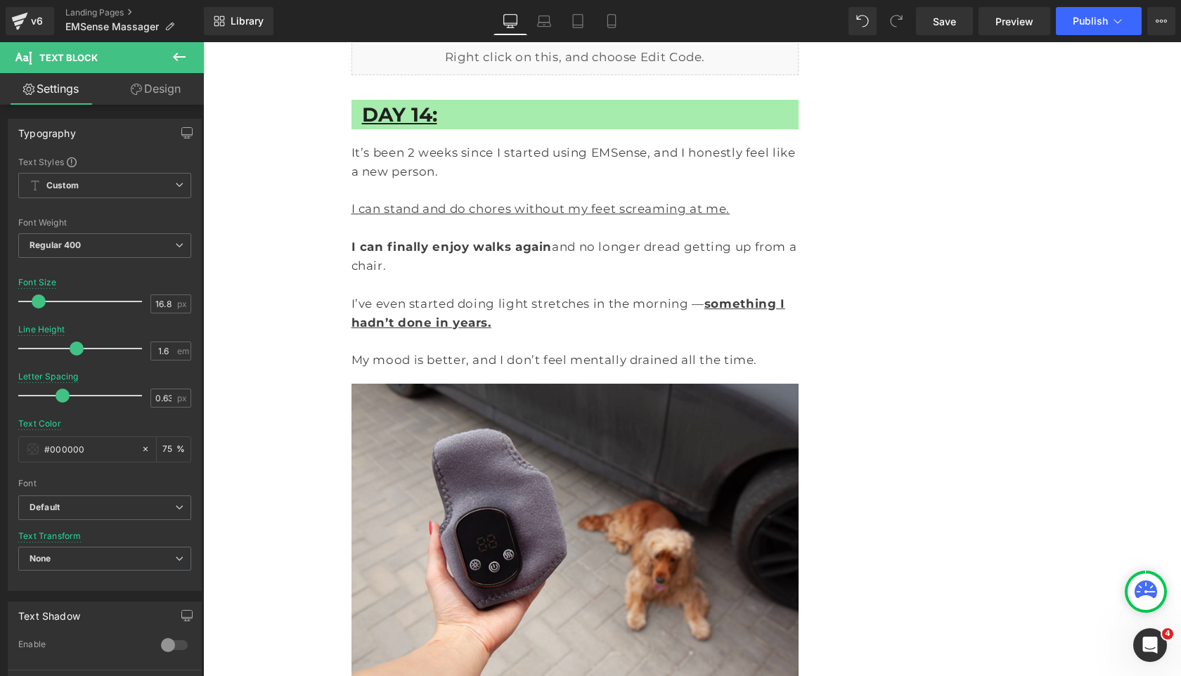
drag, startPoint x: 485, startPoint y: 539, endPoint x: 351, endPoint y: 465, distance: 152.9
click at [538, 322] on icon at bounding box center [534, 320] width 17 height 17
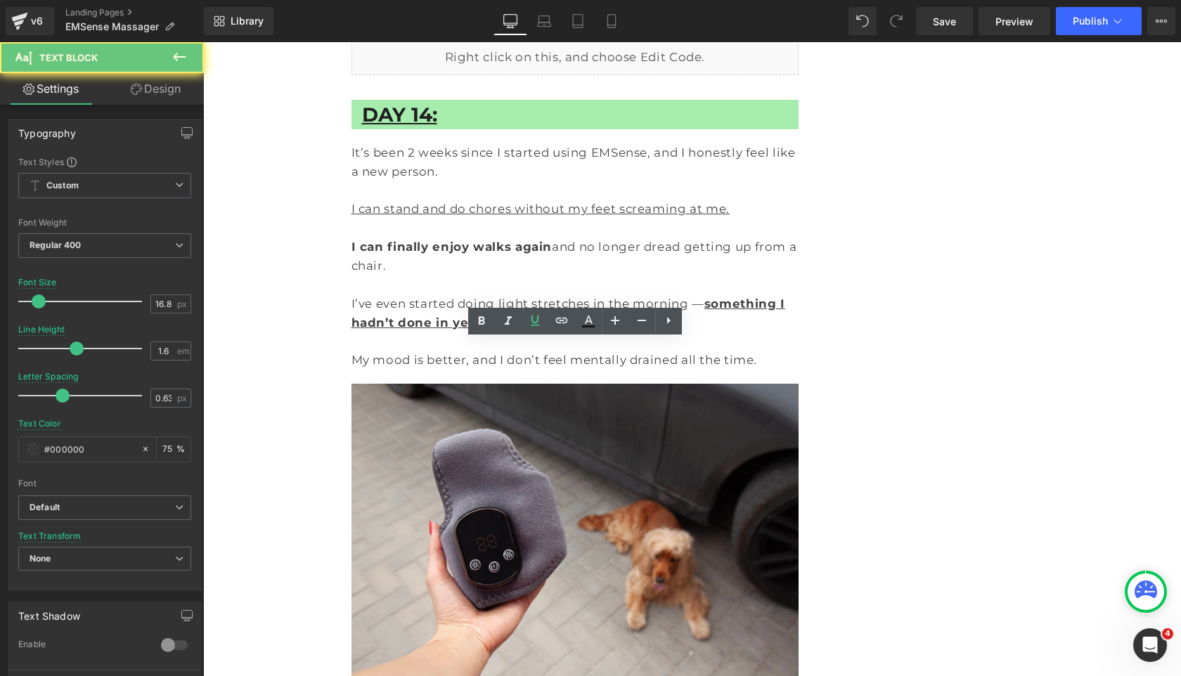
drag, startPoint x: 659, startPoint y: 447, endPoint x: 277, endPoint y: 270, distance: 421.3
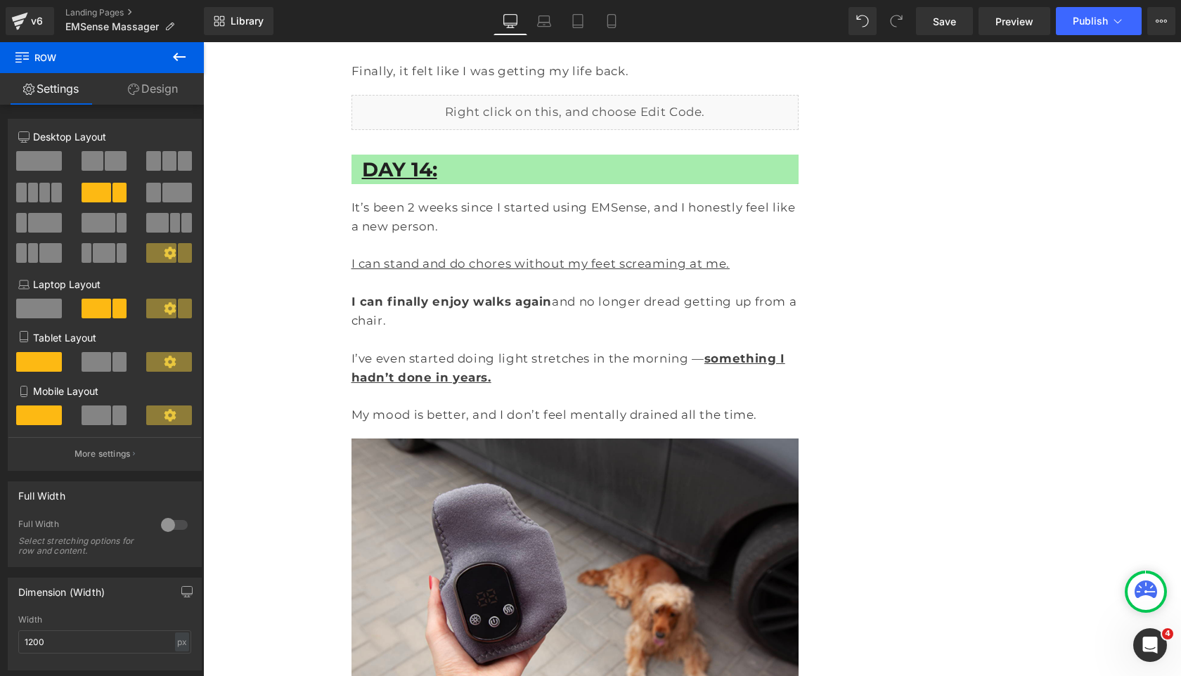
scroll to position [8679, 0]
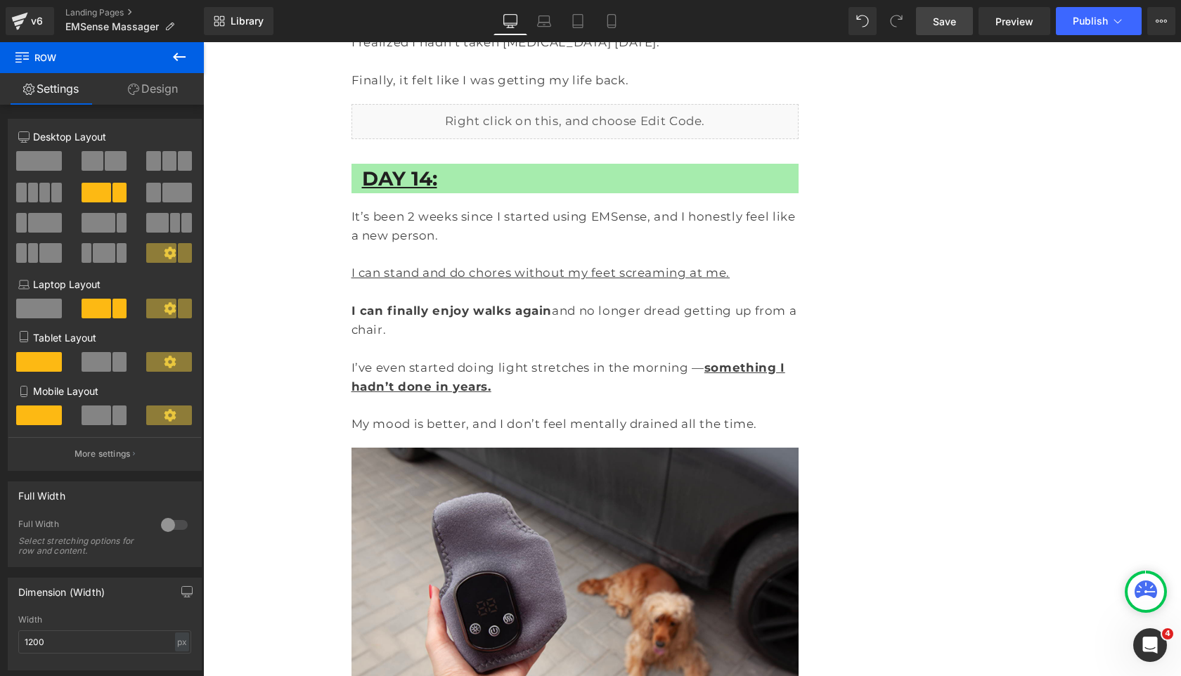
click at [947, 27] on span "Save" at bounding box center [944, 21] width 23 height 15
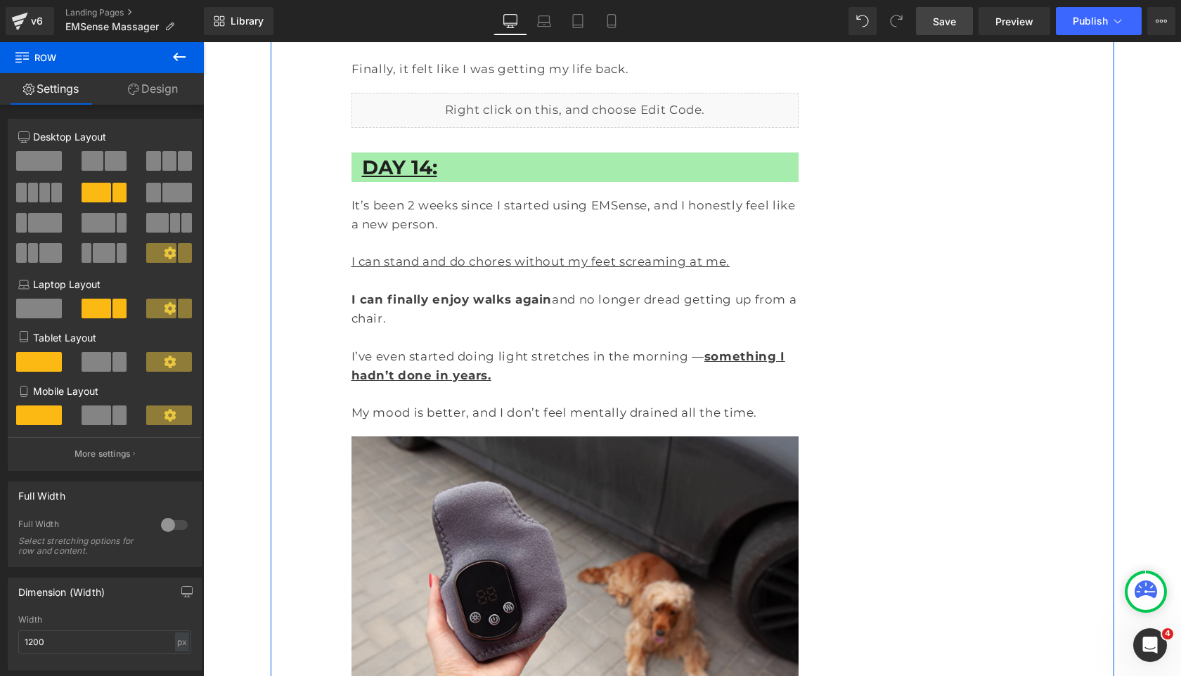
scroll to position [8684, 0]
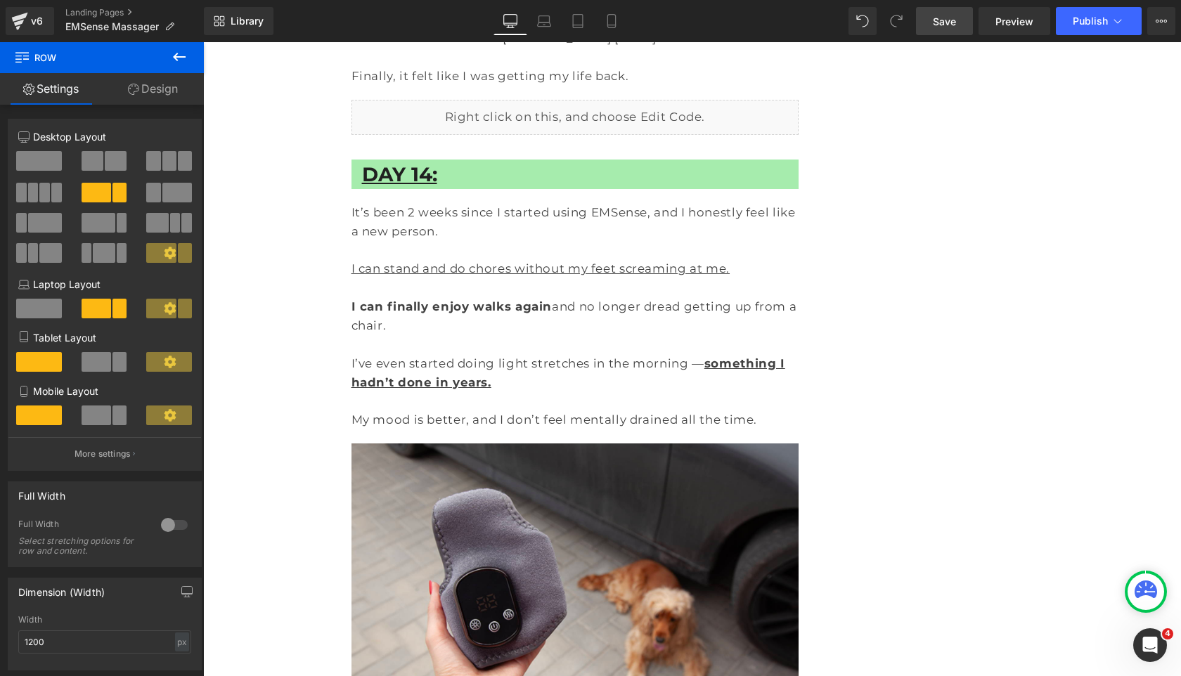
click at [945, 25] on span "Save" at bounding box center [944, 21] width 23 height 15
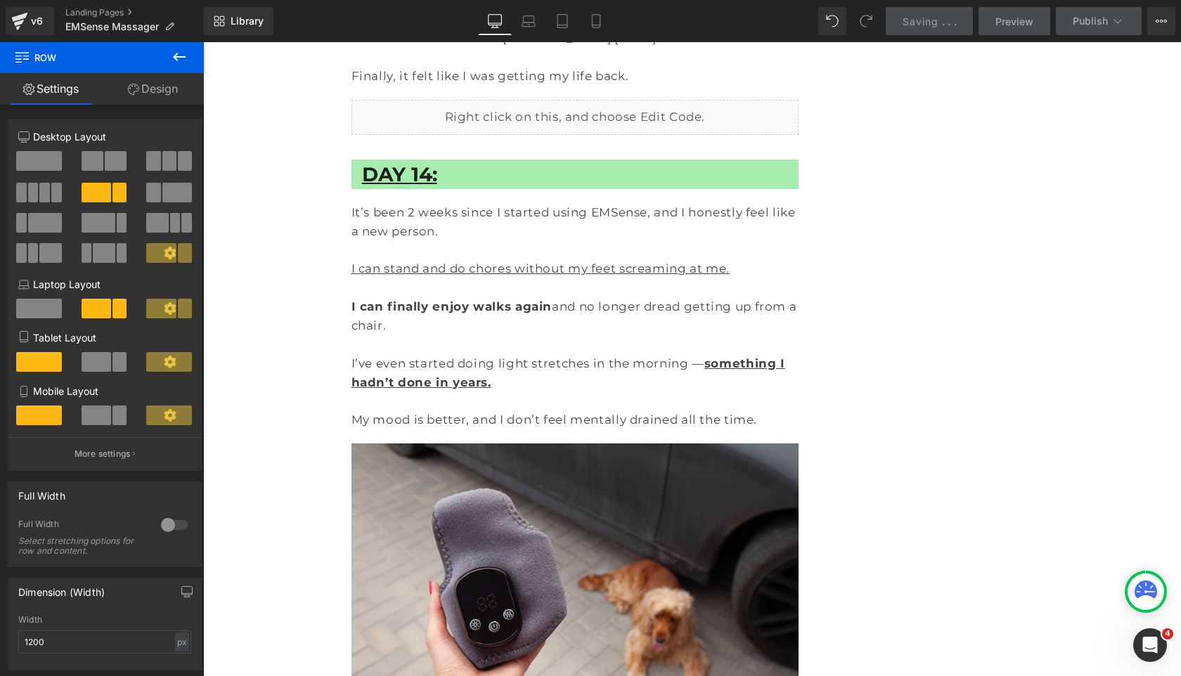
scroll to position [8818, 0]
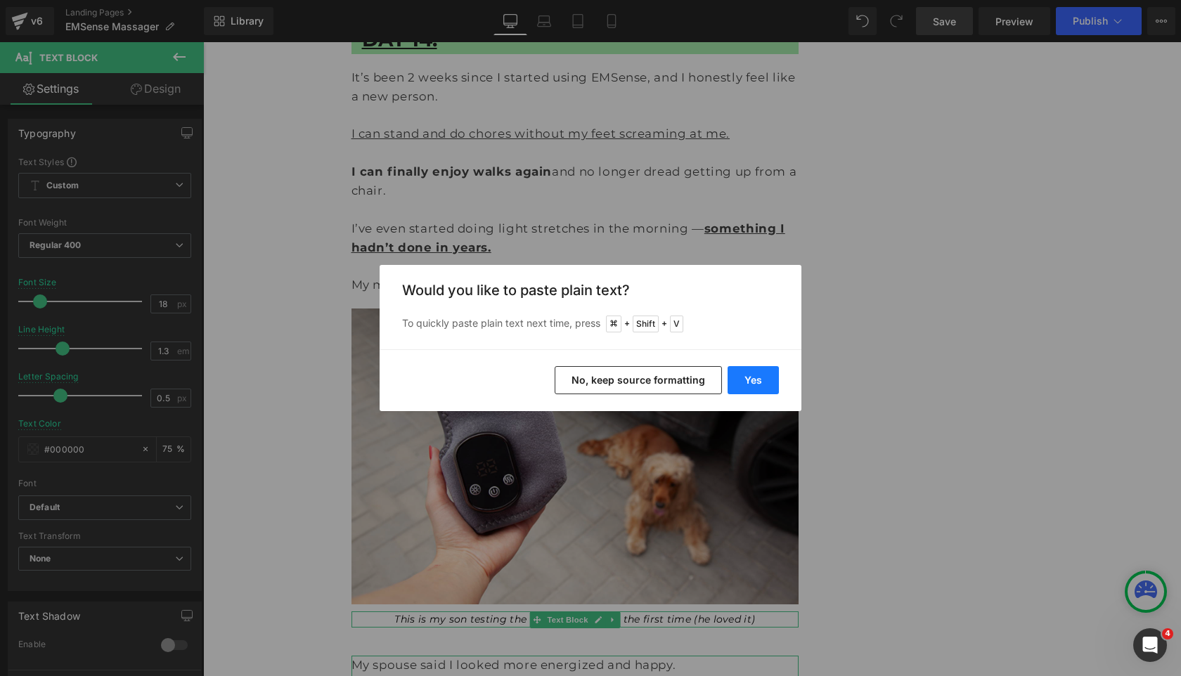
click at [746, 377] on button "Yes" at bounding box center [752, 380] width 51 height 28
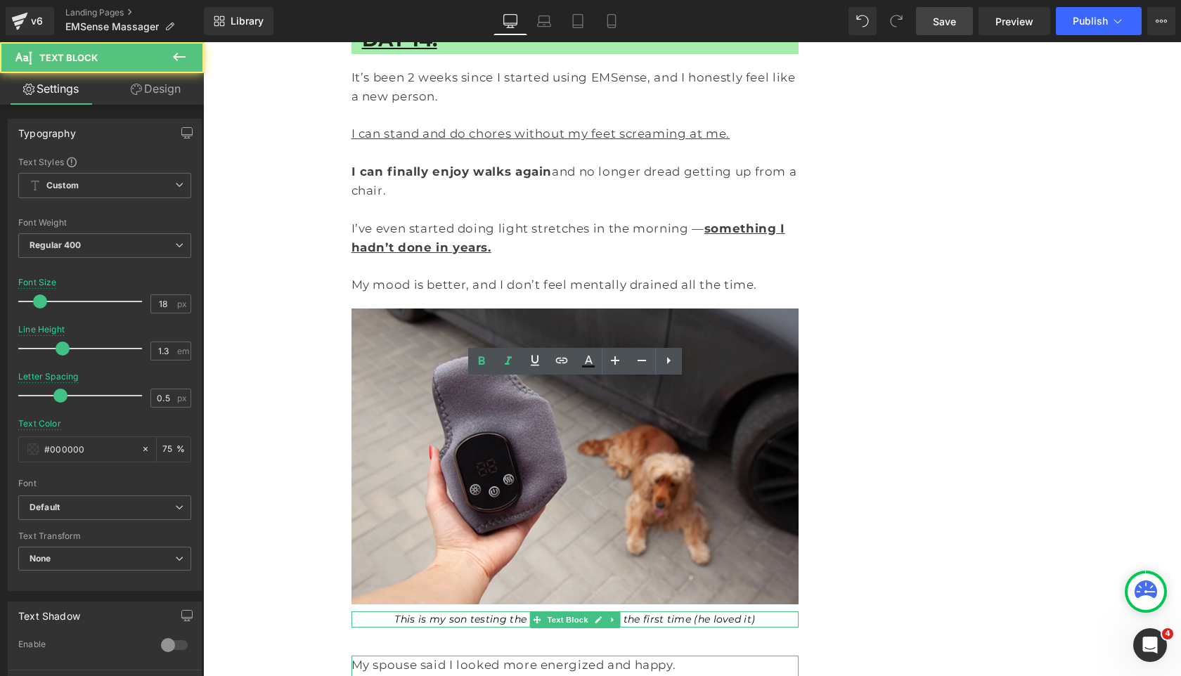
drag, startPoint x: 663, startPoint y: 479, endPoint x: 417, endPoint y: 405, distance: 257.0
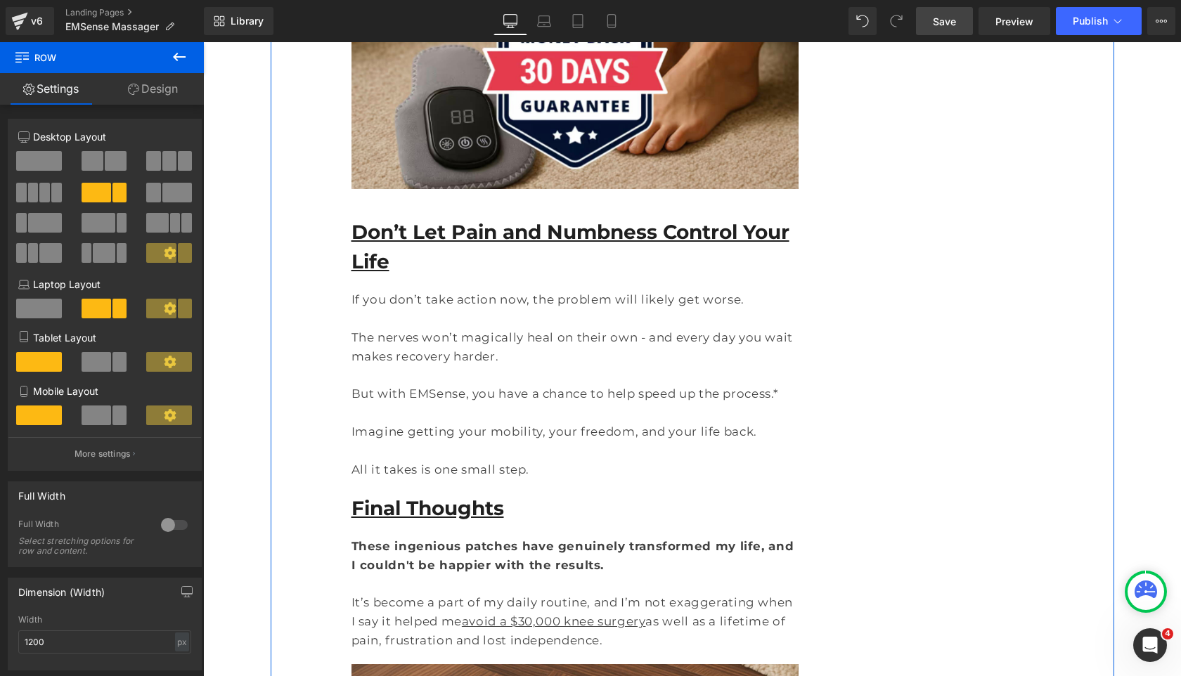
scroll to position [12045, 0]
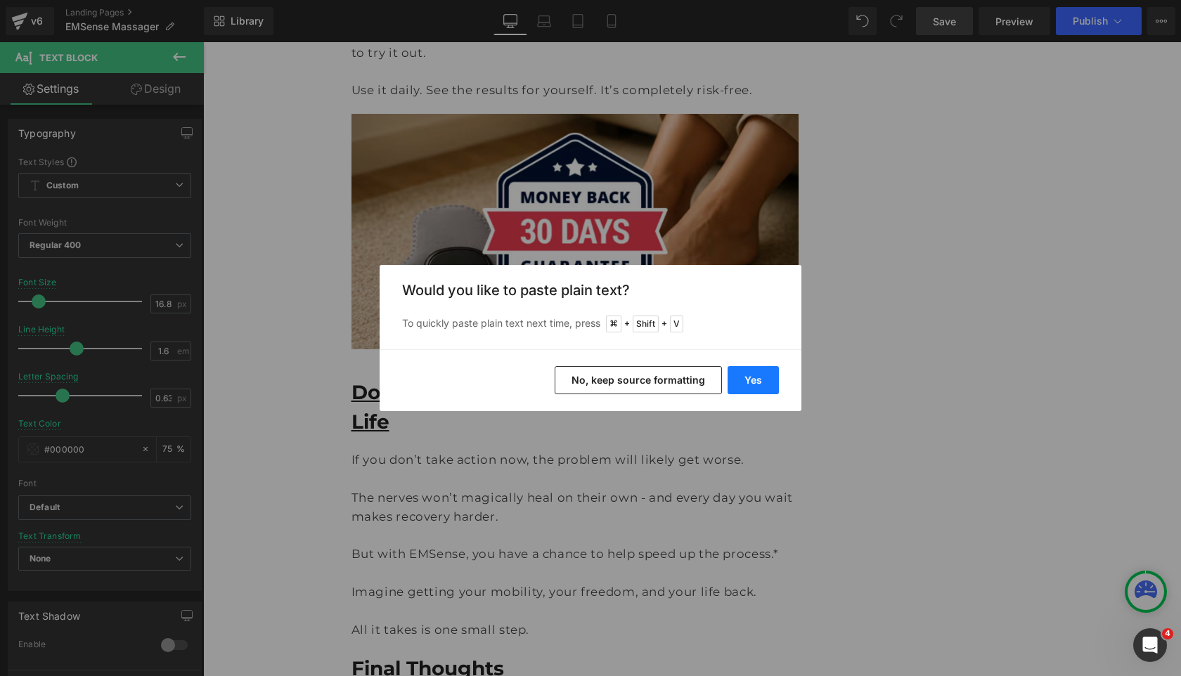
click at [753, 377] on button "Yes" at bounding box center [752, 380] width 51 height 28
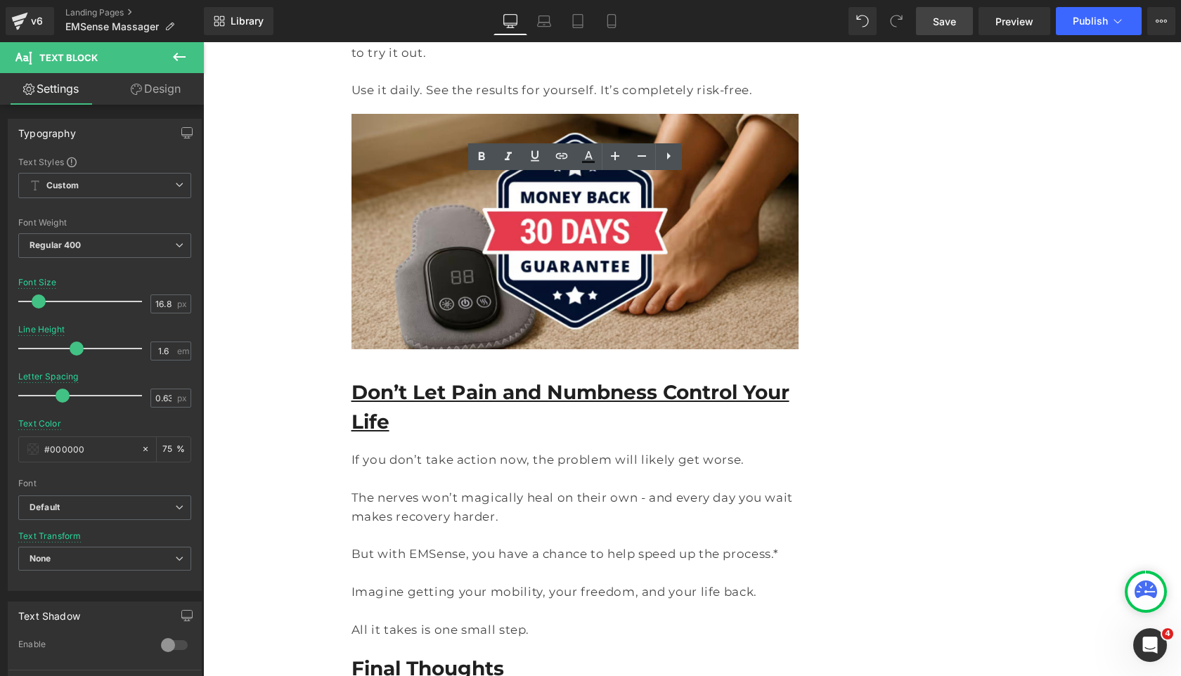
drag, startPoint x: 512, startPoint y: 351, endPoint x: 351, endPoint y: 334, distance: 161.9
drag, startPoint x: 351, startPoint y: 334, endPoint x: 506, endPoint y: 349, distance: 155.3
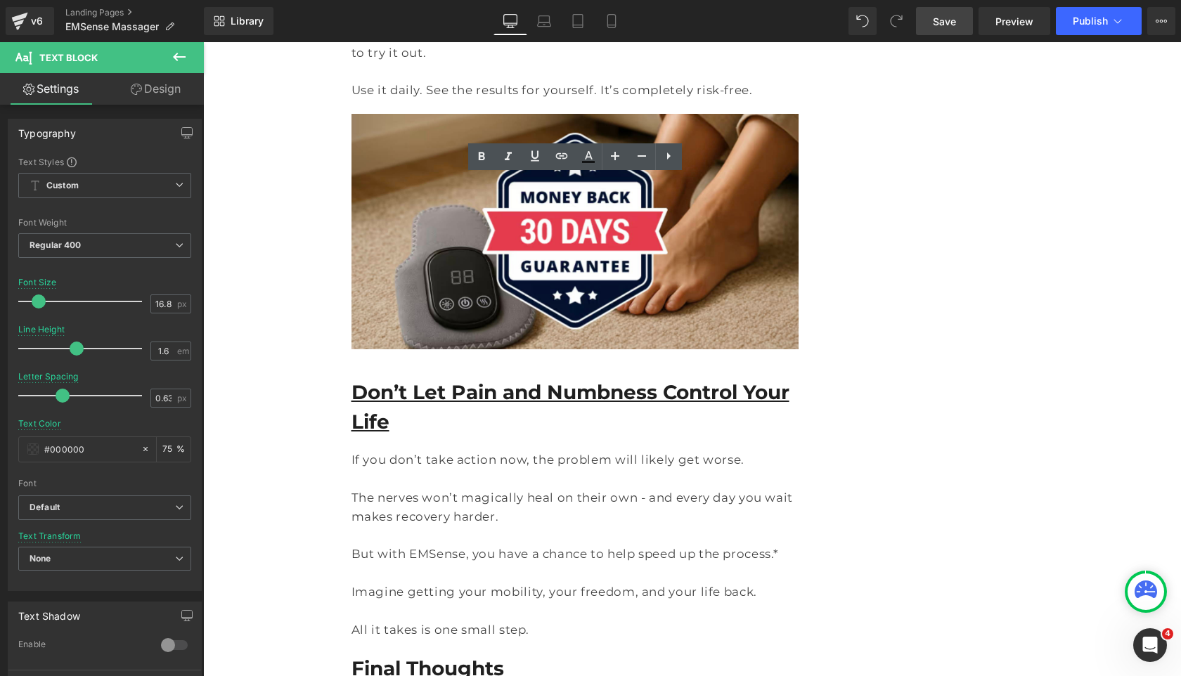
click at [479, 158] on icon at bounding box center [482, 156] width 6 height 8
drag, startPoint x: 466, startPoint y: 412, endPoint x: 353, endPoint y: 410, distance: 112.5
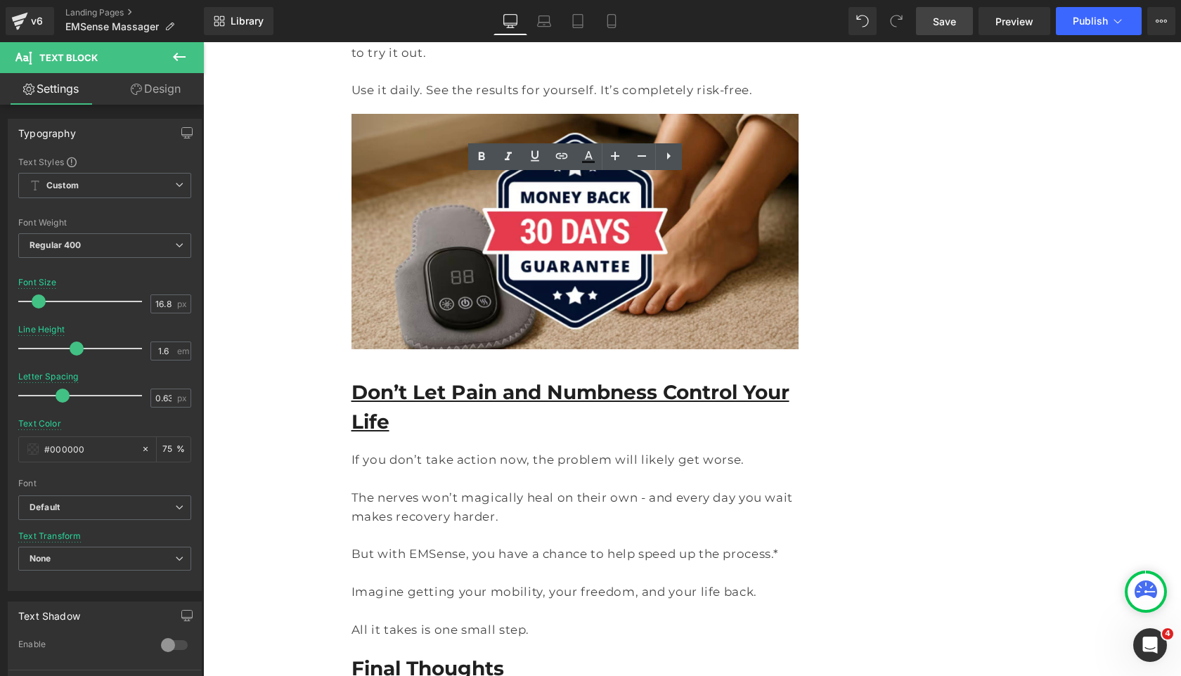
drag, startPoint x: 673, startPoint y: 393, endPoint x: 469, endPoint y: 413, distance: 204.8
click at [535, 157] on icon at bounding box center [534, 156] width 17 height 17
drag, startPoint x: 564, startPoint y: 283, endPoint x: 353, endPoint y: 179, distance: 235.1
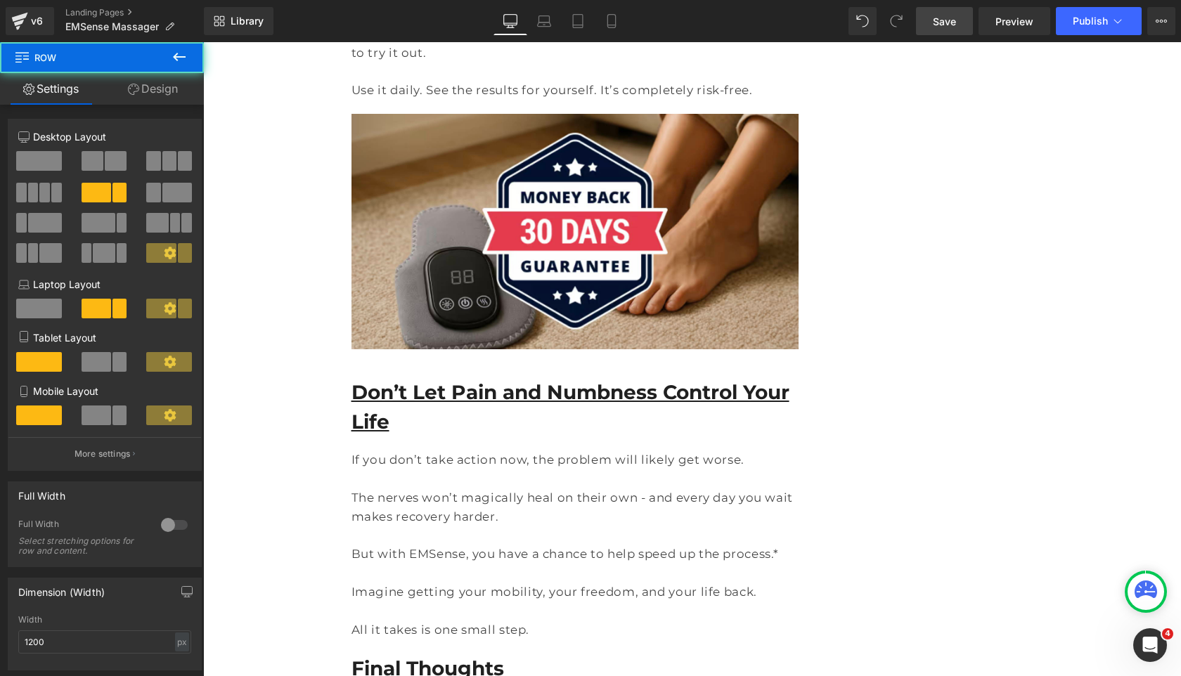
click at [949, 18] on span "Save" at bounding box center [944, 21] width 23 height 15
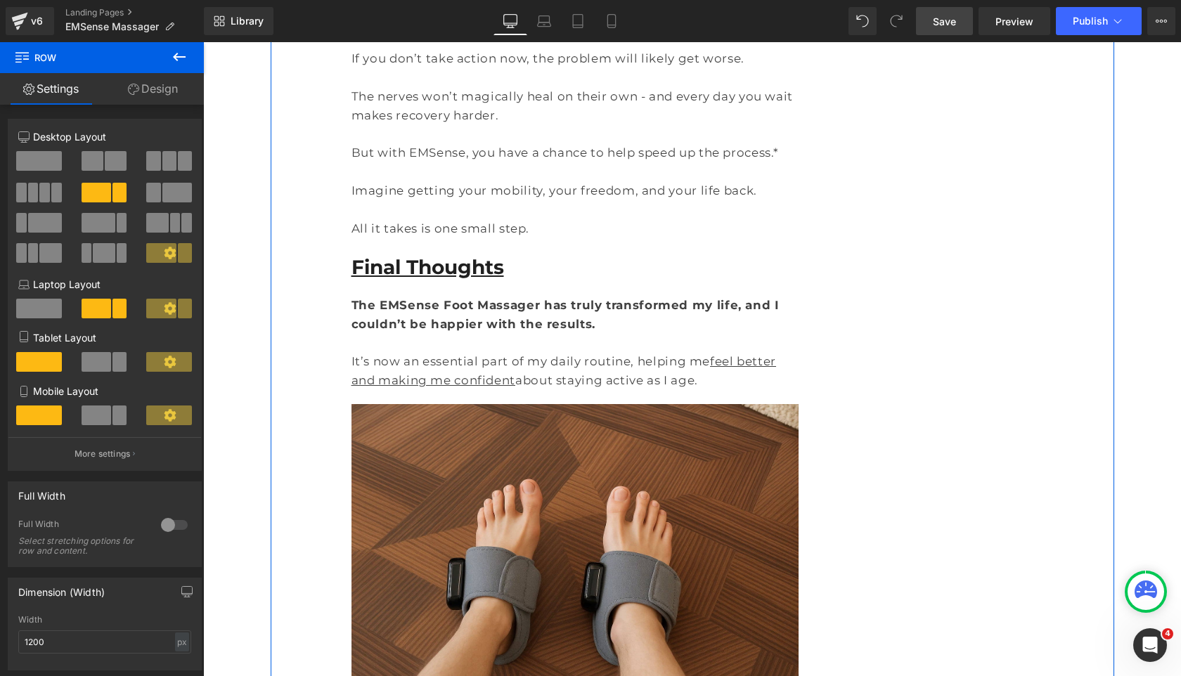
scroll to position [12500, 0]
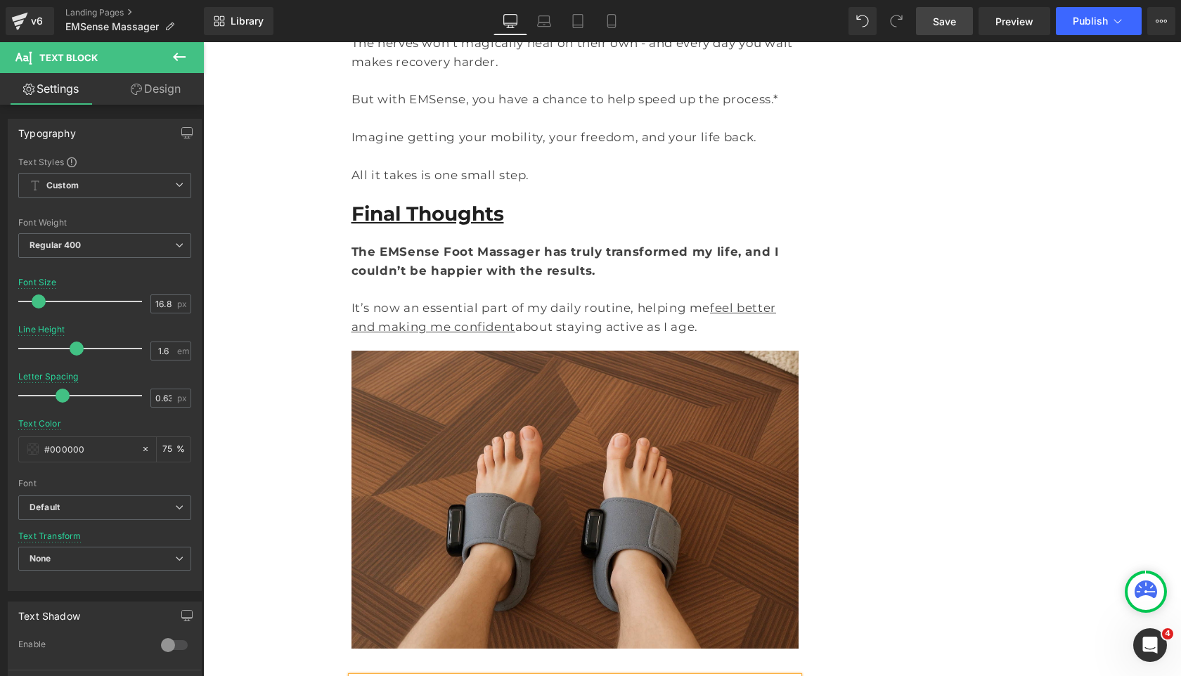
scroll to position [12505, 0]
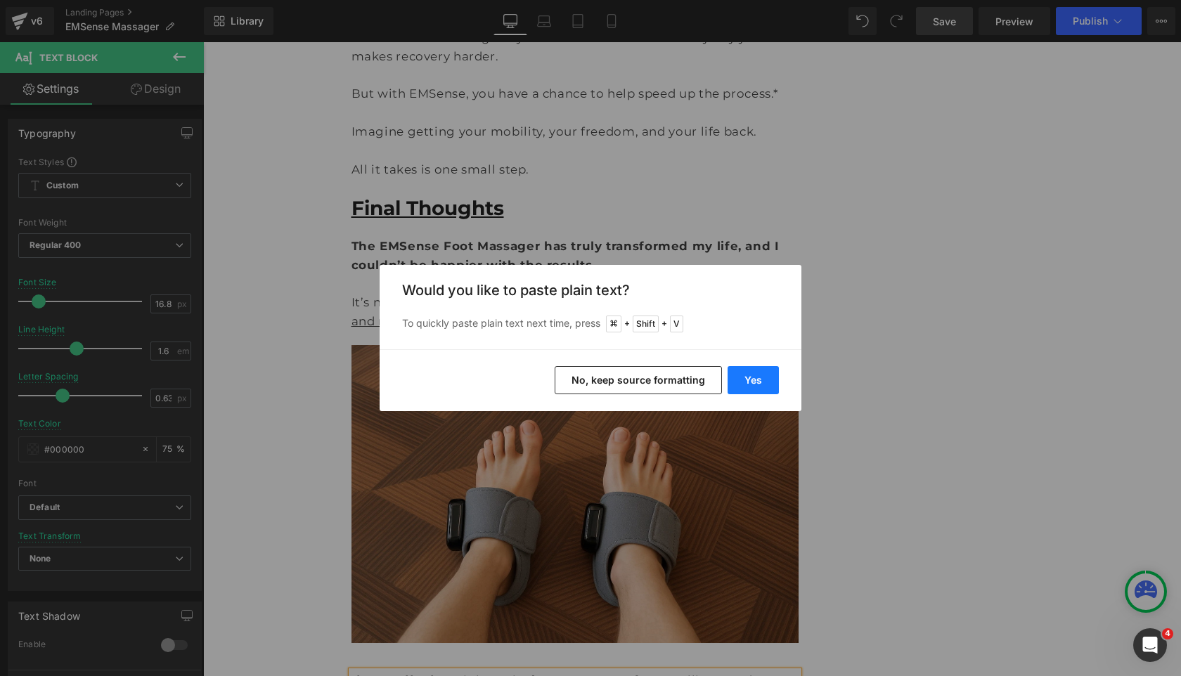
click at [744, 375] on button "Yes" at bounding box center [752, 380] width 51 height 28
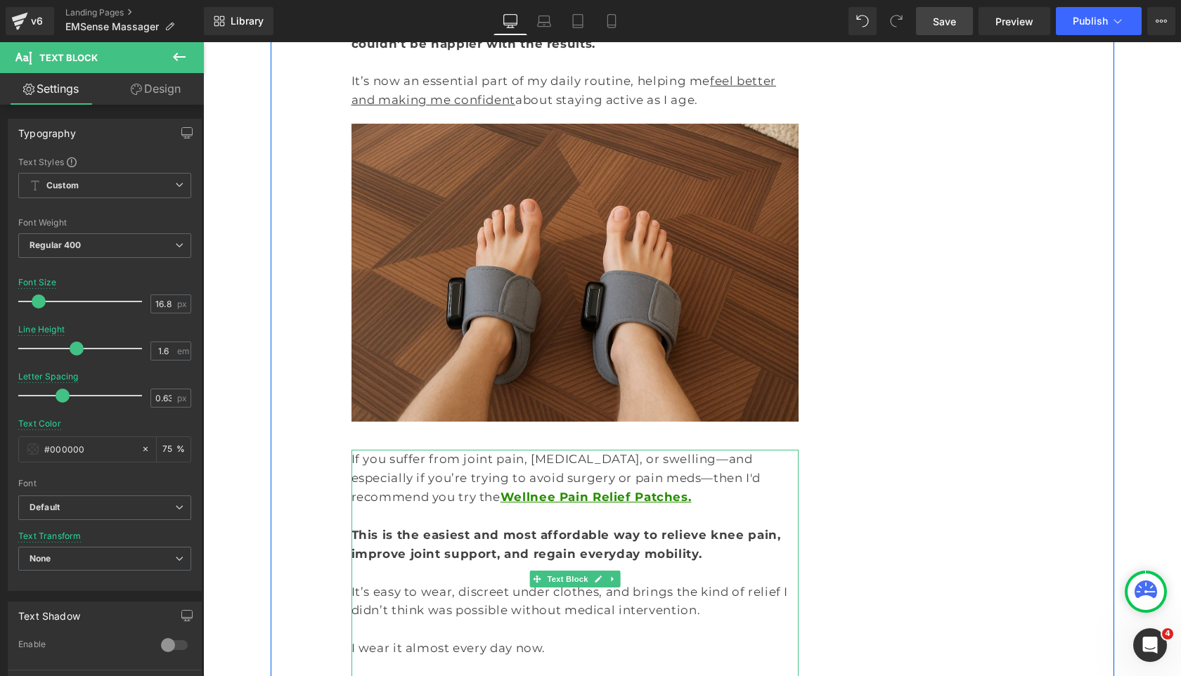
scroll to position [12728, 0]
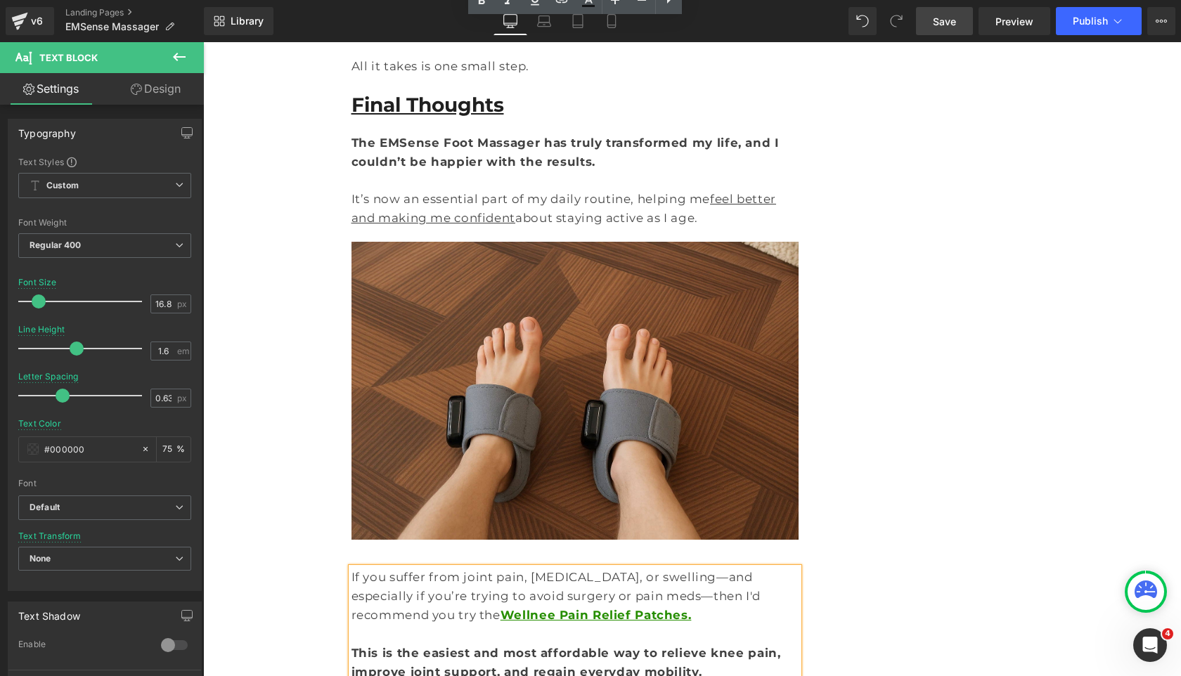
scroll to position [12592, 0]
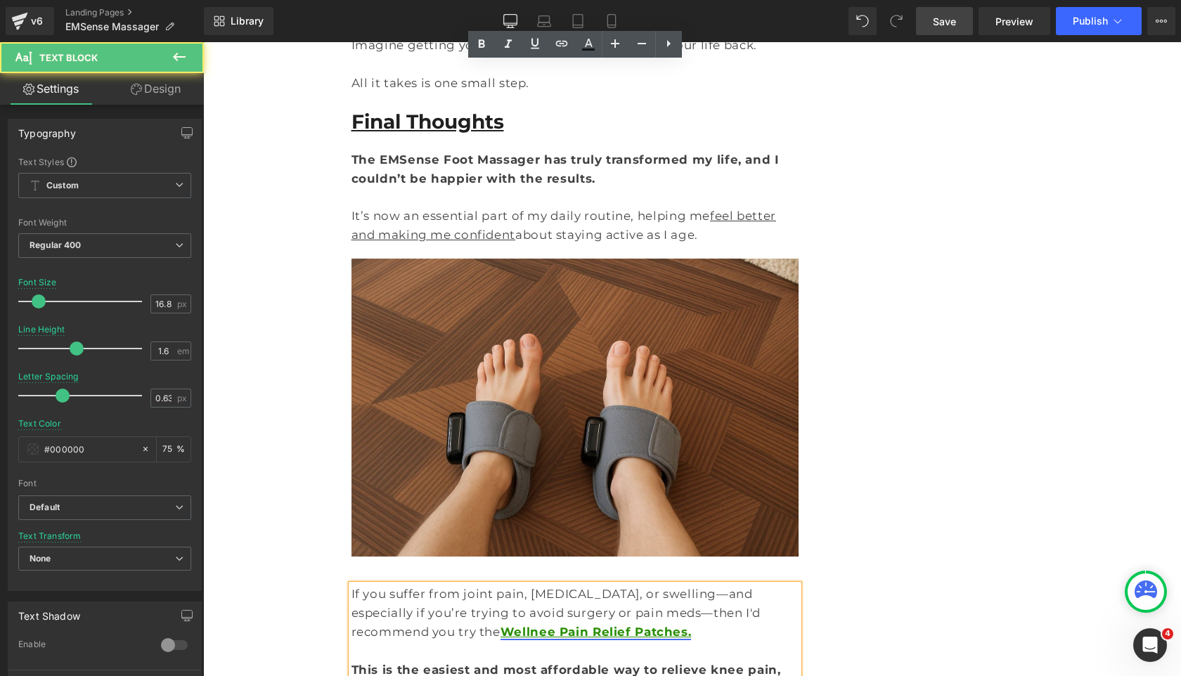
click at [692, 625] on link "Wellnee Pain Relief Patches." at bounding box center [595, 632] width 191 height 14
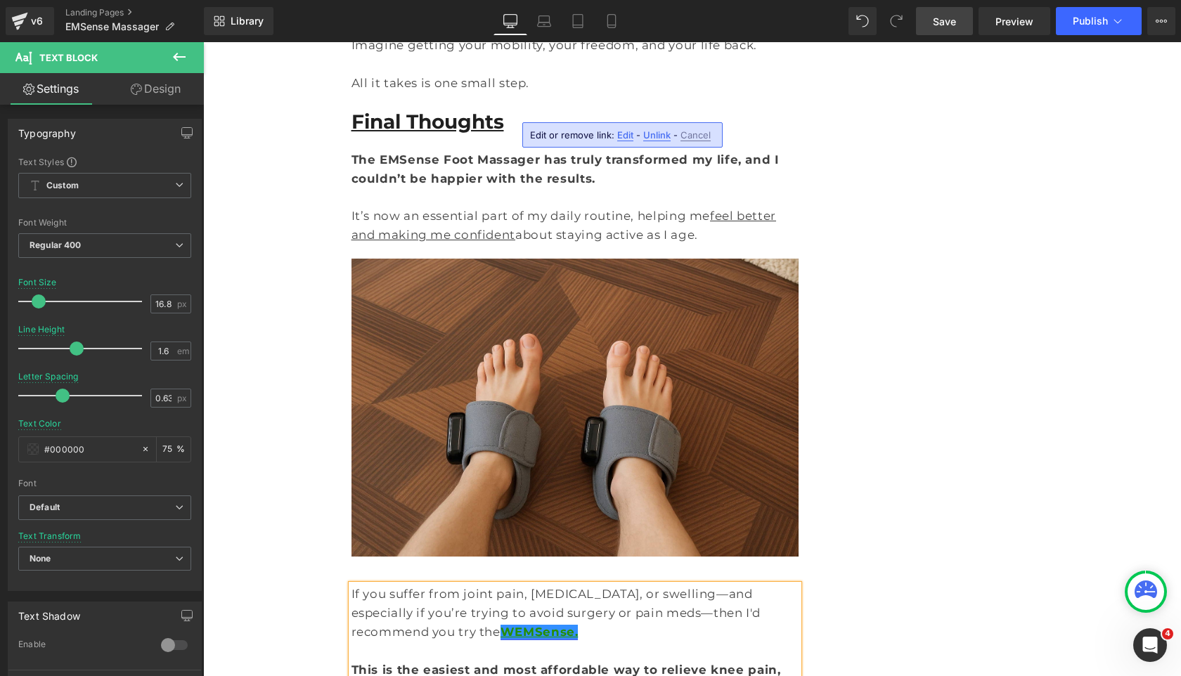
click at [500, 625] on link "WEMSense." at bounding box center [539, 632] width 78 height 14
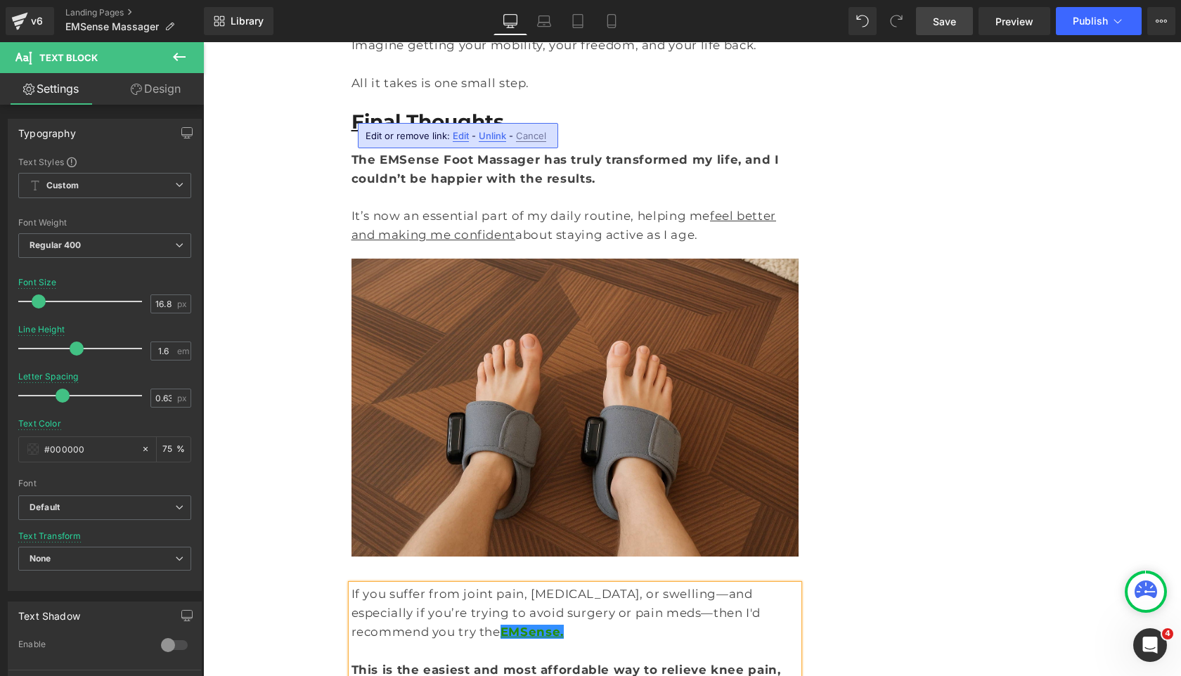
click at [497, 585] on p "If you suffer from joint pain, stiffness, or swelling—and especially if you’re …" at bounding box center [575, 613] width 448 height 57
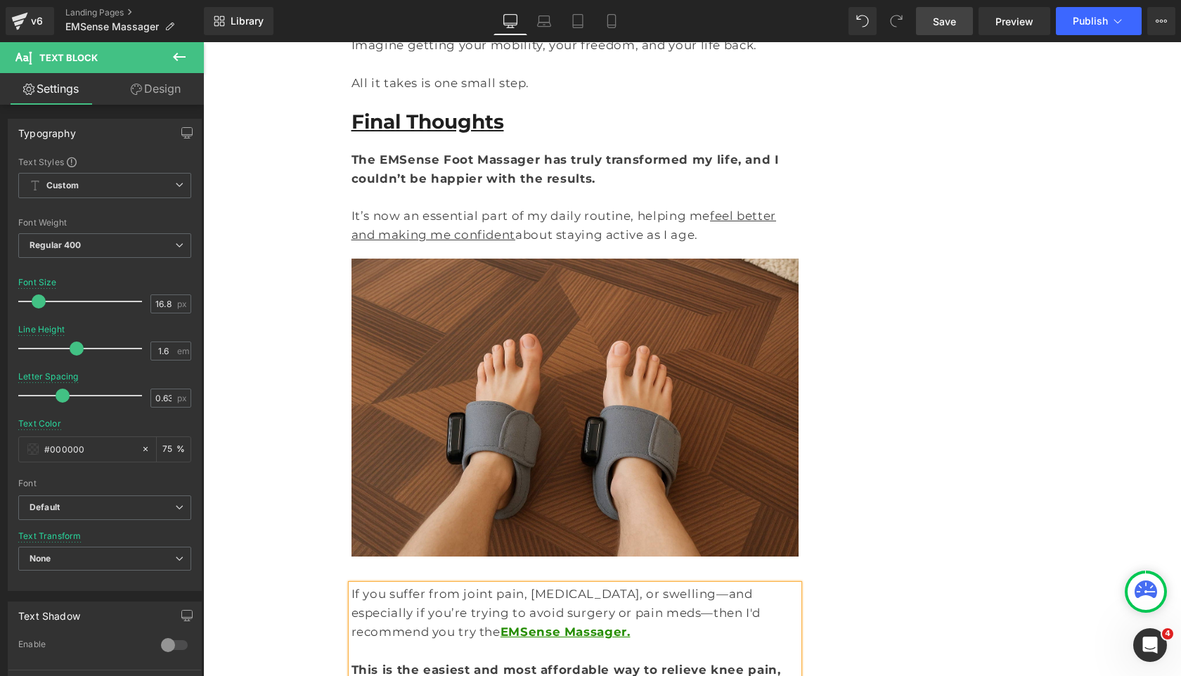
drag, startPoint x: 350, startPoint y: 580, endPoint x: 374, endPoint y: 587, distance: 24.7
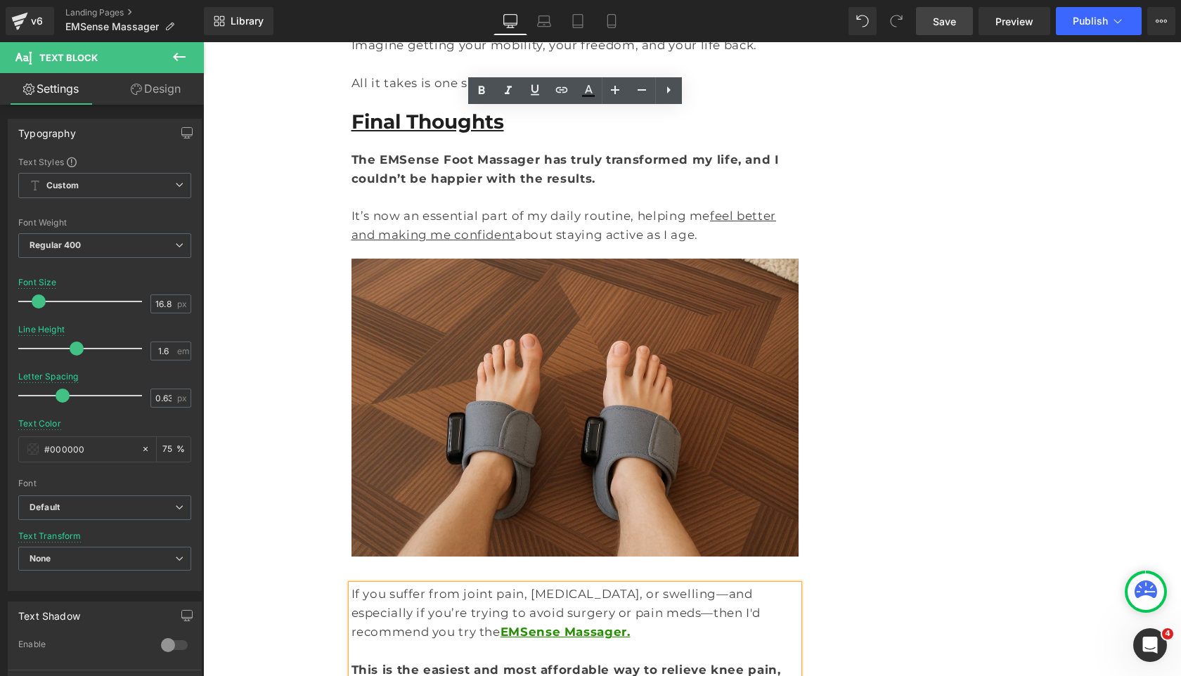
drag, startPoint x: 668, startPoint y: 601, endPoint x: 351, endPoint y: 580, distance: 317.7
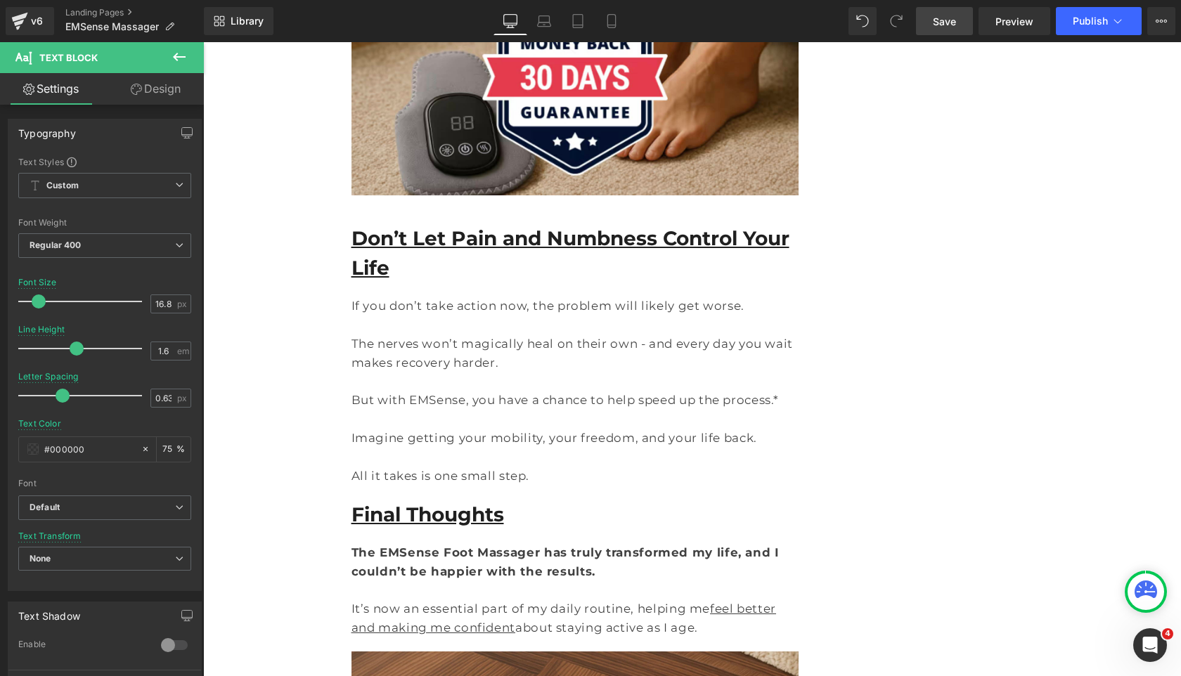
scroll to position [12132, 0]
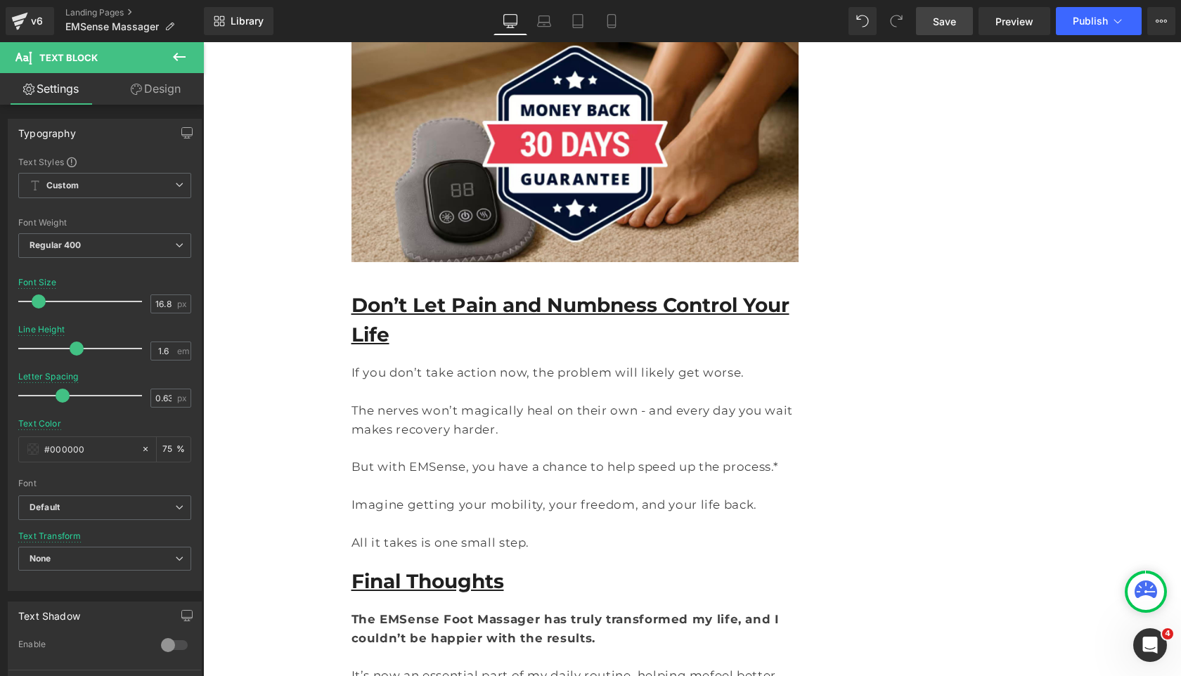
drag, startPoint x: 700, startPoint y: 91, endPoint x: 279, endPoint y: 257, distance: 452.5
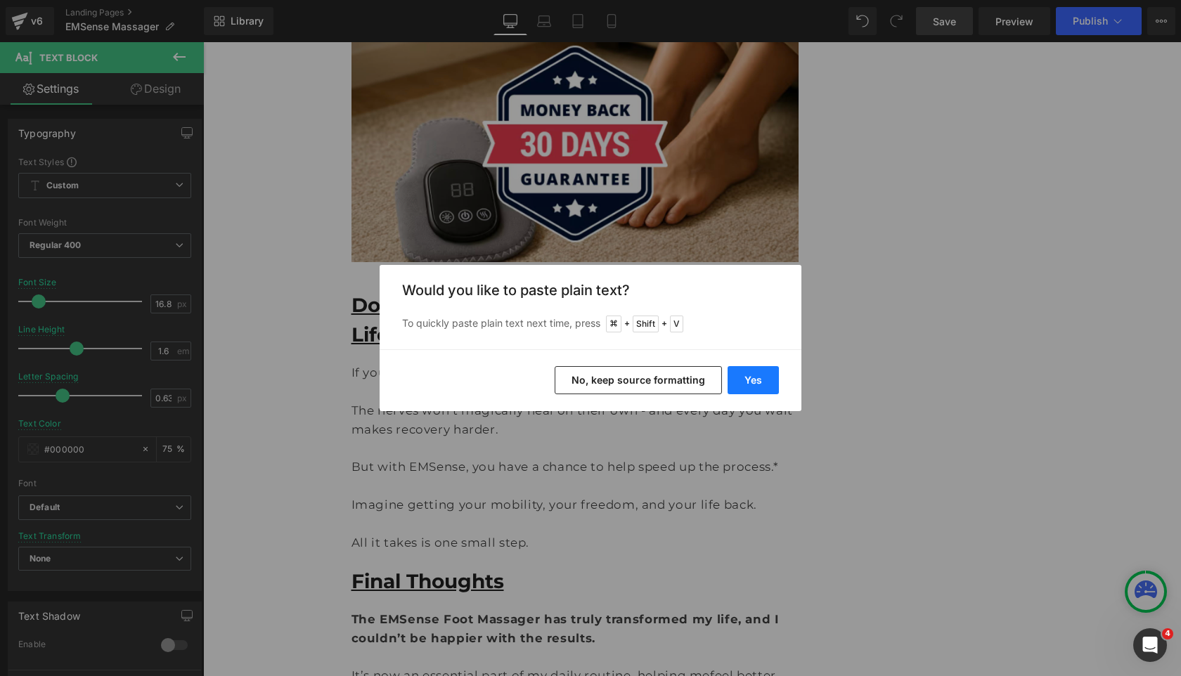
click at [748, 381] on button "Yes" at bounding box center [752, 380] width 51 height 28
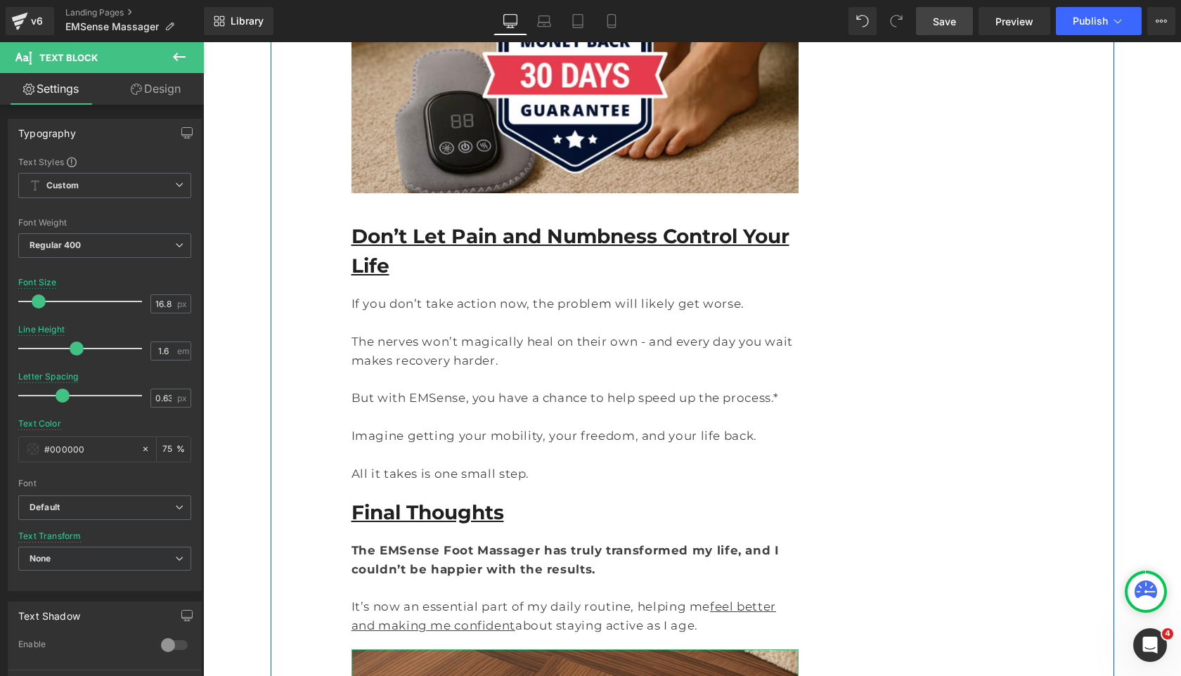
scroll to position [12305, 0]
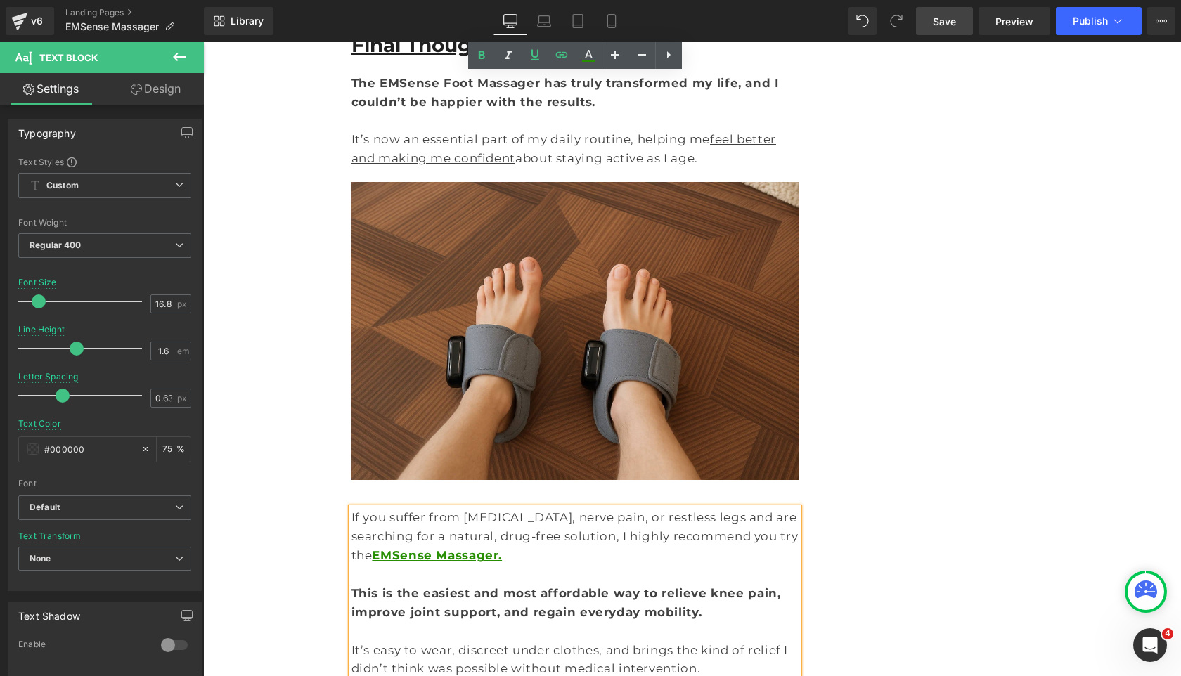
scroll to position [12716, 0]
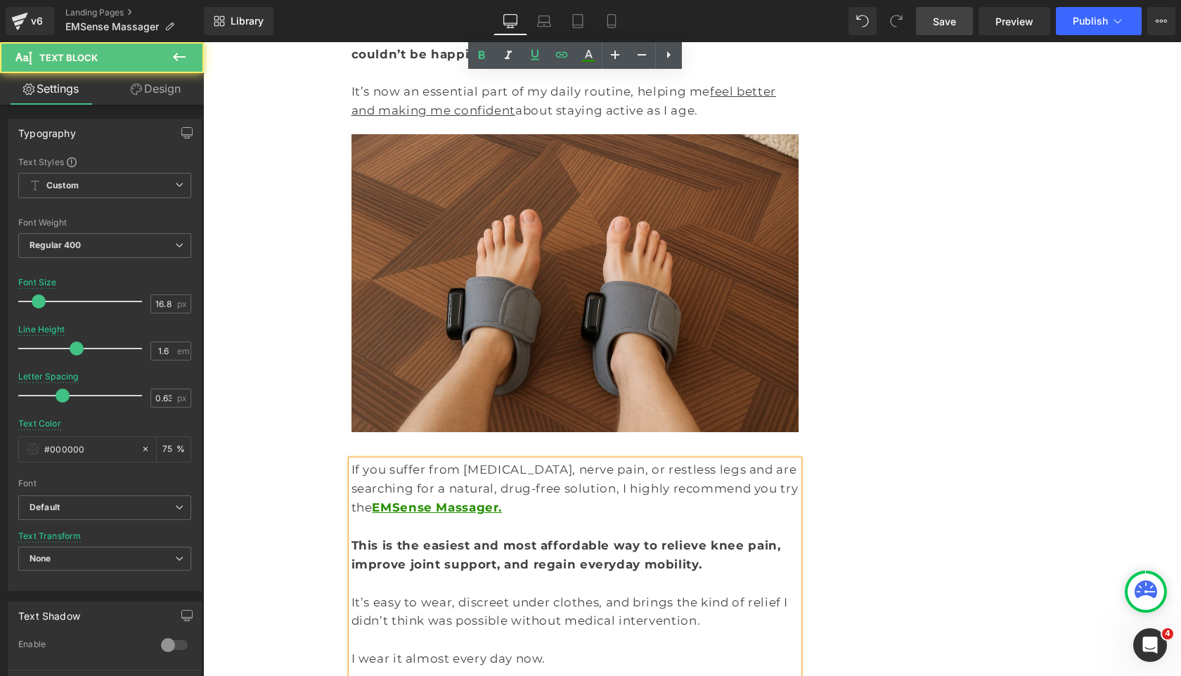
drag, startPoint x: 760, startPoint y: 484, endPoint x: 656, endPoint y: 434, distance: 115.7
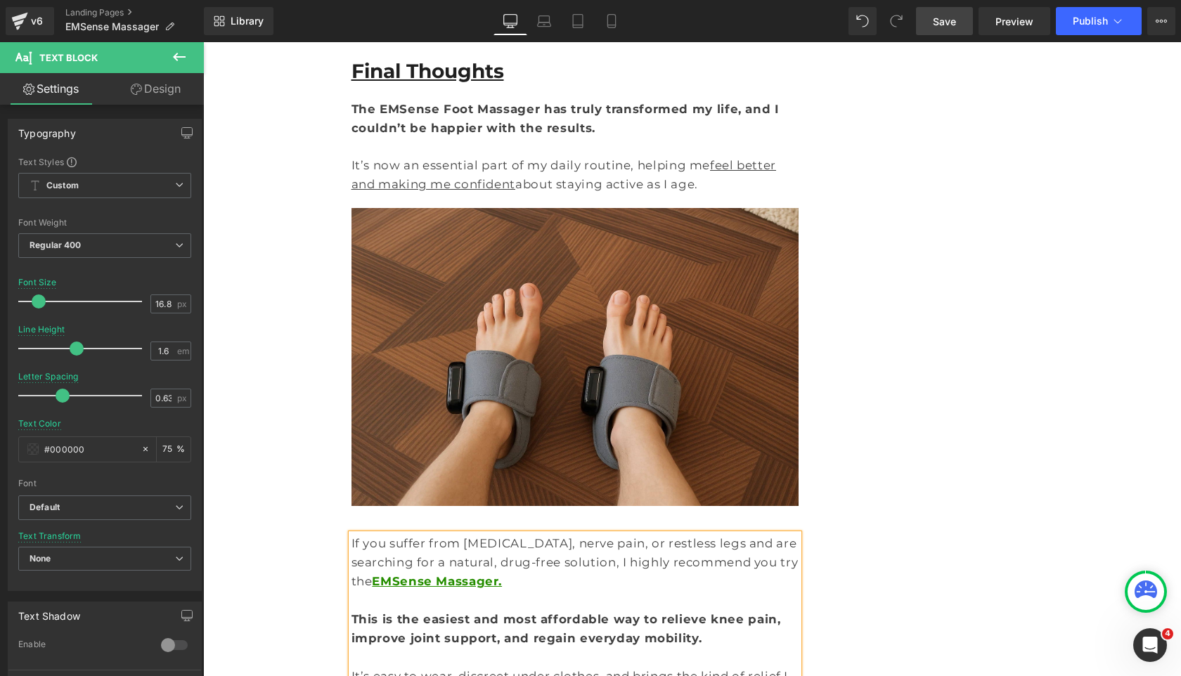
scroll to position [12677, 0]
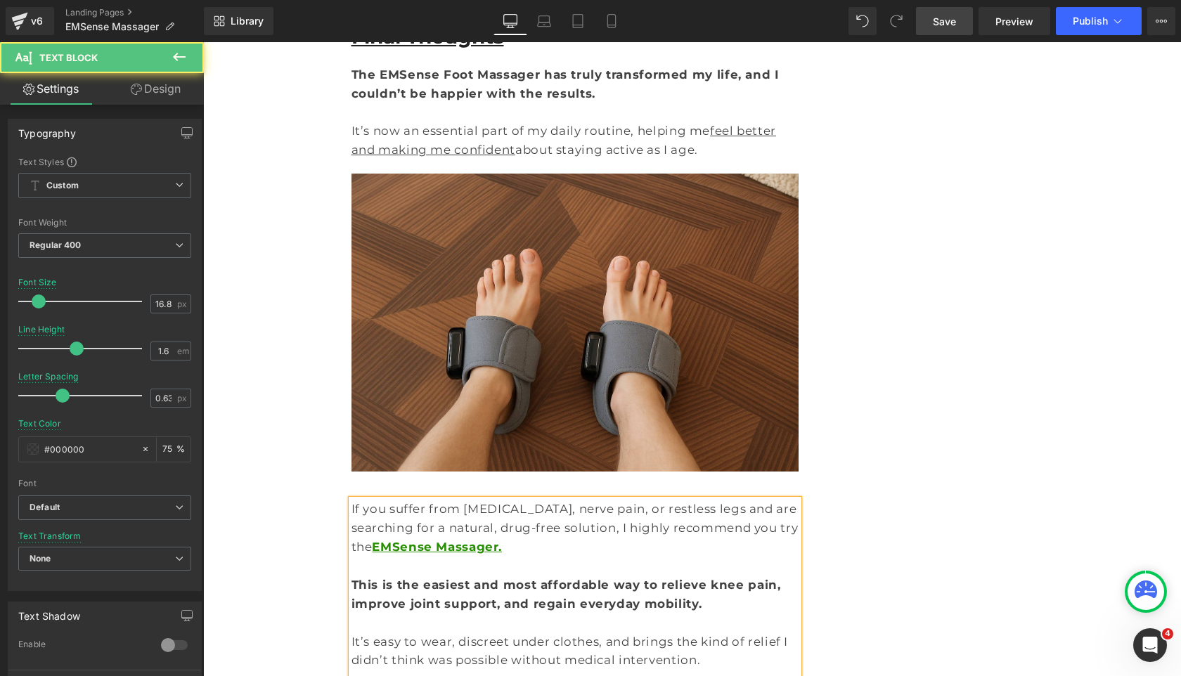
drag, startPoint x: 536, startPoint y: 533, endPoint x: 318, endPoint y: 505, distance: 219.6
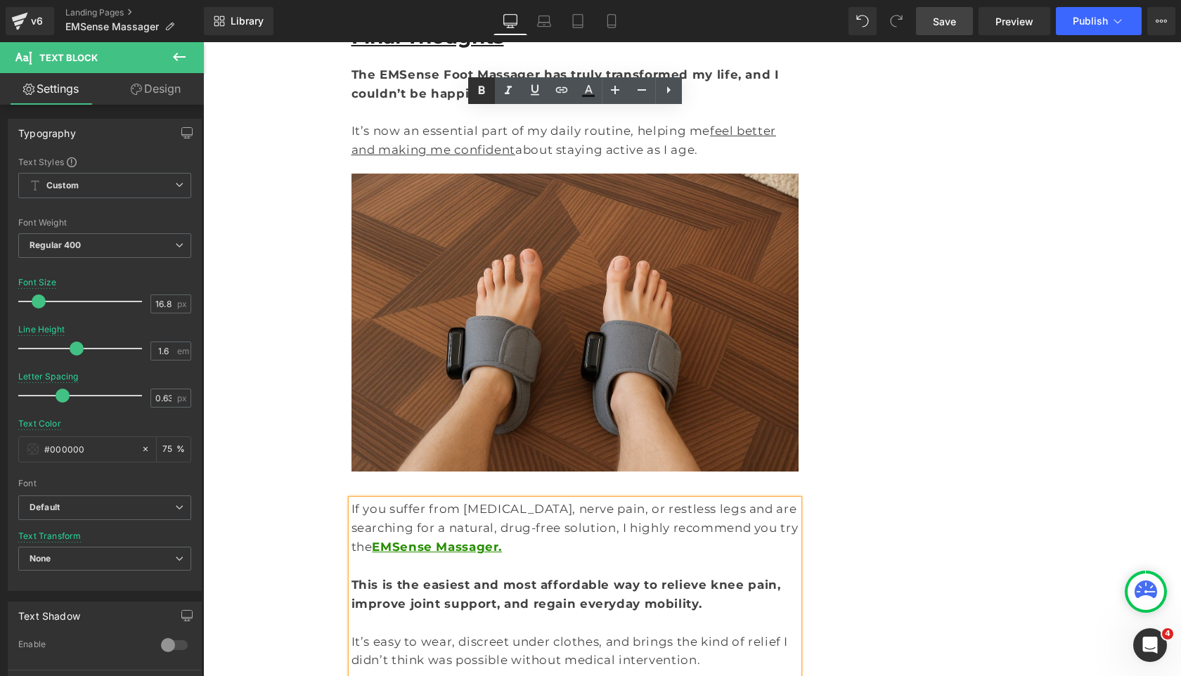
click at [480, 98] on icon at bounding box center [481, 90] width 17 height 17
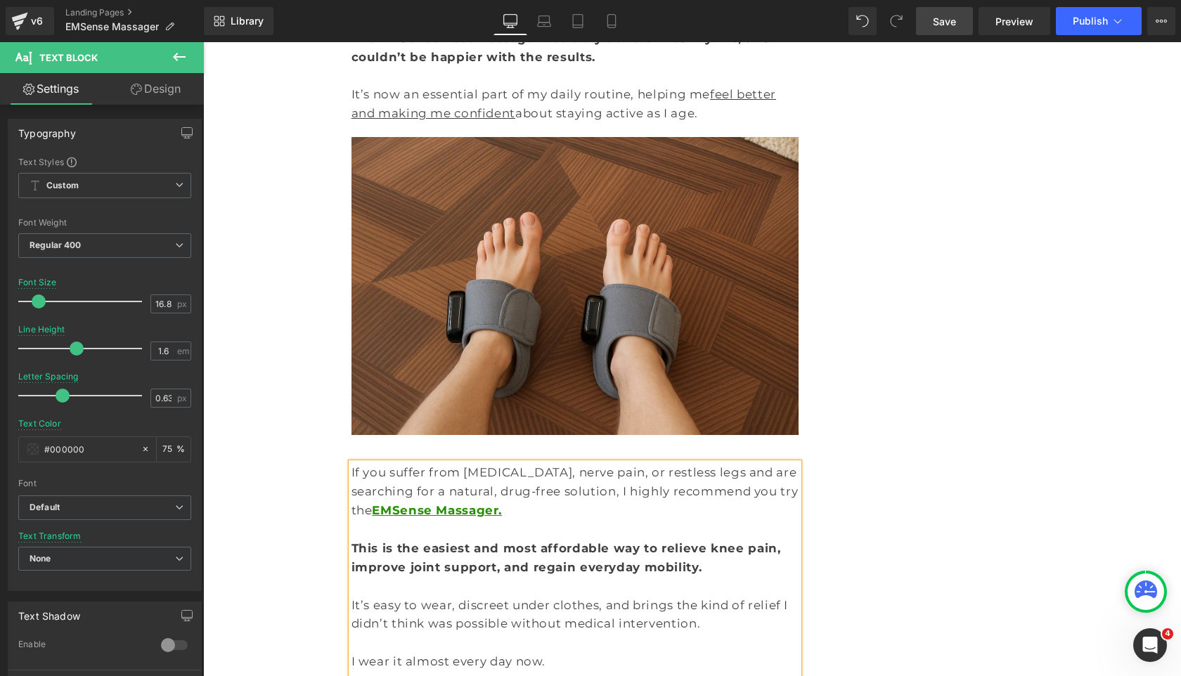
scroll to position [12717, 0]
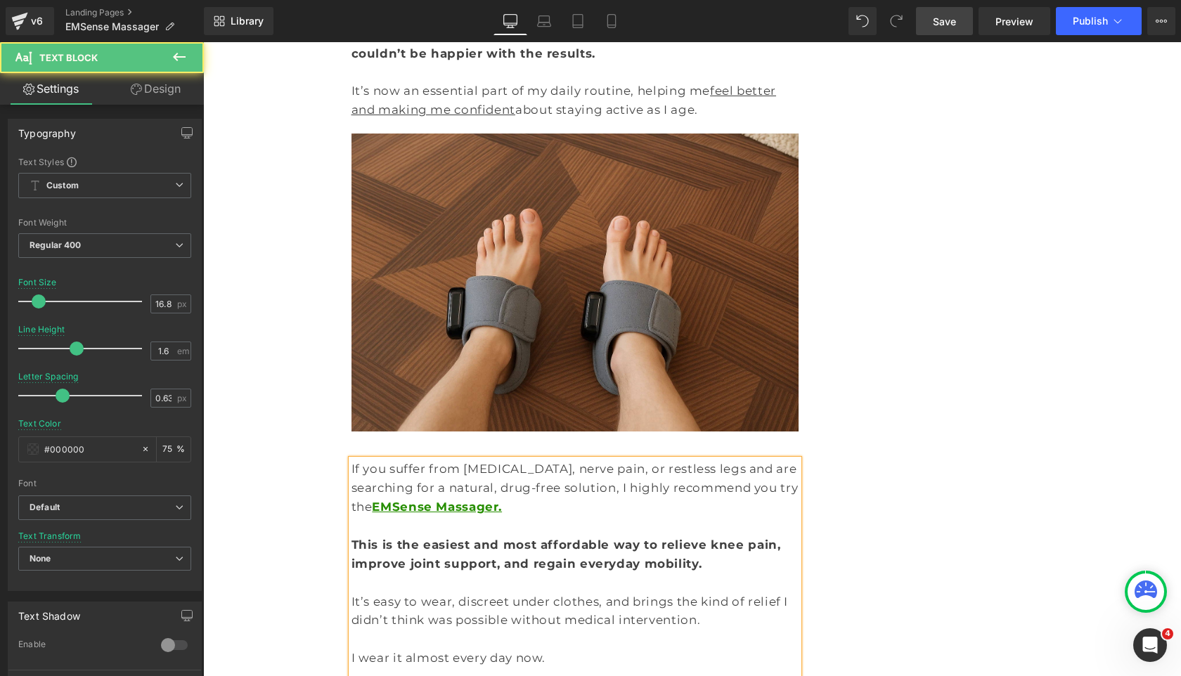
drag, startPoint x: 681, startPoint y: 610, endPoint x: 294, endPoint y: 618, distance: 386.6
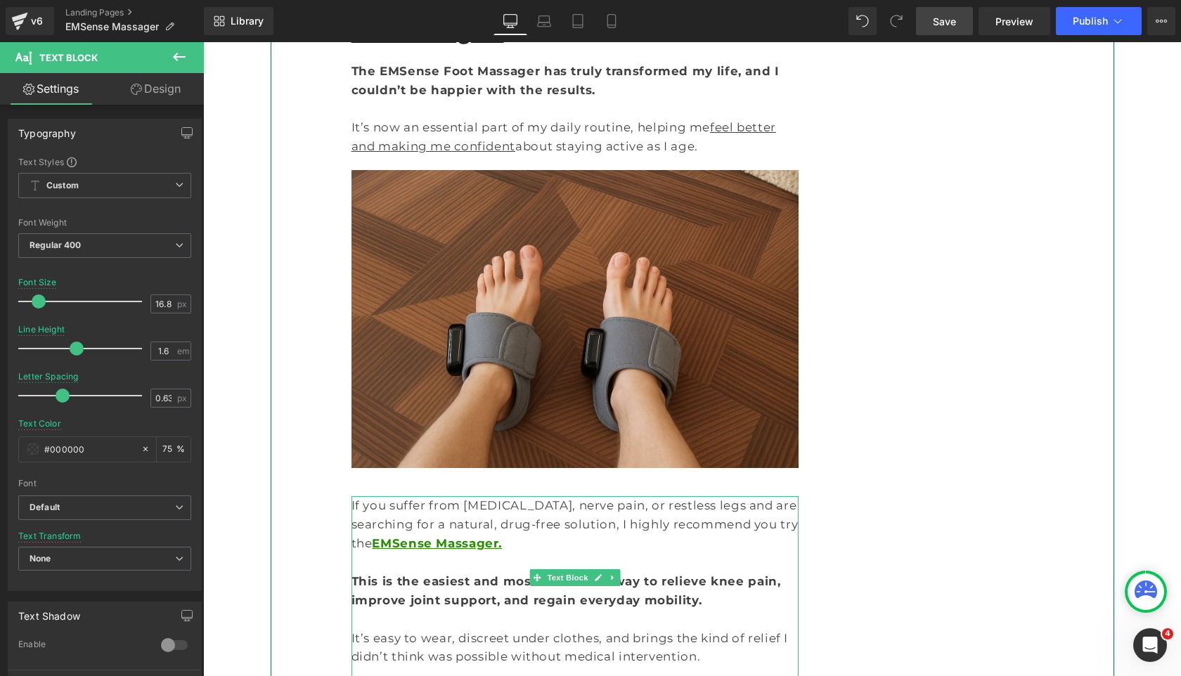
scroll to position [12790, 0]
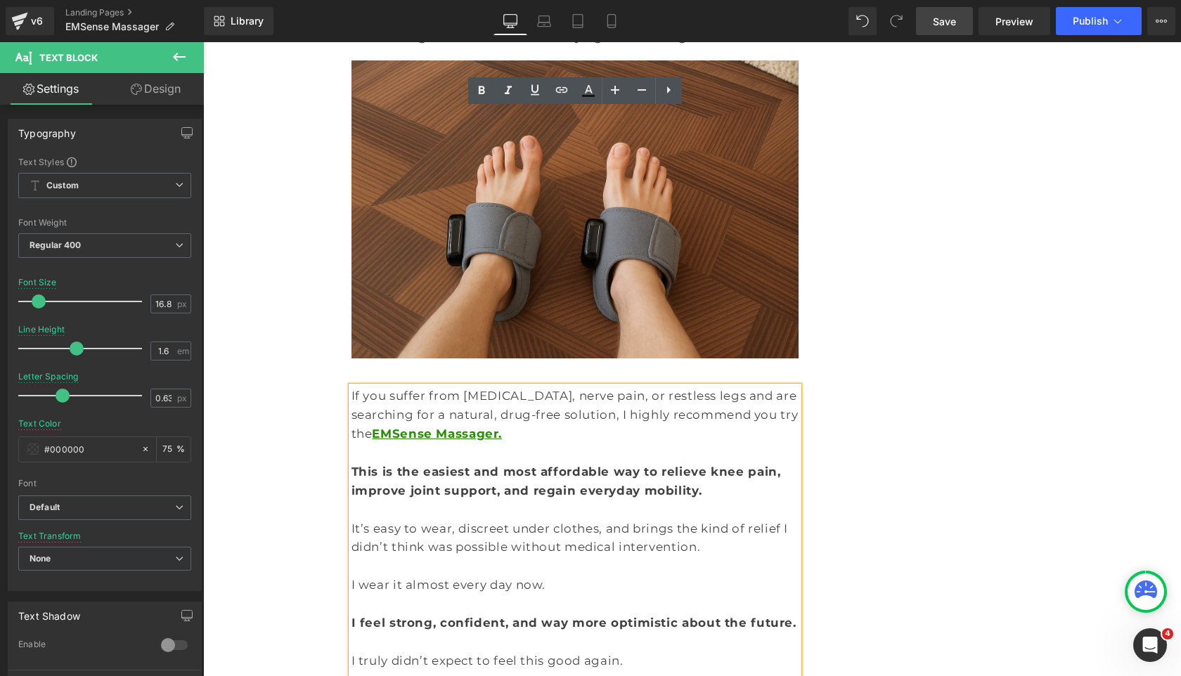
drag, startPoint x: 674, startPoint y: 538, endPoint x: 352, endPoint y: 533, distance: 321.9
click at [483, 96] on icon at bounding box center [481, 90] width 17 height 17
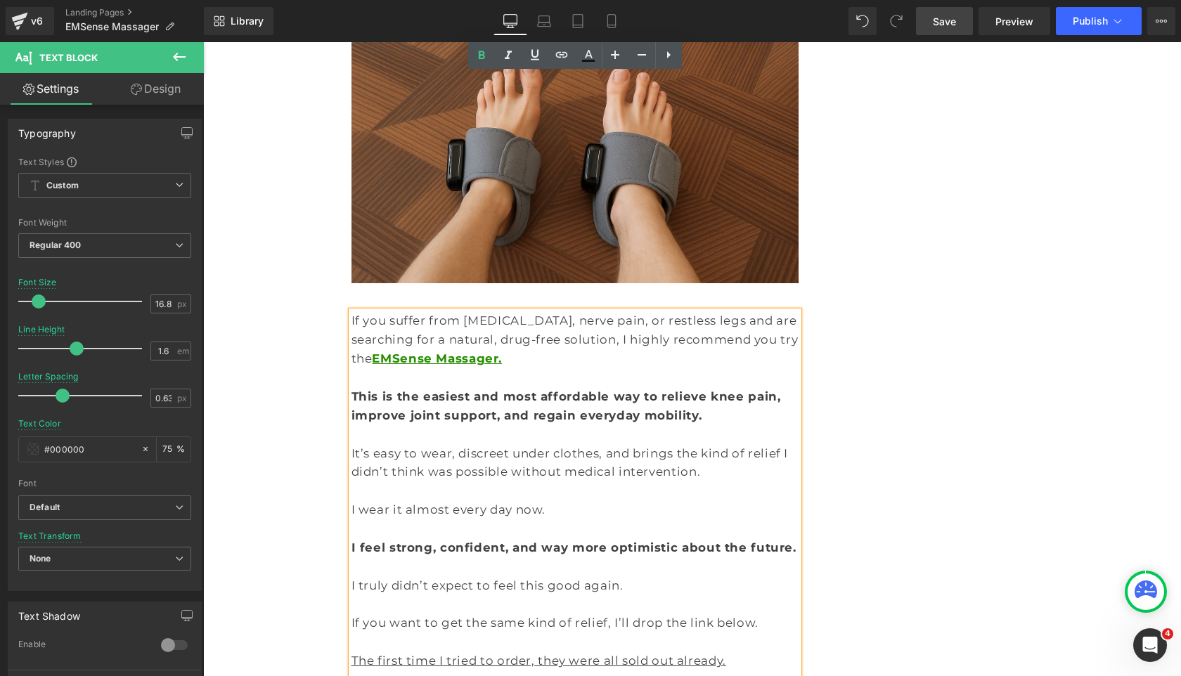
scroll to position [12928, 0]
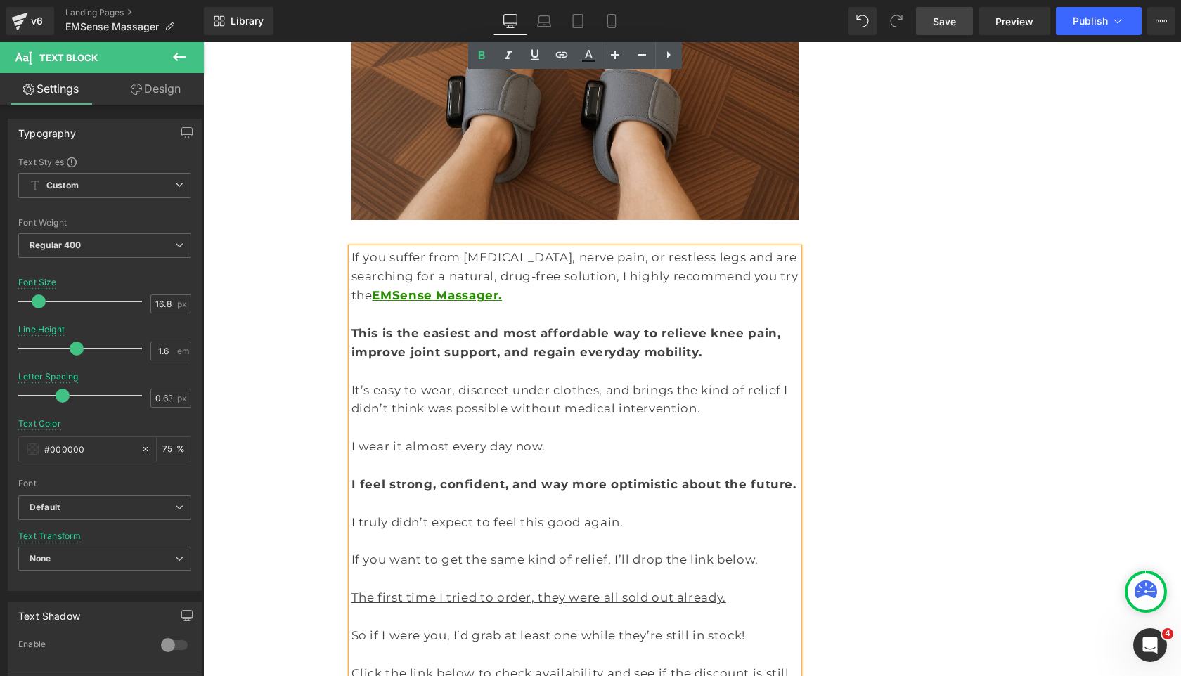
drag, startPoint x: 663, startPoint y: 495, endPoint x: 351, endPoint y: 493, distance: 312.0
click at [538, 48] on icon at bounding box center [534, 54] width 17 height 17
drag, startPoint x: 787, startPoint y: 153, endPoint x: 351, endPoint y: 153, distance: 435.7
click at [351, 664] on p "Click the link below to check availability and see if the discount is still act…" at bounding box center [575, 683] width 448 height 38
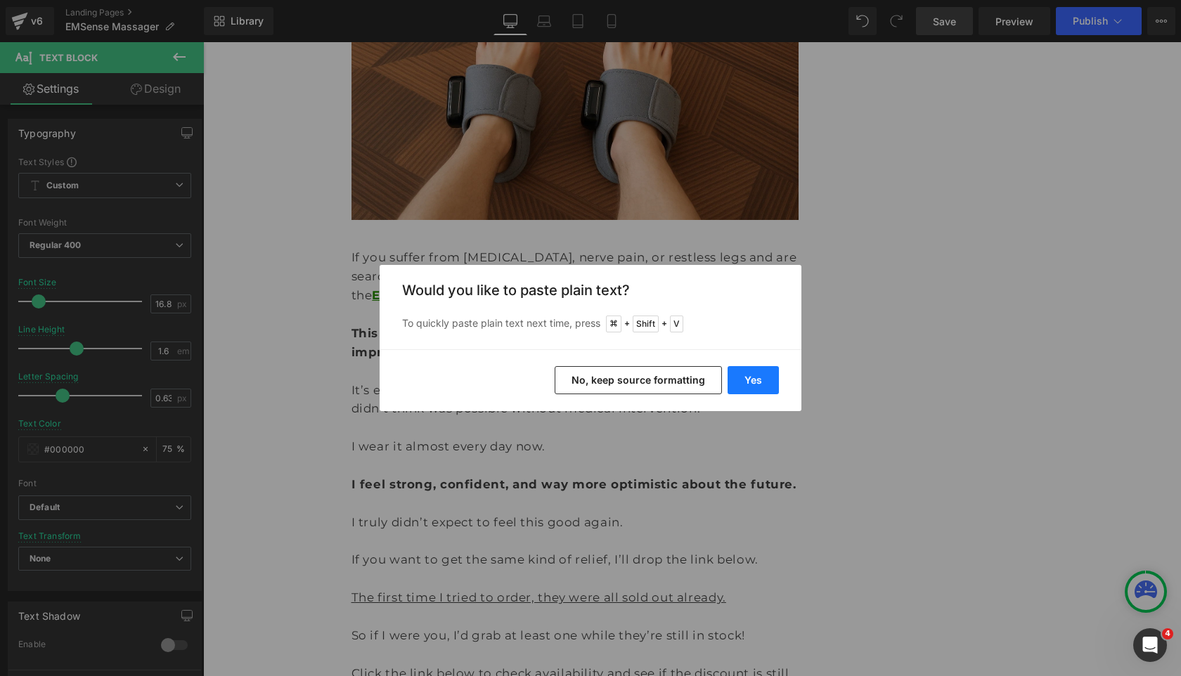
click at [747, 384] on button "Yes" at bounding box center [752, 380] width 51 height 28
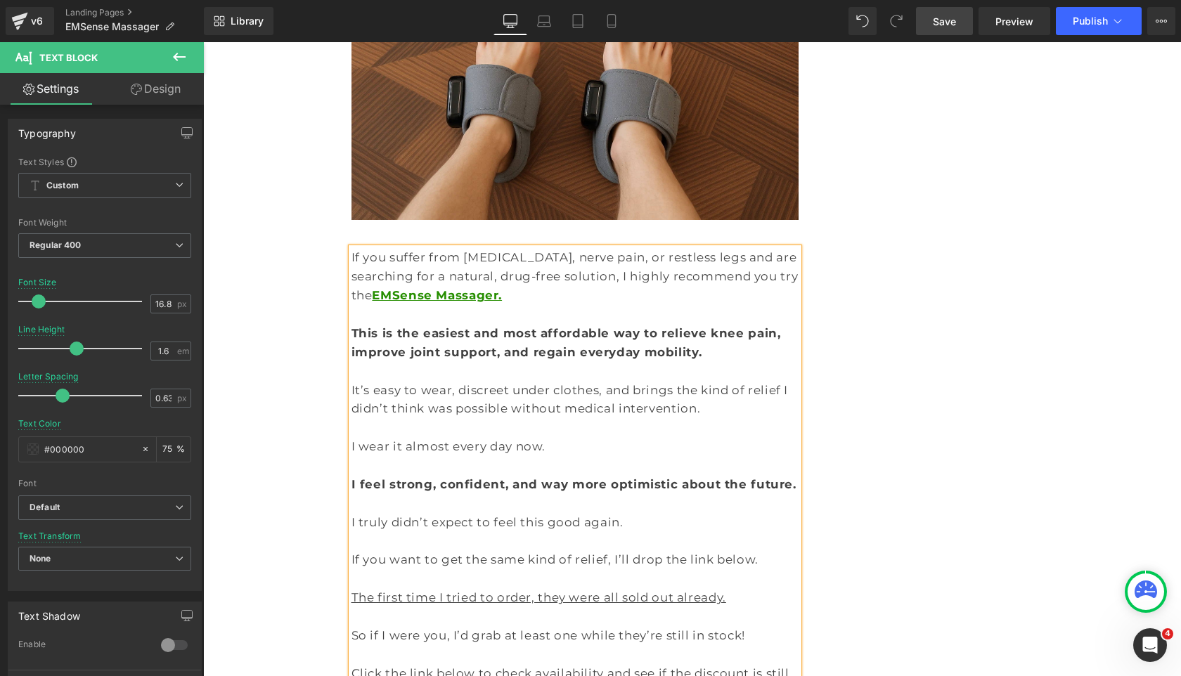
drag, startPoint x: 798, startPoint y: 572, endPoint x: 351, endPoint y: 266, distance: 542.5
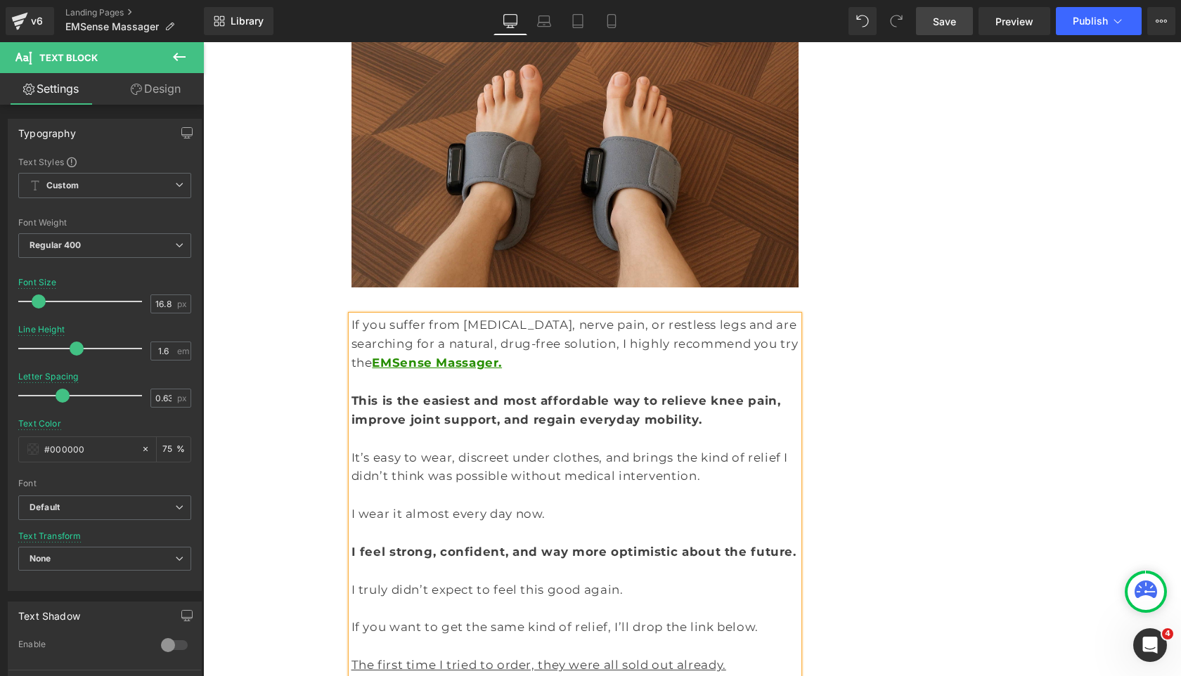
scroll to position [12800, 0]
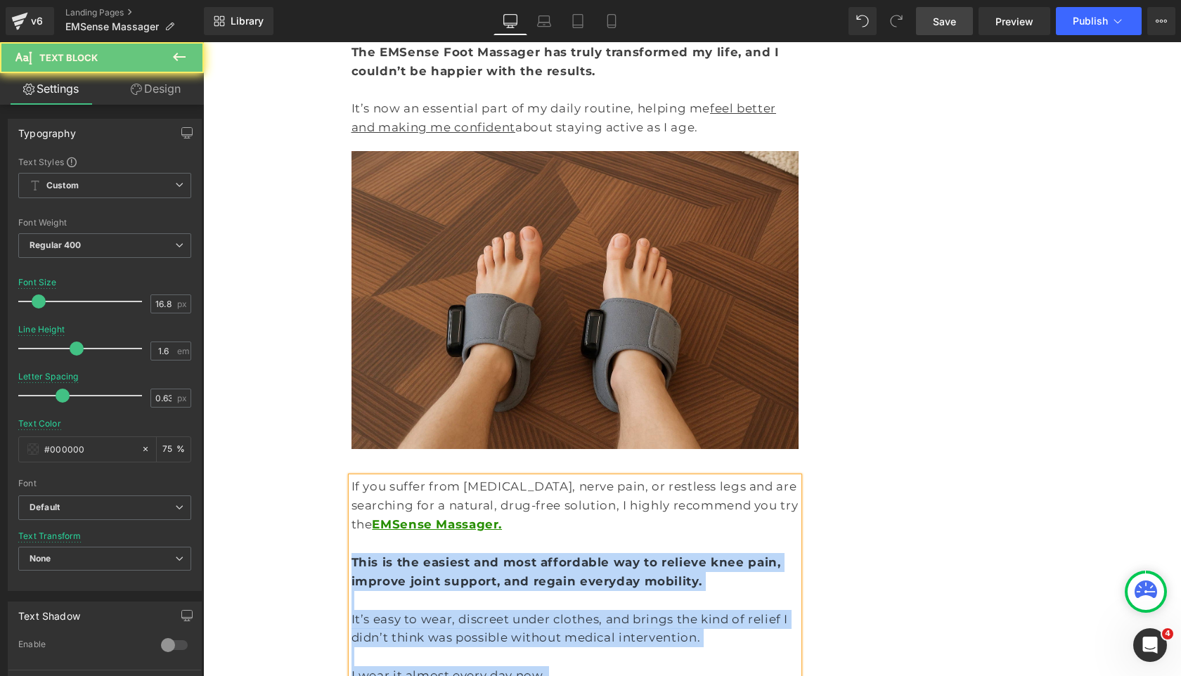
scroll to position [12531, 0]
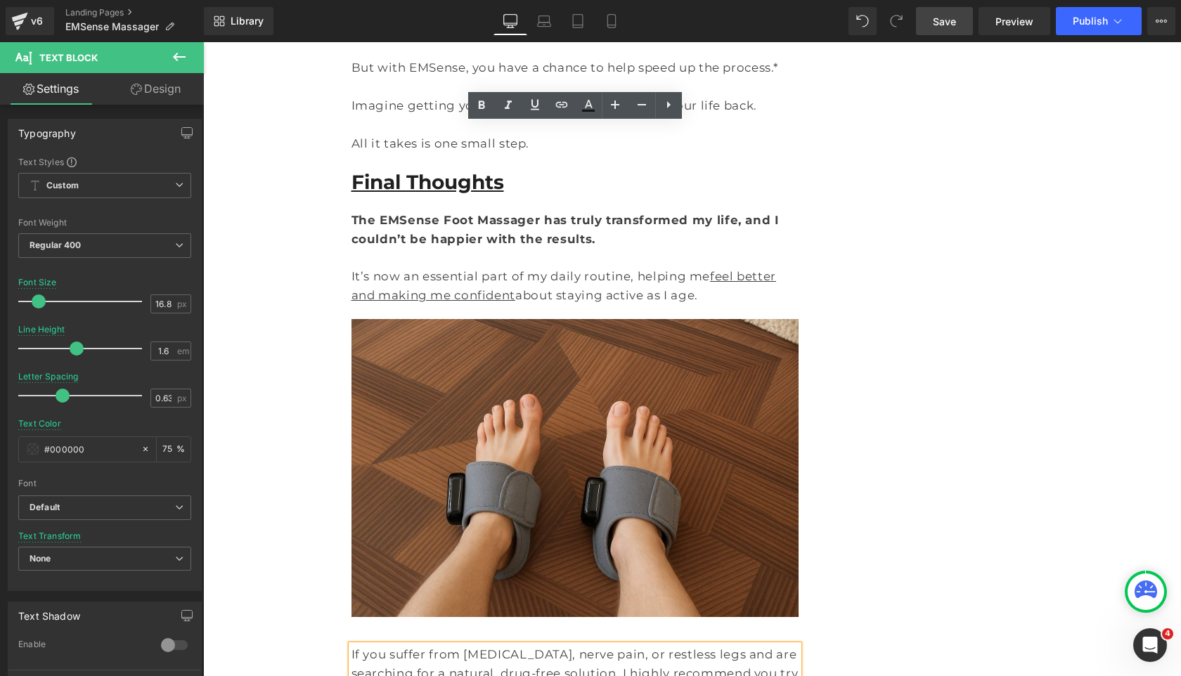
drag, startPoint x: 456, startPoint y: 366, endPoint x: 359, endPoint y: 194, distance: 197.6
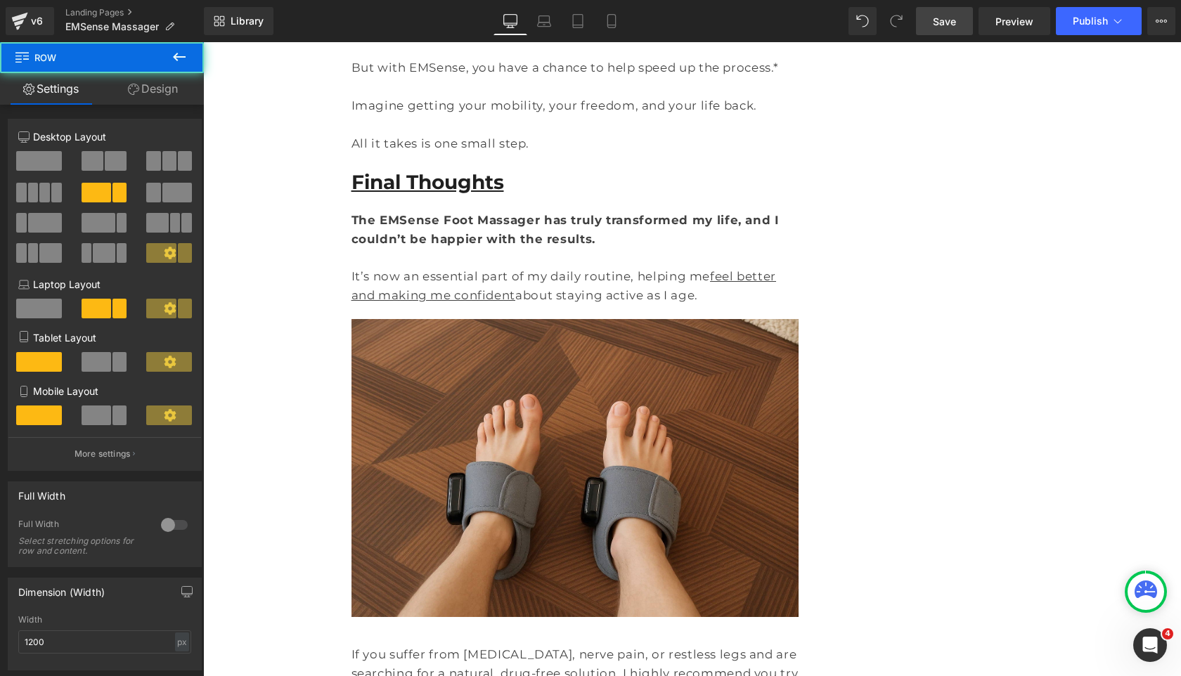
click at [943, 24] on span "Save" at bounding box center [944, 21] width 23 height 15
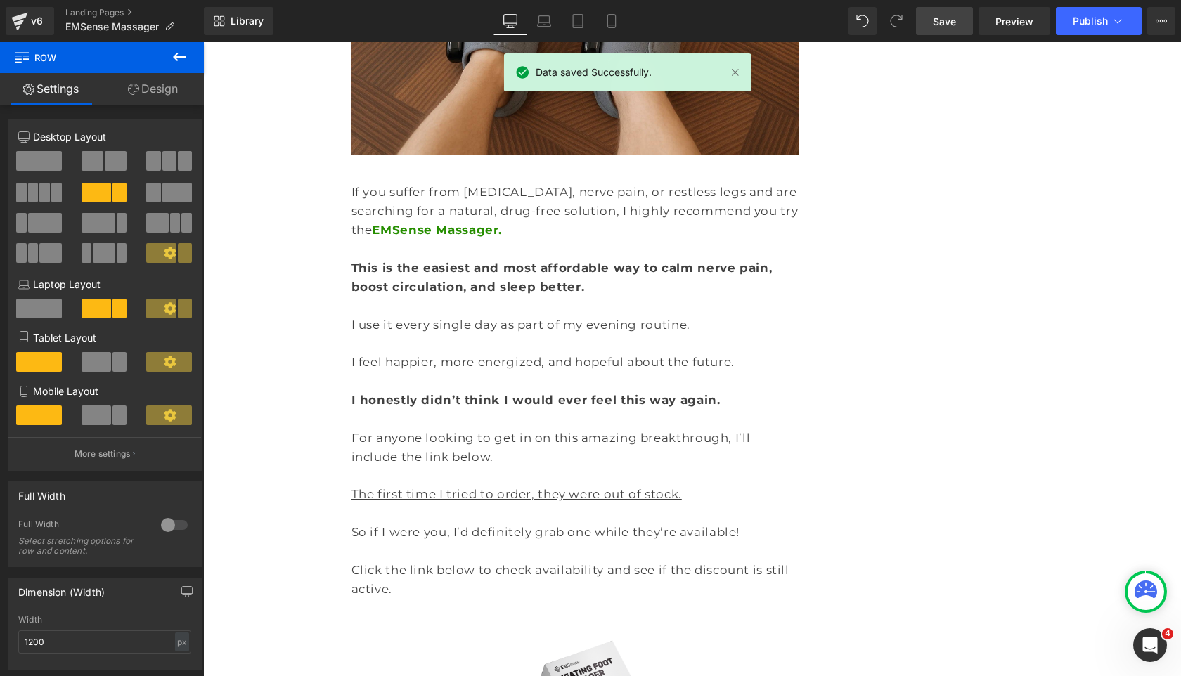
scroll to position [13023, 0]
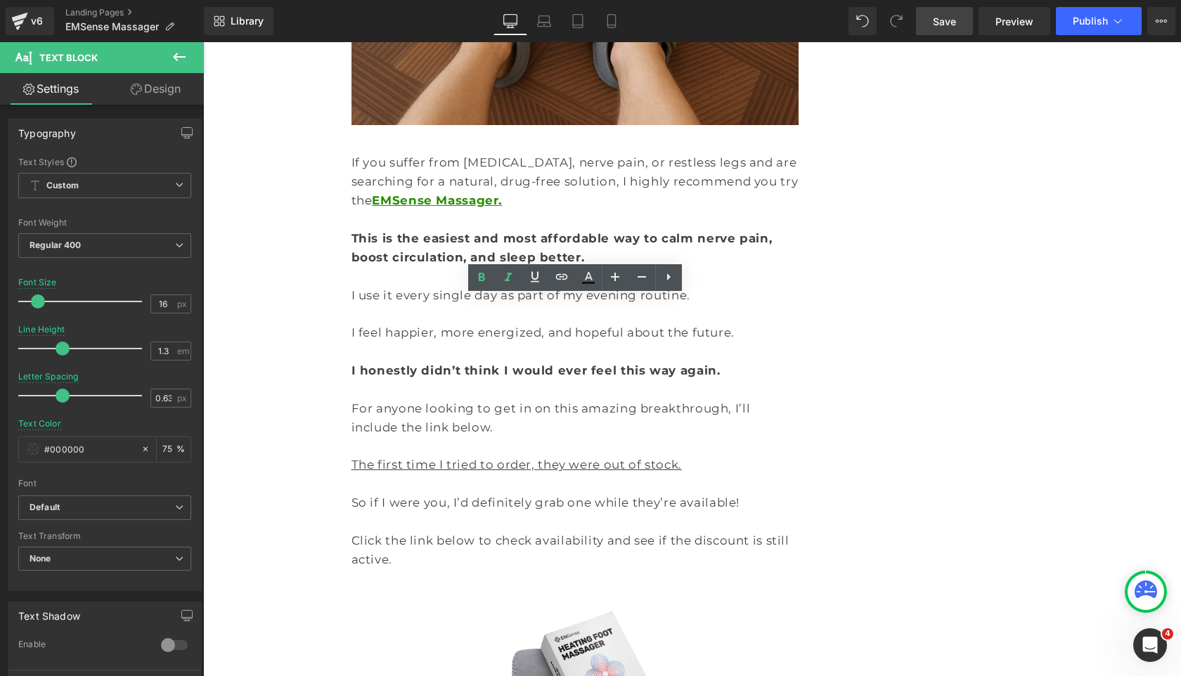
drag, startPoint x: 652, startPoint y: 305, endPoint x: 766, endPoint y: 301, distance: 113.9
click at [942, 14] on span "Save" at bounding box center [944, 21] width 23 height 15
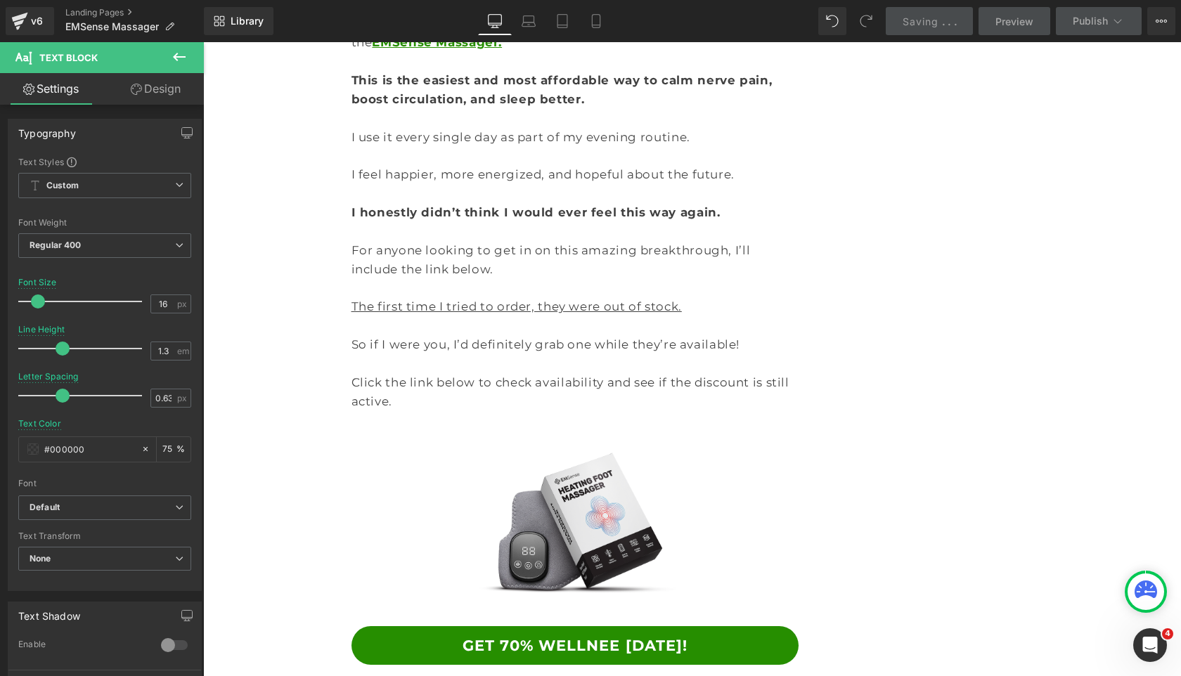
scroll to position [13156, 0]
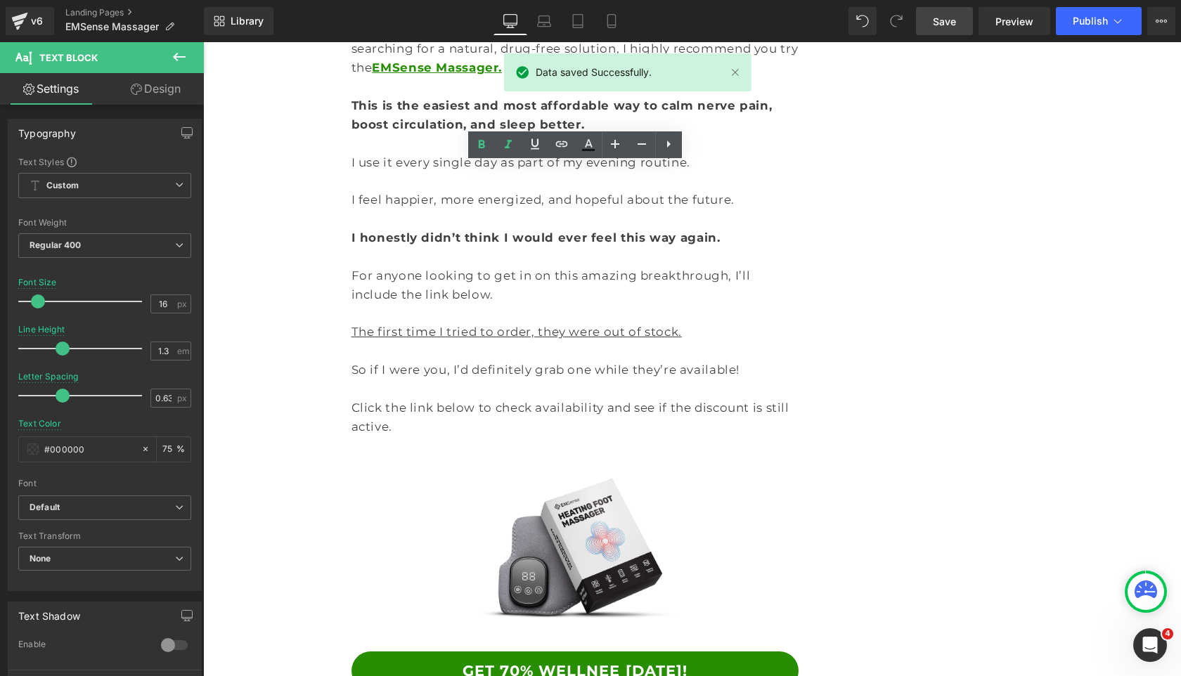
drag, startPoint x: 575, startPoint y: 186, endPoint x: 655, endPoint y: 189, distance: 80.2
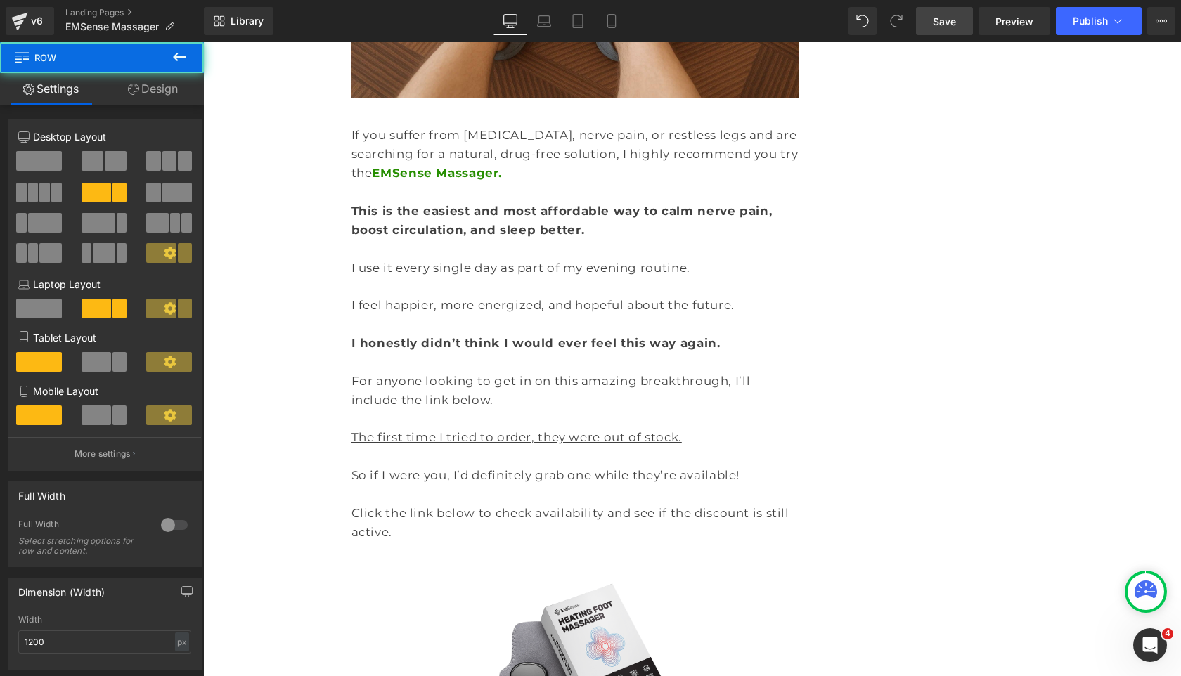
scroll to position [12984, 0]
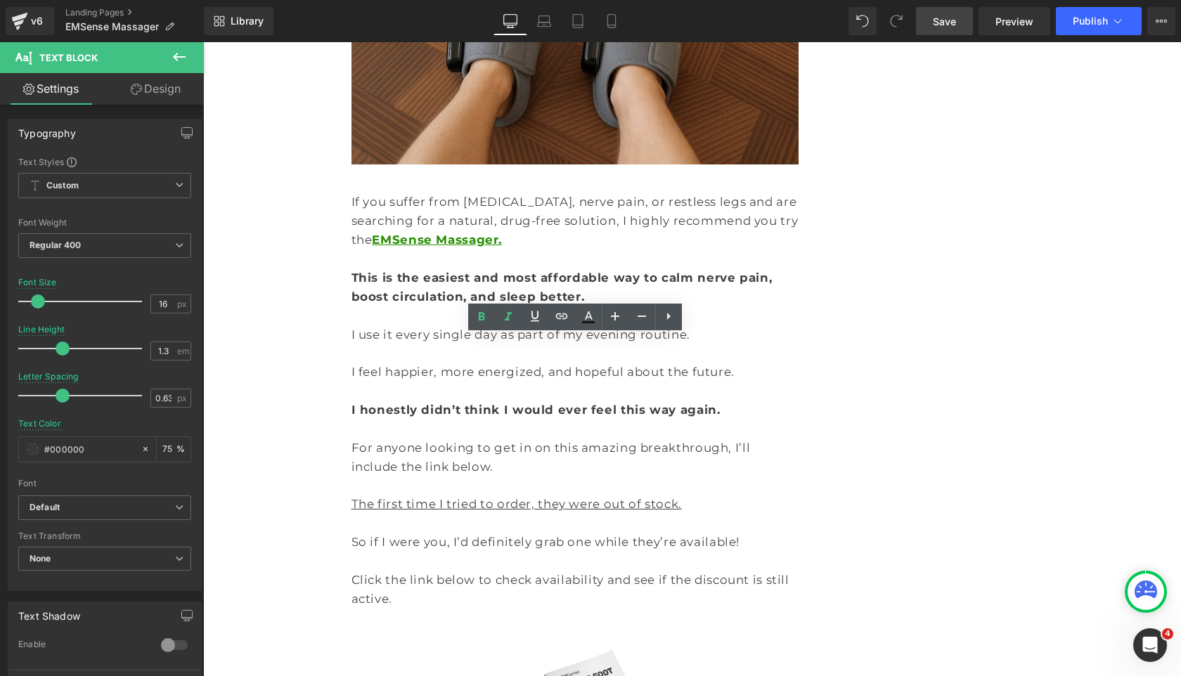
drag, startPoint x: 537, startPoint y: 342, endPoint x: 575, endPoint y: 343, distance: 38.0
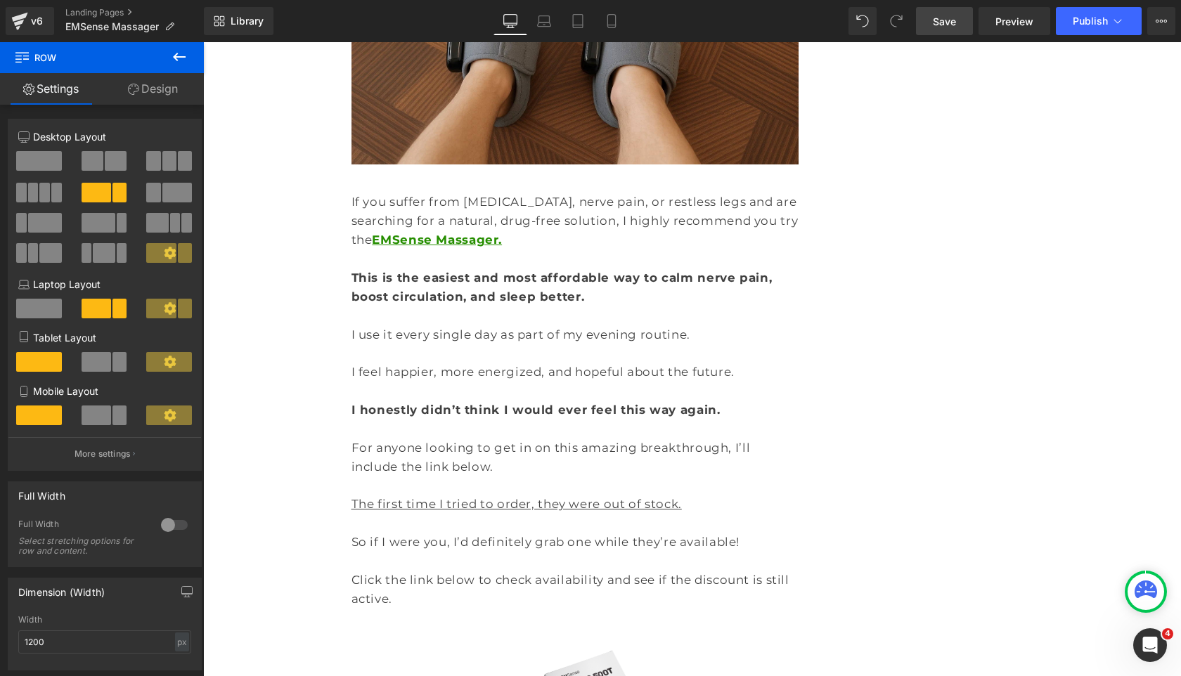
click at [947, 15] on span "Save" at bounding box center [944, 21] width 23 height 15
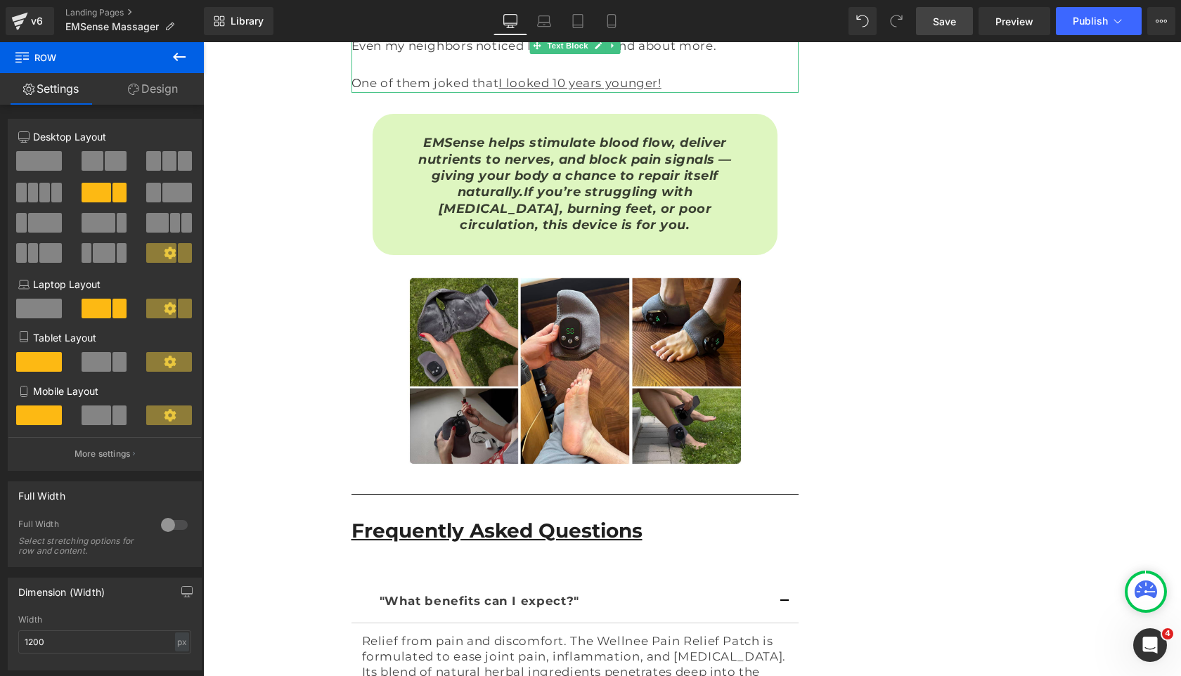
scroll to position [9480, 0]
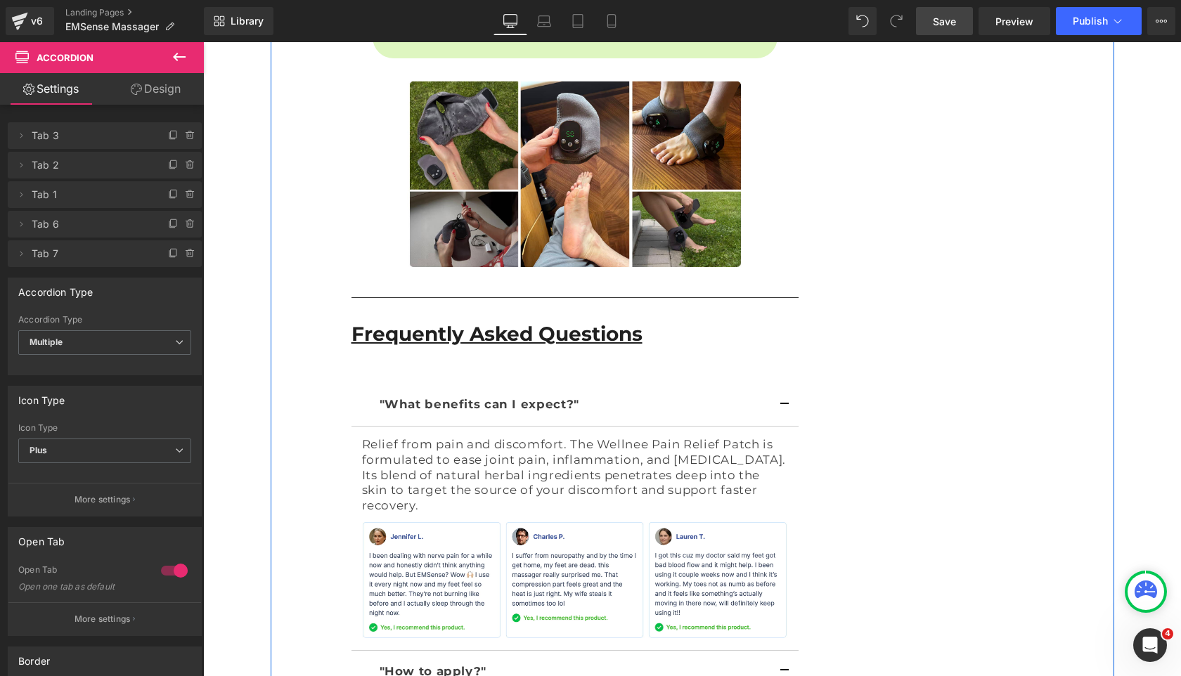
scroll to position [9602, 0]
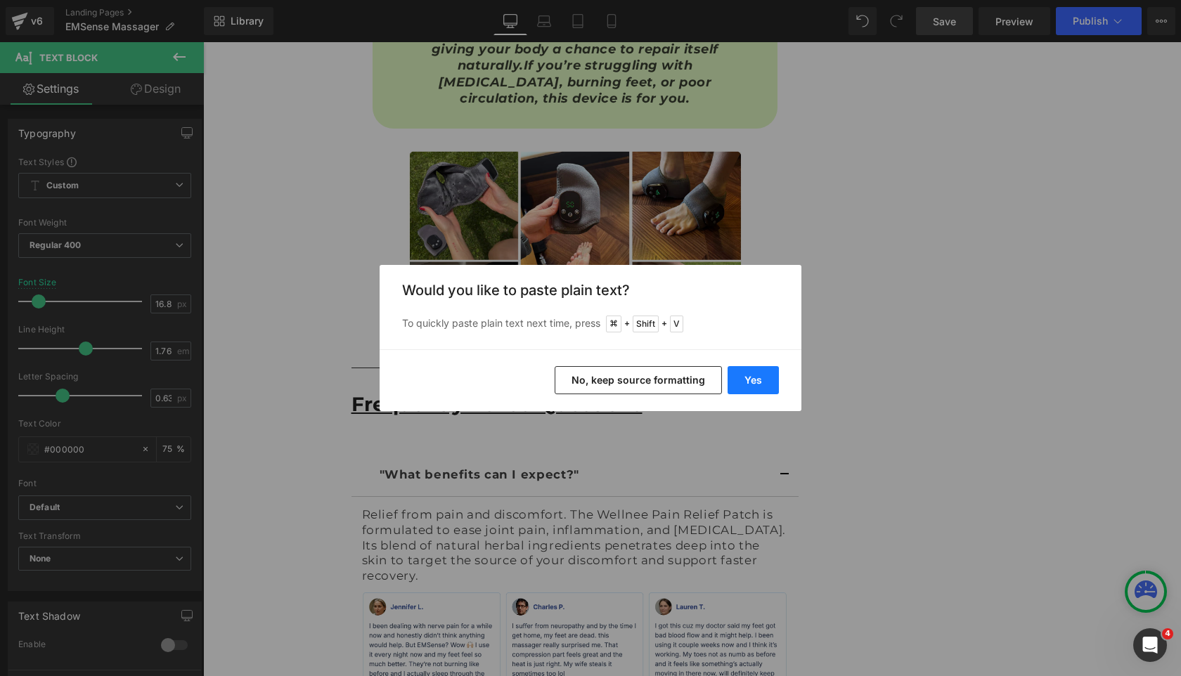
click at [729, 375] on button "Yes" at bounding box center [752, 380] width 51 height 28
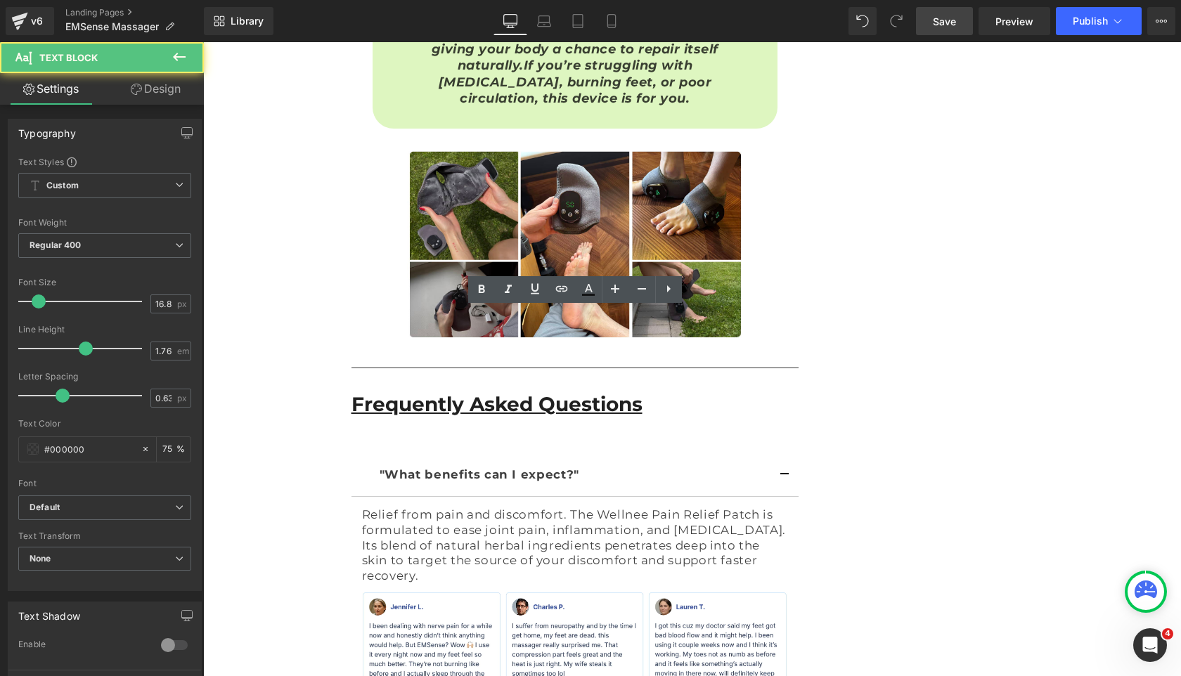
drag, startPoint x: 472, startPoint y: 320, endPoint x: 415, endPoint y: 318, distance: 56.3
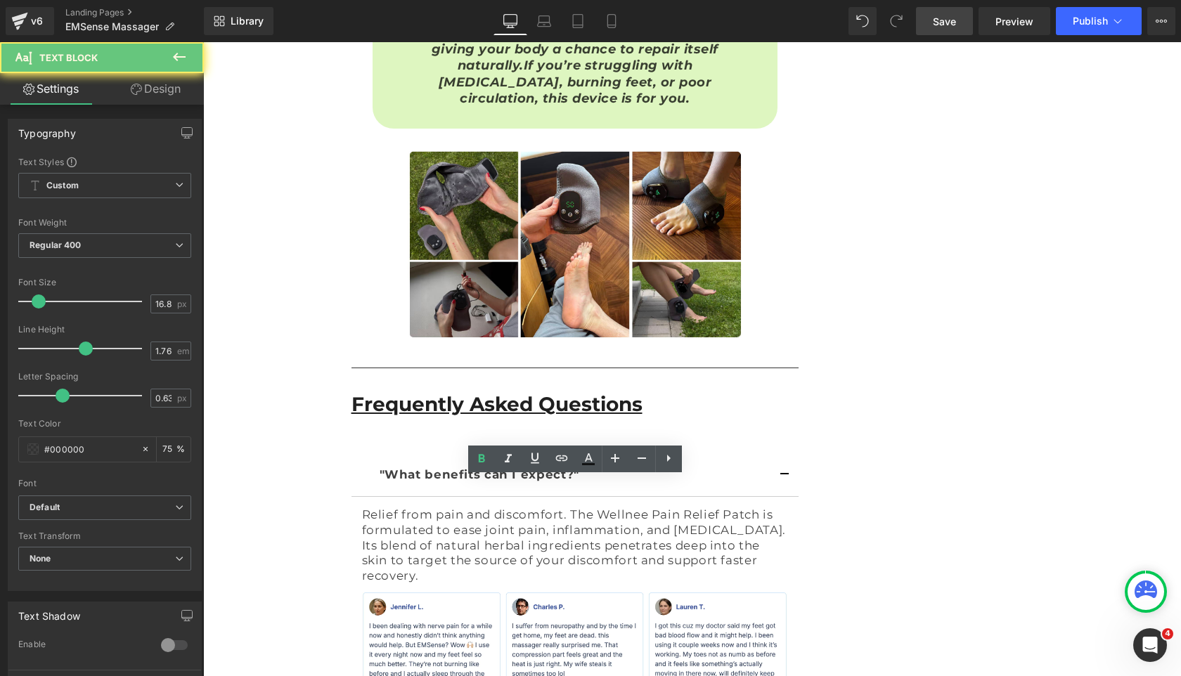
drag, startPoint x: 713, startPoint y: 489, endPoint x: 294, endPoint y: 489, distance: 418.9
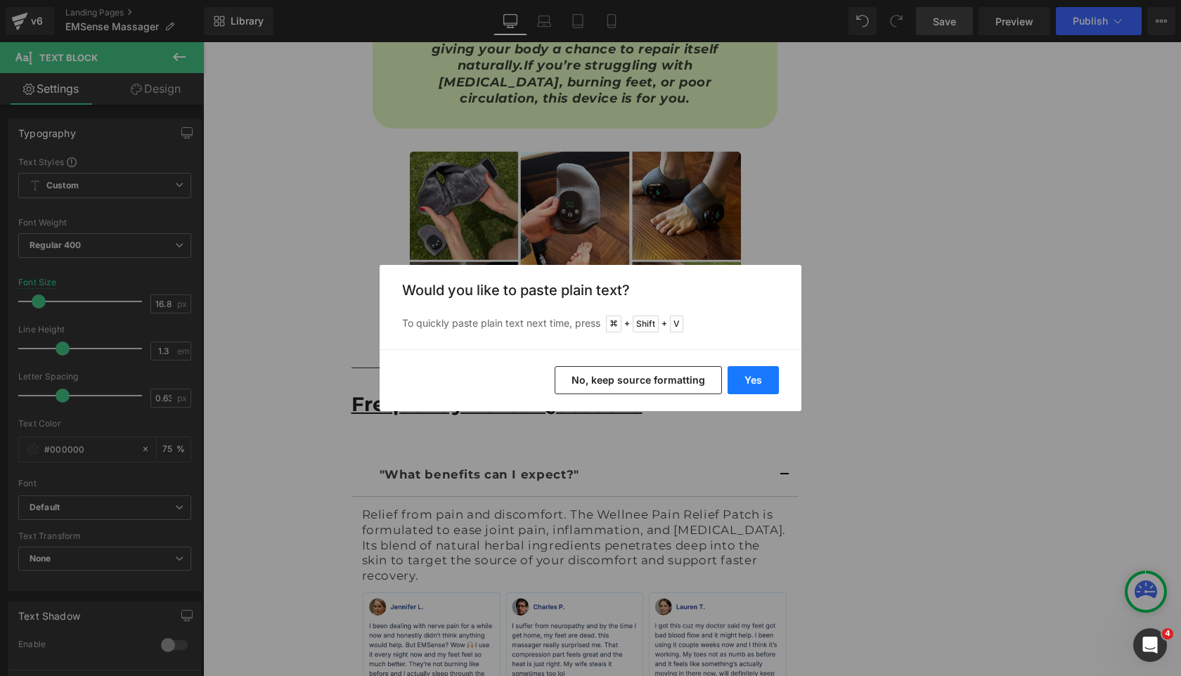
click at [754, 385] on button "Yes" at bounding box center [752, 380] width 51 height 28
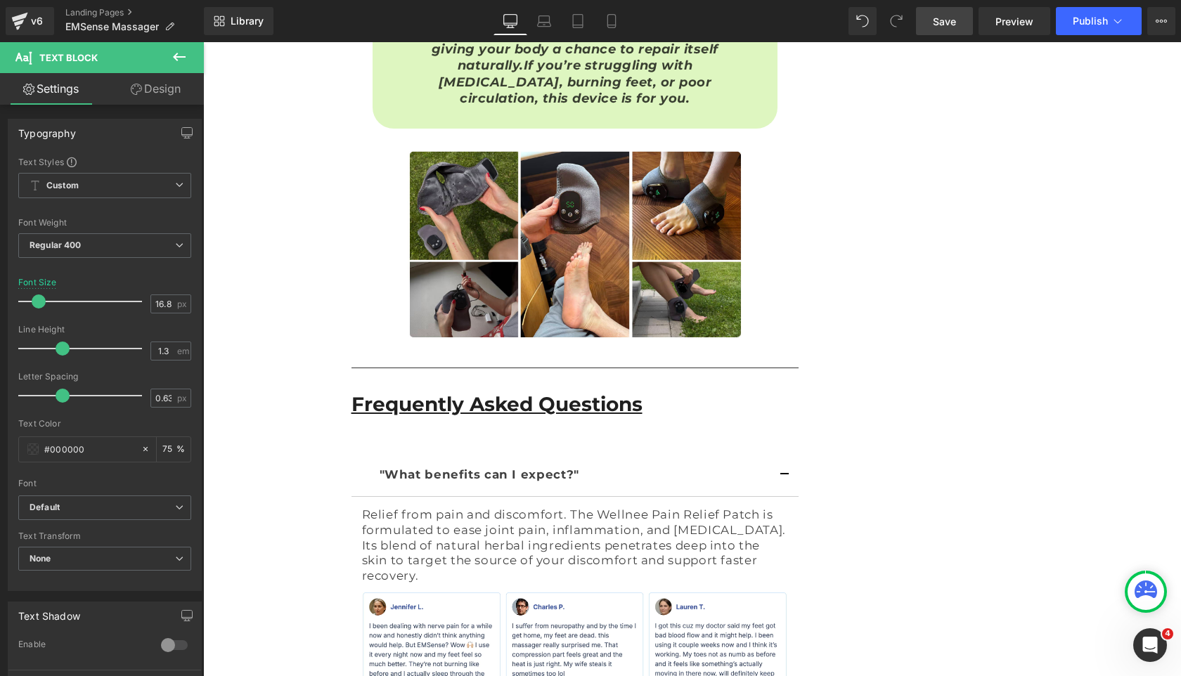
drag, startPoint x: 594, startPoint y: 558, endPoint x: 496, endPoint y: 558, distance: 97.7
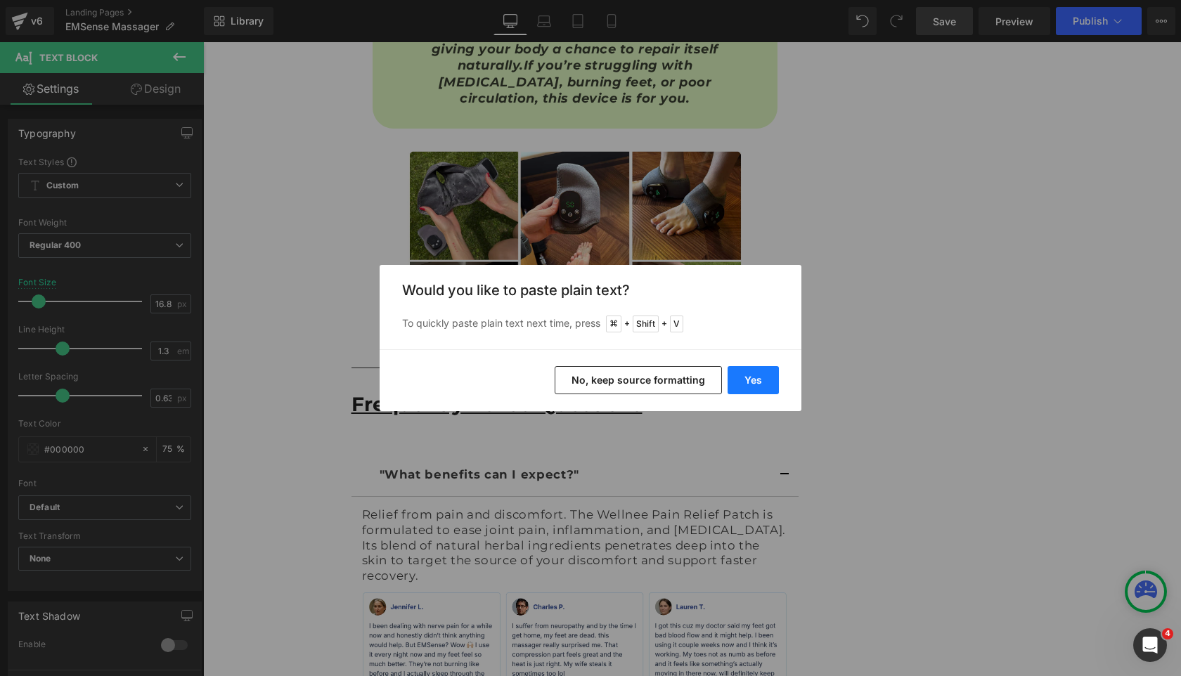
click at [740, 381] on button "Yes" at bounding box center [752, 380] width 51 height 28
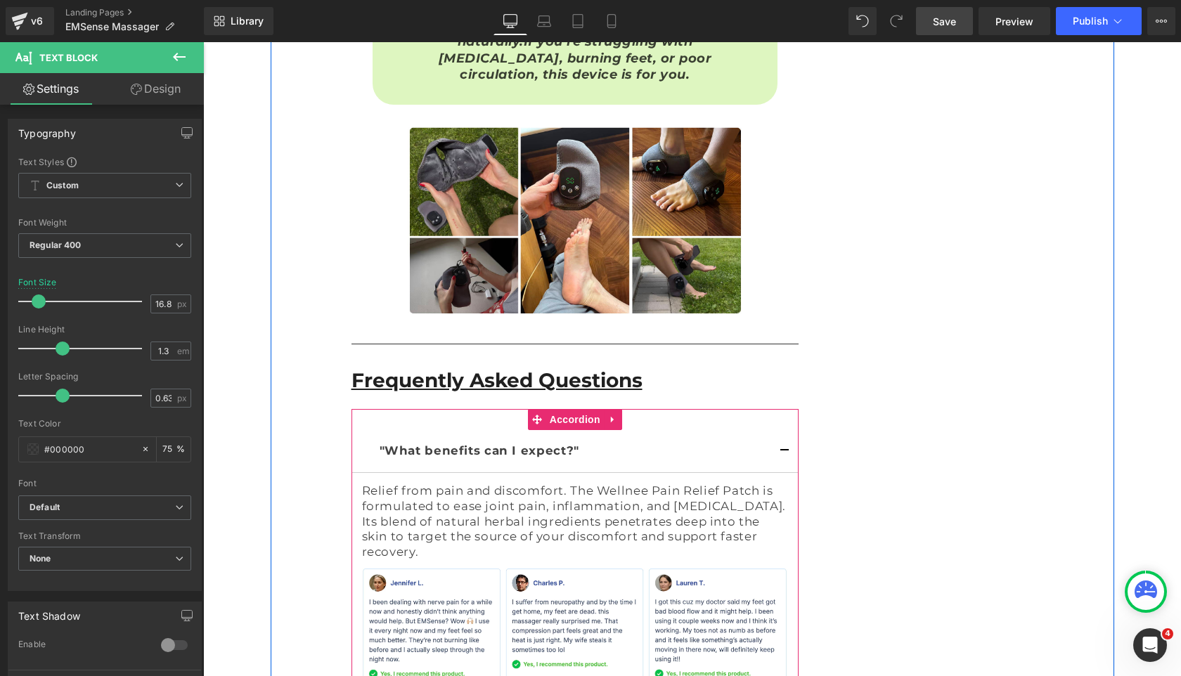
scroll to position [9655, 0]
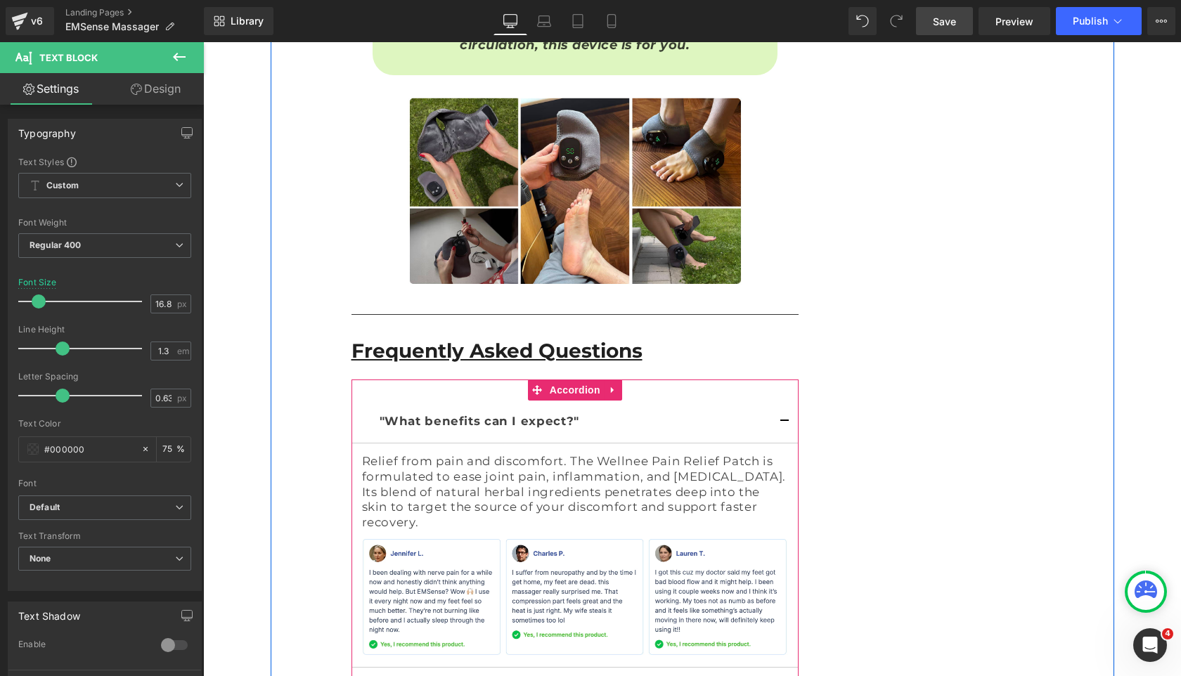
drag, startPoint x: 540, startPoint y: 524, endPoint x: 363, endPoint y: 511, distance: 176.9
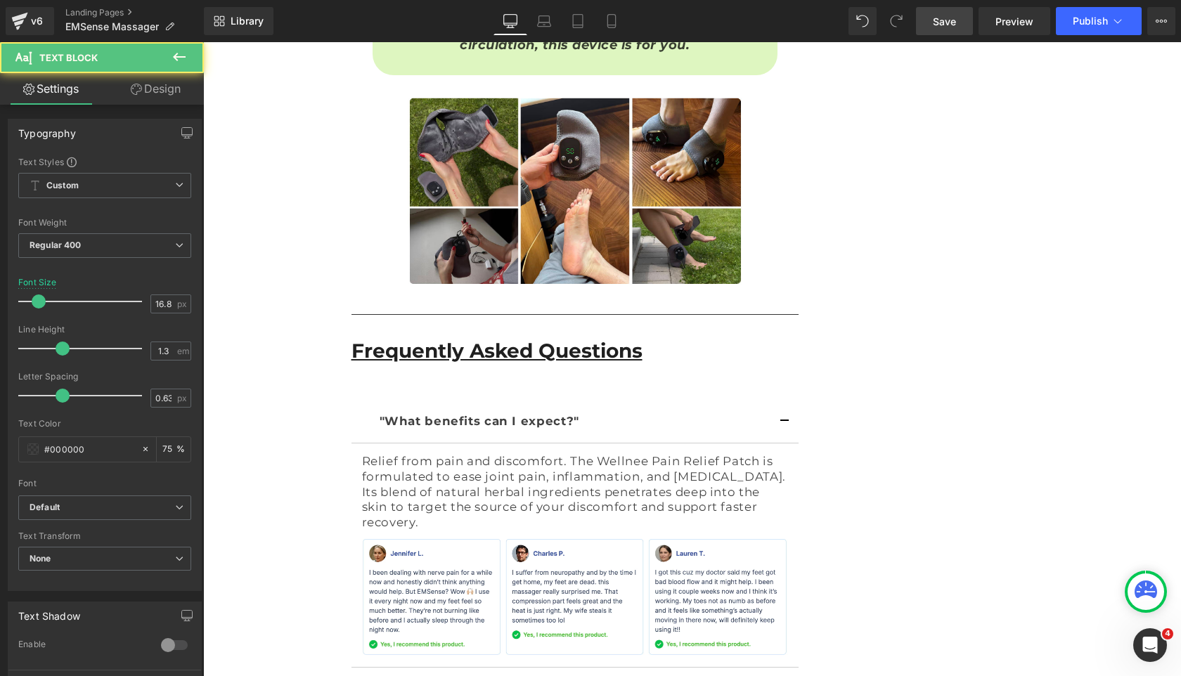
drag, startPoint x: 474, startPoint y: 443, endPoint x: 292, endPoint y: 430, distance: 181.8
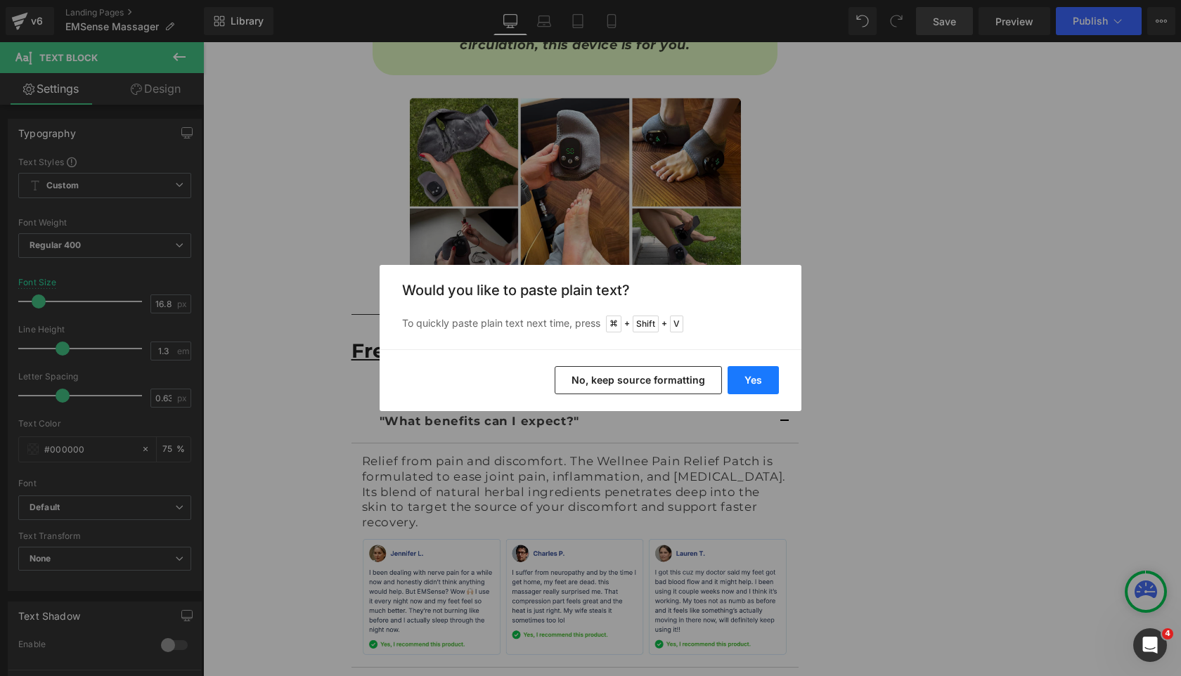
click at [753, 390] on button "Yes" at bounding box center [752, 380] width 51 height 28
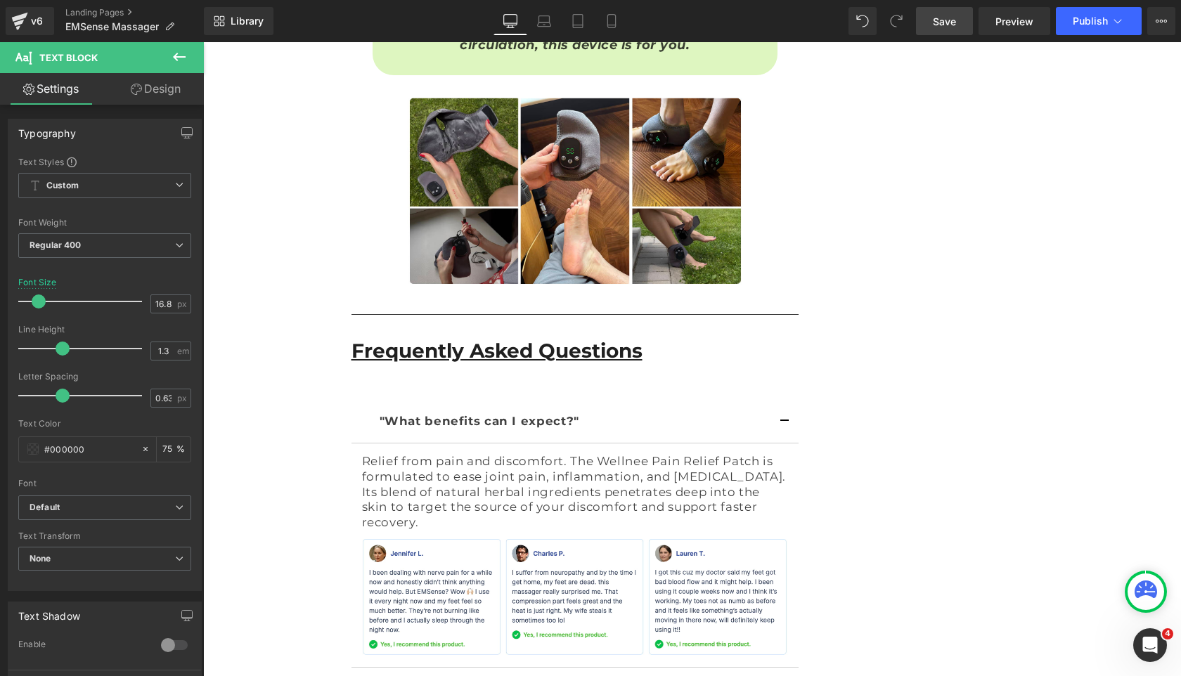
drag, startPoint x: 541, startPoint y: 522, endPoint x: 725, endPoint y: 550, distance: 185.5
drag, startPoint x: 542, startPoint y: 446, endPoint x: 643, endPoint y: 460, distance: 102.2
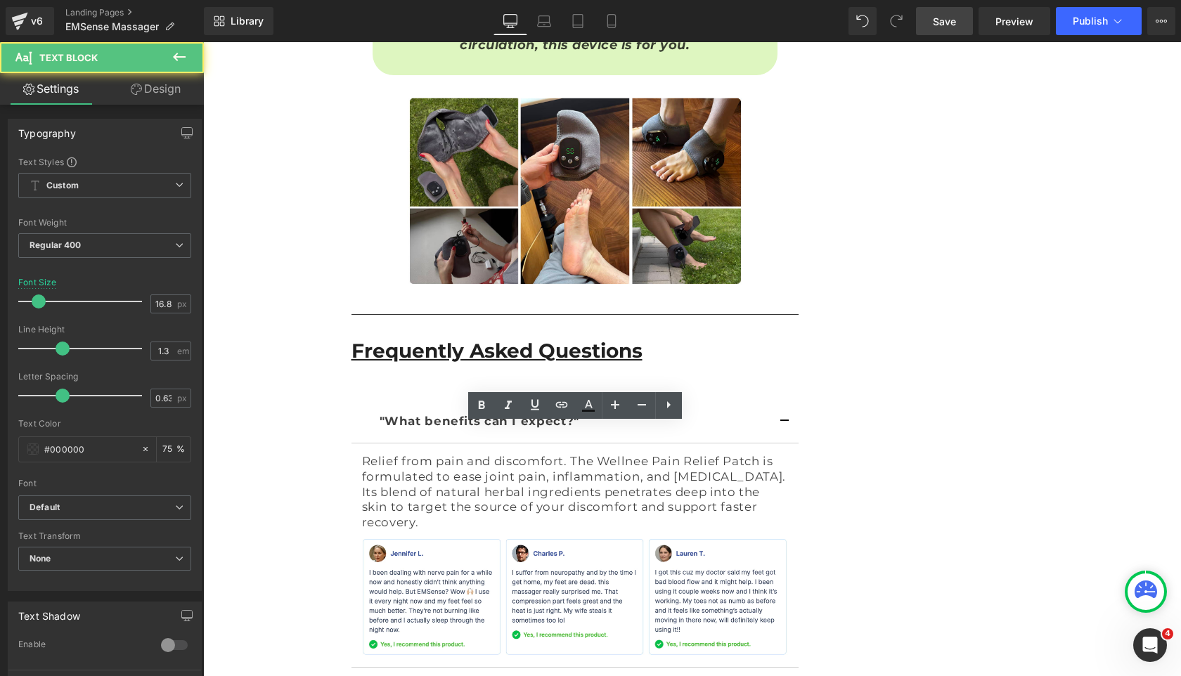
drag, startPoint x: 541, startPoint y: 445, endPoint x: 716, endPoint y: 491, distance: 181.0
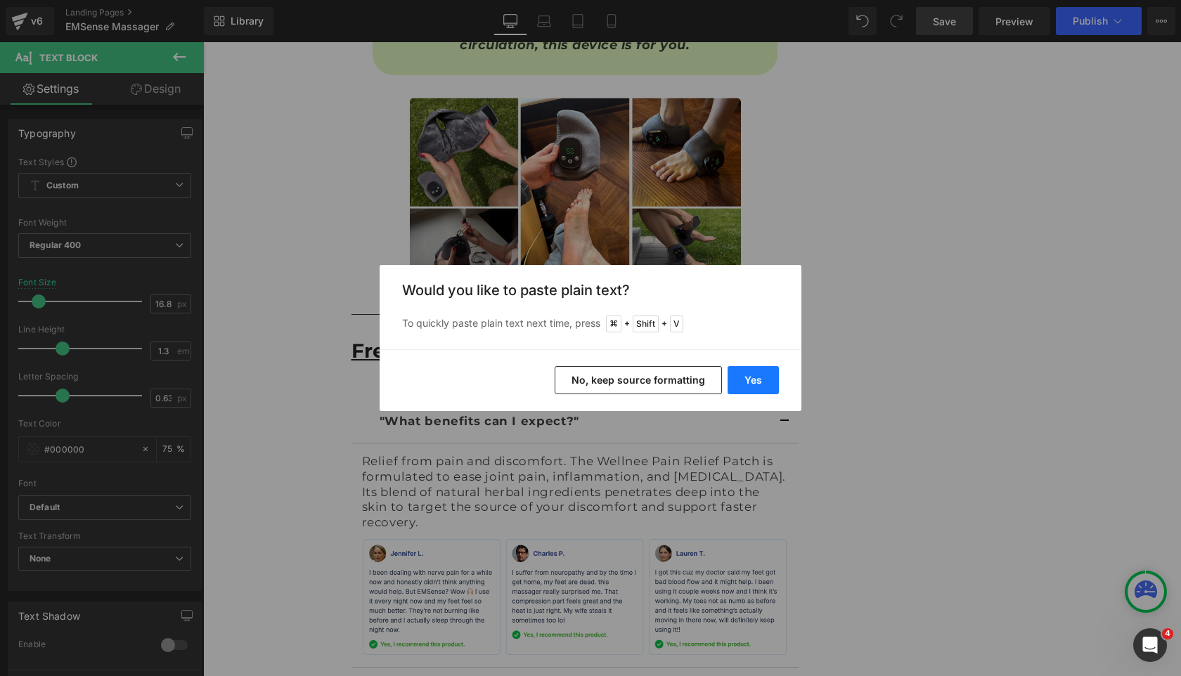
click at [738, 373] on button "Yes" at bounding box center [752, 380] width 51 height 28
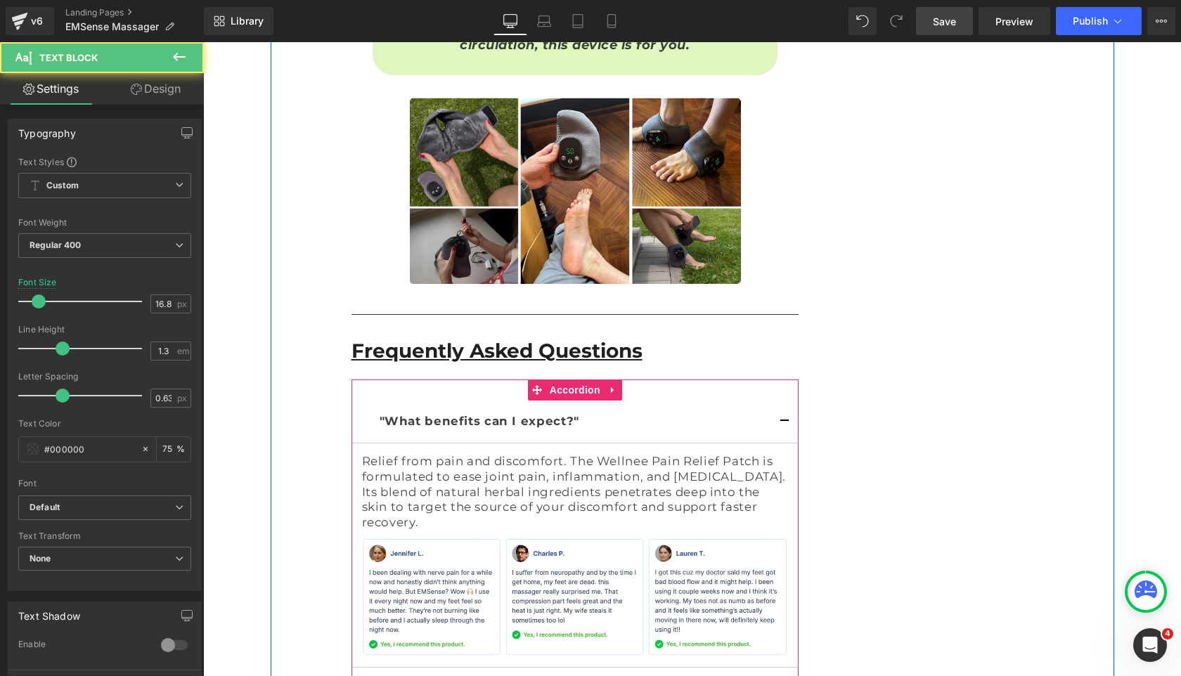
drag, startPoint x: 708, startPoint y: 464, endPoint x: 728, endPoint y: 528, distance: 67.6
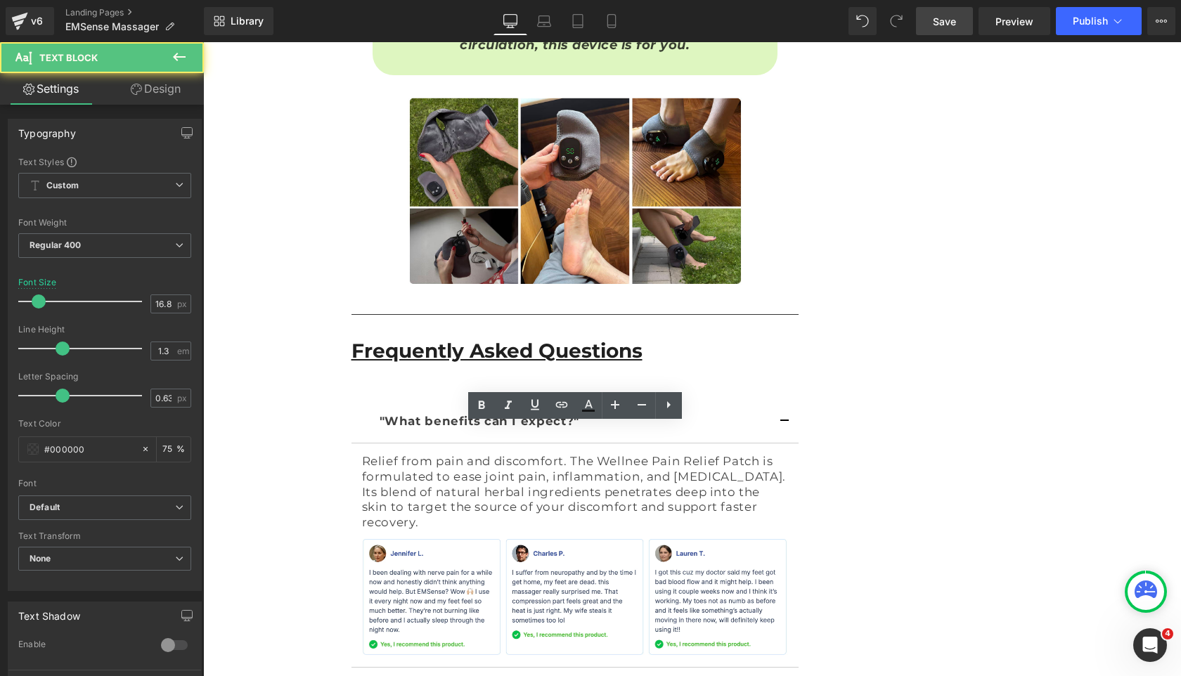
drag, startPoint x: 677, startPoint y: 448, endPoint x: 644, endPoint y: 448, distance: 33.0
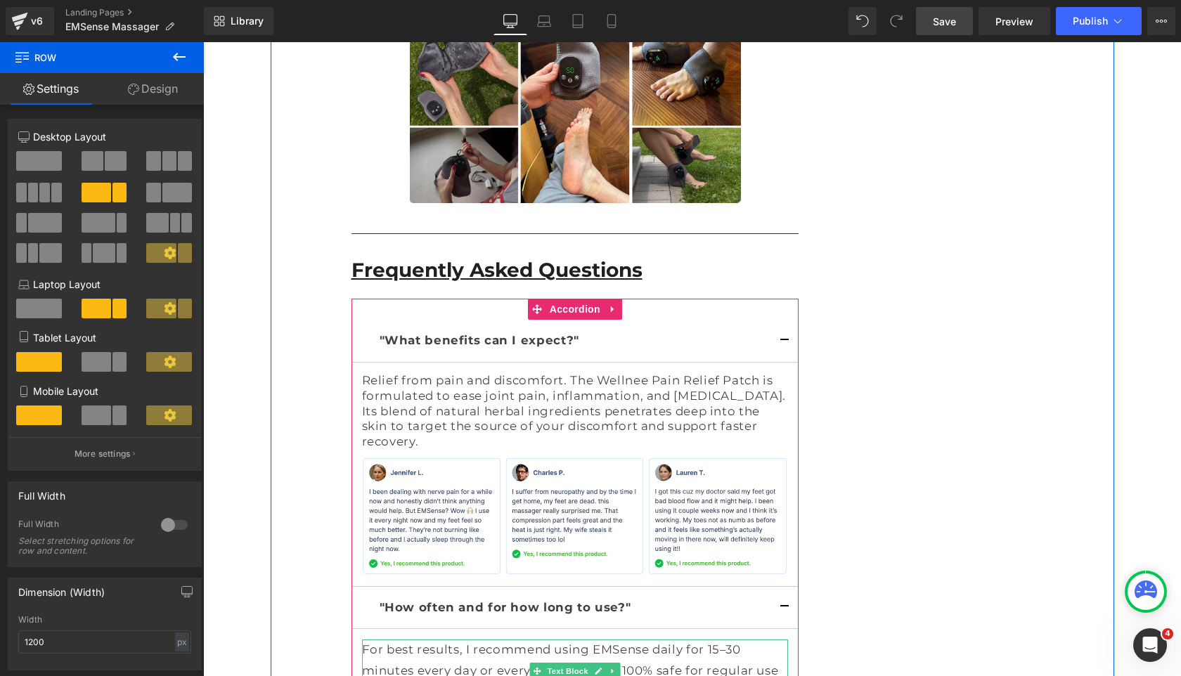
scroll to position [9739, 0]
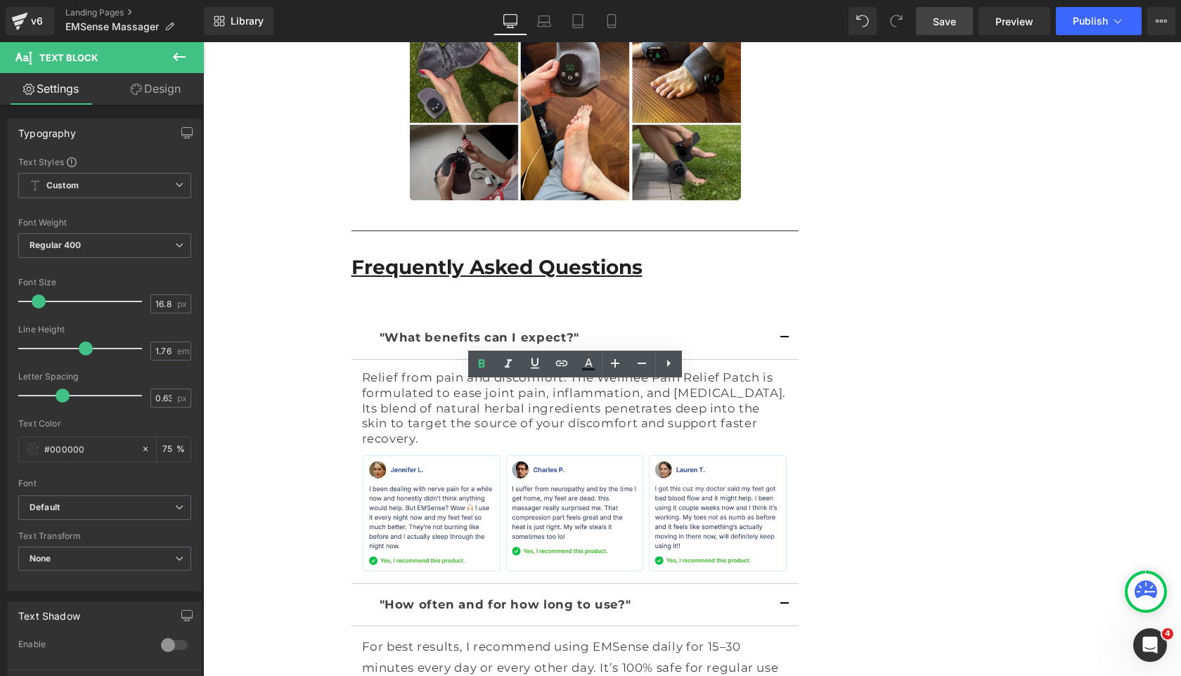
drag, startPoint x: 706, startPoint y: 394, endPoint x: 623, endPoint y: 392, distance: 82.9
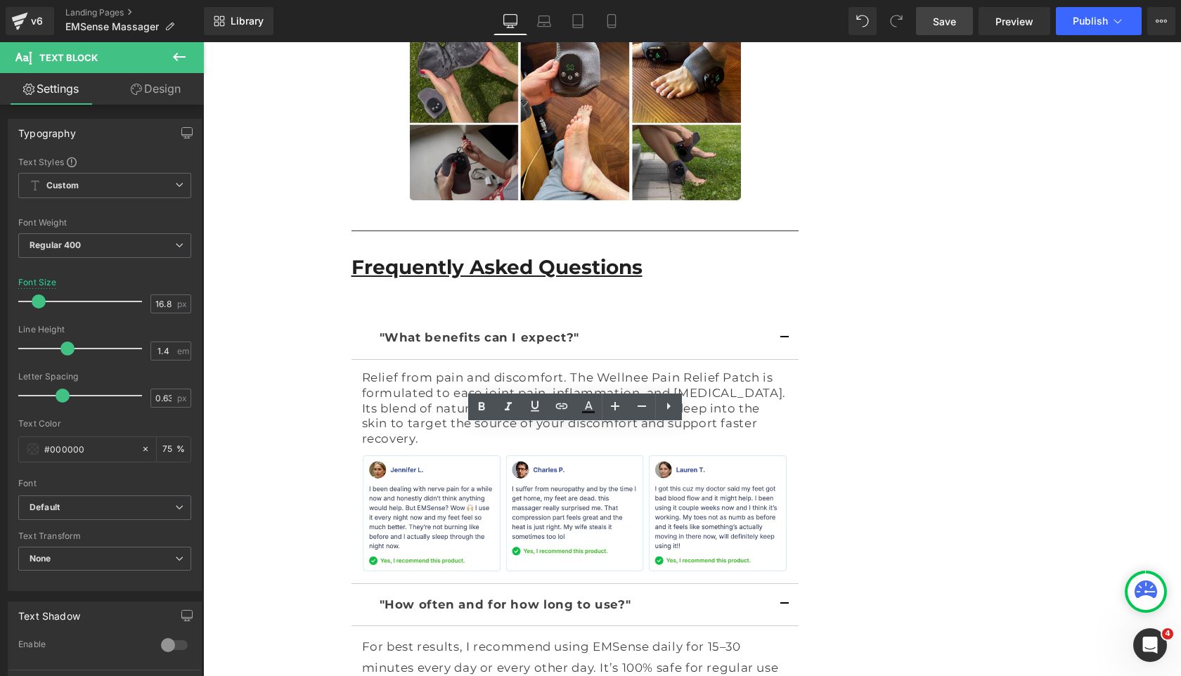
click at [940, 21] on span "Save" at bounding box center [944, 21] width 23 height 15
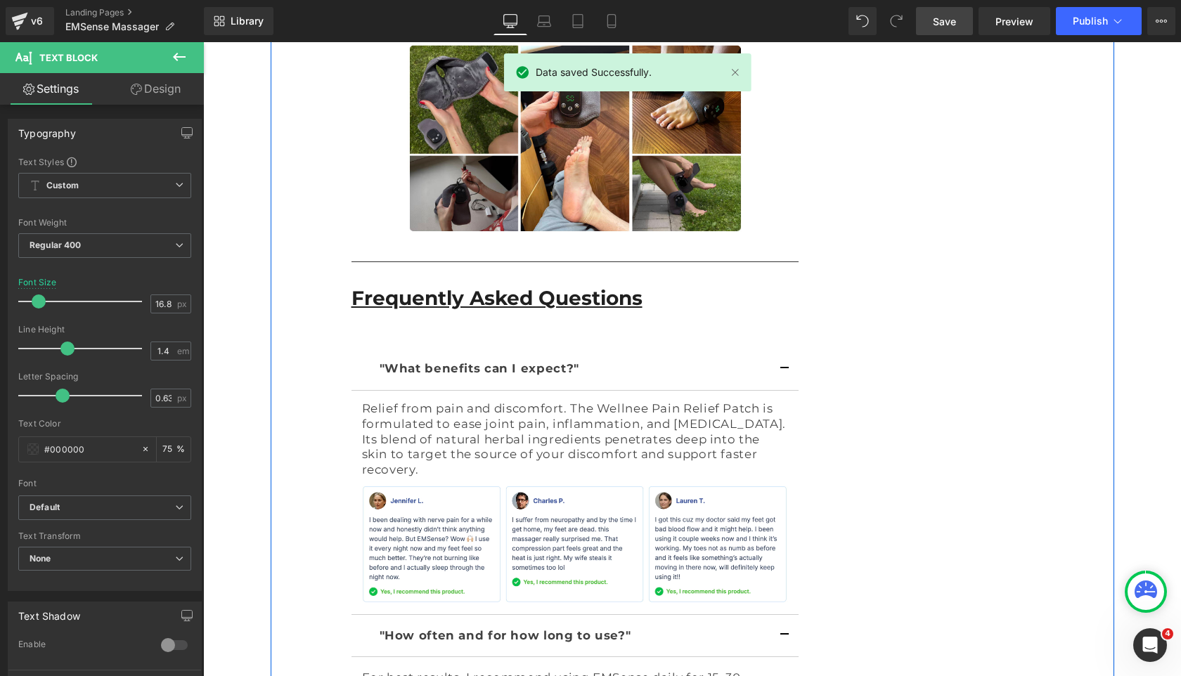
scroll to position [9612, 0]
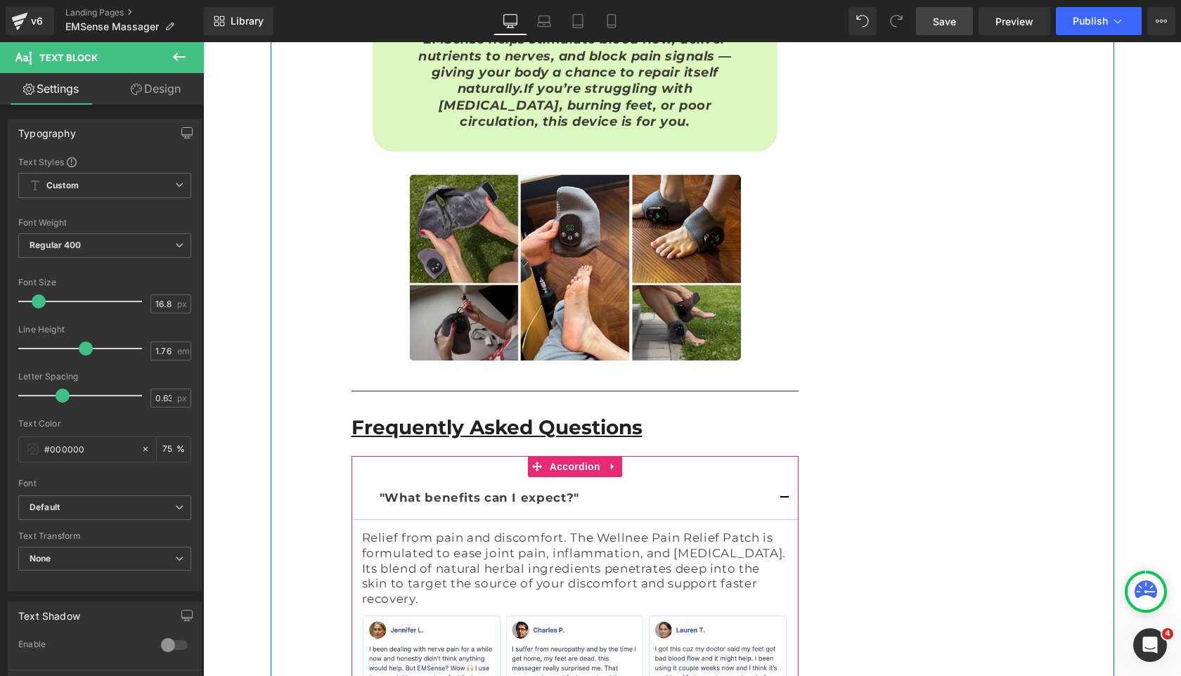
scroll to position [9559, 0]
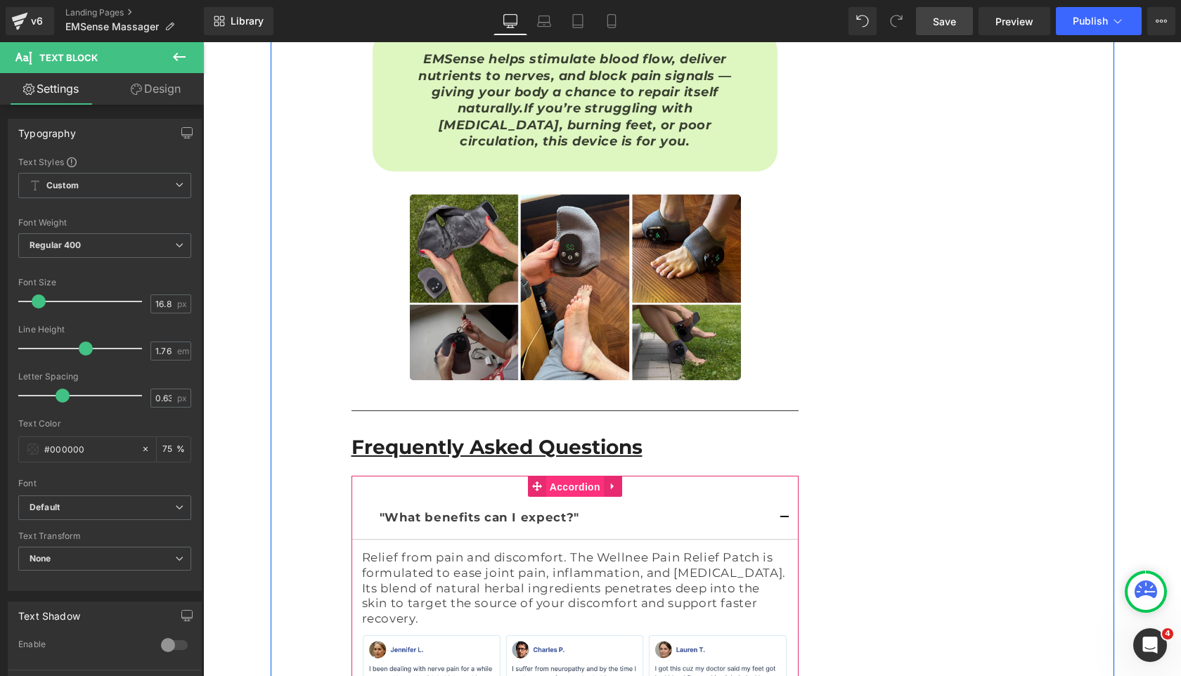
click at [572, 476] on span "Accordion" at bounding box center [575, 486] width 58 height 21
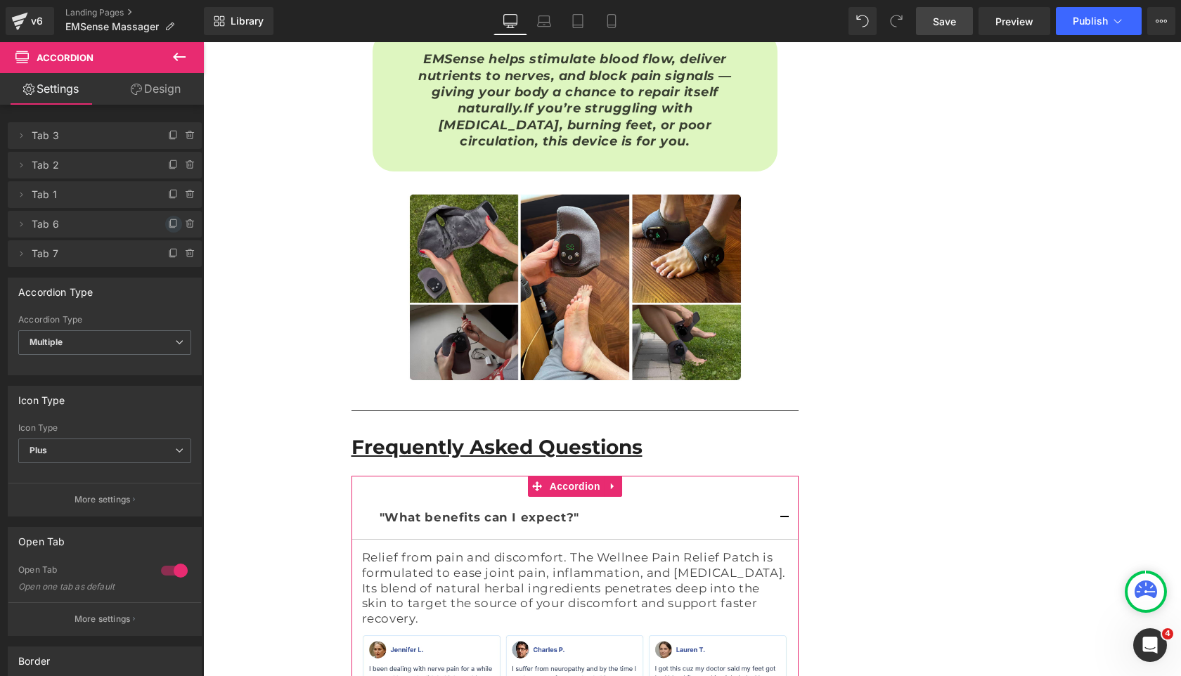
click at [171, 222] on icon at bounding box center [174, 222] width 6 height 7
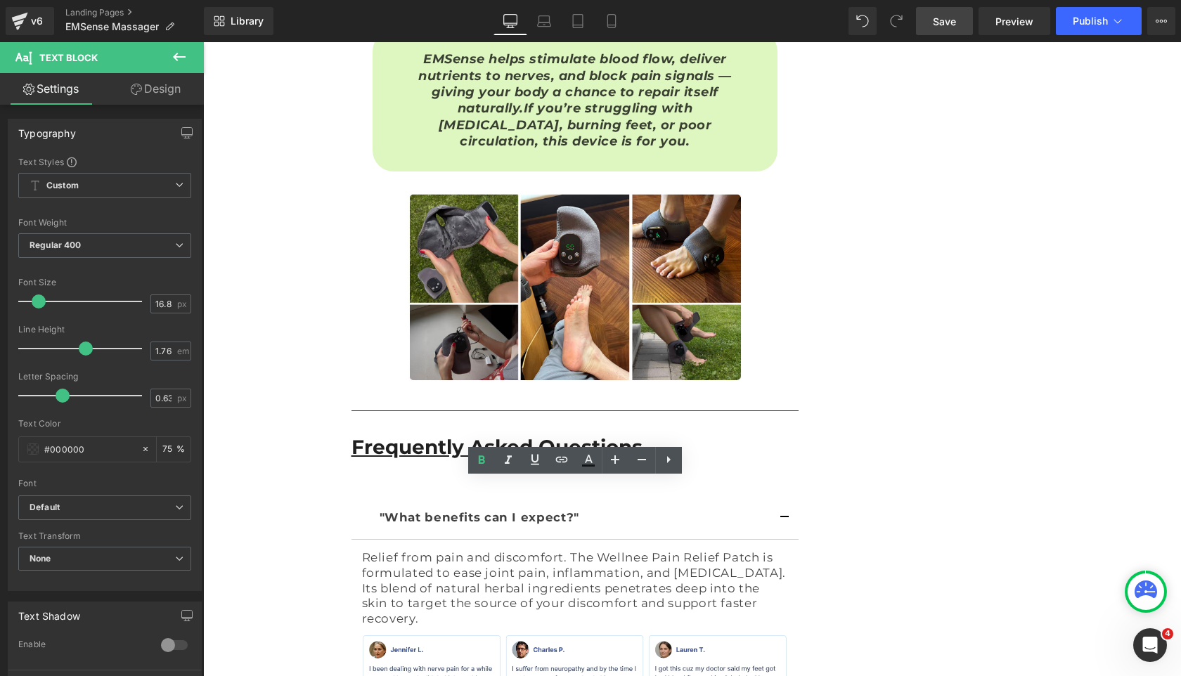
drag, startPoint x: 515, startPoint y: 488, endPoint x: 385, endPoint y: 488, distance: 130.0
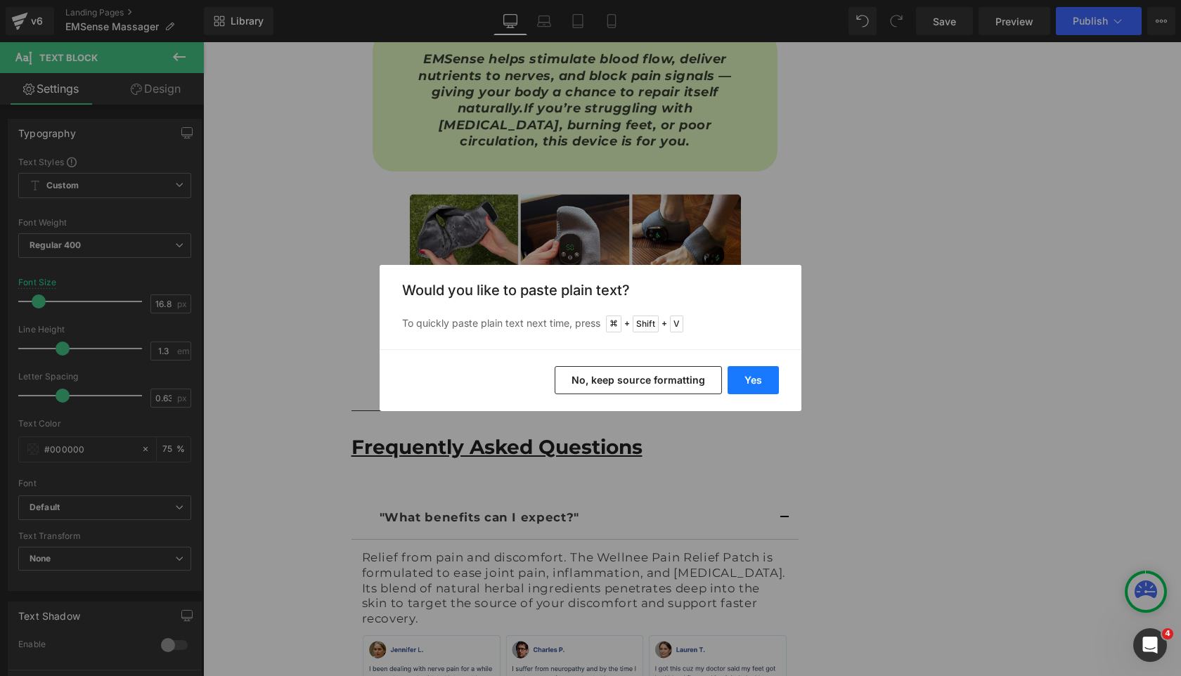
click at [760, 376] on button "Yes" at bounding box center [752, 380] width 51 height 28
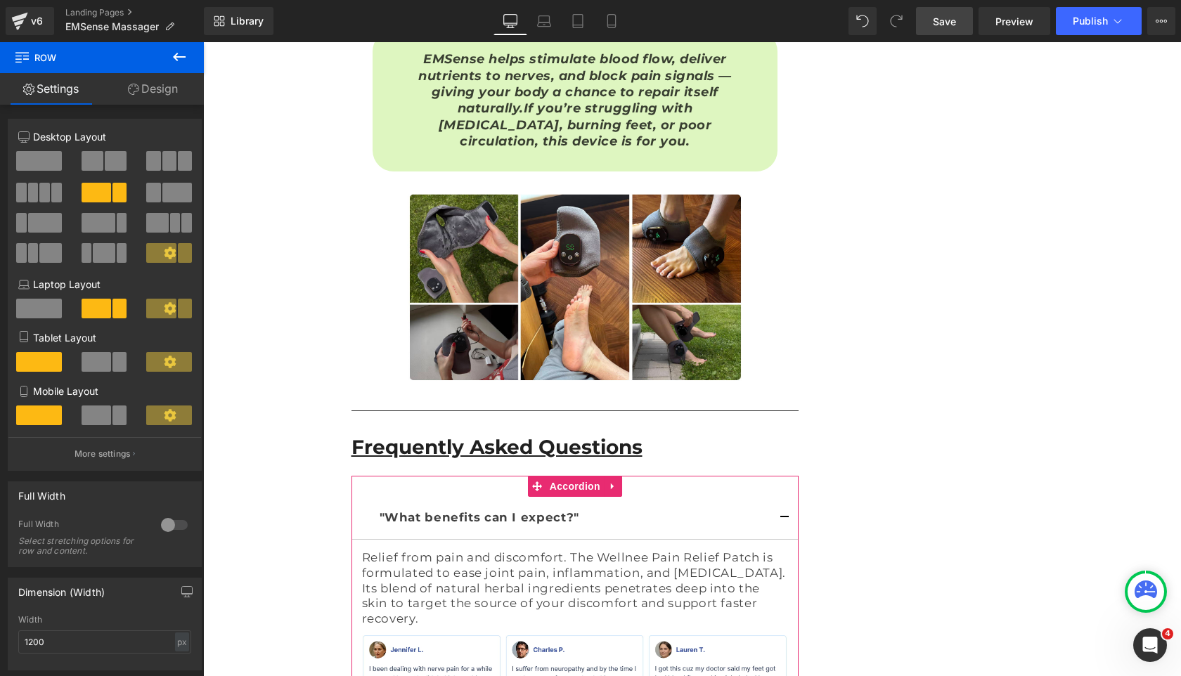
click at [950, 19] on span "Save" at bounding box center [944, 21] width 23 height 15
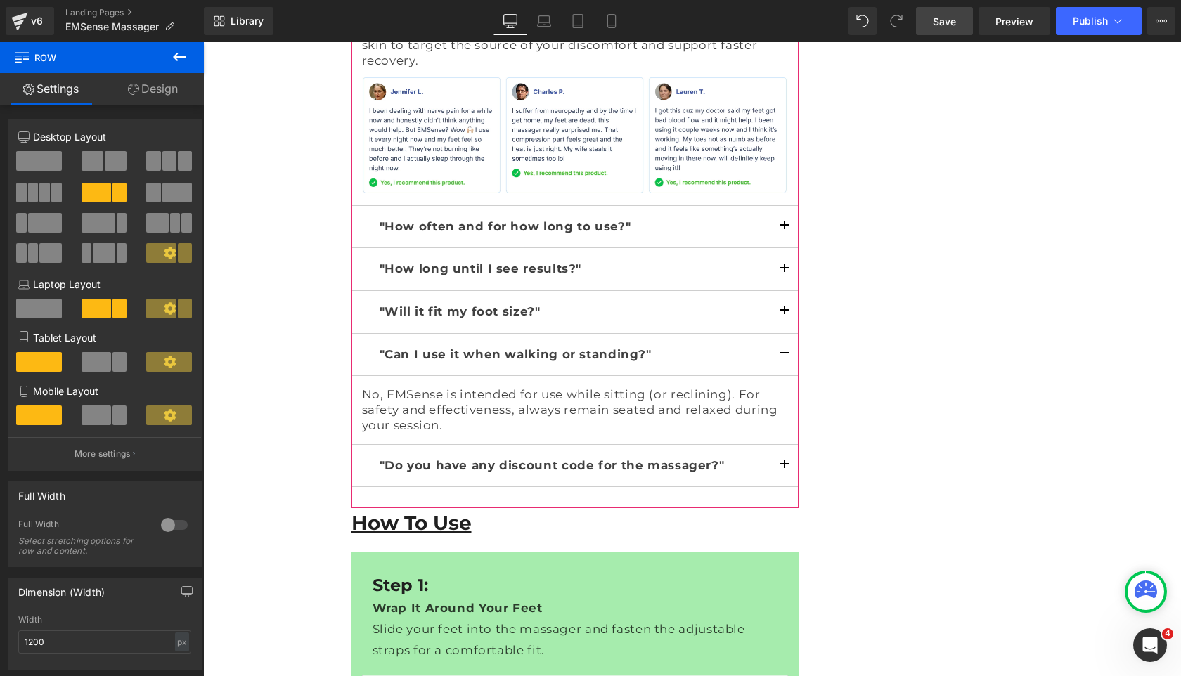
scroll to position [10027, 0]
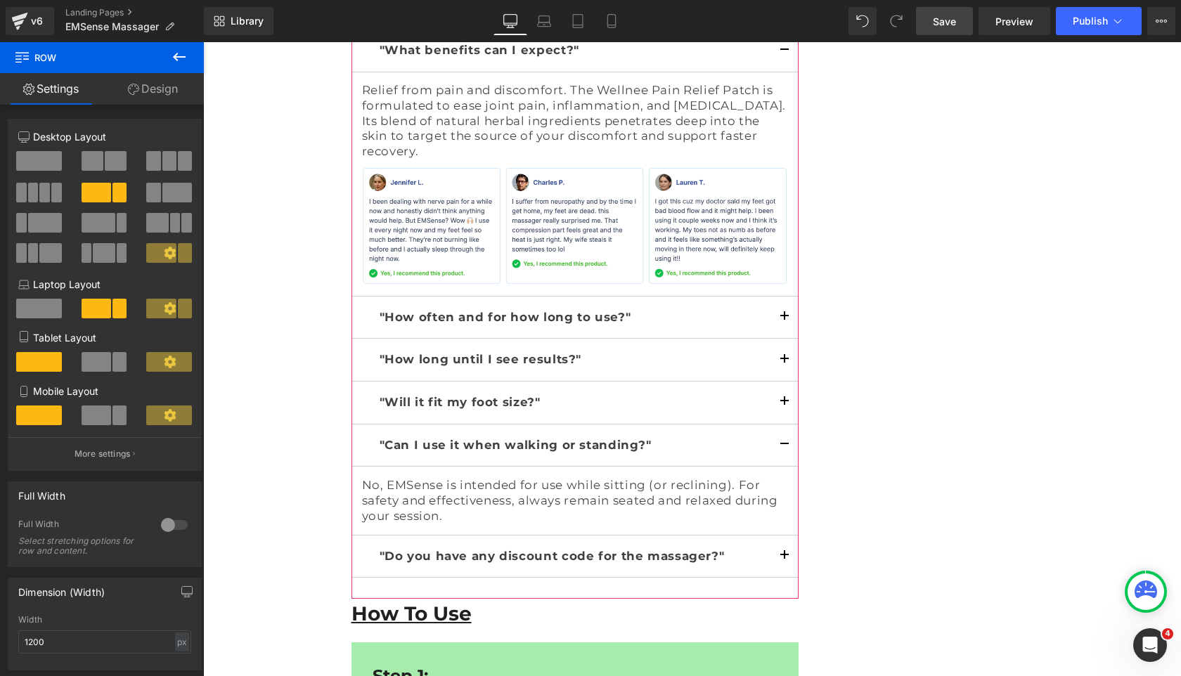
click at [941, 20] on span "Save" at bounding box center [944, 21] width 23 height 15
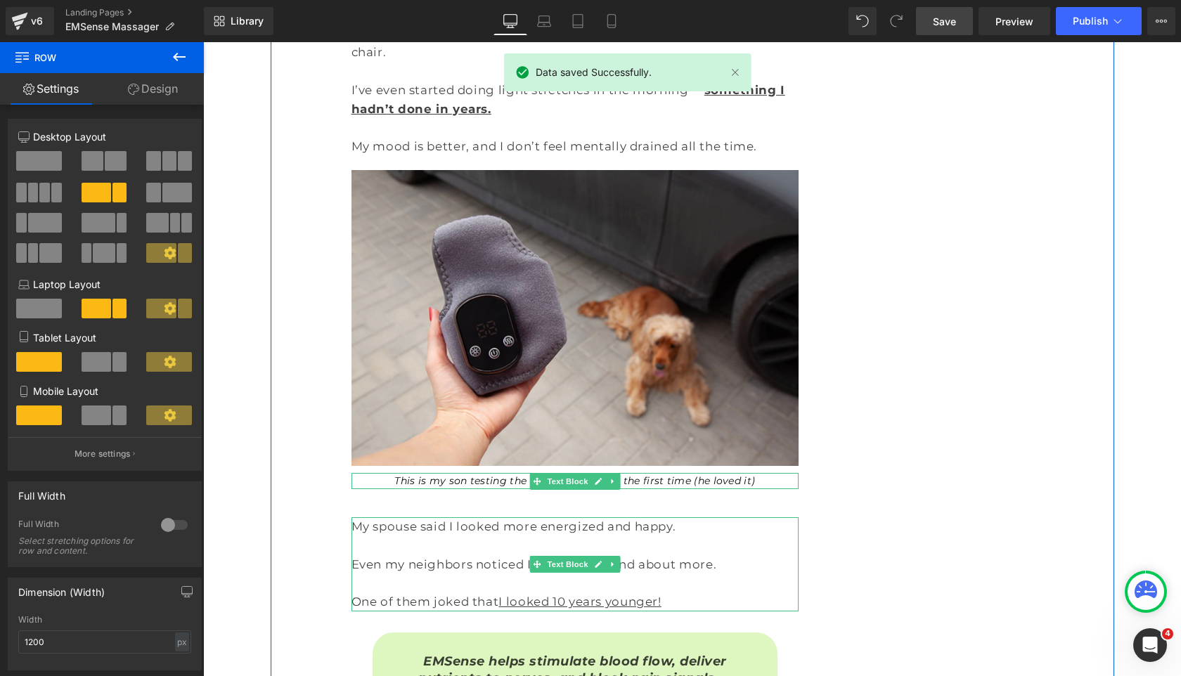
scroll to position [8944, 0]
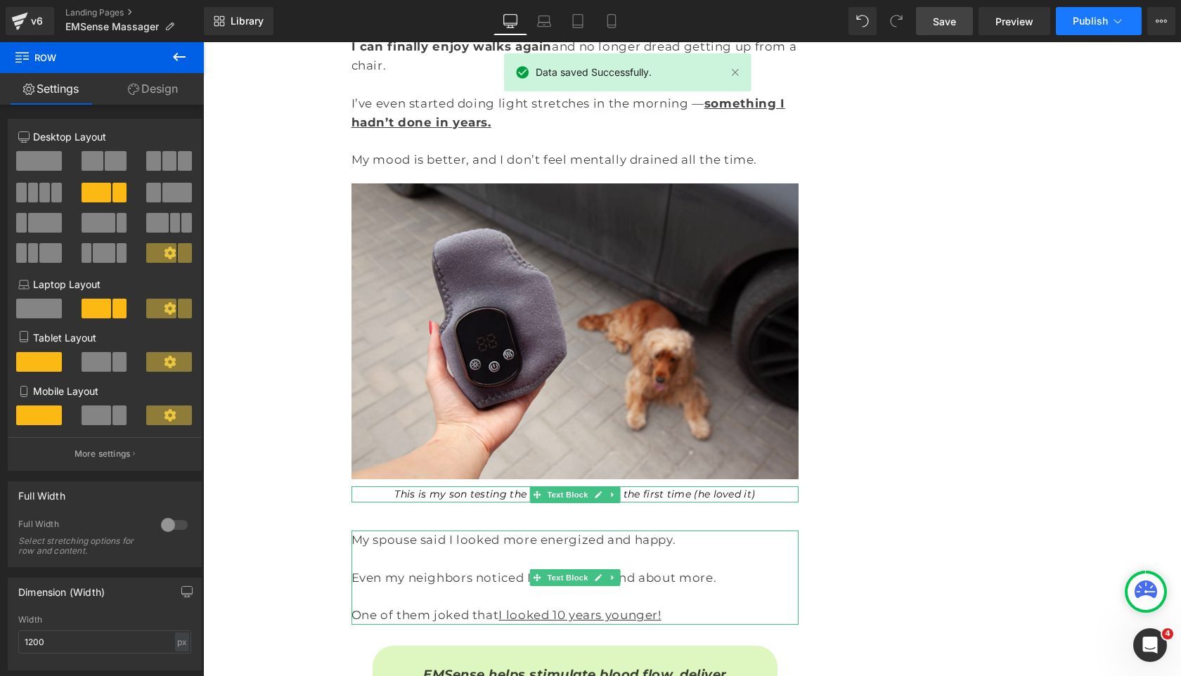
click at [1098, 25] on span "Publish" at bounding box center [1089, 20] width 35 height 11
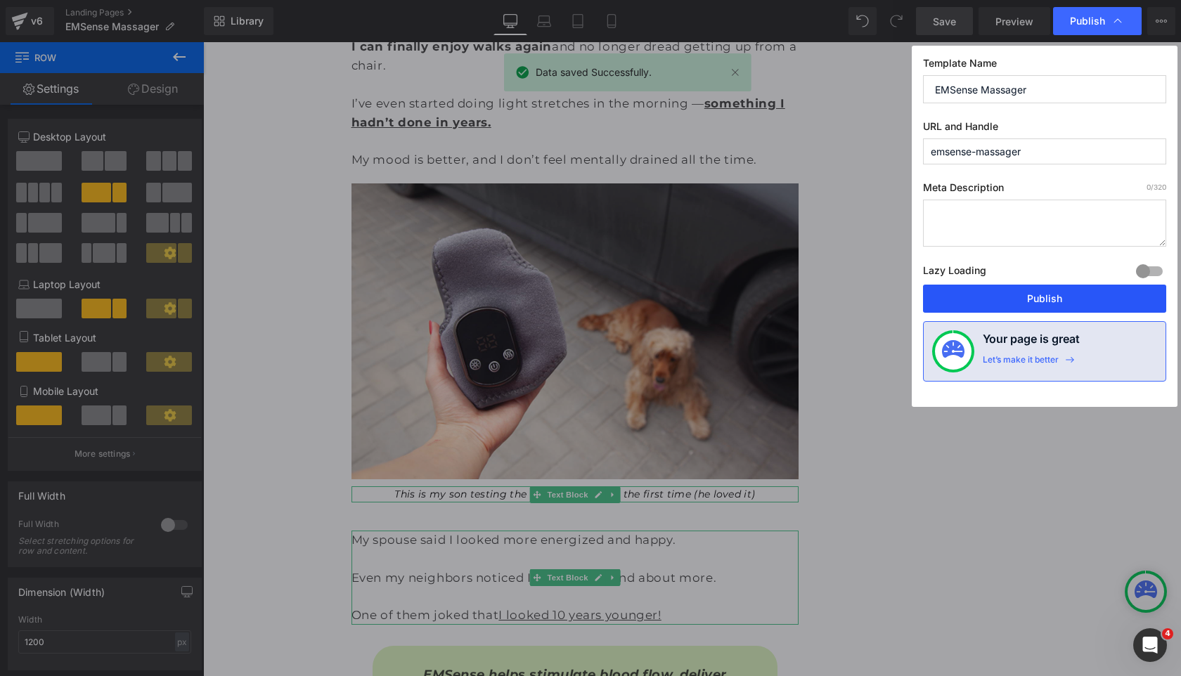
drag, startPoint x: 1058, startPoint y: 298, endPoint x: 855, endPoint y: 256, distance: 207.4
click at [1058, 298] on button "Publish" at bounding box center [1044, 299] width 243 height 28
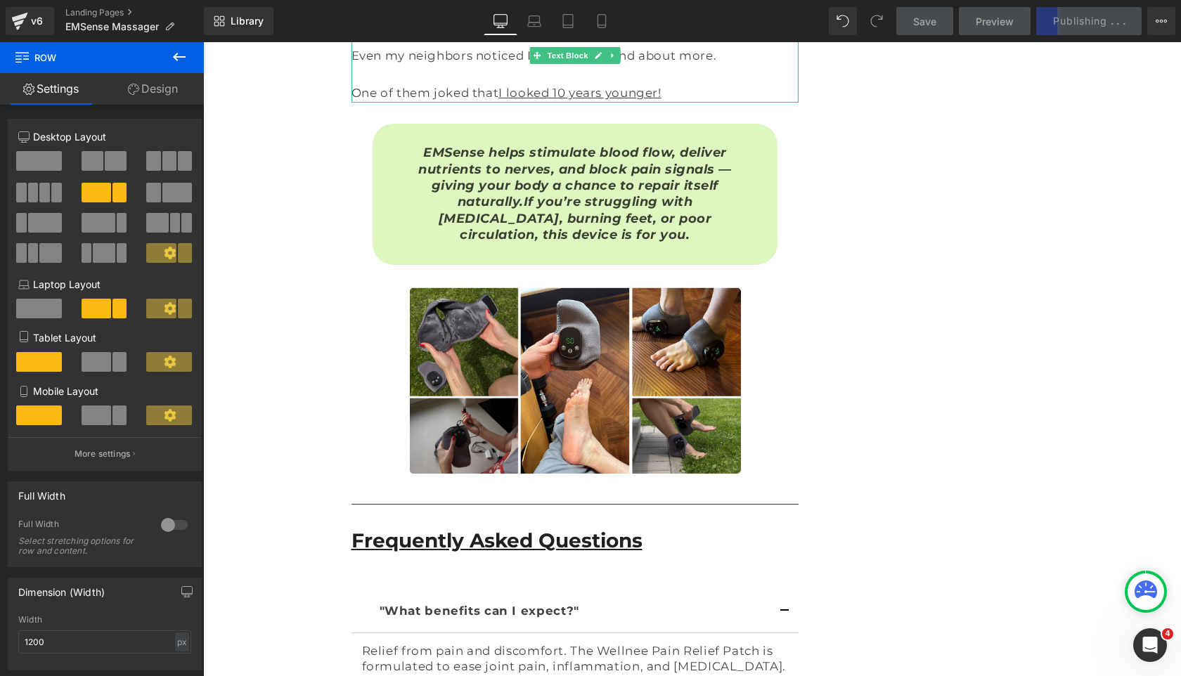
scroll to position [9425, 0]
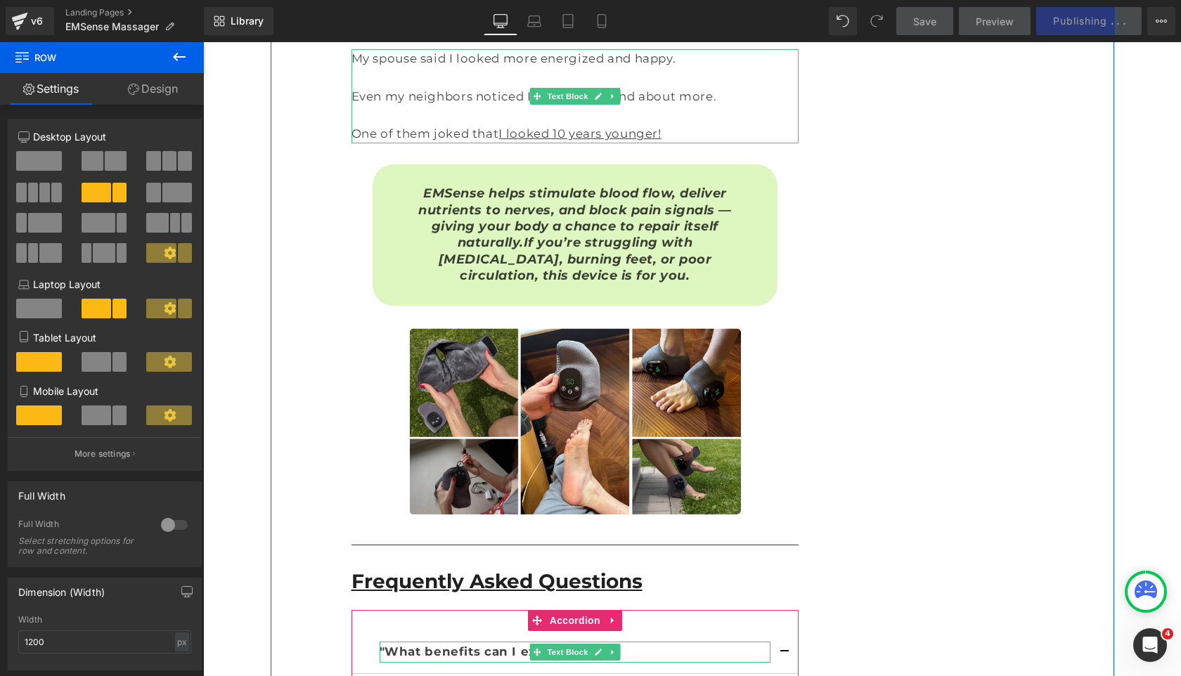
click at [469, 644] on b ""What benefits can I expect?"" at bounding box center [480, 651] width 200 height 14
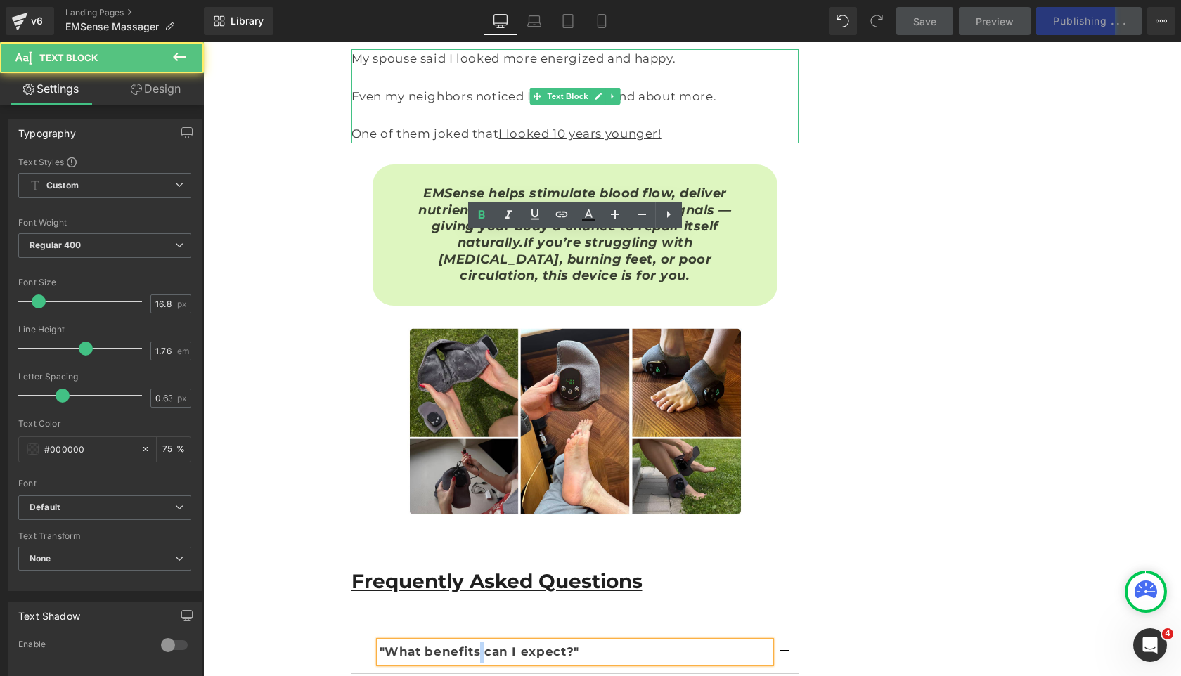
click at [469, 644] on b ""What benefits can I expect?"" at bounding box center [480, 651] width 200 height 14
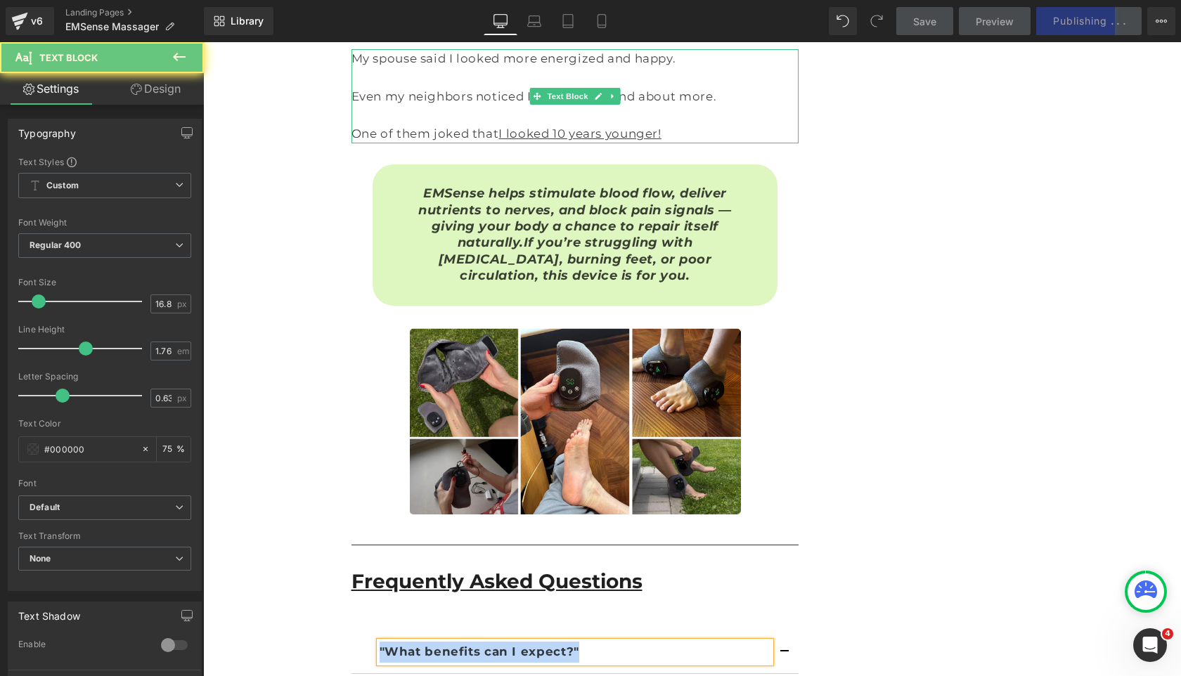
copy b ""What benefits can I expect?""
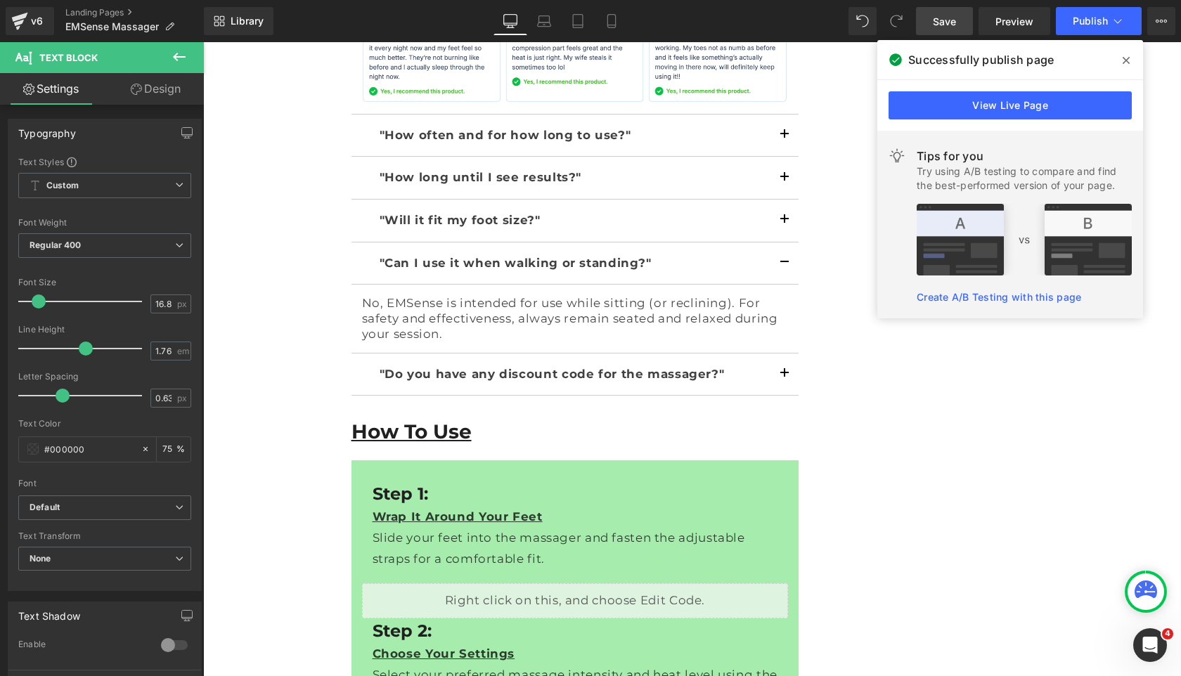
scroll to position [9963, 0]
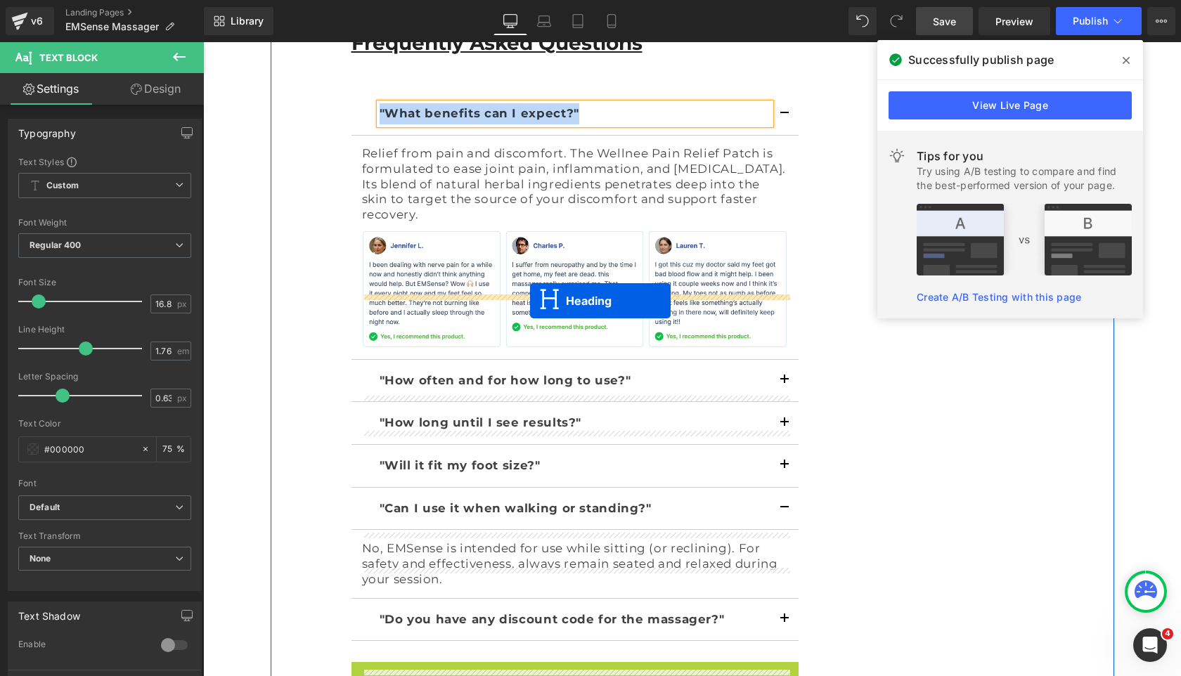
drag, startPoint x: 557, startPoint y: 239, endPoint x: 529, endPoint y: 301, distance: 67.6
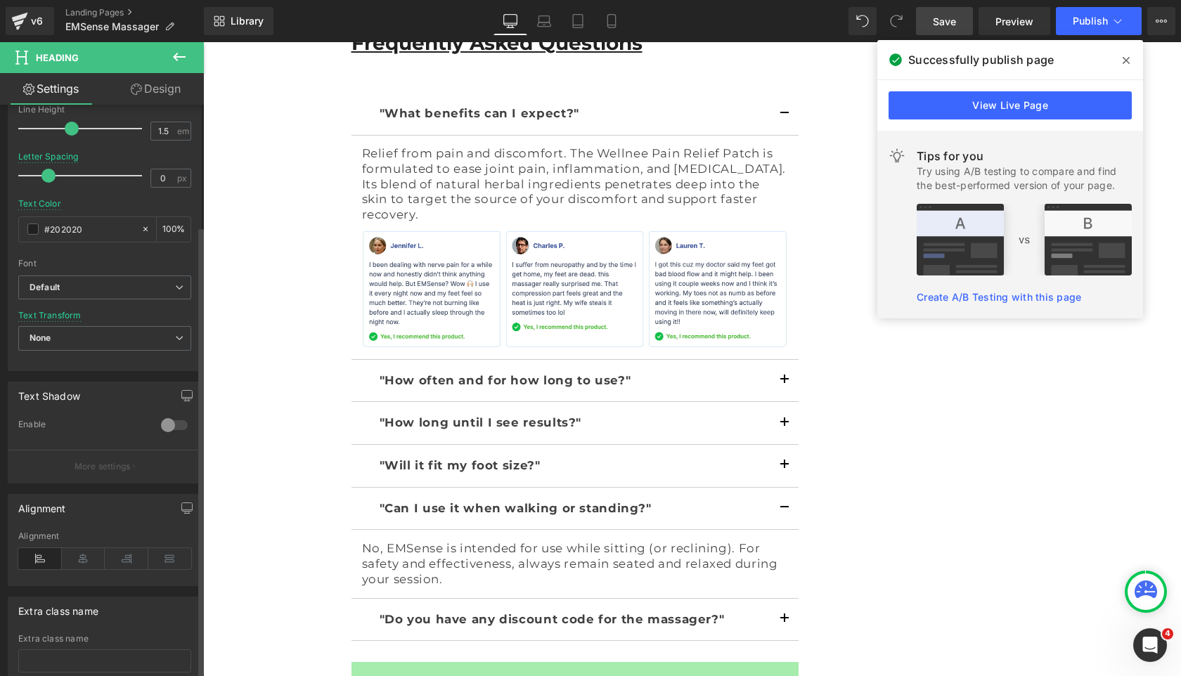
scroll to position [426, 0]
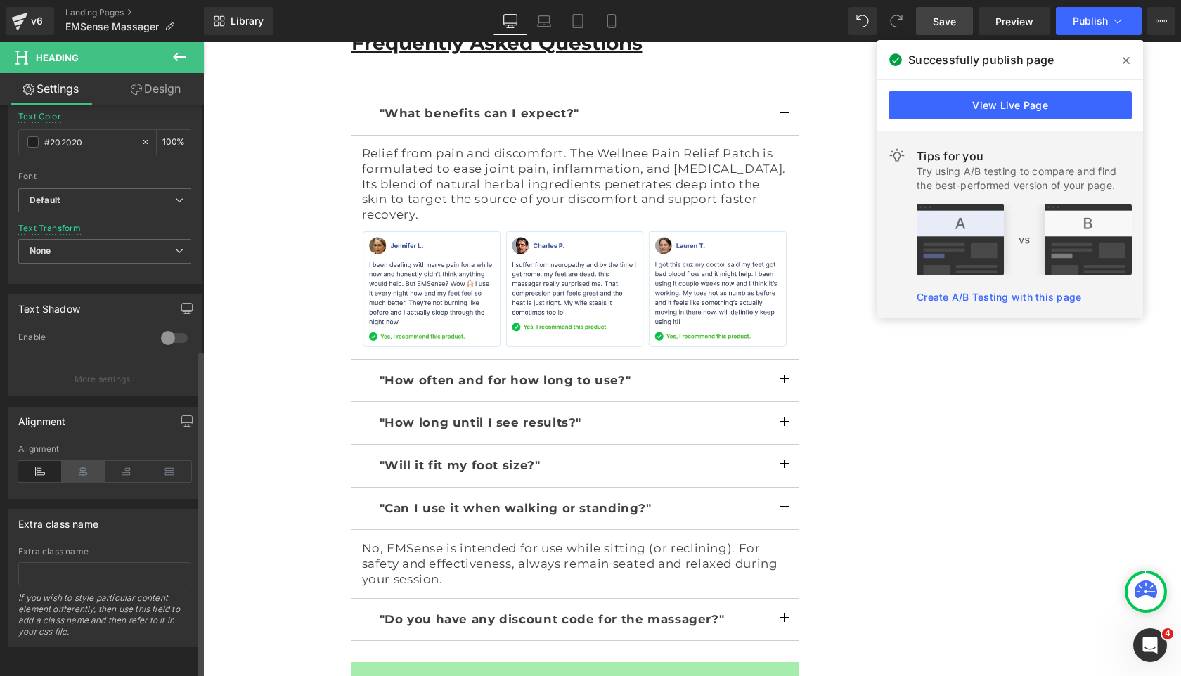
click at [94, 461] on icon at bounding box center [84, 471] width 44 height 21
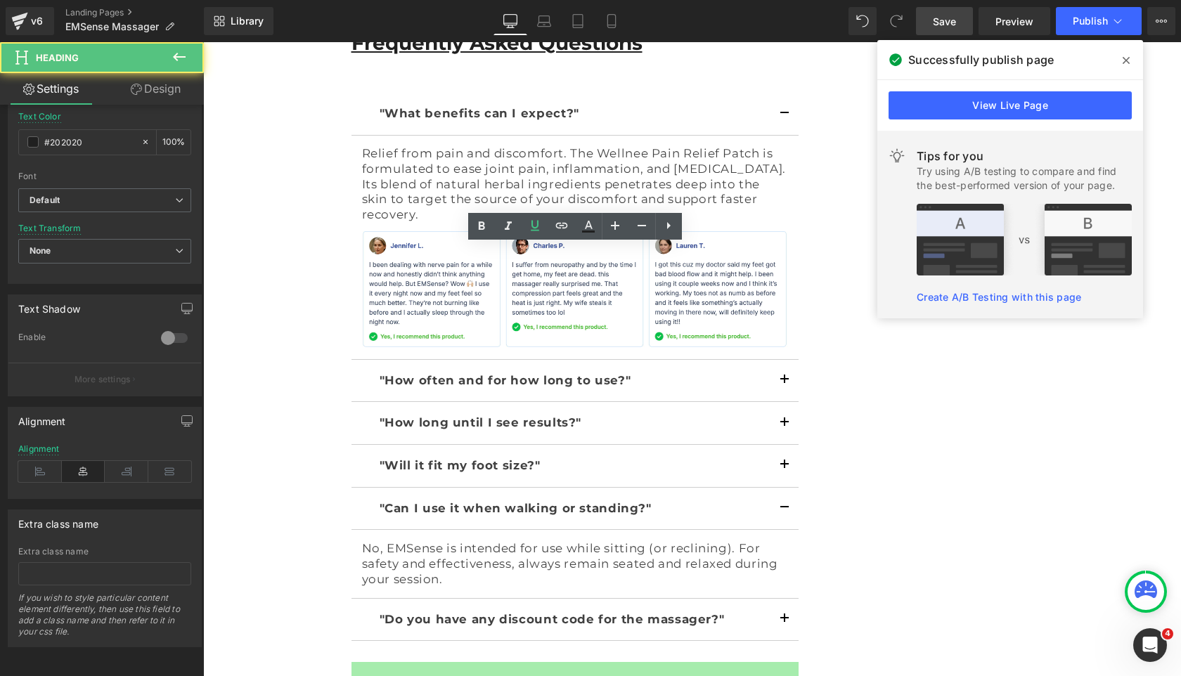
drag, startPoint x: 664, startPoint y: 260, endPoint x: 460, endPoint y: 260, distance: 204.5
drag, startPoint x: 540, startPoint y: 260, endPoint x: 660, endPoint y: 260, distance: 119.5
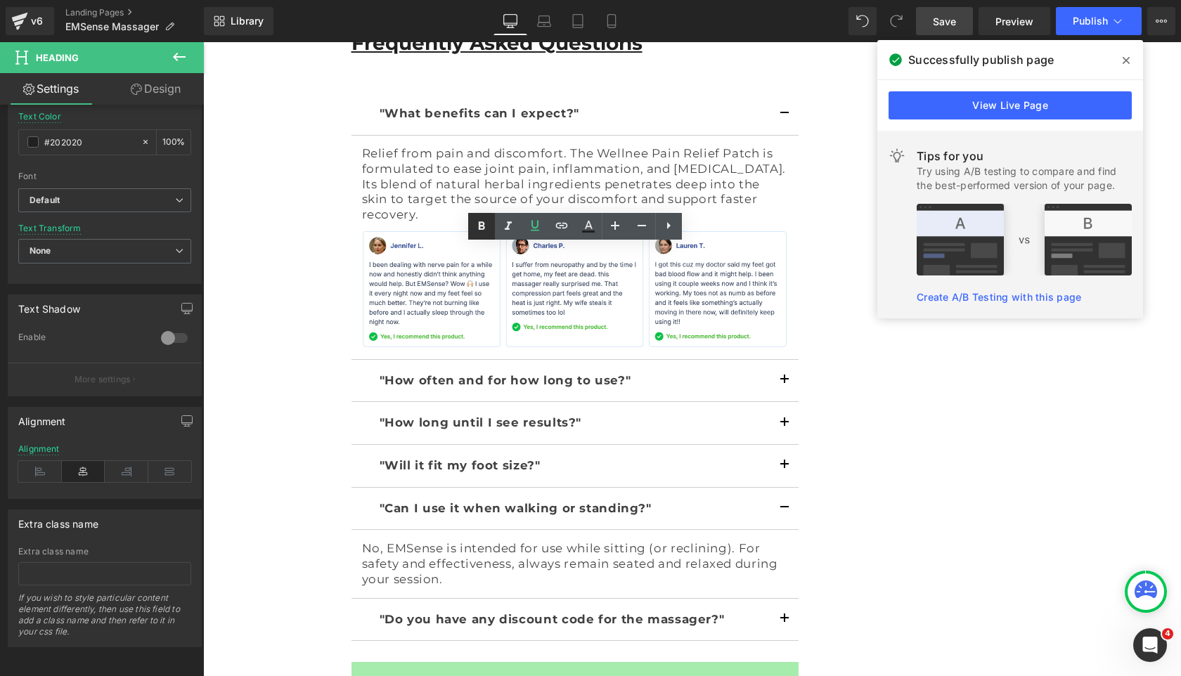
click at [476, 223] on icon at bounding box center [481, 226] width 17 height 17
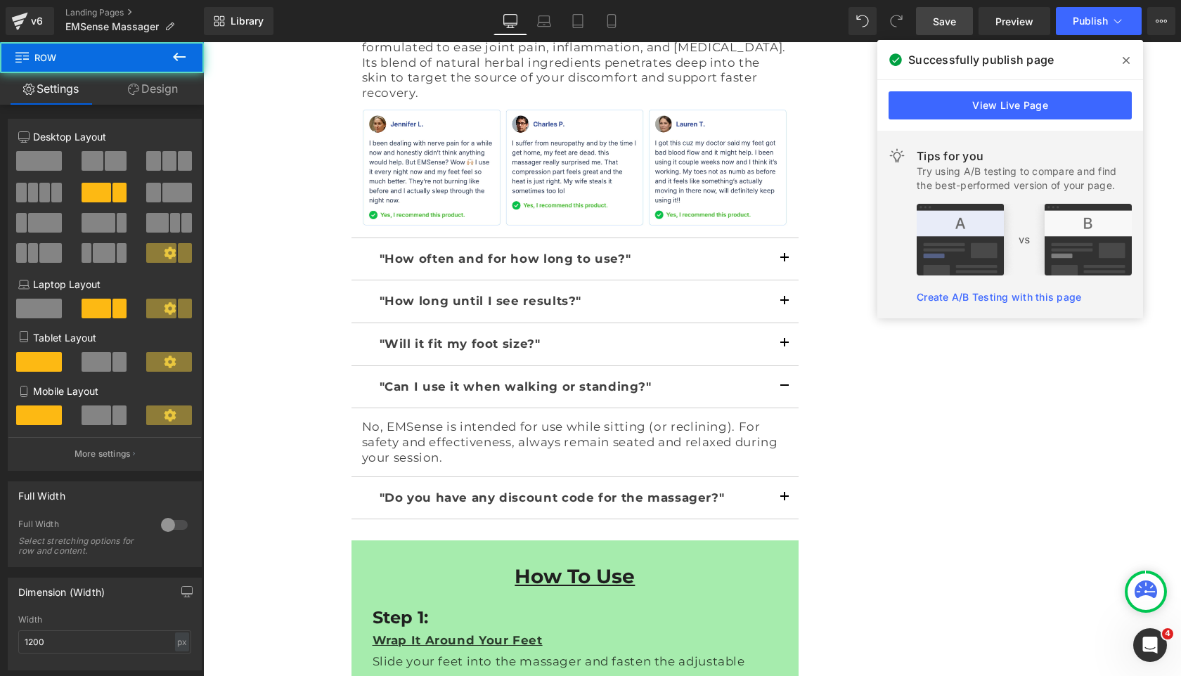
scroll to position [10088, 0]
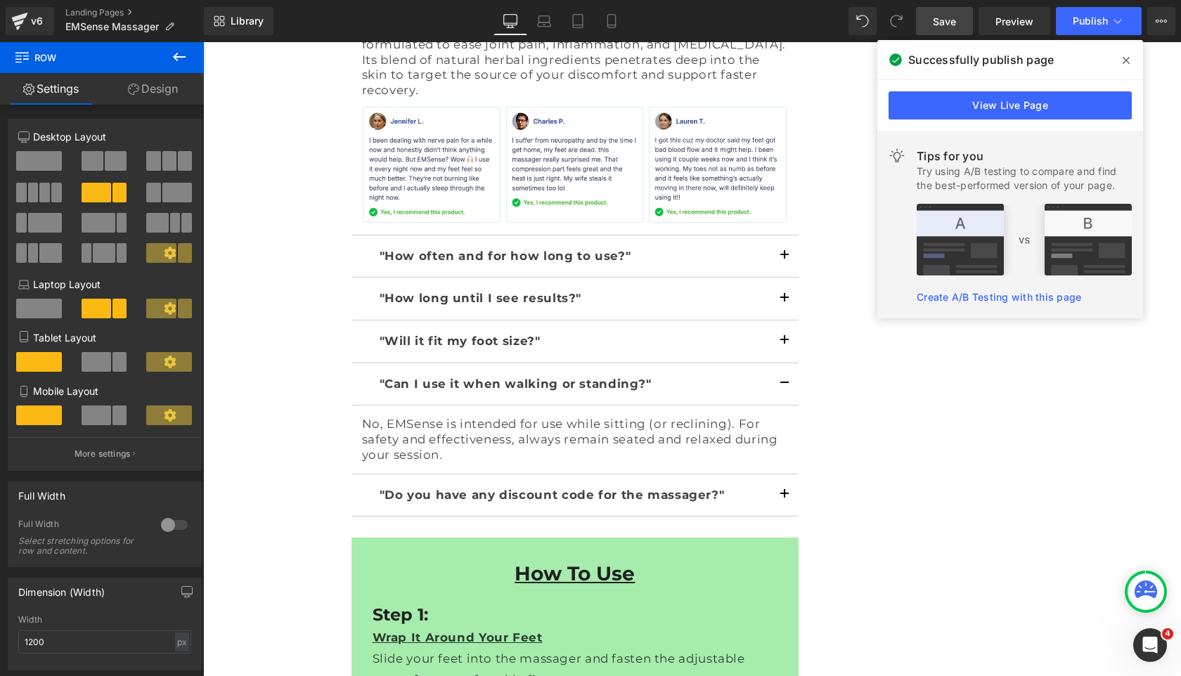
click at [948, 27] on span "Save" at bounding box center [944, 21] width 23 height 15
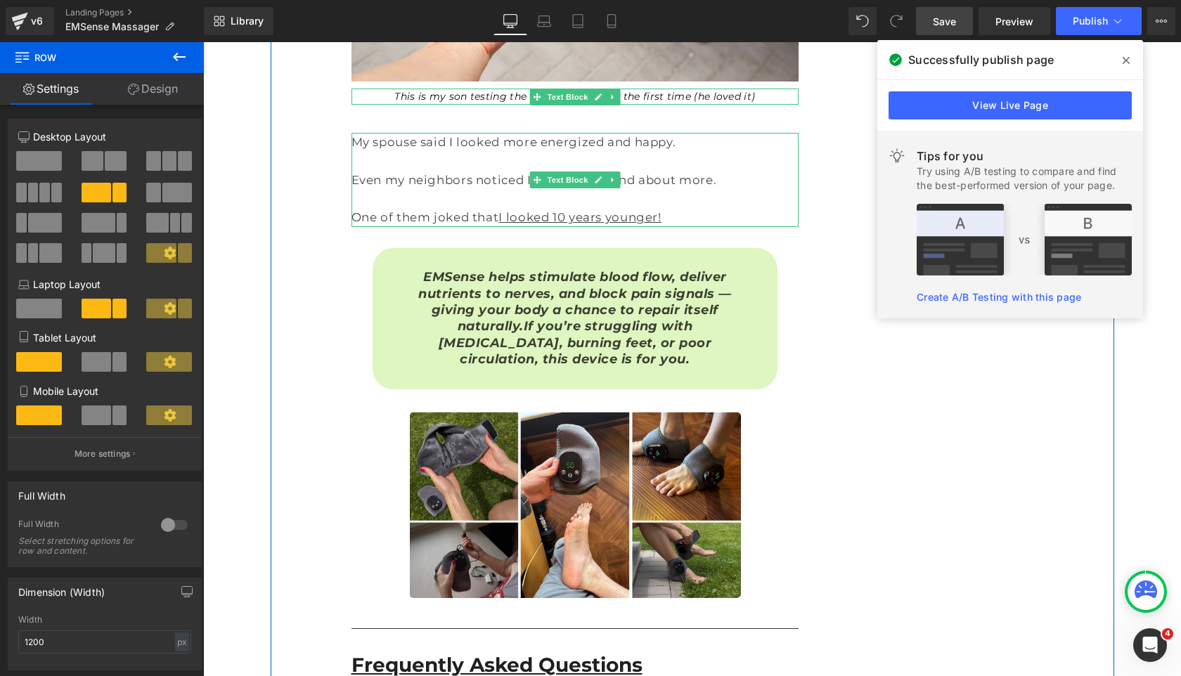
scroll to position [9313, 0]
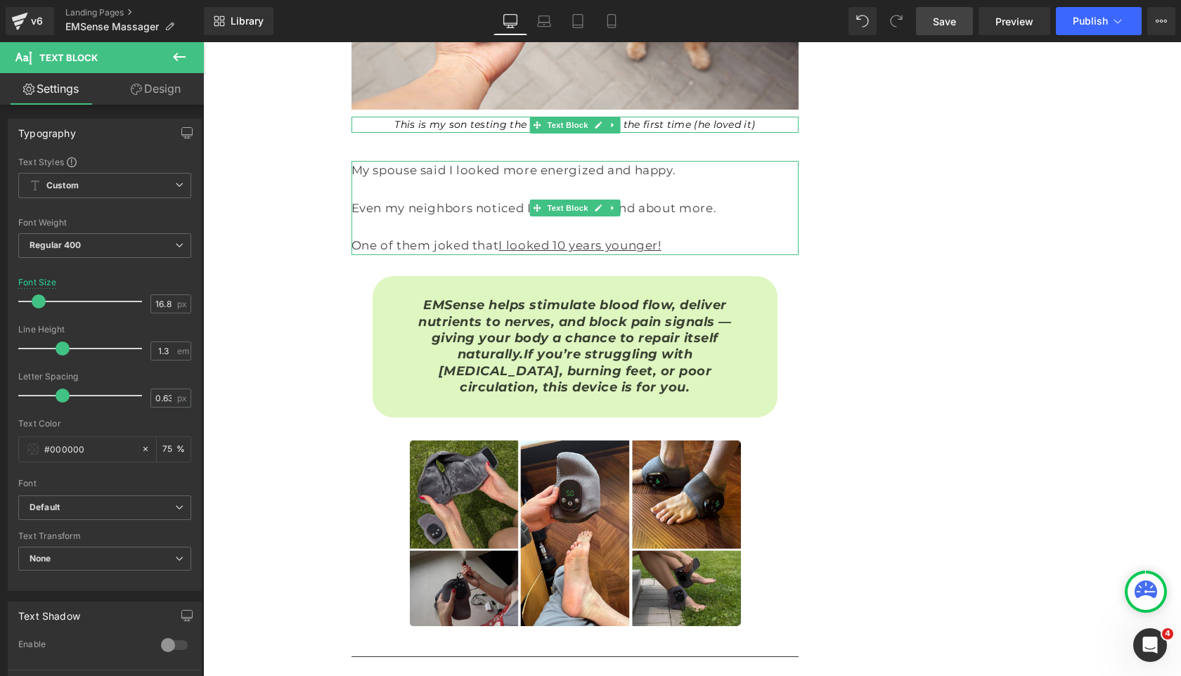
copy p "Relief from pain and discomfort. The Wellnee Pain Relief Patch is formulated to…"
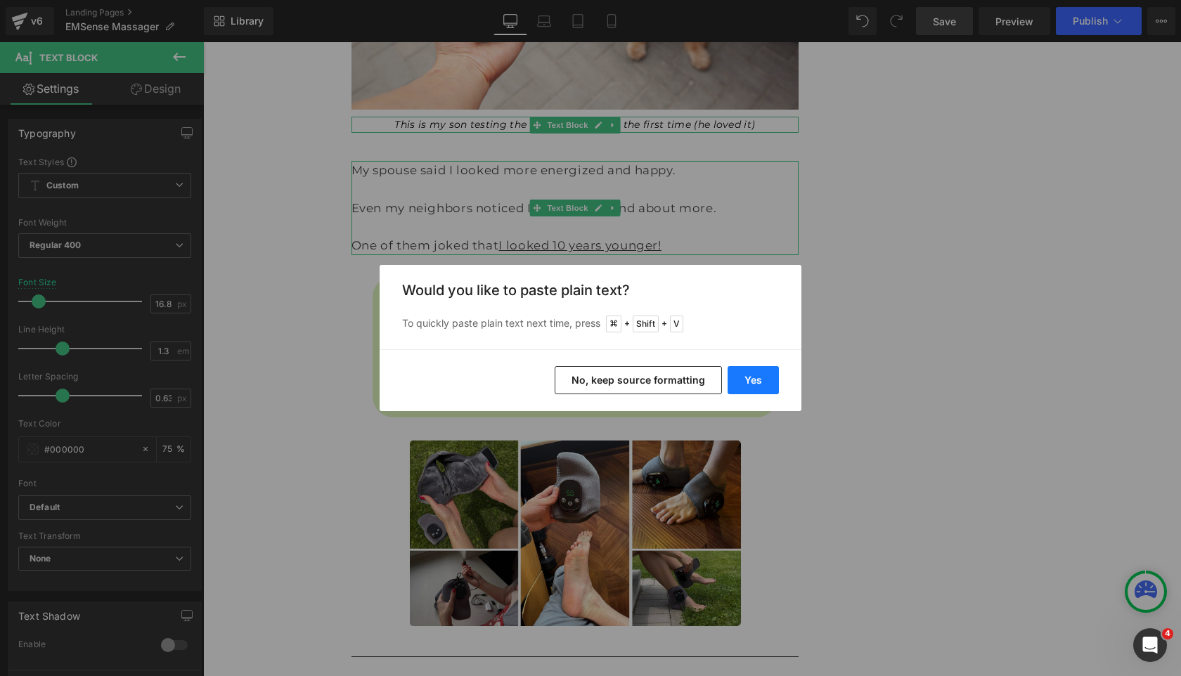
click at [755, 372] on button "Yes" at bounding box center [752, 380] width 51 height 28
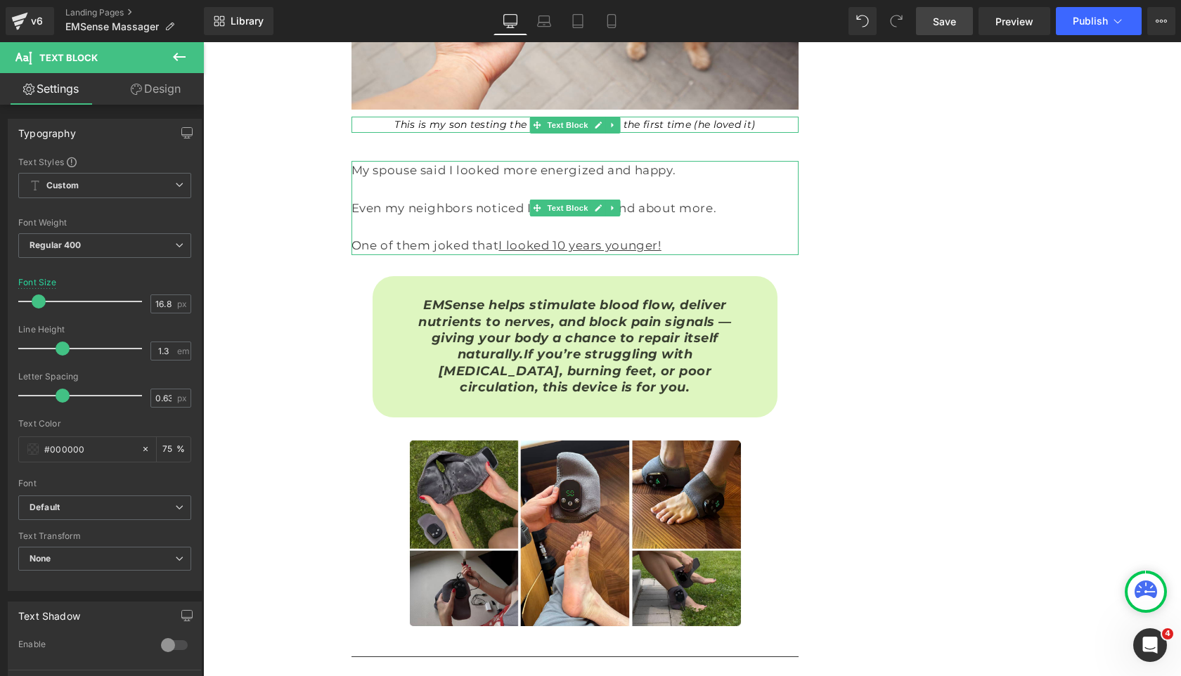
click at [945, 16] on span "Save" at bounding box center [944, 21] width 23 height 15
